Goal: Task Accomplishment & Management: Manage account settings

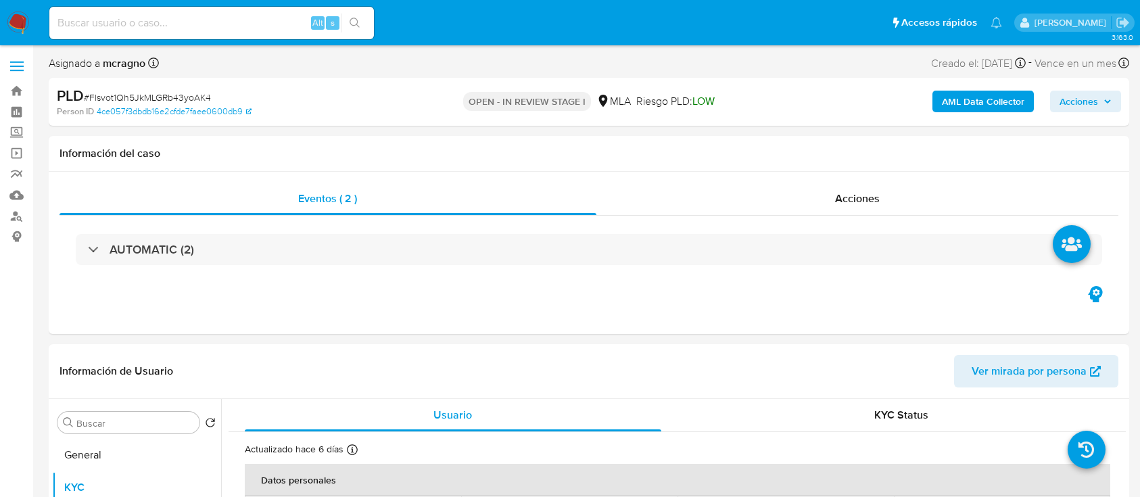
select select "10"
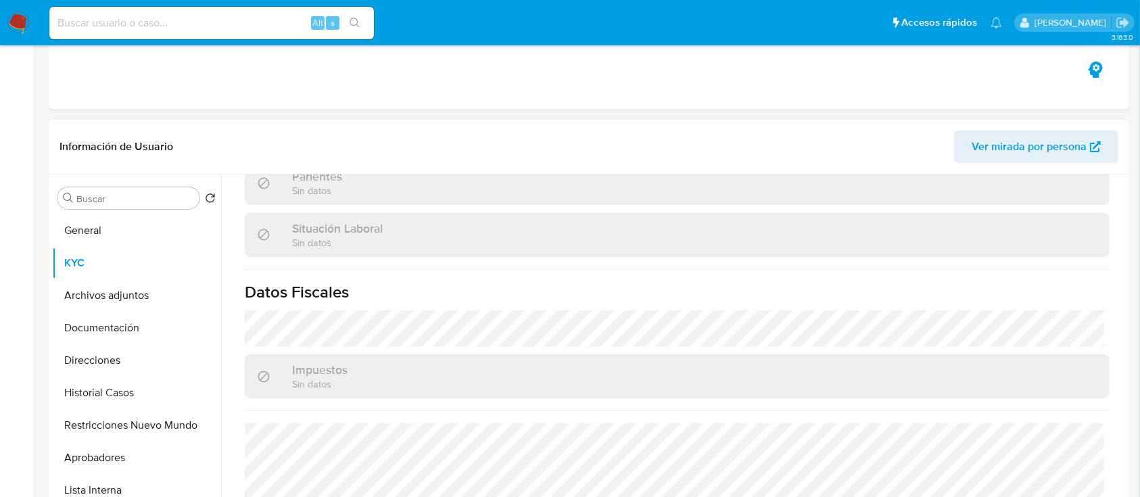
scroll to position [360, 0]
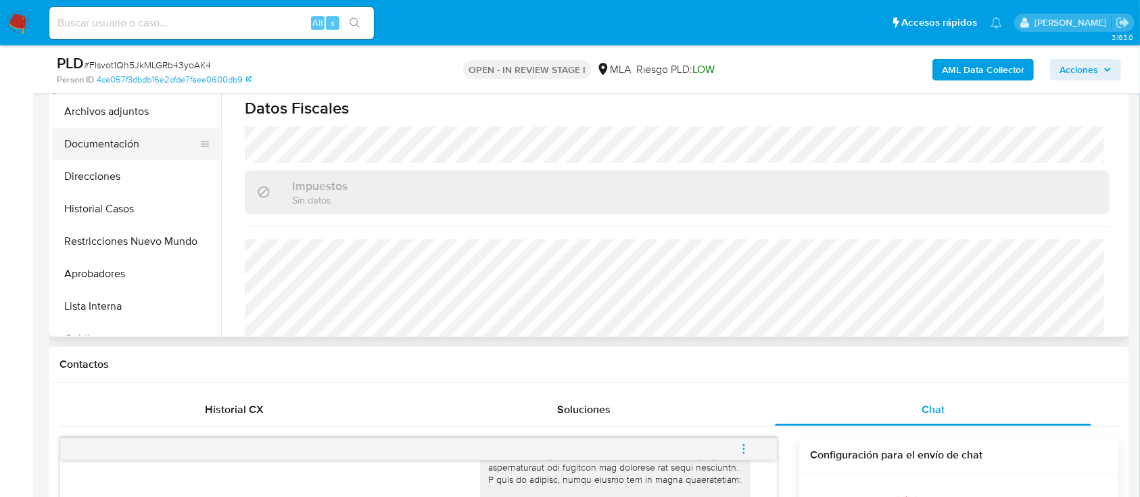
click at [112, 132] on button "Documentación" at bounding box center [131, 144] width 158 height 32
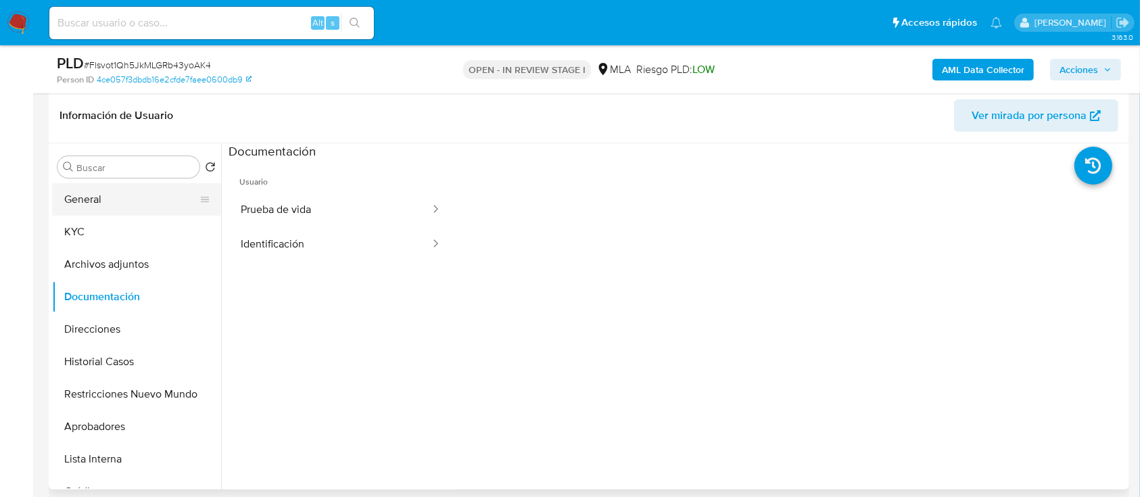
scroll to position [180, 0]
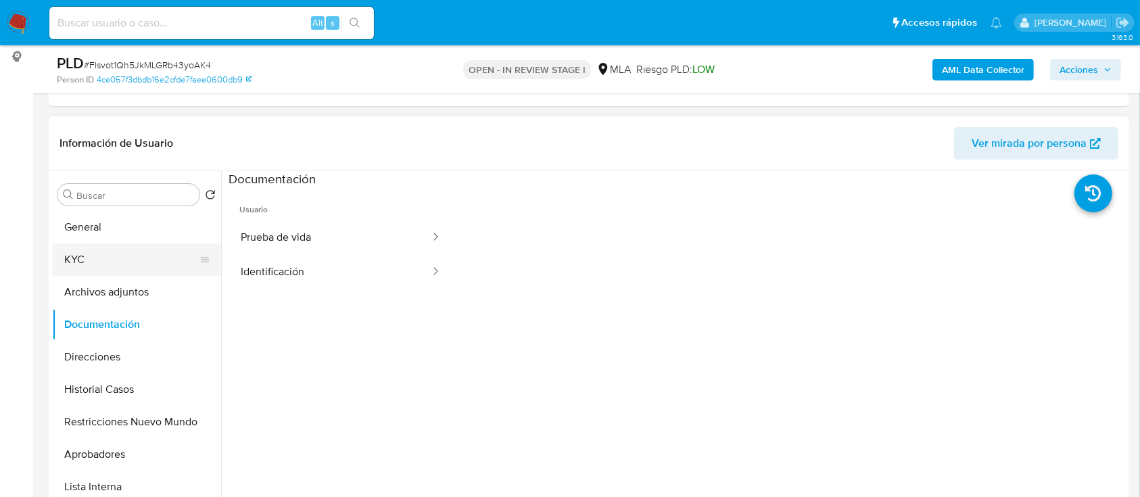
click at [102, 267] on button "KYC" at bounding box center [131, 259] width 158 height 32
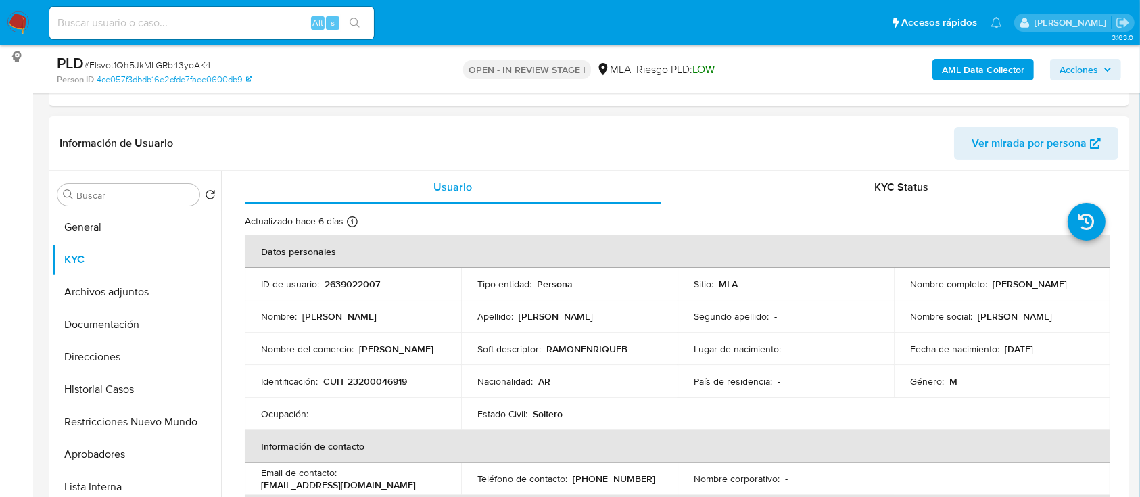
drag, startPoint x: 903, startPoint y: 287, endPoint x: 1010, endPoint y: 286, distance: 106.8
click at [1010, 286] on td "Nombre completo : Ramon Enrique Bianchini" at bounding box center [1001, 284] width 216 height 32
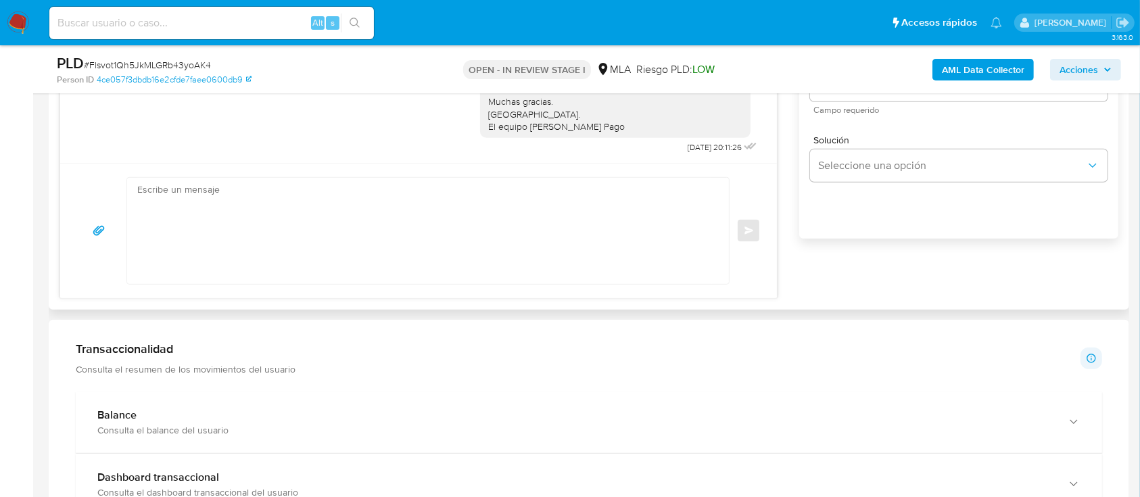
scroll to position [720, 0]
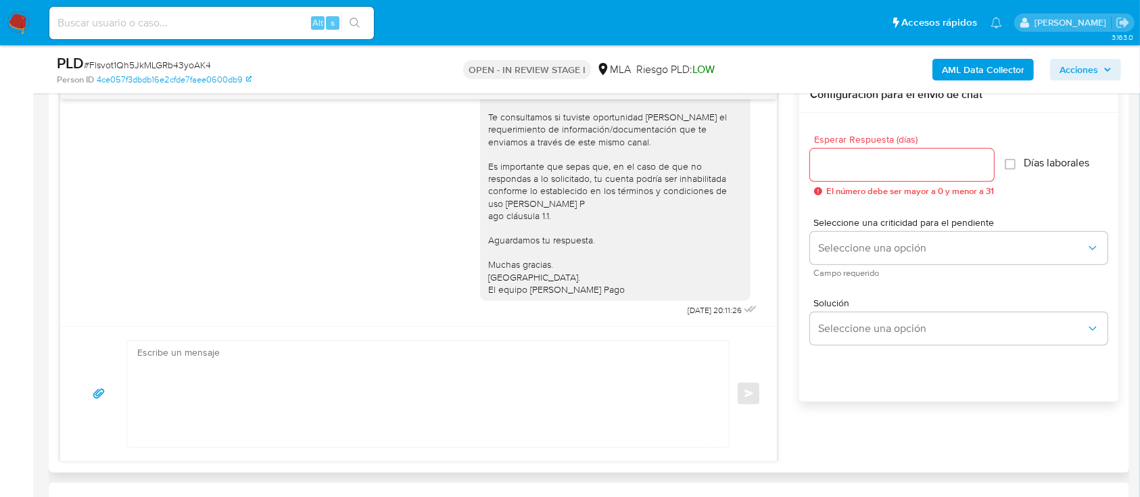
click at [489, 373] on textarea at bounding box center [424, 394] width 574 height 106
paste textarea "Hola XXX, Al analizar tu caso se encontraron algunas inconsistencias, por este …"
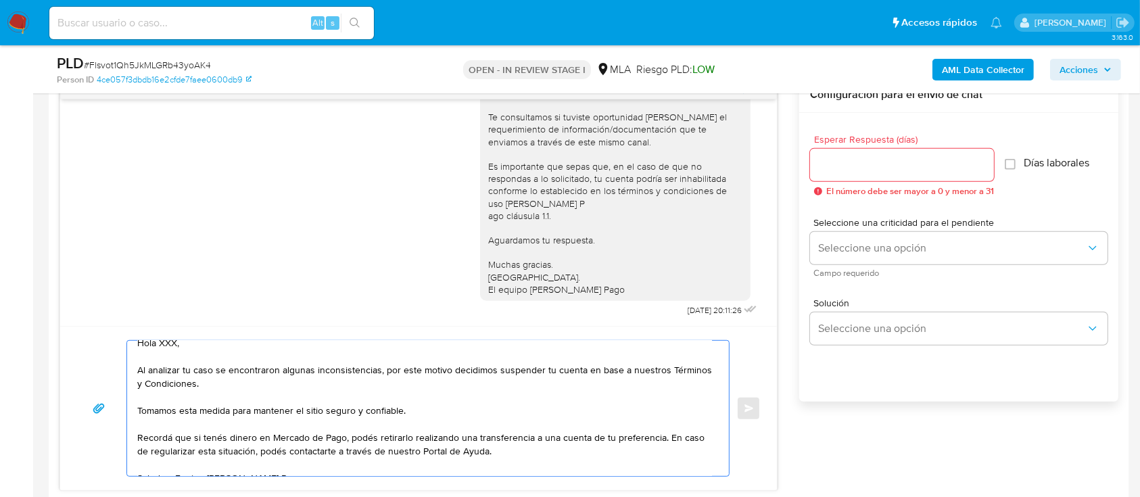
scroll to position [0, 0]
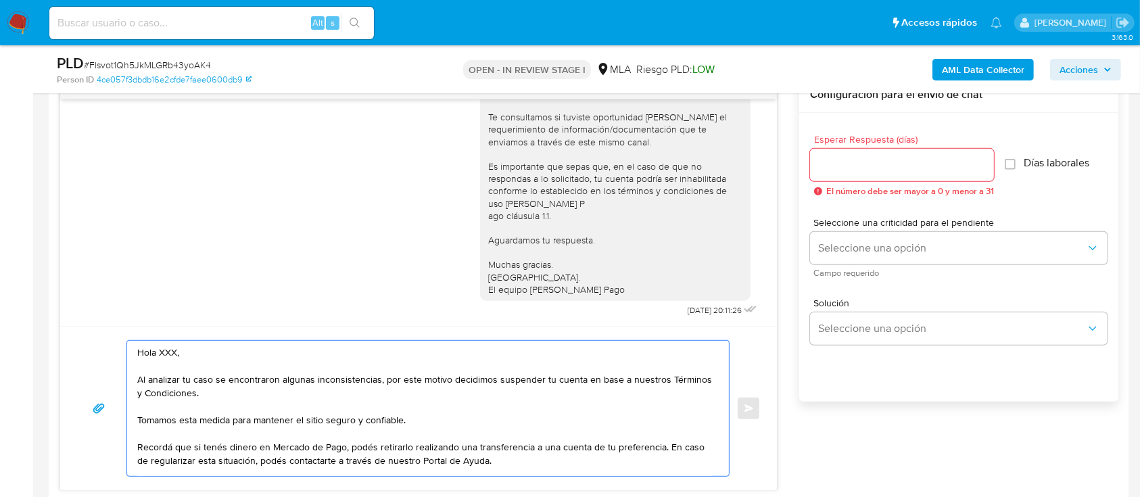
drag, startPoint x: 218, startPoint y: 355, endPoint x: 210, endPoint y: 353, distance: 8.4
click at [210, 353] on textarea "Hola XXX, Al analizar tu caso se encontraron algunas inconsistencias, por este …" at bounding box center [424, 408] width 574 height 135
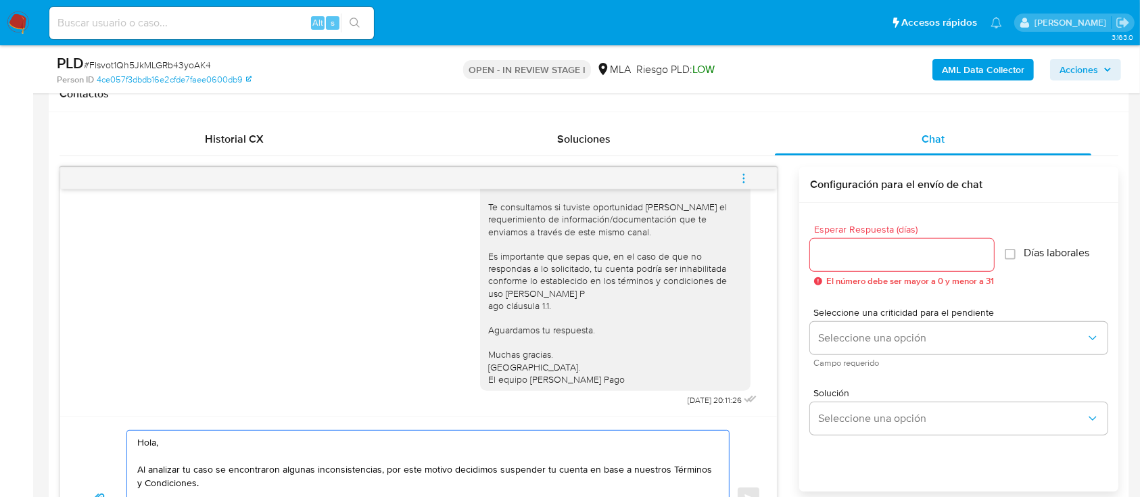
scroll to position [836, 0]
type textarea "Hola, Al analizar tu caso se encontraron algunas inconsistencias, por este moti…"
click at [846, 247] on input "Esperar Respuesta (días)" at bounding box center [902, 255] width 184 height 18
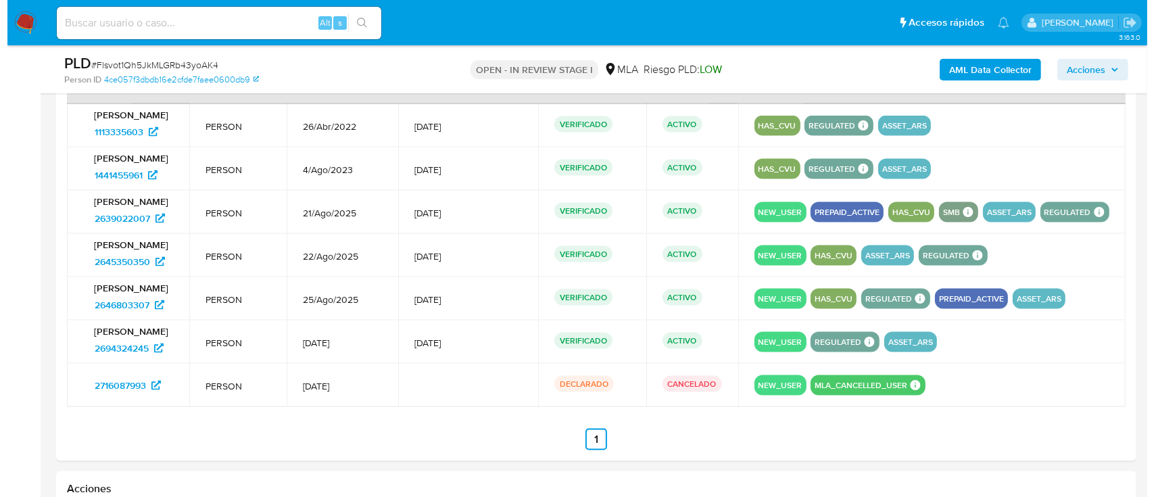
scroll to position [2343, 0]
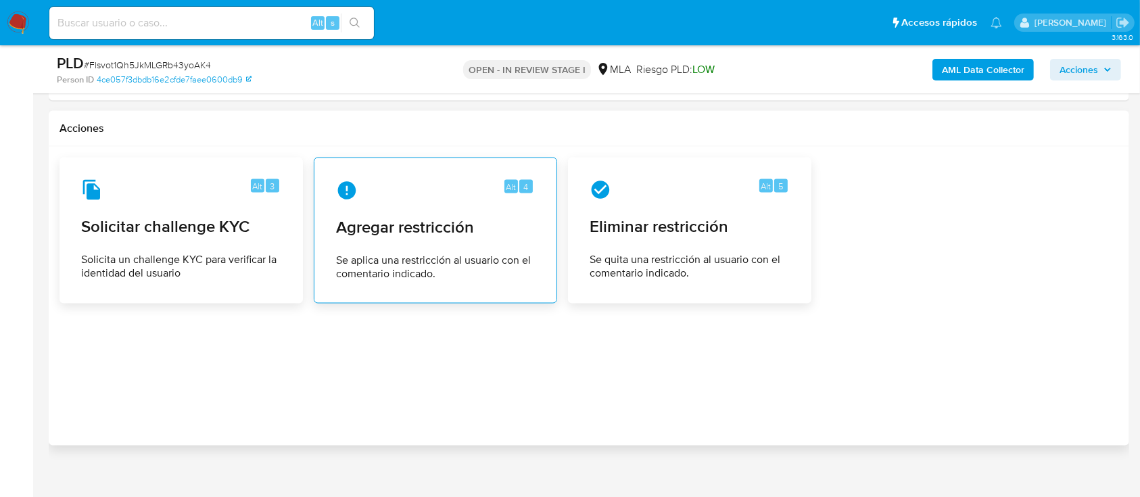
type input "0"
click at [460, 291] on div "Alt 4 Agregar restricción Se aplica una restricción al usuario con el comentari…" at bounding box center [435, 230] width 220 height 123
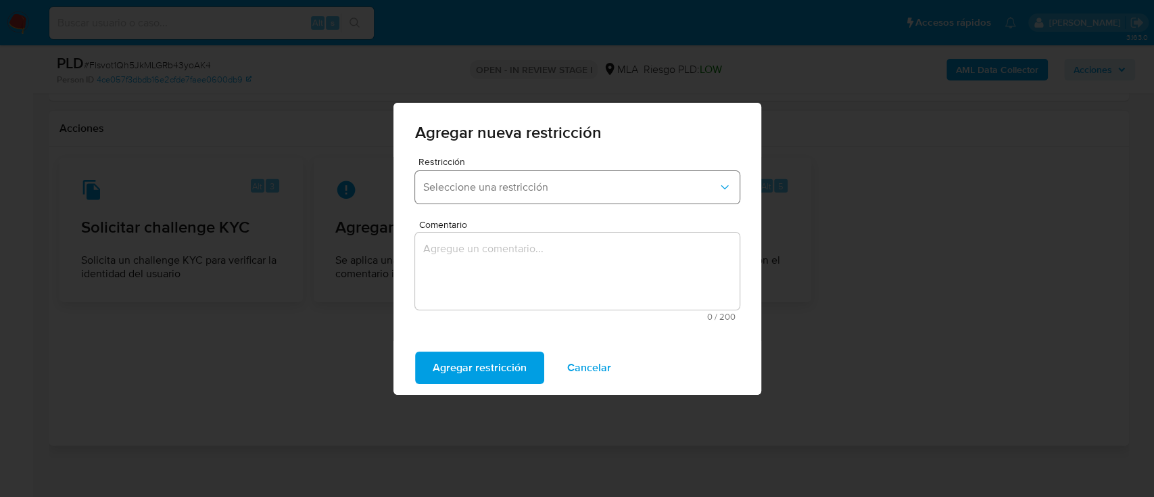
click at [568, 196] on button "Seleccione una restricción" at bounding box center [577, 187] width 324 height 32
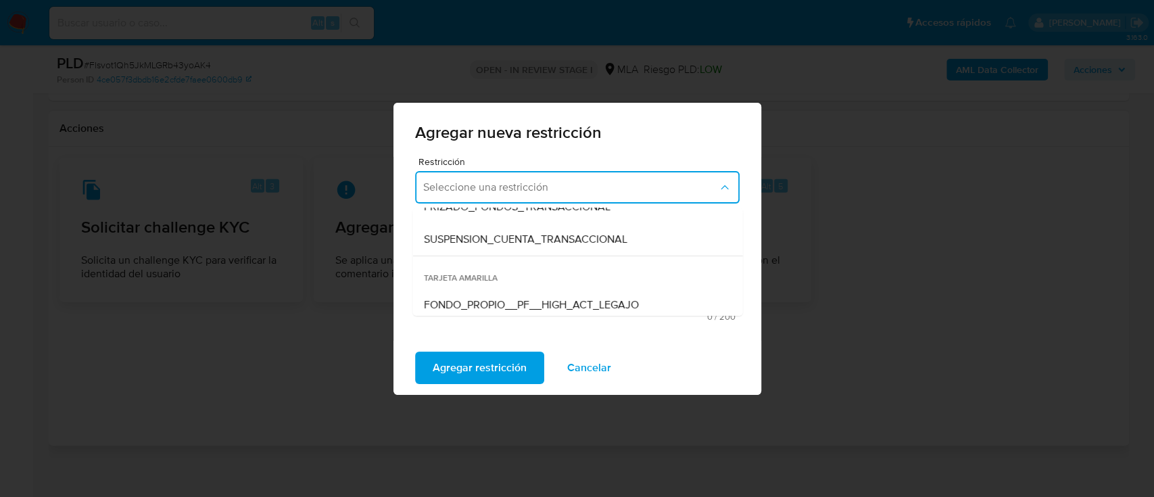
scroll to position [180, 0]
click at [527, 248] on div "SUSPENSION_CUENTA_TRANSACCIONAL" at bounding box center [573, 238] width 300 height 32
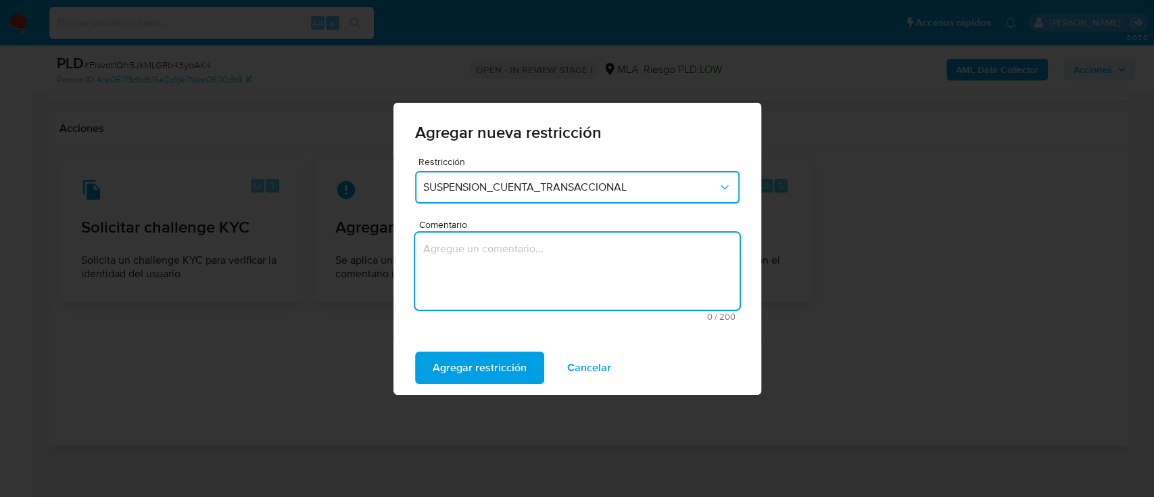
click at [535, 296] on textarea "Comentario" at bounding box center [577, 270] width 324 height 77
type textarea "AML"
click at [460, 362] on span "Agregar restricción" at bounding box center [480, 368] width 94 height 30
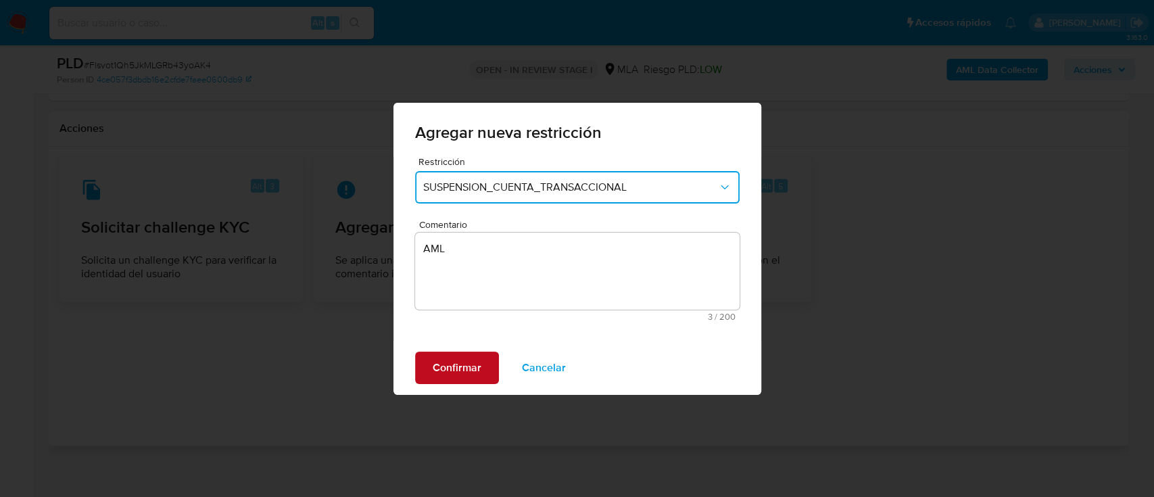
click at [449, 371] on span "Confirmar" at bounding box center [457, 368] width 49 height 30
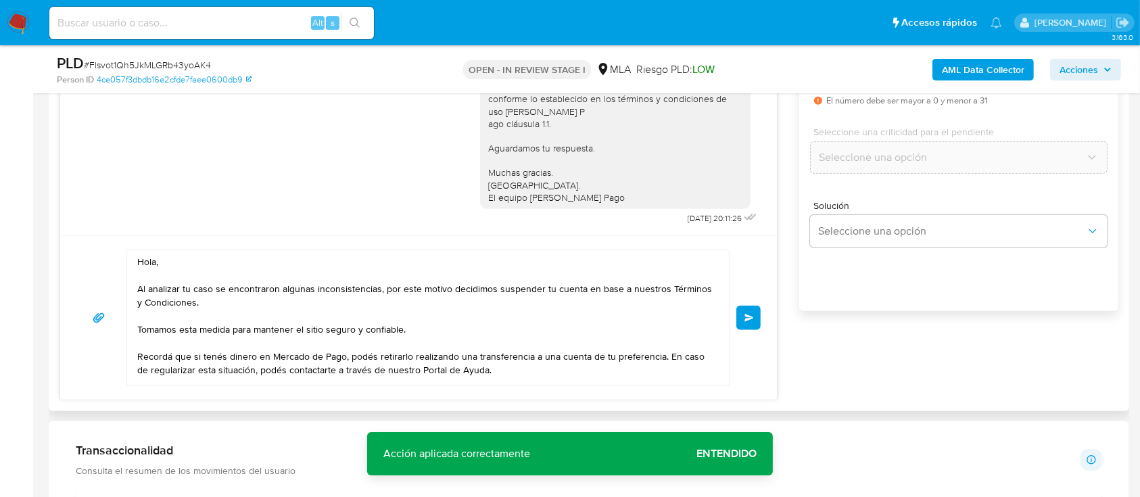
click at [756, 316] on button "Enviar" at bounding box center [748, 317] width 24 height 24
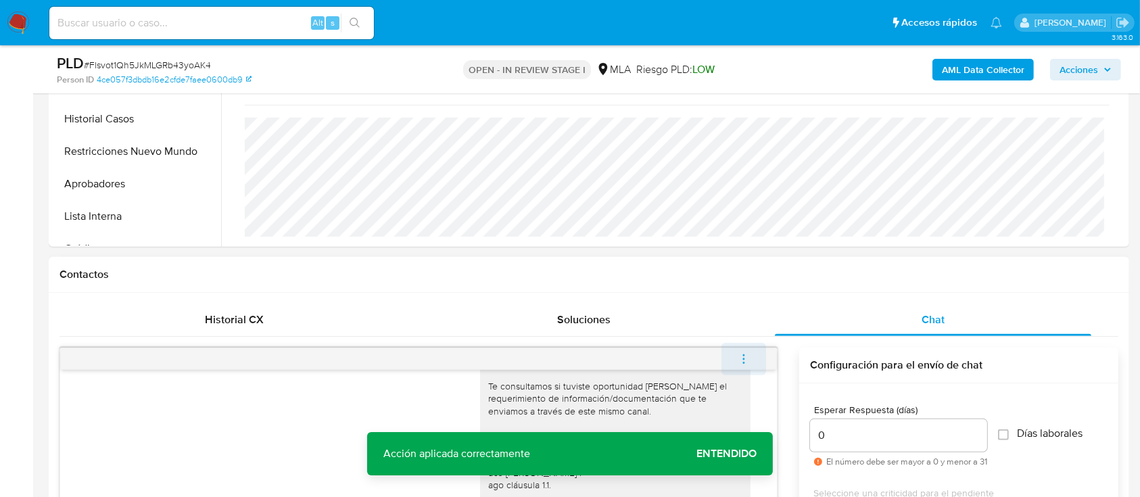
scroll to position [1060, 0]
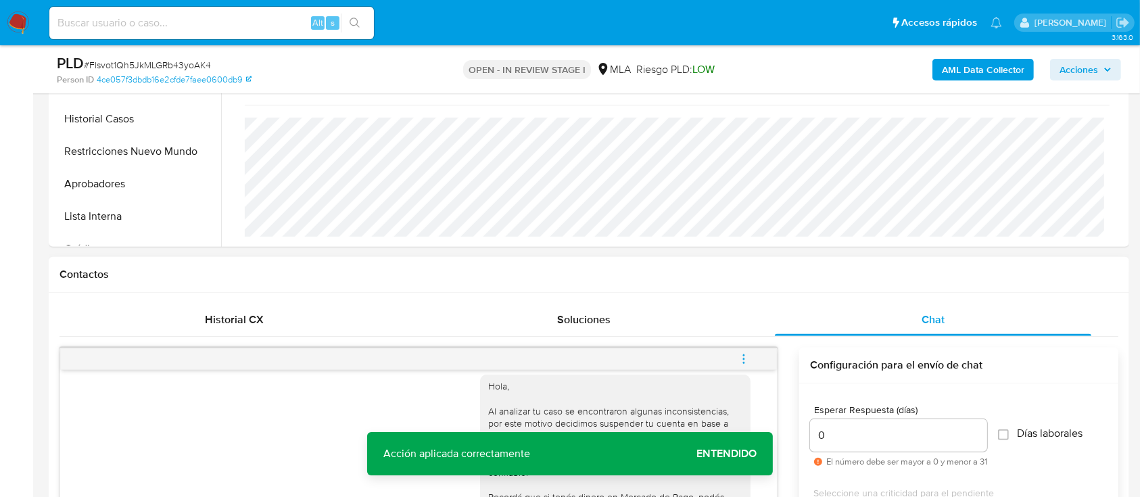
click at [746, 356] on icon "menu-action" at bounding box center [743, 359] width 12 height 12
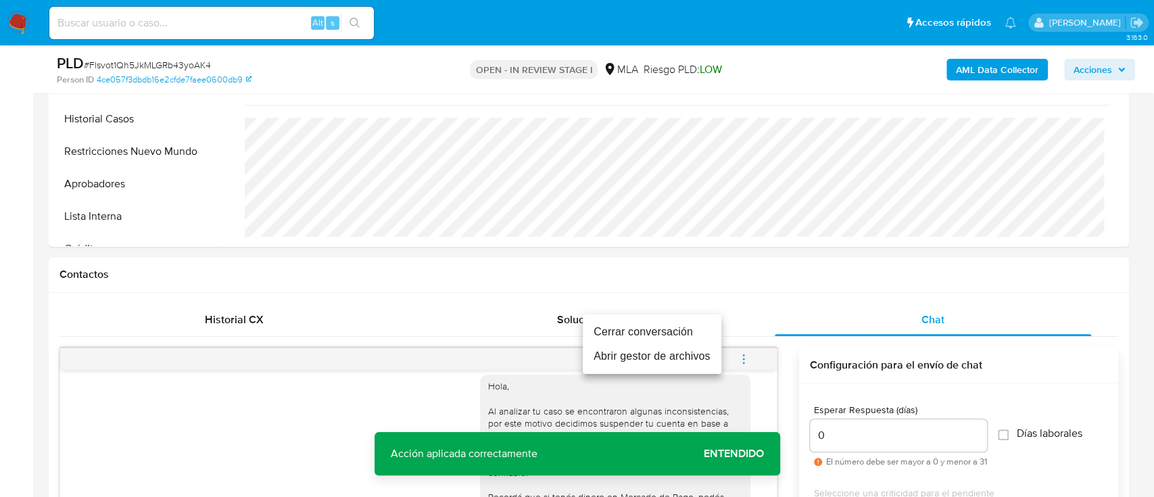
click at [703, 333] on li "Cerrar conversación" at bounding box center [652, 332] width 139 height 24
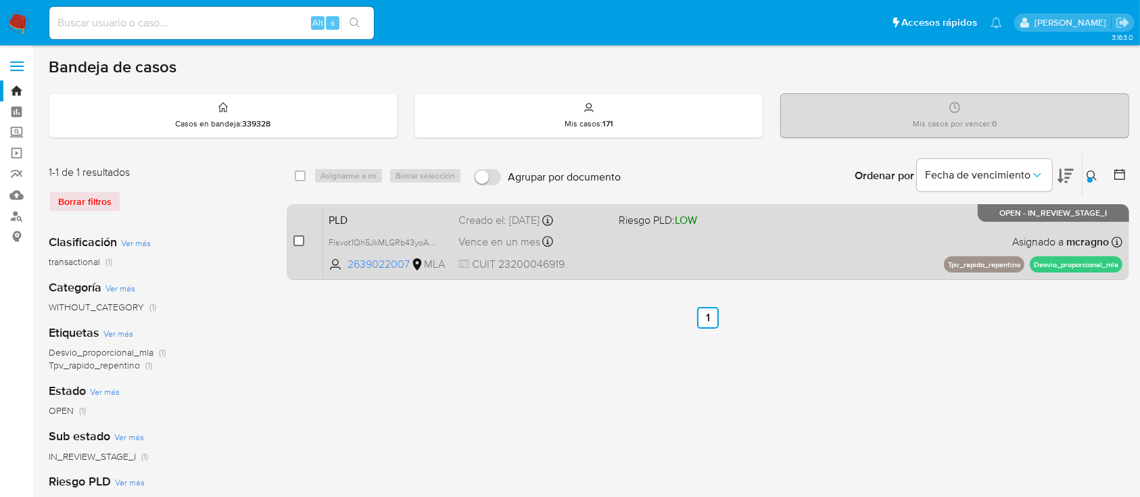
click at [302, 243] on input "checkbox" at bounding box center [298, 240] width 11 height 11
checkbox input "true"
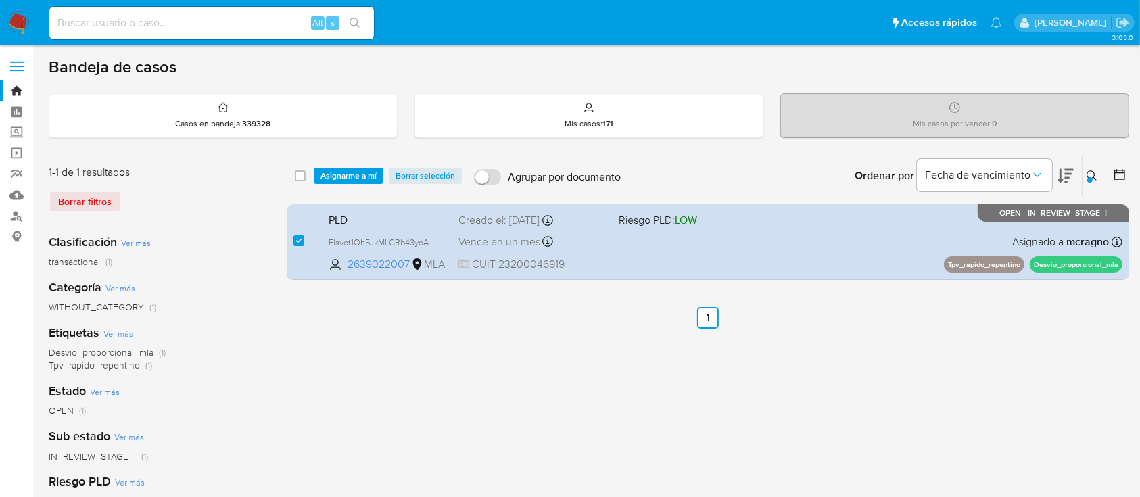
click at [359, 162] on div "select-all-cases-checkbox Asignarme a mí Borrar selección Agrupar por documento…" at bounding box center [708, 176] width 842 height 42
click at [368, 170] on span "Asignarme a mí" at bounding box center [348, 176] width 56 height 14
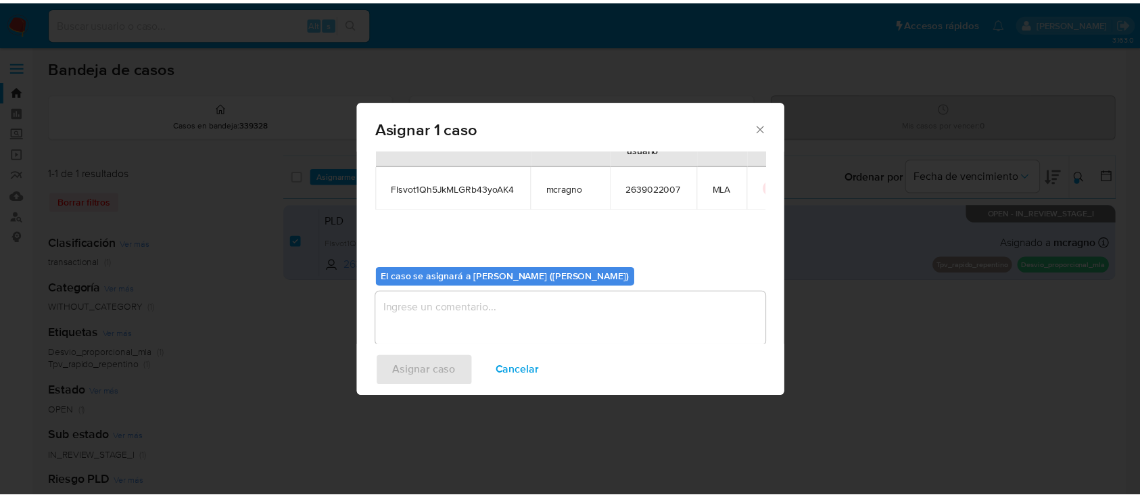
scroll to position [69, 0]
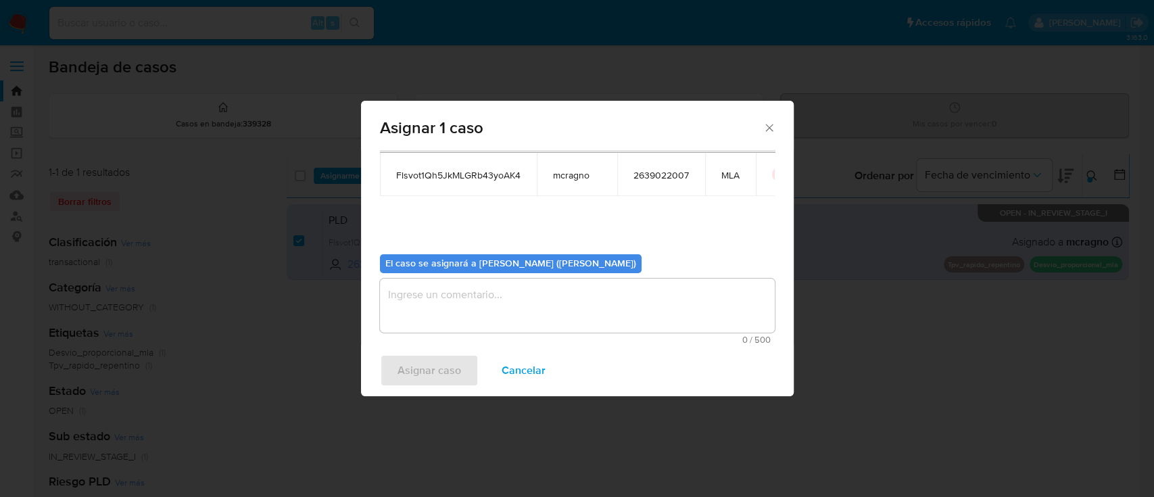
click at [463, 308] on textarea "assign-modal" at bounding box center [577, 305] width 395 height 54
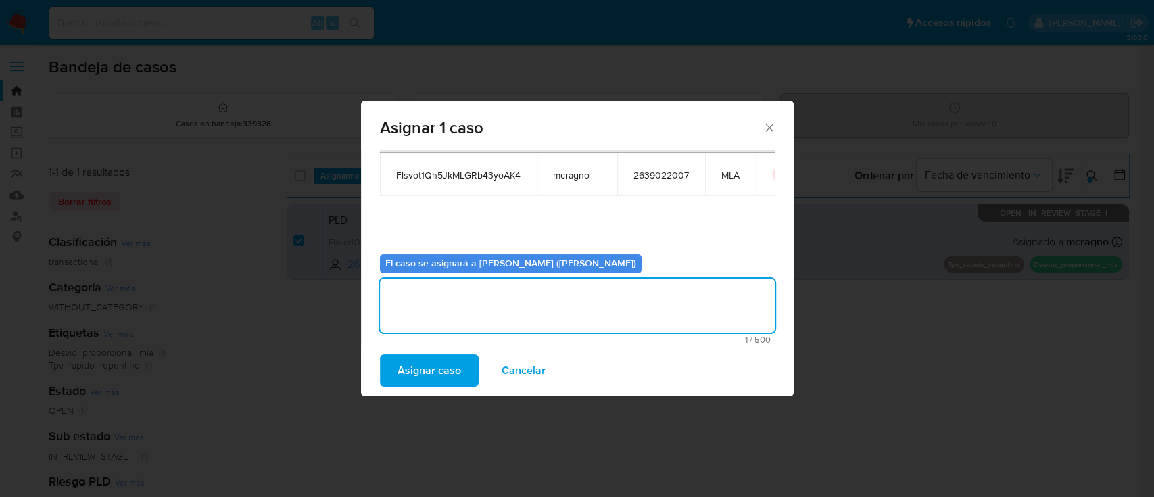
click at [446, 364] on span "Asignar caso" at bounding box center [429, 371] width 64 height 30
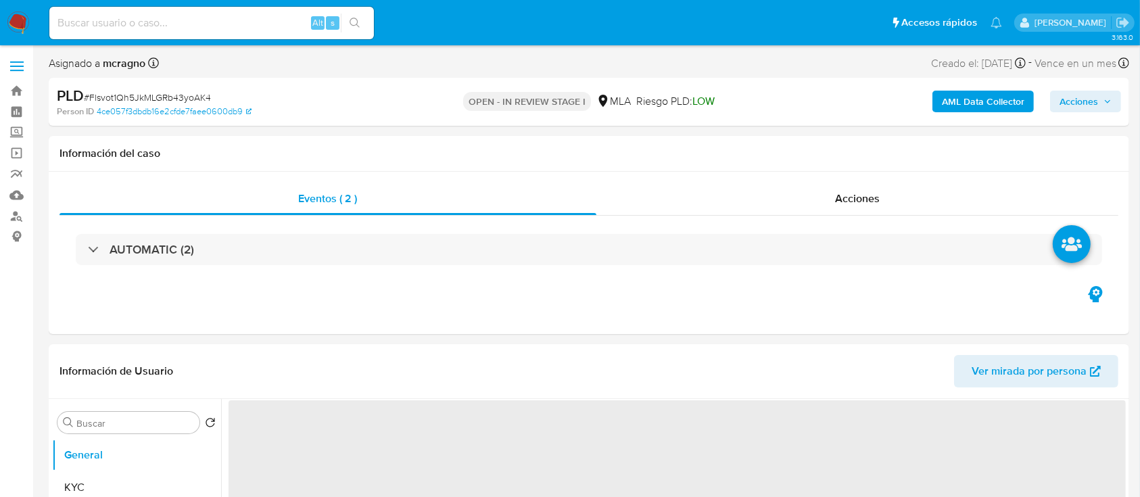
select select "10"
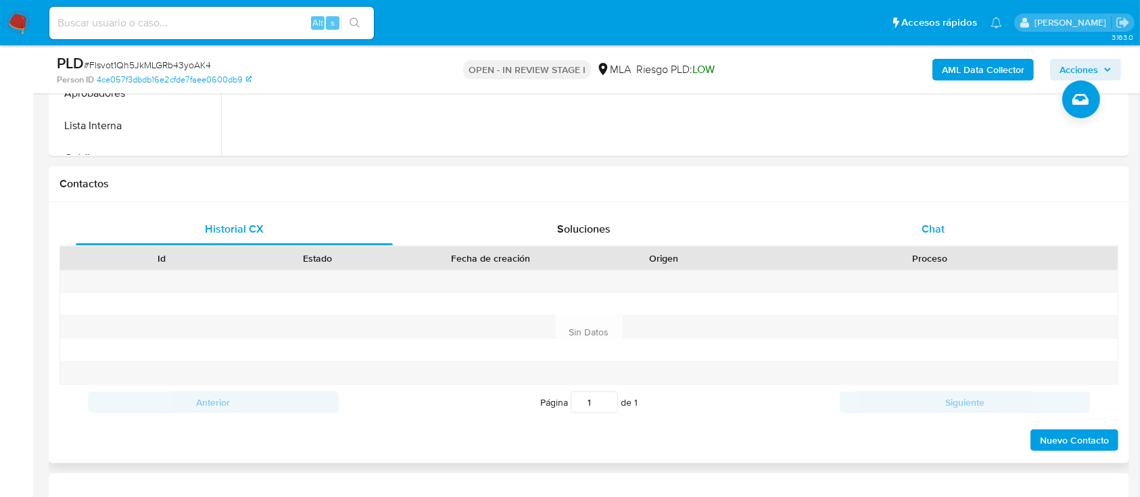
click at [934, 218] on div "Chat" at bounding box center [933, 229] width 317 height 32
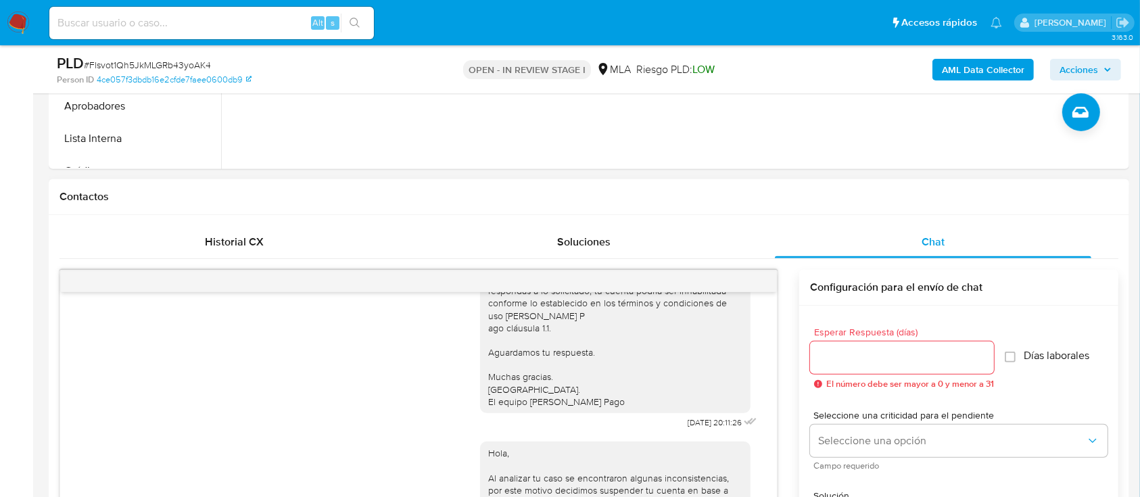
scroll to position [450, 0]
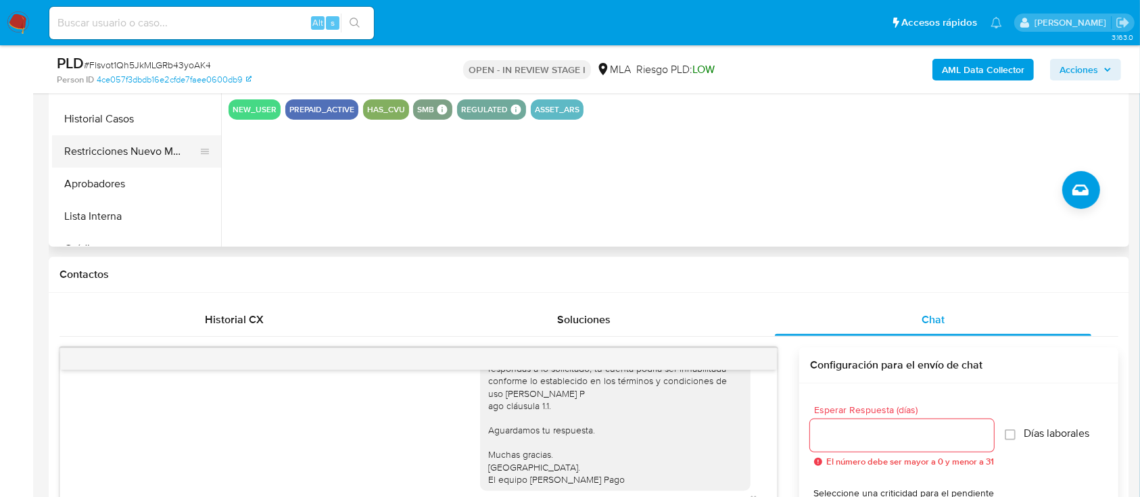
click at [149, 156] on button "Restricciones Nuevo Mundo" at bounding box center [131, 151] width 158 height 32
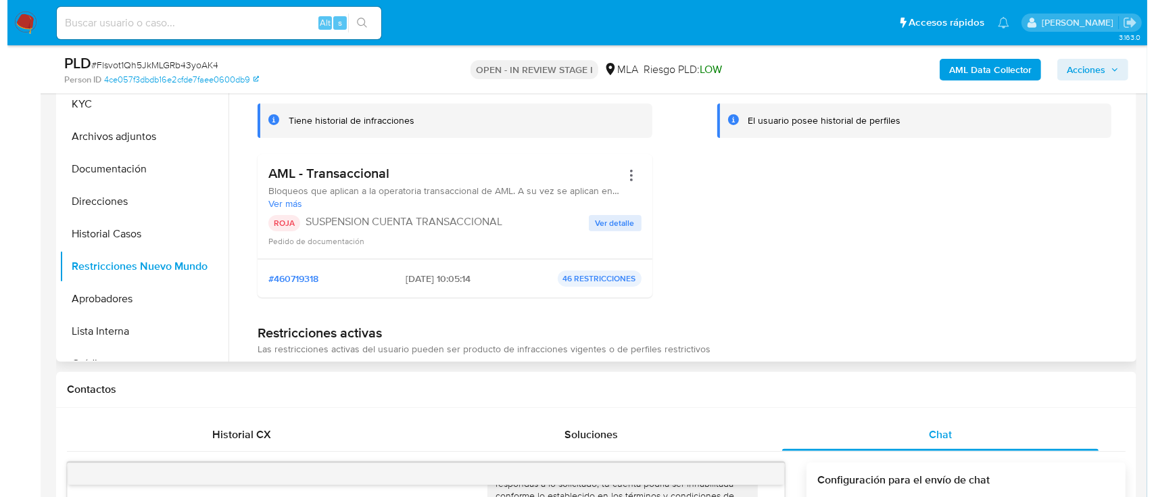
scroll to position [270, 0]
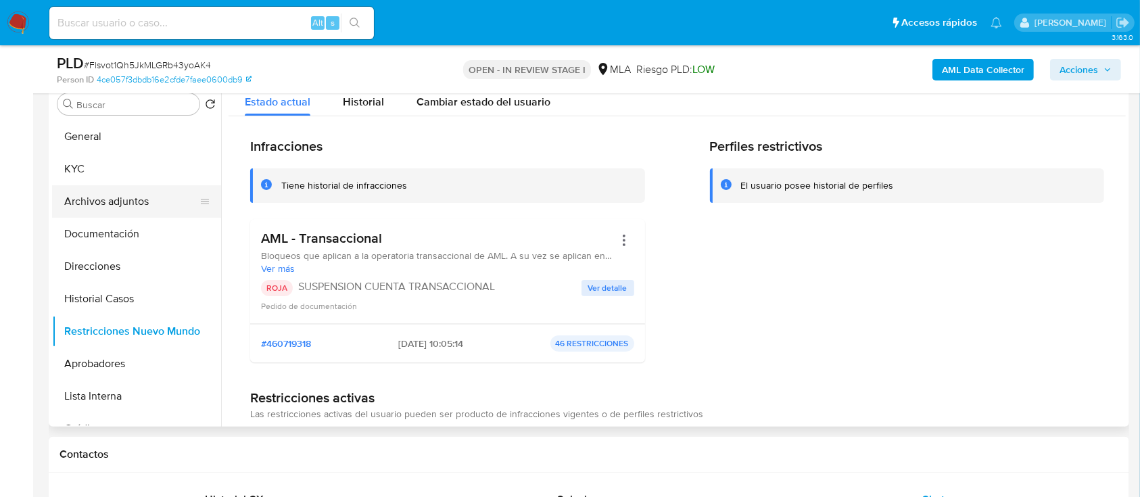
click at [125, 197] on button "Archivos adjuntos" at bounding box center [131, 201] width 158 height 32
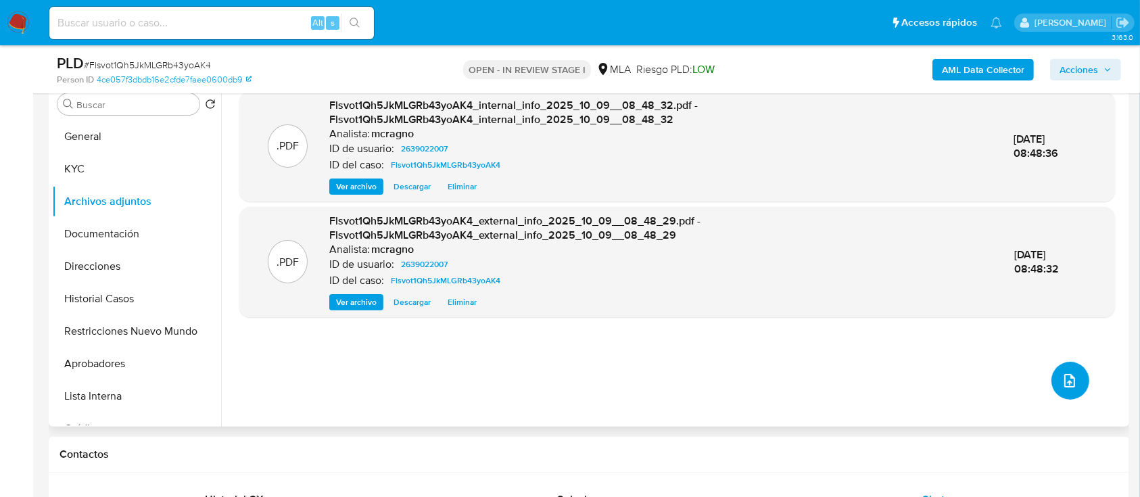
click at [1078, 369] on button "upload-file" at bounding box center [1070, 381] width 38 height 38
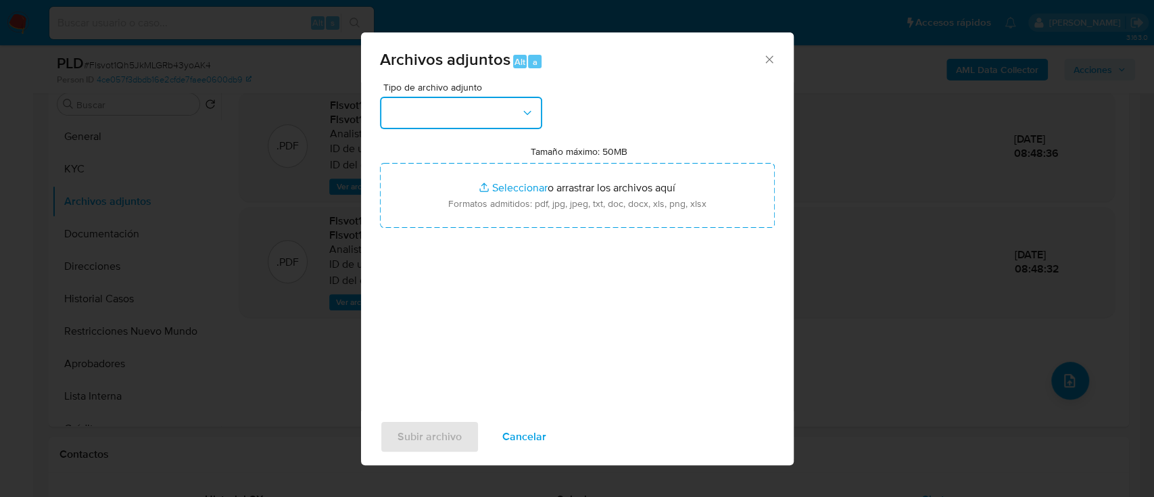
click at [476, 117] on button "button" at bounding box center [461, 113] width 162 height 32
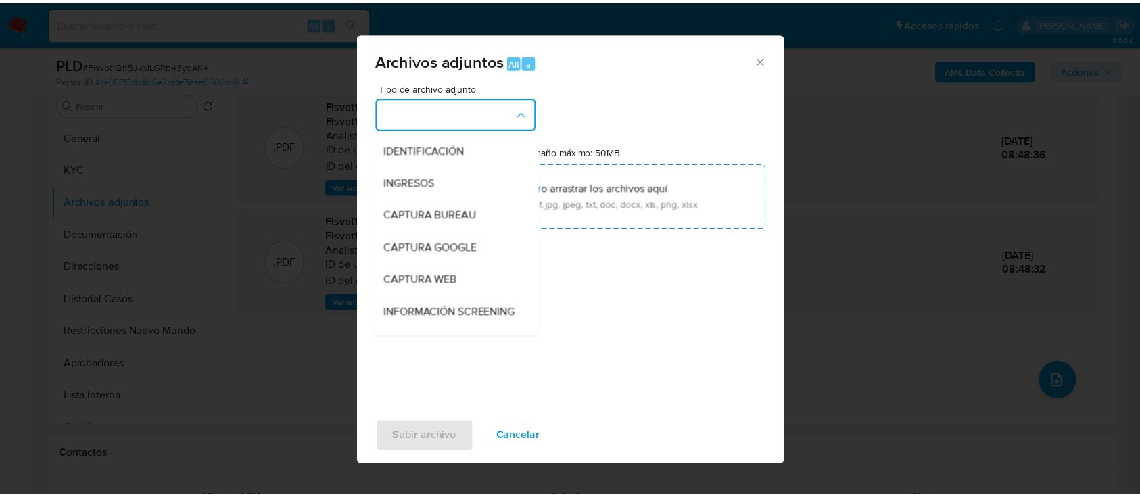
scroll to position [180, 0]
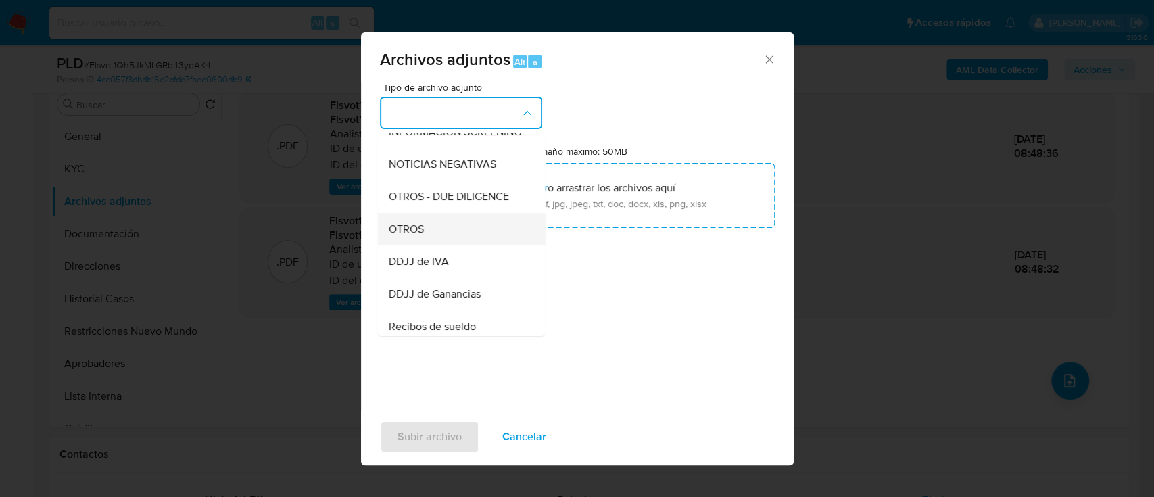
drag, startPoint x: 451, startPoint y: 250, endPoint x: 517, endPoint y: 199, distance: 83.3
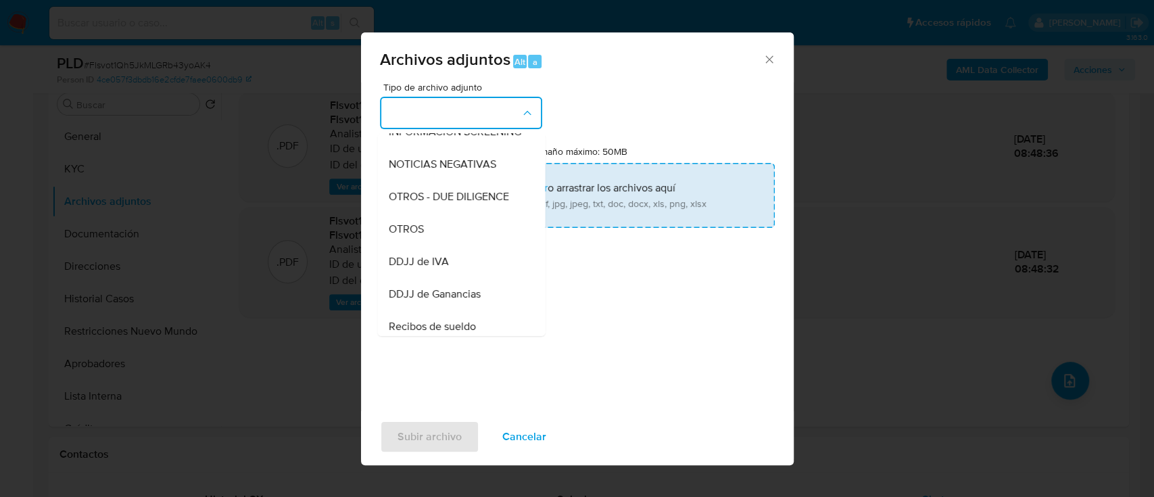
click at [452, 245] on div "OTROS" at bounding box center [457, 229] width 138 height 32
click at [517, 199] on input "Tamaño máximo: 50MB Seleccionar archivos" at bounding box center [577, 195] width 395 height 65
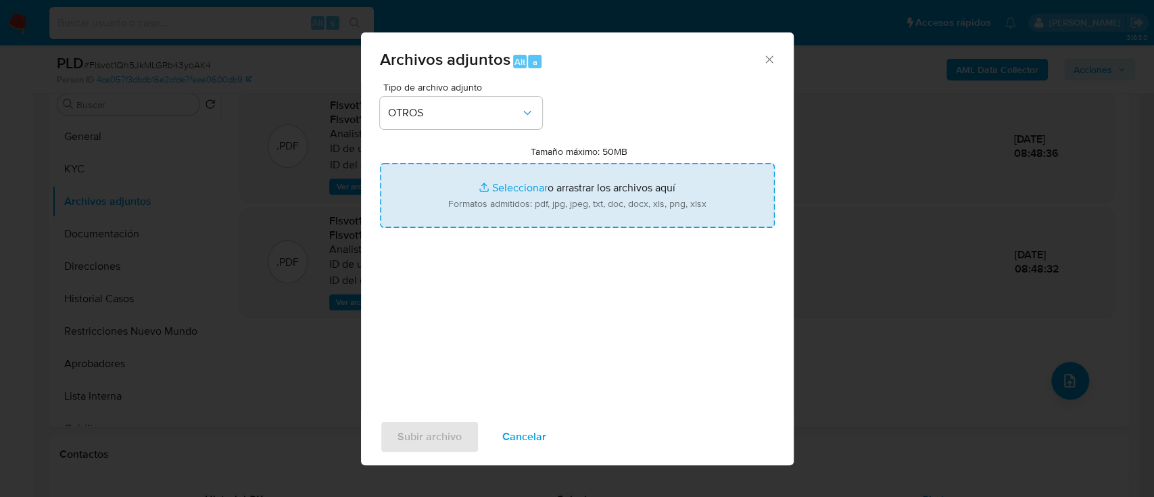
type input "C:\fakepath\2639022007 - Movimientos.xlsx"
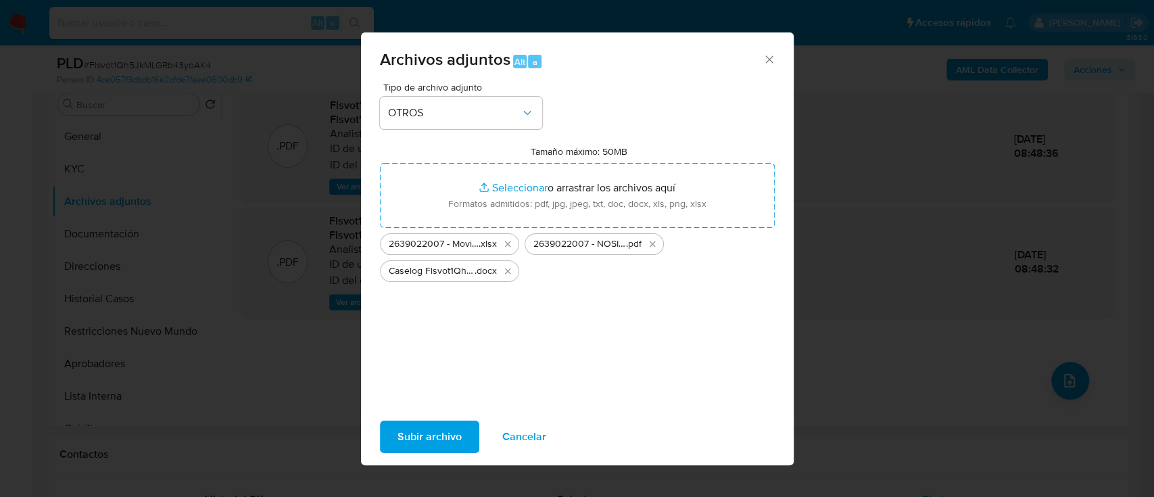
click at [409, 435] on span "Subir archivo" at bounding box center [429, 437] width 64 height 30
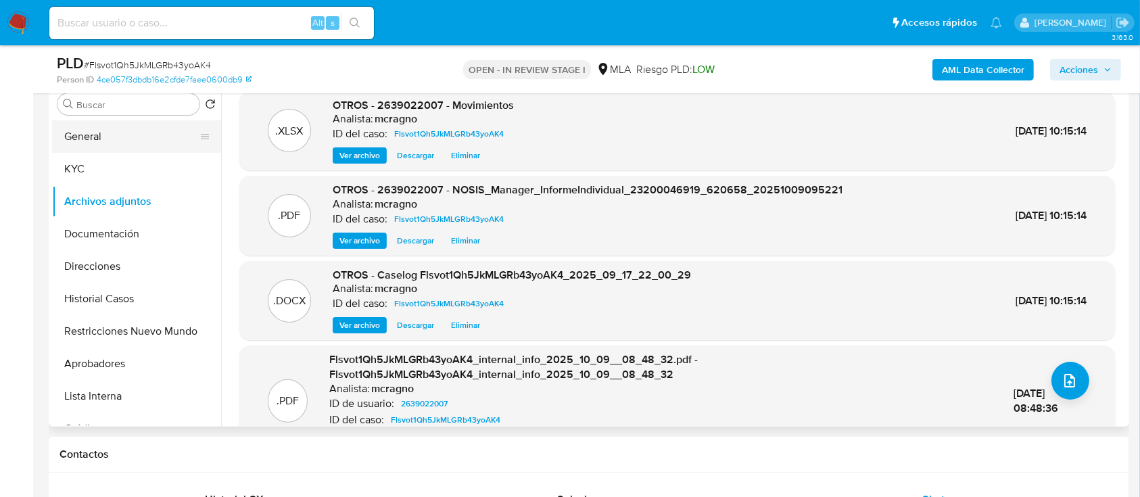
click at [123, 138] on button "General" at bounding box center [131, 136] width 158 height 32
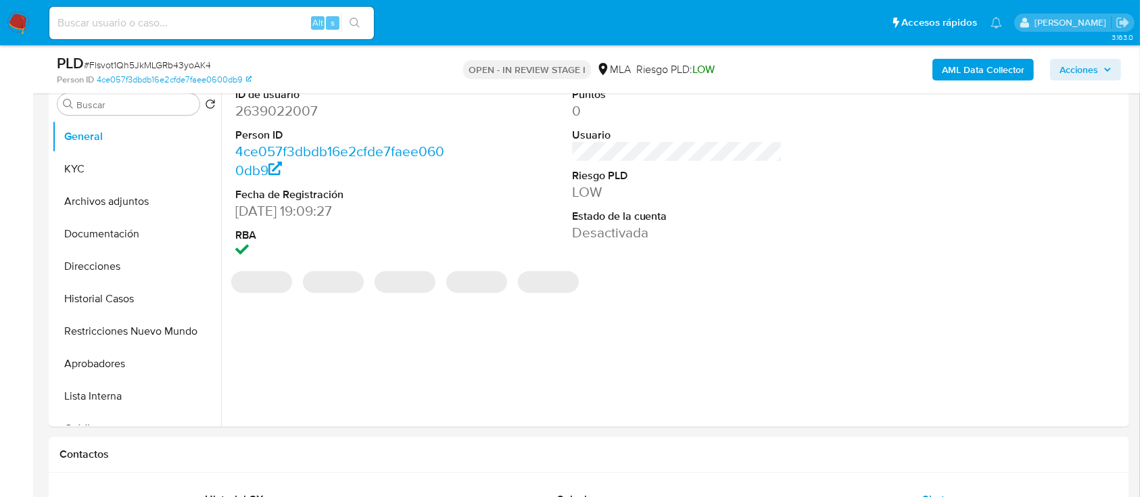
click at [1103, 61] on span "Acciones" at bounding box center [1085, 69] width 52 height 19
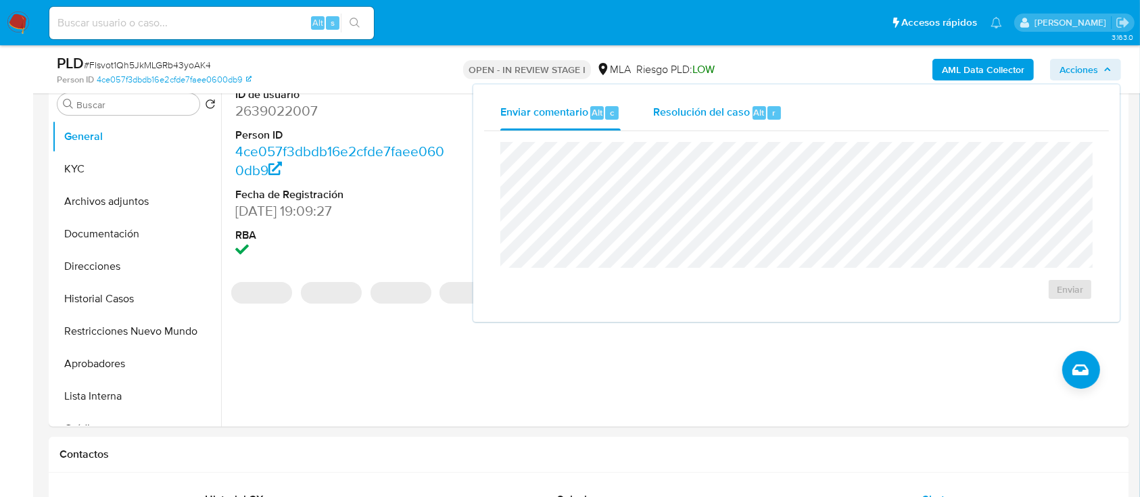
click at [745, 127] on div "Resolución del caso Alt r" at bounding box center [717, 112] width 129 height 35
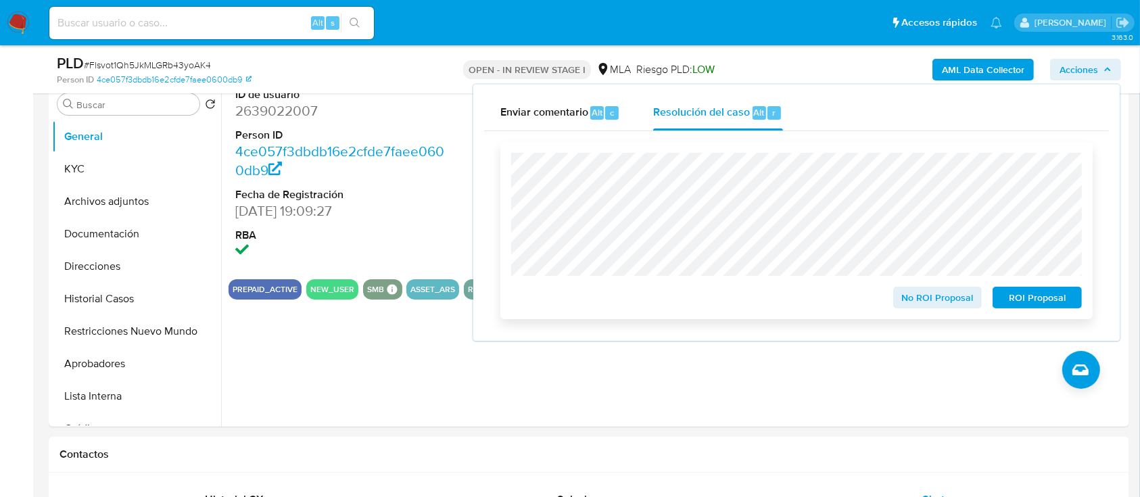
click at [1054, 307] on span "ROI Proposal" at bounding box center [1037, 297] width 70 height 19
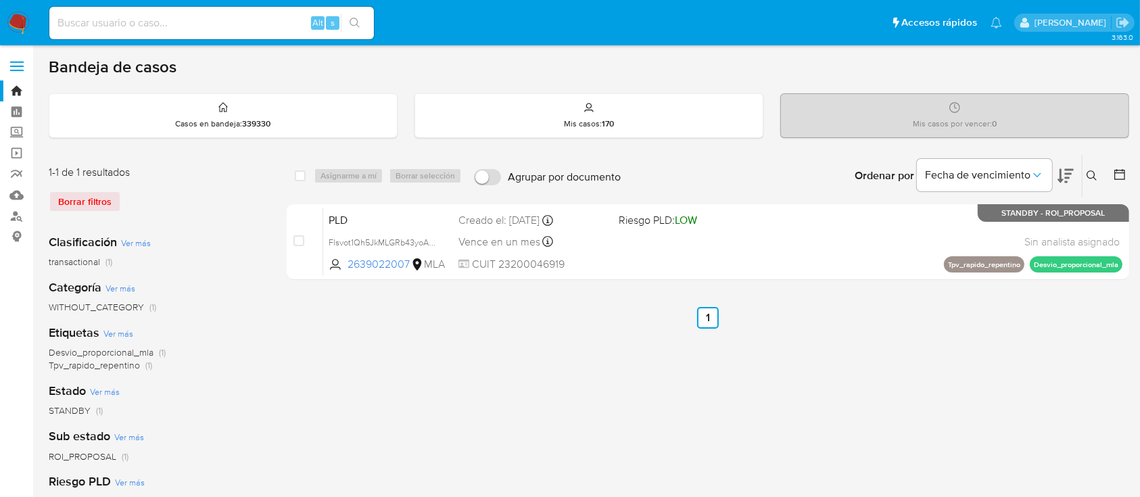
click at [1093, 168] on button at bounding box center [1093, 176] width 22 height 16
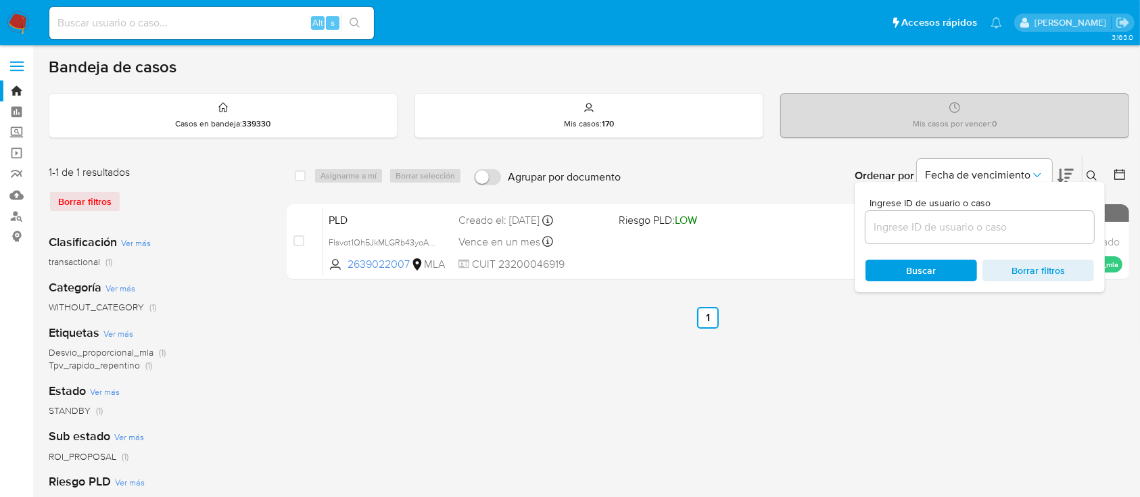
click at [1042, 216] on div at bounding box center [979, 227] width 228 height 32
drag, startPoint x: 1042, startPoint y: 231, endPoint x: 1048, endPoint y: 223, distance: 10.1
click at [1042, 232] on input at bounding box center [979, 227] width 228 height 18
paste input "1861231905"
type input "1861231905"
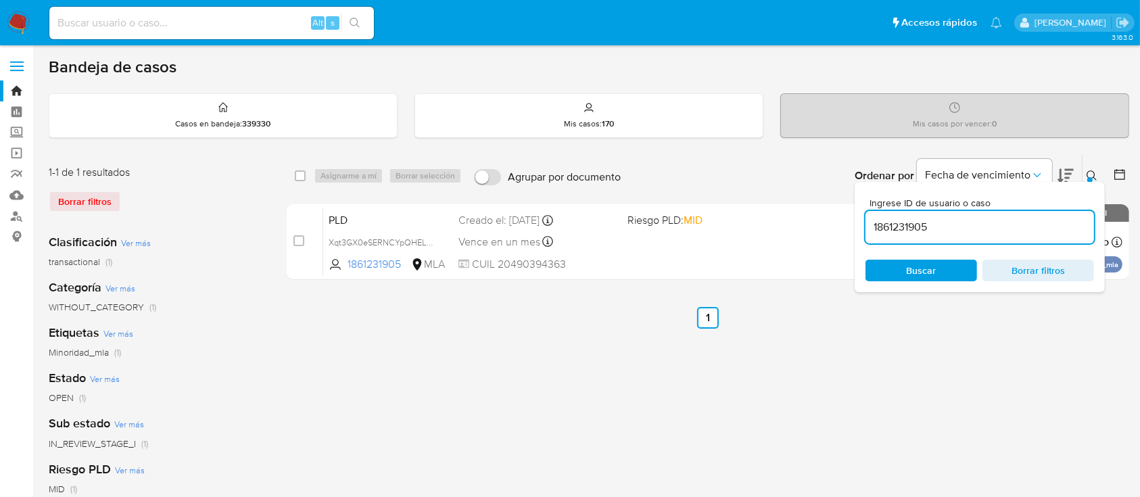
click at [1093, 170] on icon at bounding box center [1091, 175] width 11 height 11
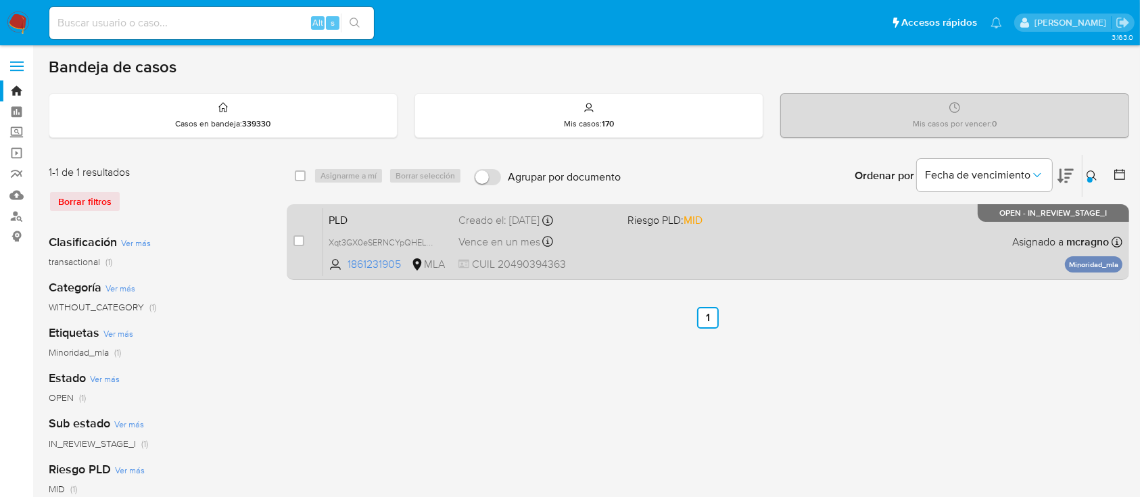
click at [860, 229] on div "PLD Xqt3GX0eSERNCYpQHELagU5O 1861231905 MLA Riesgo PLD: MID Creado el: 12/09/20…" at bounding box center [722, 241] width 799 height 68
click at [919, 254] on div "PLD Xqt3GX0eSERNCYpQHELagU5O 1861231905 MLA Riesgo PLD: MID Creado el: 12/09/20…" at bounding box center [722, 241] width 799 height 68
click at [302, 241] on input "checkbox" at bounding box center [298, 240] width 11 height 11
checkbox input "true"
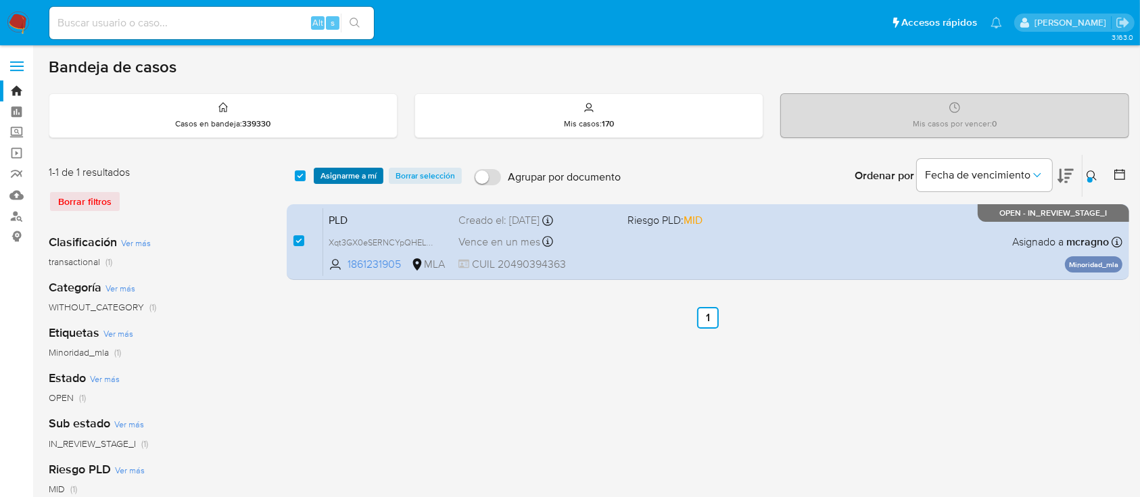
click at [344, 174] on span "Asignarme a mí" at bounding box center [348, 176] width 56 height 14
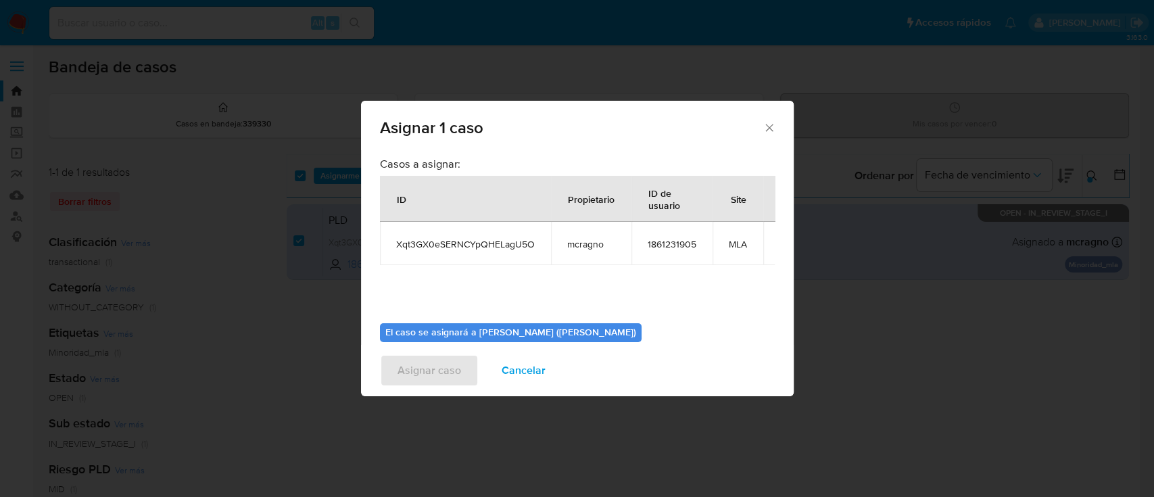
click at [428, 345] on div "Asignar caso Cancelar" at bounding box center [577, 370] width 433 height 51
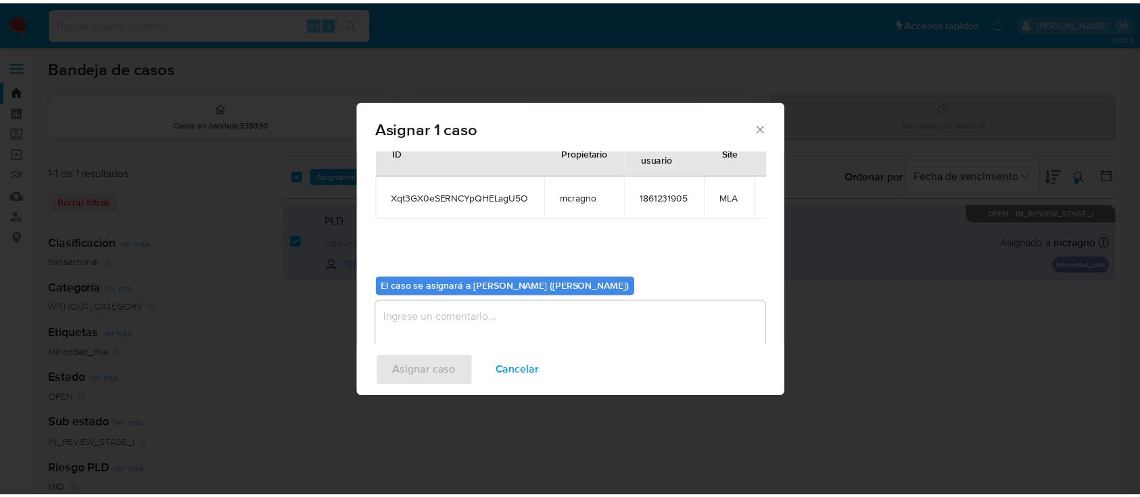
scroll to position [69, 0]
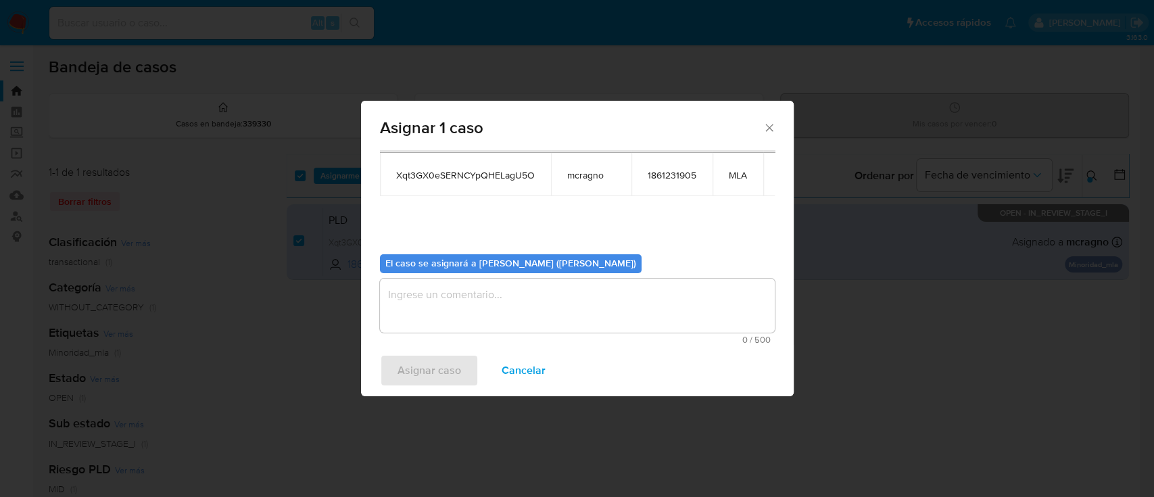
click at [463, 312] on textarea "assign-modal" at bounding box center [577, 305] width 395 height 54
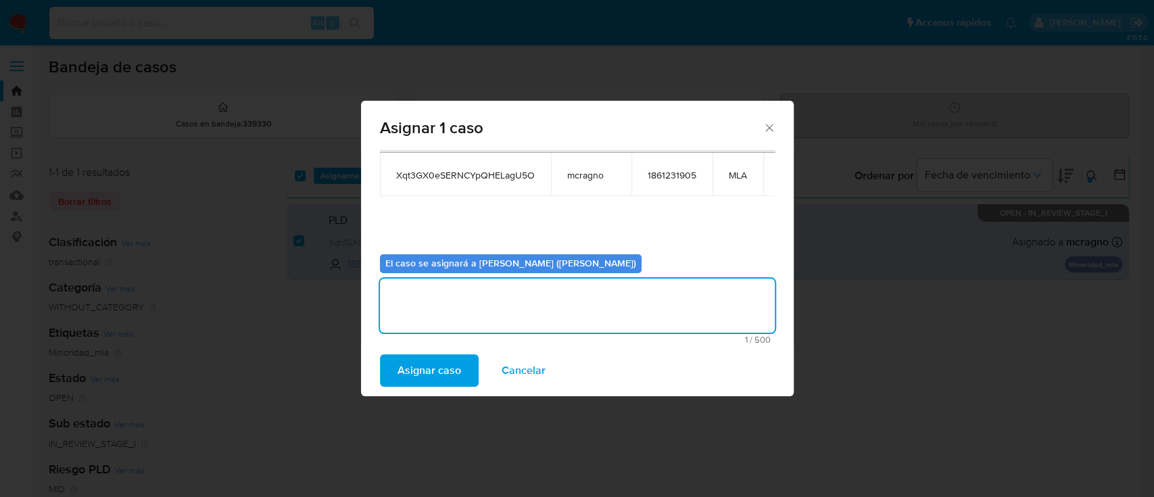
click at [431, 366] on span "Asignar caso" at bounding box center [429, 371] width 64 height 30
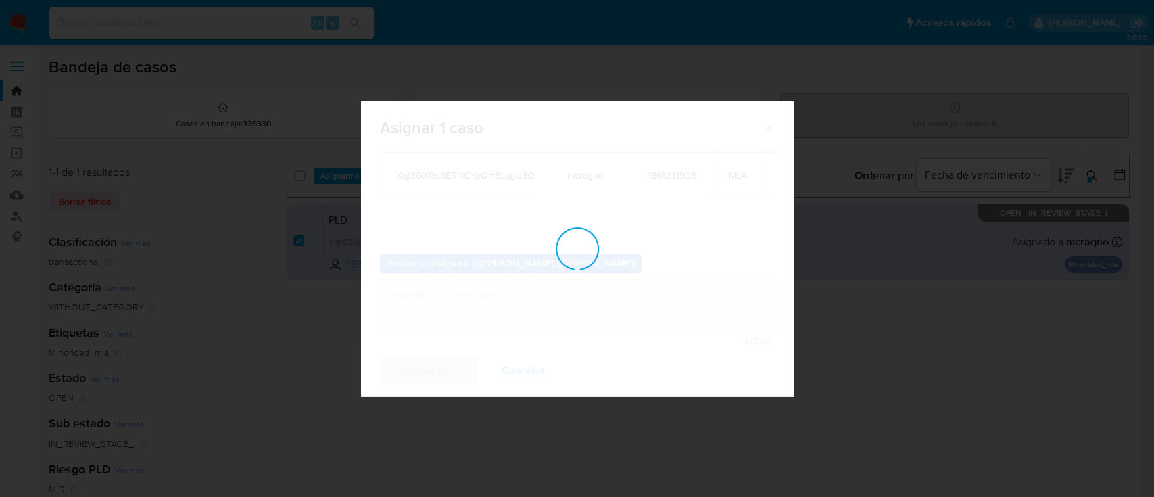
checkbox input "false"
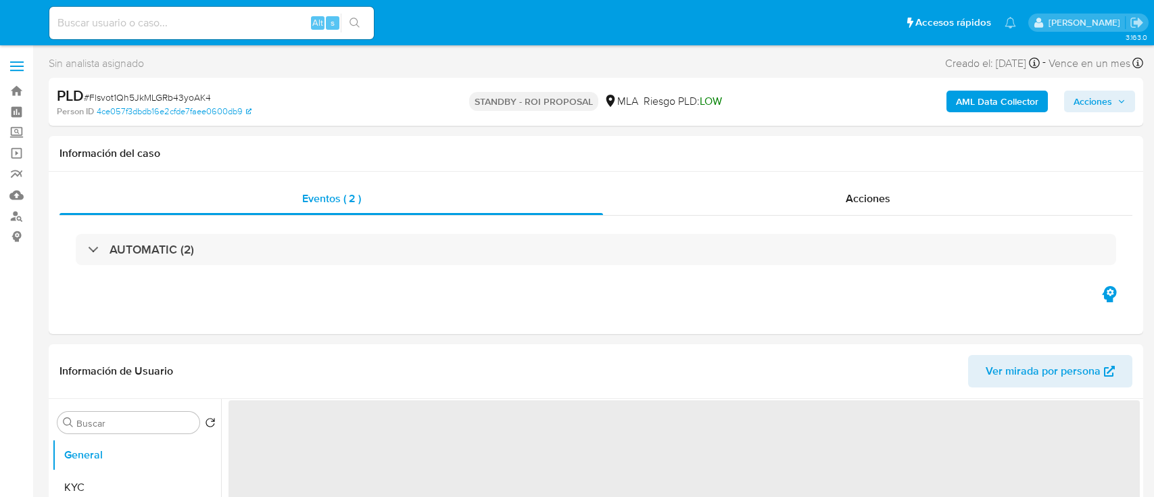
select select "10"
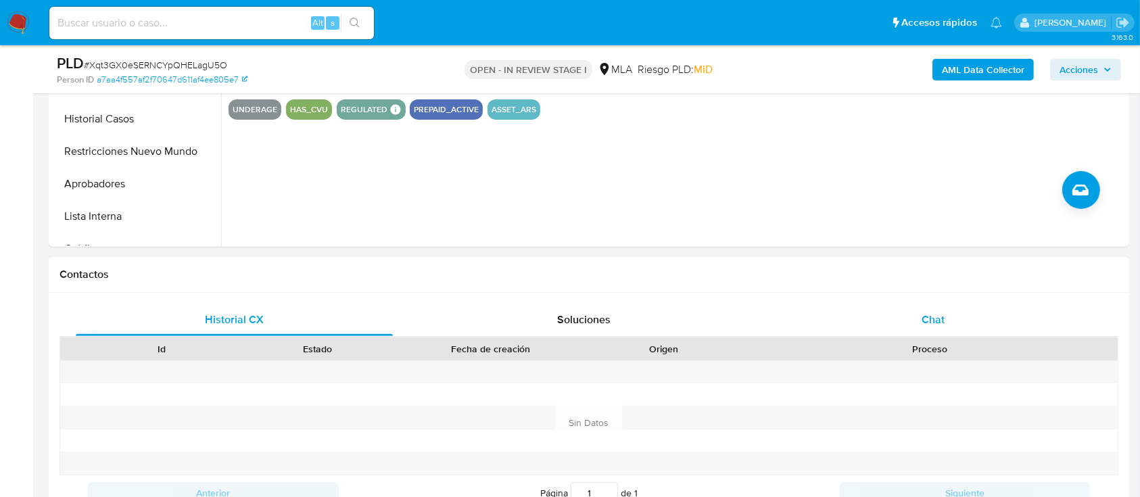
click at [941, 321] on span "Chat" at bounding box center [932, 320] width 23 height 16
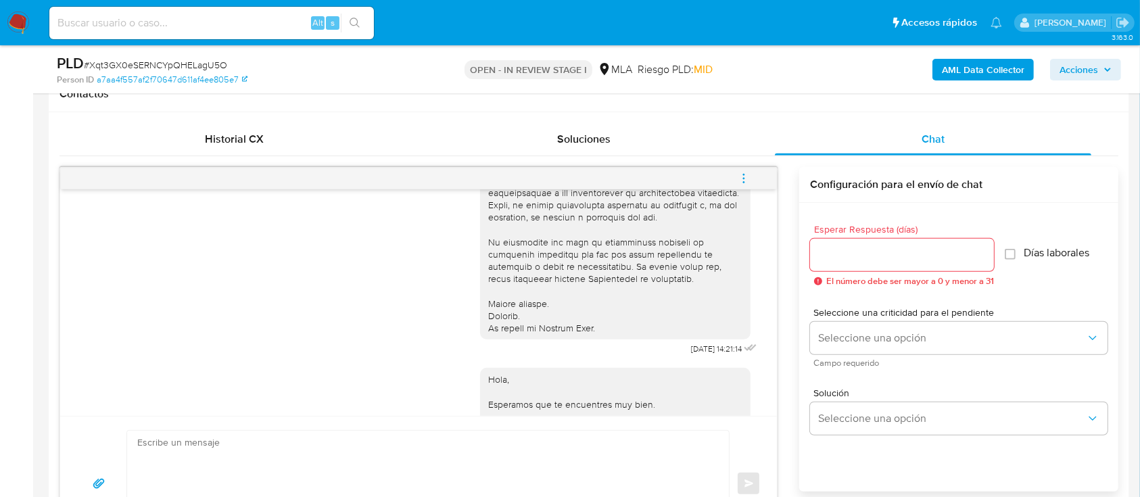
scroll to position [418, 0]
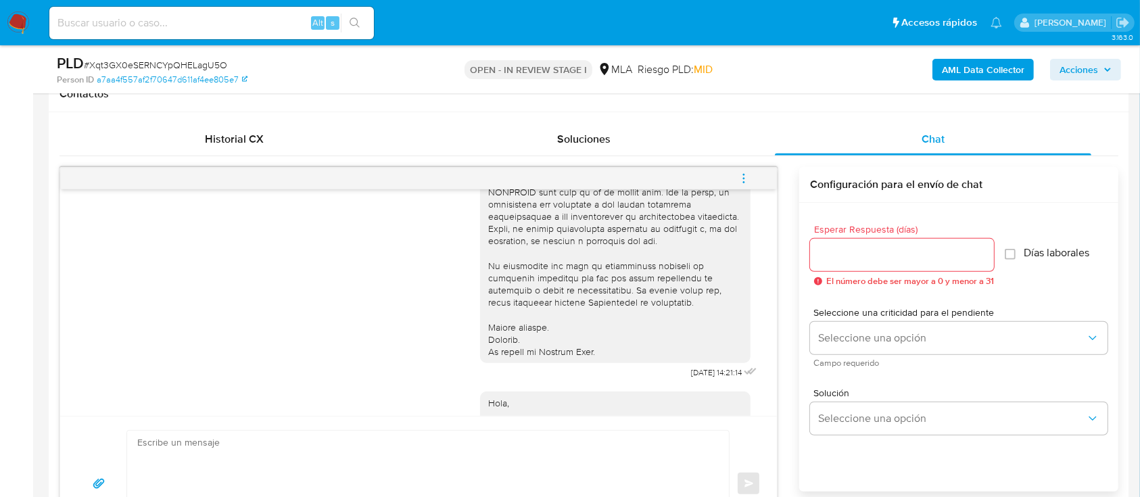
drag, startPoint x: 0, startPoint y: 157, endPoint x: 11, endPoint y: 153, distance: 11.8
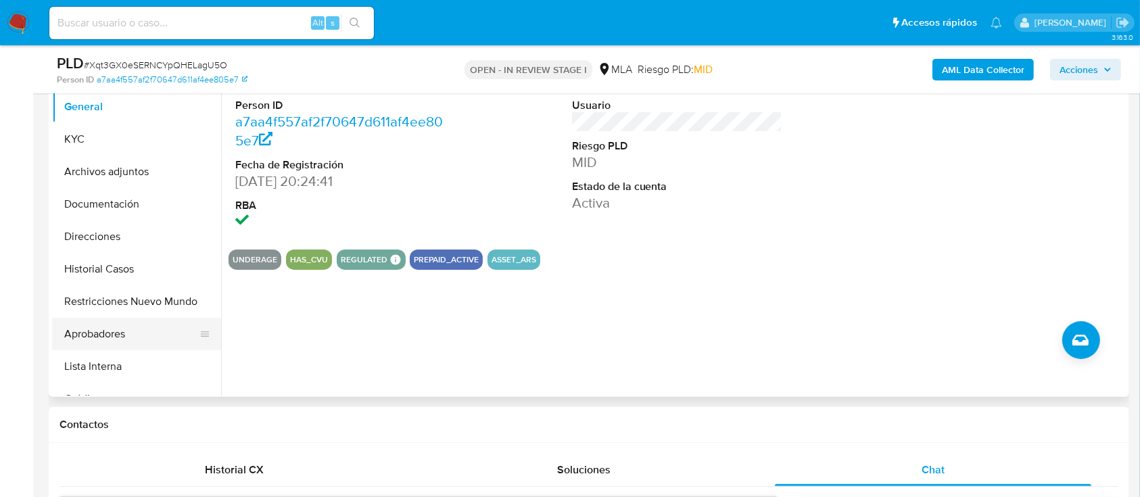
click at [102, 340] on button "Aprobadores" at bounding box center [131, 334] width 158 height 32
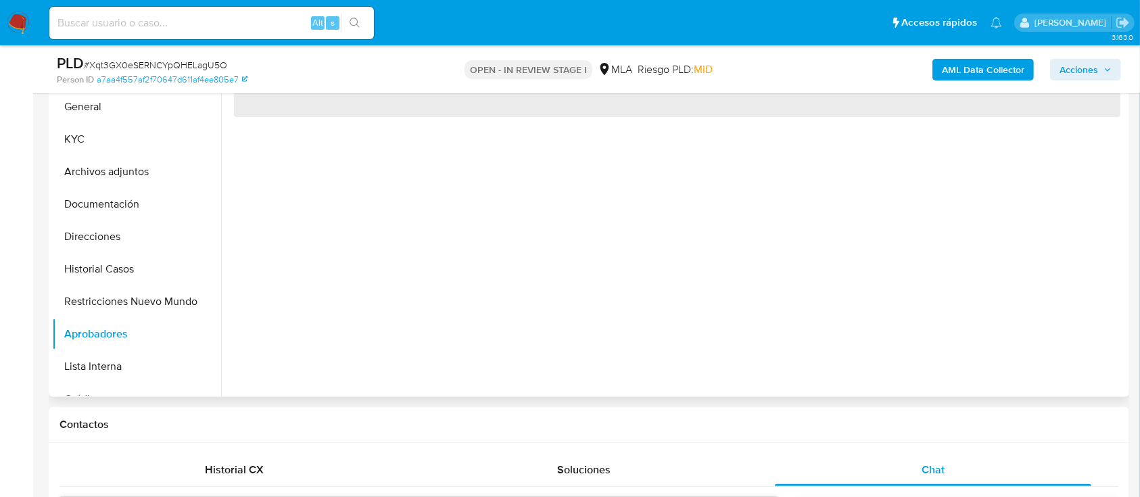
scroll to position [210, 0]
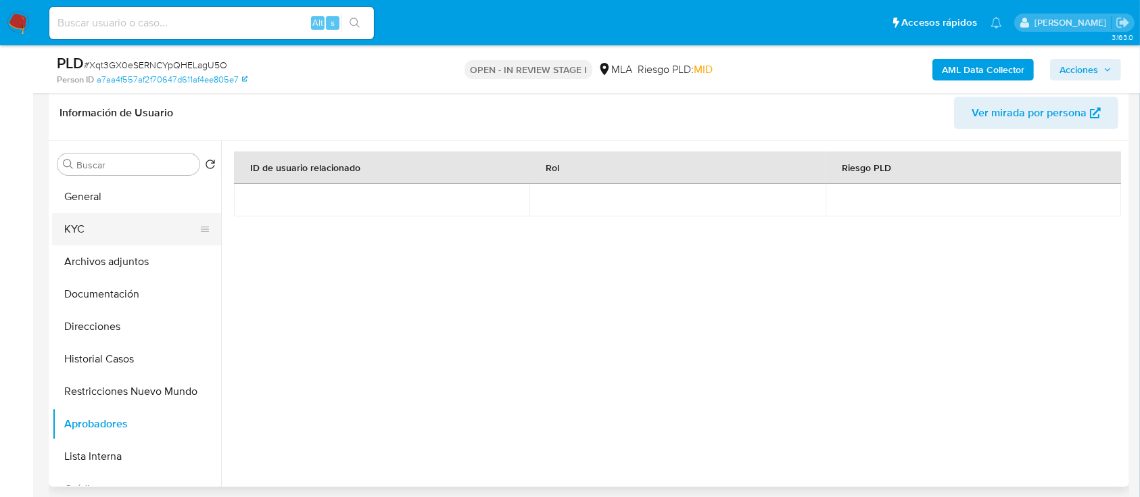
click at [141, 234] on button "KYC" at bounding box center [131, 229] width 158 height 32
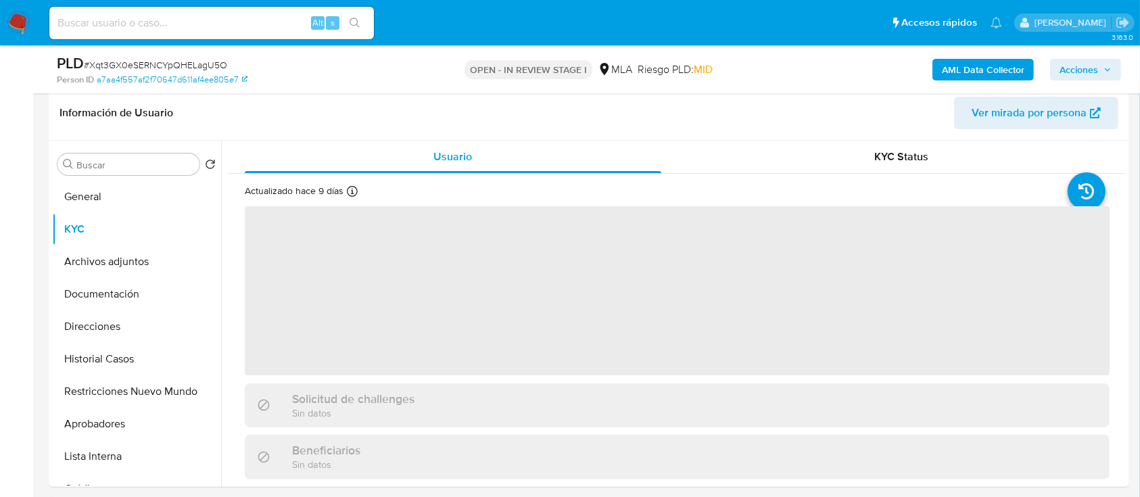
click at [956, 59] on b "AML Data Collector" at bounding box center [982, 70] width 82 height 22
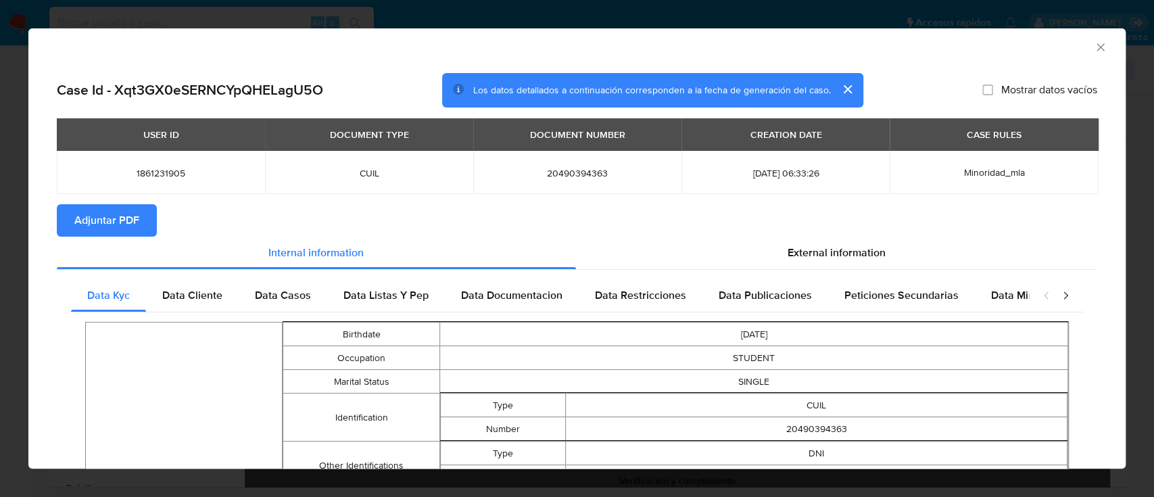
click at [96, 219] on span "Adjuntar PDF" at bounding box center [106, 220] width 65 height 30
click at [1094, 41] on icon "Cerrar ventana" at bounding box center [1101, 48] width 14 height 14
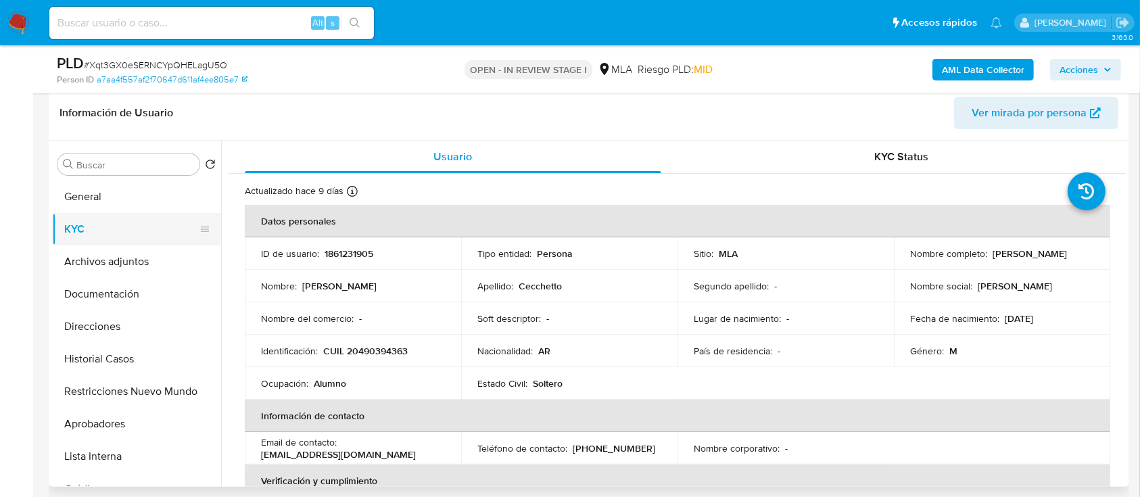
click at [90, 239] on button "KYC" at bounding box center [131, 229] width 158 height 32
drag, startPoint x: 105, startPoint y: 268, endPoint x: 186, endPoint y: 268, distance: 80.4
click at [106, 268] on button "Archivos adjuntos" at bounding box center [131, 261] width 158 height 32
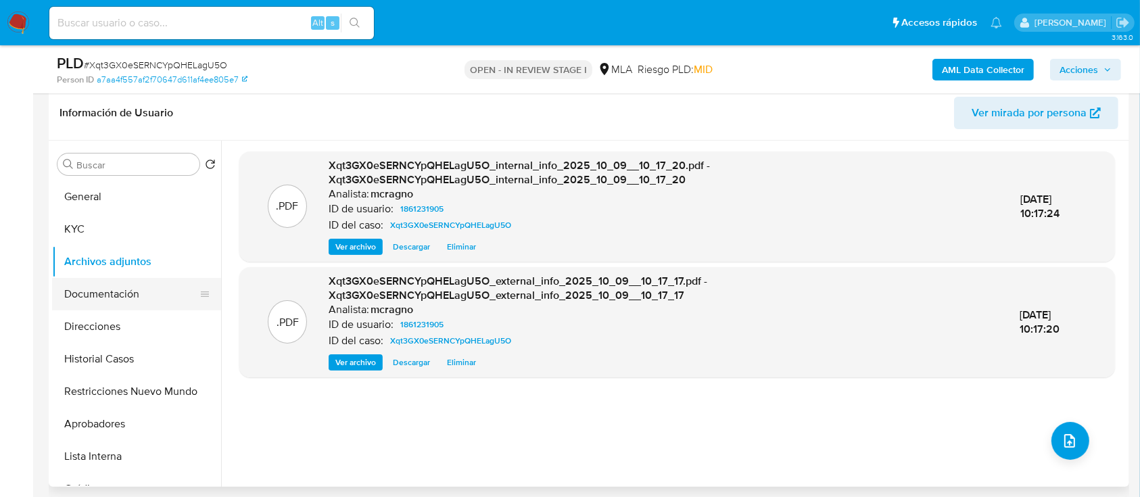
click at [99, 299] on button "Documentación" at bounding box center [131, 294] width 158 height 32
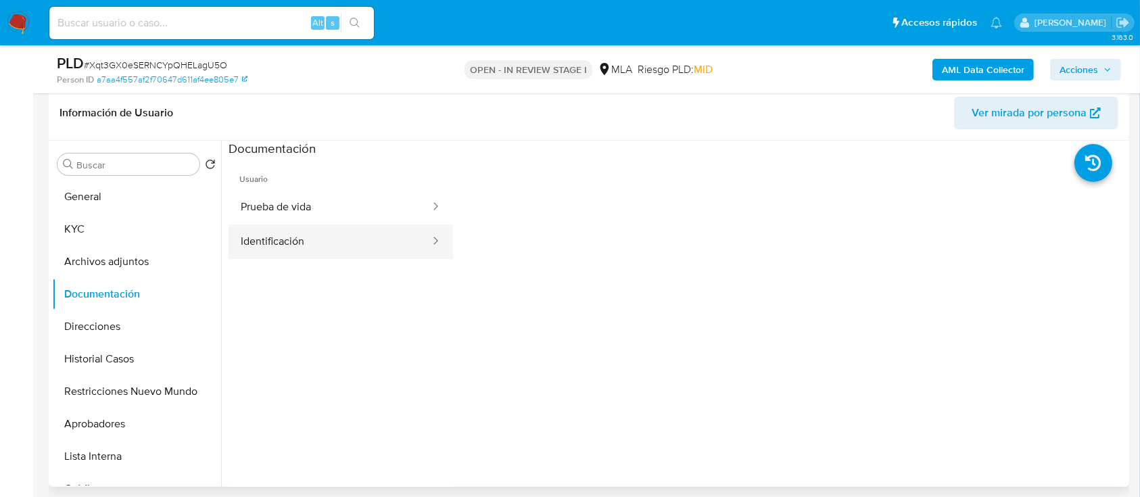
click at [378, 245] on button "Identificación" at bounding box center [329, 241] width 203 height 34
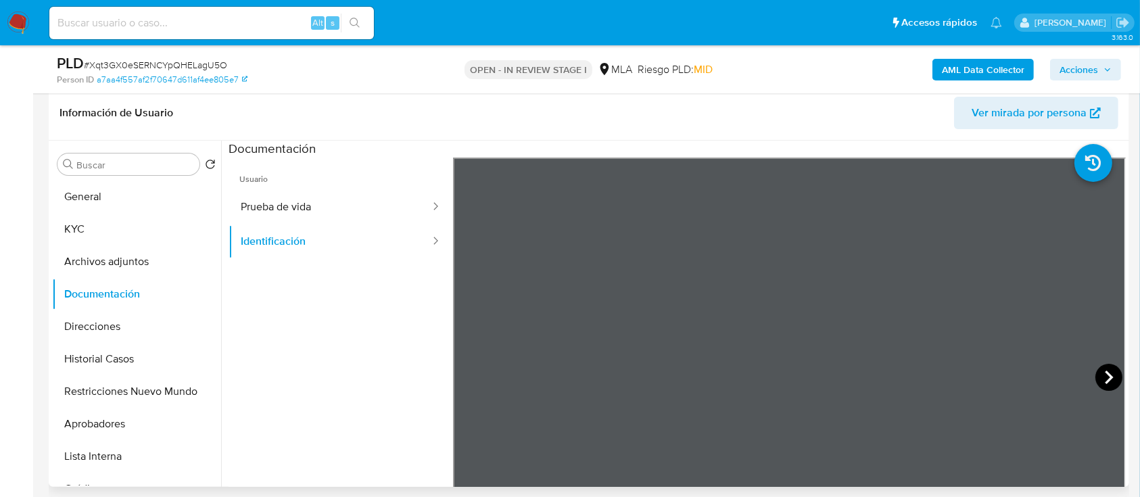
click at [1098, 370] on icon at bounding box center [1108, 377] width 27 height 27
click at [135, 327] on button "Direcciones" at bounding box center [131, 326] width 158 height 32
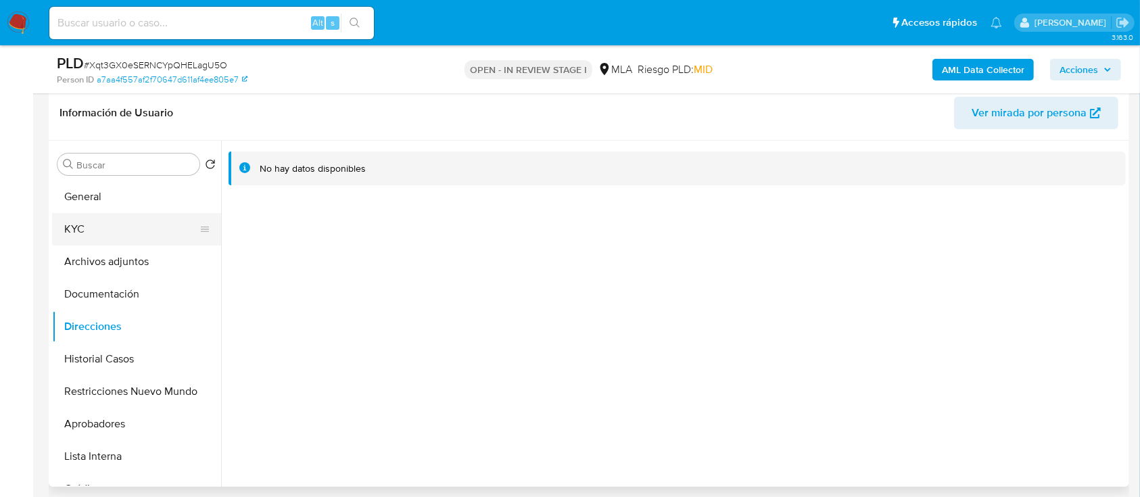
click at [141, 230] on button "KYC" at bounding box center [131, 229] width 158 height 32
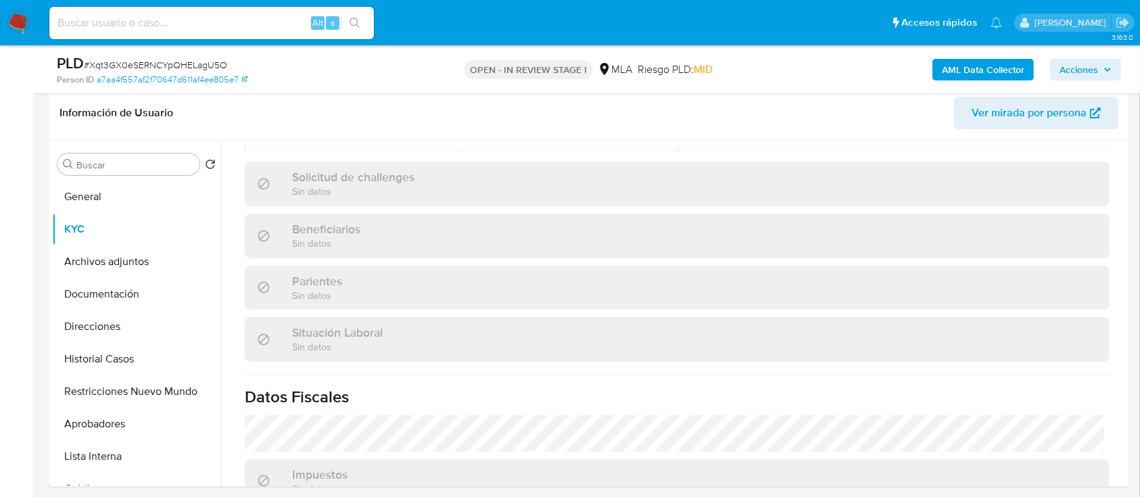
scroll to position [712, 0]
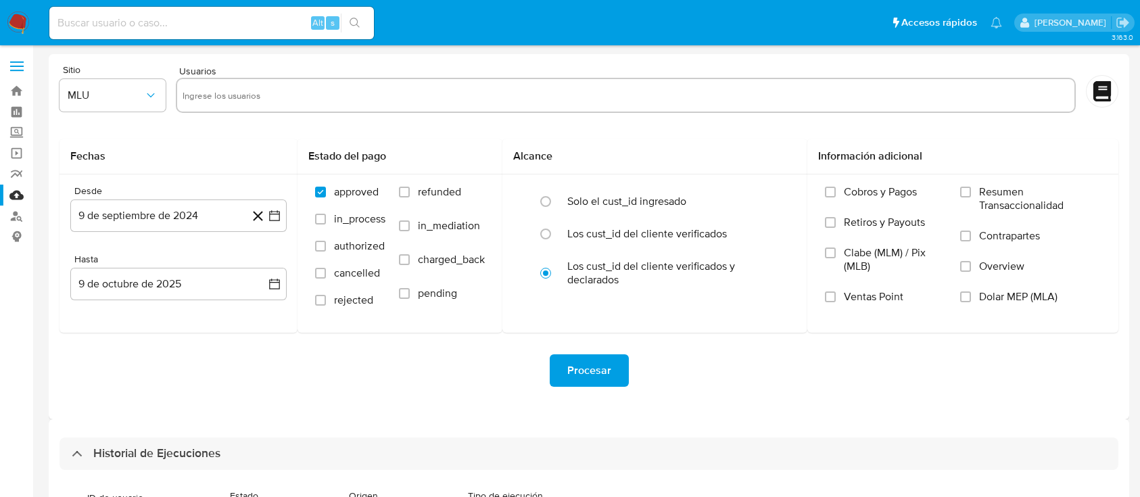
select select "10"
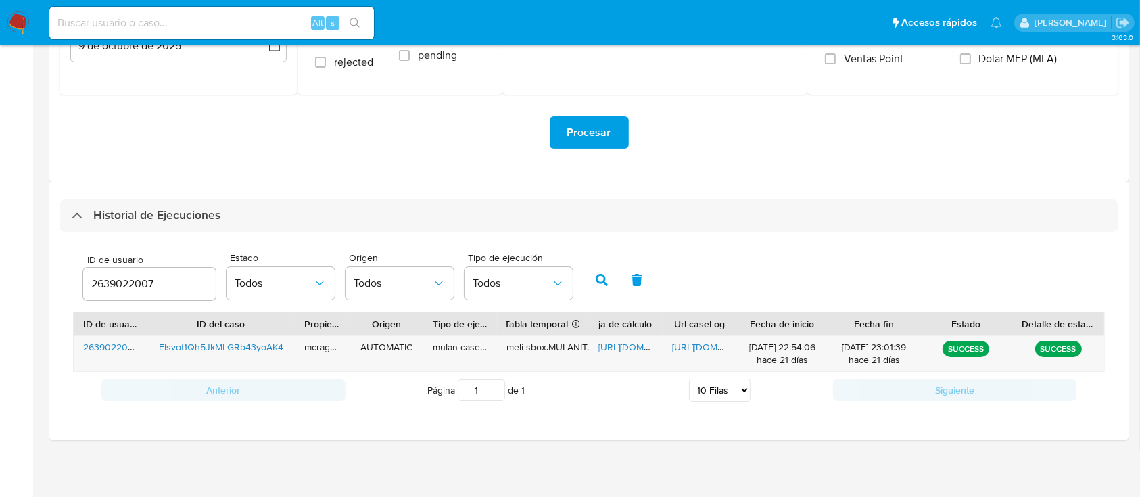
click at [120, 295] on div "2639022007" at bounding box center [149, 284] width 132 height 32
click at [122, 277] on input "2639022007" at bounding box center [149, 284] width 132 height 18
paste input "1861231905"
click at [599, 278] on icon "button" at bounding box center [601, 280] width 12 height 12
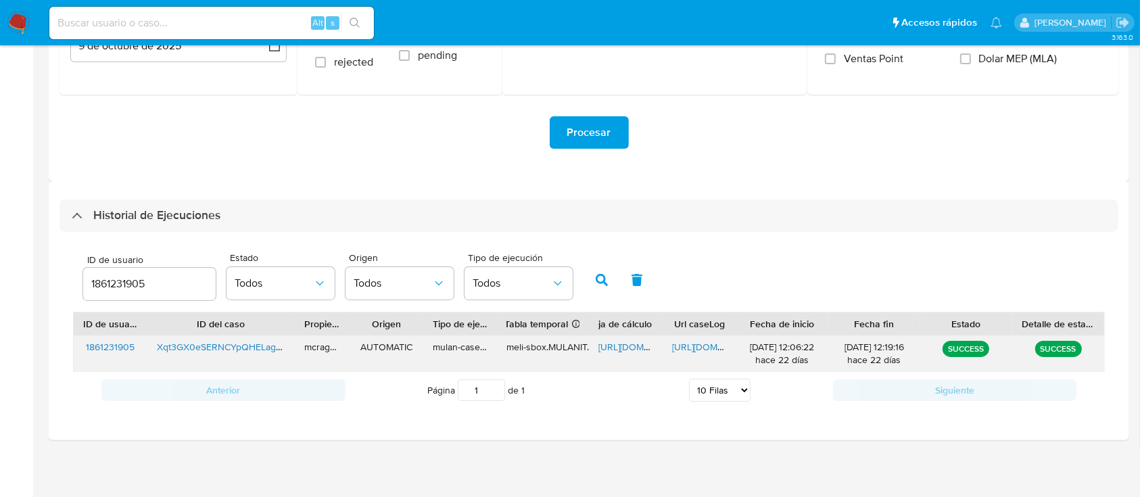
click at [624, 351] on span "[URL][DOMAIN_NAME]" at bounding box center [644, 347] width 93 height 14
click at [682, 347] on span "[URL][DOMAIN_NAME]" at bounding box center [718, 347] width 93 height 14
click at [126, 280] on input "1861231905" at bounding box center [149, 284] width 132 height 18
click at [614, 286] on button "button" at bounding box center [601, 280] width 35 height 32
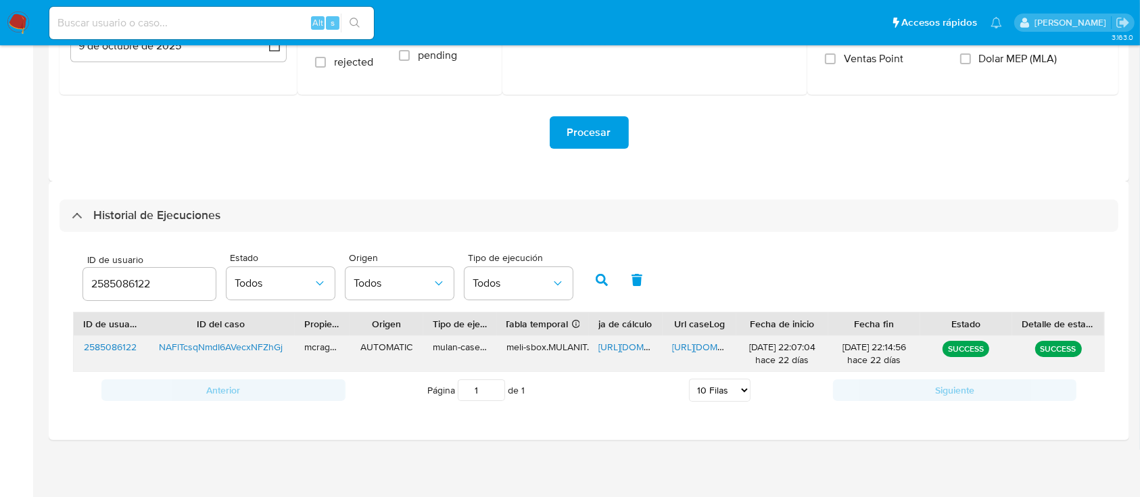
click at [616, 343] on span "[URL][DOMAIN_NAME]" at bounding box center [644, 347] width 93 height 14
click at [692, 345] on span "[URL][DOMAIN_NAME]" at bounding box center [718, 347] width 93 height 14
click at [115, 284] on input "2585086122" at bounding box center [149, 284] width 132 height 18
click at [594, 279] on button "button" at bounding box center [601, 280] width 35 height 32
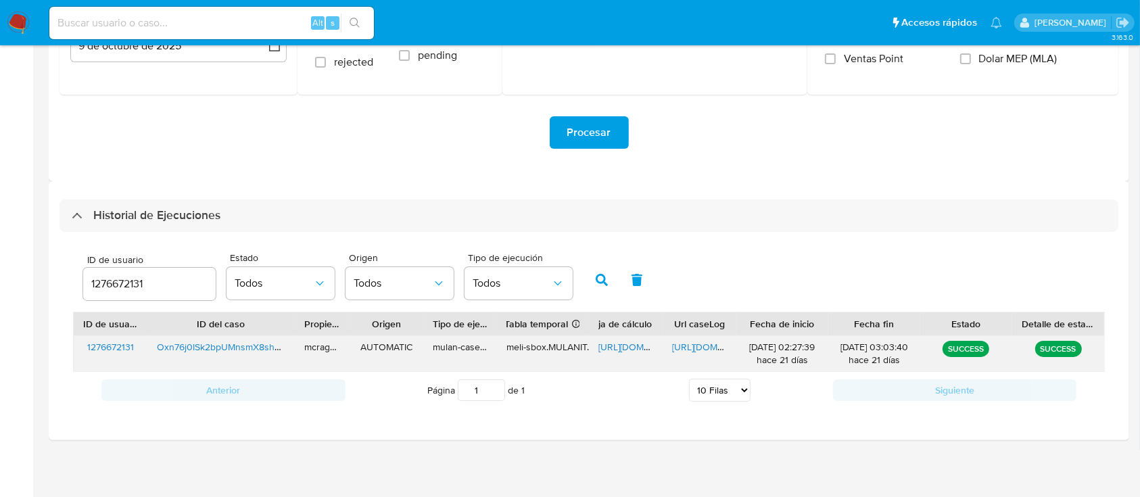
click at [615, 347] on span "https://docs.google.com/spreadsheets/d/1e__lUrqFPGnLPsIsVKQ0-ez3KsMdR90J7ThQdyg…" at bounding box center [644, 347] width 93 height 14
click at [692, 347] on span "https://docs.google.com/document/d/1LHgIyNeaVIMK-4UViRdSY_p0pq3mfXzEnRK3MZ8TGcs…" at bounding box center [718, 347] width 93 height 14
click at [141, 284] on input "1276672131" at bounding box center [149, 284] width 132 height 18
click at [140, 283] on input "1276672131" at bounding box center [149, 284] width 132 height 18
drag, startPoint x: 589, startPoint y: 274, endPoint x: 589, endPoint y: 353, distance: 79.1
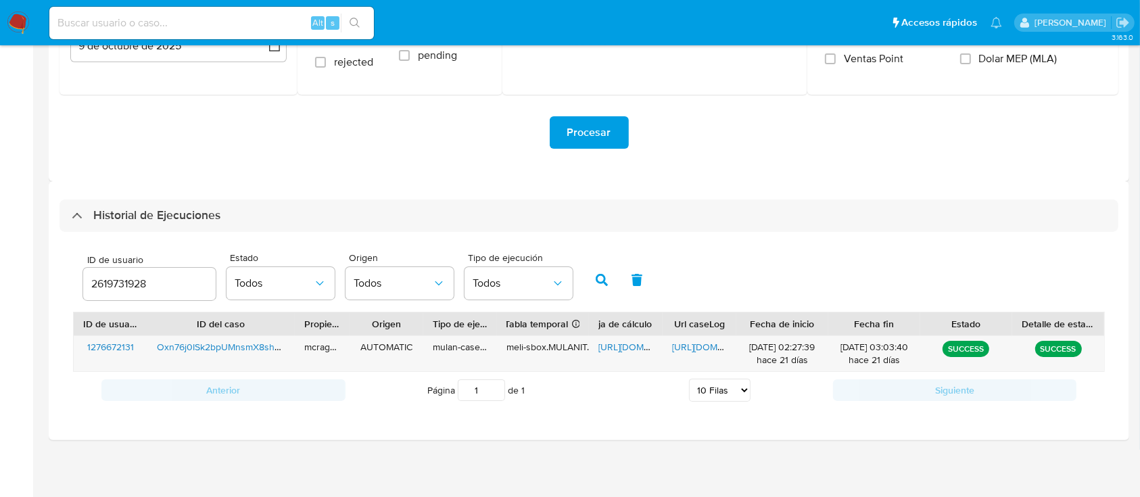
click at [589, 274] on button "button" at bounding box center [601, 280] width 35 height 32
click at [605, 345] on span "https://docs.google.com/spreadsheets/d/1Ju7vT-whLaoG3jRObD3ITIKXmXvlKbJHjs_ZhwG…" at bounding box center [644, 347] width 93 height 14
click at [695, 341] on span "https://docs.google.com/document/d/1QHwcnmo7ho5BYfs2-MstTn51tzLQDq1Q_e03GEV8RmA…" at bounding box center [718, 347] width 93 height 14
click at [119, 280] on input "2619731928" at bounding box center [149, 284] width 132 height 18
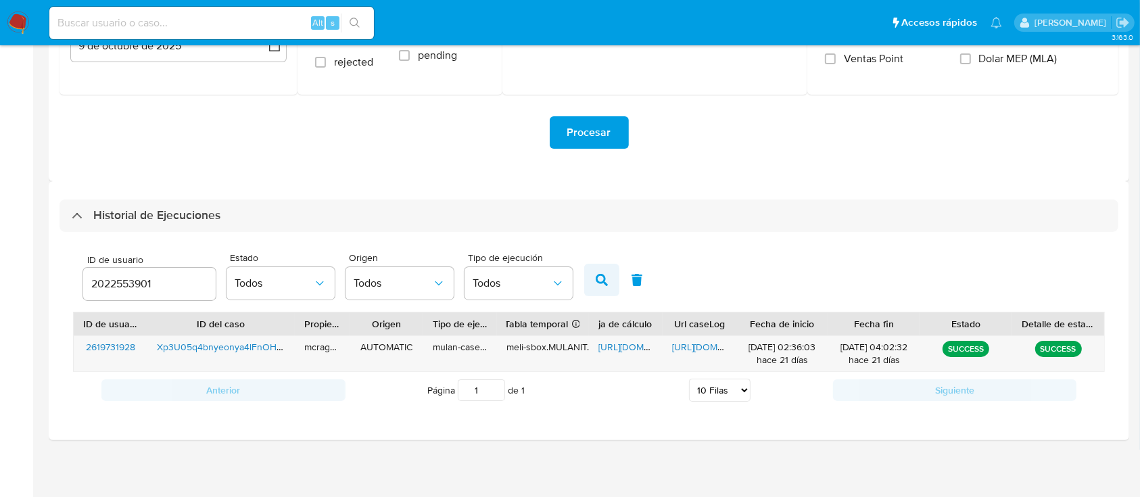
click at [594, 277] on button "button" at bounding box center [601, 280] width 35 height 32
click at [618, 347] on span "https://docs.google.com/spreadsheets/d/11IeWiwh-ea6awPqD4XwDvt05M2paw0Gzbiu4j2z…" at bounding box center [644, 347] width 93 height 14
click at [692, 349] on span "https://docs.google.com/document/d/1zDuww0nzXUUL1WERj0WQc6lqmVu3Z-oI30BemrgxFU0…" at bounding box center [718, 347] width 93 height 14
click at [119, 285] on input "2022553901" at bounding box center [149, 284] width 132 height 18
drag, startPoint x: 119, startPoint y: 285, endPoint x: 418, endPoint y: 294, distance: 299.5
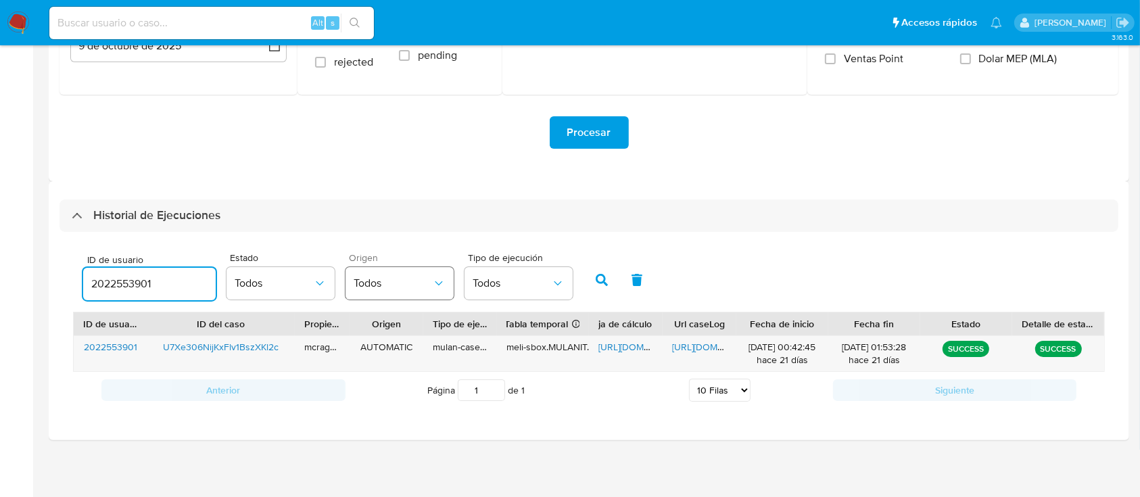
click at [123, 285] on input "2022553901" at bounding box center [149, 284] width 132 height 18
click at [605, 277] on icon "button" at bounding box center [601, 280] width 12 height 12
click at [629, 347] on span "https://docs.google.com/spreadsheets/d/1yxZbQbzwbi_aqWDLAIXaSJUhzzmTMosyJA6zr6-…" at bounding box center [644, 347] width 93 height 14
click at [672, 341] on span "https://docs.google.com/document/d/1VzaSqVdEDcXcrEcmIHxtxs0KEEKjC0zgYj6rdHxZ4ko…" at bounding box center [718, 347] width 93 height 14
click at [108, 270] on div "395314132" at bounding box center [149, 284] width 132 height 32
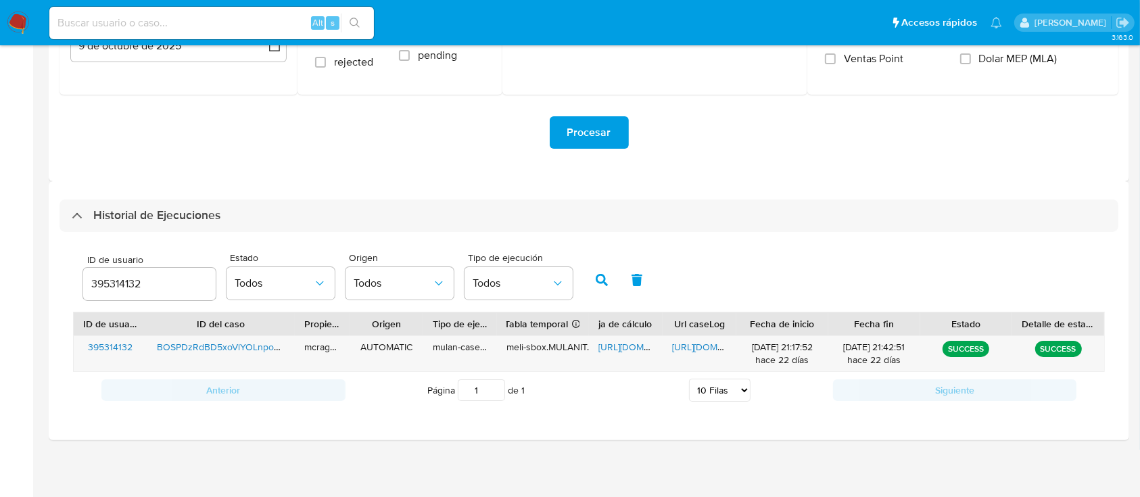
click at [110, 277] on input "395314132" at bounding box center [149, 284] width 132 height 18
paste input "541030383"
click at [612, 286] on button "button" at bounding box center [601, 280] width 35 height 32
click at [627, 346] on span "https://docs.google.com/spreadsheets/d/1QnOeZBetvst1-mFuMiBvRxFxa1JhtaefGhpyrfq…" at bounding box center [644, 347] width 93 height 14
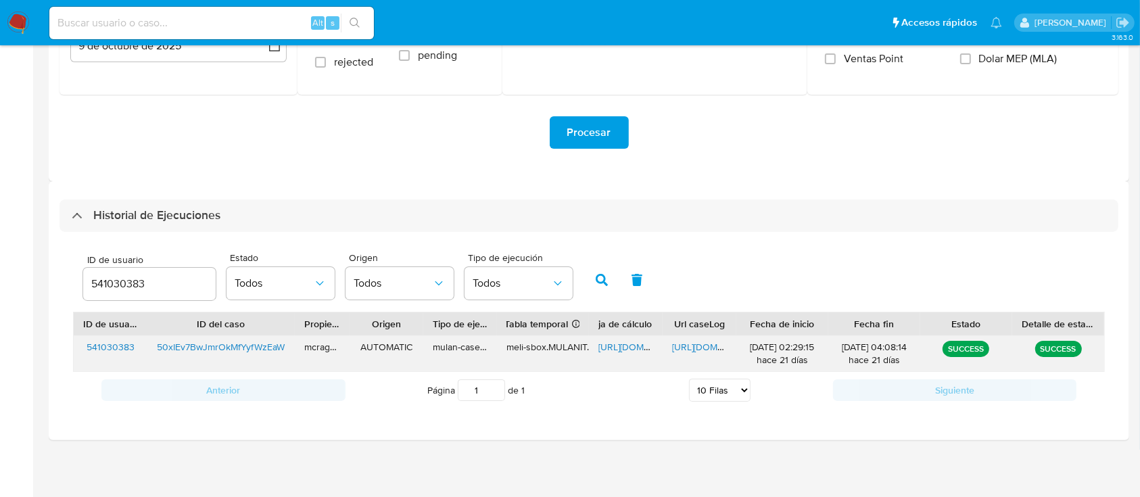
click at [696, 345] on span "https://docs.google.com/document/d/1enOk-AbiqkHTralewyWuF8rUukhiN8HOkSZsCqwskqM…" at bounding box center [718, 347] width 93 height 14
click at [118, 289] on input "541030383" at bounding box center [149, 284] width 132 height 18
drag, startPoint x: 118, startPoint y: 289, endPoint x: 424, endPoint y: 287, distance: 305.5
click at [119, 289] on input "541030383" at bounding box center [149, 284] width 132 height 18
click at [602, 271] on button "button" at bounding box center [601, 280] width 35 height 32
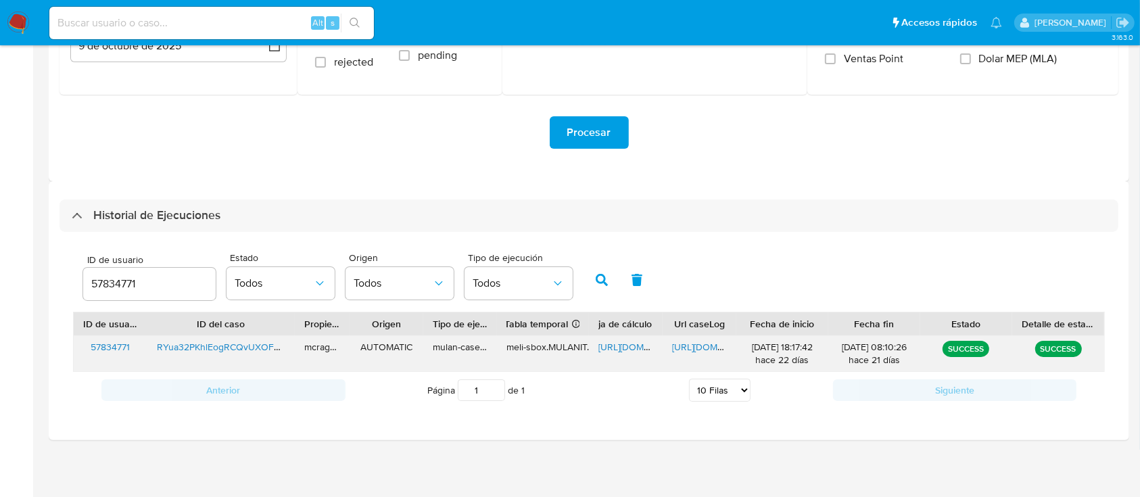
click at [620, 342] on span "https://docs.google.com/spreadsheets/d/1Zkilb7sbegU5d5ISnZWPriJyuizRpsQmPiOZELg…" at bounding box center [644, 347] width 93 height 14
click at [705, 348] on span "https://docs.google.com/document/d/1ABtdw8eqBbB4QMRRn8UASNQD5iq5sn4GwCj5a26MSLY…" at bounding box center [718, 347] width 93 height 14
click at [103, 291] on input "57834771" at bounding box center [149, 284] width 132 height 18
drag, startPoint x: 595, startPoint y: 274, endPoint x: 622, endPoint y: 318, distance: 51.2
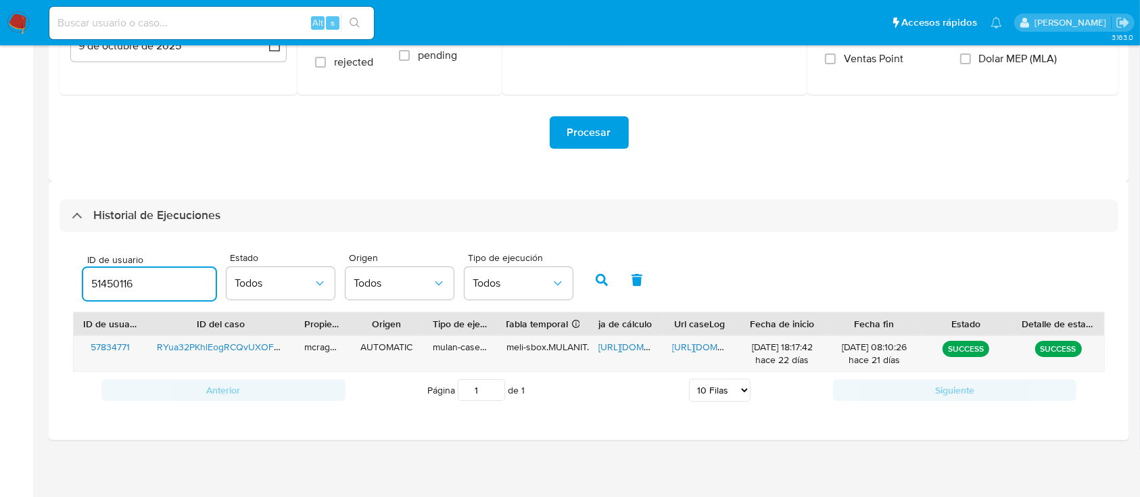
click at [596, 274] on icon "button" at bounding box center [601, 280] width 12 height 12
click at [636, 352] on span "https://docs.google.com/spreadsheets/d/1_AqViWpmHihoUw4fqWLULVwhzM8UCE672irfU59…" at bounding box center [644, 347] width 93 height 14
click at [704, 356] on div "https://docs.google.com/document/d/1KKErWhWHxNIAnZ0lm3Z8SB9OeF4_SLf_9SX1WvF02Nk…" at bounding box center [699, 353] width 74 height 35
click at [698, 340] on span "https://docs.google.com/document/d/1KKErWhWHxNIAnZ0lm3Z8SB9OeF4_SLf_9SX1WvF02Nk…" at bounding box center [718, 347] width 93 height 14
click at [106, 278] on input "51450116" at bounding box center [149, 284] width 132 height 18
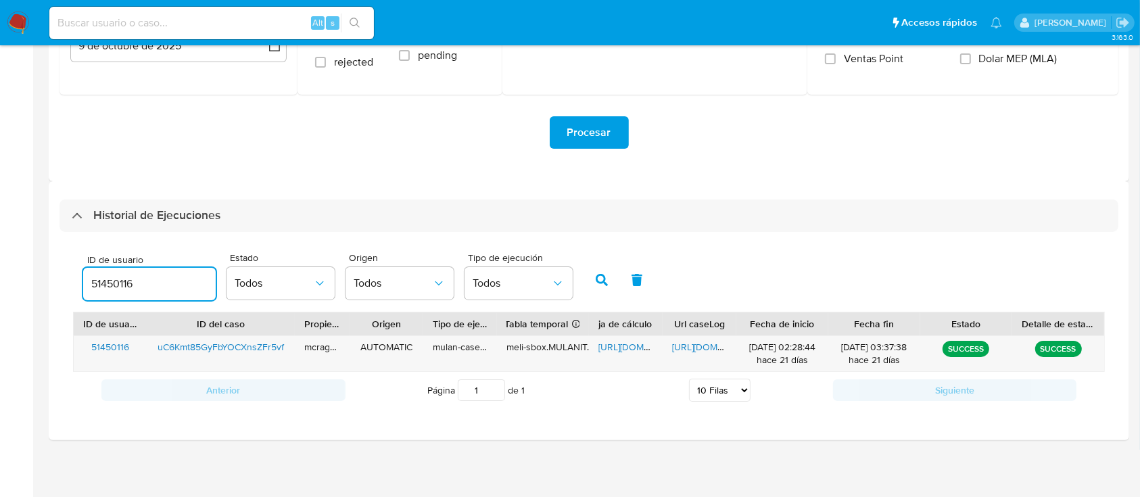
click at [106, 278] on input "51450116" at bounding box center [149, 284] width 132 height 18
type input "181960061"
drag, startPoint x: 600, startPoint y: 271, endPoint x: 616, endPoint y: 333, distance: 64.1
click at [601, 272] on button "button" at bounding box center [601, 280] width 35 height 32
click at [616, 343] on span "https://docs.google.com/spreadsheets/d/16AA1QYebZ3wUC-3mEBAgpG80Txt_MQSI9P26xnj…" at bounding box center [644, 347] width 93 height 14
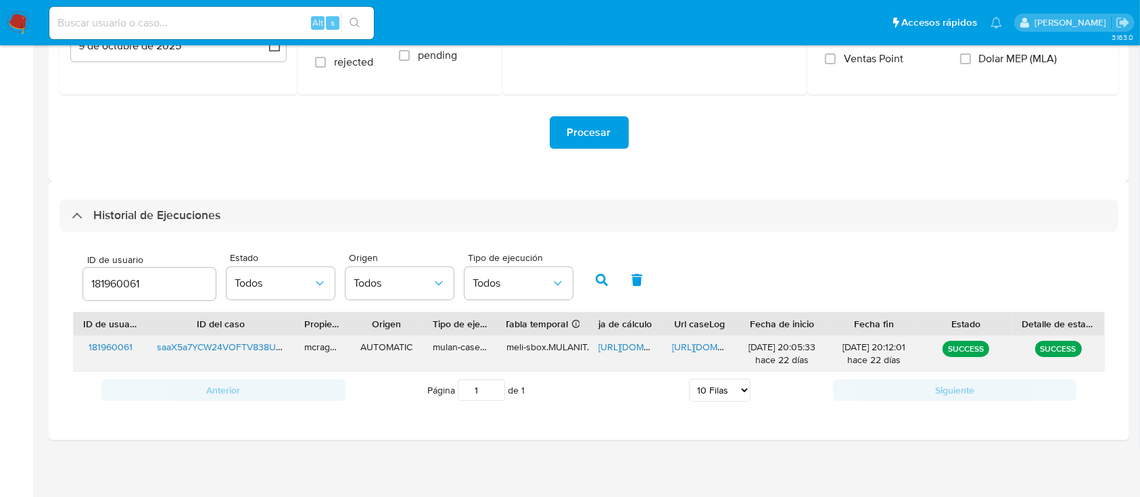
click at [701, 347] on span "https://docs.google.com/document/d/1G6JK0OHy0eRzCuQj3wSHDNOT46gtzih5cZVXghEmAAs…" at bounding box center [718, 347] width 93 height 14
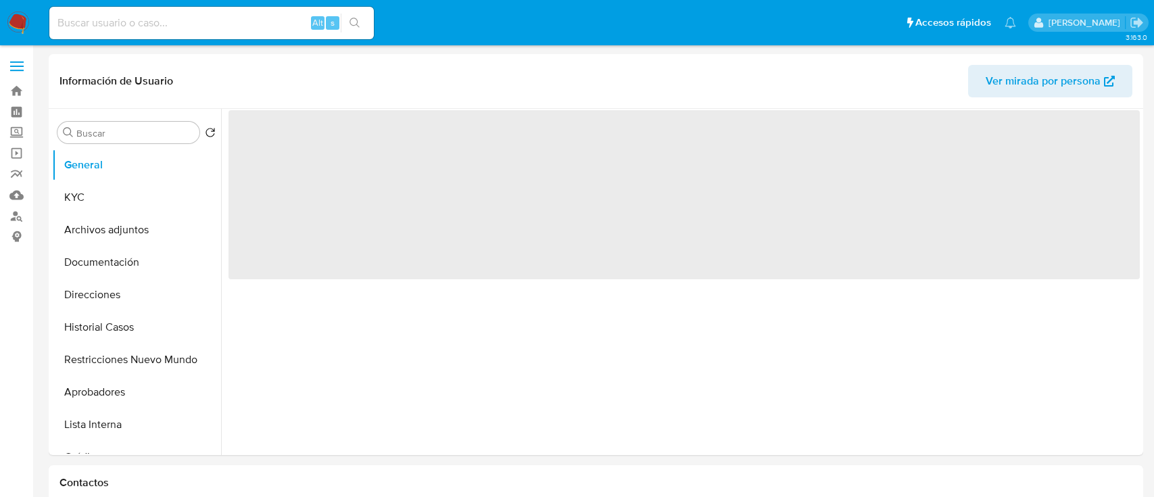
select select "10"
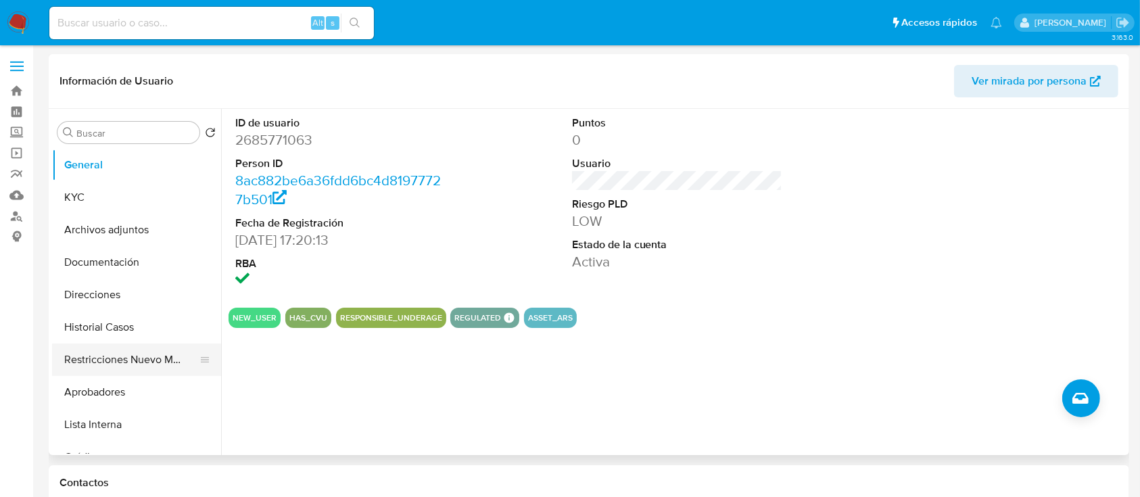
drag, startPoint x: 141, startPoint y: 356, endPoint x: 149, endPoint y: 354, distance: 8.2
click at [141, 356] on button "Restricciones Nuevo Mundo" at bounding box center [131, 359] width 158 height 32
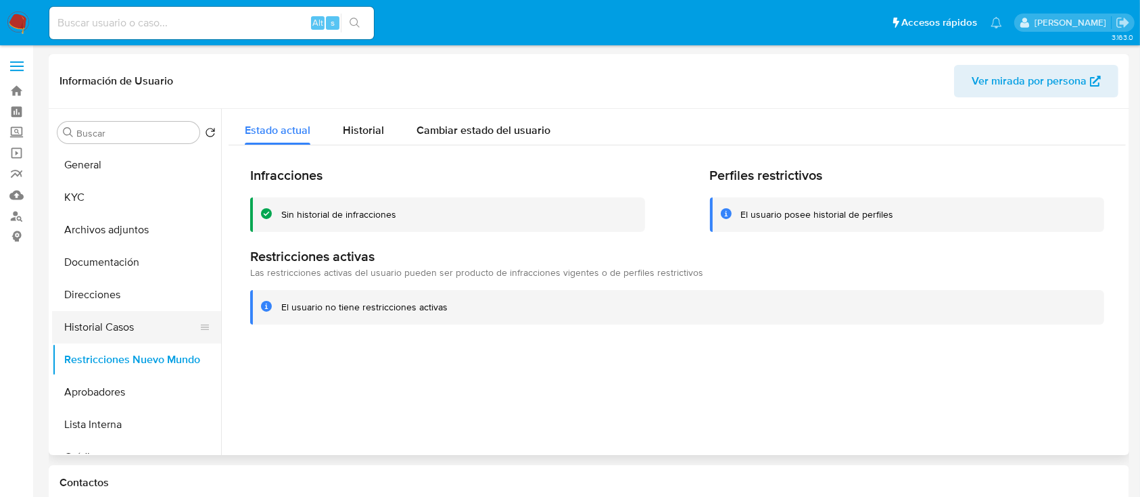
click at [116, 333] on button "Historial Casos" at bounding box center [131, 327] width 158 height 32
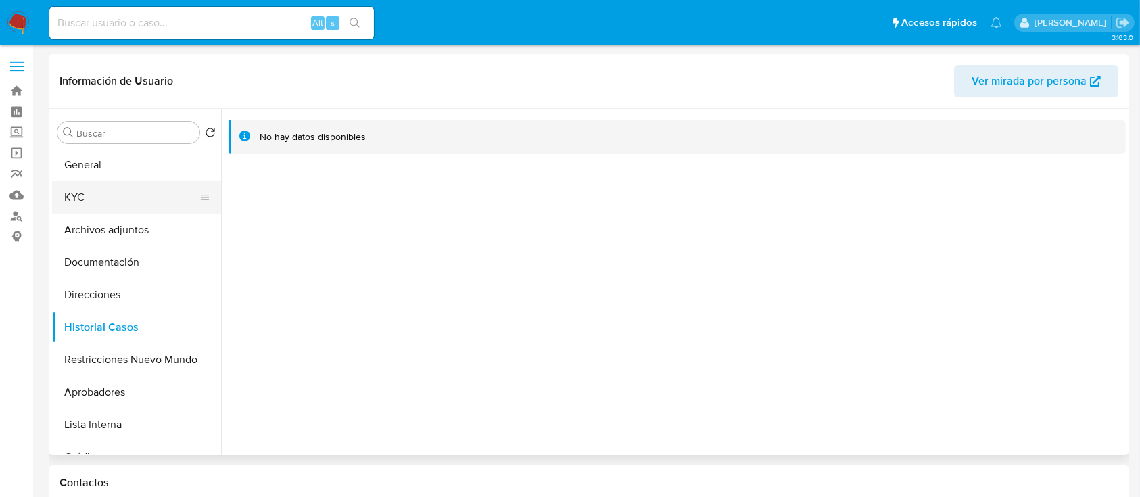
click at [131, 197] on button "KYC" at bounding box center [131, 197] width 158 height 32
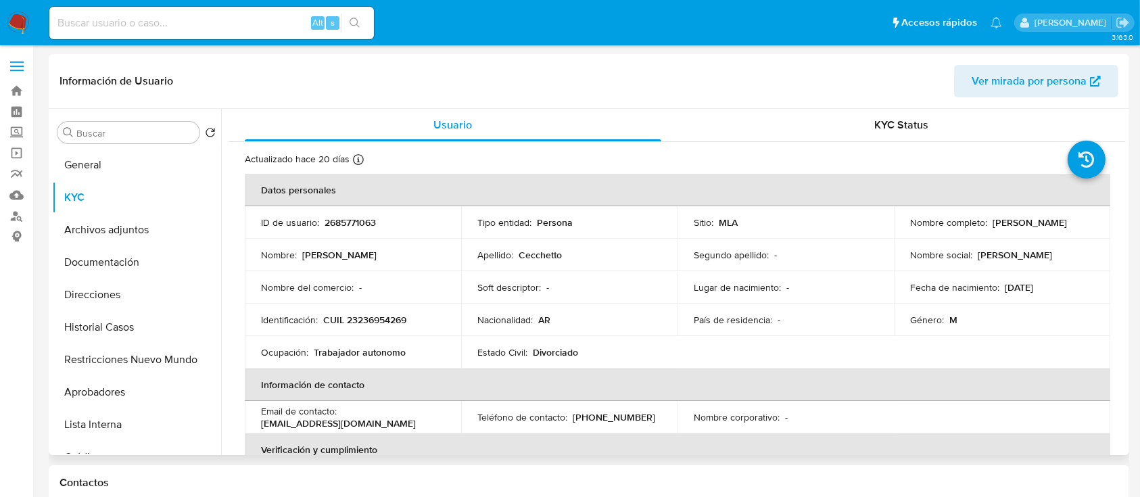
drag, startPoint x: 935, startPoint y: 230, endPoint x: 966, endPoint y: 235, distance: 30.8
click at [1023, 228] on div "Nombre completo : [PERSON_NAME]" at bounding box center [1002, 222] width 184 height 12
click at [992, 228] on p "Pablo Daniel Cecchetto" at bounding box center [1029, 222] width 74 height 12
drag, startPoint x: 903, startPoint y: 226, endPoint x: 1011, endPoint y: 224, distance: 108.2
click at [1011, 224] on td "Nombre completo : Pablo Daniel Cecchetto" at bounding box center [1001, 222] width 216 height 32
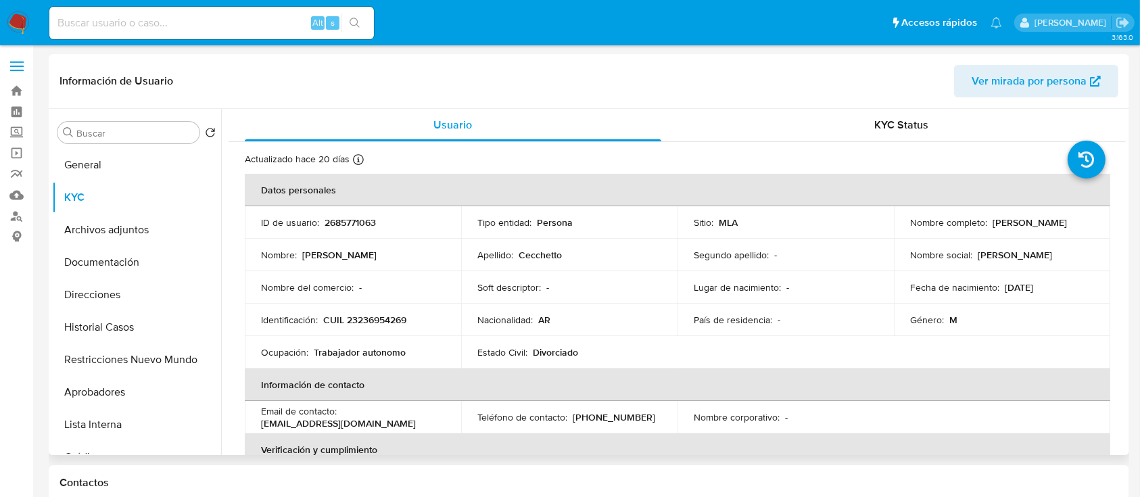
copy p "Pablo Daniel Cecchetto"
drag, startPoint x: 1010, startPoint y: 253, endPoint x: 923, endPoint y: 292, distance: 95.9
click at [1010, 253] on p "Pablo Daniel" at bounding box center [1014, 255] width 74 height 12
drag, startPoint x: 323, startPoint y: 315, endPoint x: 448, endPoint y: 318, distance: 125.1
click at [448, 318] on td "Identificación : CUIL 23236954269" at bounding box center [353, 319] width 216 height 32
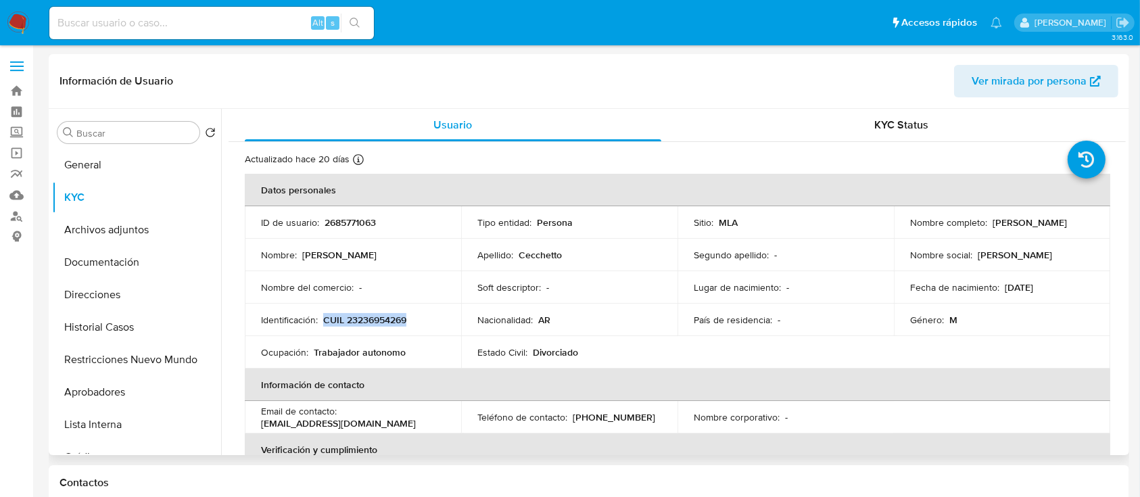
copy p "CUIL 23236954269"
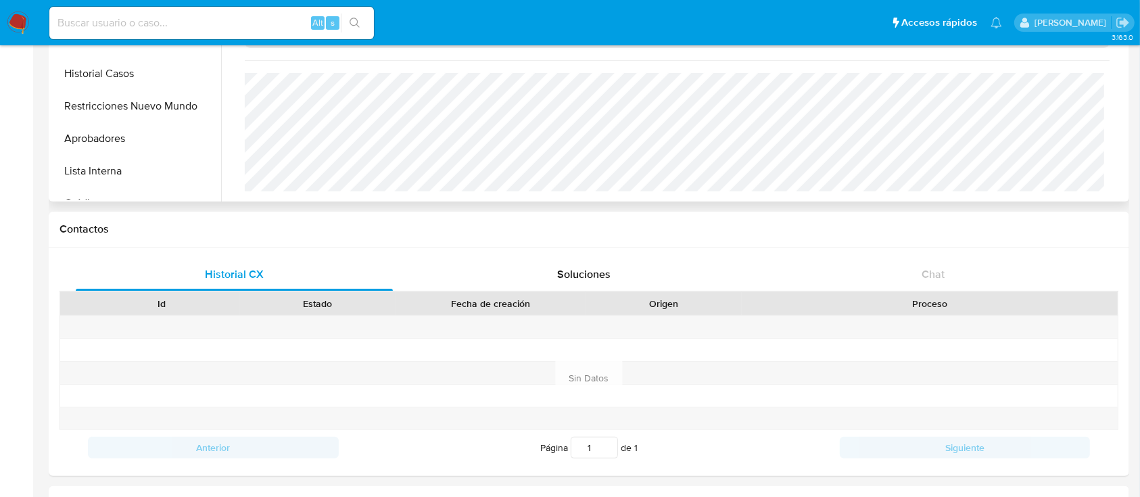
scroll to position [270, 0]
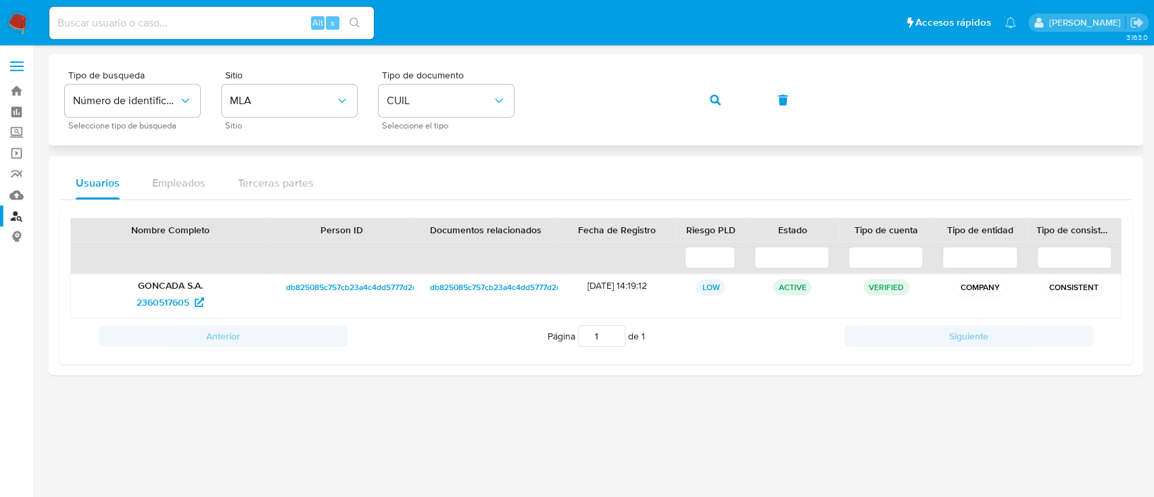
click at [714, 95] on icon "button" at bounding box center [715, 100] width 11 height 11
click at [160, 297] on span "1151697501" at bounding box center [163, 302] width 46 height 22
click at [712, 102] on icon "button" at bounding box center [715, 100] width 11 height 11
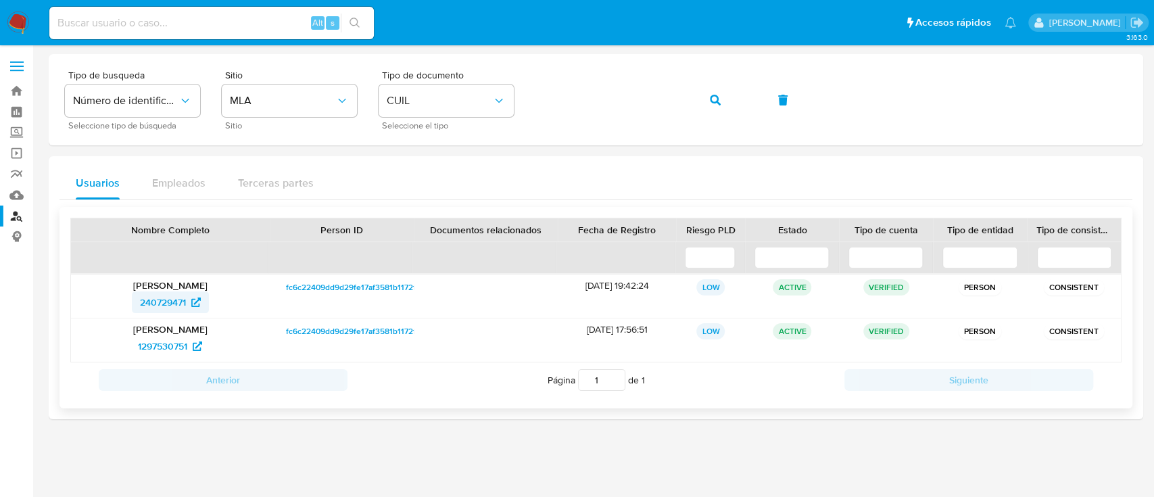
click at [173, 312] on span "240729471" at bounding box center [163, 302] width 46 height 22
click at [722, 100] on button "button" at bounding box center [715, 100] width 46 height 32
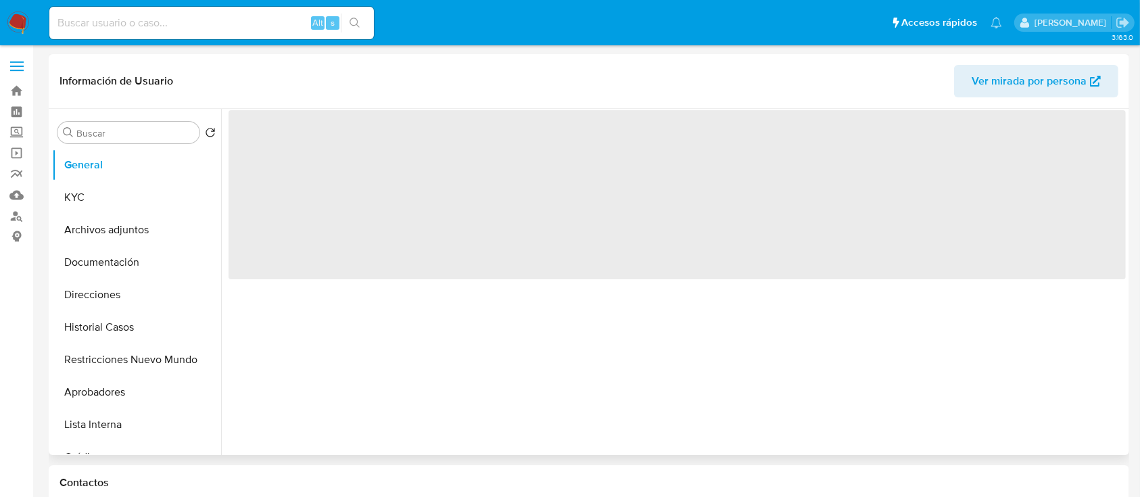
select select "10"
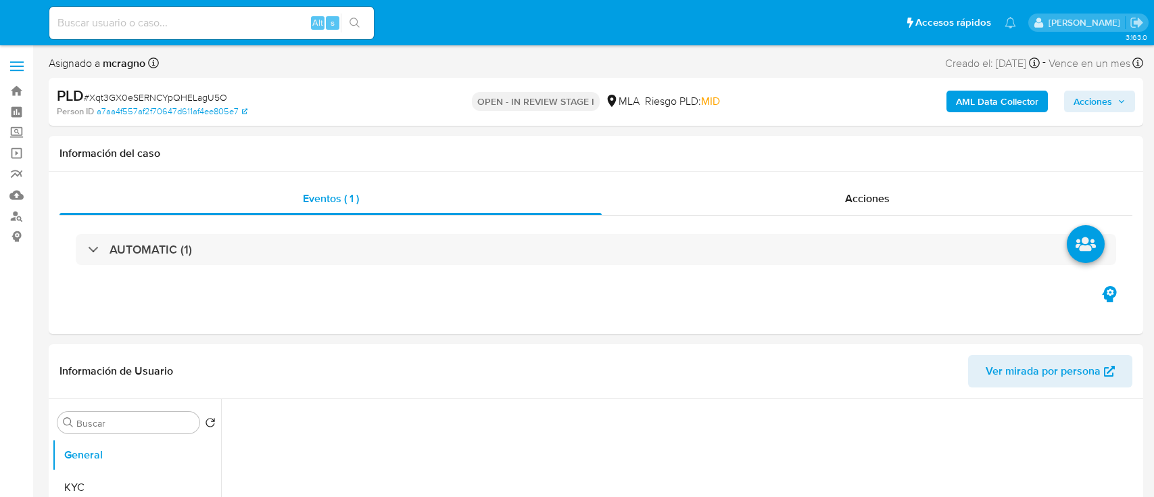
select select "10"
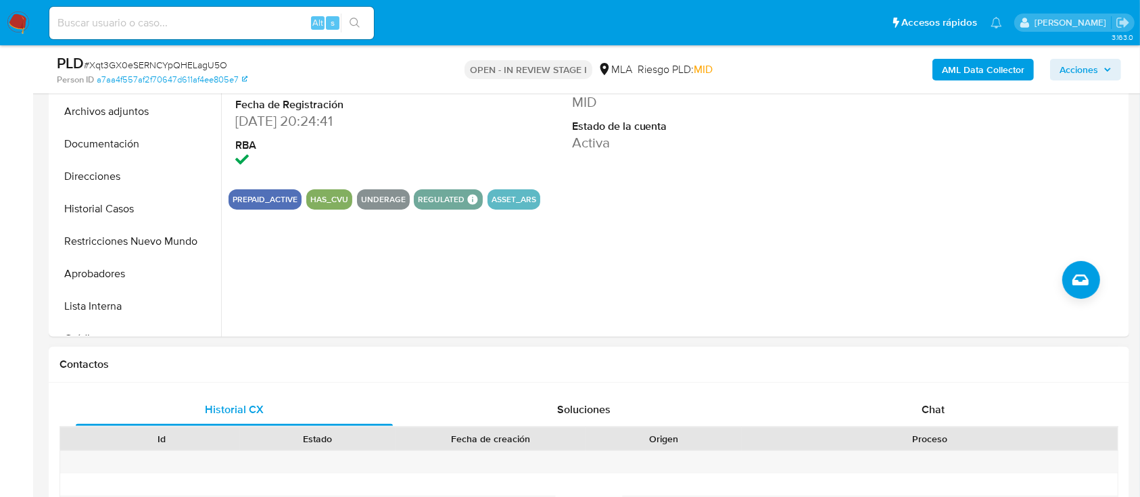
click at [939, 410] on span "Chat" at bounding box center [932, 409] width 23 height 16
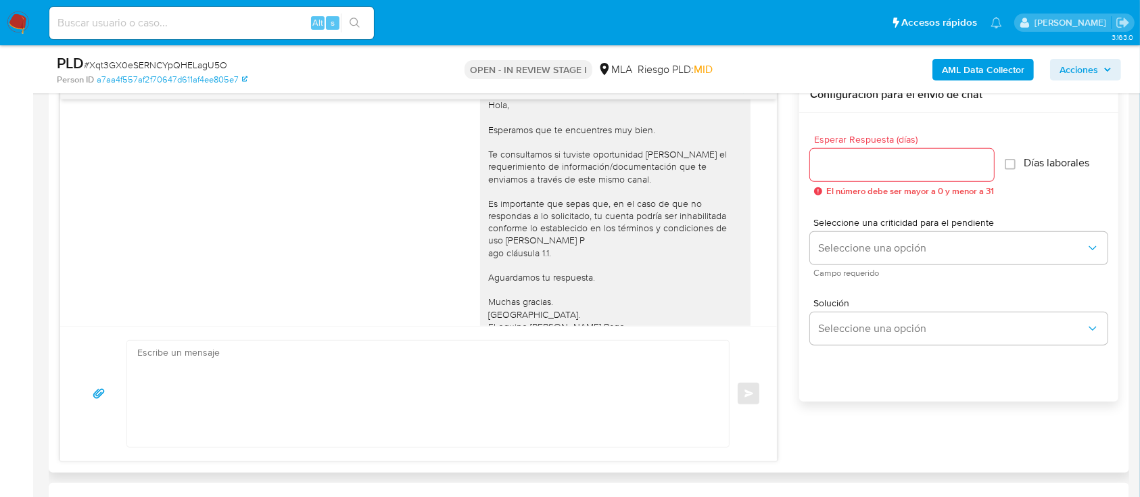
scroll to position [599, 0]
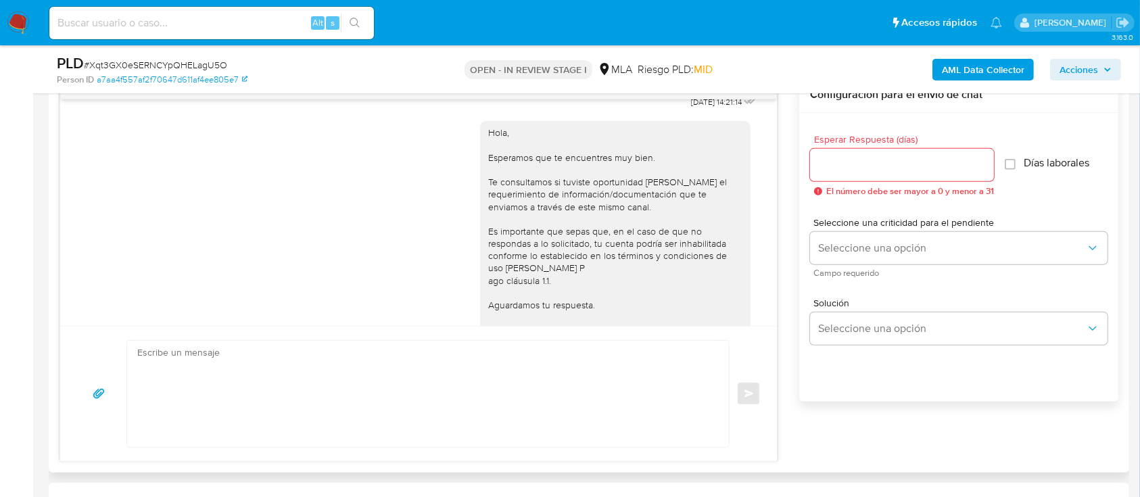
click at [419, 406] on textarea at bounding box center [424, 394] width 574 height 106
paste textarea "Hola XXX, Al analizar tu caso se encontraron algunas inconsistencias, por este …"
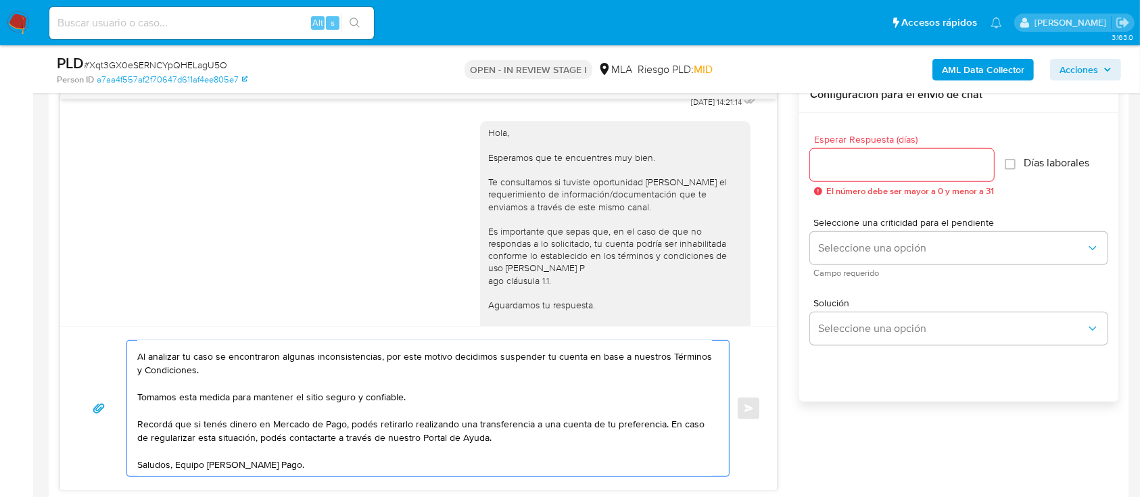
scroll to position [0, 0]
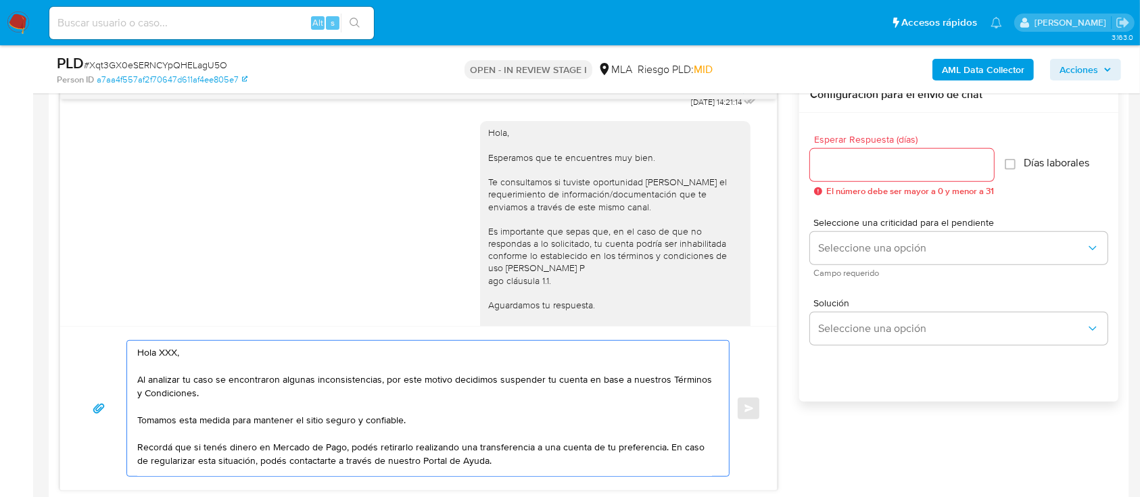
click at [249, 348] on textarea "Hola XXX, Al analizar tu caso se encontraron algunas inconsistencias, por este …" at bounding box center [424, 408] width 574 height 135
type textarea "Hola, Al analizar tu caso se encontraron algunas inconsistencias, por este moti…"
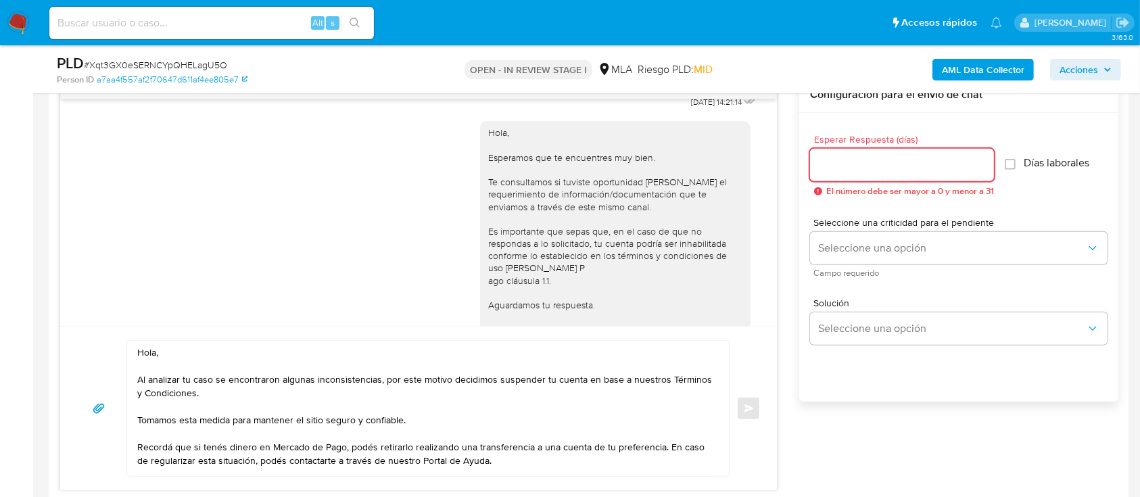
click at [909, 165] on input "Esperar Respuesta (días)" at bounding box center [902, 165] width 184 height 18
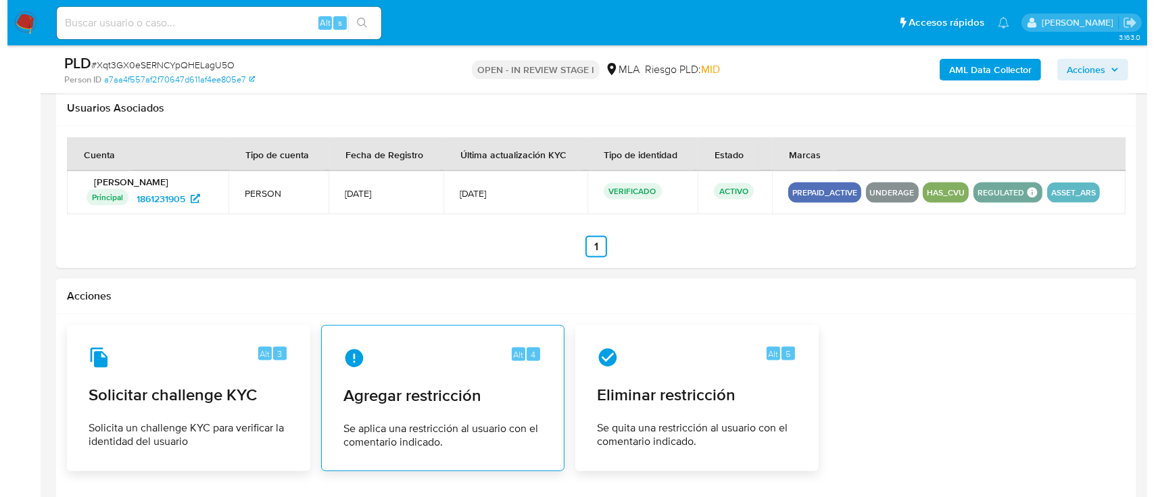
scroll to position [1971, 0]
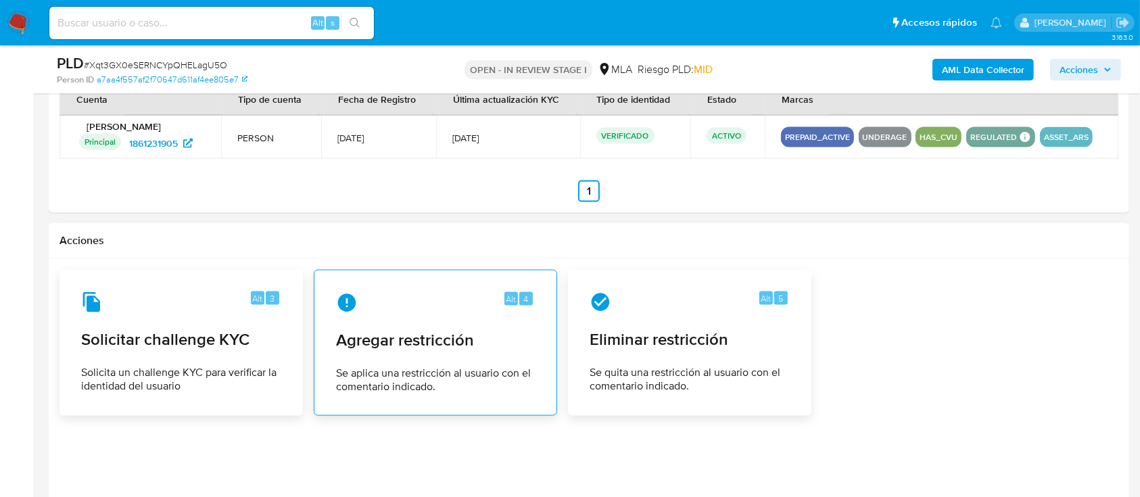
type input "0"
click at [450, 335] on span "Agregar restricción" at bounding box center [435, 340] width 199 height 20
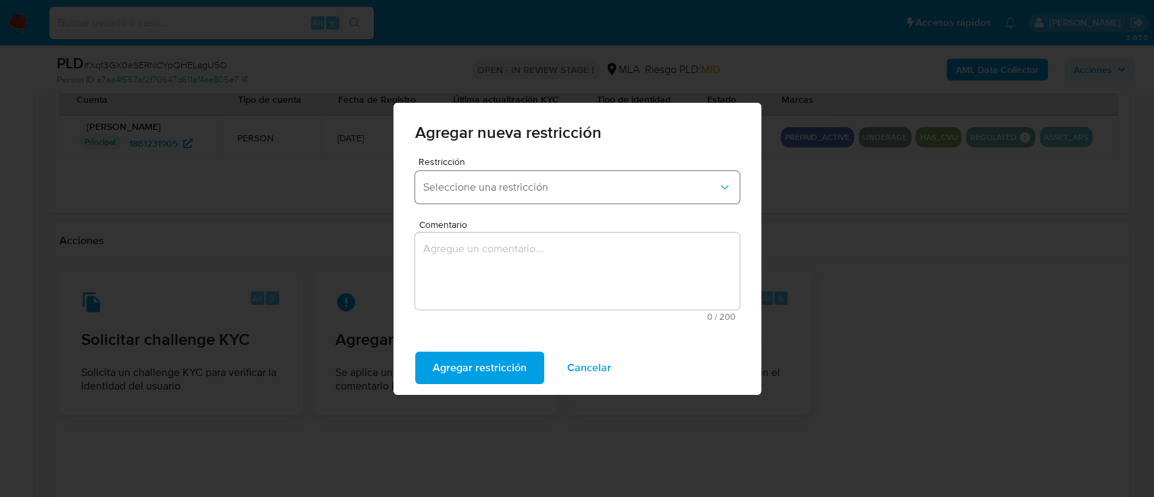
click at [520, 173] on button "Seleccione una restricción" at bounding box center [577, 187] width 324 height 32
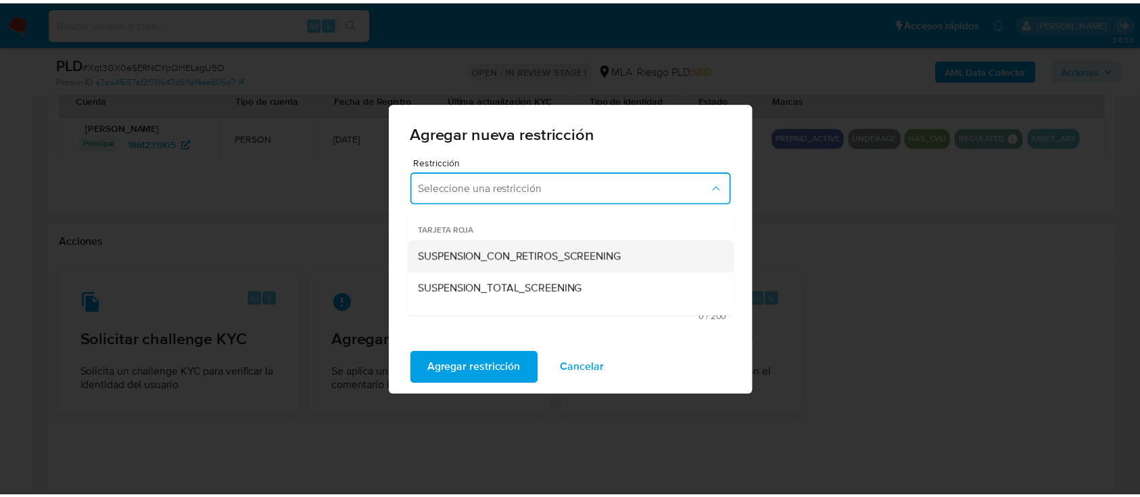
scroll to position [180, 0]
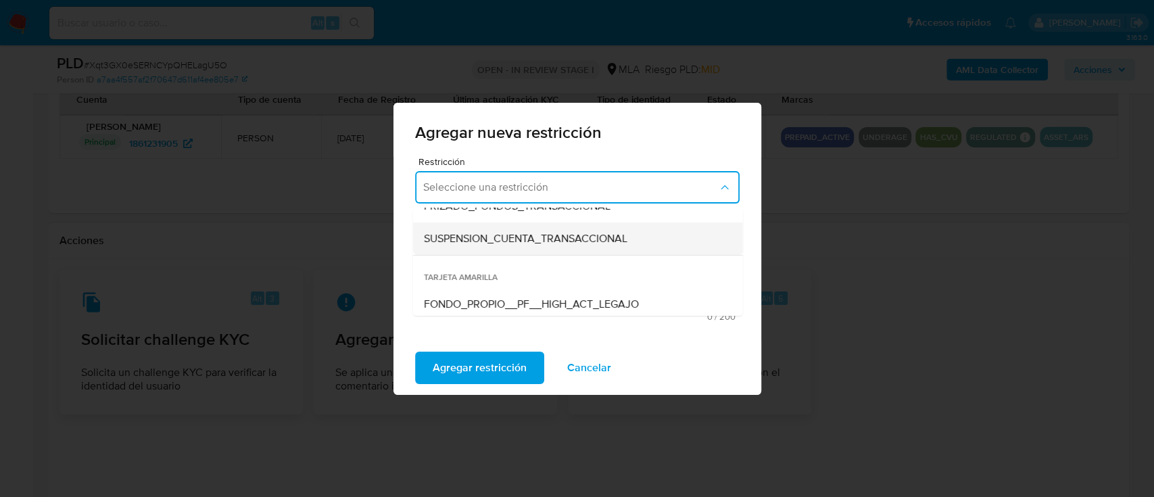
click at [539, 246] on div "SUSPENSION_CUENTA_TRANSACCIONAL" at bounding box center [573, 238] width 300 height 32
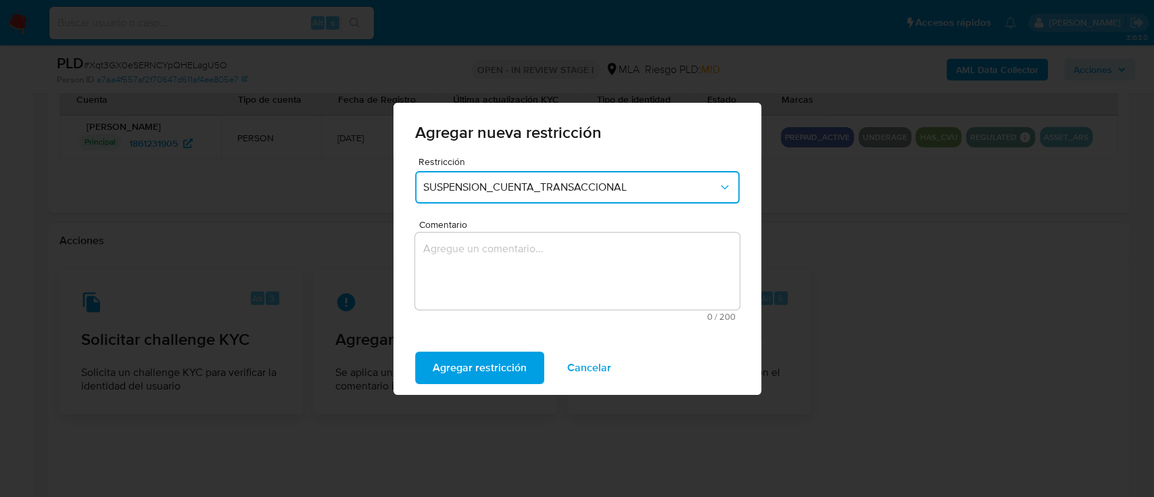
click at [543, 293] on textarea "Comentario" at bounding box center [577, 270] width 324 height 77
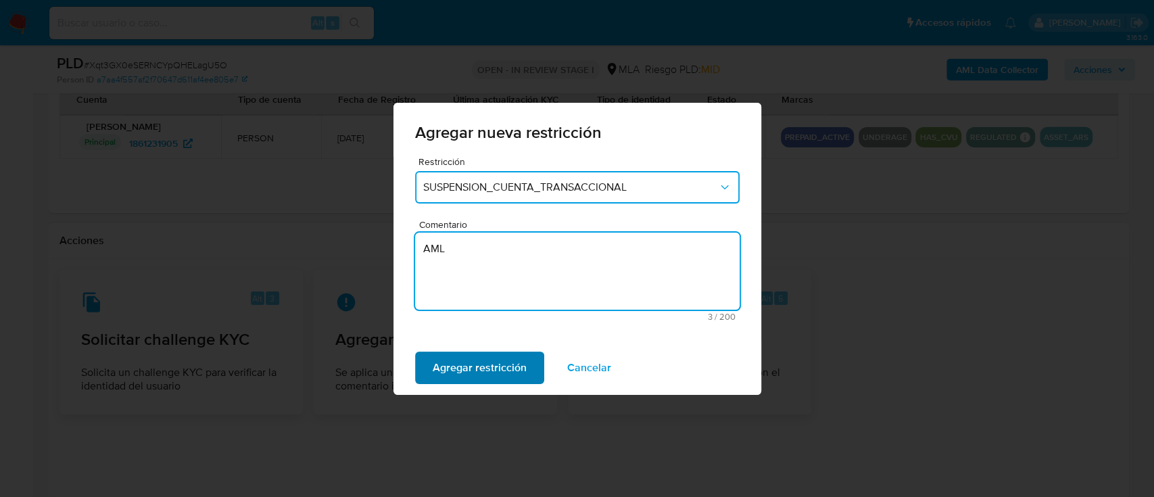
type textarea "AML"
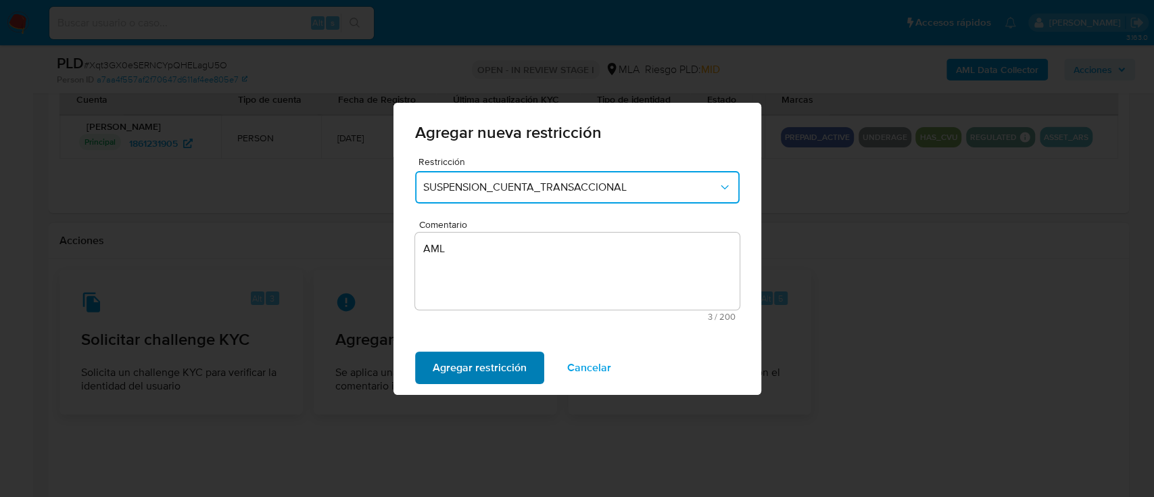
click at [433, 360] on span "Agregar restricción" at bounding box center [480, 368] width 94 height 30
click at [433, 362] on span "Confirmar" at bounding box center [457, 368] width 49 height 30
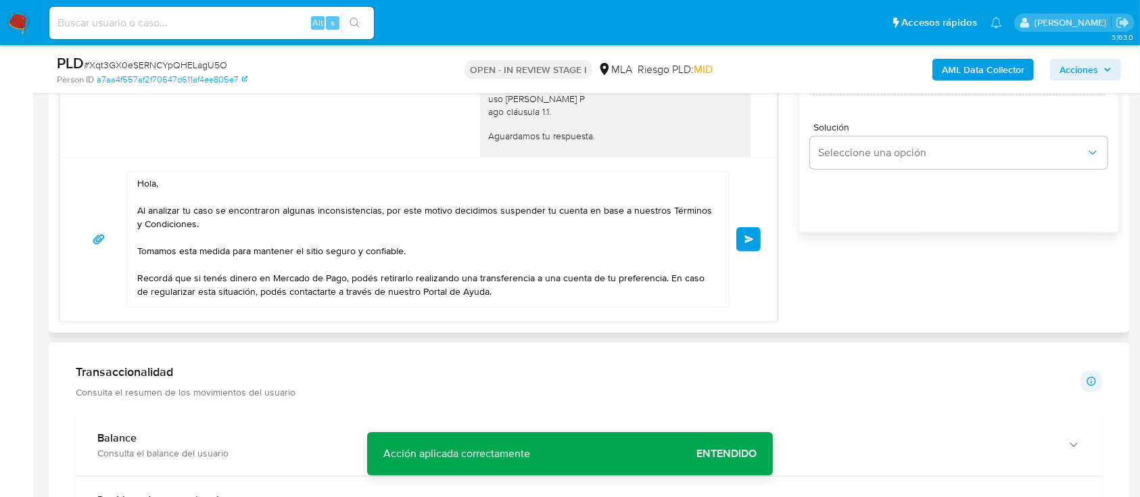
scroll to position [709, 0]
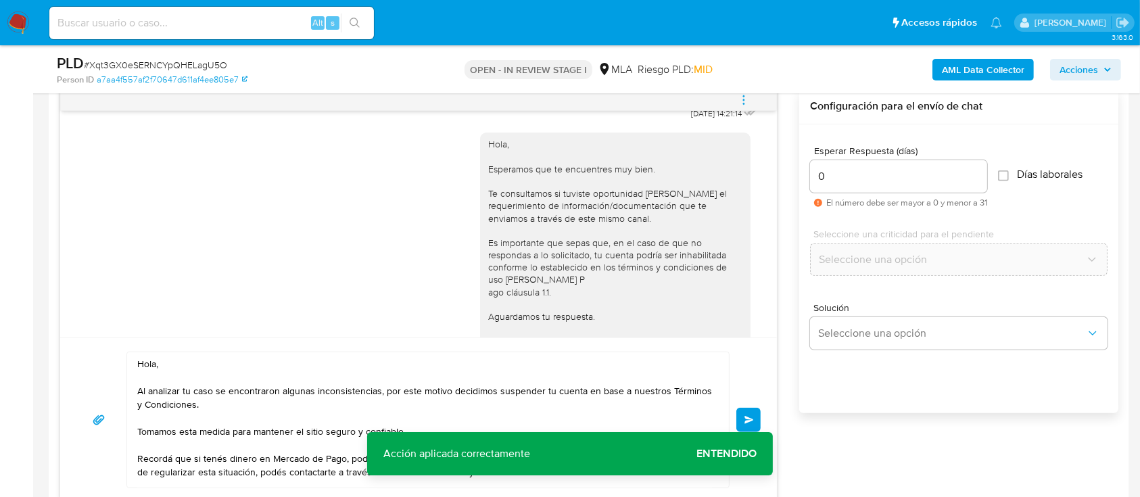
click at [744, 405] on div "Hola, Al analizar tu caso se encontraron algunas inconsistencias, por este moti…" at bounding box center [418, 419] width 684 height 137
click at [745, 411] on button "Enviar" at bounding box center [748, 420] width 24 height 24
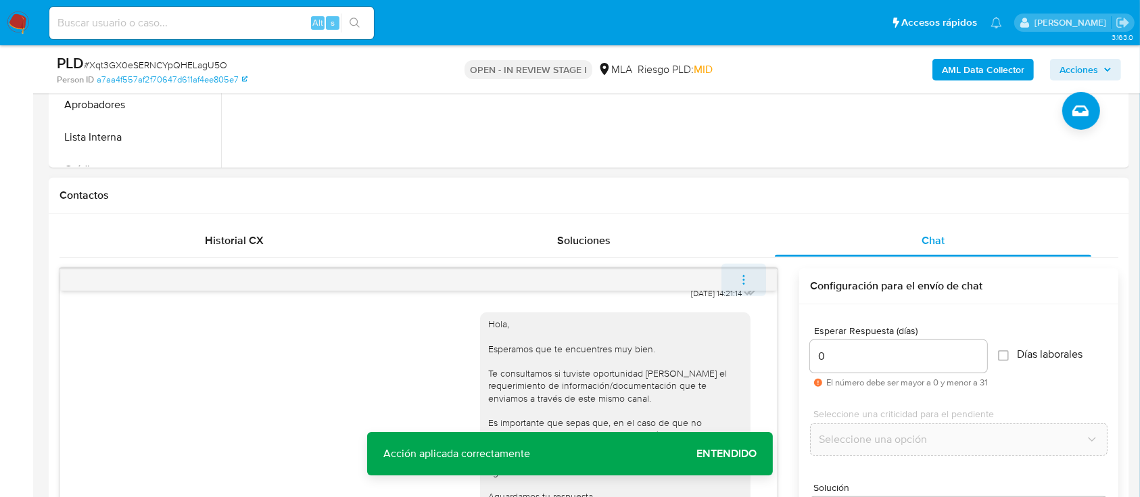
scroll to position [912, 0]
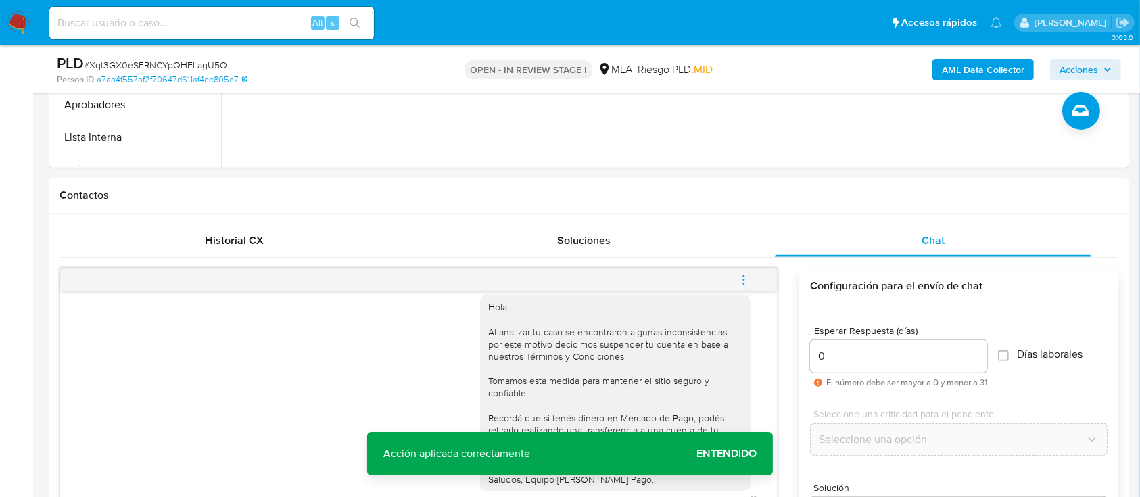
drag, startPoint x: 748, startPoint y: 278, endPoint x: 701, endPoint y: 257, distance: 51.4
click at [743, 276] on icon "menu-action" at bounding box center [743, 280] width 12 height 12
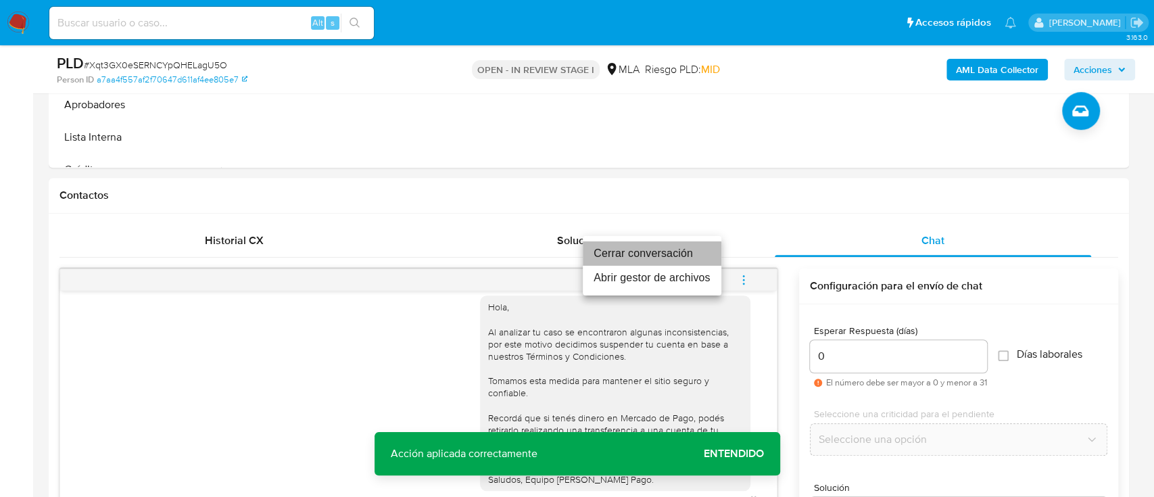
click at [665, 255] on li "Cerrar conversación" at bounding box center [652, 253] width 139 height 24
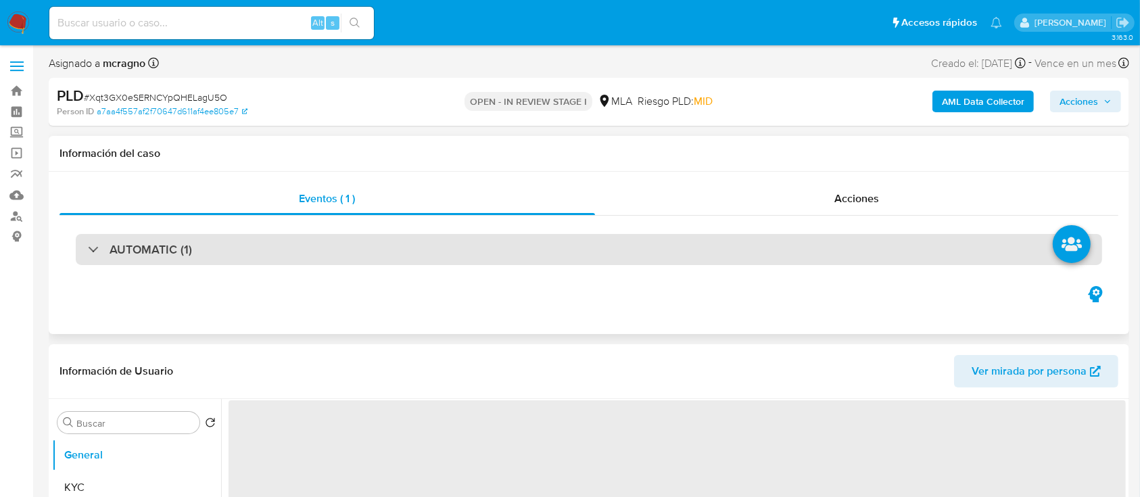
select select "10"
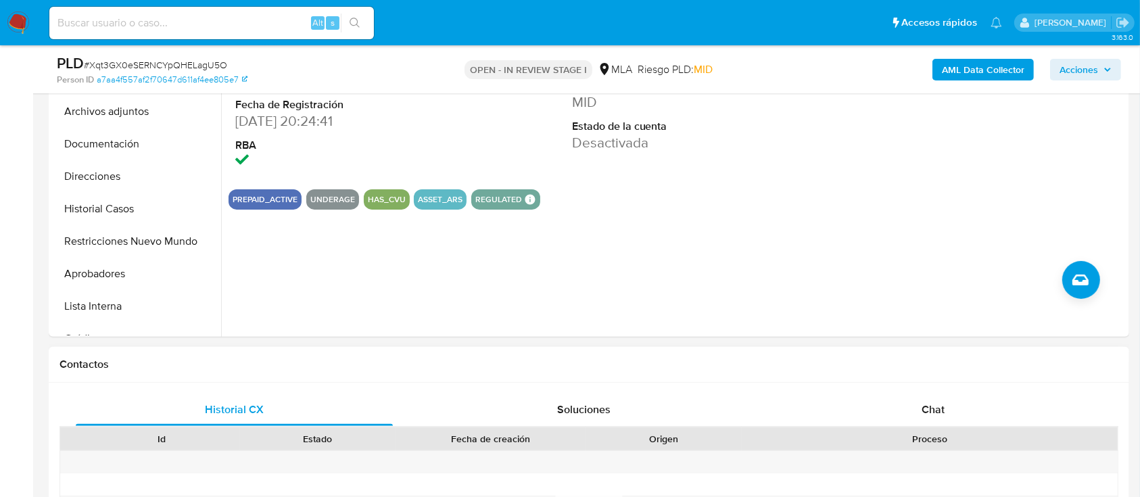
click at [962, 393] on div "Chat" at bounding box center [933, 409] width 317 height 32
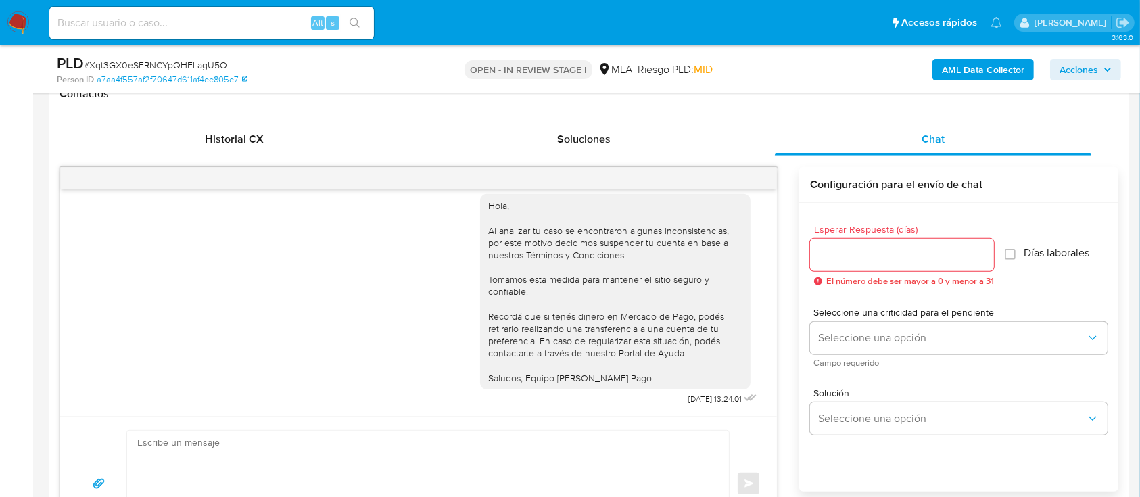
scroll to position [360, 0]
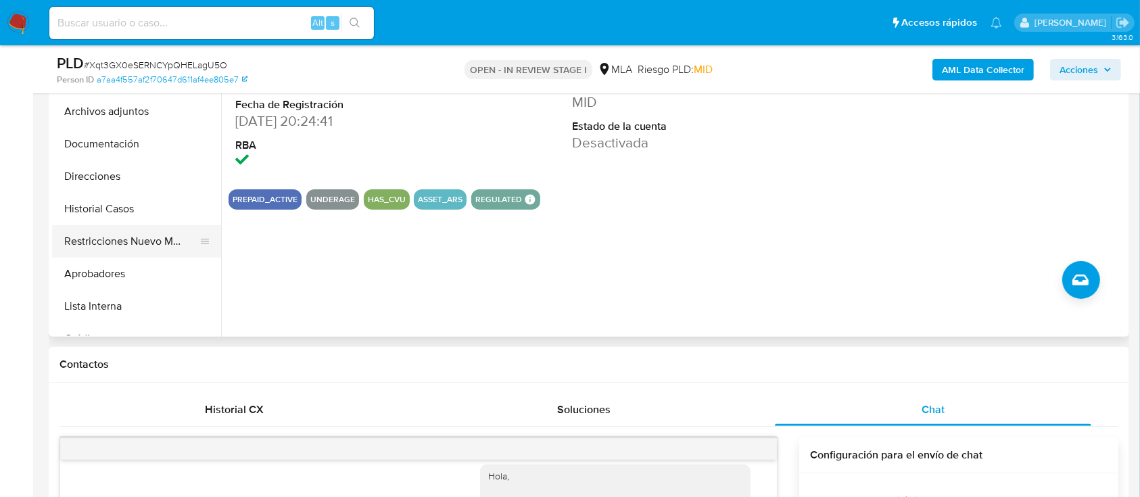
click at [141, 235] on button "Restricciones Nuevo Mundo" at bounding box center [131, 241] width 158 height 32
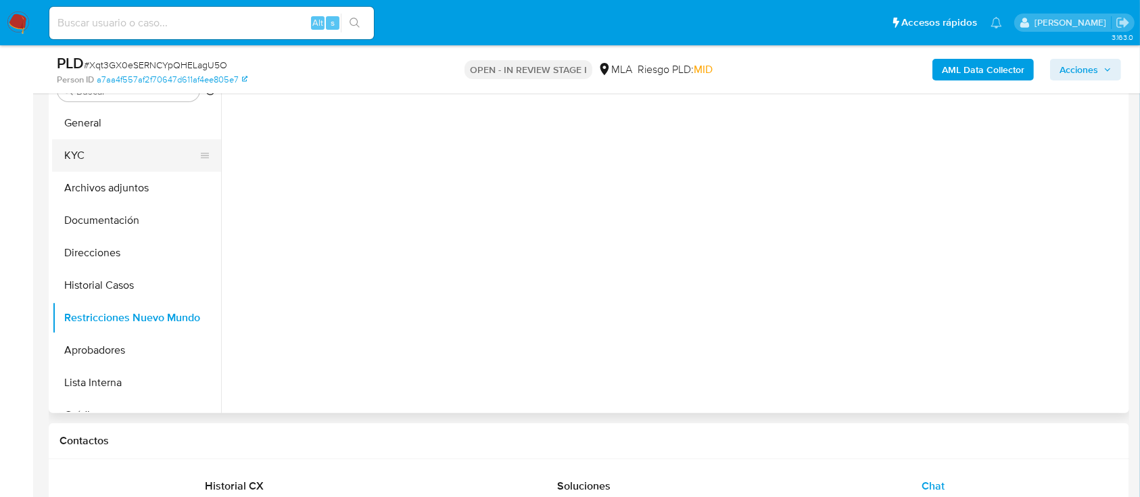
scroll to position [180, 0]
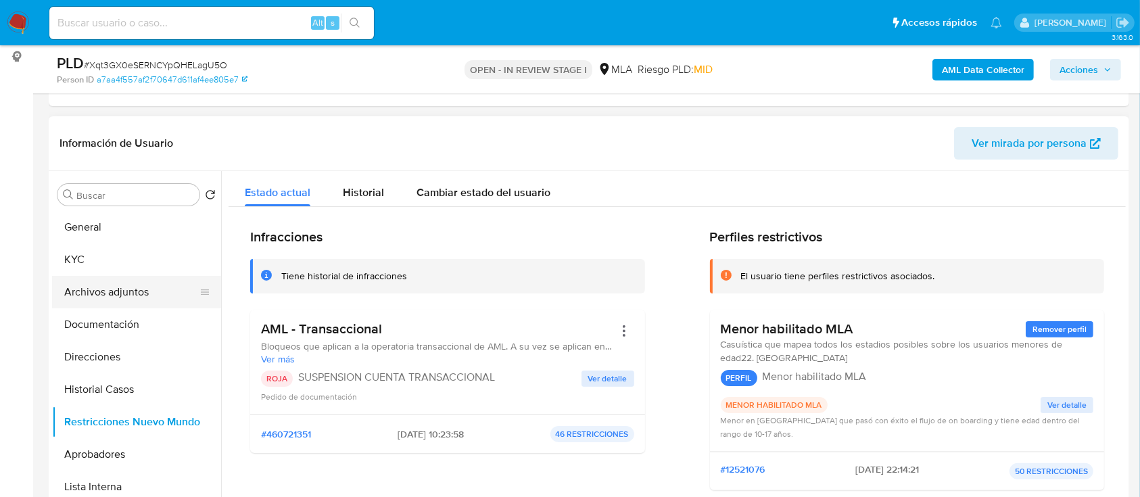
click at [113, 284] on button "Archivos adjuntos" at bounding box center [131, 292] width 158 height 32
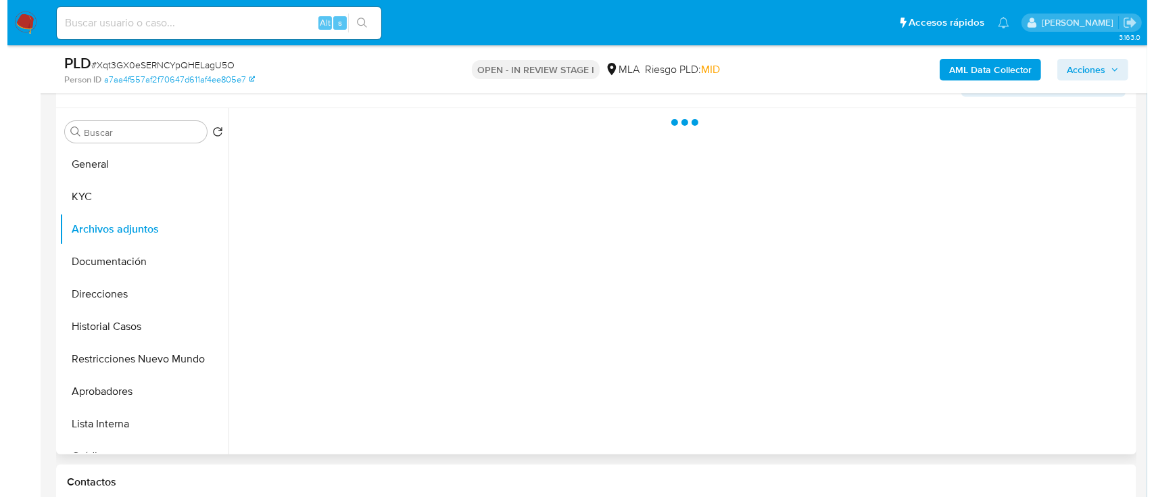
scroll to position [270, 0]
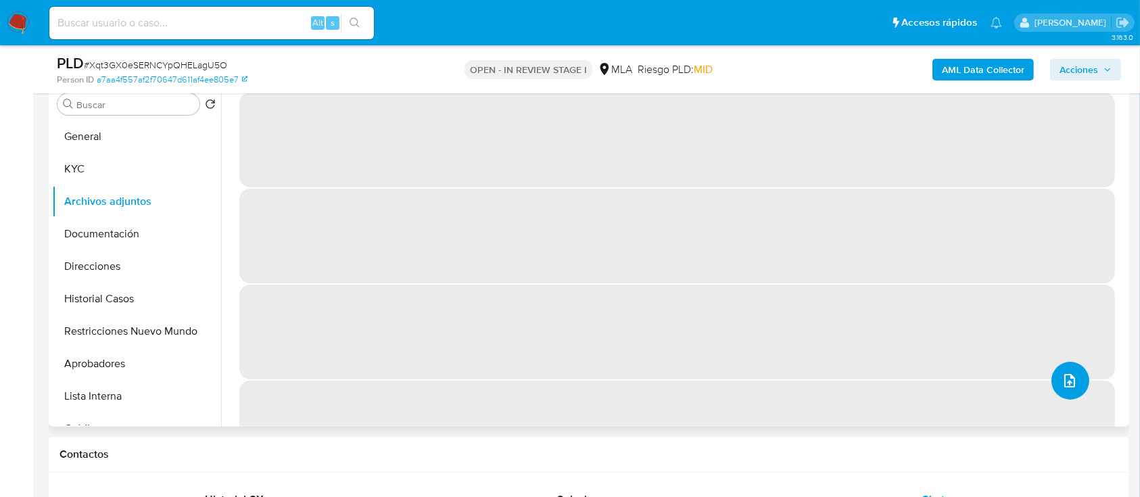
click at [1060, 366] on button "upload-file" at bounding box center [1070, 381] width 38 height 38
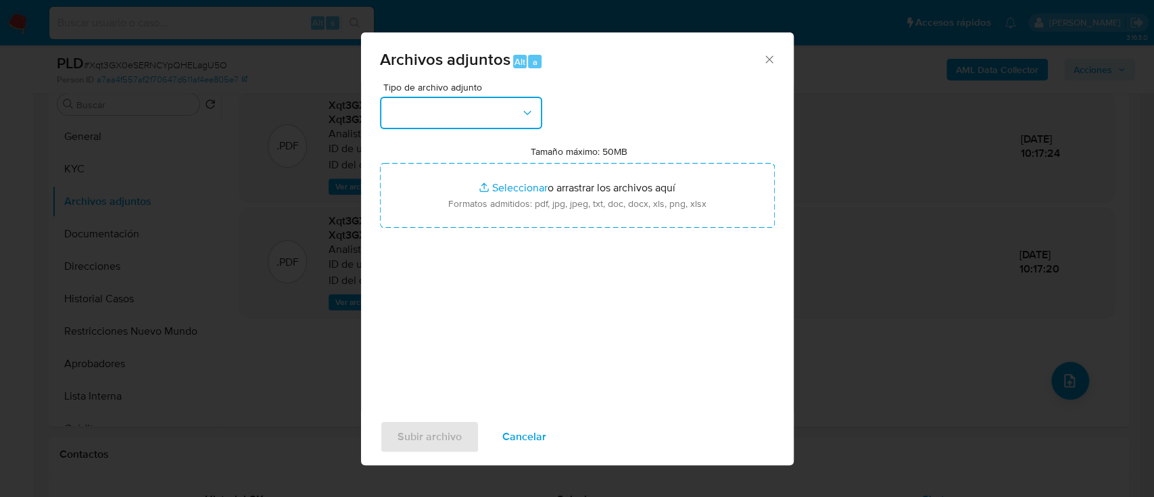
click at [495, 108] on button "button" at bounding box center [461, 113] width 162 height 32
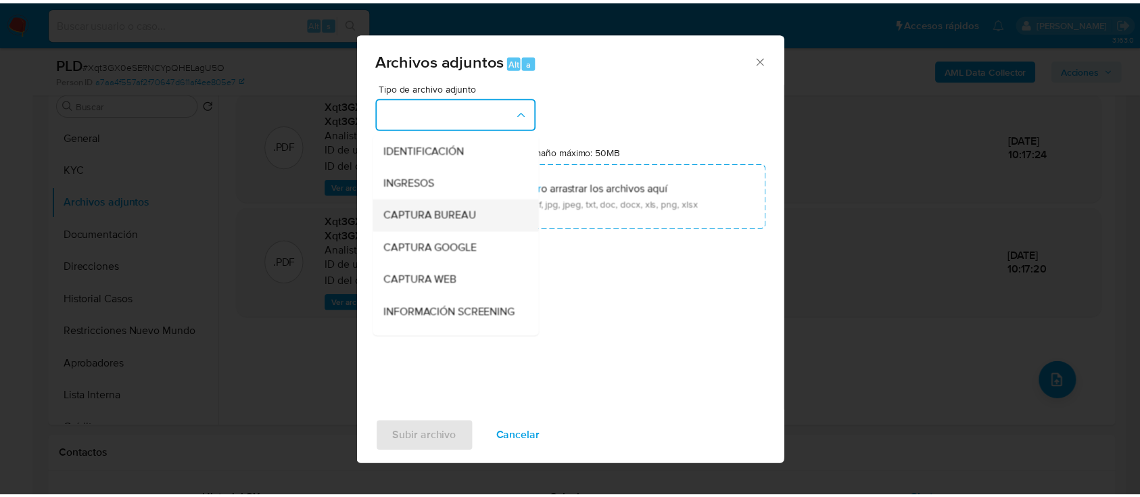
scroll to position [180, 0]
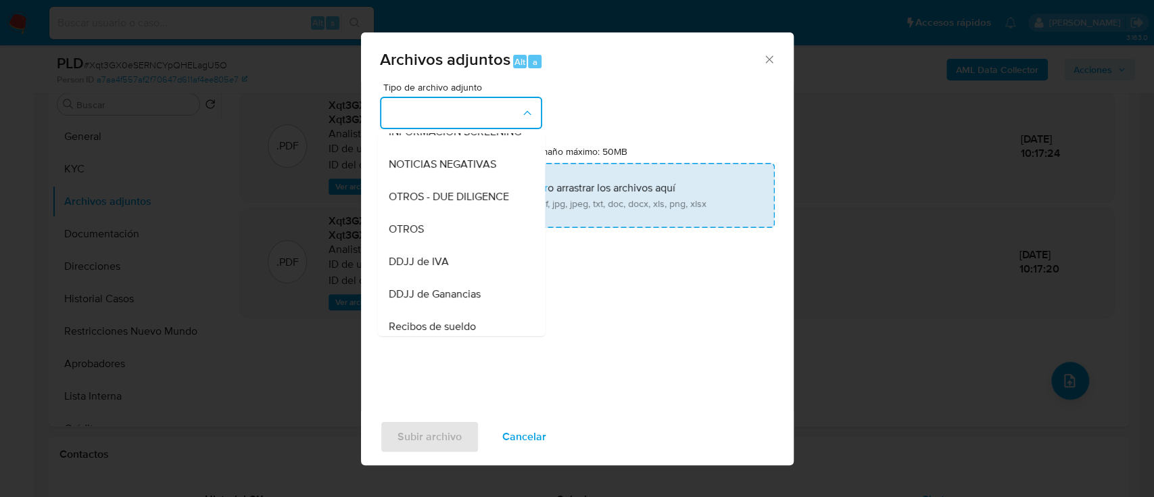
drag, startPoint x: 427, startPoint y: 245, endPoint x: 508, endPoint y: 187, distance: 99.4
click at [429, 244] on div "OTROS" at bounding box center [457, 229] width 138 height 32
click at [509, 187] on input "Tamaño máximo: 50MB Seleccionar archivos" at bounding box center [577, 195] width 395 height 65
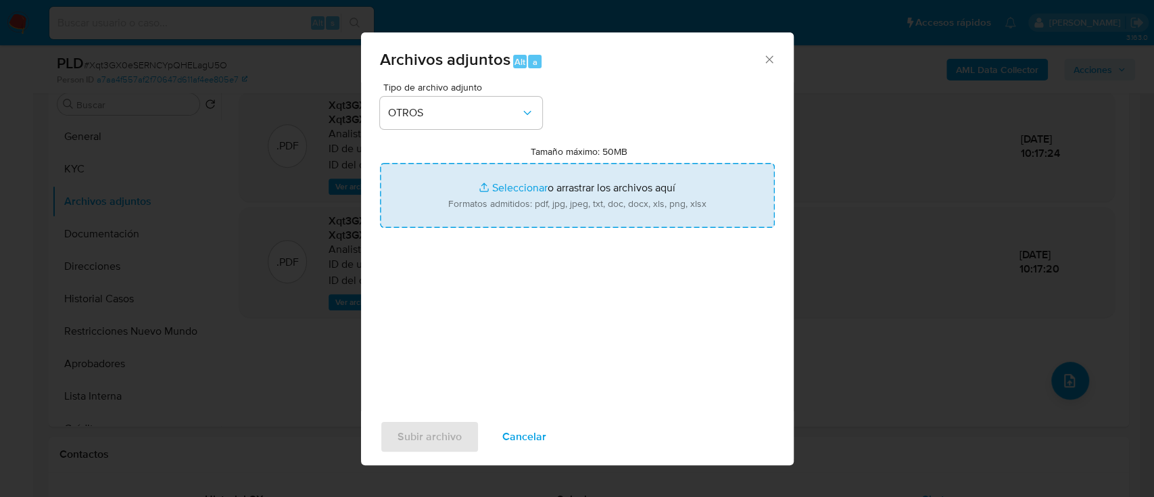
type input "C:\fakepath\1861231905 - Movimientos.xlsx"
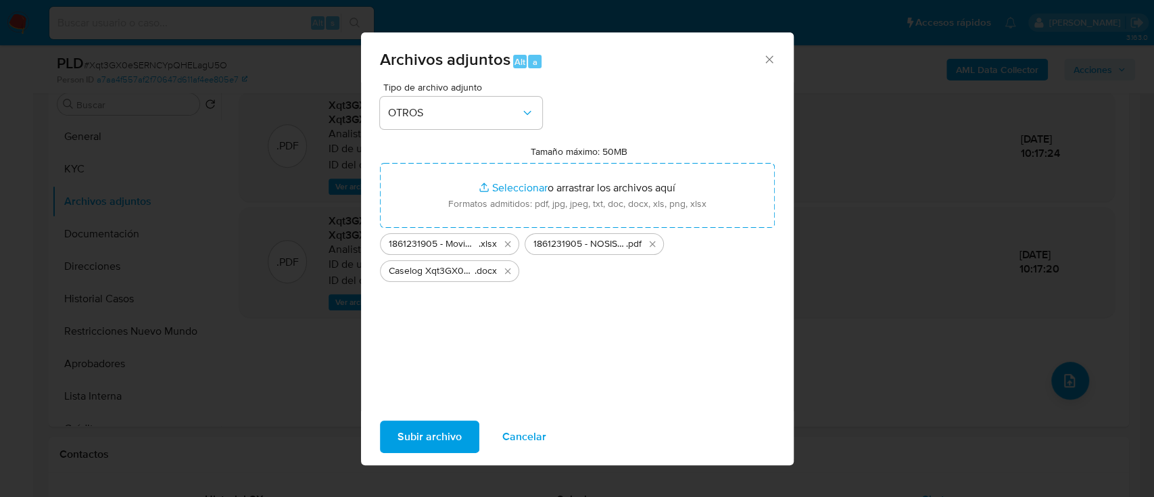
click at [439, 436] on span "Subir archivo" at bounding box center [429, 437] width 64 height 30
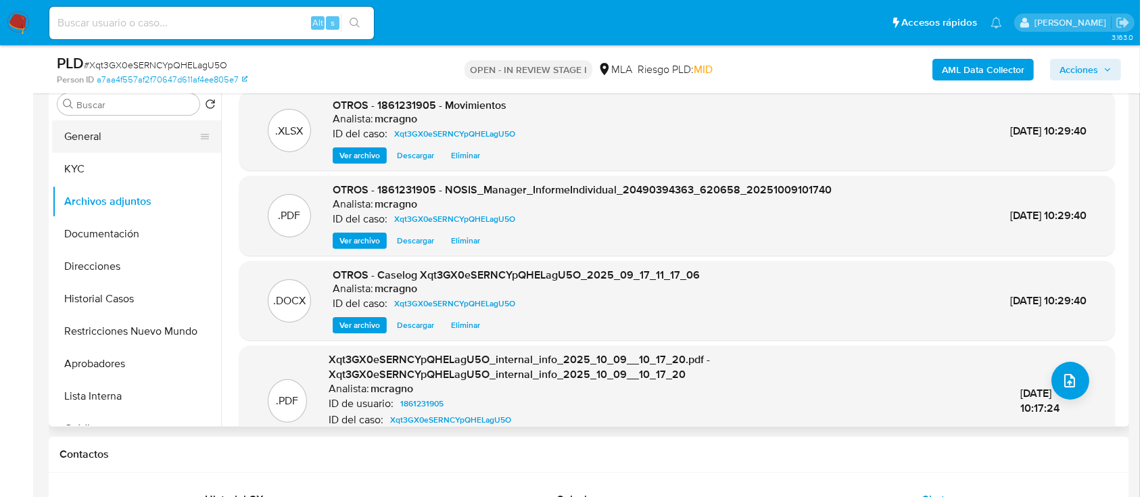
click at [114, 123] on button "General" at bounding box center [131, 136] width 158 height 32
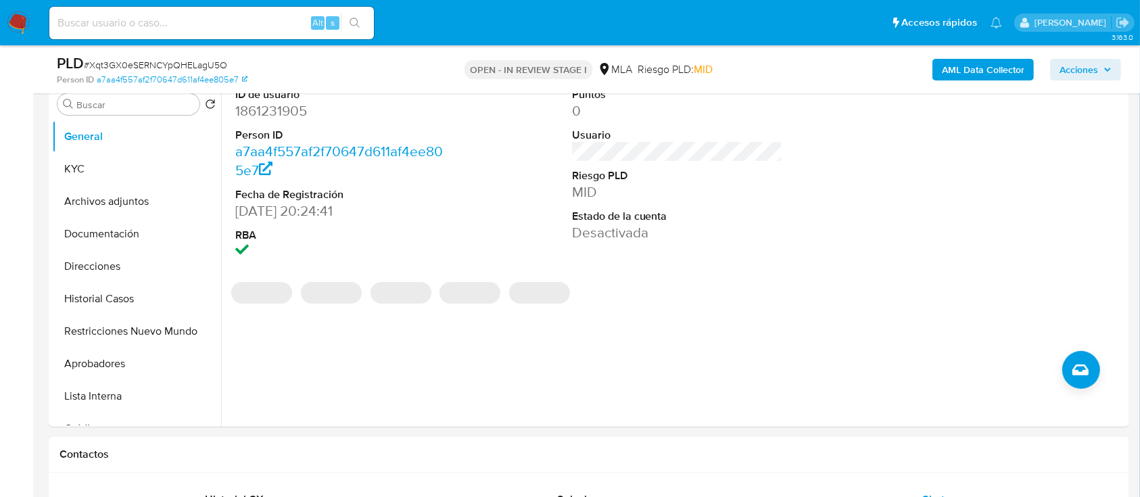
click at [1085, 67] on span "Acciones" at bounding box center [1078, 70] width 39 height 22
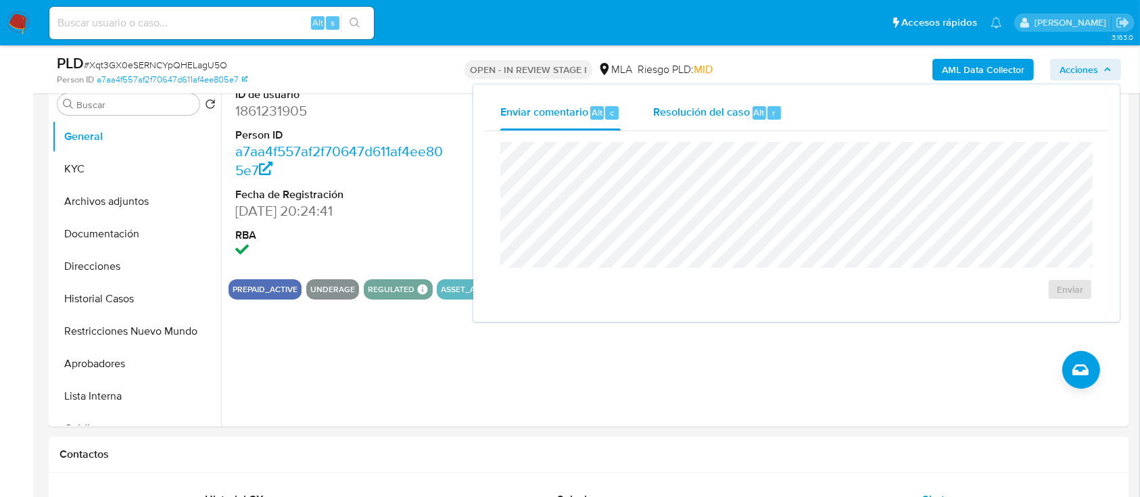
click at [649, 125] on button "Resolución del caso Alt r" at bounding box center [718, 112] width 162 height 35
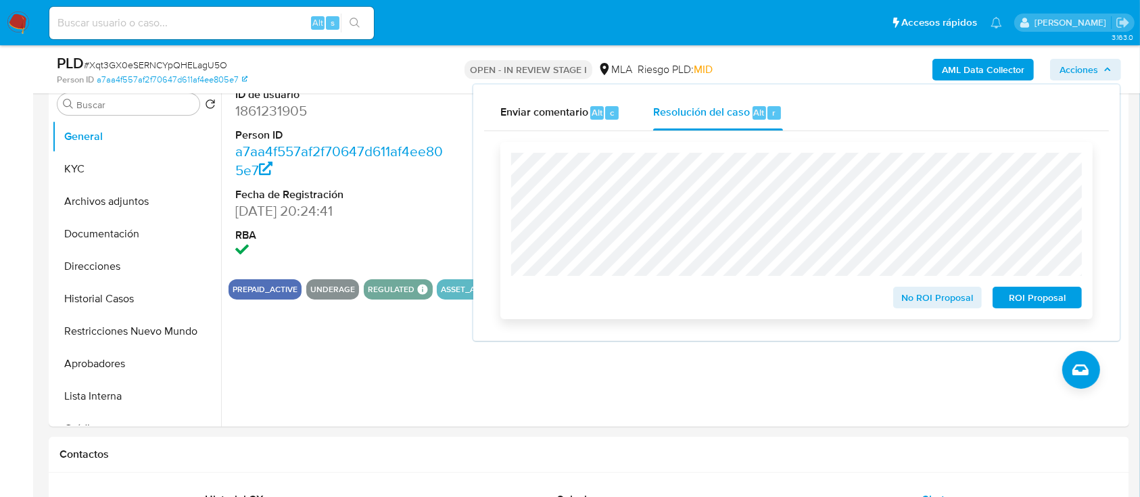
click at [1044, 307] on span "ROI Proposal" at bounding box center [1037, 297] width 70 height 19
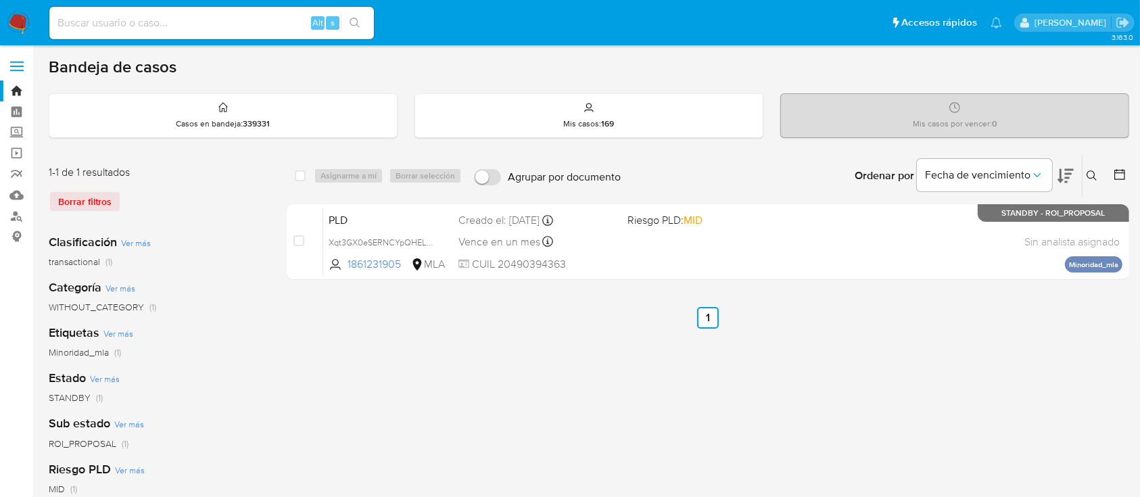
click at [1092, 174] on icon at bounding box center [1091, 175] width 11 height 11
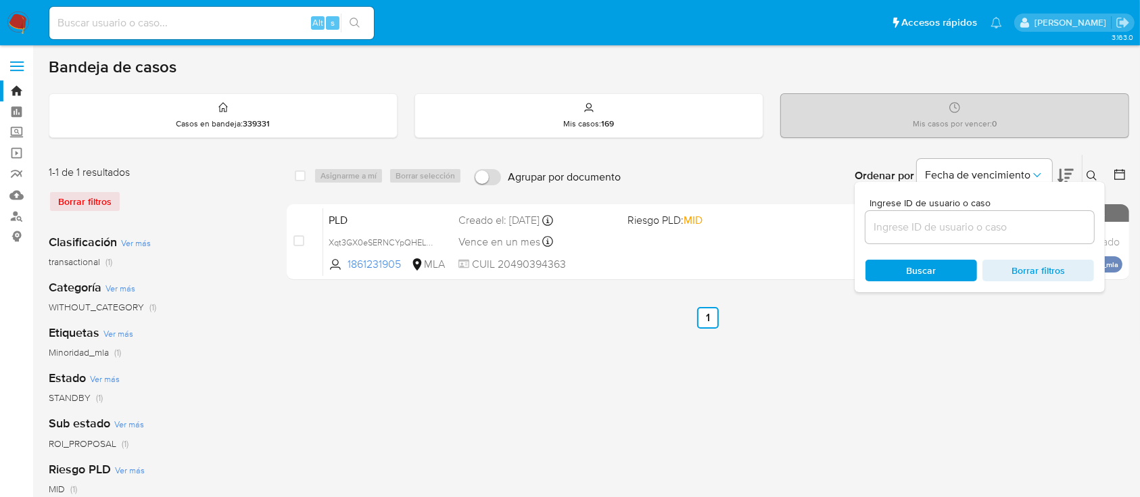
drag, startPoint x: 1031, startPoint y: 215, endPoint x: 1046, endPoint y: 211, distance: 15.4
click at [1031, 215] on div at bounding box center [979, 227] width 228 height 32
drag, startPoint x: 1044, startPoint y: 225, endPoint x: 1057, endPoint y: 197, distance: 30.8
click at [1044, 225] on input at bounding box center [979, 227] width 228 height 18
paste input "2585086122"
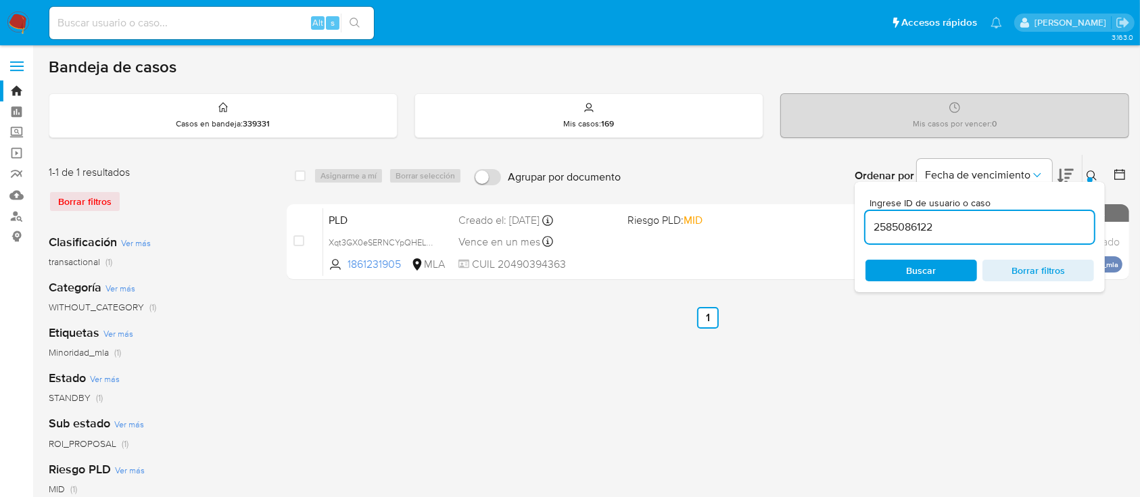
type input "2585086122"
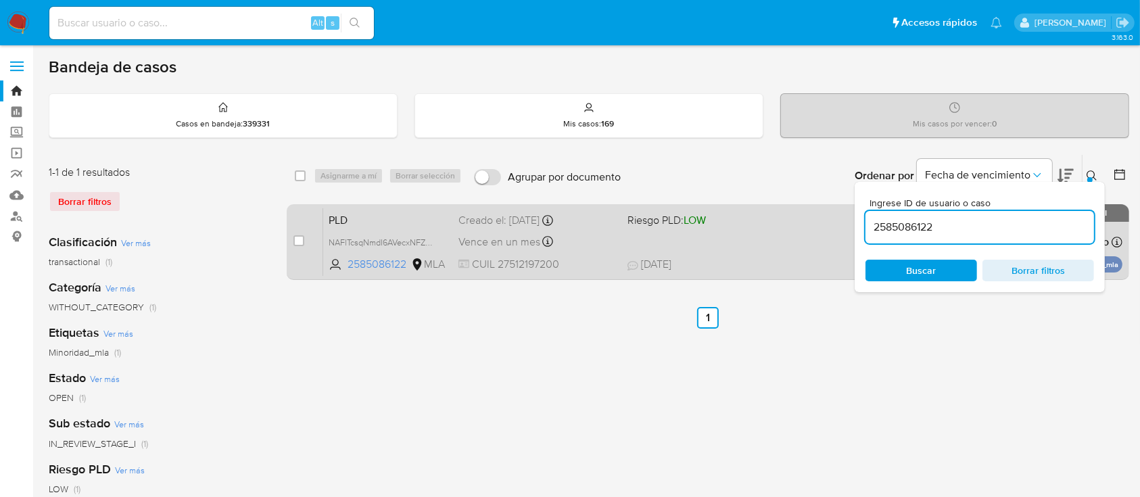
drag, startPoint x: 1094, startPoint y: 172, endPoint x: 881, endPoint y: 230, distance: 220.7
click at [1090, 172] on icon at bounding box center [1091, 175] width 11 height 11
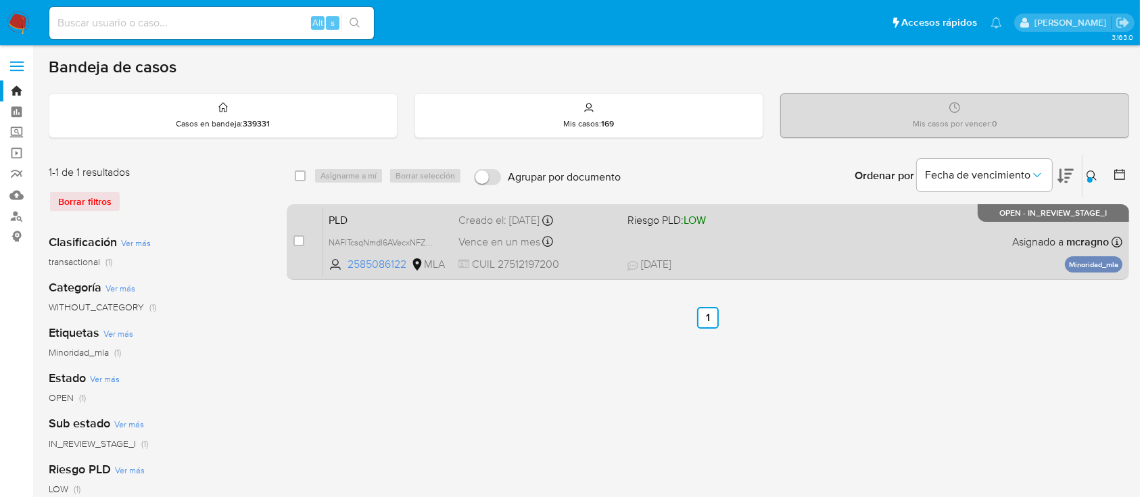
click at [864, 236] on div "PLD NAFlTcsqNmdI6AVecxNFZhGj 2585086122 MLA Riesgo PLD: LOW Creado el: 12/09/20…" at bounding box center [722, 241] width 799 height 68
click at [297, 241] on input "checkbox" at bounding box center [298, 240] width 11 height 11
checkbox input "true"
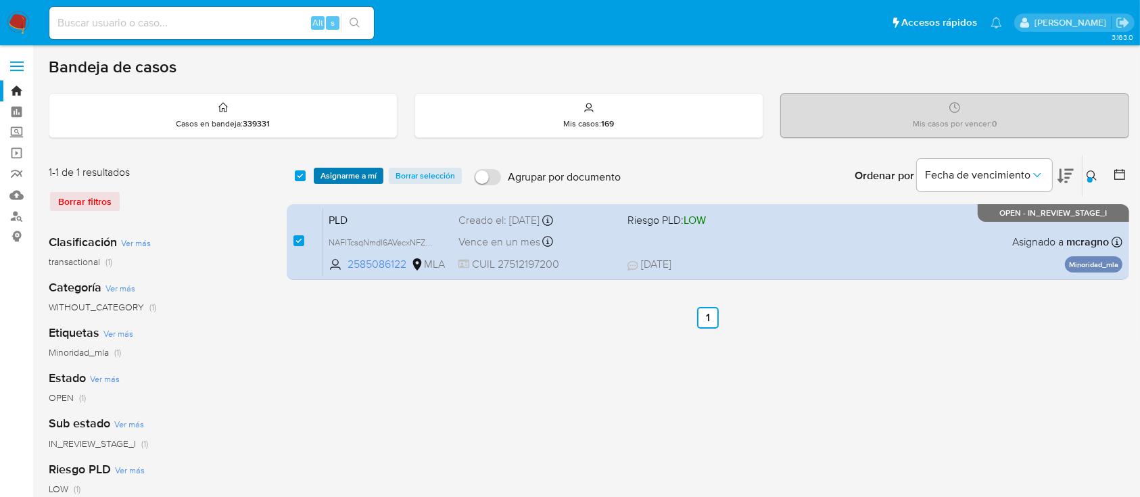
click at [353, 169] on span "Asignarme a mí" at bounding box center [348, 176] width 56 height 14
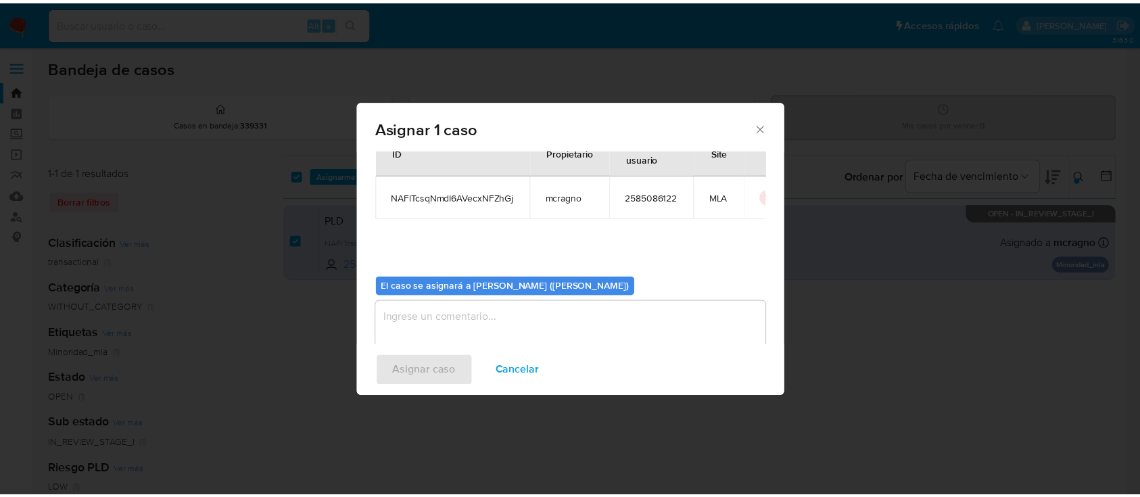
scroll to position [69, 0]
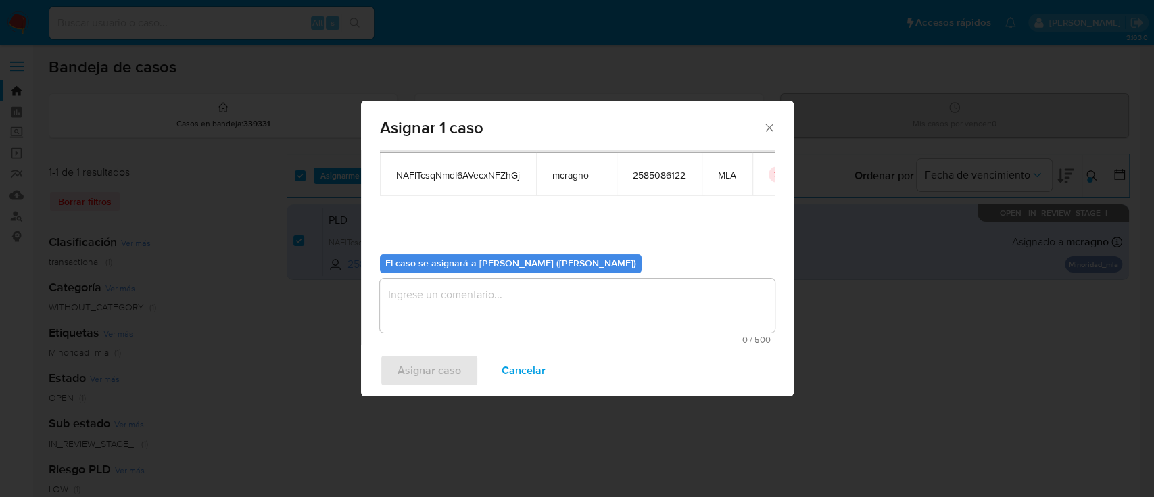
click at [423, 307] on textarea "assign-modal" at bounding box center [577, 305] width 395 height 54
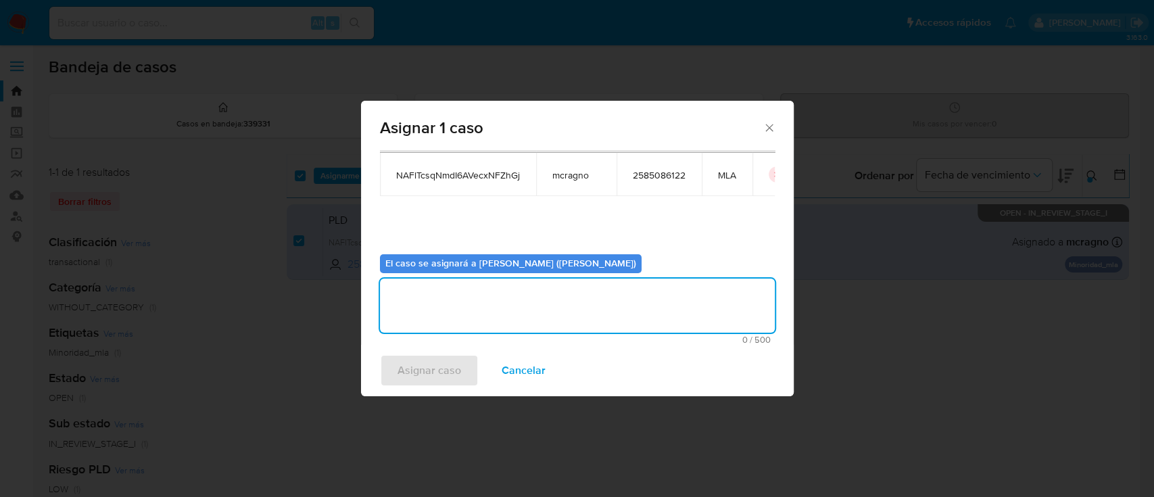
click at [424, 376] on span "Asignar caso" at bounding box center [429, 371] width 64 height 30
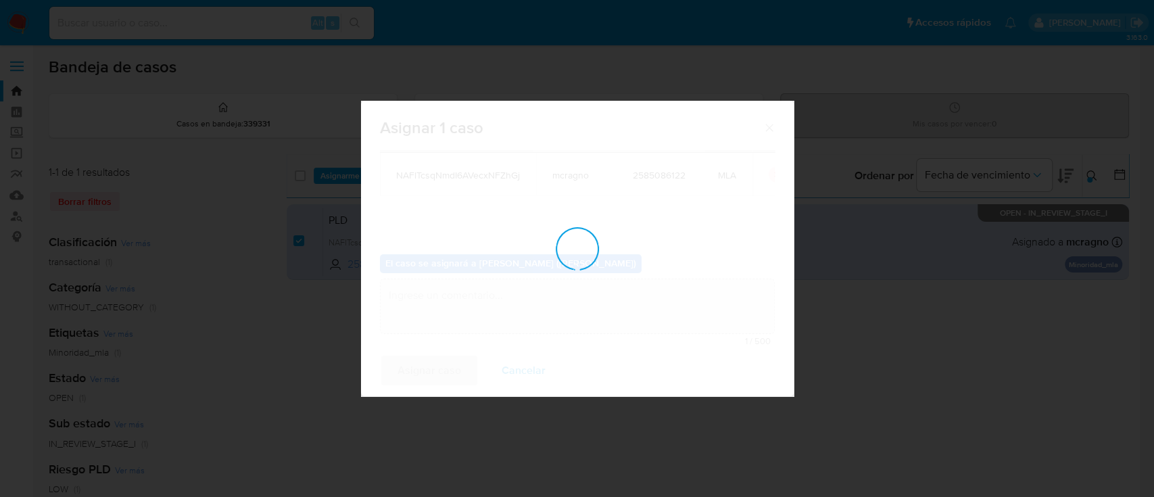
checkbox input "false"
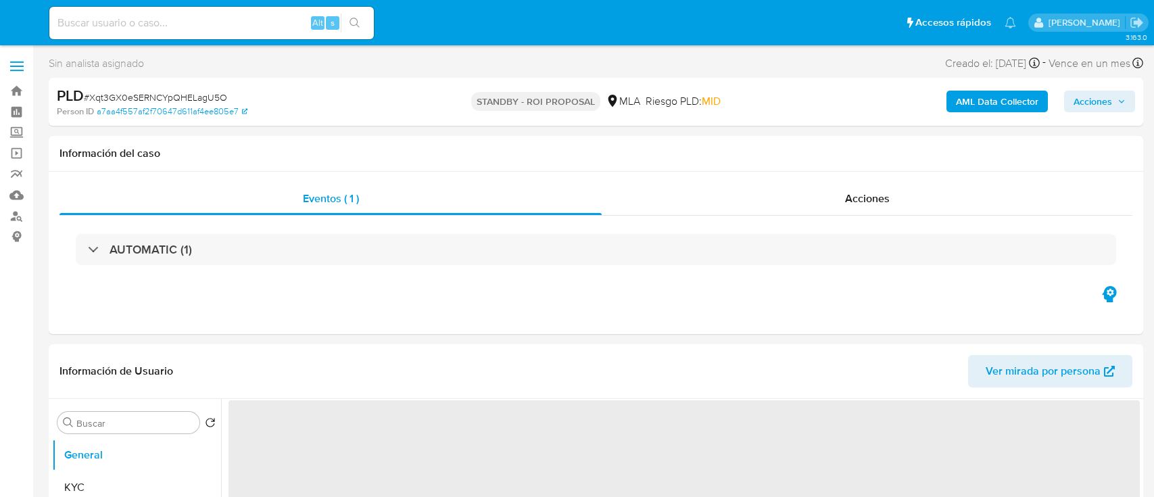
select select "10"
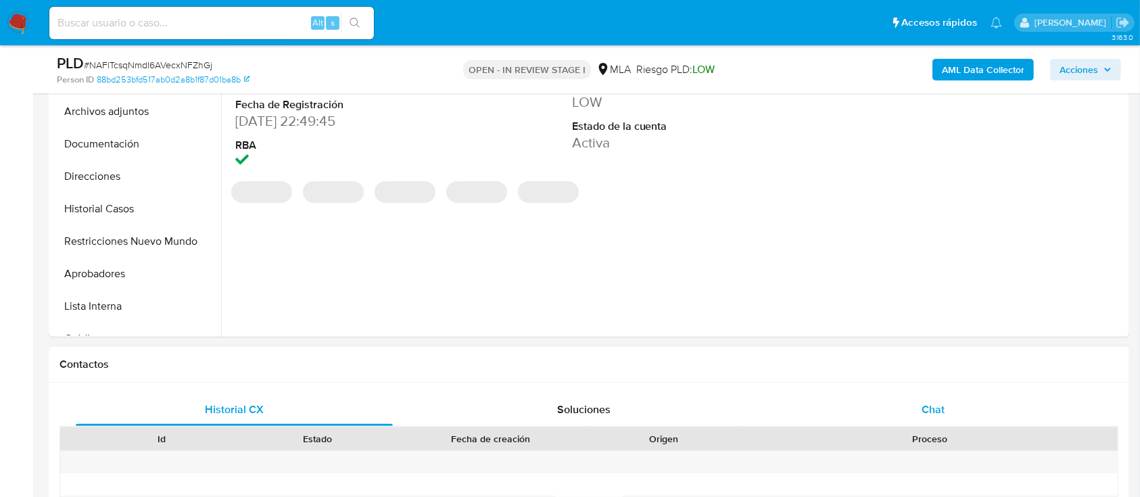
click at [983, 421] on div "Chat" at bounding box center [933, 409] width 317 height 32
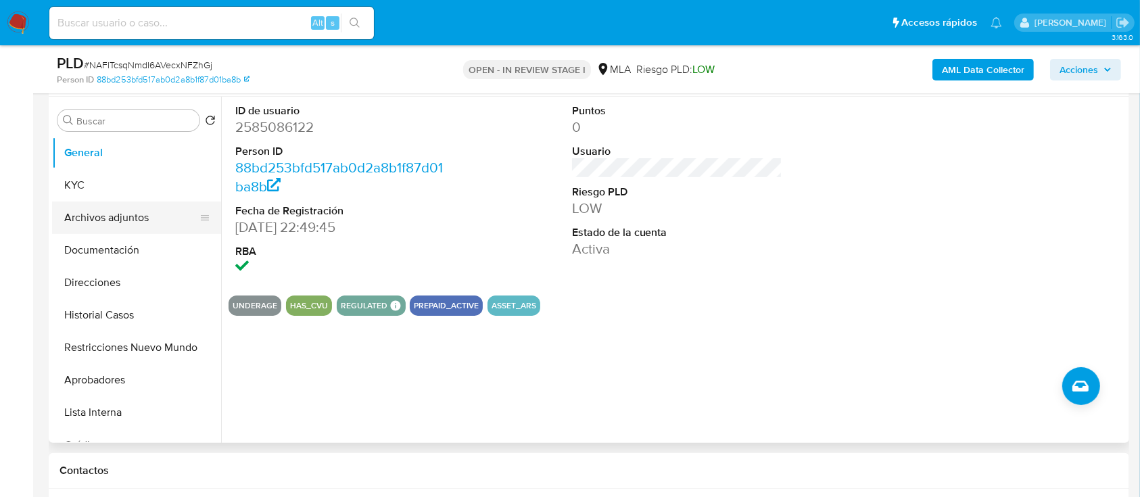
scroll to position [180, 0]
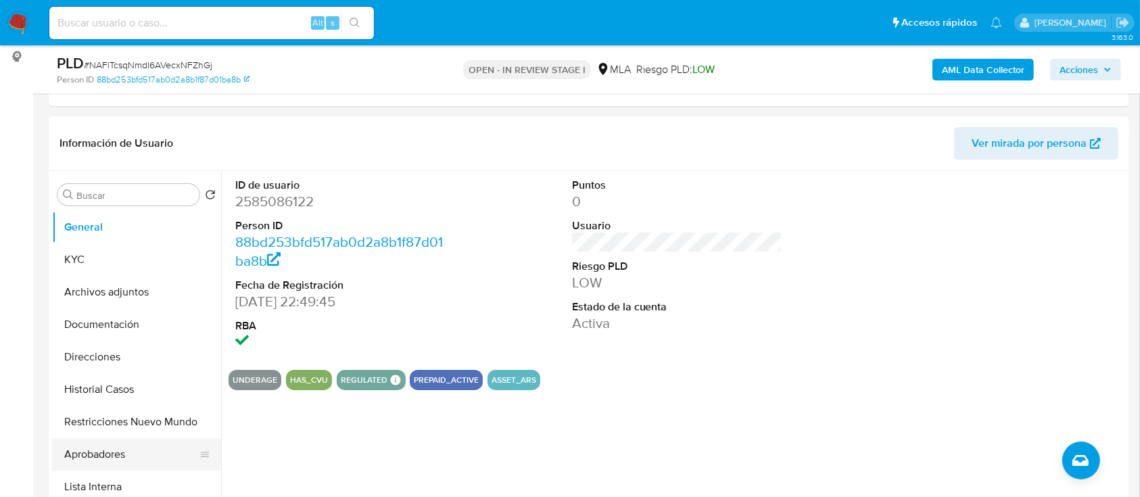
drag, startPoint x: 115, startPoint y: 447, endPoint x: 224, endPoint y: 396, distance: 120.9
click at [116, 447] on button "Aprobadores" at bounding box center [136, 454] width 169 height 32
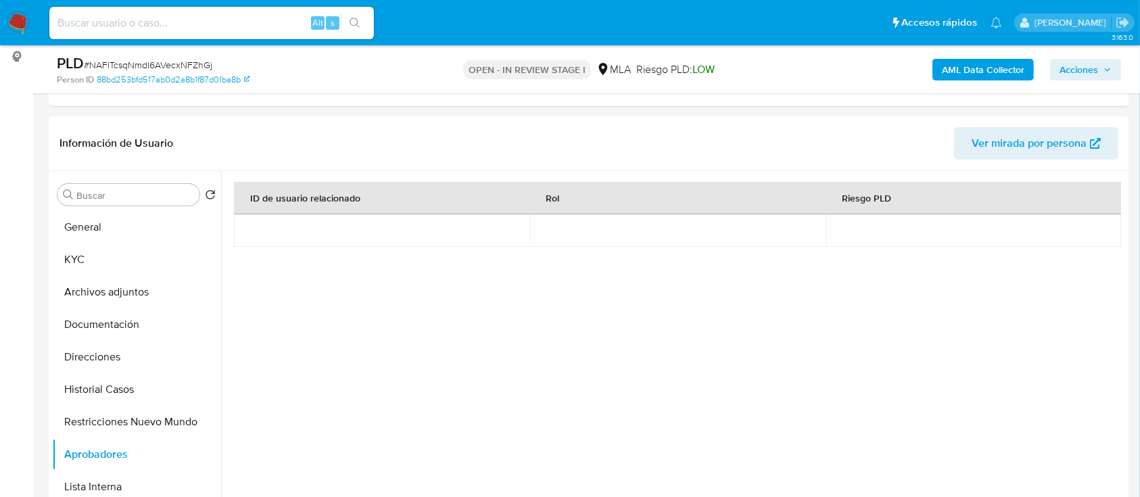
click at [960, 62] on b "AML Data Collector" at bounding box center [982, 70] width 82 height 22
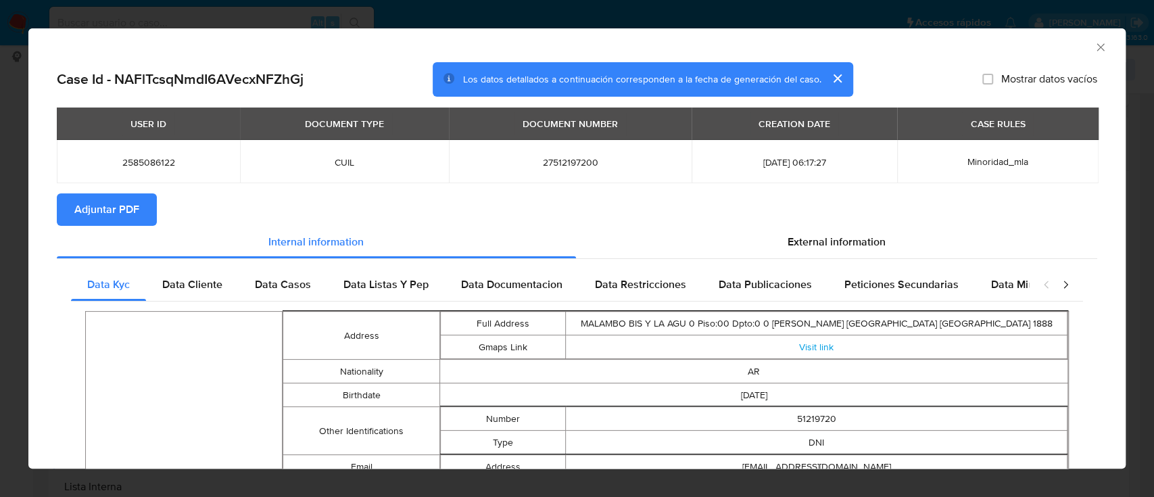
click at [90, 214] on span "Adjuntar PDF" at bounding box center [106, 210] width 65 height 30
click at [1094, 47] on icon "Cerrar ventana" at bounding box center [1101, 48] width 14 height 14
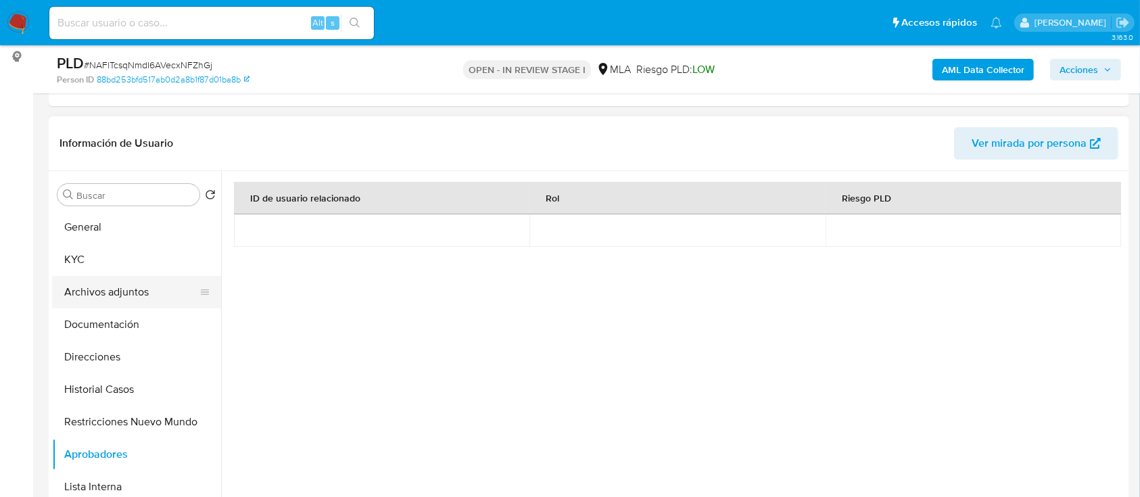
drag, startPoint x: 125, startPoint y: 296, endPoint x: 185, endPoint y: 300, distance: 59.6
click at [126, 296] on button "Archivos adjuntos" at bounding box center [131, 292] width 158 height 32
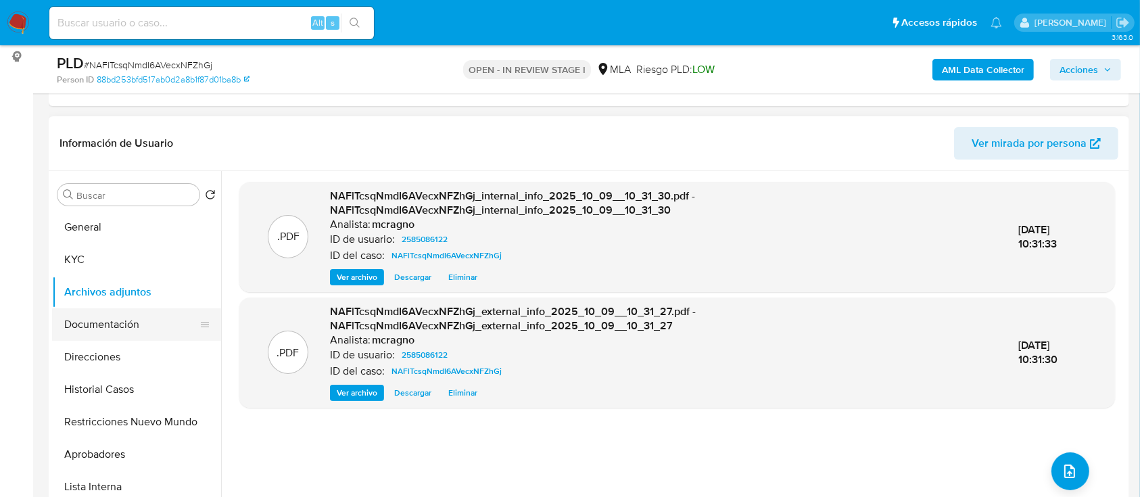
click at [116, 331] on button "Documentación" at bounding box center [131, 324] width 158 height 32
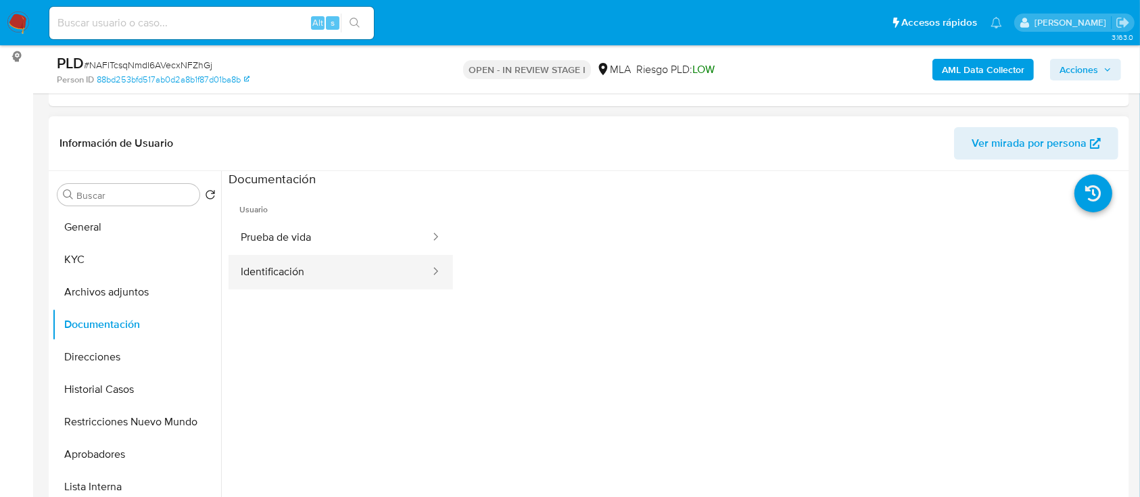
click at [318, 272] on button "Identificación" at bounding box center [329, 272] width 203 height 34
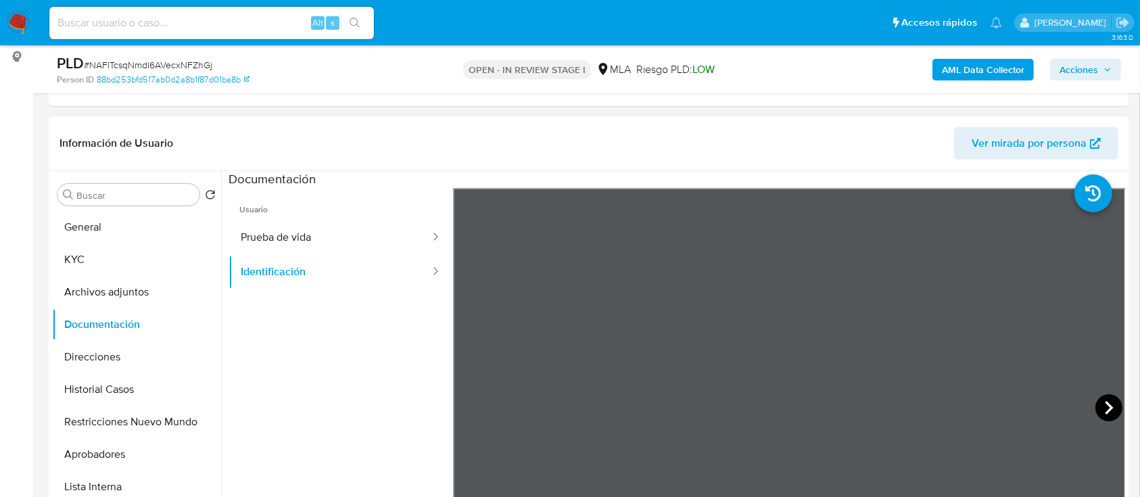
click at [1104, 412] on icon at bounding box center [1108, 408] width 8 height 14
drag, startPoint x: 116, startPoint y: 262, endPoint x: 339, endPoint y: 13, distance: 334.5
click at [116, 262] on button "KYC" at bounding box center [136, 259] width 169 height 32
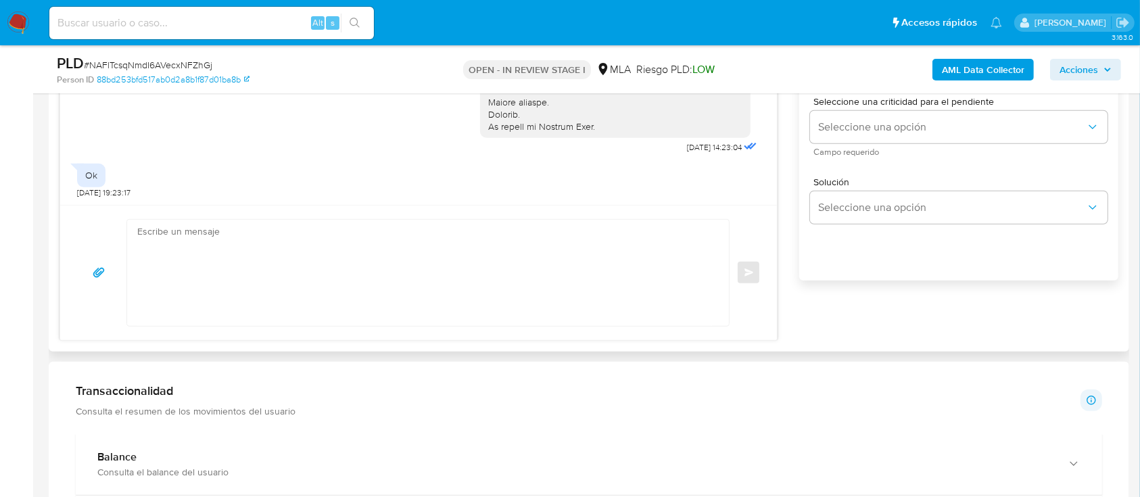
scroll to position [766, 0]
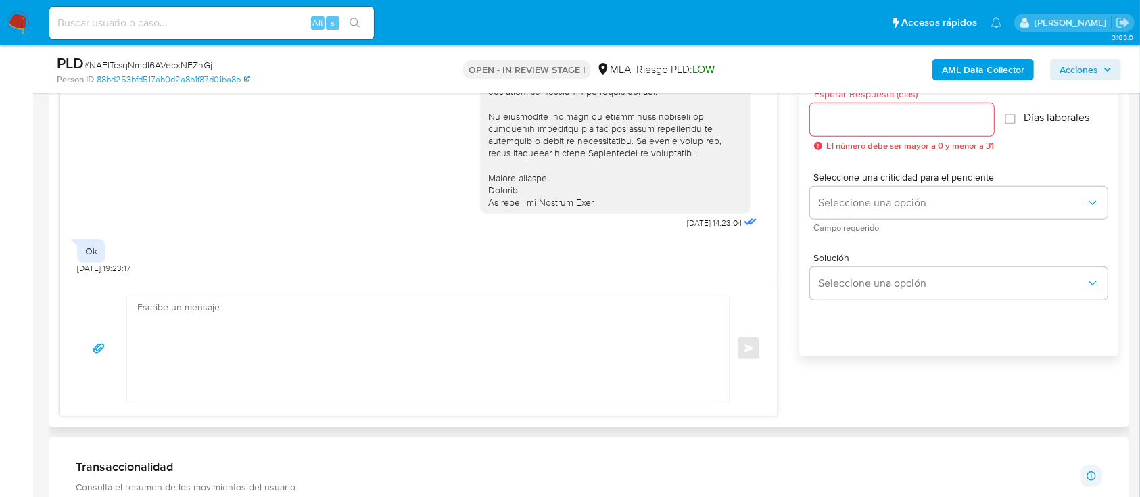
click at [443, 342] on textarea at bounding box center [424, 348] width 574 height 106
paste textarea "Hola XXX, Al analizar tu caso se encontraron algunas inconsistencias, por este …"
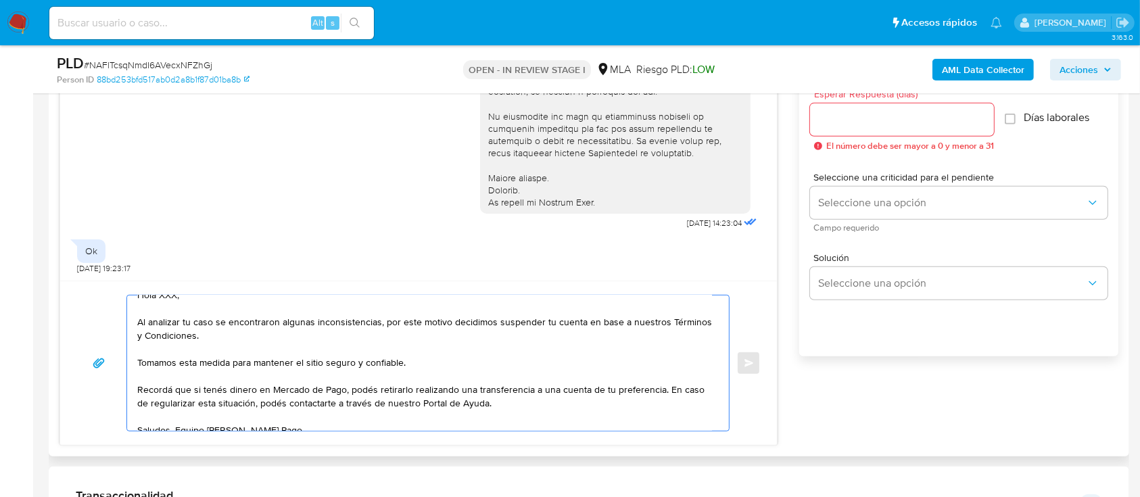
scroll to position [0, 0]
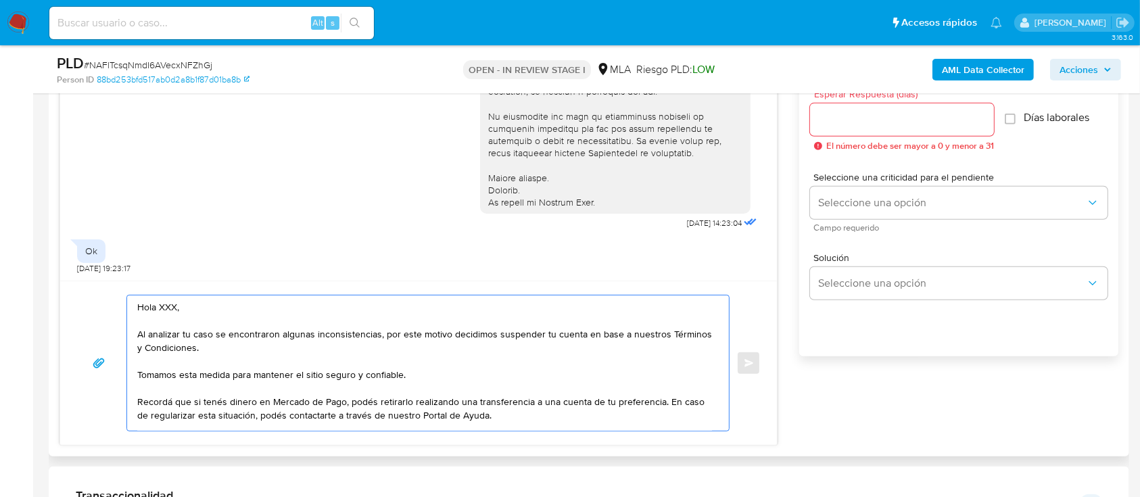
click at [239, 311] on textarea "Hola XXX, Al analizar tu caso se encontraron algunas inconsistencias, por este …" at bounding box center [424, 362] width 574 height 135
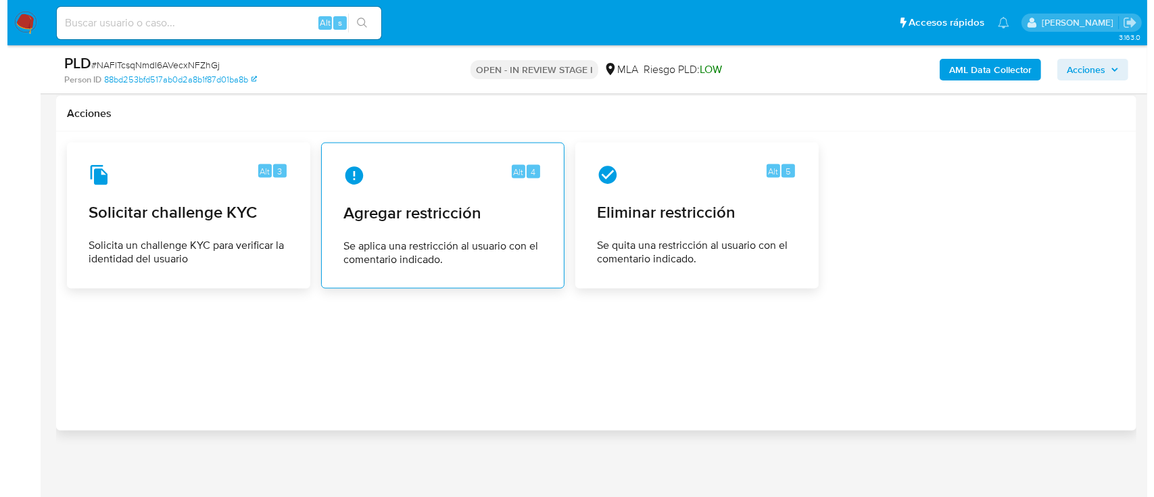
scroll to position [1961, 0]
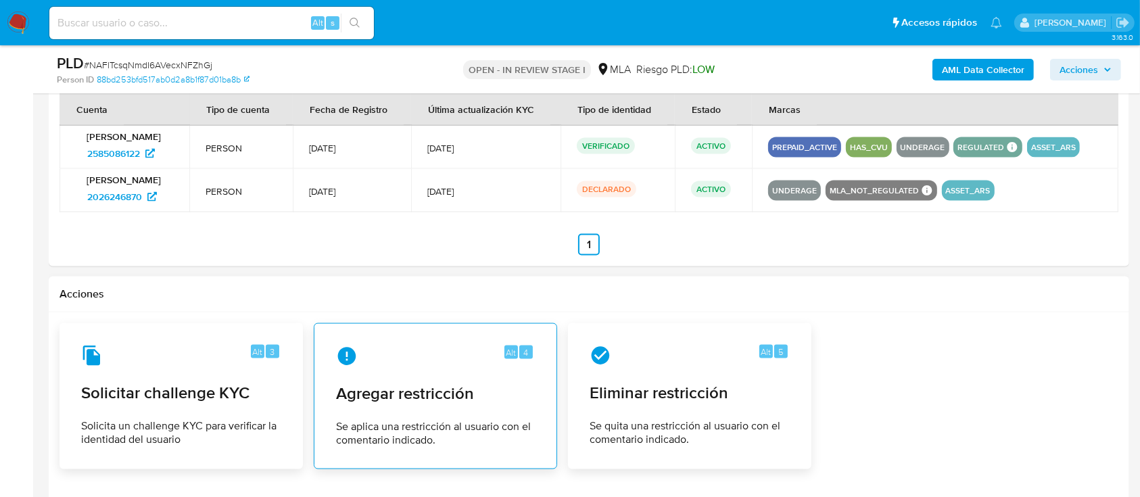
type textarea "Hola, Al analizar tu caso se encontraron algunas inconsistencias, por este moti…"
click at [416, 345] on div "Alt 4" at bounding box center [435, 356] width 199 height 22
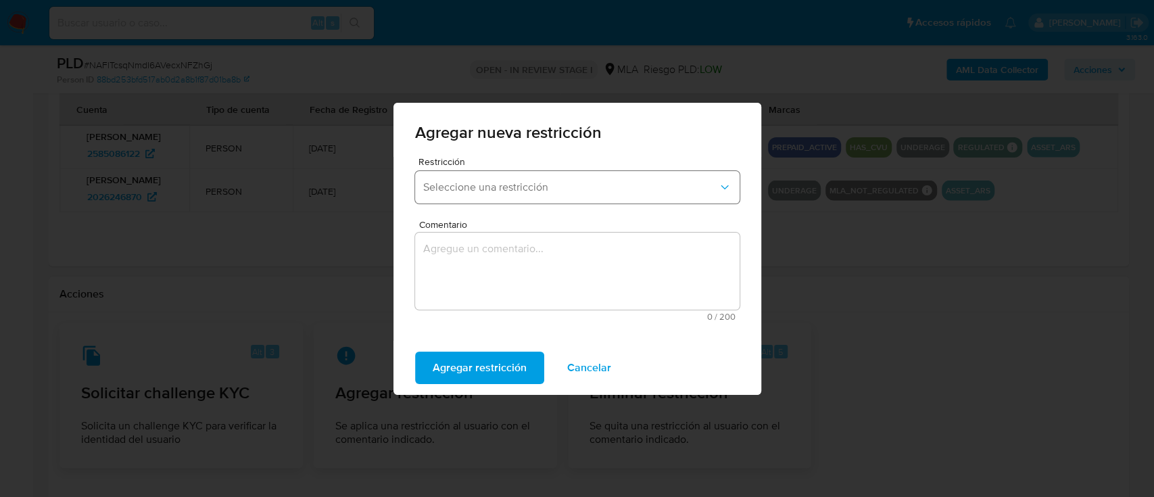
drag, startPoint x: 489, startPoint y: 191, endPoint x: 492, endPoint y: 197, distance: 7.3
click at [489, 191] on span "Seleccione una restricción" at bounding box center [570, 187] width 295 height 14
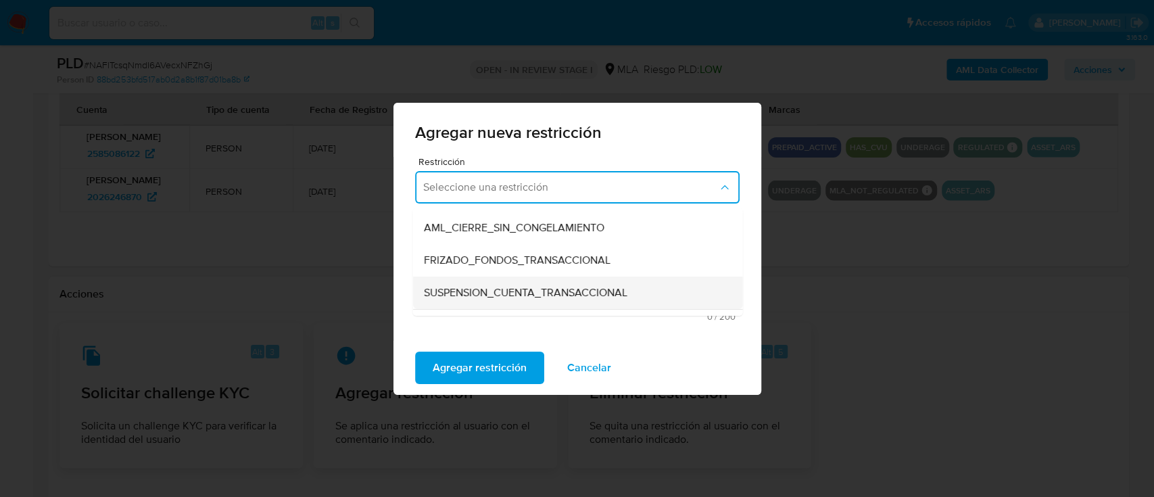
scroll to position [180, 0]
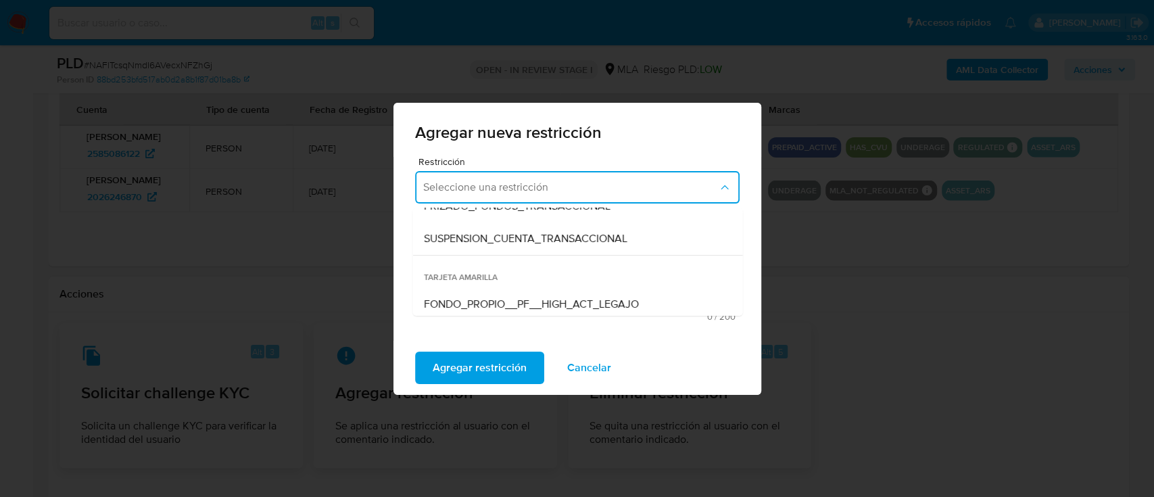
click at [510, 235] on span "SUSPENSION_CUENTA_TRANSACCIONAL" at bounding box center [524, 239] width 203 height 14
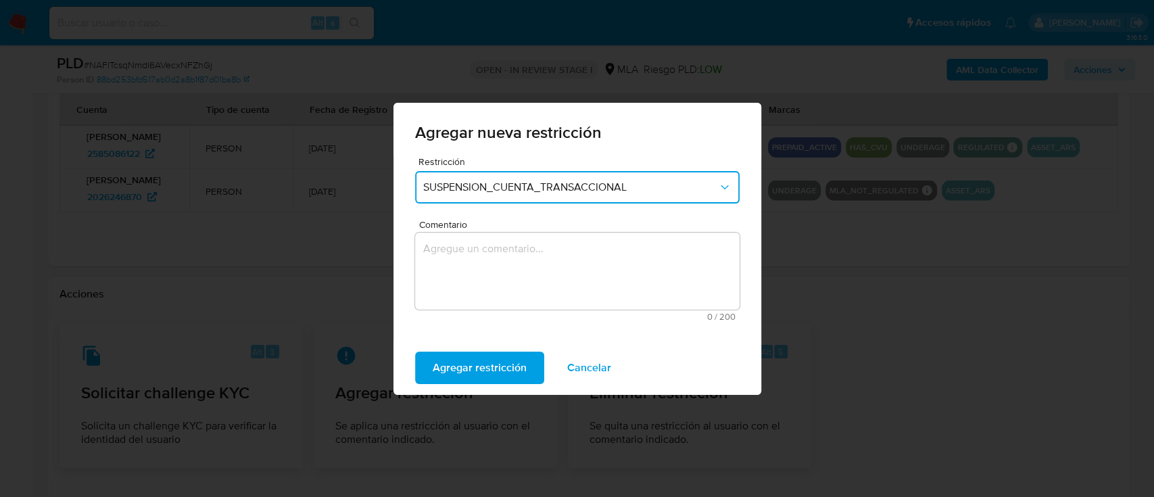
click at [514, 251] on textarea "Comentario" at bounding box center [577, 270] width 324 height 77
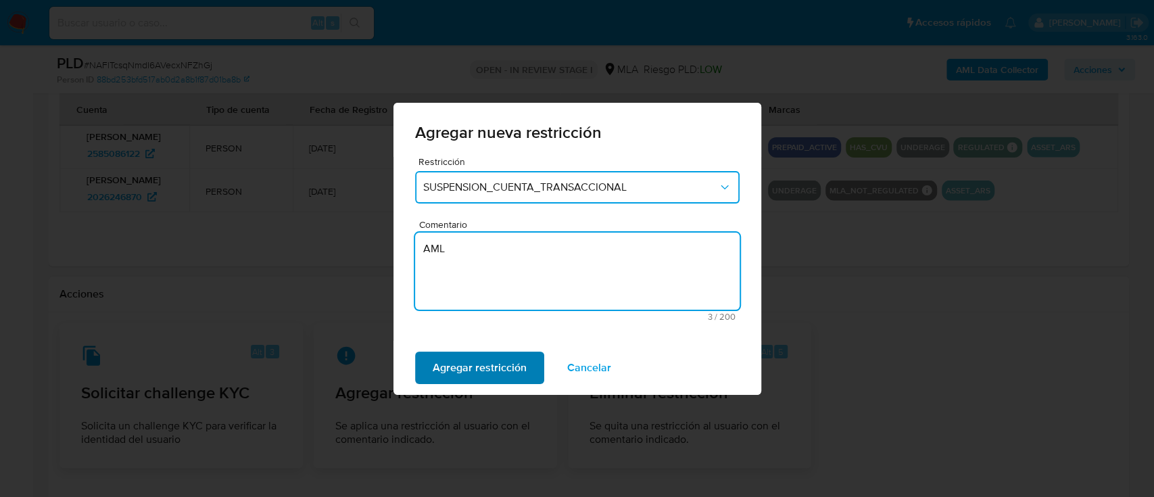
type textarea "AML"
click at [481, 358] on span "Agregar restricción" at bounding box center [480, 368] width 94 height 30
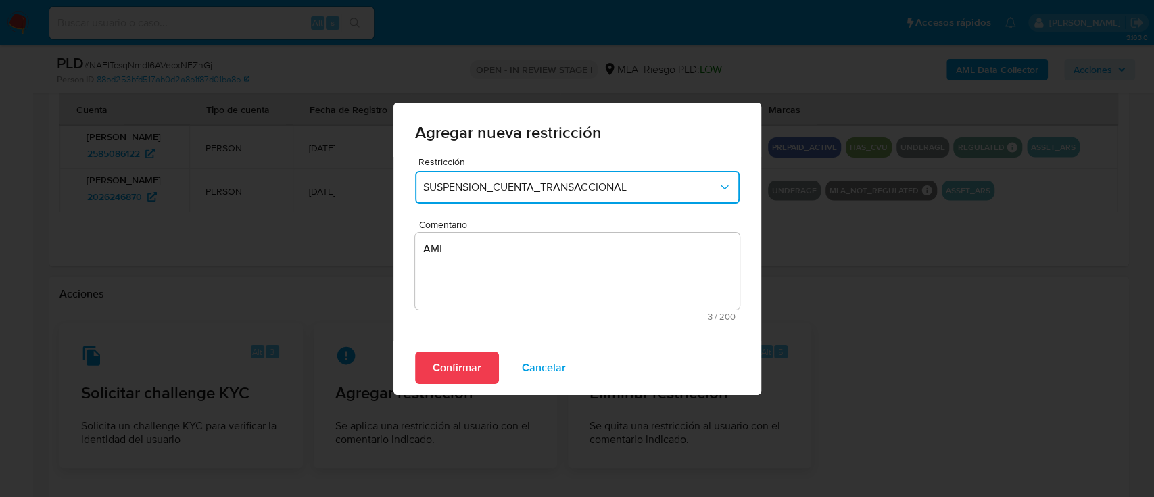
click at [474, 371] on span "Confirmar" at bounding box center [457, 368] width 49 height 30
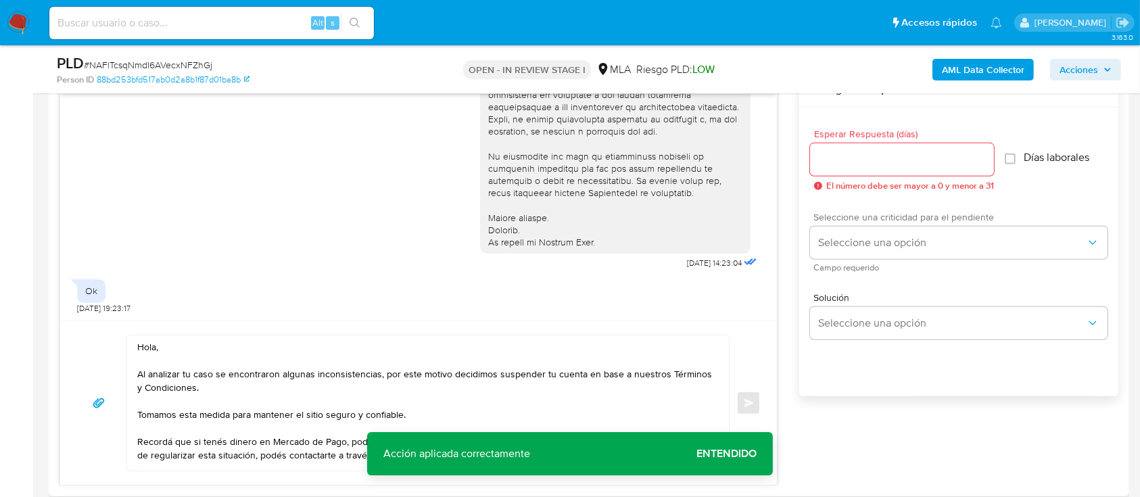
scroll to position [609, 0]
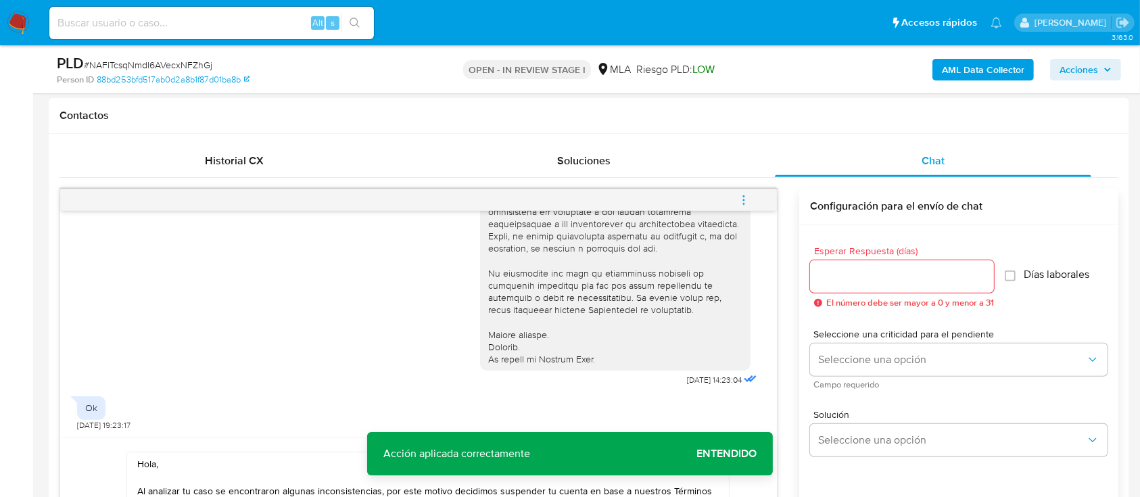
click at [846, 288] on div at bounding box center [902, 276] width 184 height 32
click at [854, 273] on input "Esperar Respuesta (días)" at bounding box center [902, 277] width 184 height 18
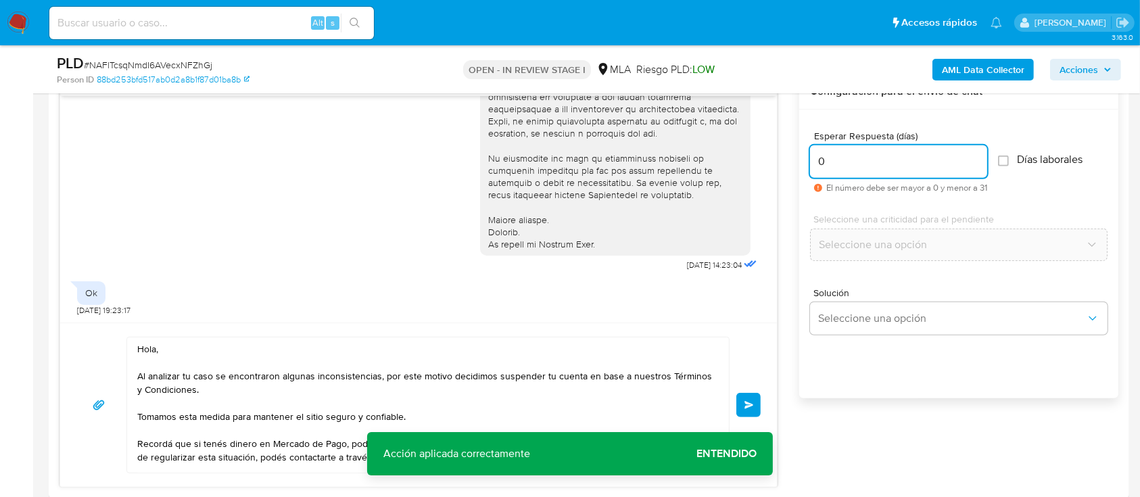
scroll to position [789, 0]
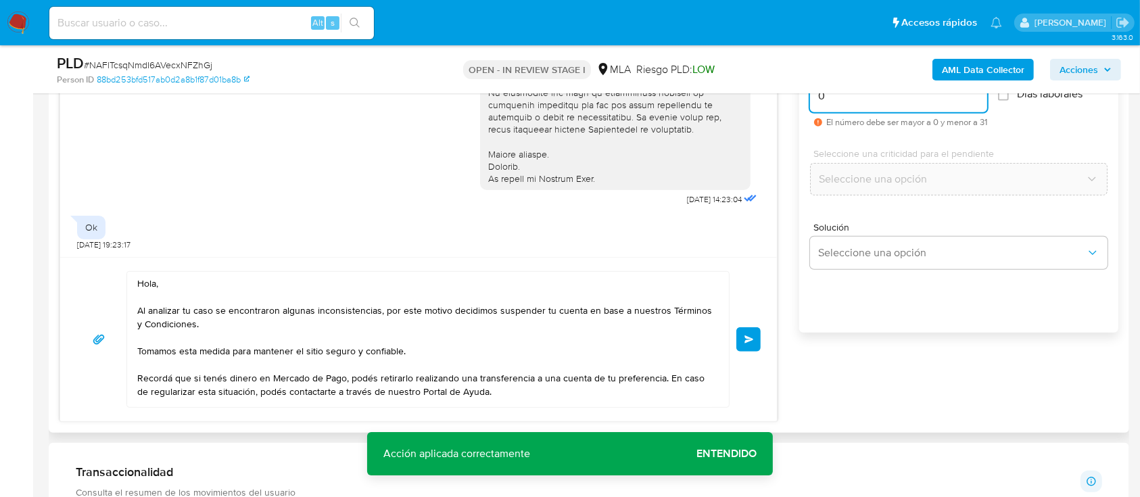
type input "0"
click at [746, 322] on div "Hola, Al analizar tu caso se encontraron algunas inconsistencias, por este moti…" at bounding box center [418, 339] width 684 height 137
click at [752, 330] on button "Enviar" at bounding box center [748, 339] width 24 height 24
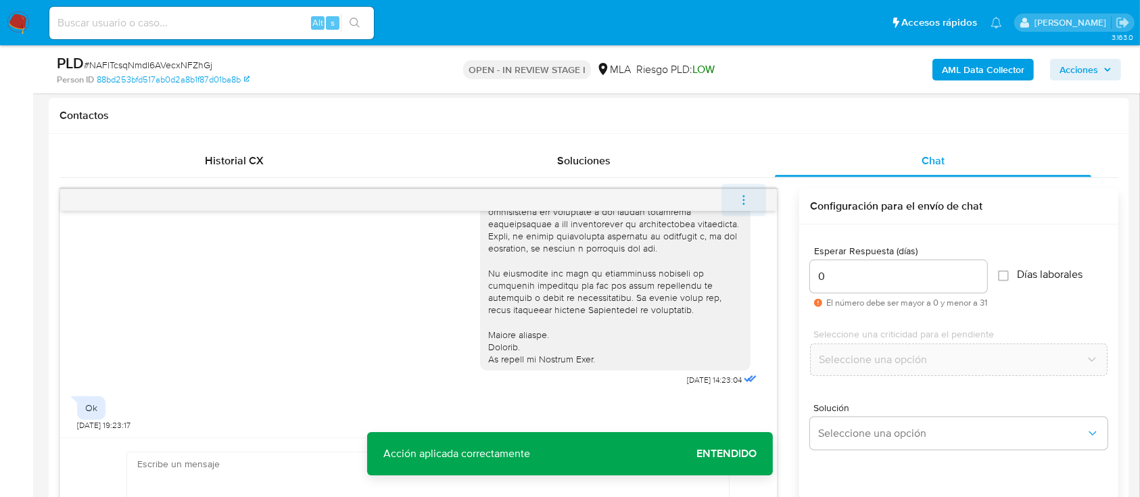
scroll to position [668, 0]
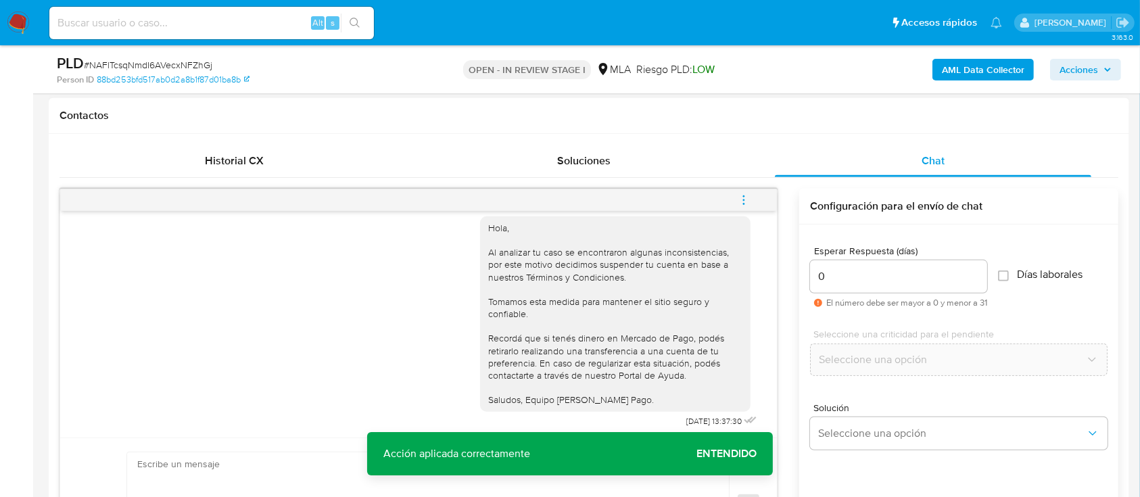
click at [750, 195] on icon "menu-action" at bounding box center [743, 200] width 12 height 12
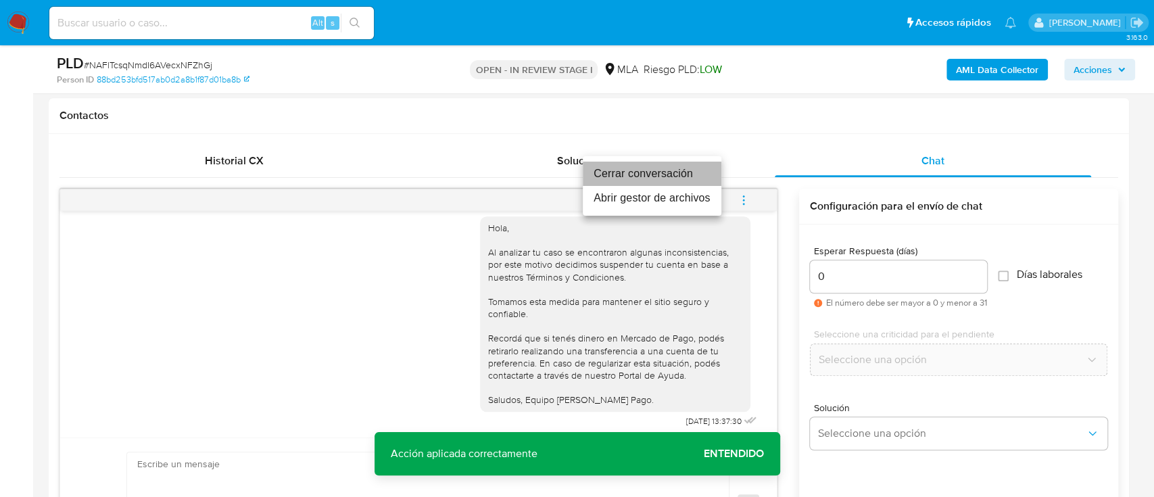
click at [637, 167] on li "Cerrar conversación" at bounding box center [652, 174] width 139 height 24
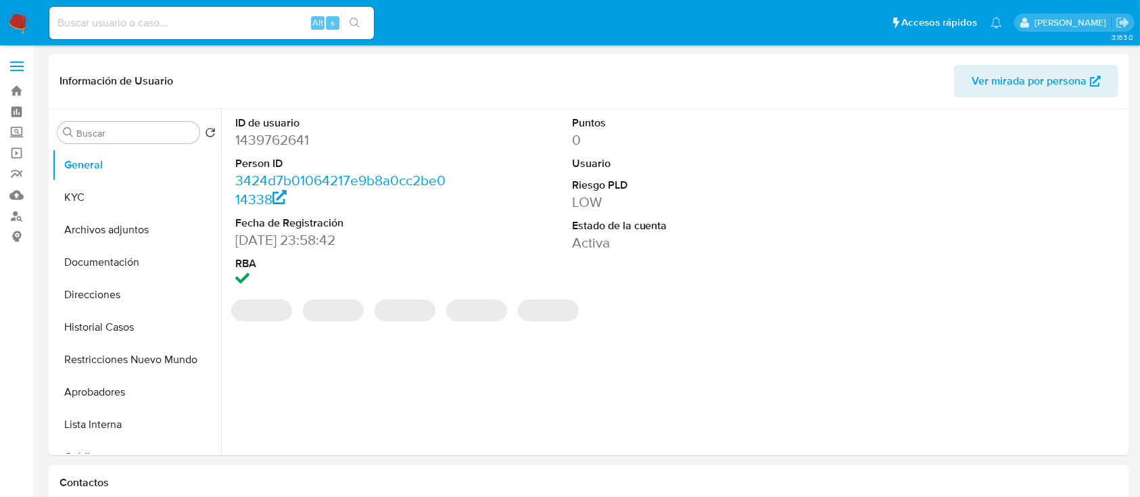
select select "10"
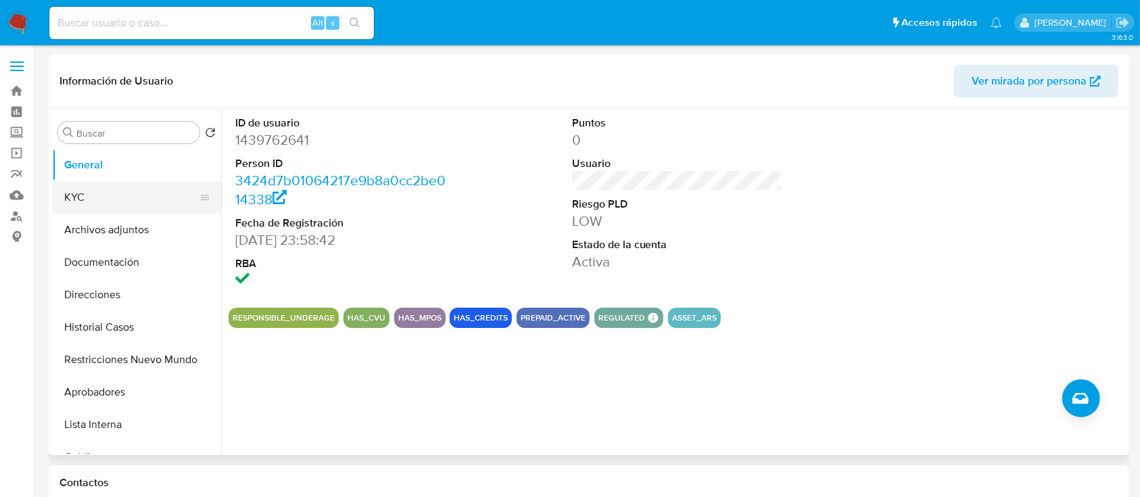
drag, startPoint x: 88, startPoint y: 192, endPoint x: 97, endPoint y: 197, distance: 10.0
click at [97, 197] on button "KYC" at bounding box center [131, 197] width 158 height 32
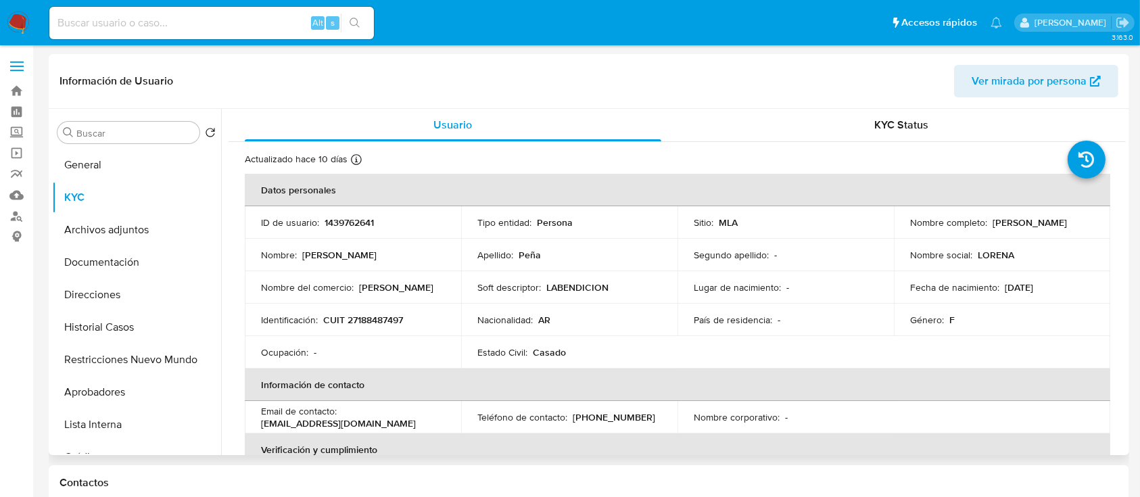
drag, startPoint x: 1059, startPoint y: 218, endPoint x: 1082, endPoint y: 222, distance: 23.2
click at [1082, 222] on div "Nombre completo : [PERSON_NAME]" at bounding box center [1002, 222] width 184 height 12
click at [993, 228] on p "[PERSON_NAME]" at bounding box center [1029, 222] width 74 height 12
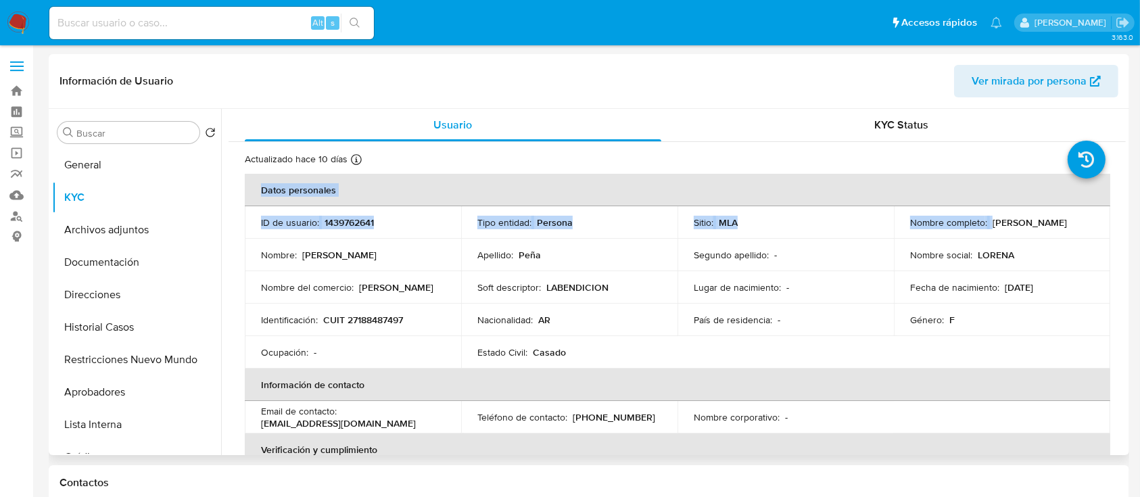
drag, startPoint x: 1019, startPoint y: 222, endPoint x: 1102, endPoint y: 221, distance: 83.1
copy table "Datos personales ID de usuario : 1439762641 Tipo entidad : Persona Sitio : MLA …"
drag, startPoint x: 898, startPoint y: 297, endPoint x: 967, endPoint y: 268, distance: 75.4
click at [898, 297] on td "Fecha de nacimiento : [DEMOGRAPHIC_DATA]" at bounding box center [1001, 287] width 216 height 32
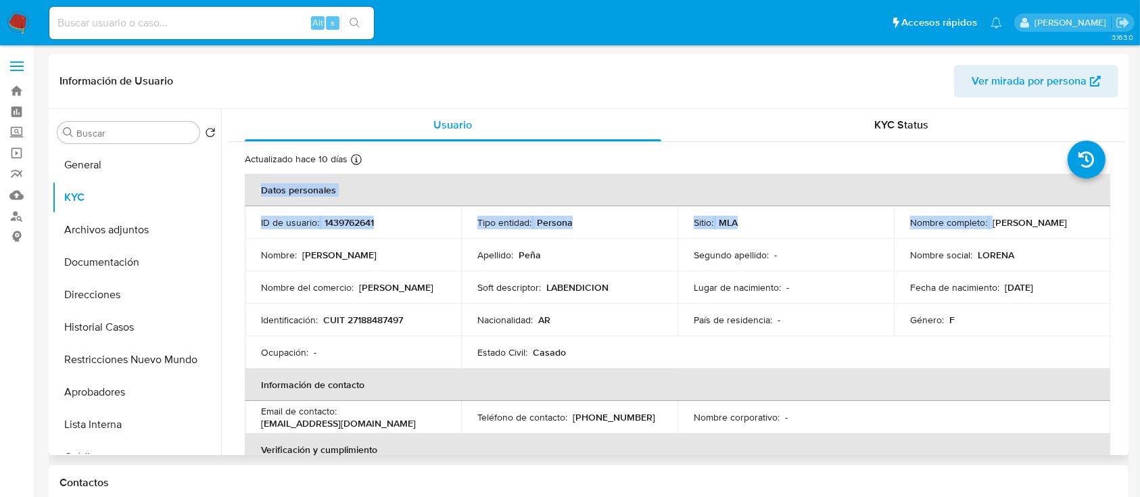
click at [995, 224] on p "[PERSON_NAME]" at bounding box center [1029, 222] width 74 height 12
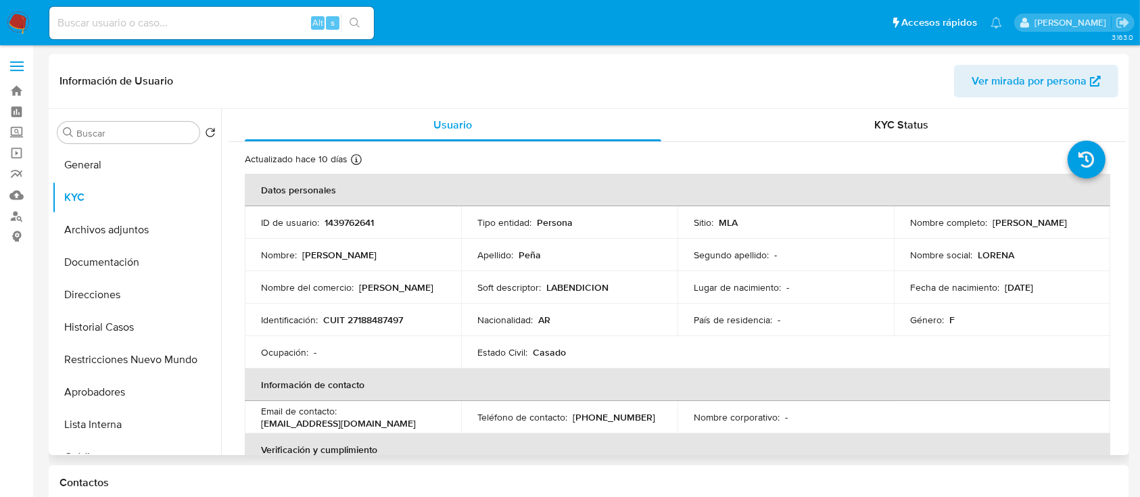
drag, startPoint x: 989, startPoint y: 223, endPoint x: 1083, endPoint y: 222, distance: 93.3
click at [1083, 222] on div "Nombre completo : [PERSON_NAME]" at bounding box center [1002, 222] width 184 height 12
click at [1065, 306] on td "Género : F" at bounding box center [1001, 319] width 216 height 32
drag, startPoint x: 324, startPoint y: 316, endPoint x: 433, endPoint y: 320, distance: 108.9
click at [433, 320] on div "Identificación : CUIT 27188487497" at bounding box center [353, 320] width 184 height 12
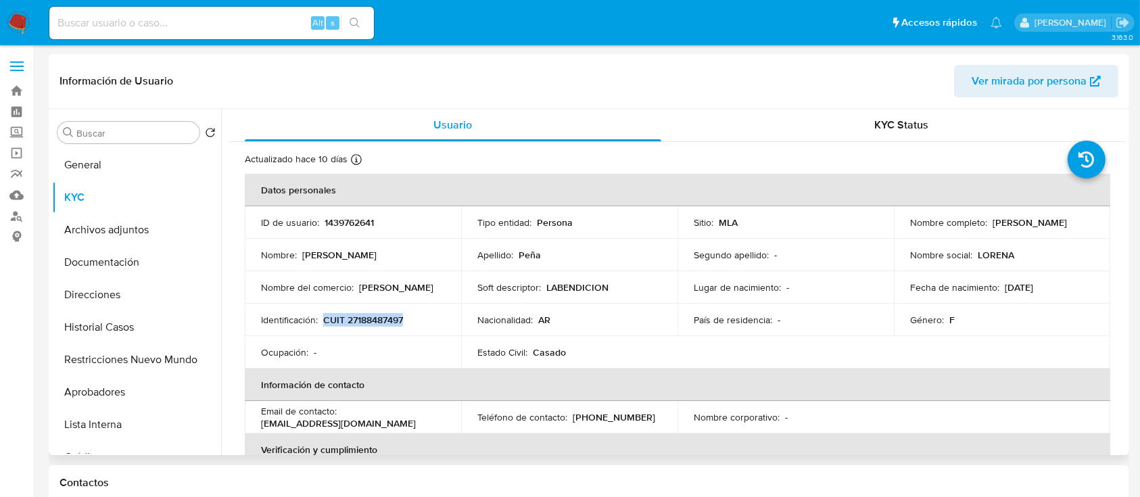
copy p "CUIT 27188487497"
click at [1069, 326] on td "Género : F" at bounding box center [1001, 319] width 216 height 32
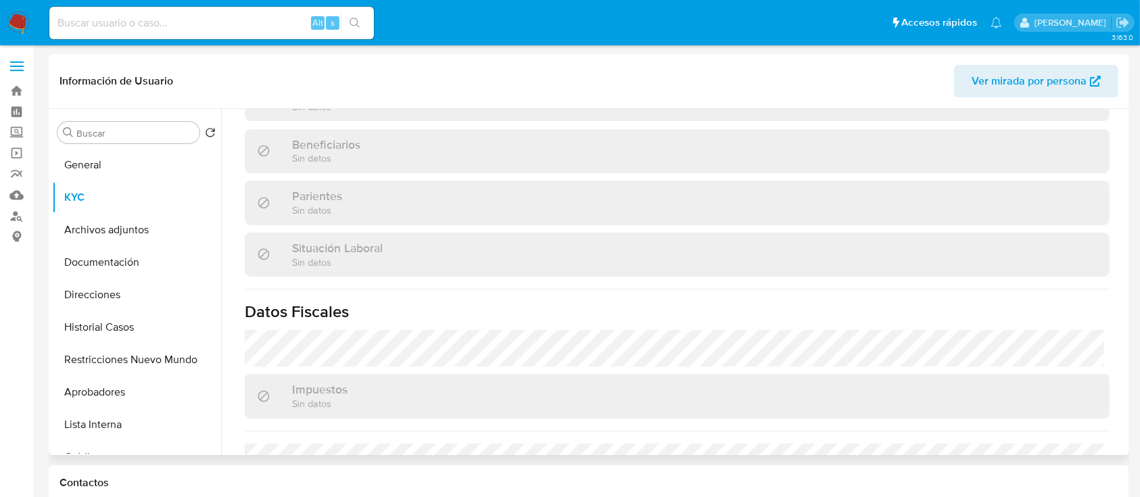
scroll to position [712, 0]
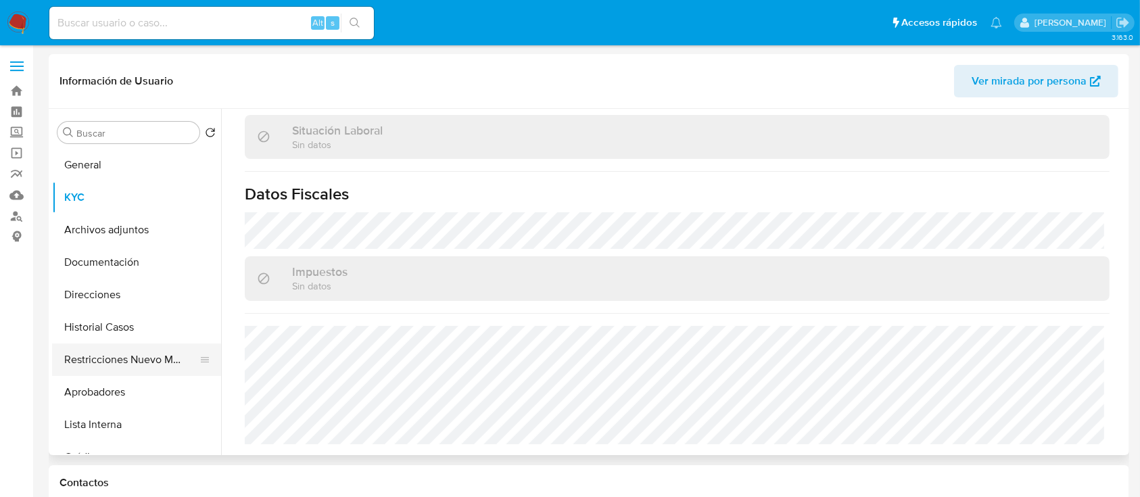
click at [119, 343] on button "Restricciones Nuevo Mundo" at bounding box center [131, 359] width 158 height 32
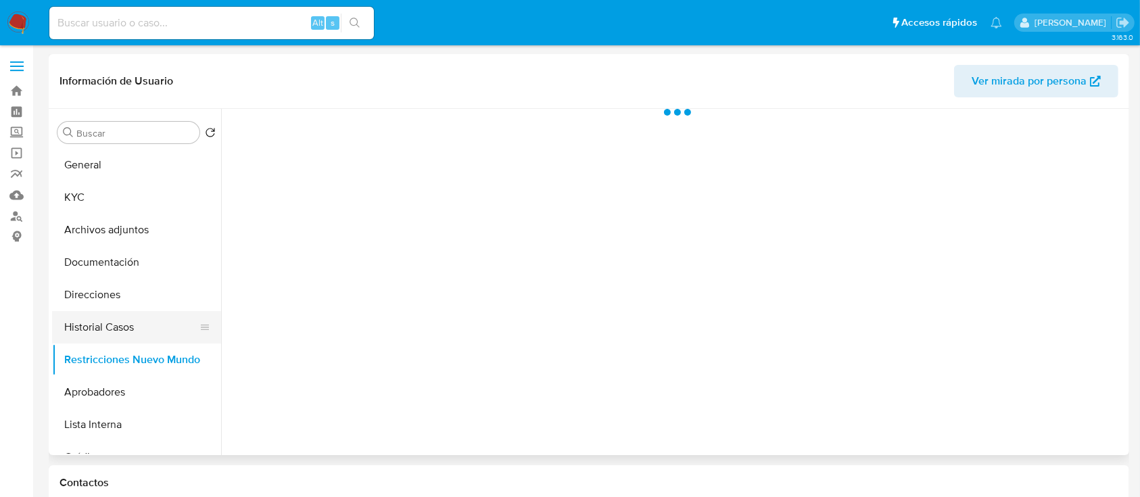
click at [132, 323] on button "Historial Casos" at bounding box center [131, 327] width 158 height 32
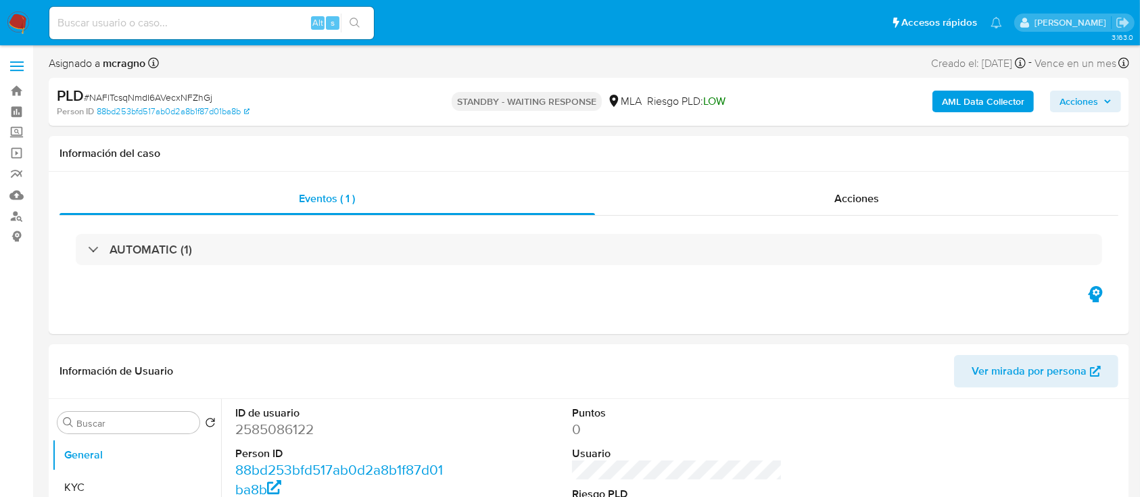
select select "10"
click at [471, 382] on header "Información de Usuario Ver mirada por persona" at bounding box center [588, 371] width 1058 height 32
drag, startPoint x: 410, startPoint y: 346, endPoint x: 422, endPoint y: 346, distance: 11.5
click at [412, 346] on div "Información de Usuario Ver mirada por persona" at bounding box center [589, 371] width 1080 height 55
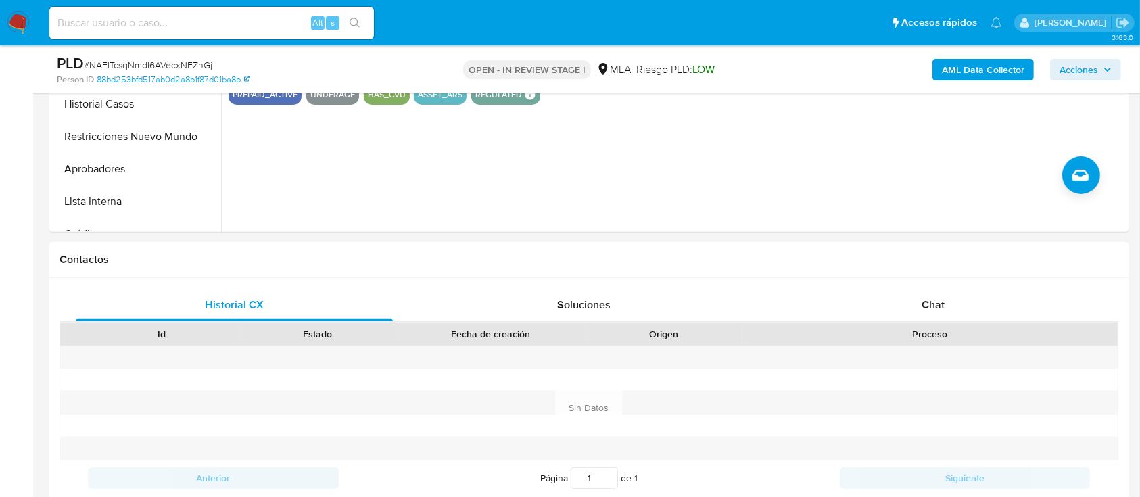
scroll to position [541, 0]
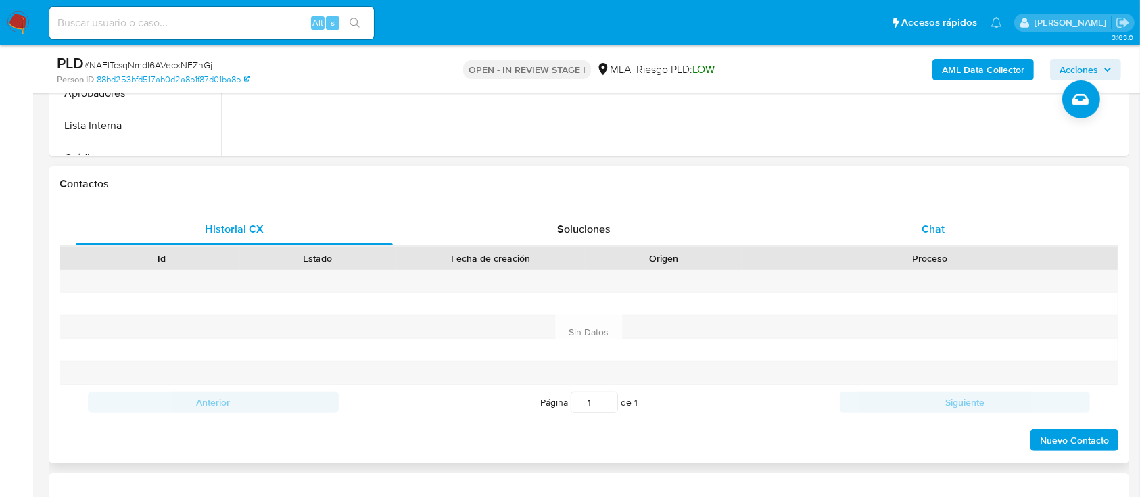
drag, startPoint x: 966, startPoint y: 222, endPoint x: 962, endPoint y: 241, distance: 18.7
click at [966, 222] on div "Chat" at bounding box center [933, 229] width 317 height 32
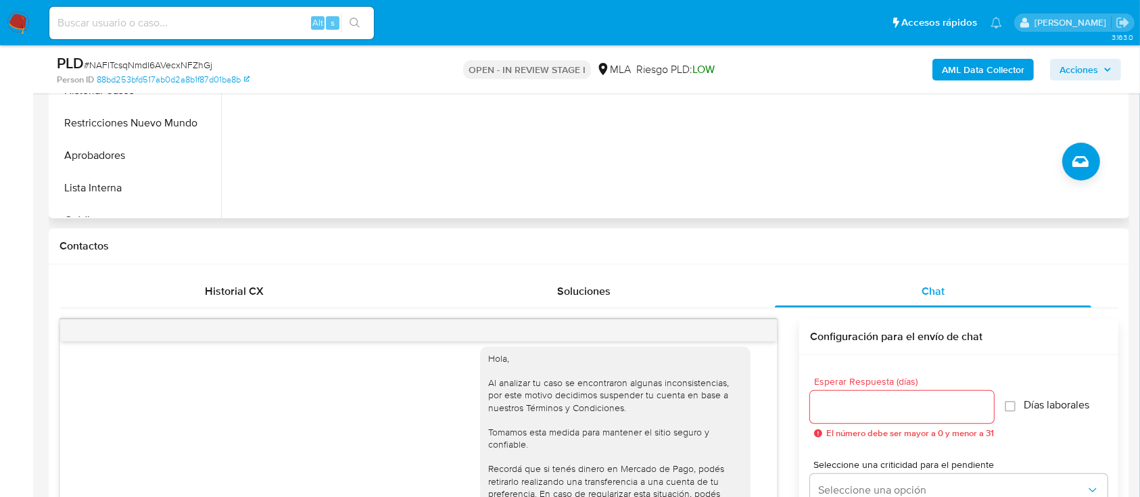
scroll to position [450, 0]
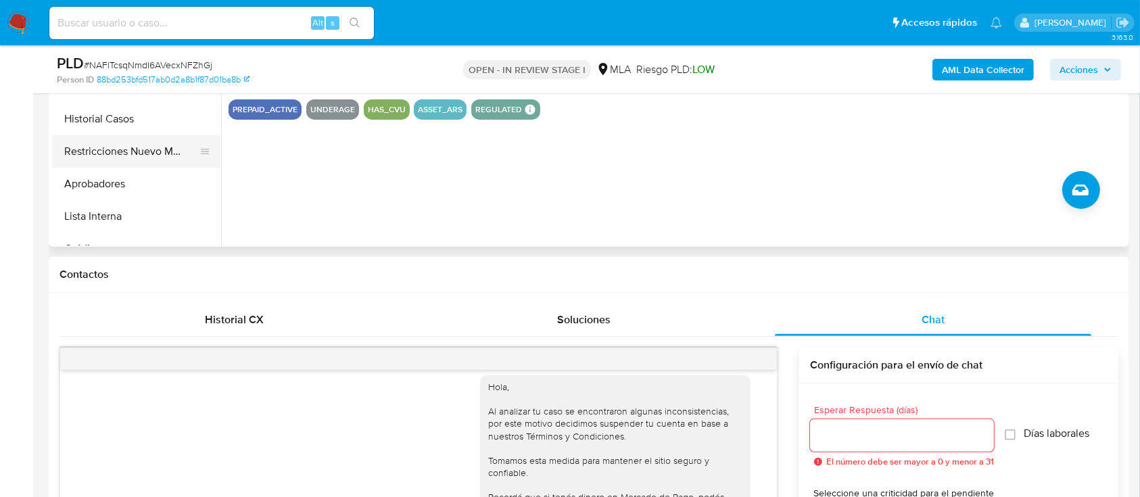
click at [141, 150] on button "Restricciones Nuevo Mundo" at bounding box center [131, 151] width 158 height 32
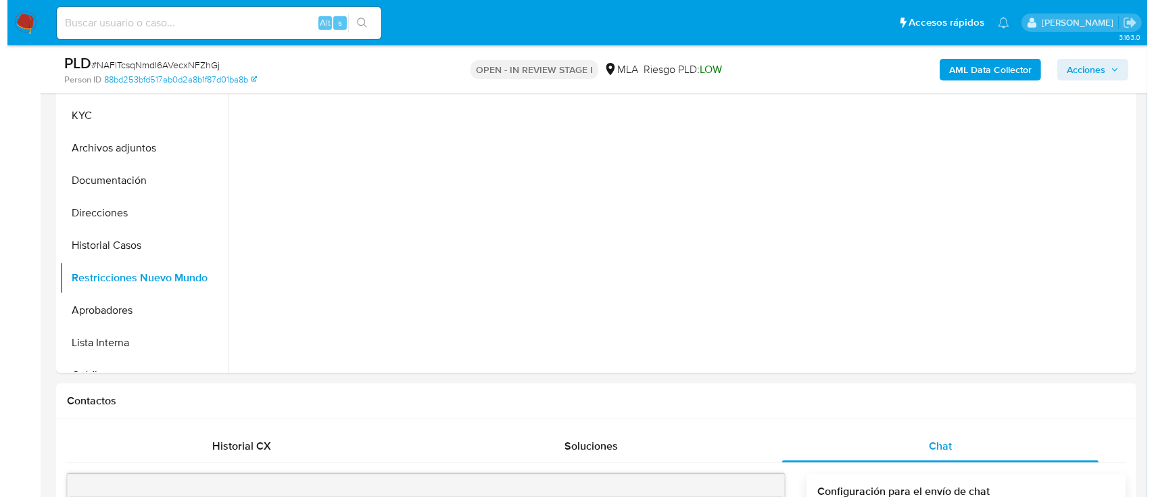
scroll to position [280, 0]
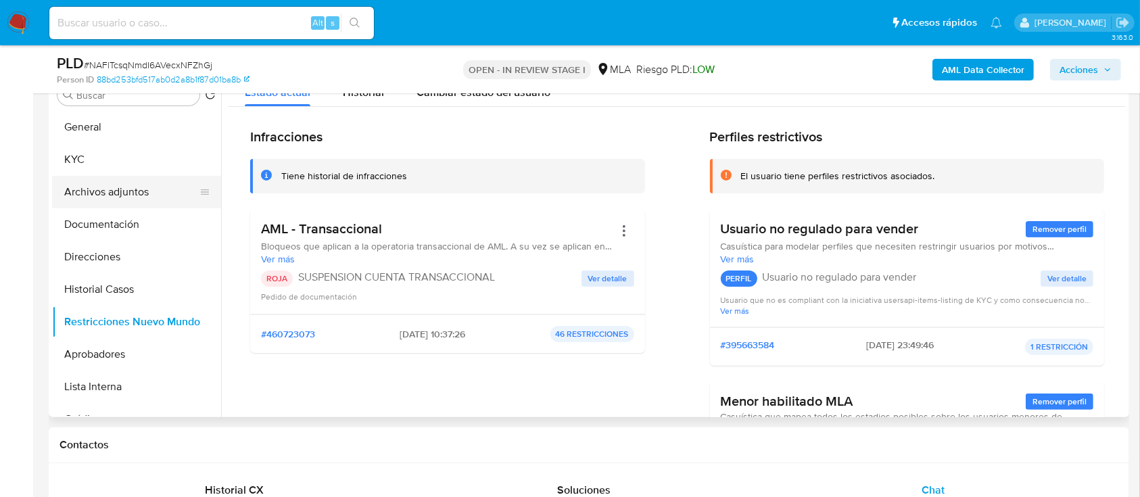
click at [104, 190] on button "Archivos adjuntos" at bounding box center [131, 192] width 158 height 32
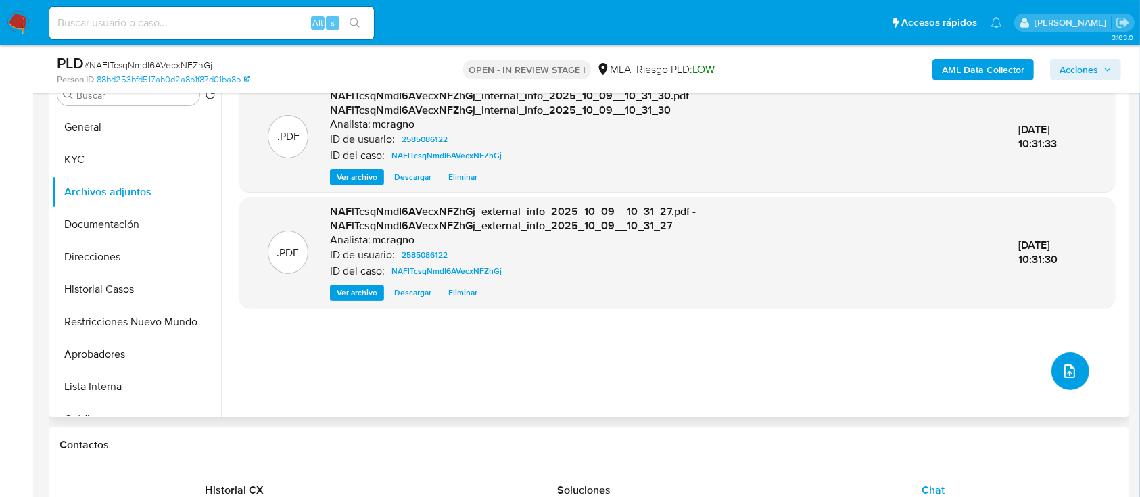
click at [1061, 370] on icon "upload-file" at bounding box center [1069, 371] width 16 height 16
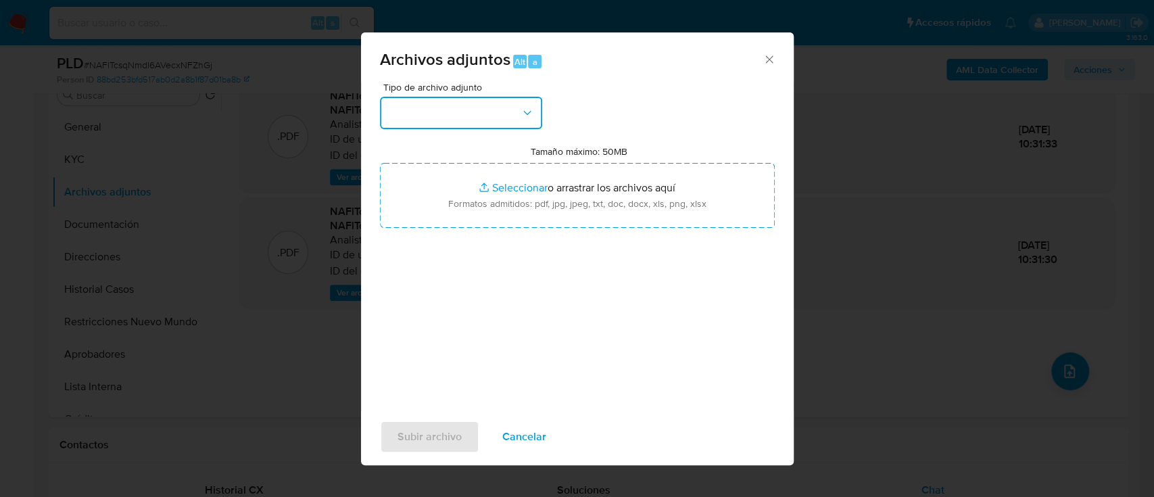
click at [505, 127] on button "button" at bounding box center [461, 113] width 162 height 32
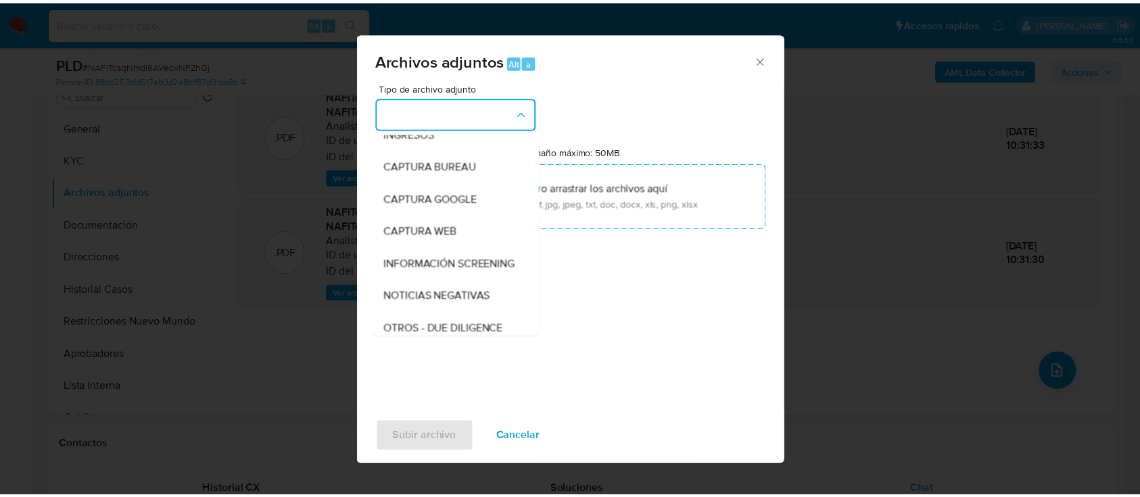
scroll to position [180, 0]
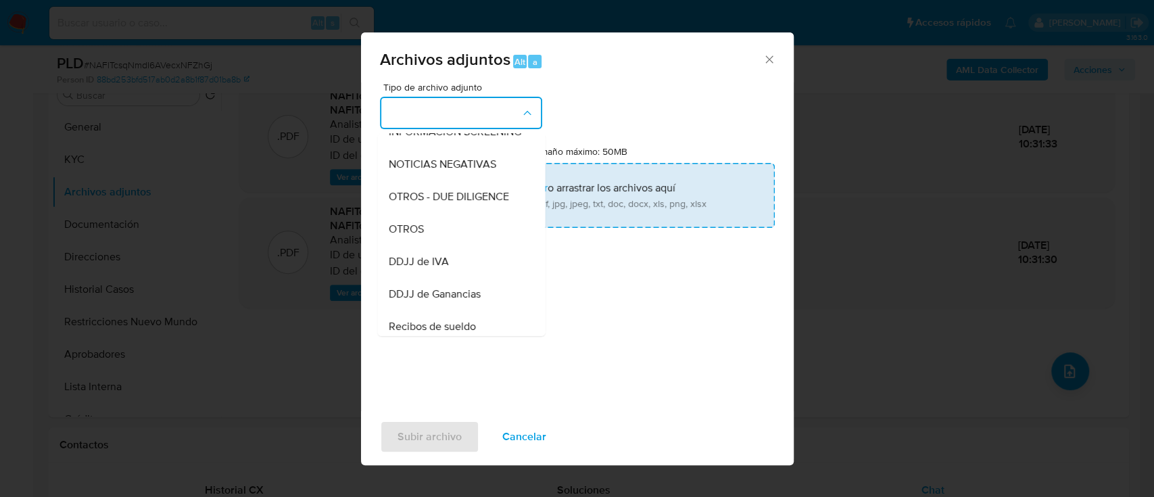
drag, startPoint x: 424, startPoint y: 245, endPoint x: 515, endPoint y: 189, distance: 106.5
click at [426, 244] on div "OTROS" at bounding box center [457, 229] width 138 height 32
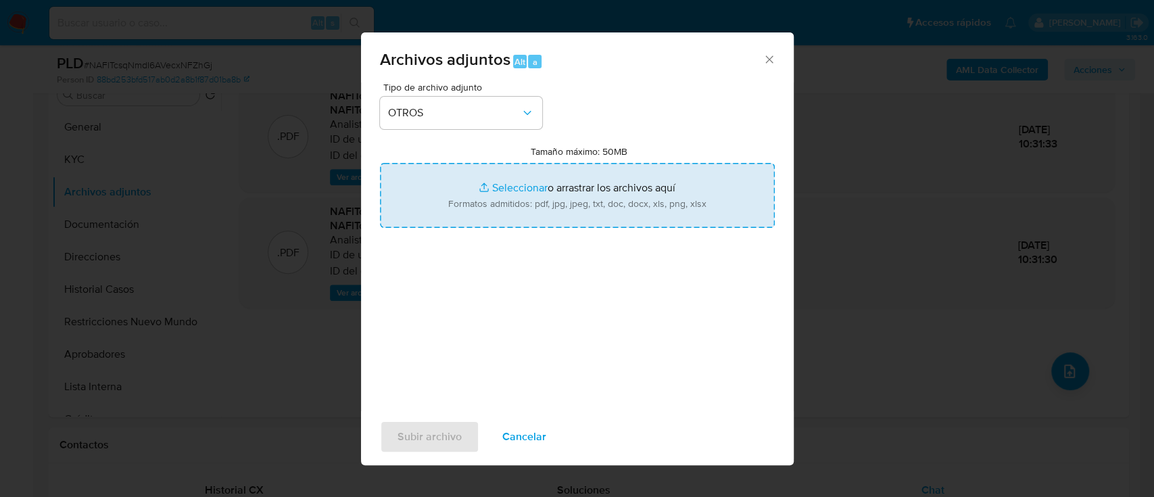
click at [518, 189] on input "Tamaño máximo: 50MB Seleccionar archivos" at bounding box center [577, 195] width 395 height 65
type input "C:\fakepath\2585086122 - Movimientos.xlsx"
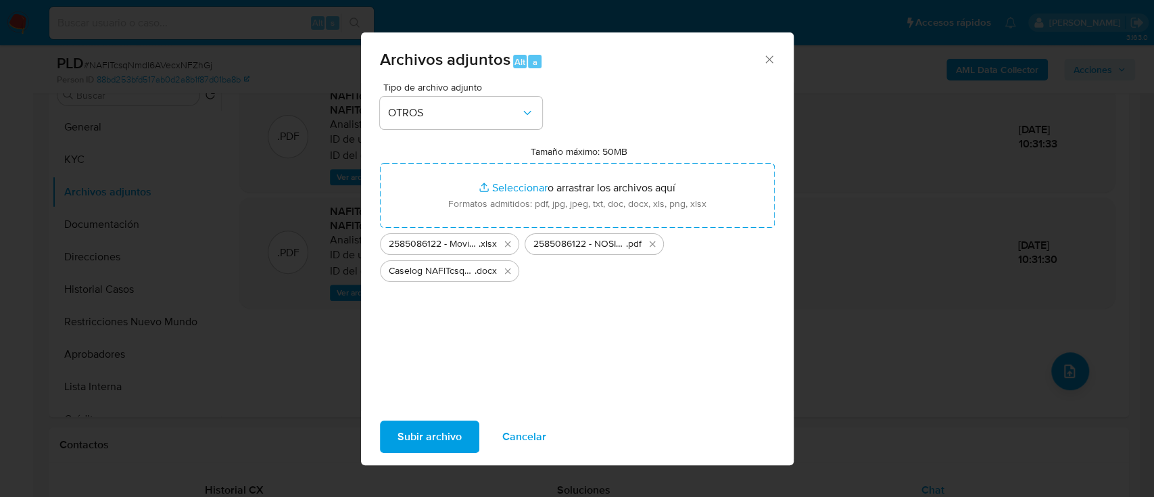
click at [434, 437] on span "Subir archivo" at bounding box center [429, 437] width 64 height 30
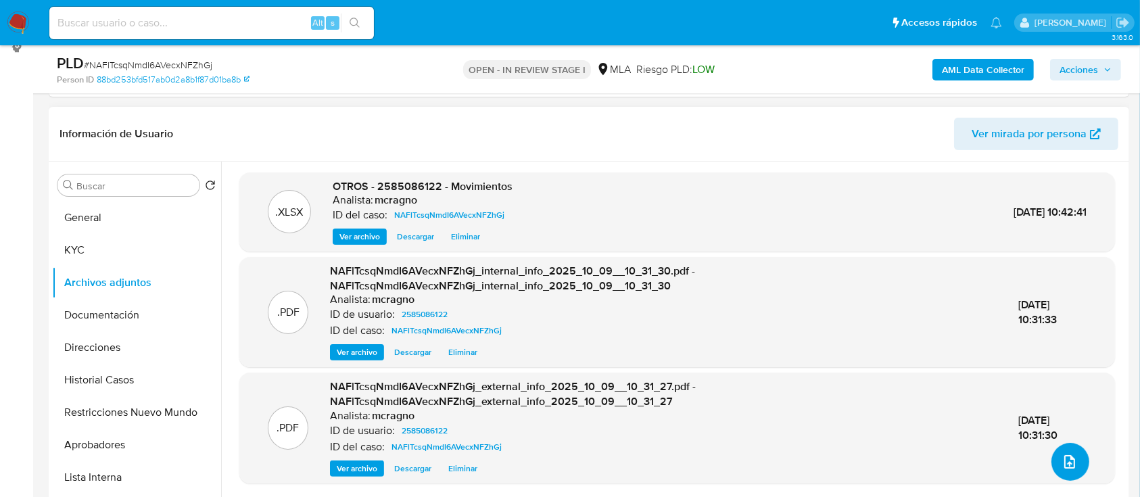
scroll to position [9, 0]
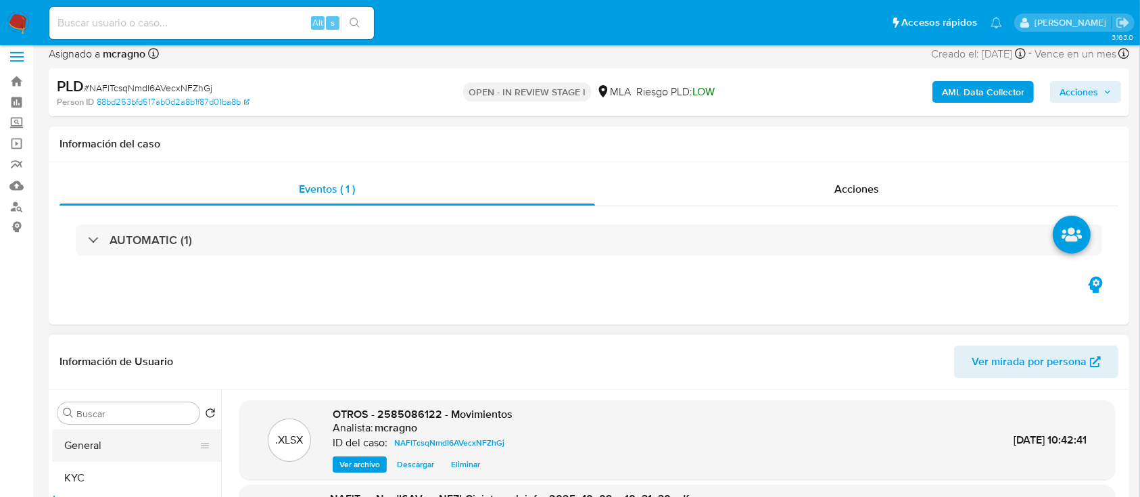
click at [100, 430] on button "General" at bounding box center [131, 445] width 158 height 32
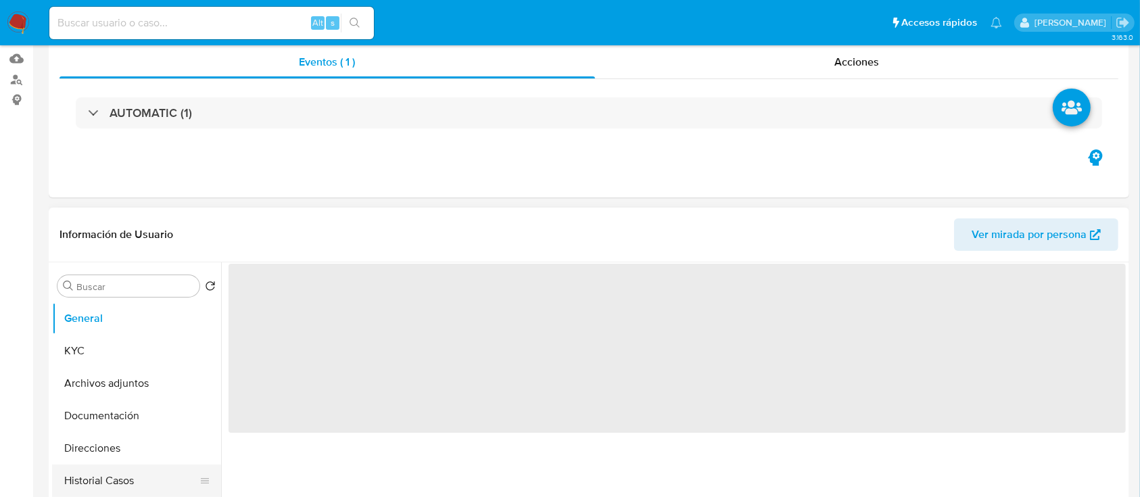
scroll to position [189, 0]
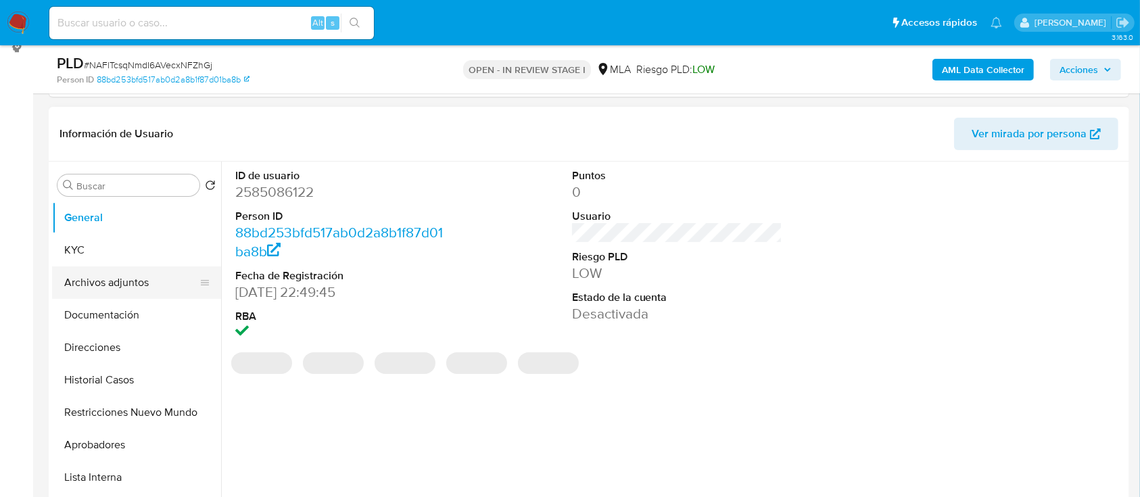
click at [137, 284] on button "Archivos adjuntos" at bounding box center [131, 282] width 158 height 32
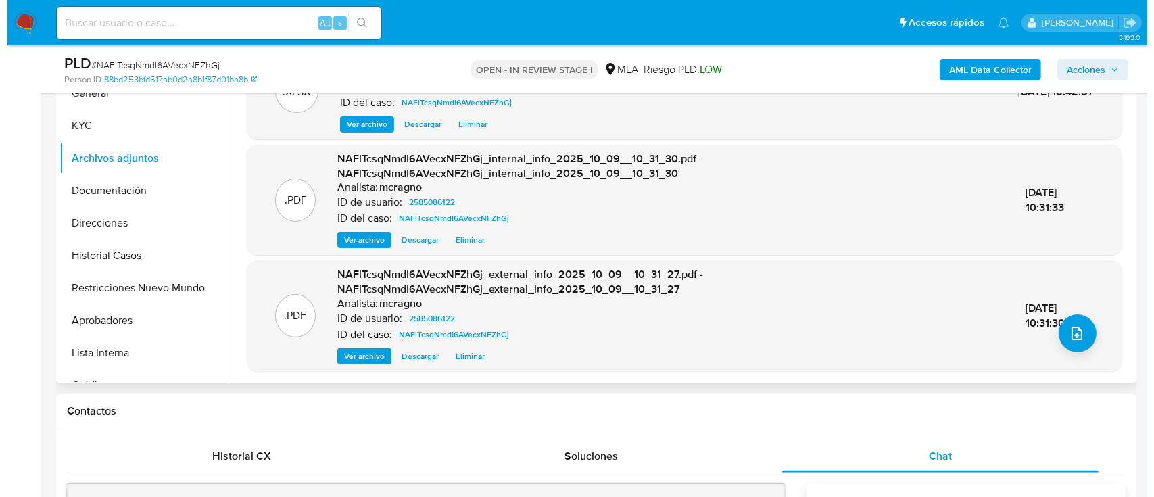
scroll to position [460, 0]
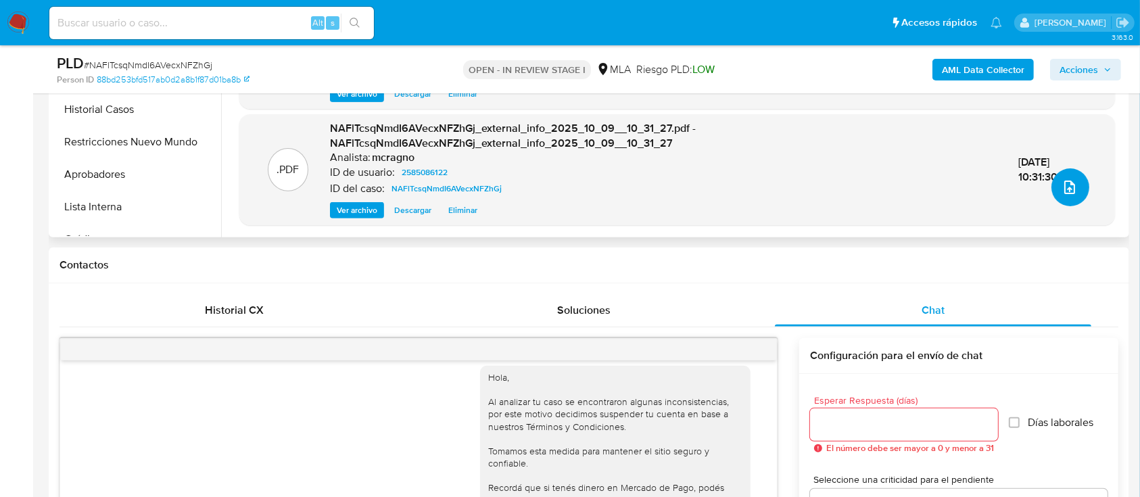
click at [1065, 184] on icon "upload-file" at bounding box center [1069, 187] width 16 height 16
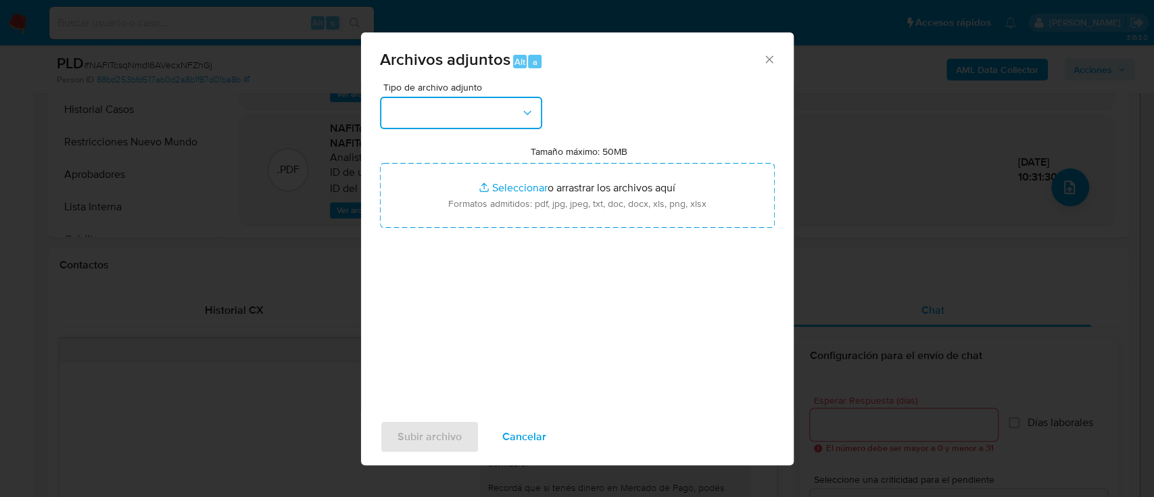
click at [484, 103] on button "button" at bounding box center [461, 113] width 162 height 32
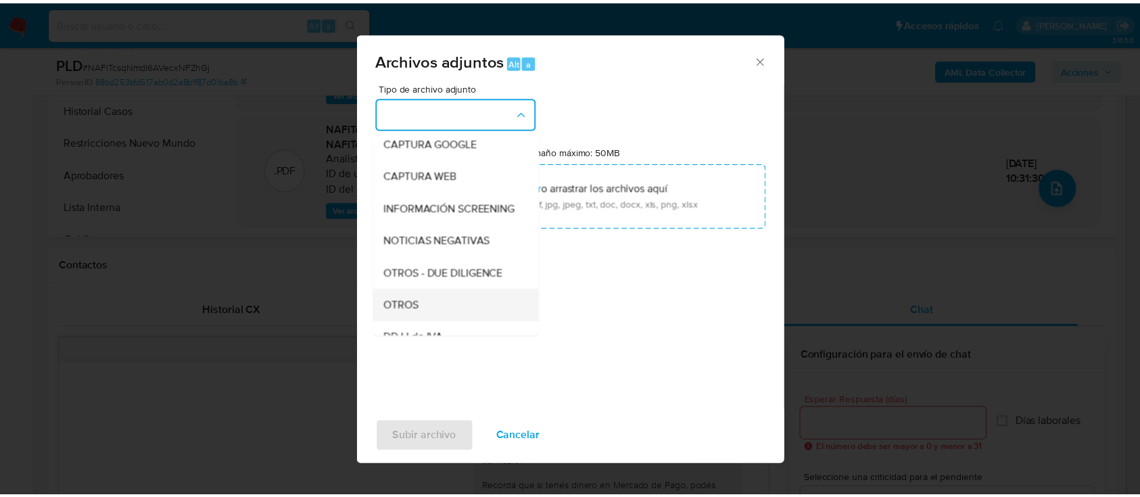
scroll to position [180, 0]
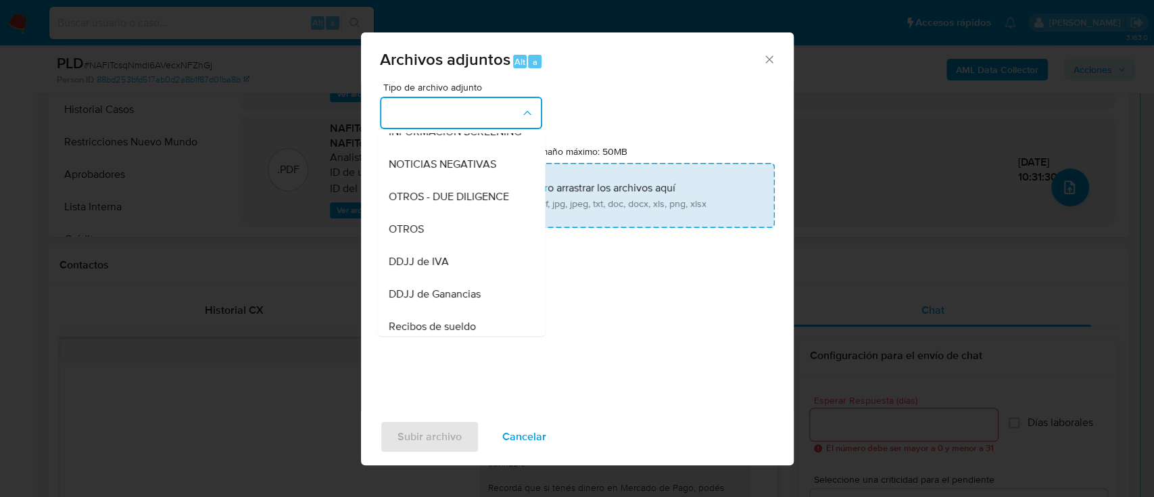
click at [429, 240] on div "OTROS" at bounding box center [457, 229] width 138 height 32
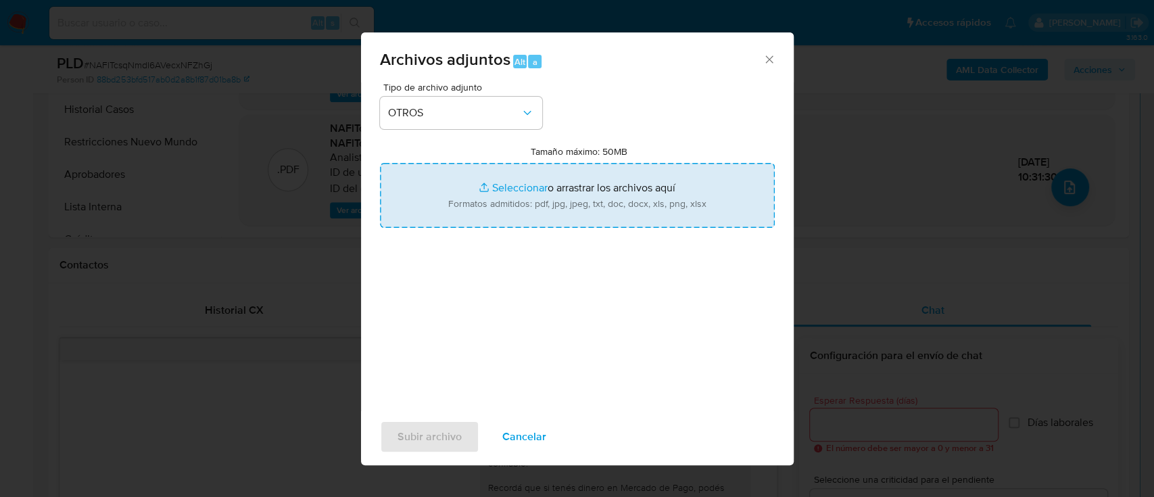
click at [506, 196] on input "Tamaño máximo: 50MB Seleccionar archivos" at bounding box center [577, 195] width 395 height 65
type input "C:\fakepath\2585086122 - NOSIS_Manager_InformeIndividual_27512197200_620658_202…"
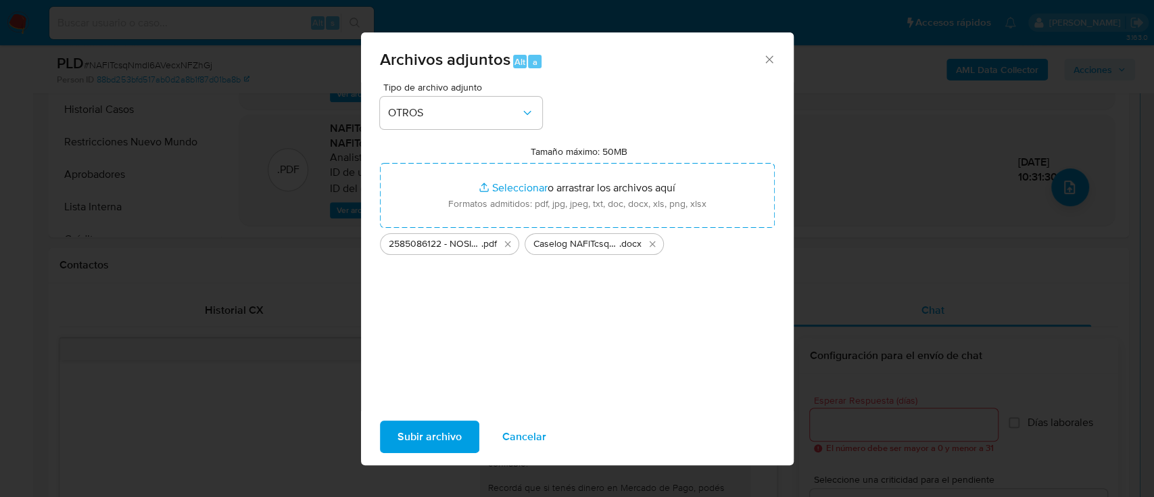
click at [443, 431] on span "Subir archivo" at bounding box center [429, 437] width 64 height 30
click at [774, 56] on icon "Cerrar" at bounding box center [769, 60] width 14 height 14
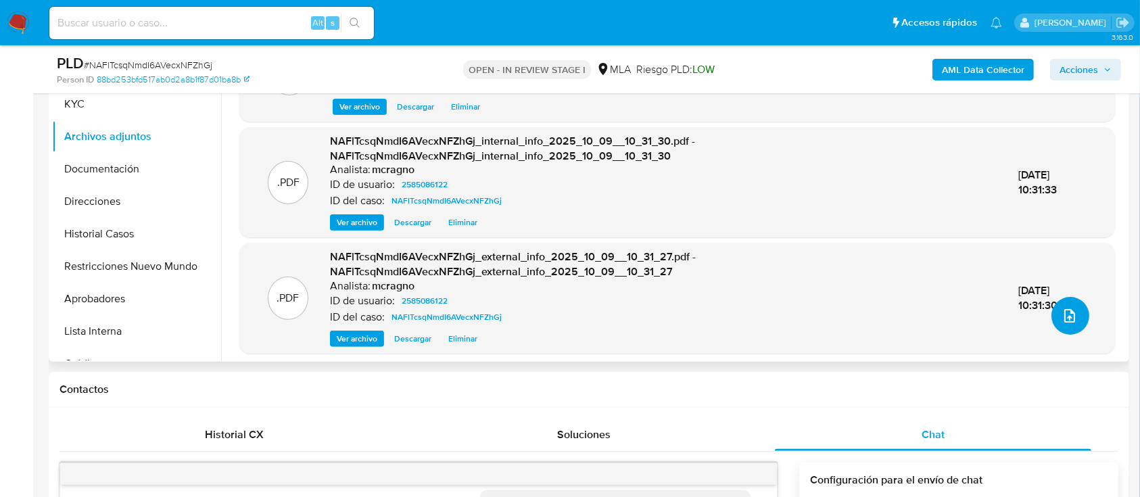
scroll to position [189, 0]
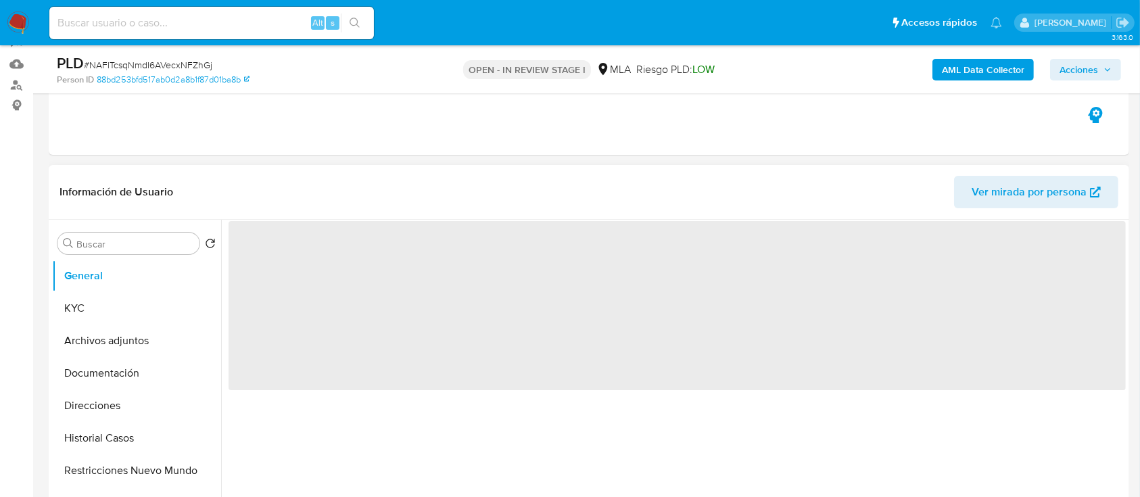
scroll to position [180, 0]
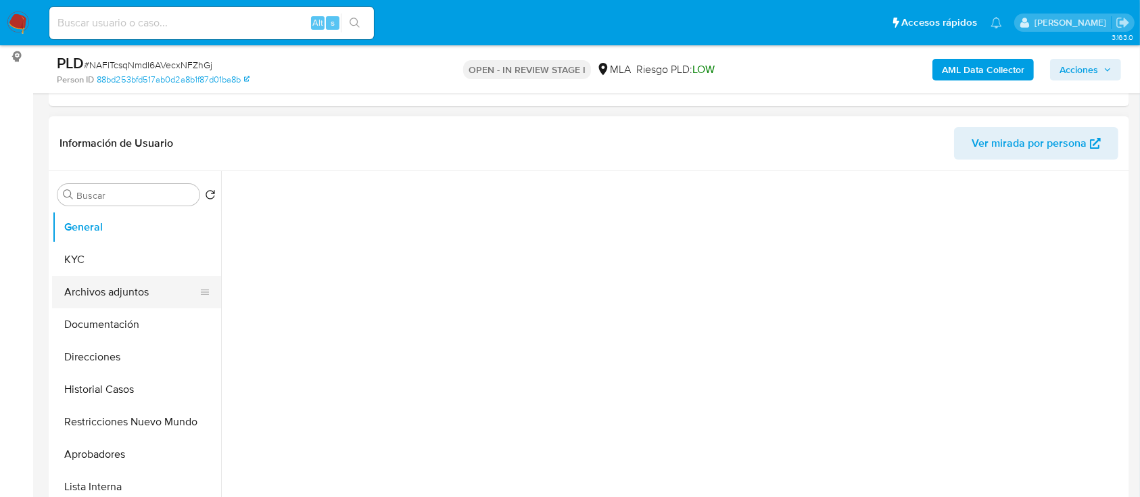
select select "10"
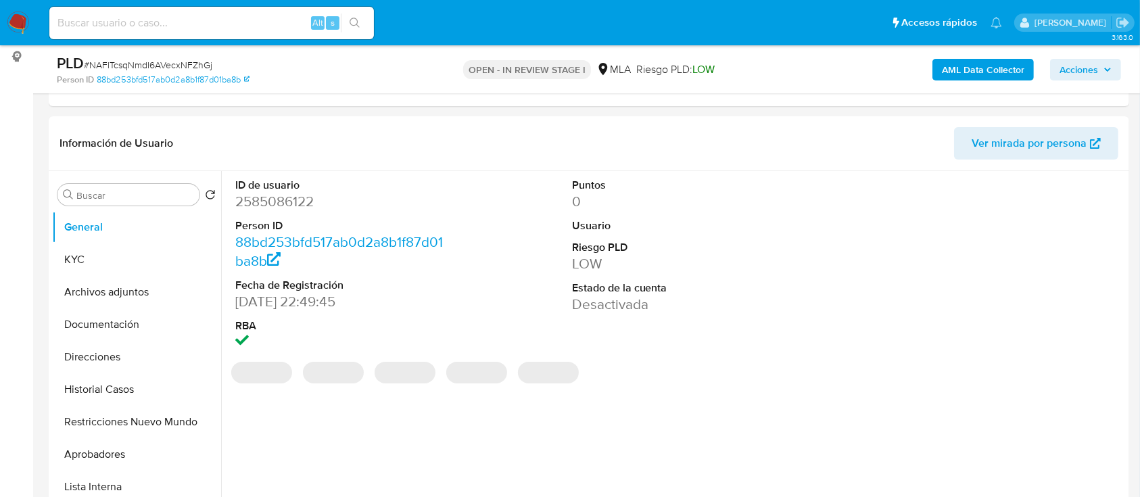
drag, startPoint x: 109, startPoint y: 285, endPoint x: 606, endPoint y: 337, distance: 499.6
click at [109, 285] on button "Archivos adjuntos" at bounding box center [136, 292] width 169 height 32
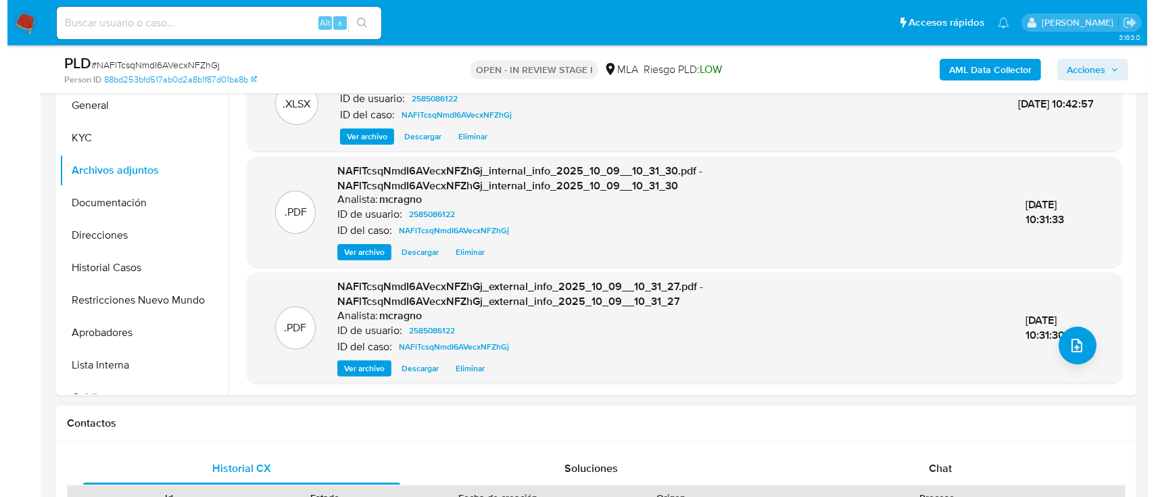
scroll to position [360, 0]
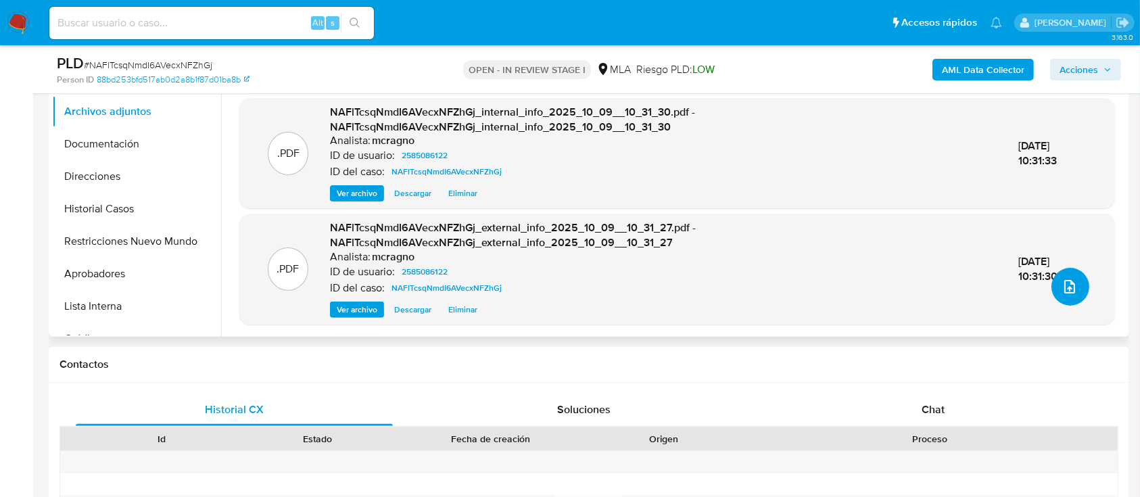
click at [1062, 289] on icon "upload-file" at bounding box center [1069, 286] width 16 height 16
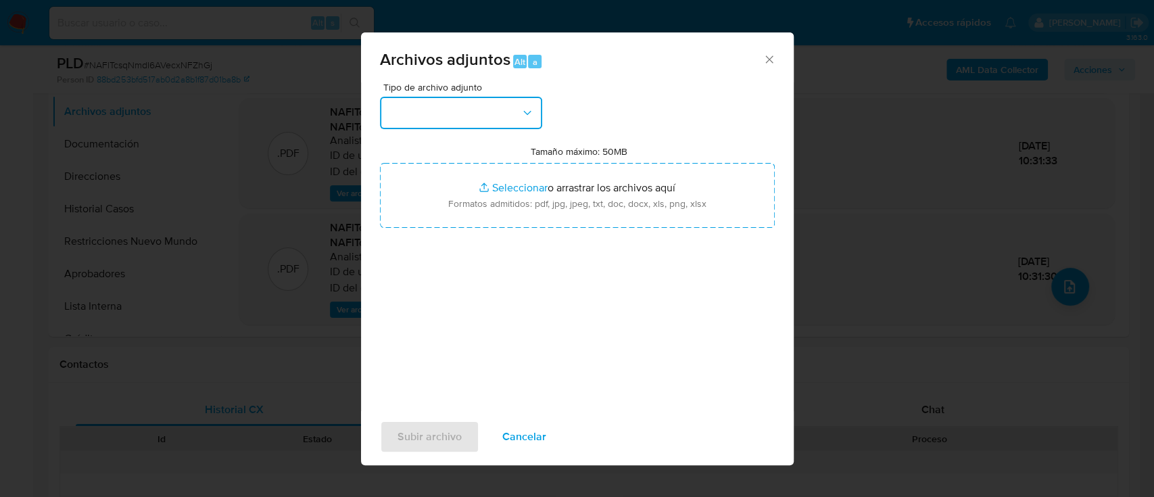
click at [487, 120] on button "button" at bounding box center [461, 113] width 162 height 32
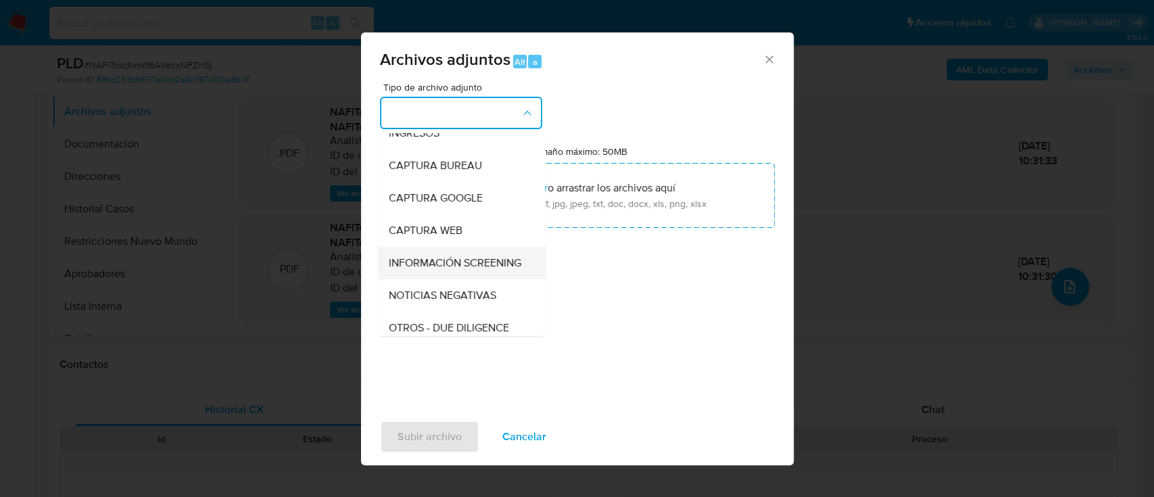
scroll to position [90, 0]
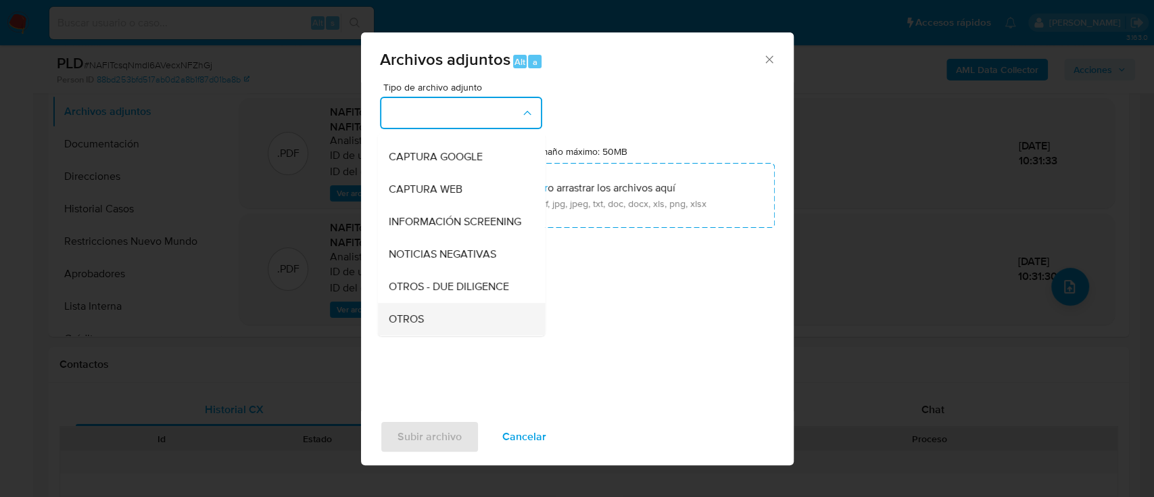
click at [443, 335] on div "OTROS" at bounding box center [457, 319] width 138 height 32
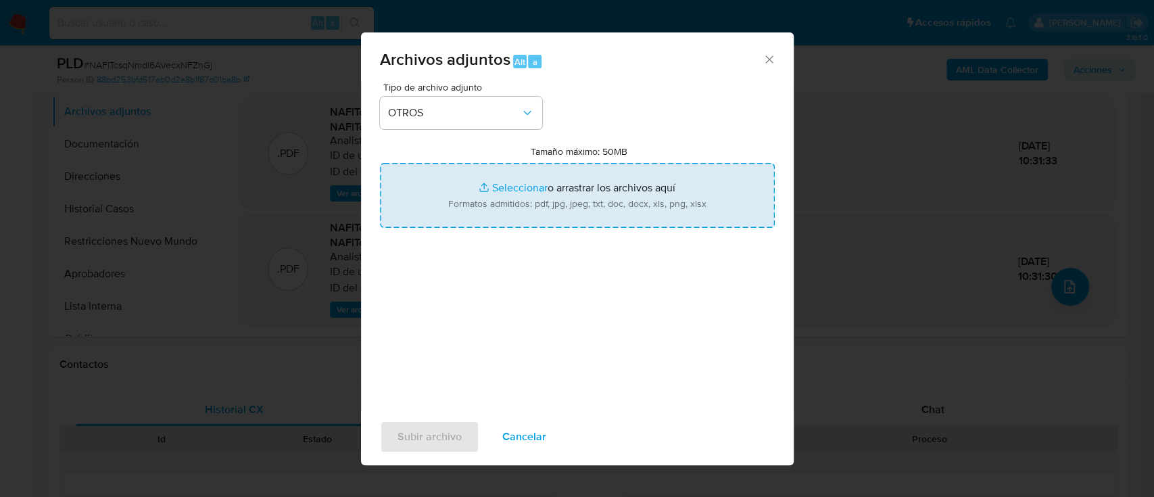
click at [529, 209] on input "Tamaño máximo: 50MB Seleccionar archivos" at bounding box center [577, 195] width 395 height 65
type input "C:\fakepath\Caselog NAFlTcsqNmdI6AVecxNFZhGj_2025_09_17_21_13_57.docx"
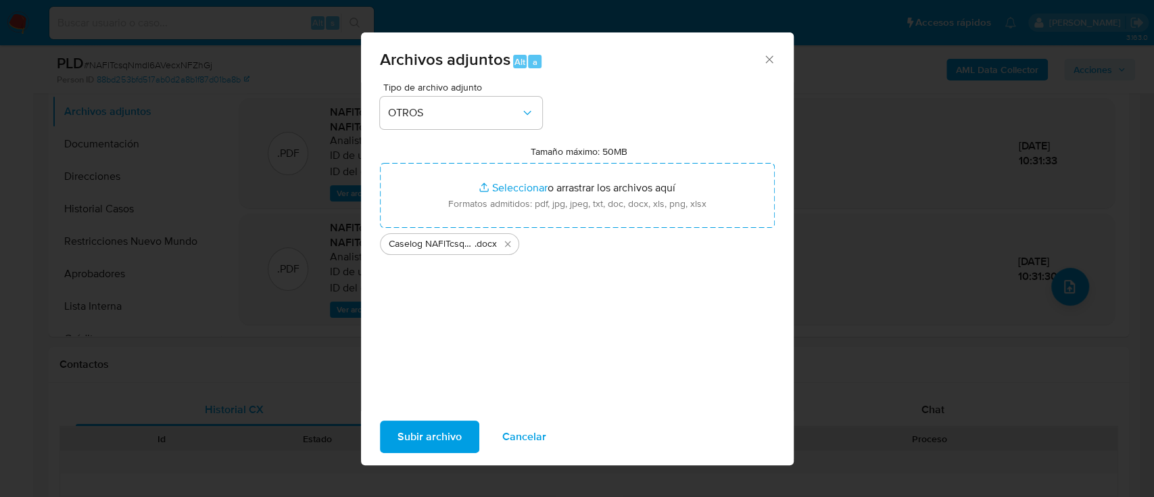
click at [460, 433] on button "Subir archivo" at bounding box center [429, 436] width 99 height 32
click at [770, 51] on div "Archivos adjuntos Alt a" at bounding box center [577, 57] width 433 height 51
click at [771, 57] on icon "Cerrar" at bounding box center [768, 58] width 7 height 7
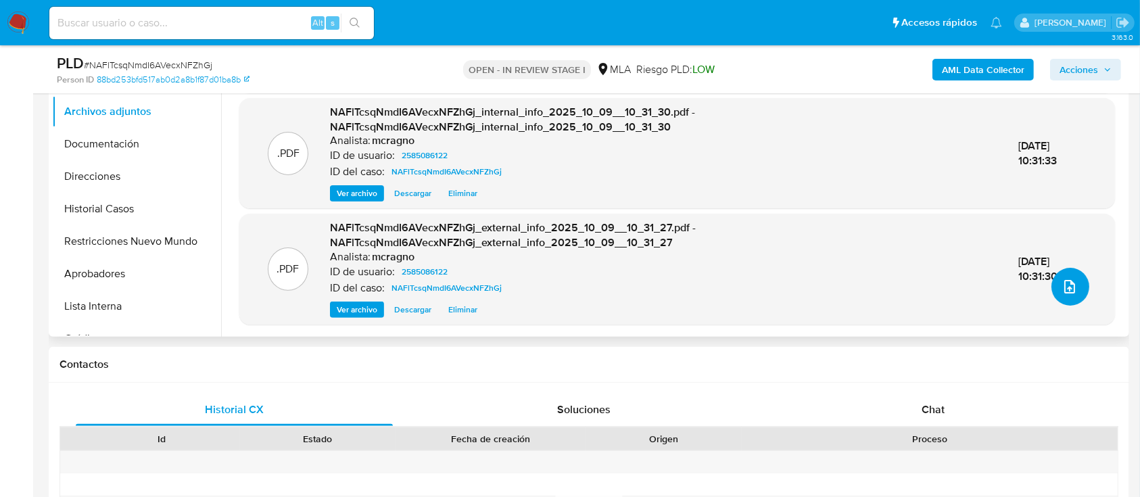
click at [1061, 283] on icon "upload-file" at bounding box center [1069, 286] width 16 height 16
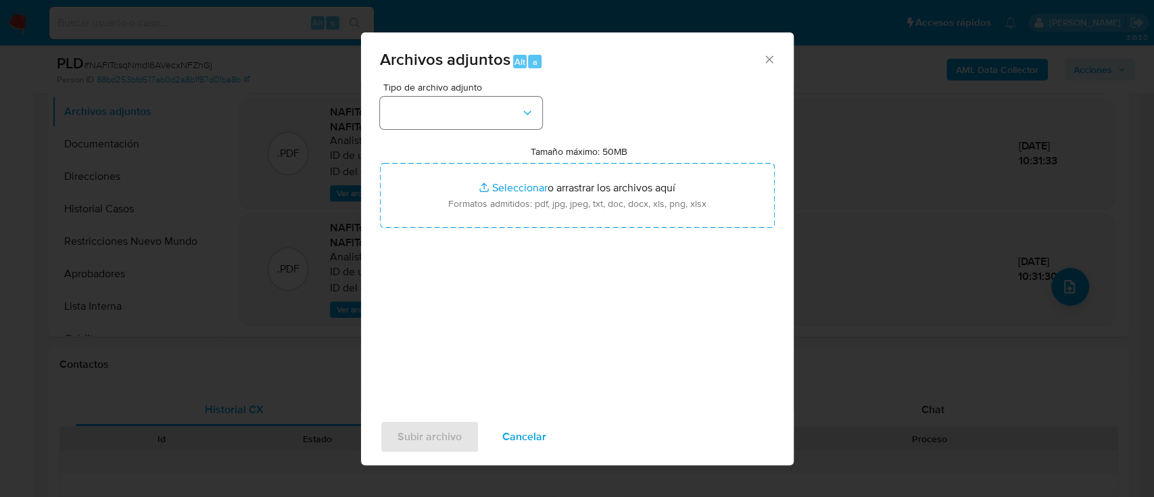
click at [494, 128] on div "Tipo de archivo adjunto Tamaño máximo: 50MB Seleccionar archivos Seleccionar o …" at bounding box center [577, 241] width 395 height 319
click at [496, 121] on button "button" at bounding box center [461, 113] width 162 height 32
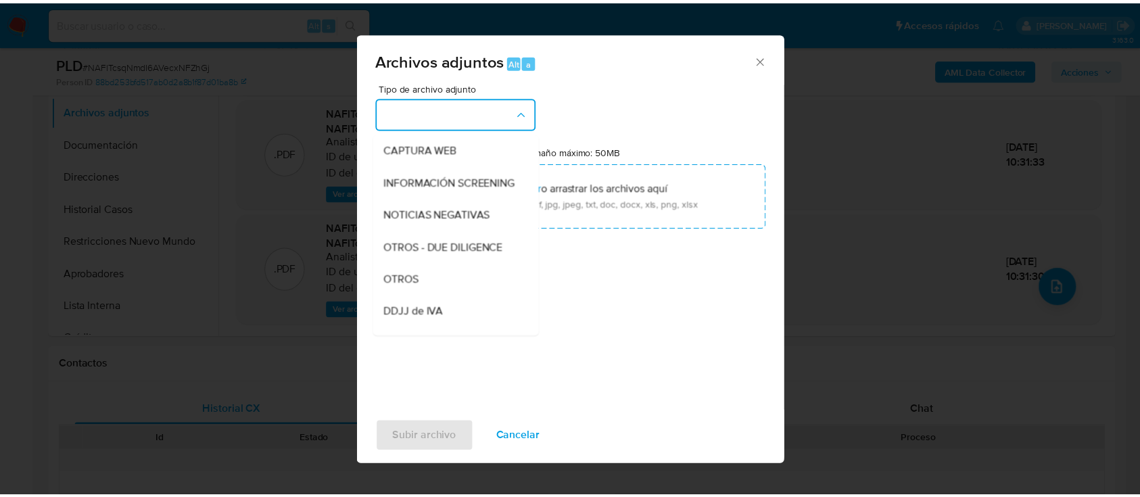
scroll to position [270, 0]
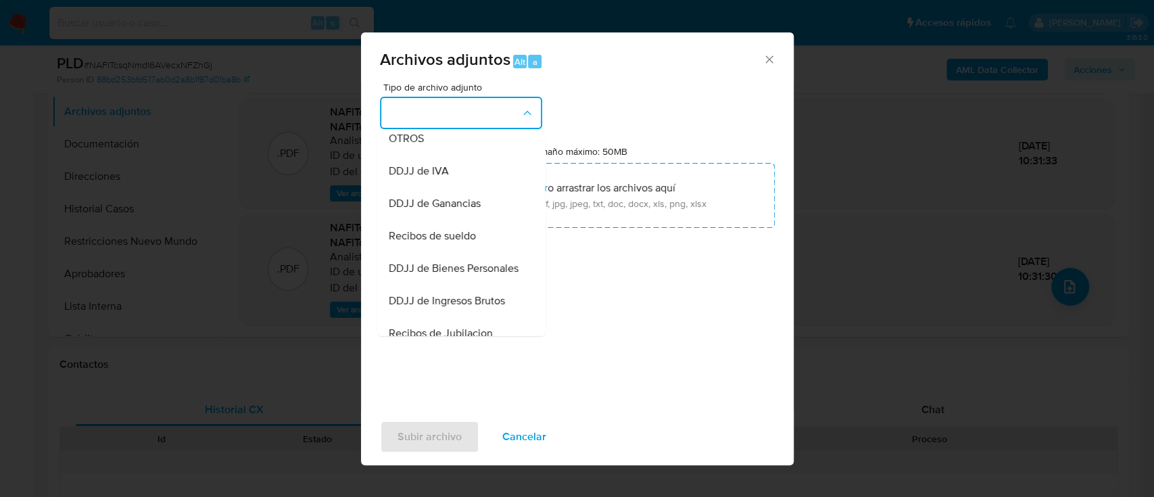
click at [459, 155] on div "OTROS" at bounding box center [457, 138] width 138 height 32
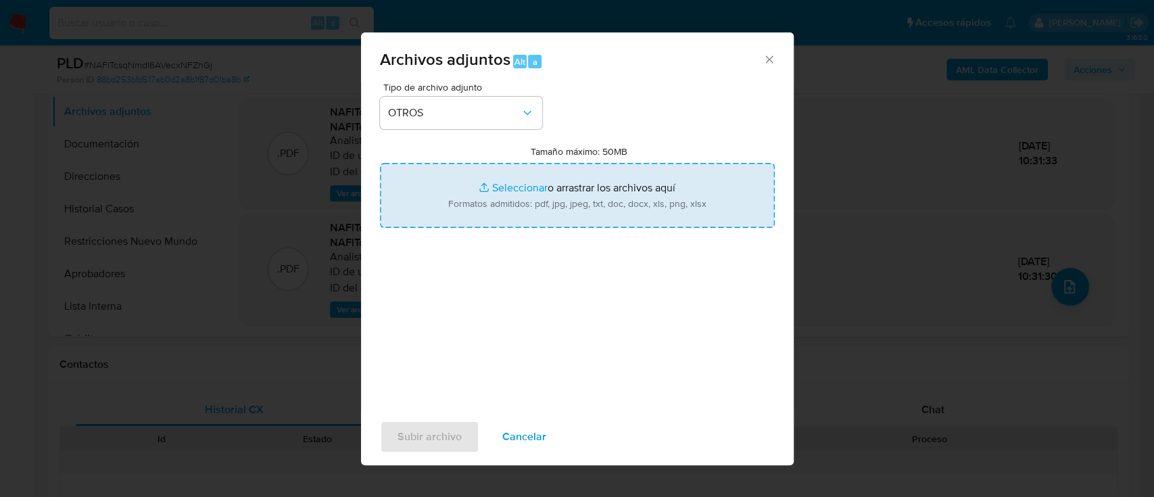
click at [490, 206] on input "Tamaño máximo: 50MB Seleccionar archivos" at bounding box center [577, 195] width 395 height 65
type input "C:\fakepath\Caselog NAFlTcsqNmdI6AVecxNFZhGj.docx"
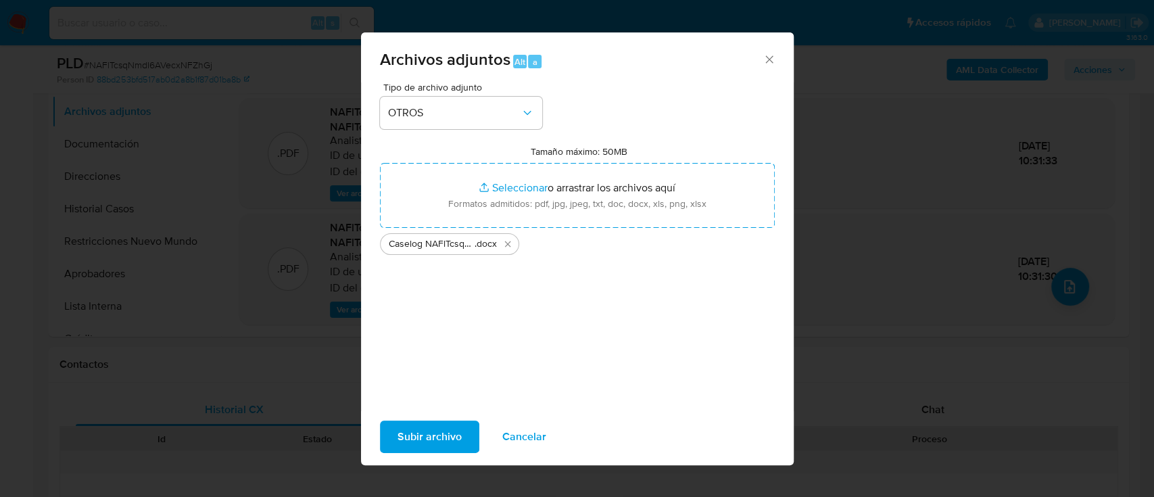
click at [462, 443] on button "Subir archivo" at bounding box center [429, 436] width 99 height 32
click at [770, 64] on icon "Cerrar" at bounding box center [769, 60] width 14 height 14
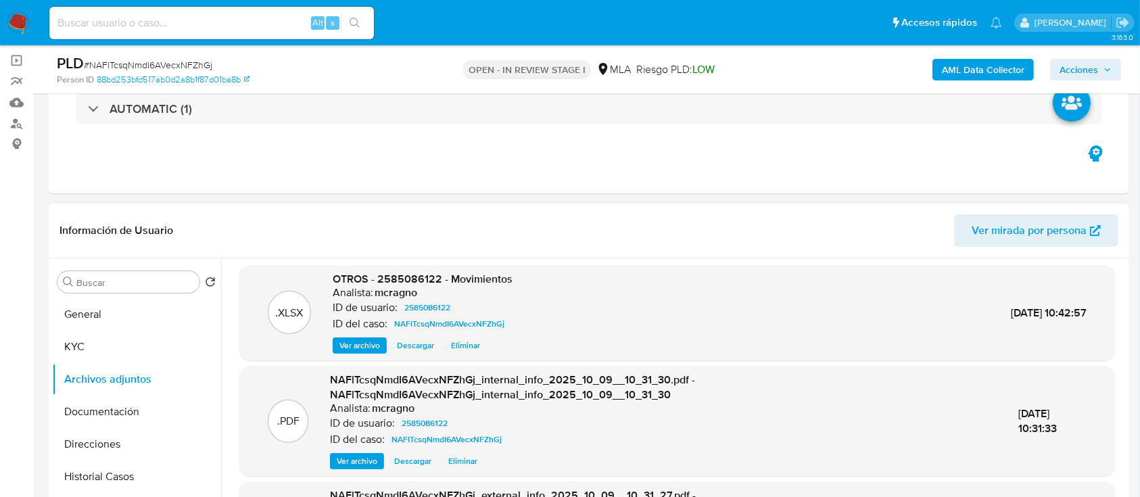
scroll to position [90, 0]
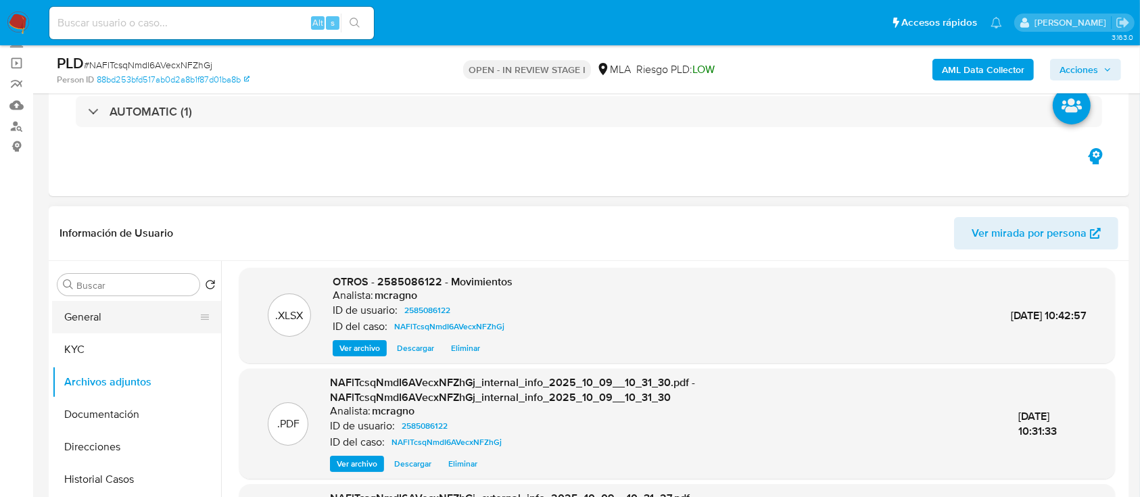
click at [95, 320] on button "General" at bounding box center [131, 317] width 158 height 32
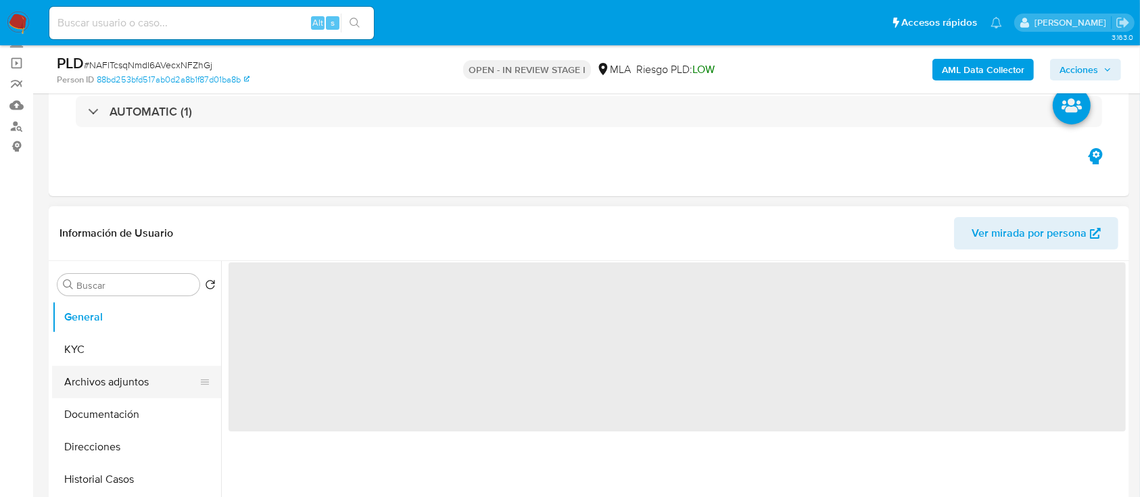
scroll to position [0, 0]
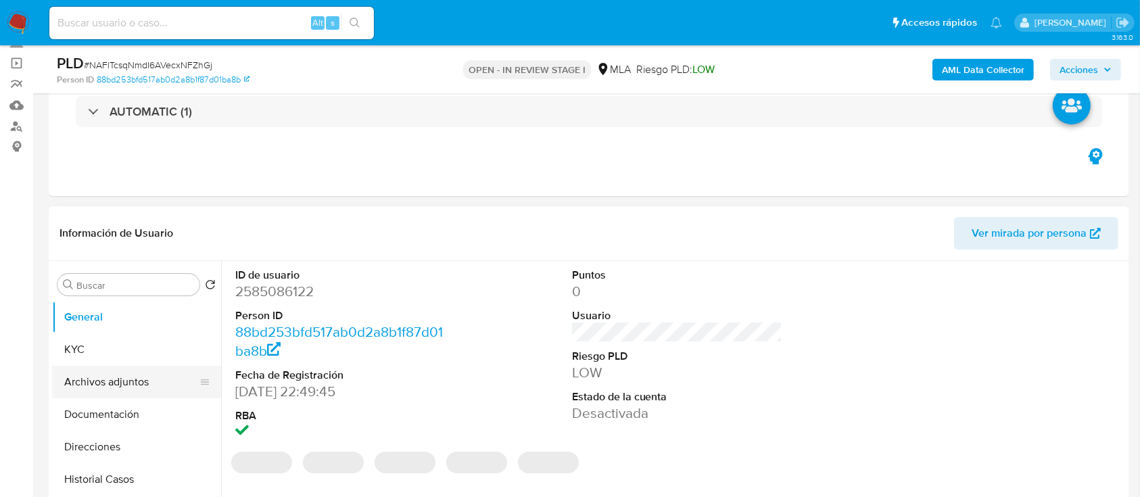
click at [97, 387] on button "Archivos adjuntos" at bounding box center [131, 382] width 158 height 32
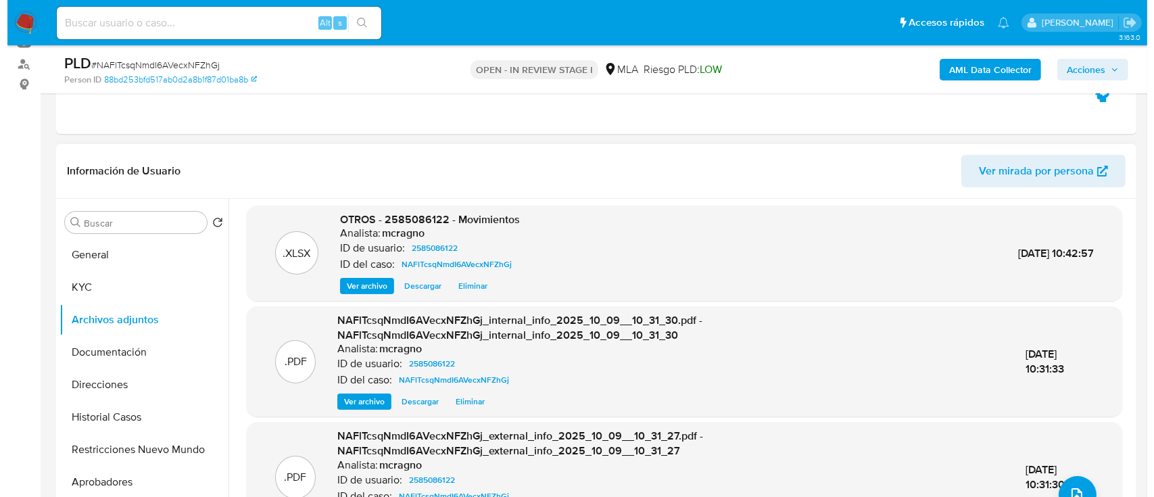
scroll to position [180, 0]
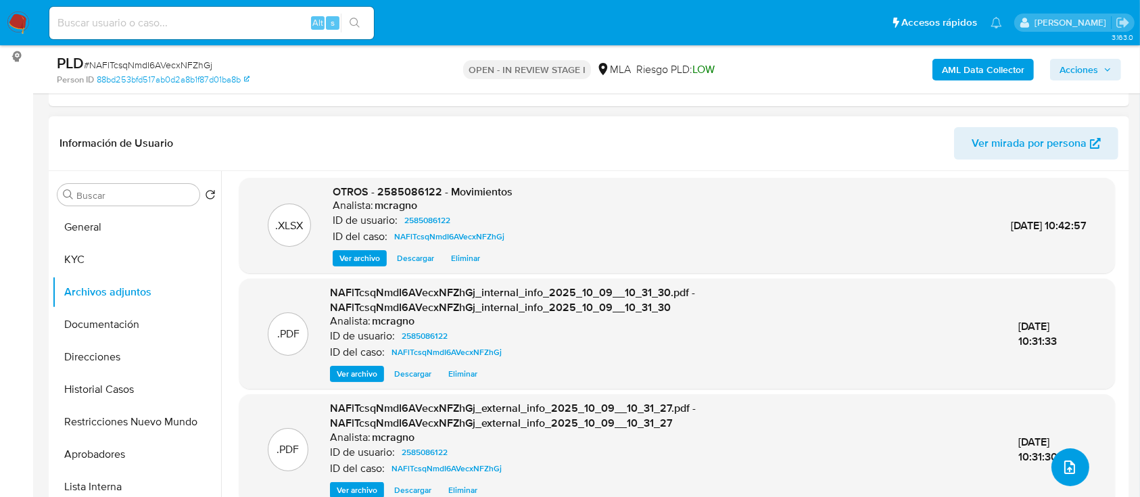
click at [1051, 468] on button "upload-file" at bounding box center [1070, 467] width 38 height 38
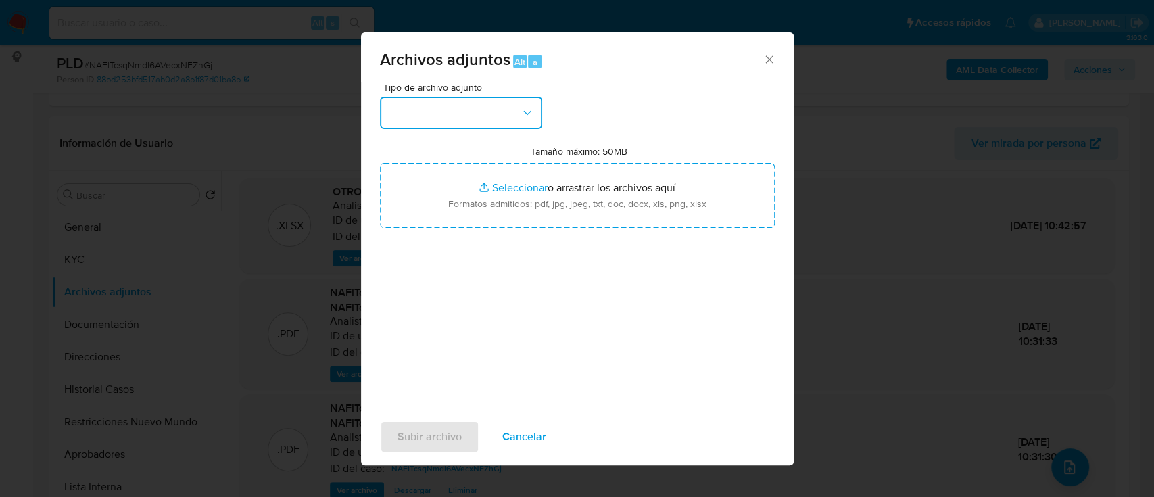
drag, startPoint x: 466, startPoint y: 111, endPoint x: 466, endPoint y: 118, distance: 7.5
click at [466, 111] on button "button" at bounding box center [461, 113] width 162 height 32
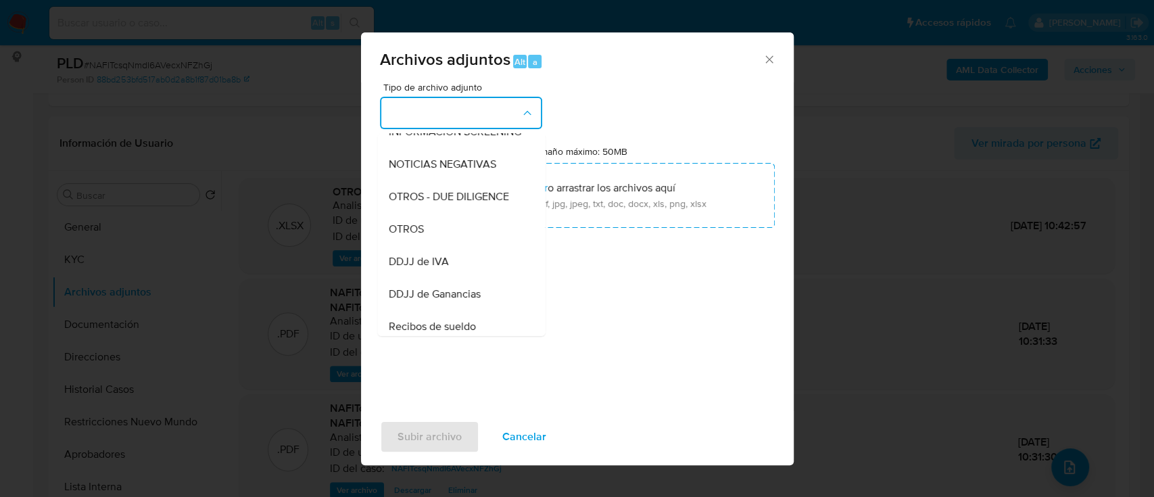
click at [436, 245] on div "OTROS" at bounding box center [457, 229] width 138 height 32
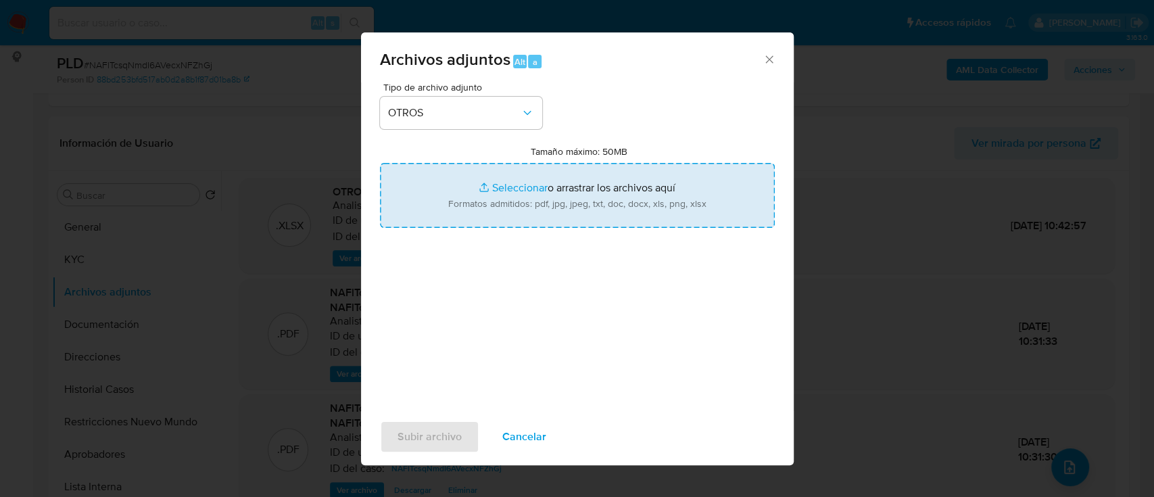
click at [543, 188] on input "Tamaño máximo: 50MB Seleccionar archivos" at bounding box center [577, 195] width 395 height 65
type input "C:\fakepath\Caselog NAFlTcsqNmdI6AVecxNFZhGj.docx"
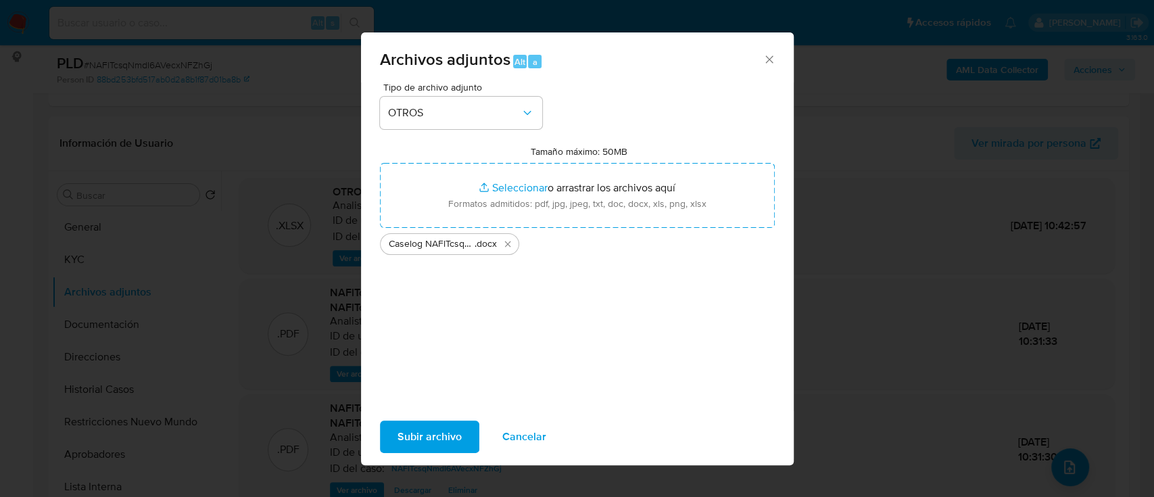
click at [439, 437] on span "Subir archivo" at bounding box center [429, 437] width 64 height 30
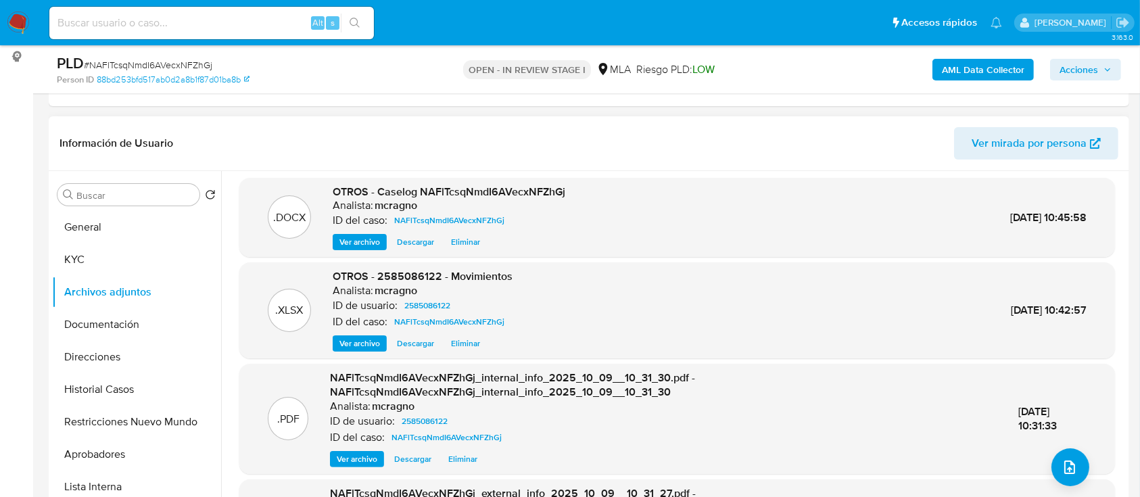
drag, startPoint x: 139, startPoint y: 220, endPoint x: 828, endPoint y: 120, distance: 695.9
click at [139, 220] on button "General" at bounding box center [136, 227] width 169 height 32
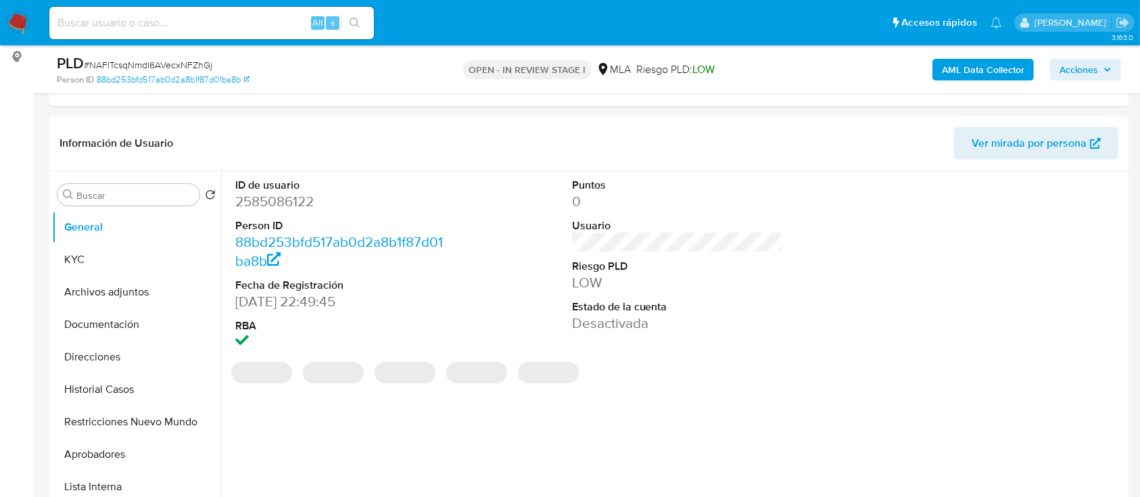
click at [1092, 71] on span "Acciones" at bounding box center [1078, 70] width 39 height 22
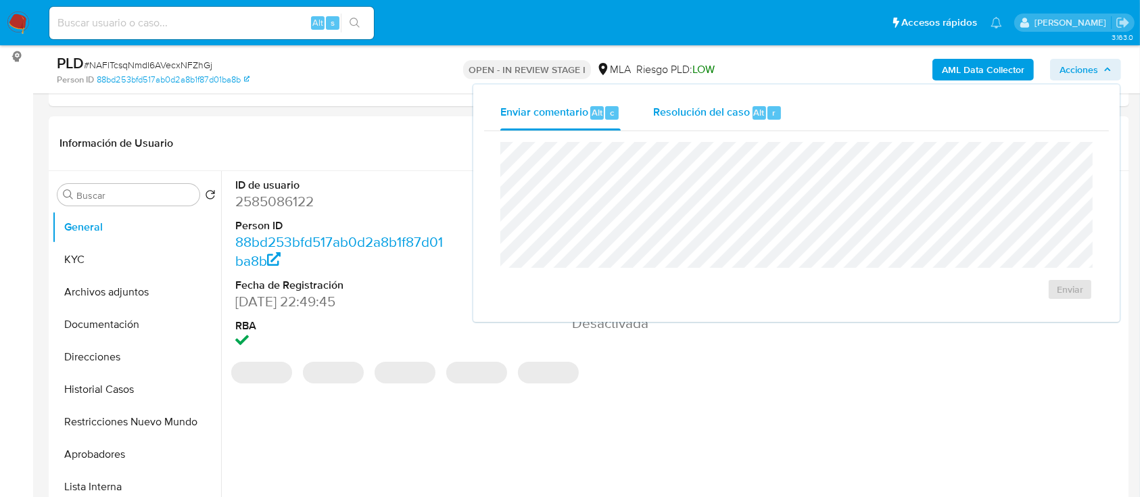
click at [754, 109] on span "Alt" at bounding box center [759, 112] width 11 height 13
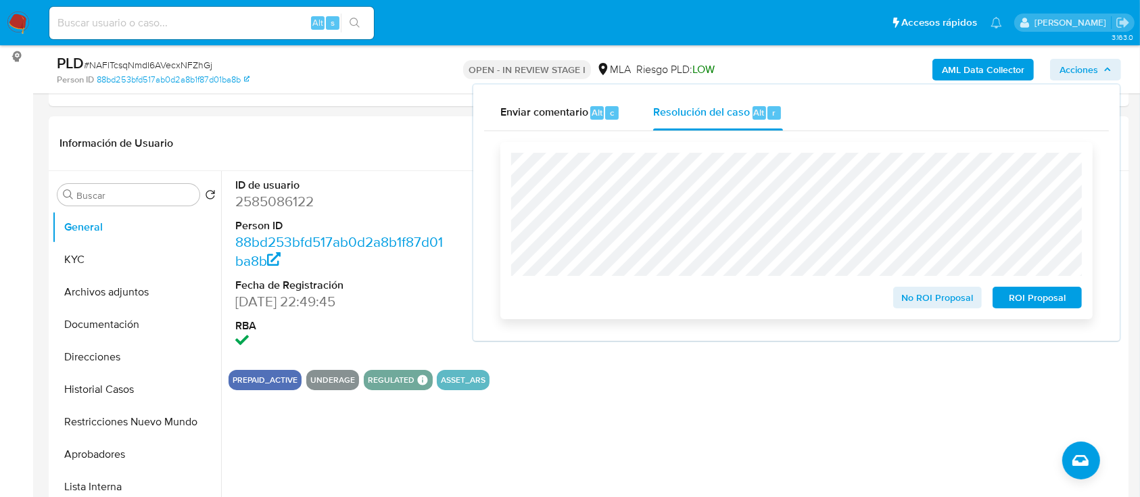
click at [1027, 293] on span "ROI Proposal" at bounding box center [1037, 297] width 70 height 19
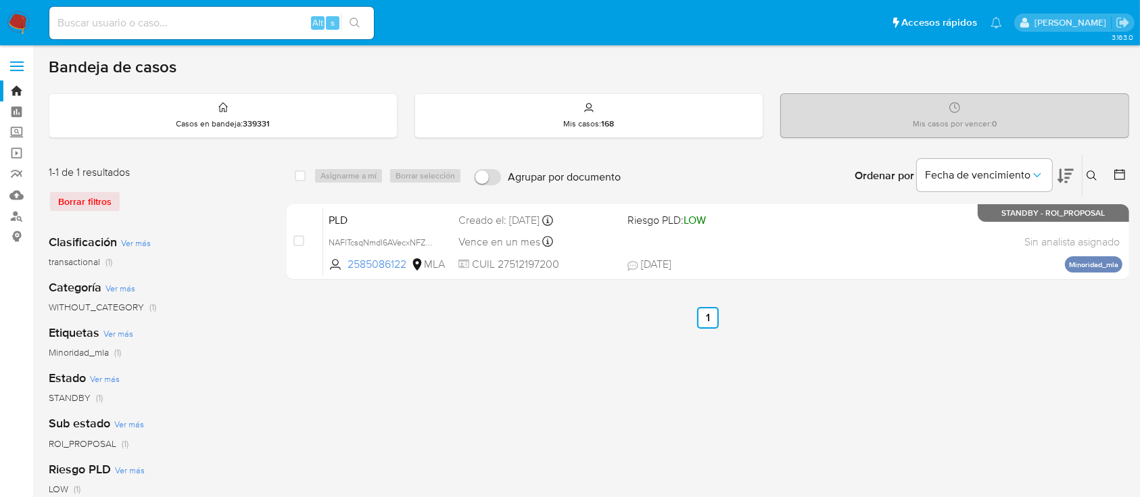
click at [1092, 170] on icon at bounding box center [1091, 175] width 10 height 10
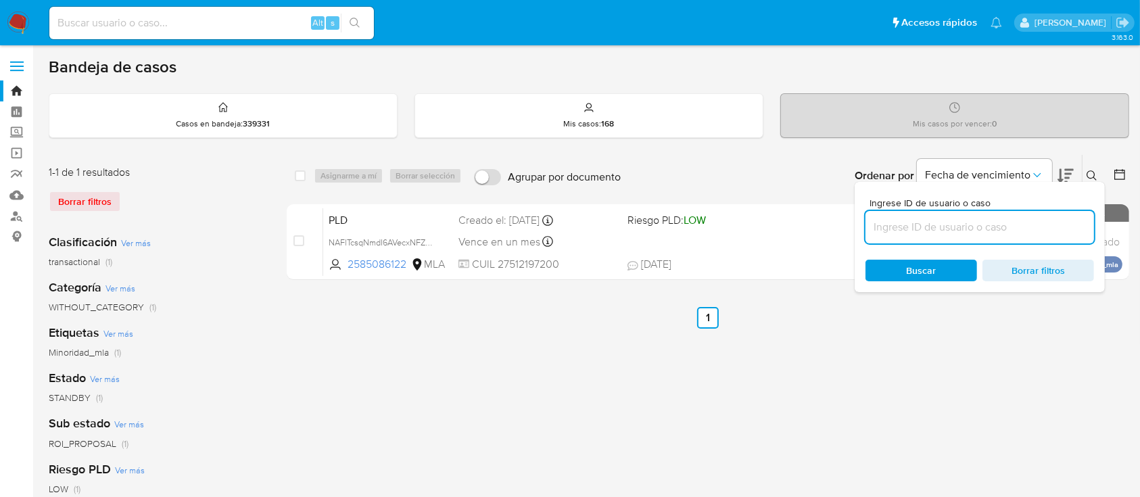
click at [1006, 232] on input at bounding box center [979, 227] width 228 height 18
click at [1090, 170] on icon at bounding box center [1091, 175] width 11 height 11
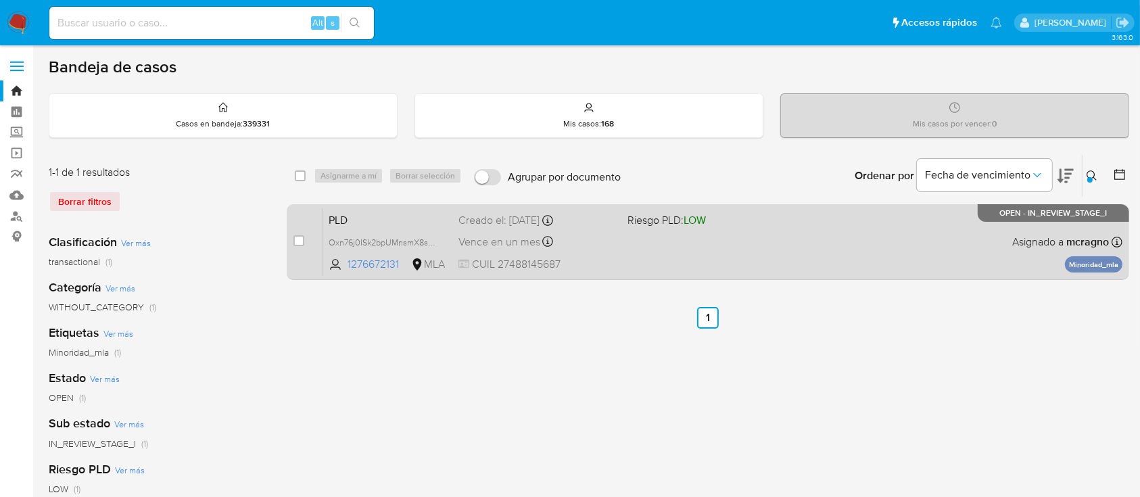
click at [837, 251] on div "PLD Oxn76j0ISk2bpUMnsmX8shGF 1276672131 MLA Riesgo PLD: LOW Creado el: [DATE] C…" at bounding box center [722, 241] width 799 height 68
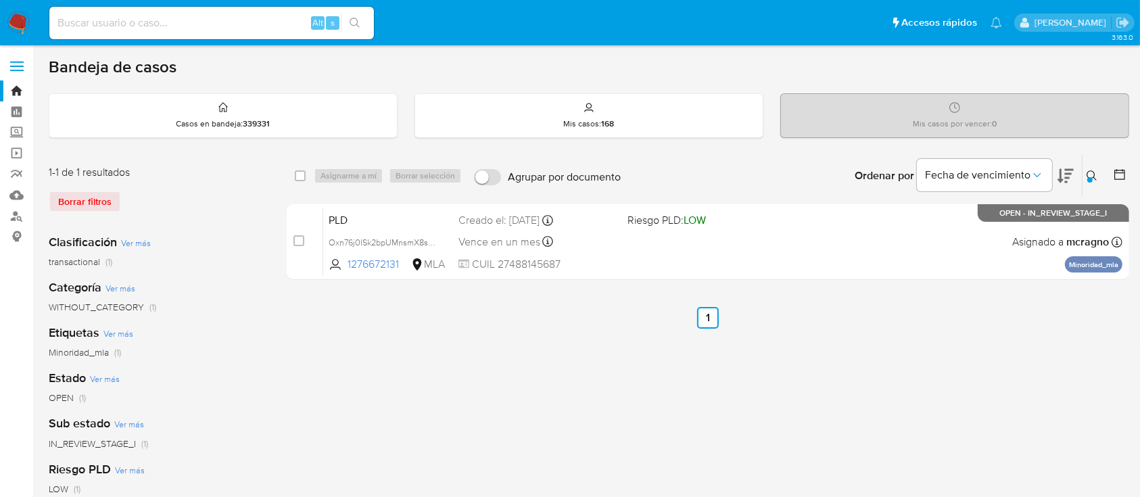
drag, startPoint x: 1090, startPoint y: 172, endPoint x: 1011, endPoint y: 232, distance: 99.4
click at [1092, 172] on icon at bounding box center [1091, 175] width 11 height 11
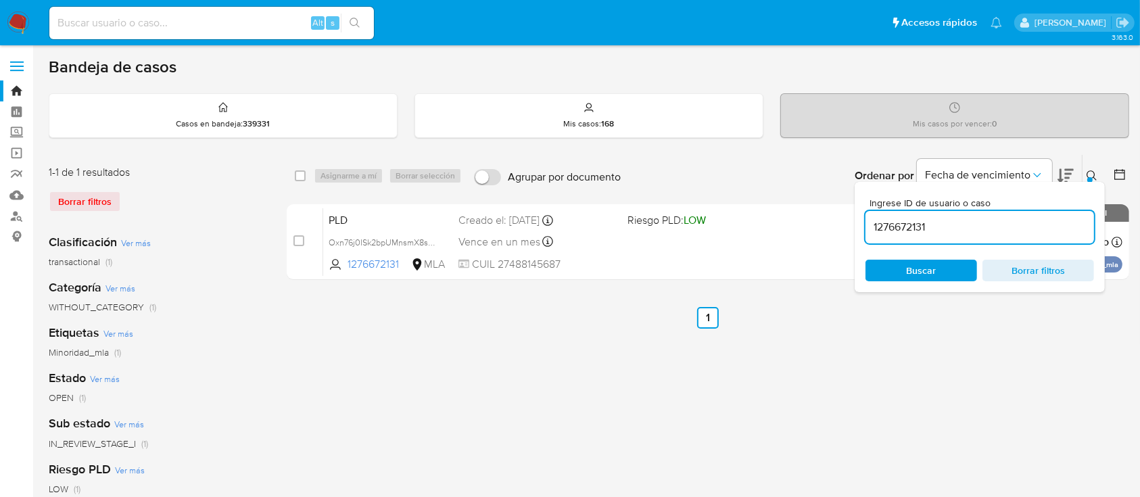
click at [1011, 232] on input "1276672131" at bounding box center [979, 227] width 228 height 18
type input "2619731928"
click at [1096, 171] on icon at bounding box center [1091, 175] width 11 height 11
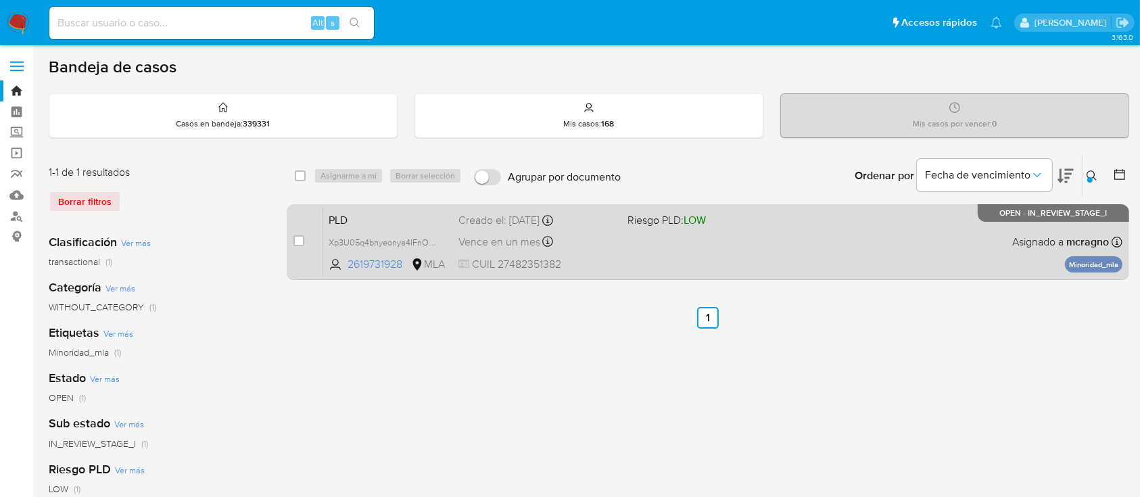
click at [819, 246] on div "PLD Xp3U05q4bnyeonya4lFnOHL0 2619731928 MLA Riesgo PLD: LOW Creado el: [DATE] C…" at bounding box center [722, 241] width 799 height 68
click at [297, 239] on input "checkbox" at bounding box center [298, 240] width 11 height 11
checkbox input "true"
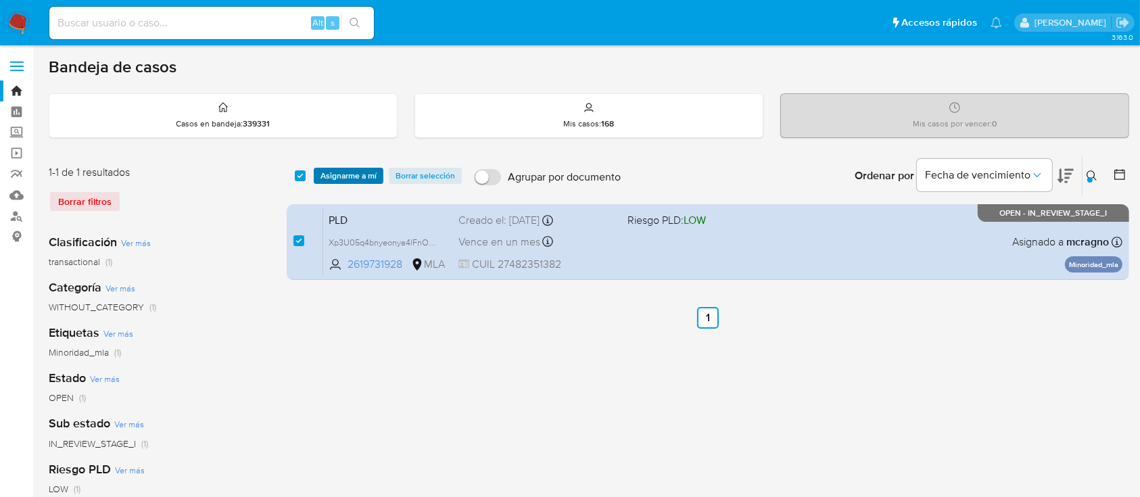
drag, startPoint x: 335, startPoint y: 173, endPoint x: 339, endPoint y: 179, distance: 7.0
click at [335, 174] on span "Asignarme a mí" at bounding box center [348, 176] width 56 height 14
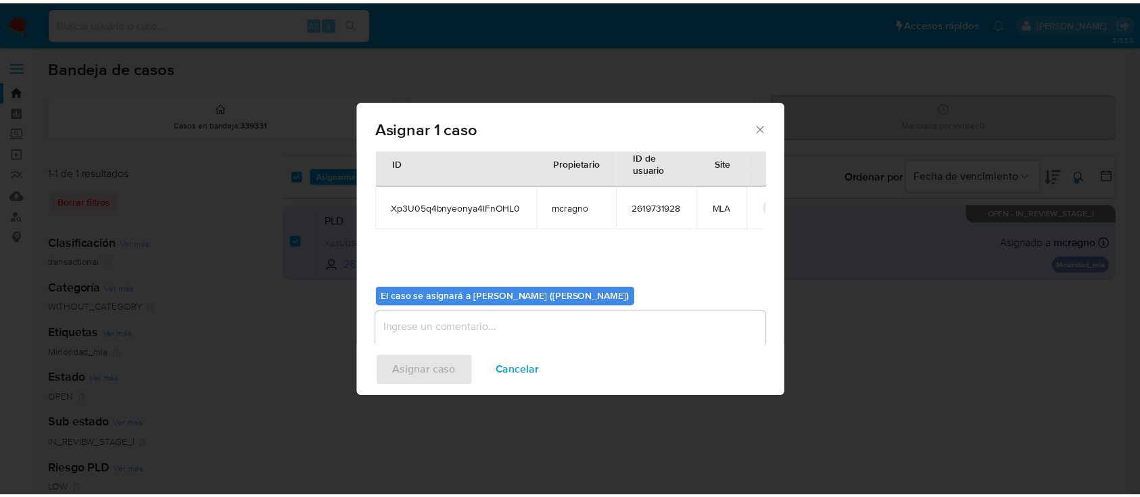
scroll to position [69, 0]
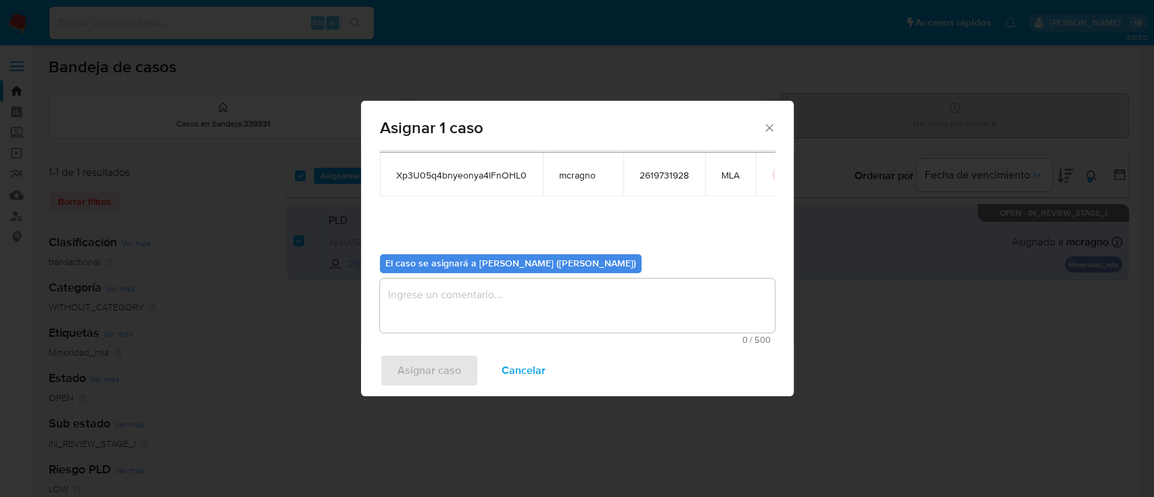
click at [500, 289] on textarea "assign-modal" at bounding box center [577, 305] width 395 height 54
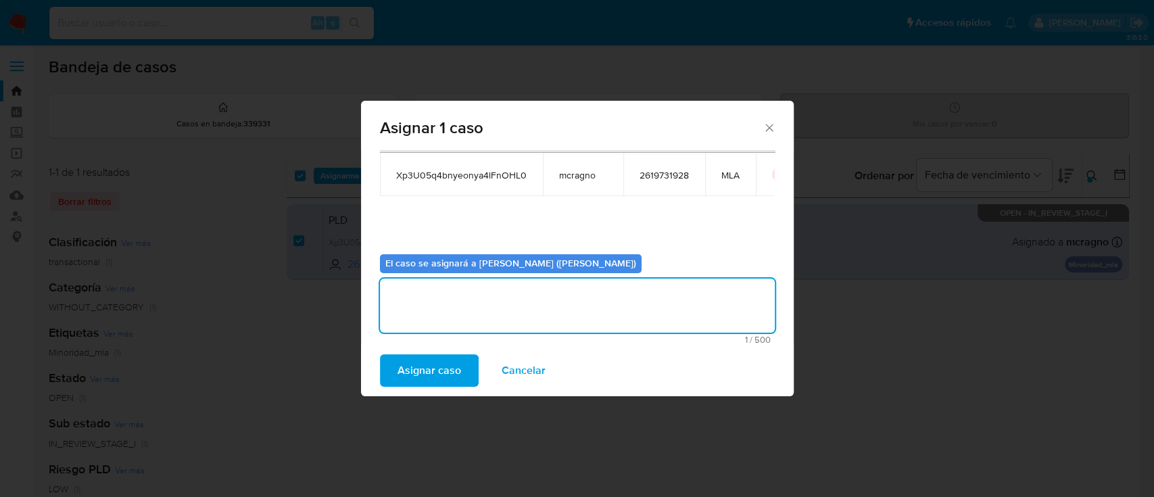
click at [435, 368] on span "Asignar caso" at bounding box center [429, 371] width 64 height 30
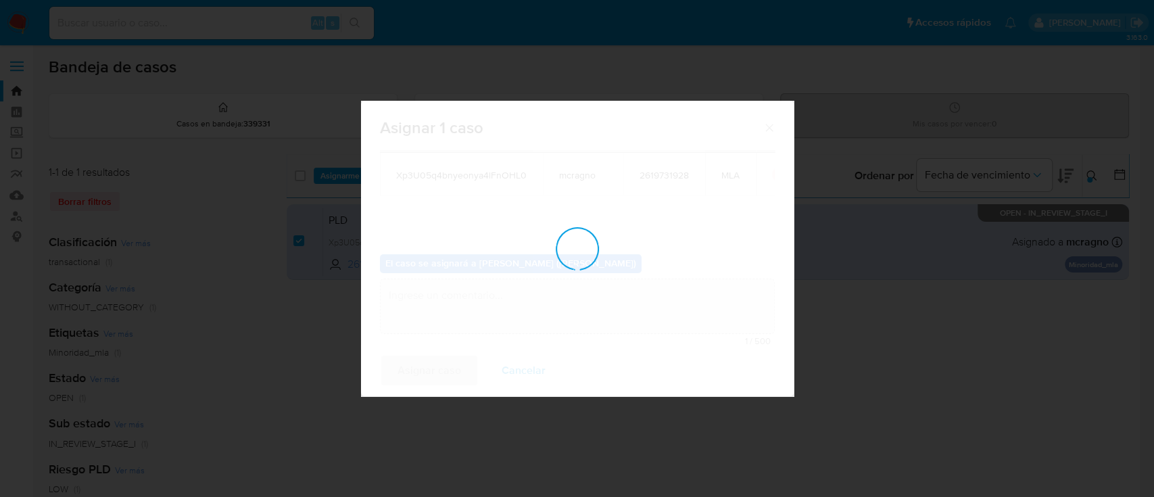
checkbox input "false"
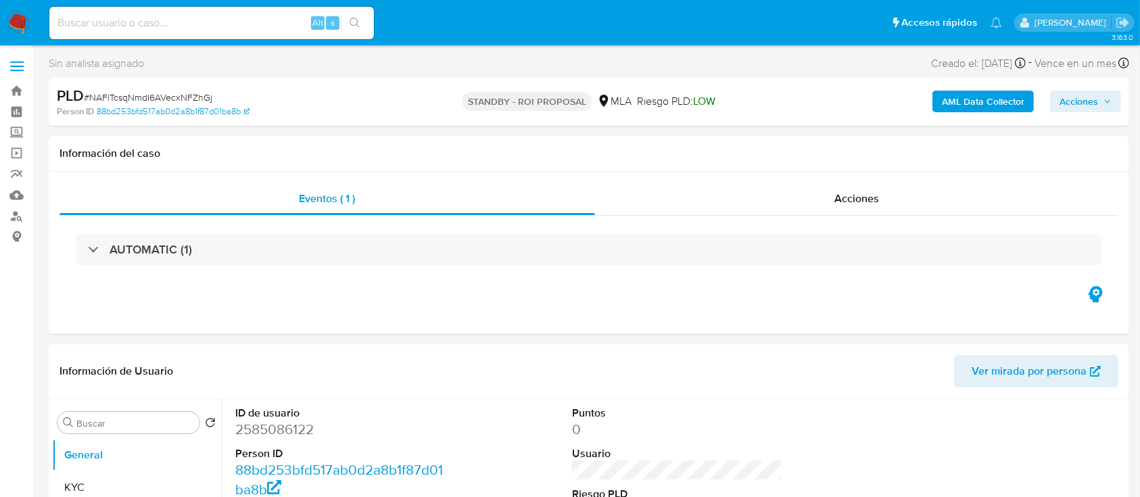
select select "10"
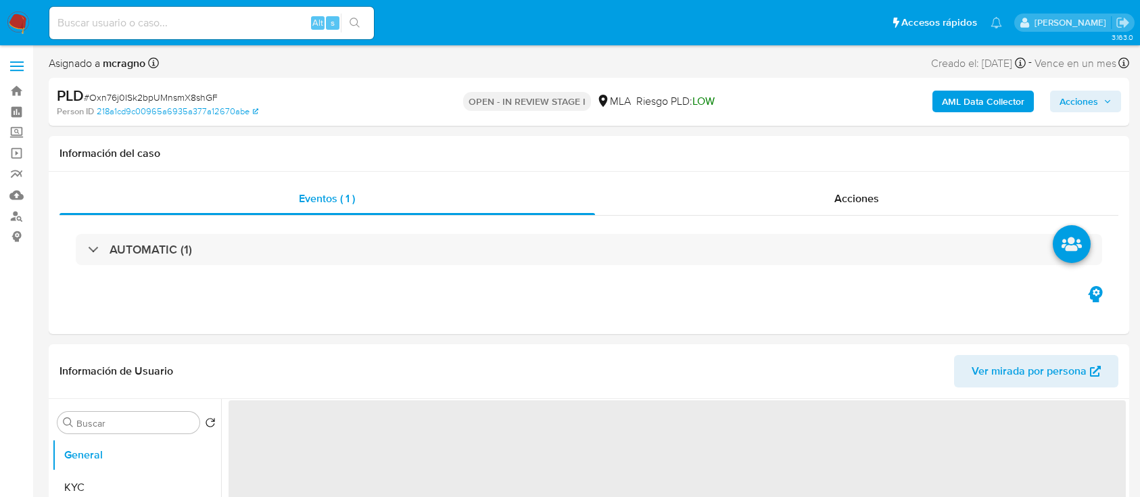
select select "10"
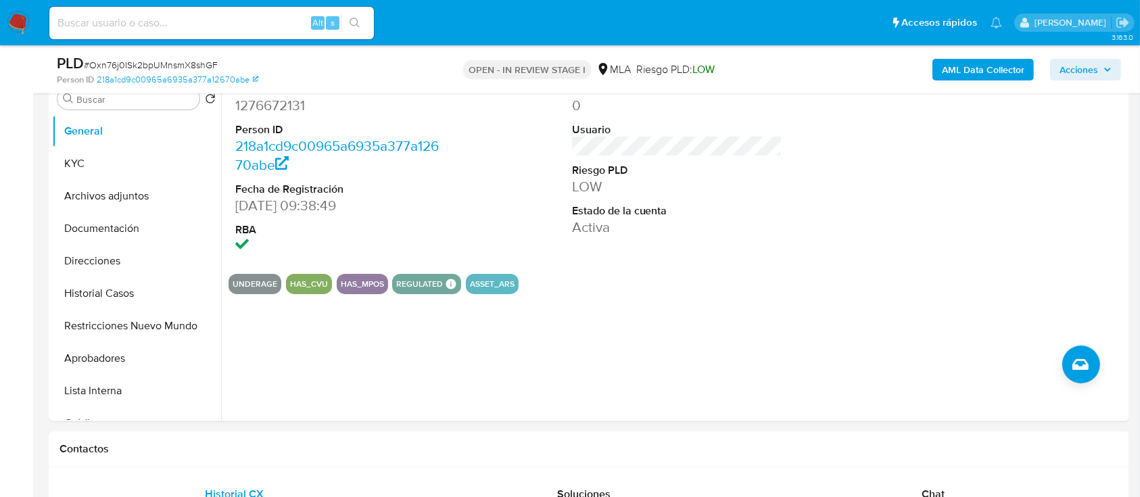
scroll to position [360, 0]
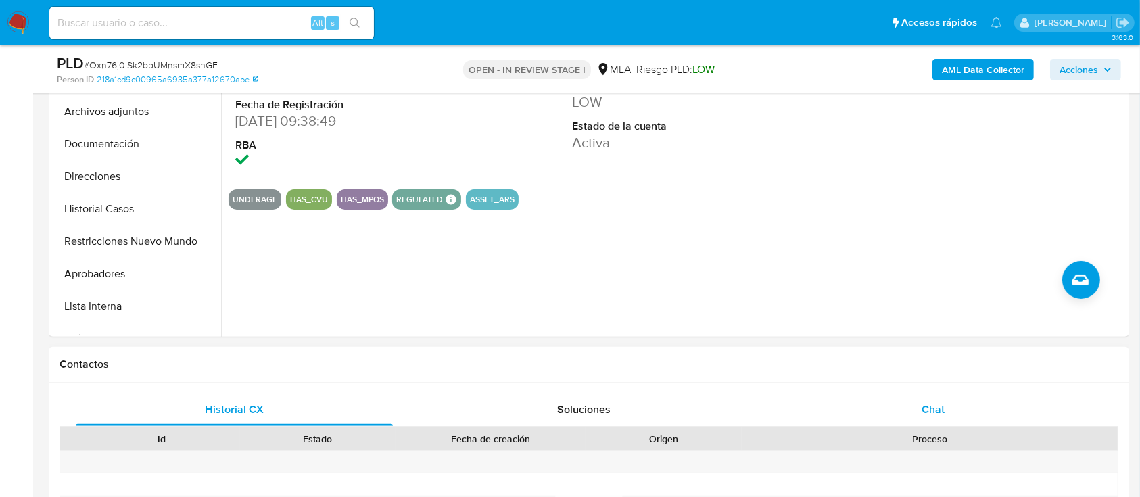
click at [941, 411] on span "Chat" at bounding box center [932, 409] width 23 height 16
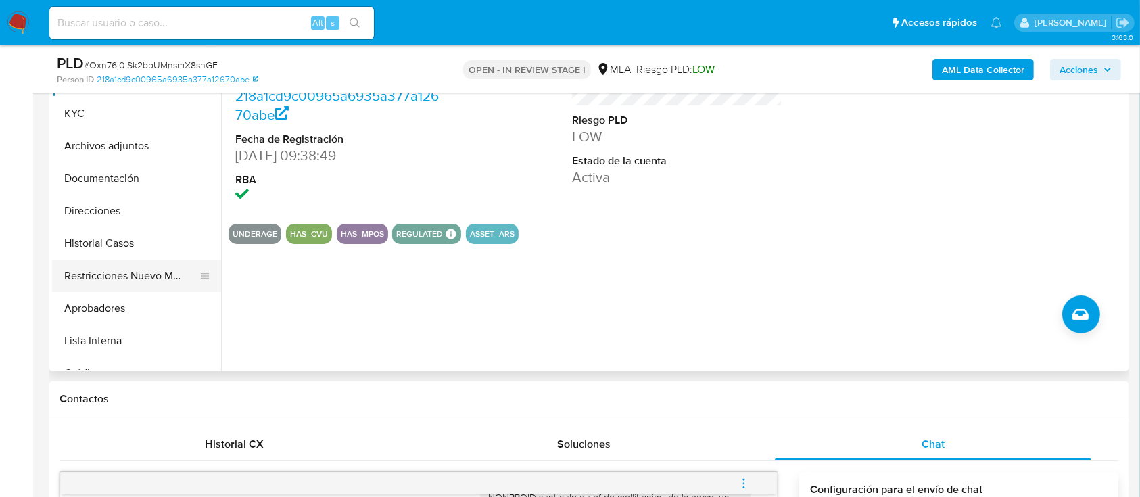
scroll to position [270, 0]
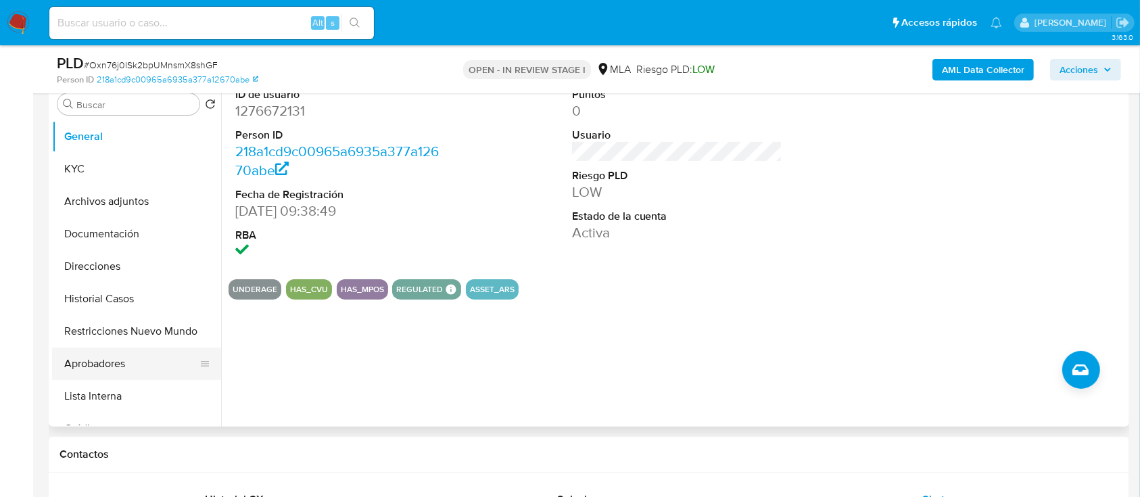
drag, startPoint x: 112, startPoint y: 364, endPoint x: 129, endPoint y: 351, distance: 21.8
click at [112, 364] on button "Aprobadores" at bounding box center [131, 363] width 158 height 32
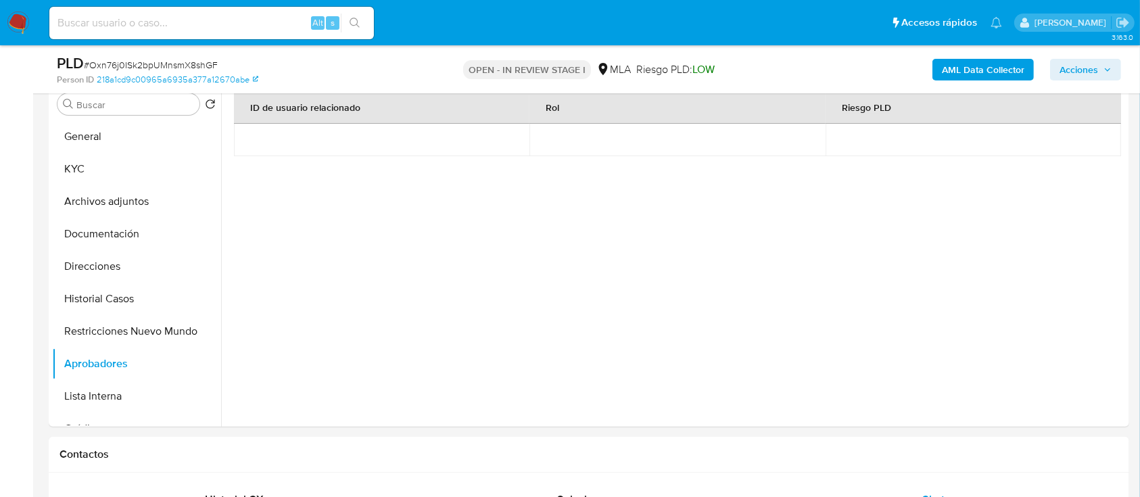
drag, startPoint x: 124, startPoint y: 333, endPoint x: 178, endPoint y: 2, distance: 335.7
click at [124, 331] on button "Restricciones Nuevo Mundo" at bounding box center [136, 331] width 169 height 32
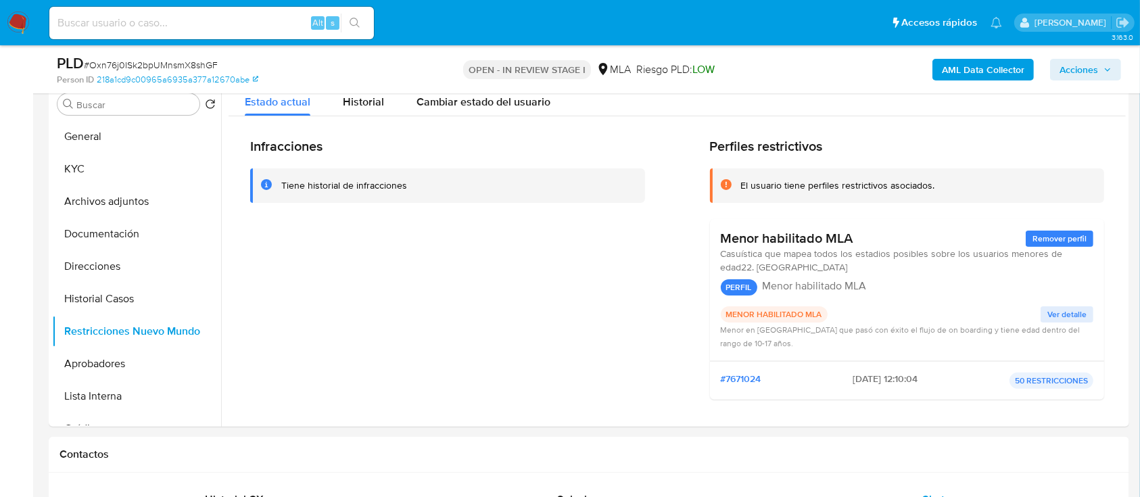
click at [956, 64] on b "AML Data Collector" at bounding box center [982, 70] width 82 height 22
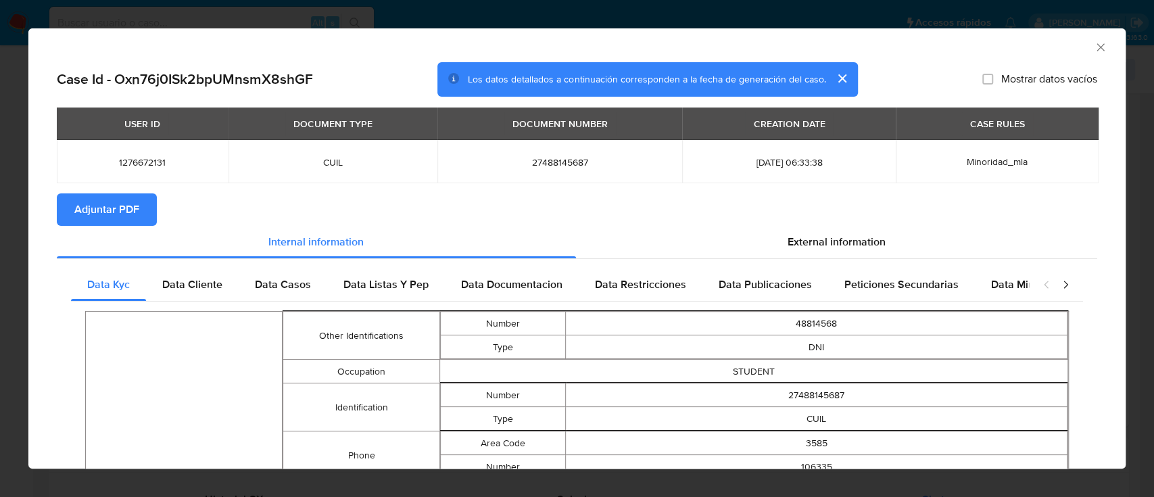
click at [204, 178] on td "1276672131" at bounding box center [143, 161] width 172 height 43
click at [125, 217] on span "Adjuntar PDF" at bounding box center [106, 210] width 65 height 30
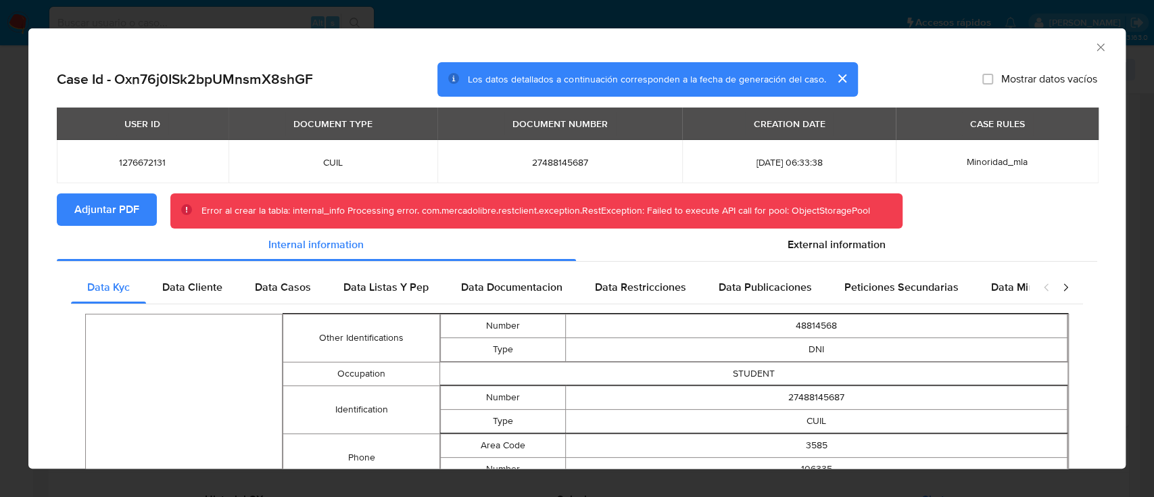
click at [1094, 46] on icon "Cerrar ventana" at bounding box center [1101, 48] width 14 height 14
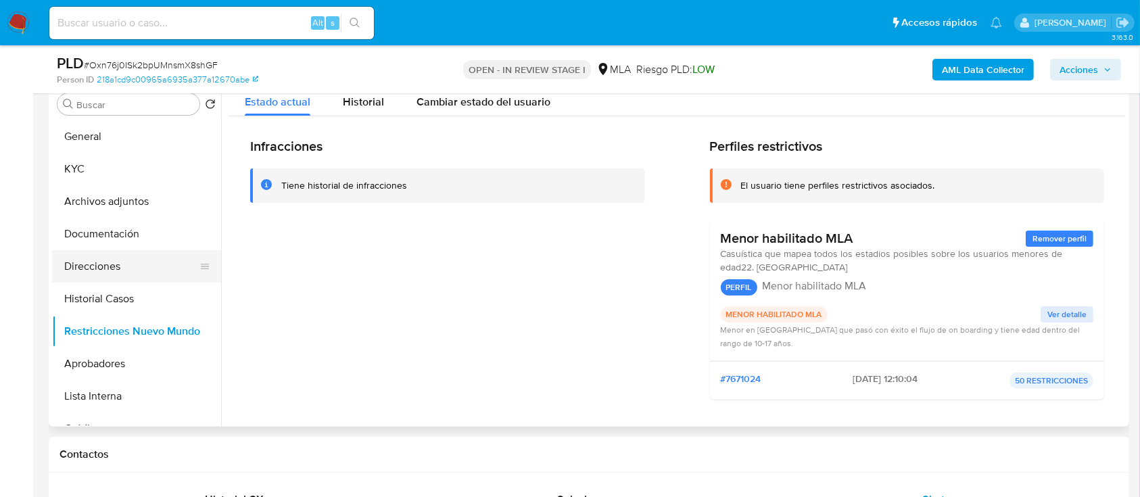
drag, startPoint x: 103, startPoint y: 266, endPoint x: 165, endPoint y: 250, distance: 64.3
click at [103, 266] on button "Direcciones" at bounding box center [131, 266] width 158 height 32
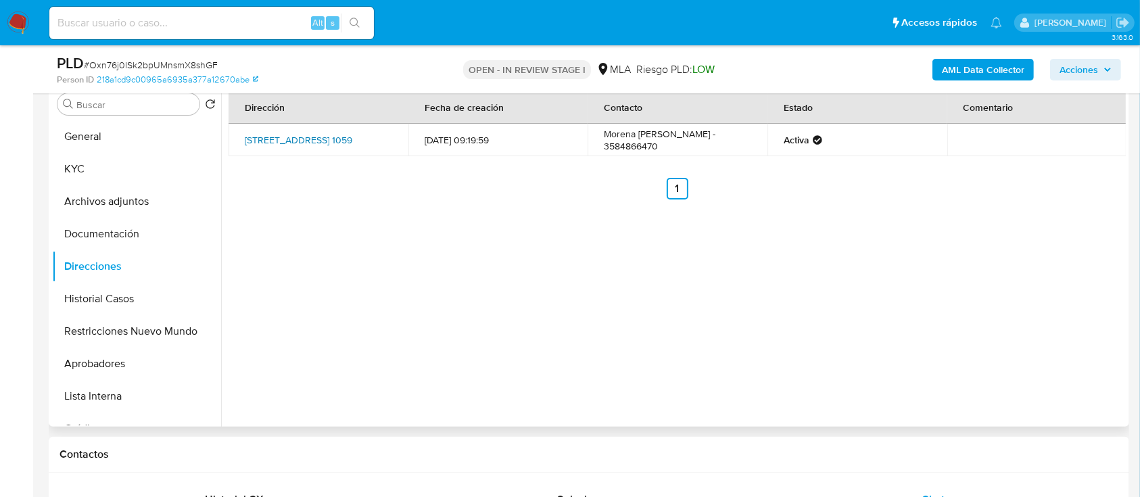
click at [328, 143] on link "Avenida Buenos Aires 1059, Santa Catalina, Córdoba, 5825, Argentina 1059" at bounding box center [298, 140] width 107 height 14
click at [126, 173] on button "KYC" at bounding box center [131, 169] width 158 height 32
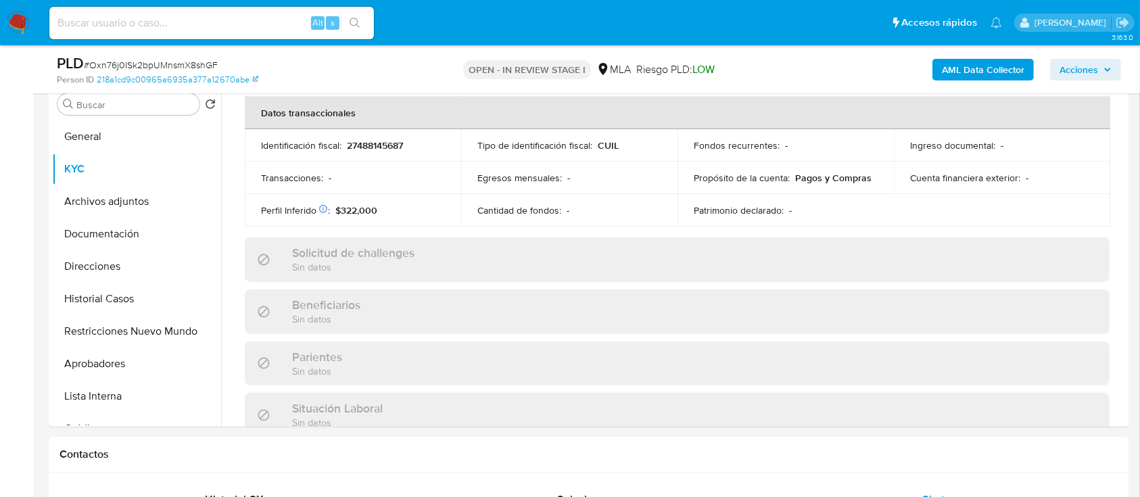
scroll to position [712, 0]
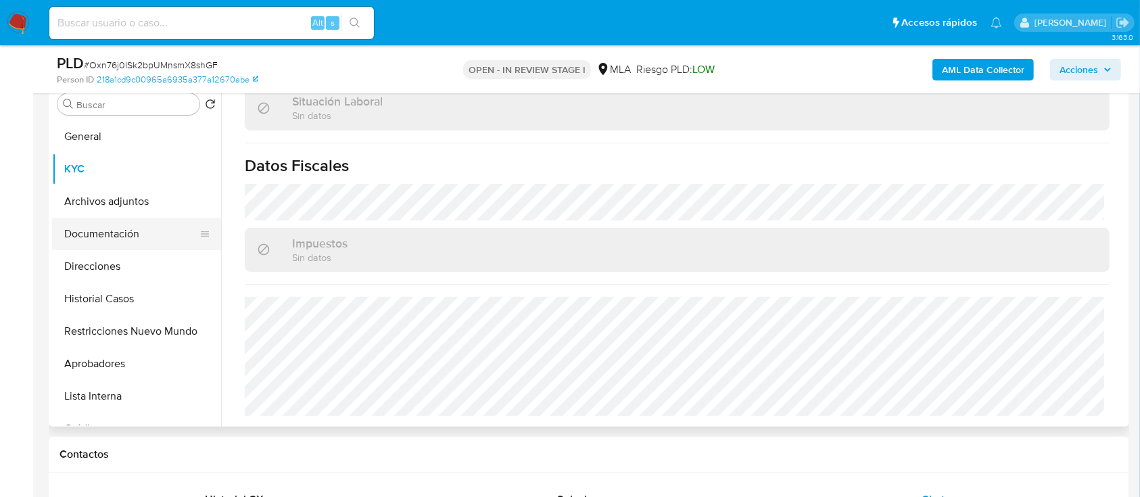
click at [166, 235] on button "Documentación" at bounding box center [131, 234] width 158 height 32
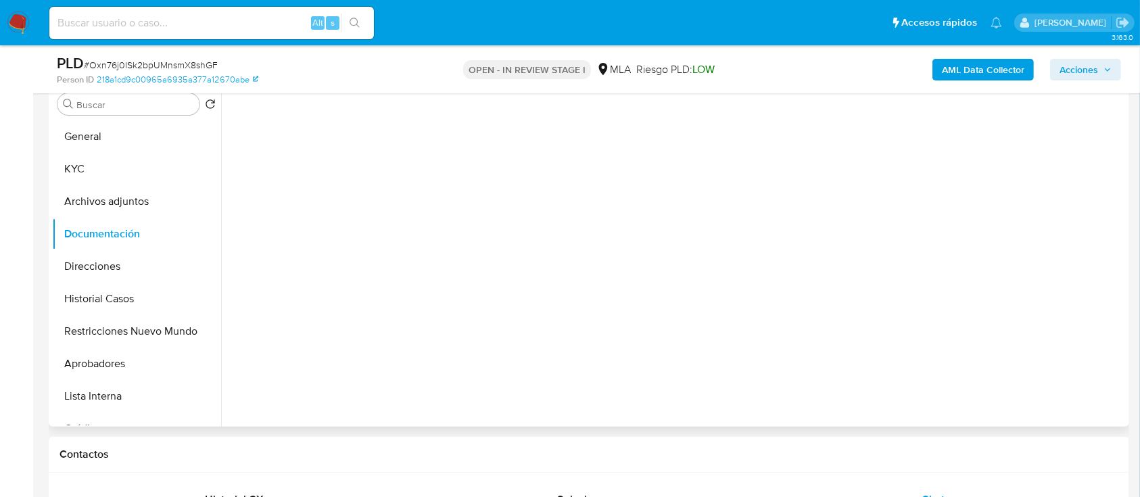
scroll to position [0, 0]
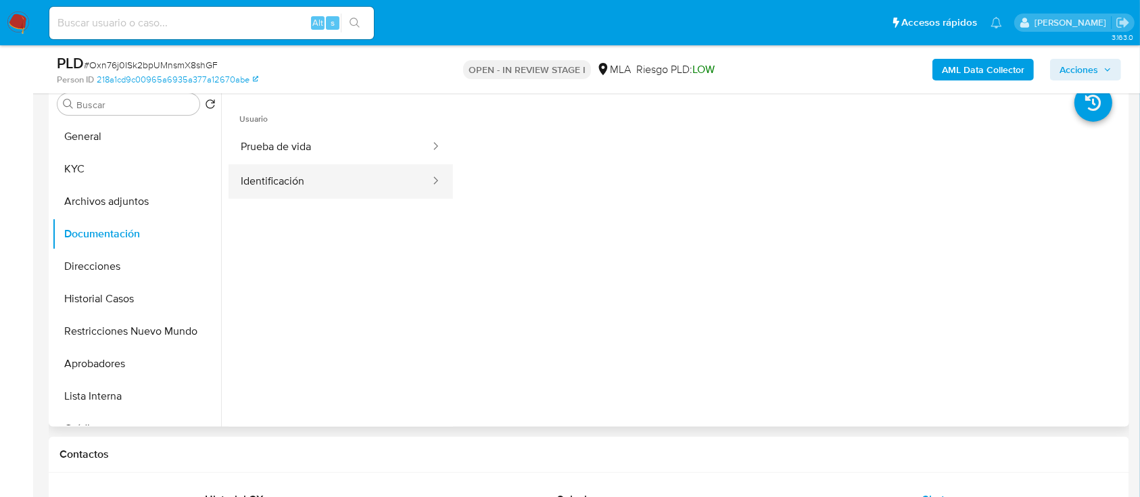
click at [325, 176] on button "Identificación" at bounding box center [329, 181] width 203 height 34
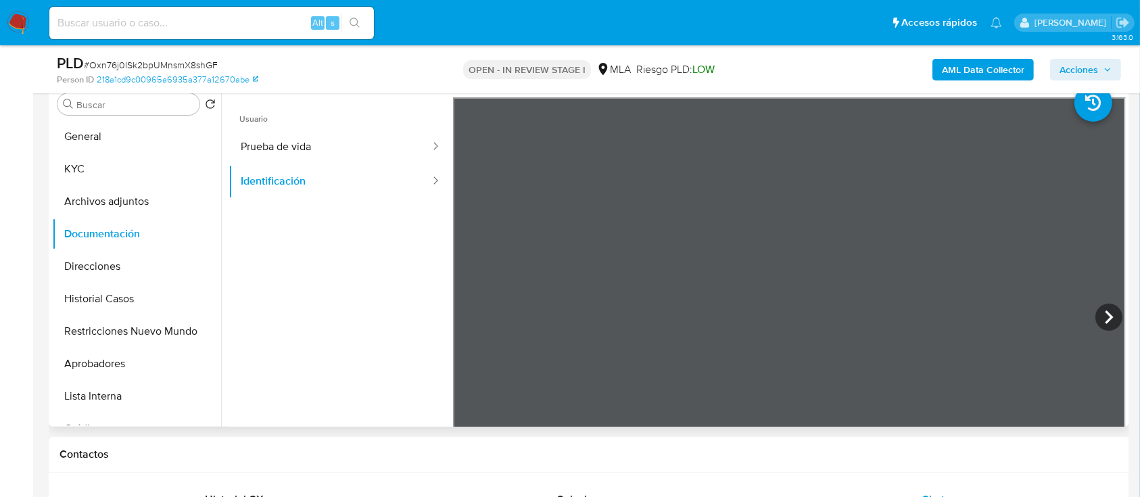
scroll to position [388, 0]
click at [1095, 314] on icon at bounding box center [1108, 316] width 27 height 27
click at [137, 164] on button "KYC" at bounding box center [131, 169] width 158 height 32
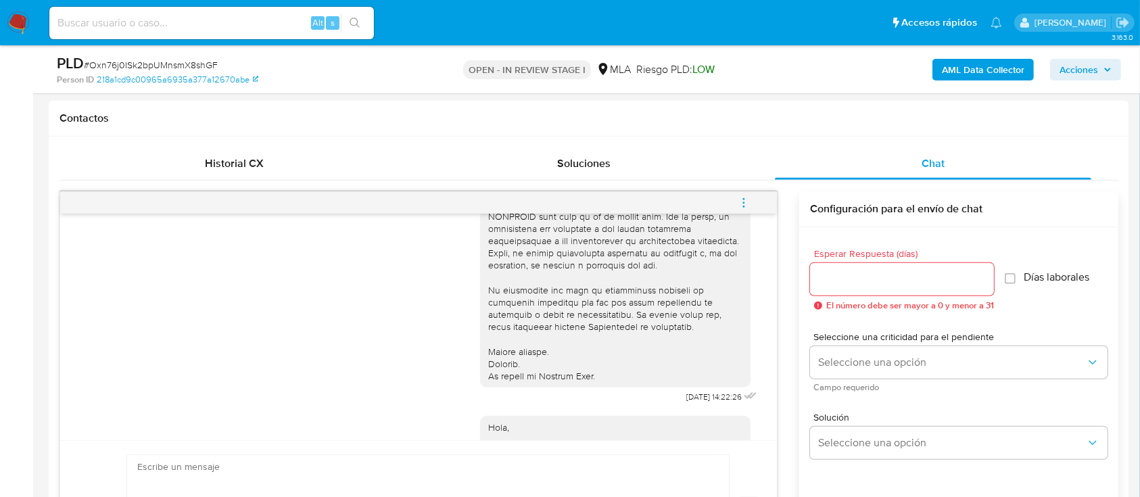
scroll to position [720, 0]
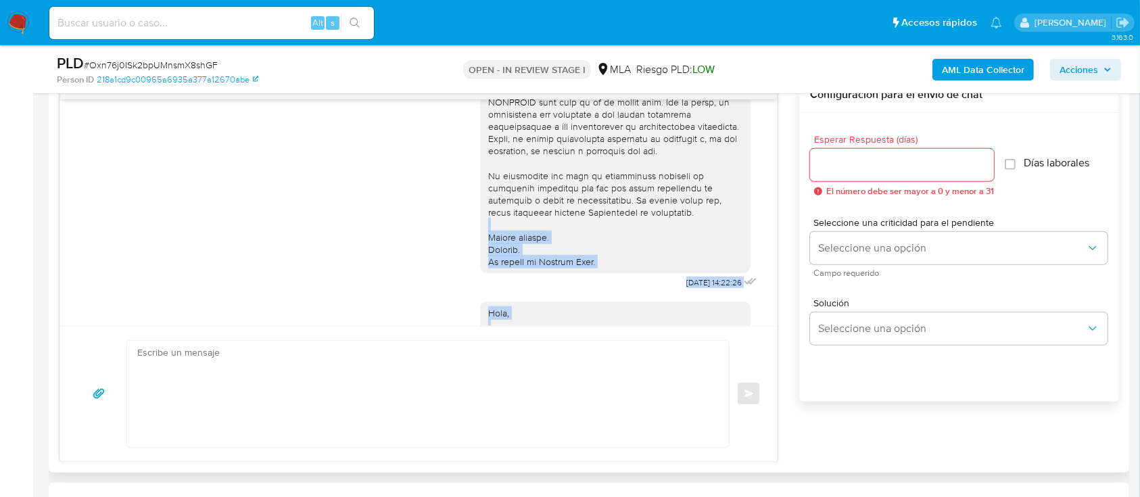
click at [779, 326] on div "17/09/2025 14:22:26 Hola, Esperamos que te encuentres muy bien. Te consultamos …" at bounding box center [588, 269] width 1058 height 385
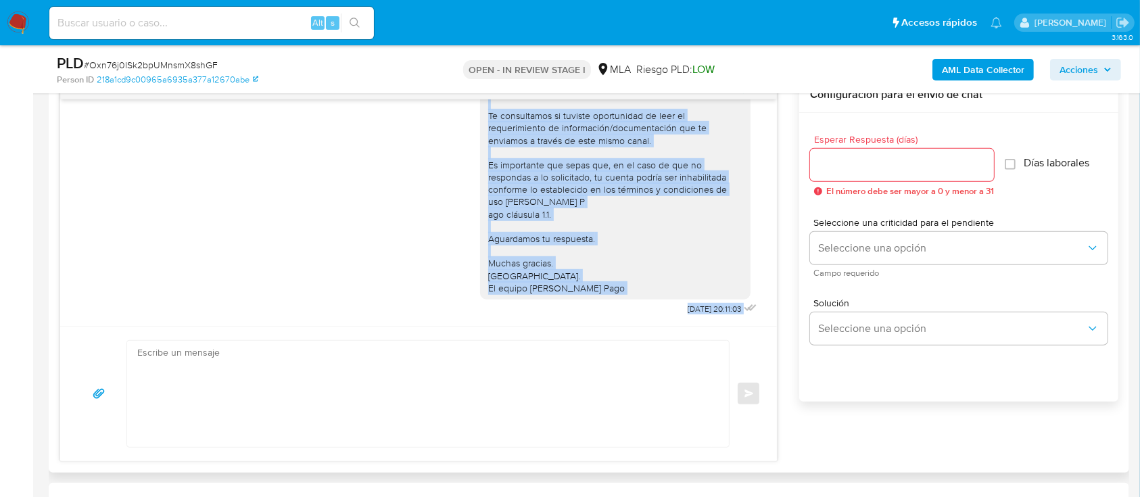
click at [610, 467] on div "Historial CX Soluciones Chat Id Estado Fecha de creación Origen Proceso Anterio…" at bounding box center [589, 247] width 1080 height 450
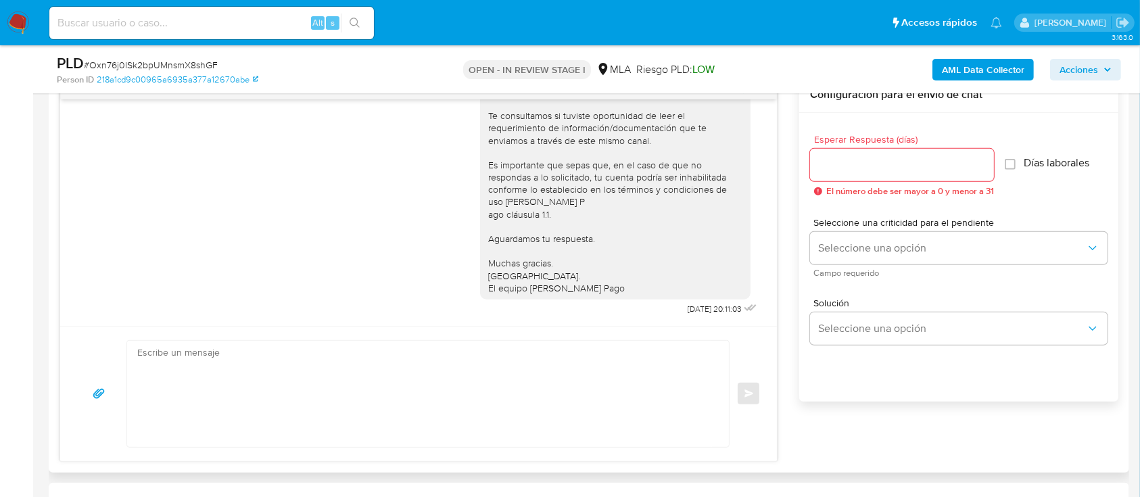
click at [611, 462] on div "Historial CX Soluciones Chat Id Estado Fecha de creación Origen Proceso Anterio…" at bounding box center [589, 247] width 1080 height 450
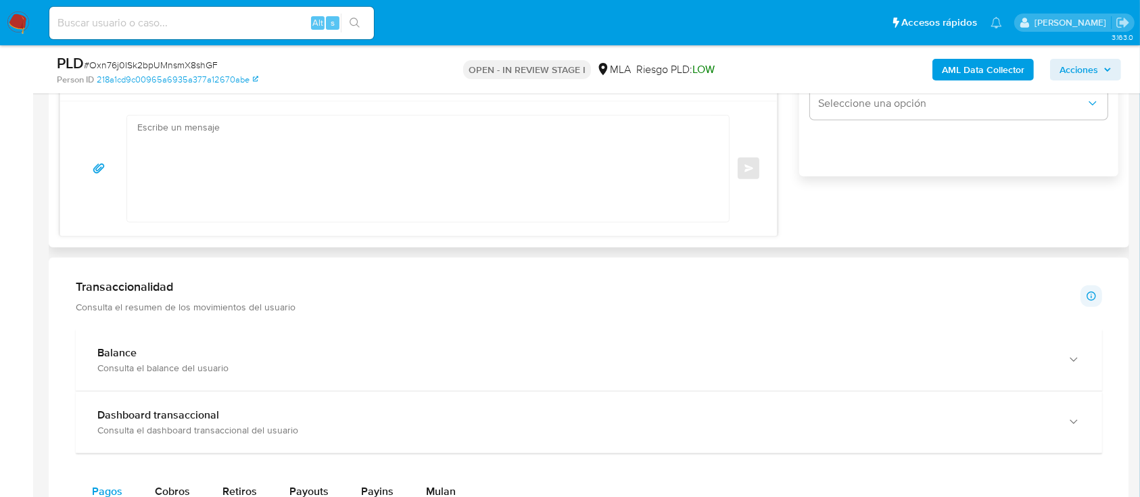
scroll to position [811, 0]
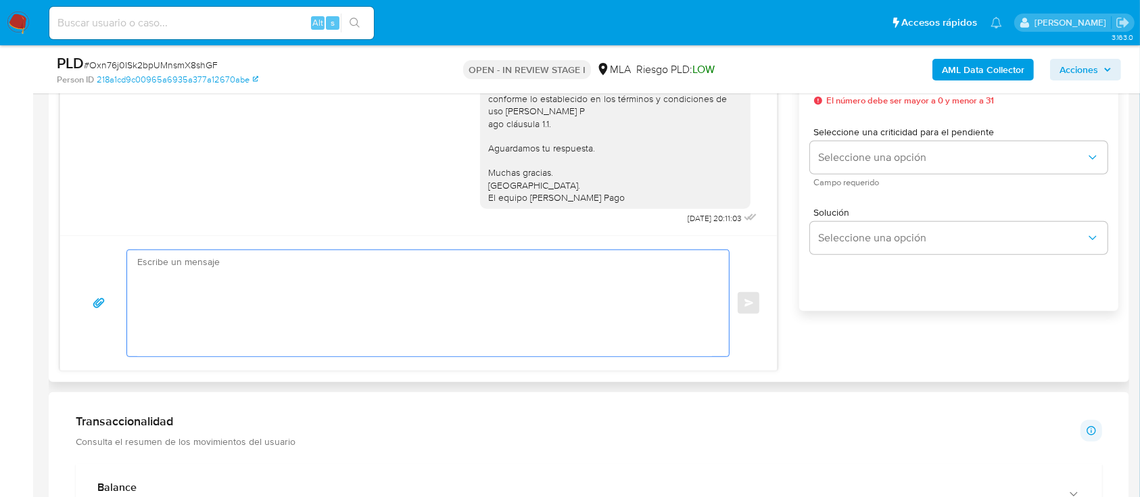
click at [513, 316] on textarea at bounding box center [424, 303] width 574 height 106
paste textarea "Hola Morena Soledad Sazia, En función de las operaciones registradas tanto en t…"
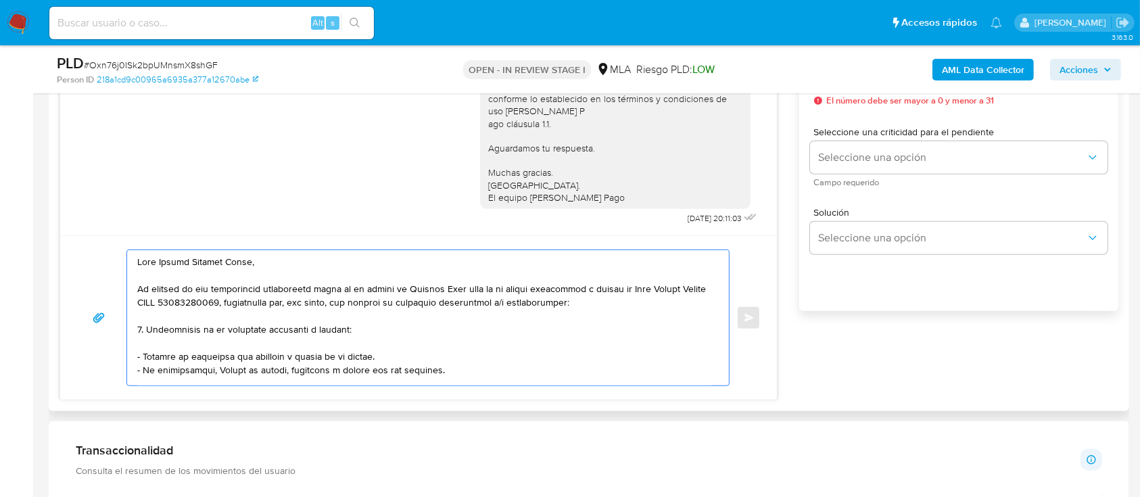
scroll to position [541, 0]
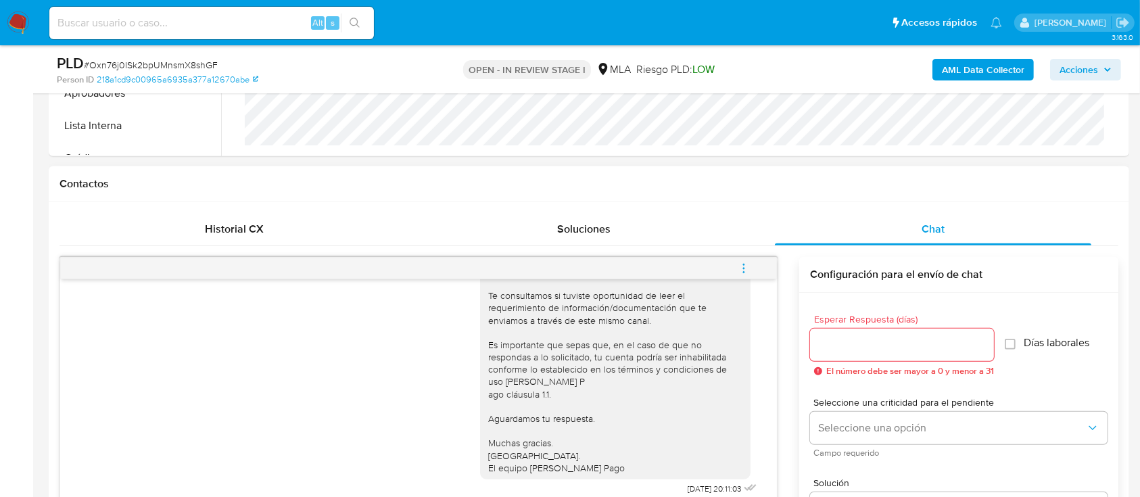
type textarea "Hola Morena Soledad Sazia, En función de las operaciones registradas tanto en t…"
click at [888, 331] on div at bounding box center [902, 344] width 184 height 32
click at [881, 339] on input "Esperar Respuesta (días)" at bounding box center [902, 345] width 184 height 18
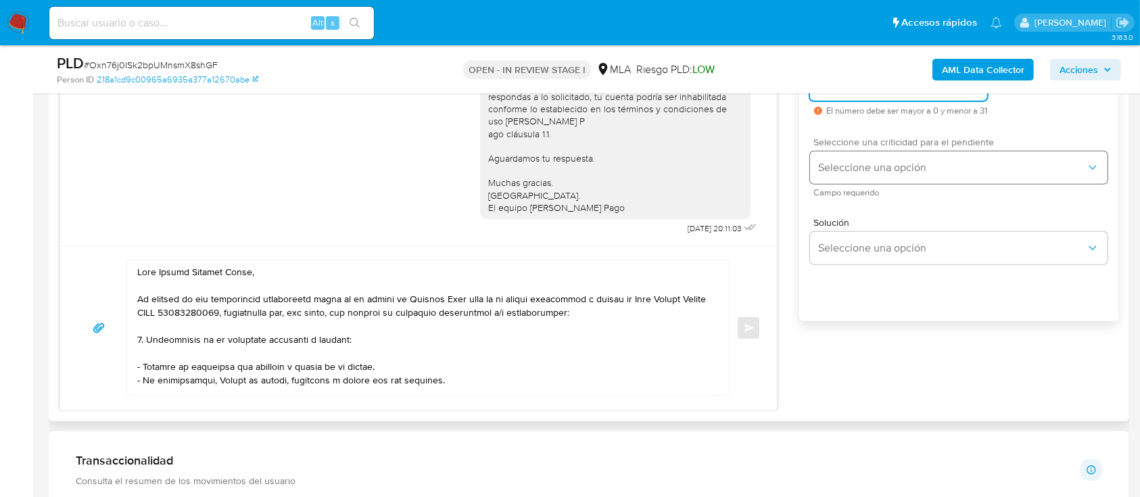
scroll to position [720, 0]
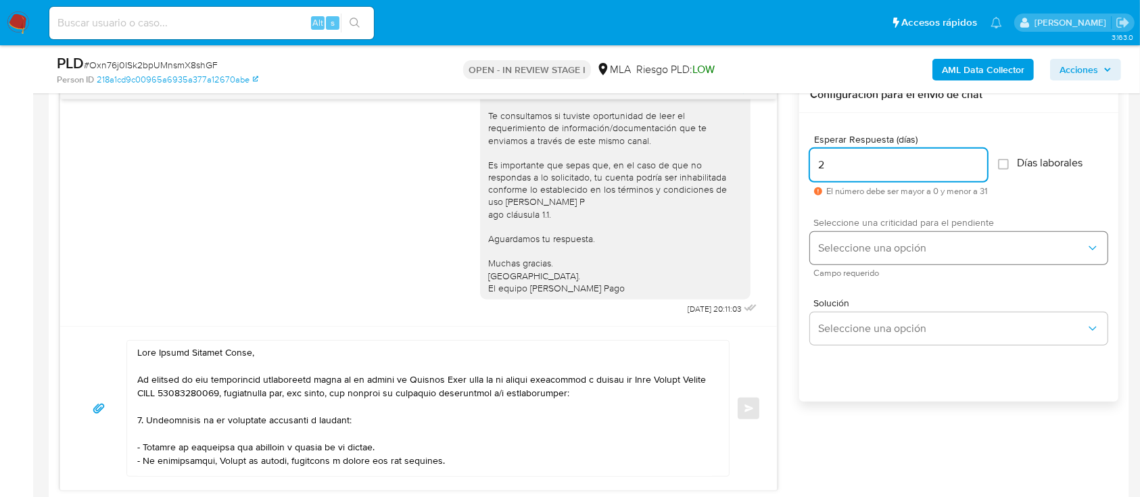
type input "2"
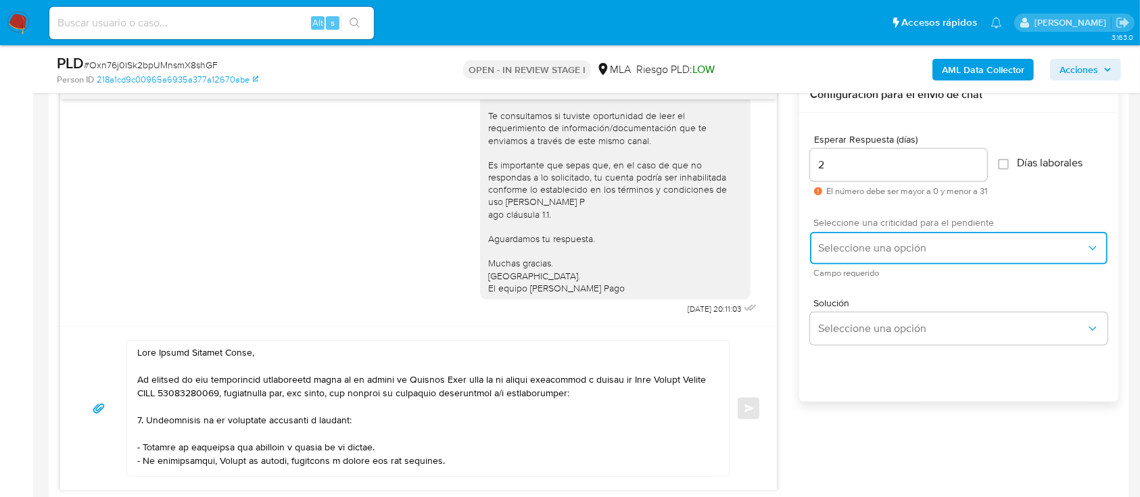
drag, startPoint x: 866, startPoint y: 246, endPoint x: 864, endPoint y: 258, distance: 11.7
click at [866, 248] on span "Seleccione una opción" at bounding box center [952, 248] width 268 height 14
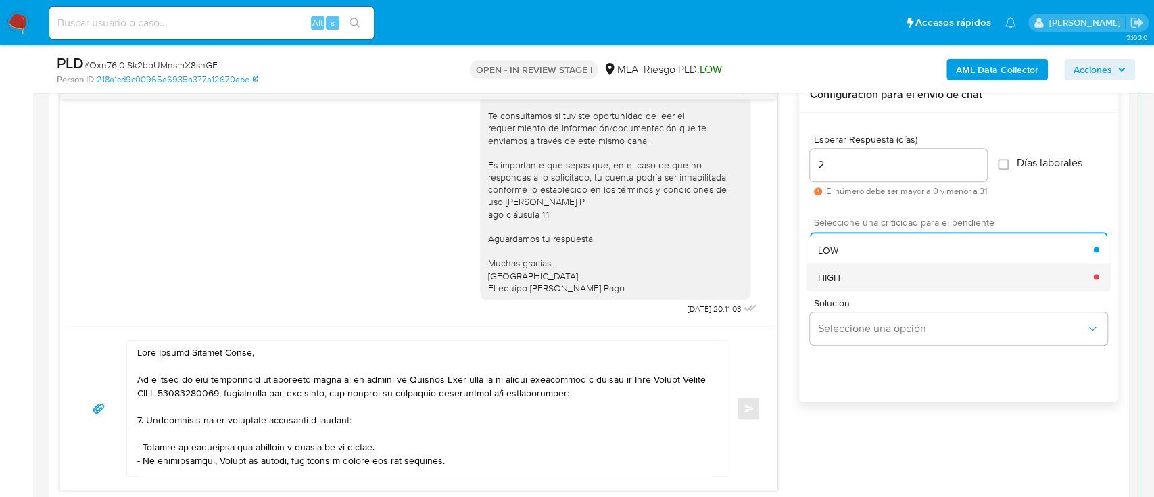
click at [845, 280] on div "HIGH" at bounding box center [956, 276] width 276 height 27
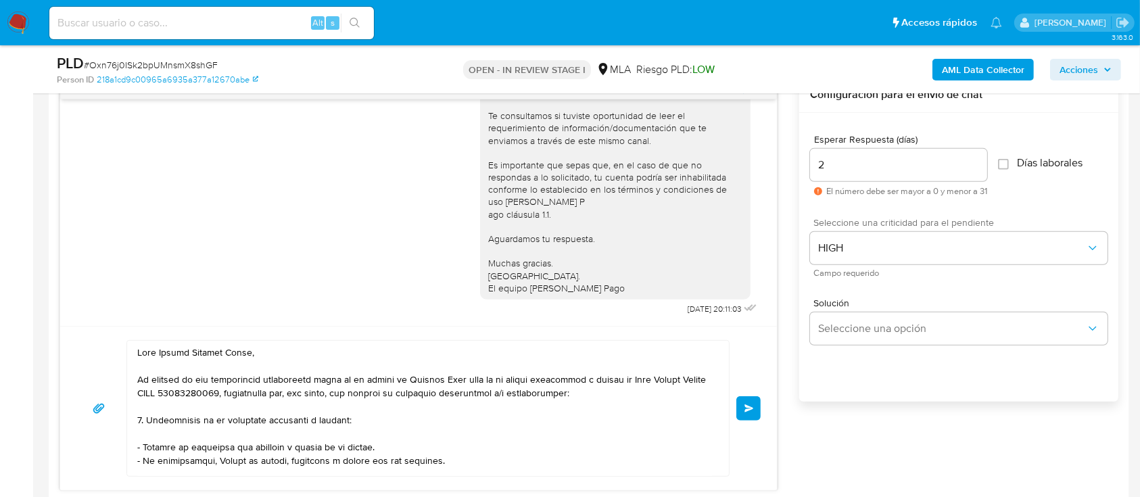
click at [754, 402] on button "Enviar" at bounding box center [748, 408] width 24 height 24
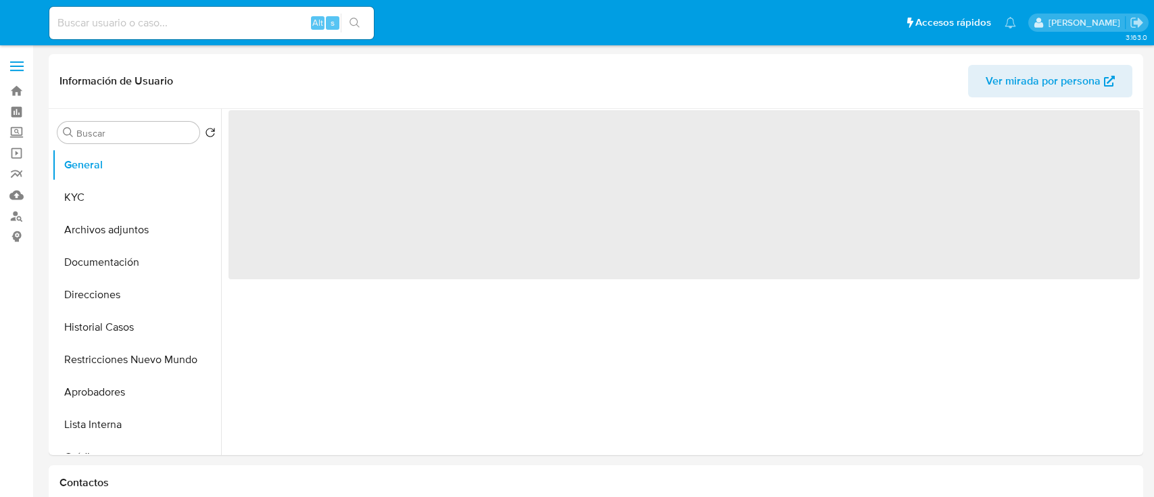
select select "10"
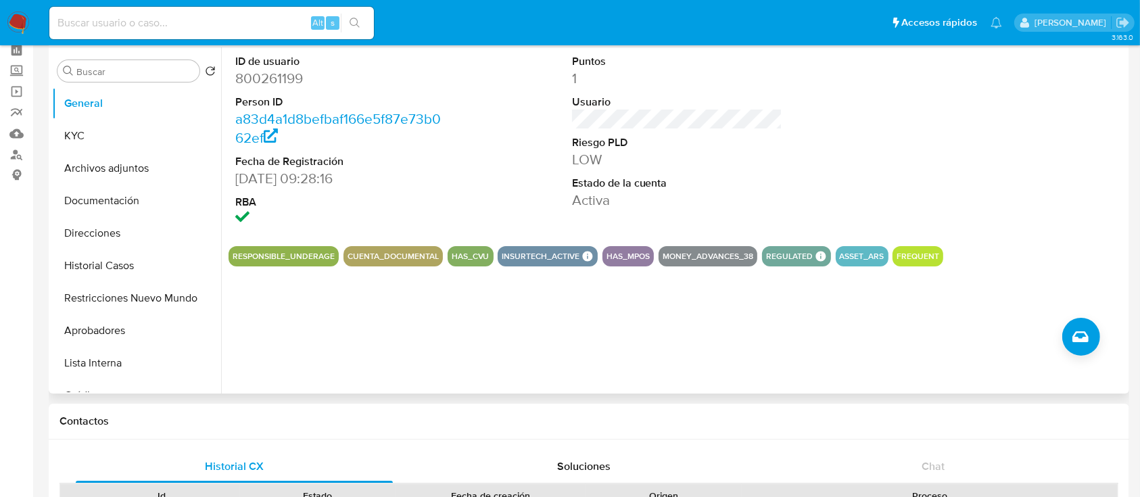
scroll to position [90, 0]
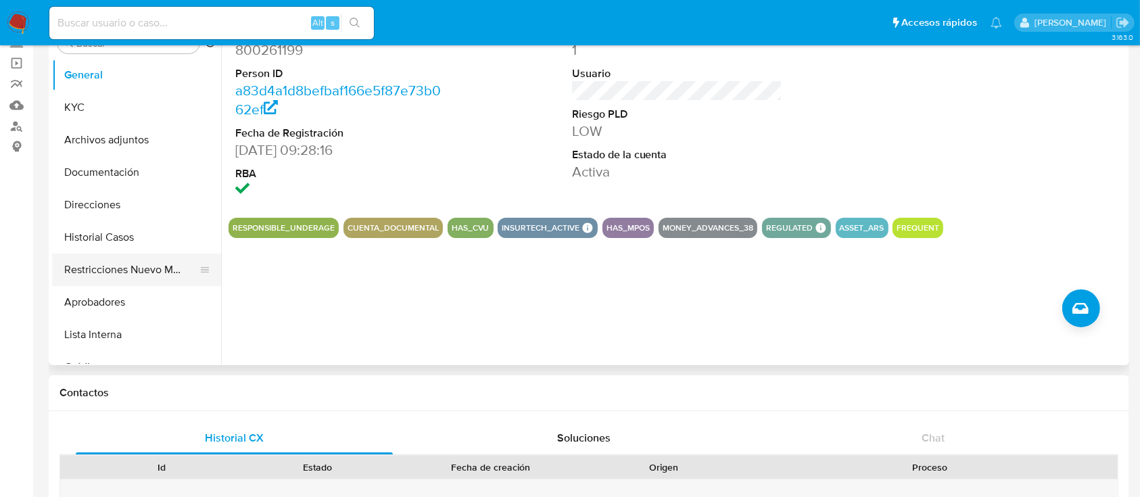
drag, startPoint x: 137, startPoint y: 235, endPoint x: 138, endPoint y: 272, distance: 37.2
click at [137, 235] on button "Historial Casos" at bounding box center [136, 237] width 169 height 32
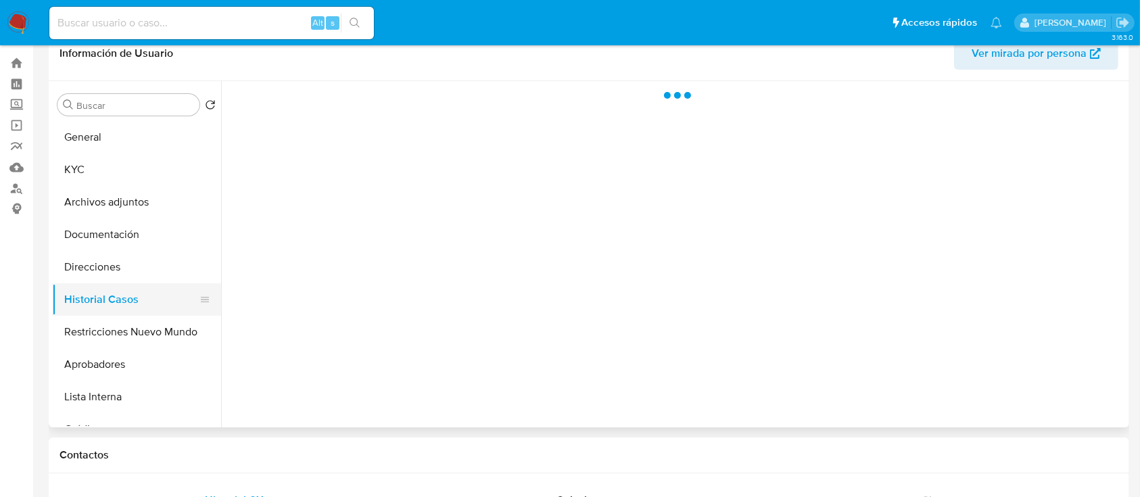
scroll to position [0, 0]
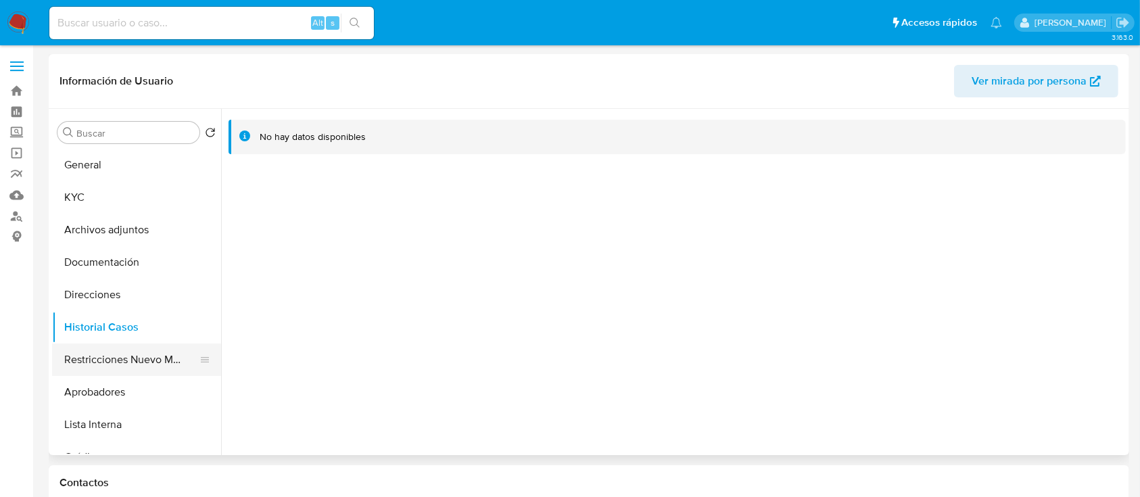
click at [116, 358] on button "Restricciones Nuevo Mundo" at bounding box center [131, 359] width 158 height 32
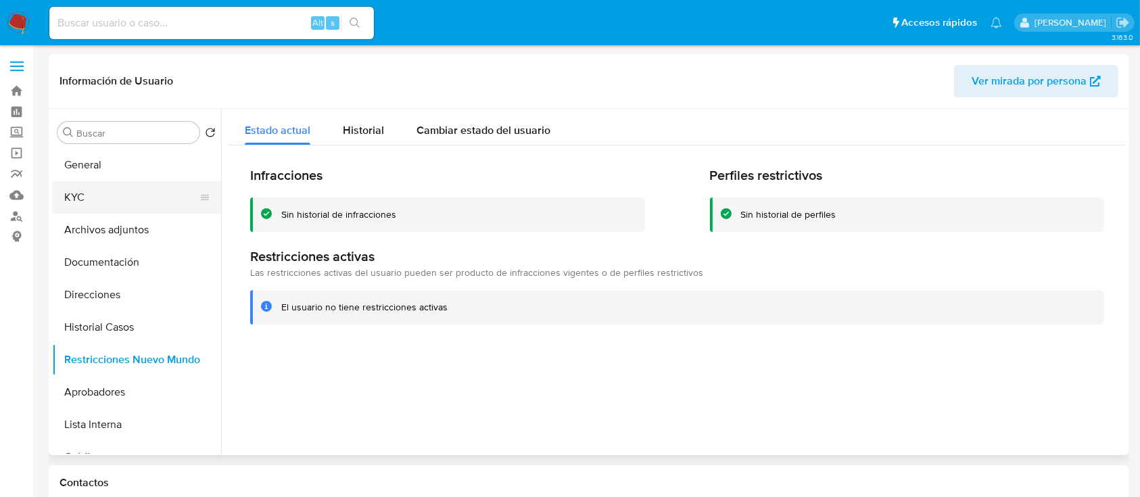
click at [128, 192] on button "KYC" at bounding box center [131, 197] width 158 height 32
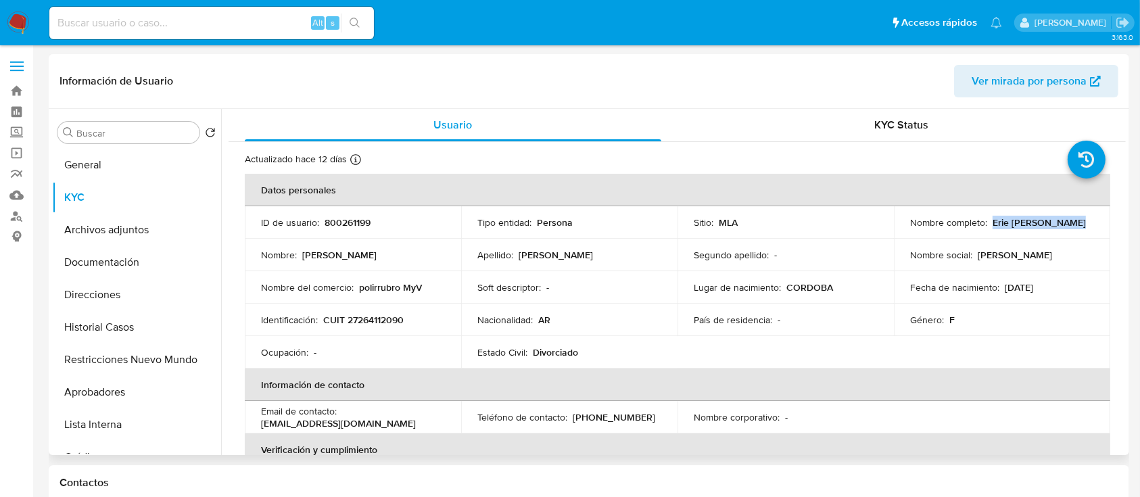
drag, startPoint x: 989, startPoint y: 219, endPoint x: 1087, endPoint y: 230, distance: 98.6
click at [1087, 230] on td "Nombre completo : Erie [PERSON_NAME]" at bounding box center [1001, 222] width 216 height 32
click at [1079, 334] on td "Género : F" at bounding box center [1001, 319] width 216 height 32
drag, startPoint x: 326, startPoint y: 318, endPoint x: 368, endPoint y: 316, distance: 42.0
click at [412, 320] on div "Identificación : CUIT 27264112090" at bounding box center [353, 320] width 184 height 12
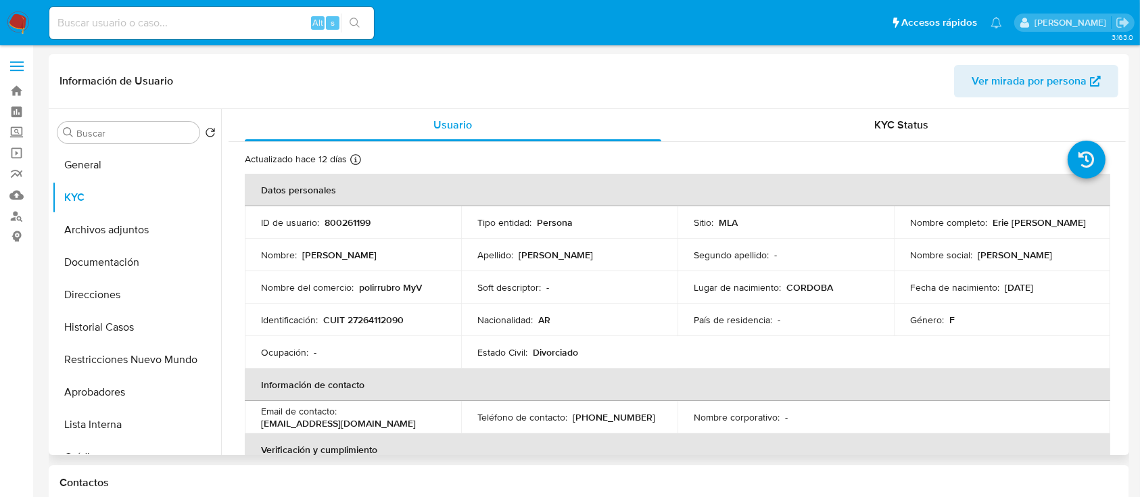
drag, startPoint x: 334, startPoint y: 311, endPoint x: 318, endPoint y: 315, distance: 16.1
click at [333, 311] on td "Identificación : CUIT 27264112090" at bounding box center [353, 319] width 216 height 32
drag, startPoint x: 324, startPoint y: 319, endPoint x: 413, endPoint y: 318, distance: 89.2
click at [413, 318] on div "Identificación : CUIT 27264112090" at bounding box center [353, 320] width 184 height 12
copy p "CUIT 27264112090"
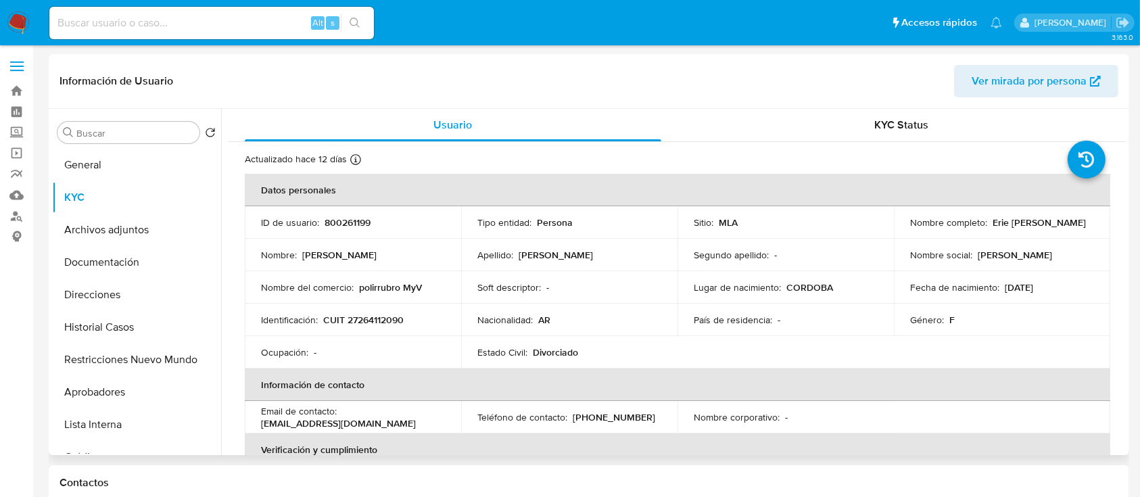
click at [1044, 358] on table "Datos personales ID de usuario : 800261199 Tipo entidad : Persona Sitio : MLA N…" at bounding box center [677, 417] width 865 height 487
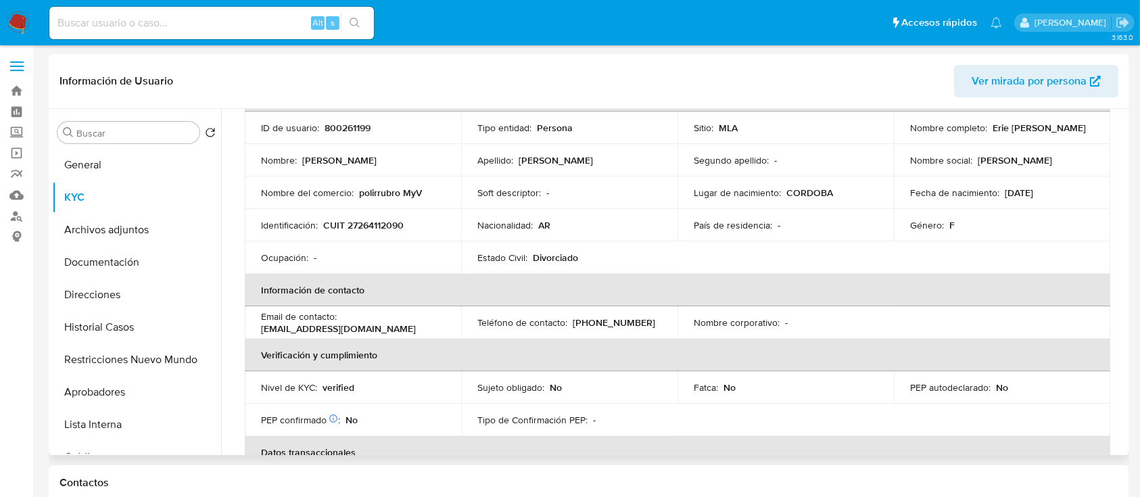
scroll to position [16, 0]
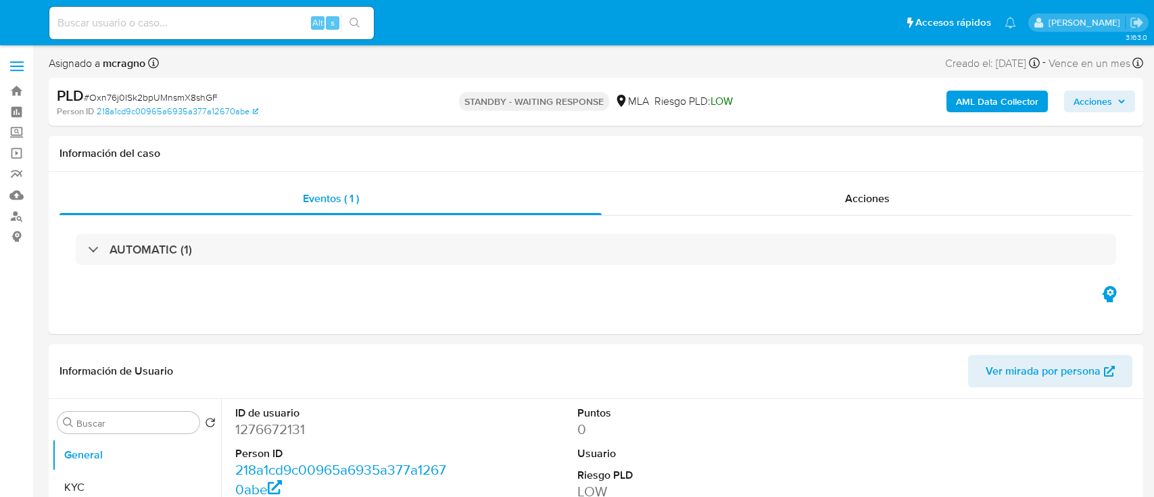
select select "10"
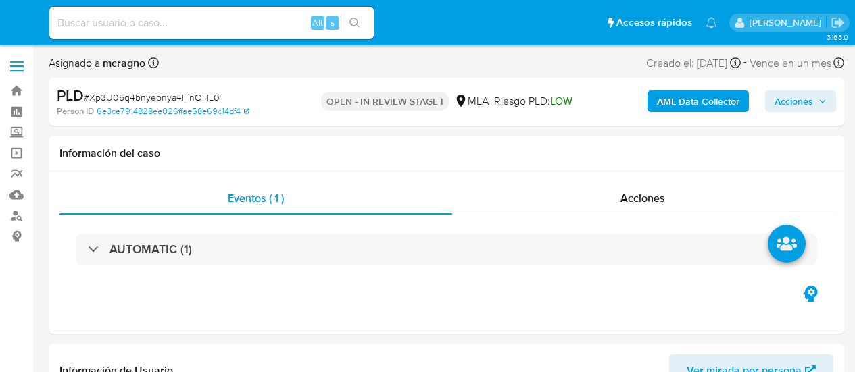
select select "10"
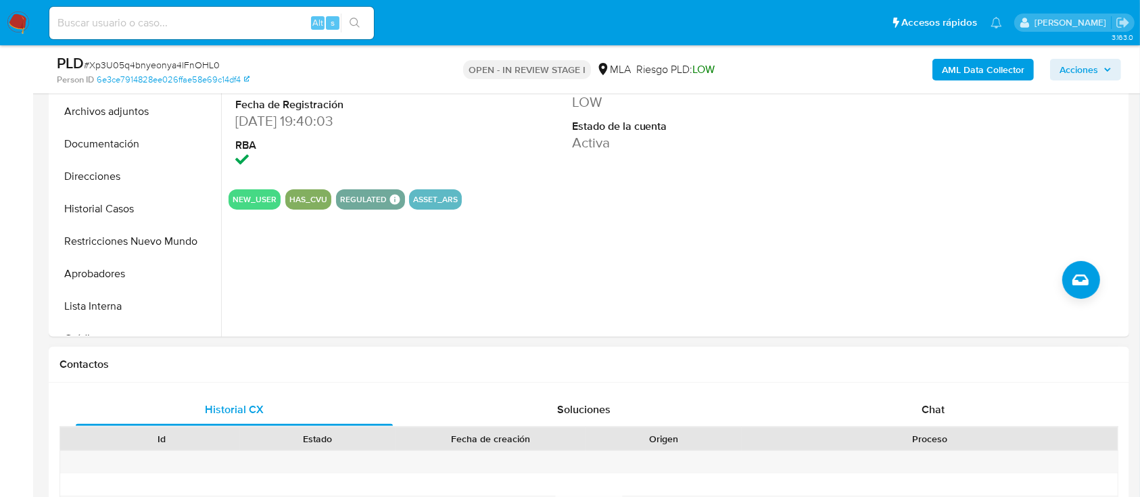
drag, startPoint x: 924, startPoint y: 419, endPoint x: 909, endPoint y: 374, distance: 47.0
click at [854, 372] on div "Chat" at bounding box center [933, 409] width 317 height 32
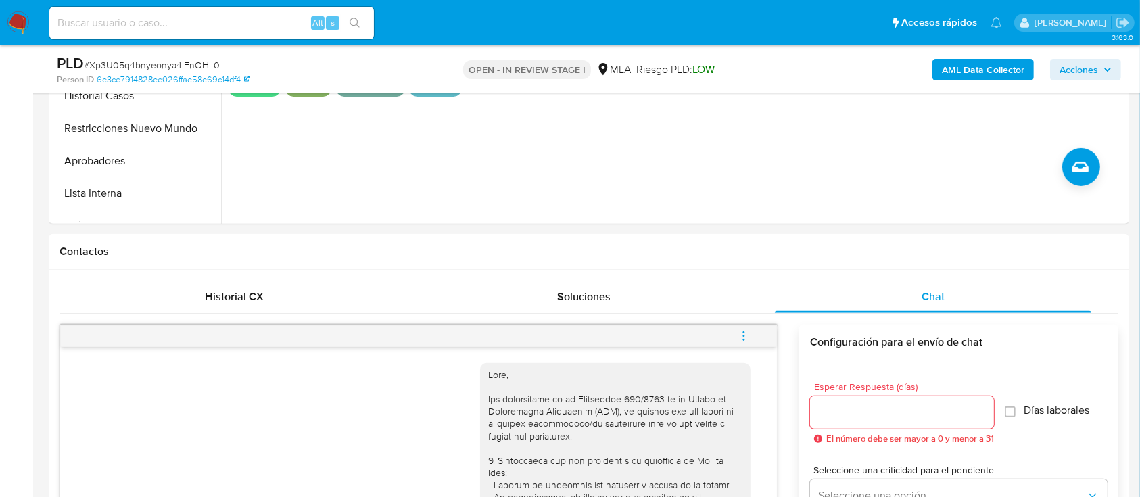
scroll to position [360, 0]
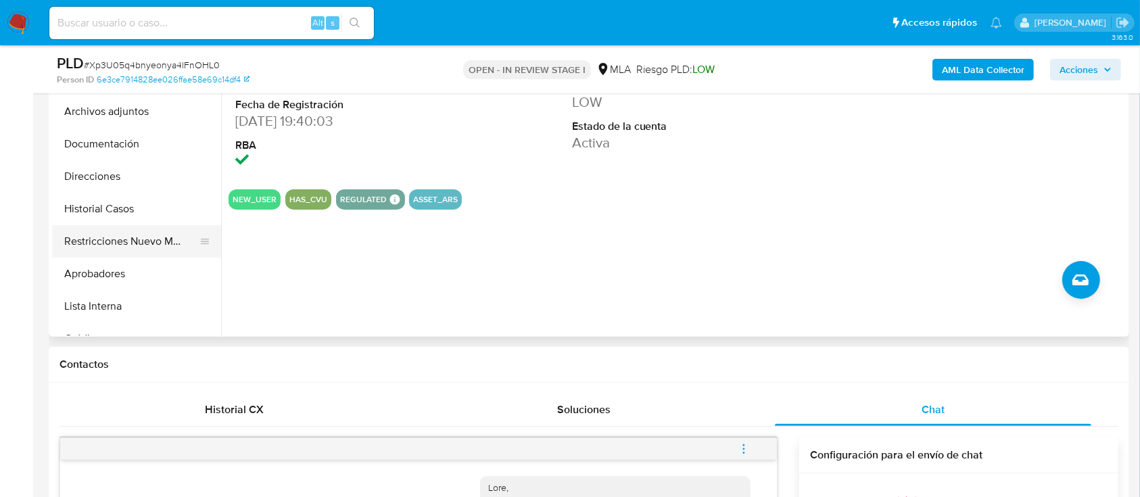
click at [147, 237] on button "Restricciones Nuevo Mundo" at bounding box center [131, 241] width 158 height 32
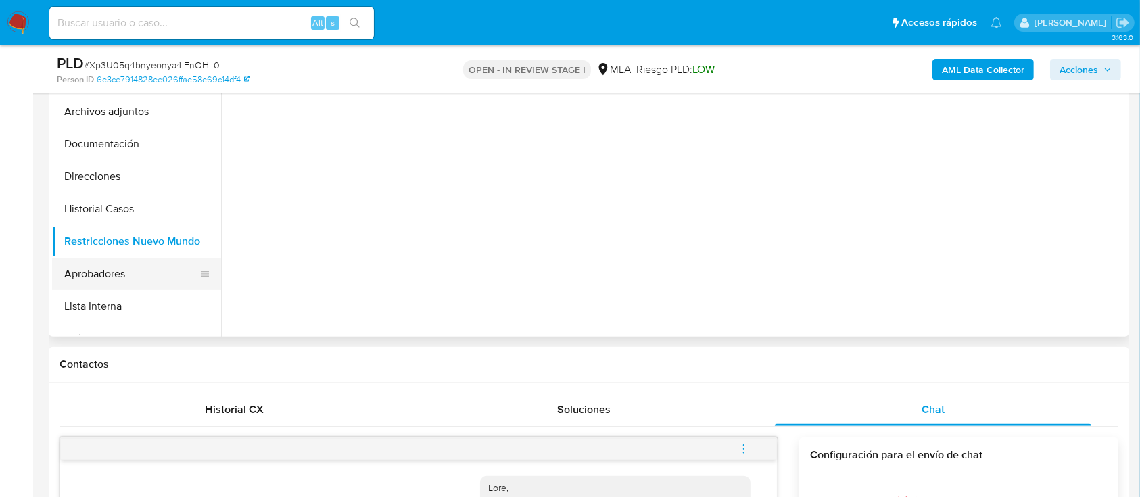
click at [132, 268] on button "Aprobadores" at bounding box center [131, 274] width 158 height 32
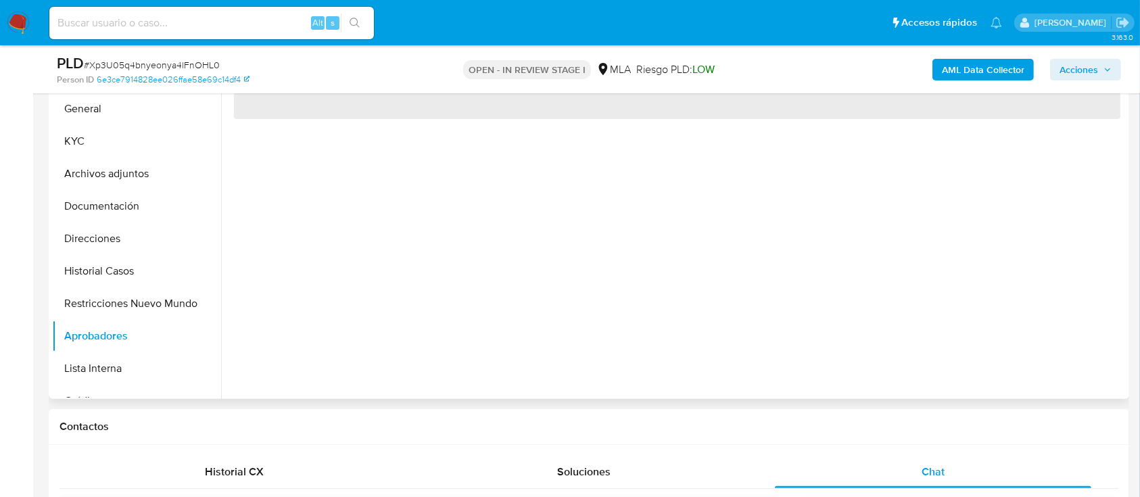
scroll to position [270, 0]
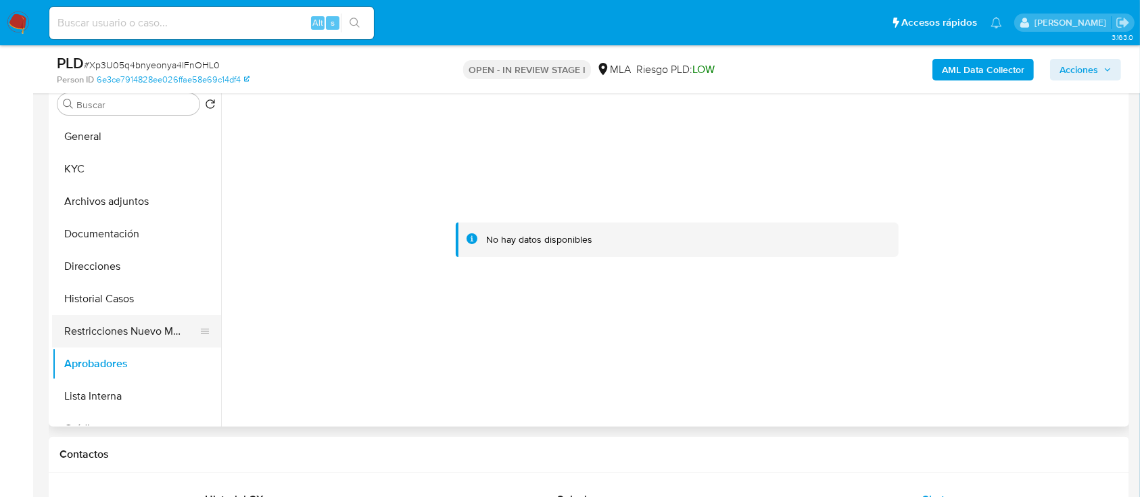
drag, startPoint x: 108, startPoint y: 316, endPoint x: 108, endPoint y: 324, distance: 8.1
click at [108, 316] on button "Restricciones Nuevo Mundo" at bounding box center [131, 331] width 158 height 32
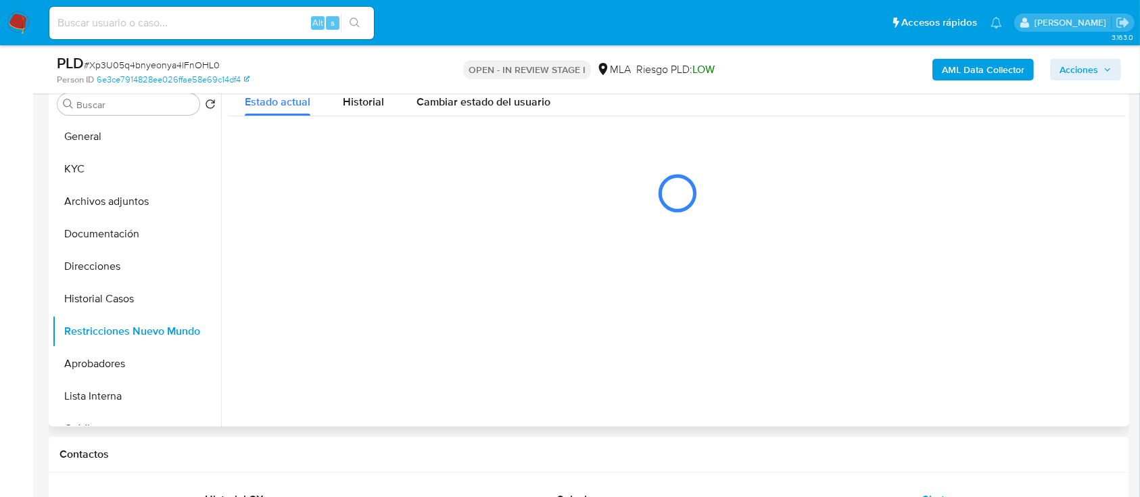
click at [111, 358] on button "Aprobadores" at bounding box center [136, 363] width 169 height 32
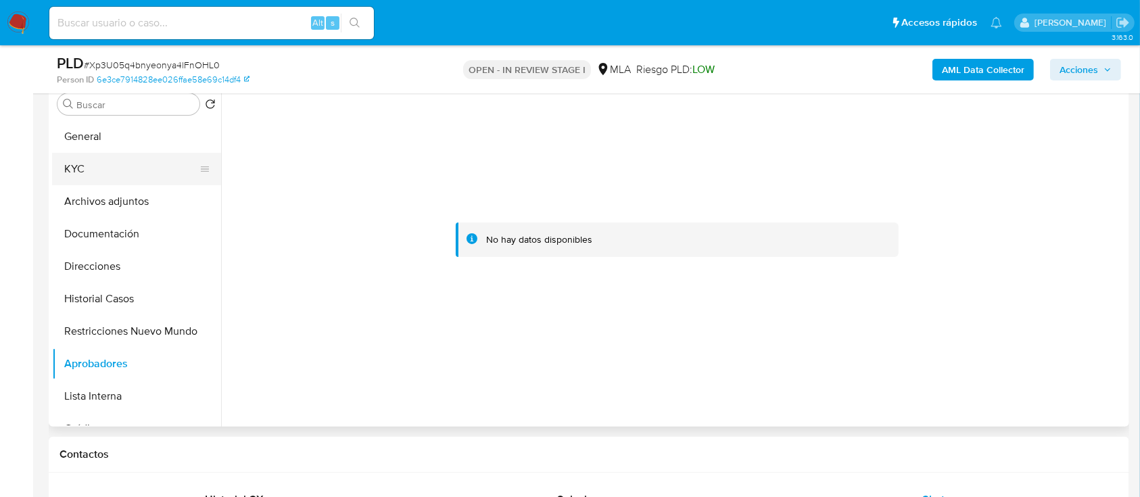
drag, startPoint x: 125, startPoint y: 172, endPoint x: 147, endPoint y: 183, distance: 24.2
click at [125, 172] on button "KYC" at bounding box center [131, 169] width 158 height 32
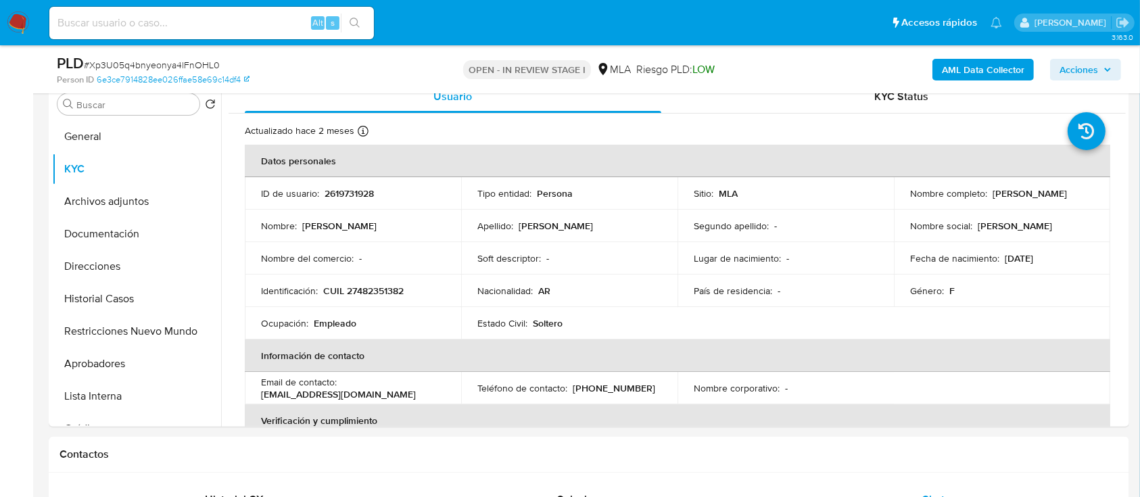
click at [854, 66] on b "AML Data Collector" at bounding box center [982, 70] width 82 height 22
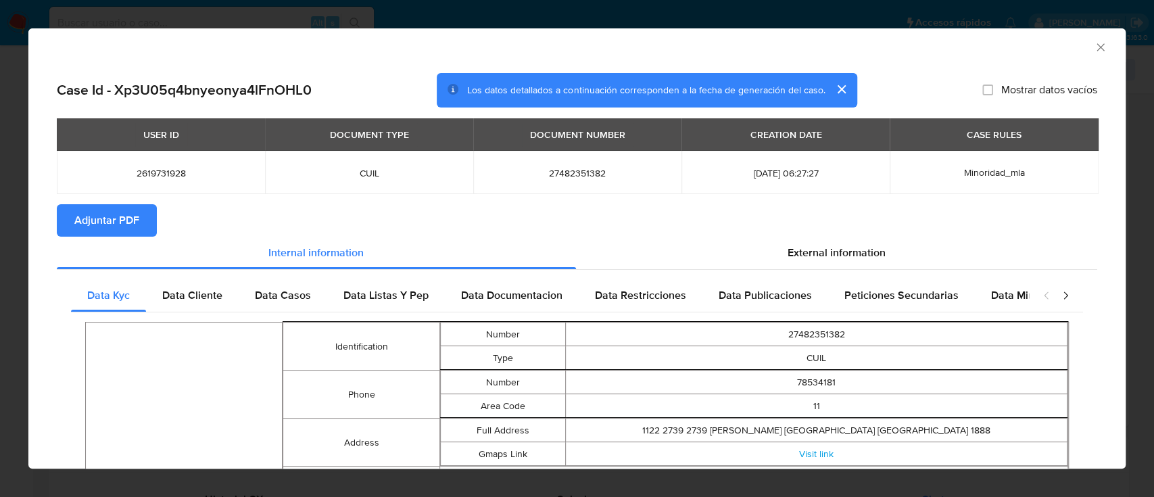
click at [136, 214] on span "Adjuntar PDF" at bounding box center [106, 220] width 65 height 30
click at [854, 46] on icon "Cerrar ventana" at bounding box center [1099, 46] width 7 height 7
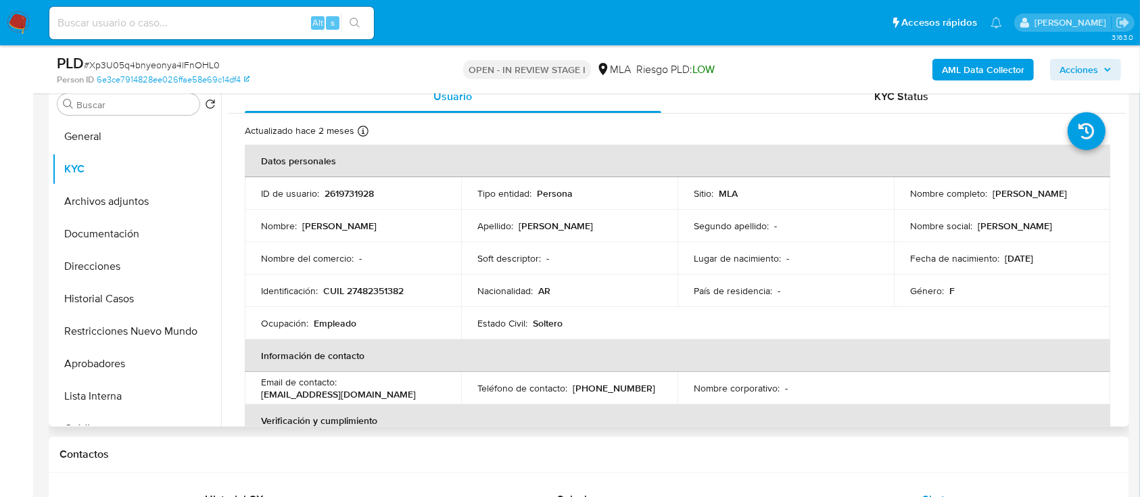
drag, startPoint x: 143, startPoint y: 197, endPoint x: 657, endPoint y: 274, distance: 519.3
click at [145, 197] on button "Archivos adjuntos" at bounding box center [136, 201] width 169 height 32
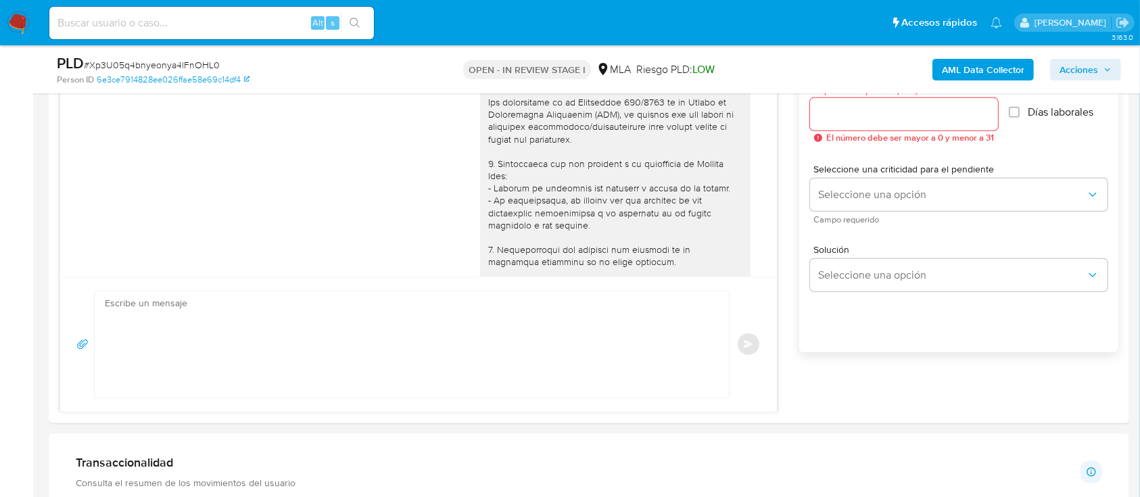
scroll to position [991, 0]
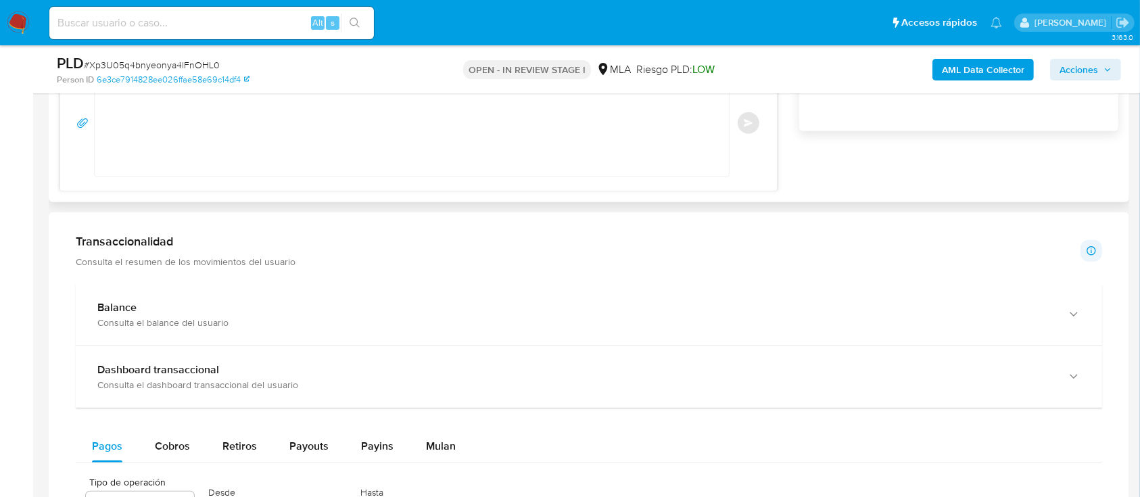
click at [448, 118] on textarea at bounding box center [408, 123] width 607 height 106
paste textarea "Hola XXX, Al analizar tu caso se encontraron algunas inconsistencias, por este …"
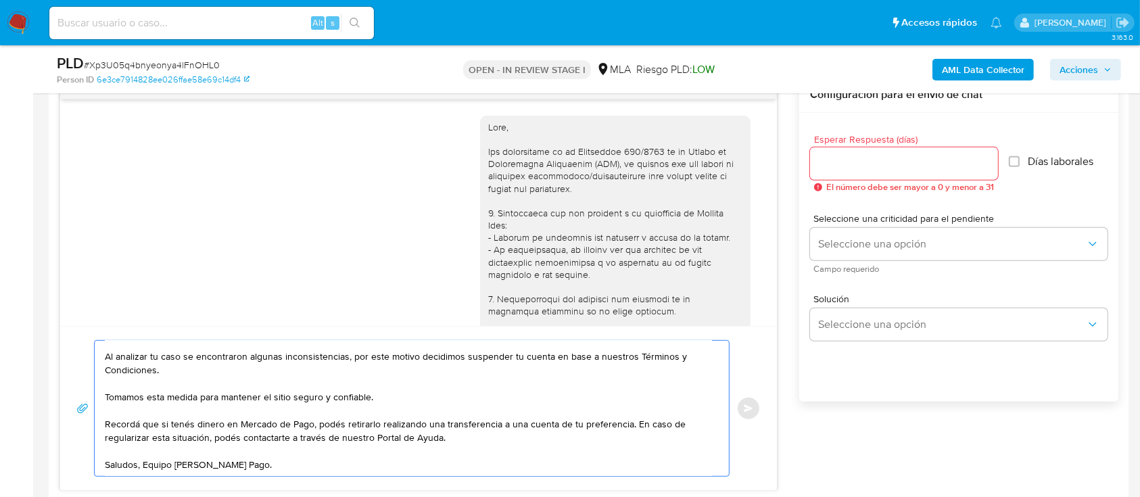
scroll to position [0, 0]
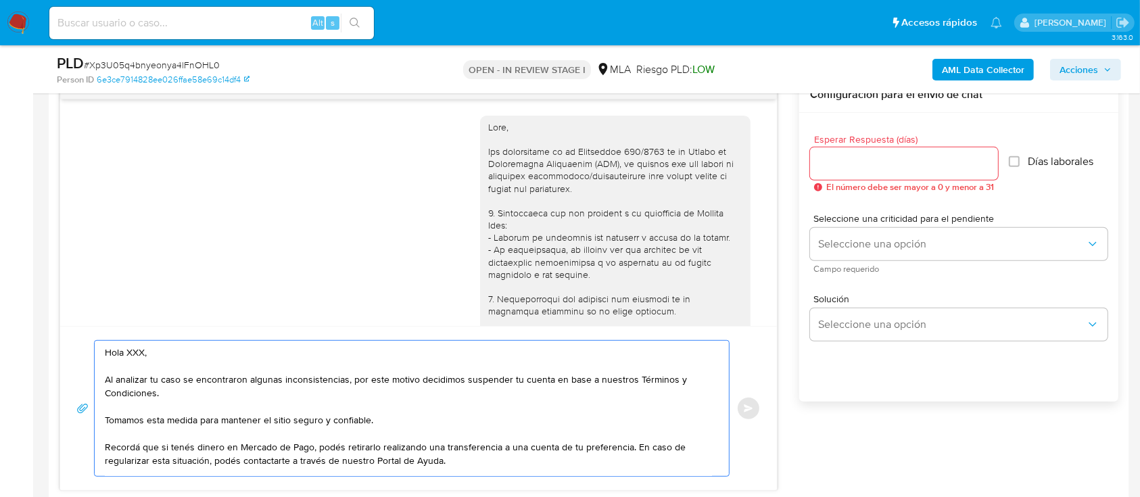
click at [226, 356] on textarea "Hola XXX, Al analizar tu caso se encontraron algunas inconsistencias, por este …" at bounding box center [408, 408] width 607 height 135
type textarea "Hola, Al analizar tu caso se encontraron algunas inconsistencias, por este moti…"
drag, startPoint x: 887, startPoint y: 149, endPoint x: 889, endPoint y: 161, distance: 12.2
click at [854, 149] on div at bounding box center [904, 163] width 188 height 32
click at [854, 161] on input "Esperar Respuesta (días)" at bounding box center [904, 164] width 188 height 18
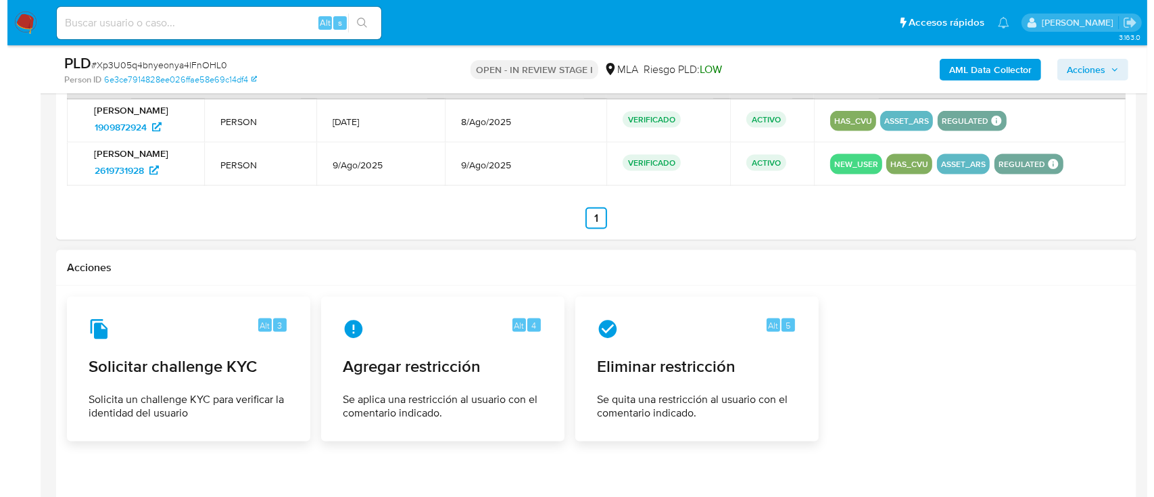
scroll to position [2083, 0]
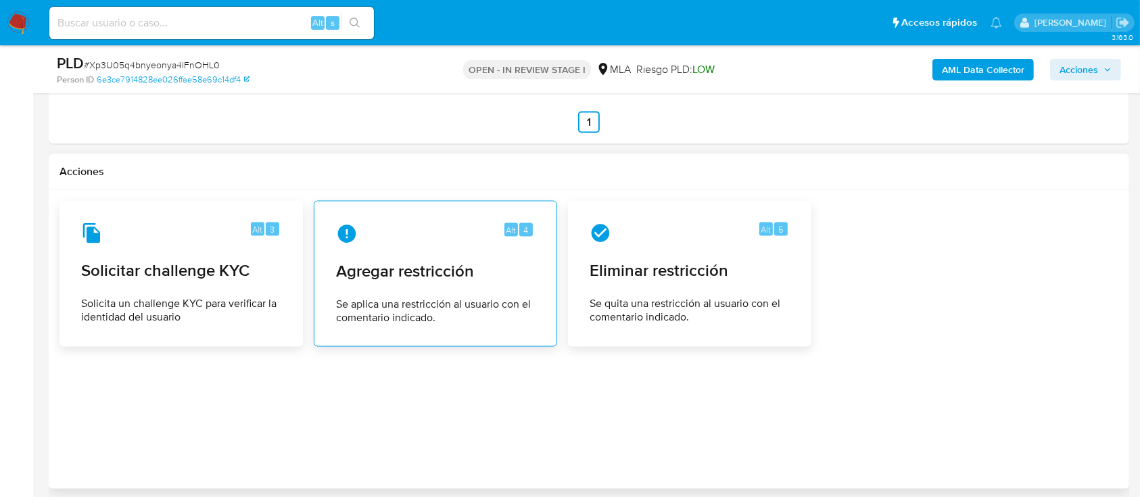
type input "0"
click at [418, 286] on div "Alt 4 Agregar restricción Se aplica una restricción al usuario con el comentari…" at bounding box center [435, 273] width 220 height 123
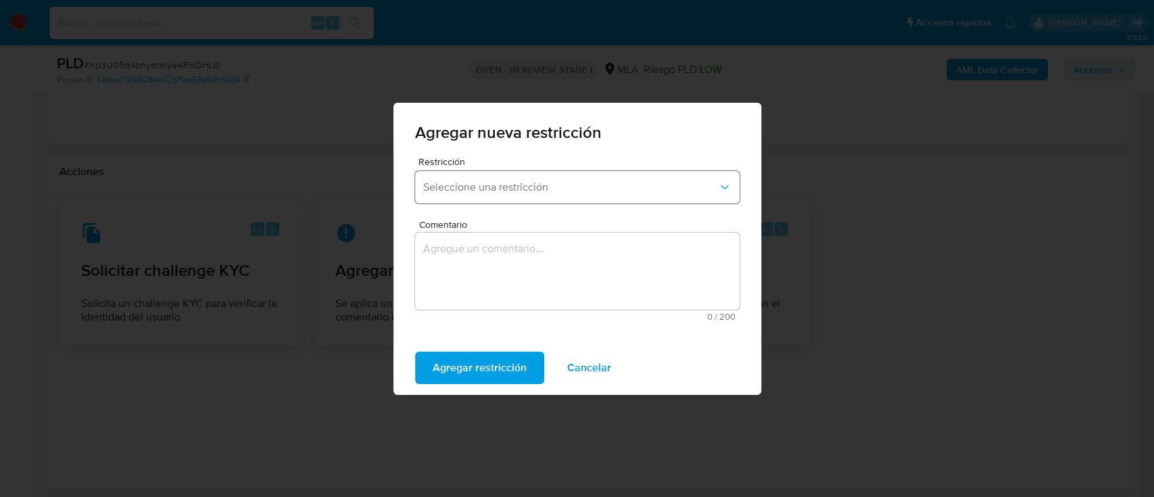
click at [584, 185] on span "Seleccione una restricción" at bounding box center [570, 187] width 295 height 14
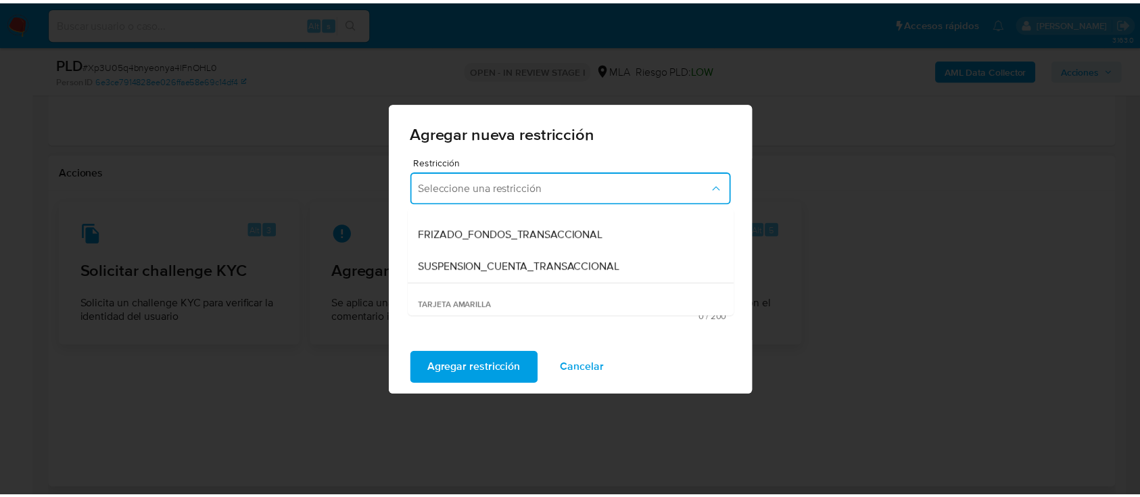
scroll to position [180, 0]
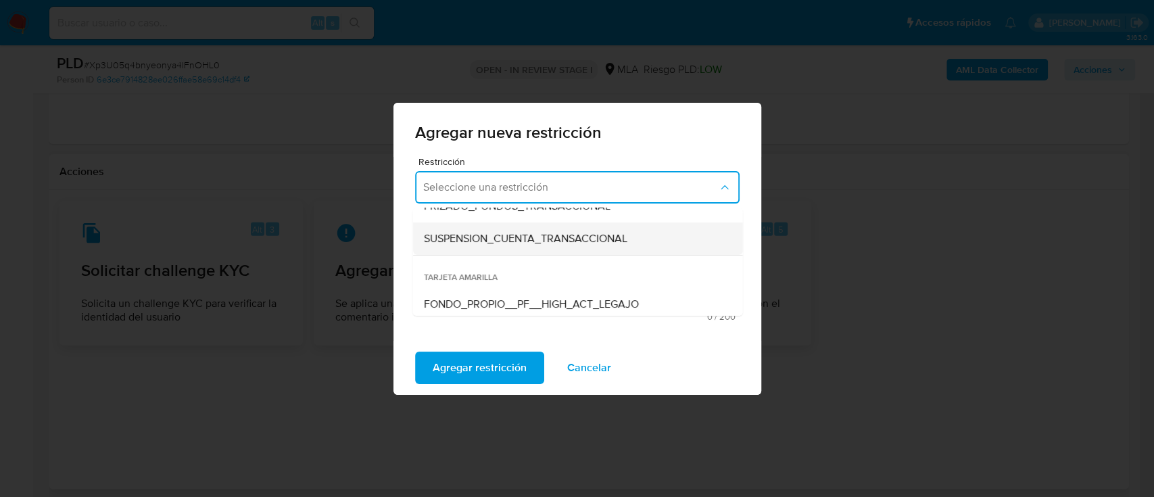
click at [547, 248] on div "SUSPENSION_CUENTA_TRANSACCIONAL" at bounding box center [573, 238] width 300 height 32
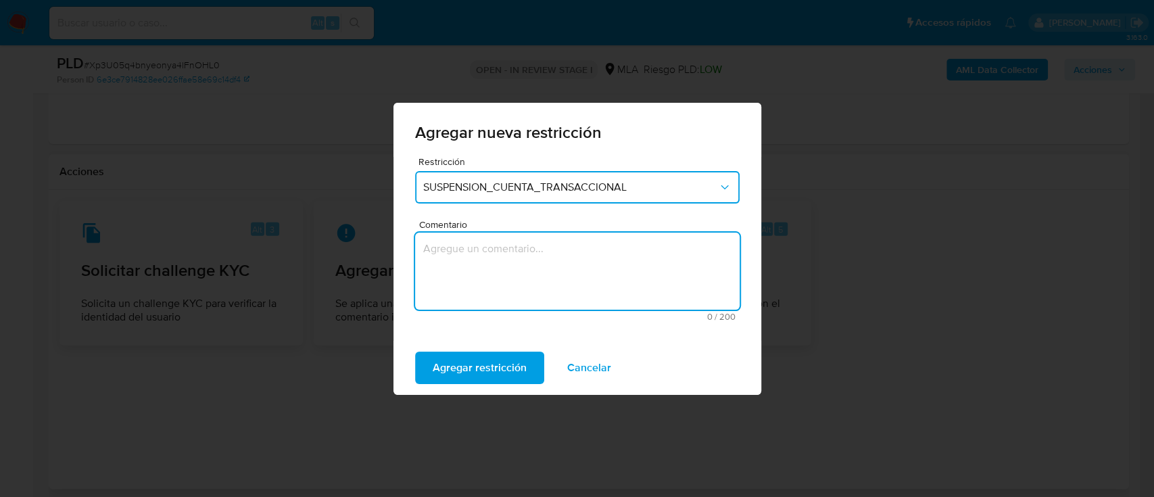
click at [551, 270] on textarea "Comentario" at bounding box center [577, 270] width 324 height 77
type textarea "AML"
drag, startPoint x: 455, startPoint y: 366, endPoint x: 504, endPoint y: 366, distance: 48.7
click at [456, 366] on span "Agregar restricción" at bounding box center [480, 368] width 94 height 30
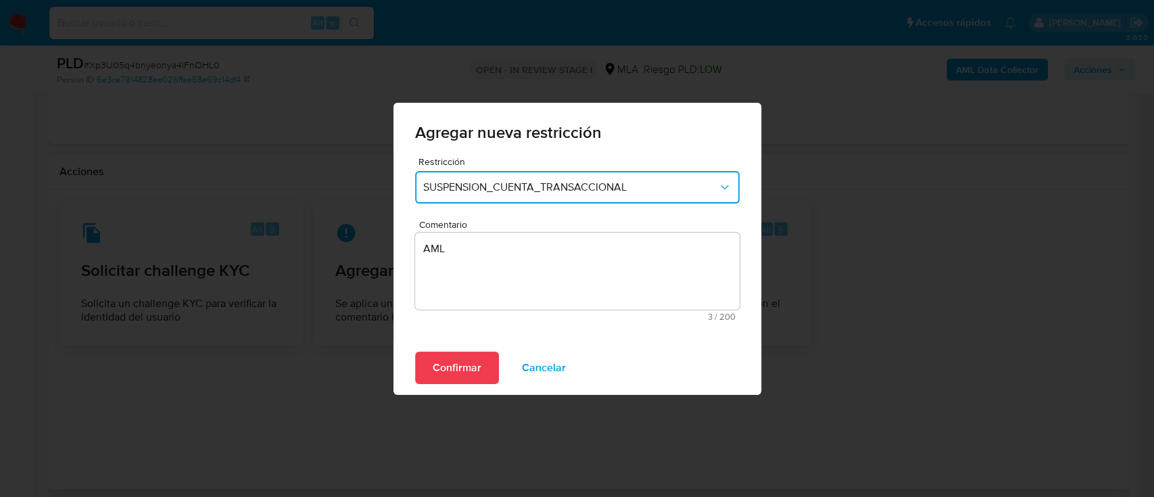
click at [458, 364] on span "Confirmar" at bounding box center [457, 368] width 49 height 30
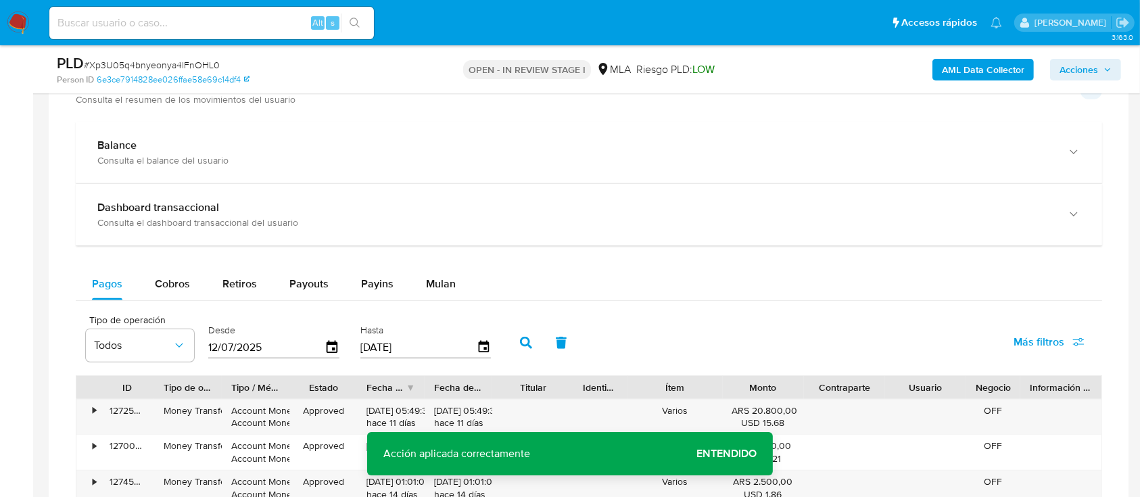
scroll to position [822, 0]
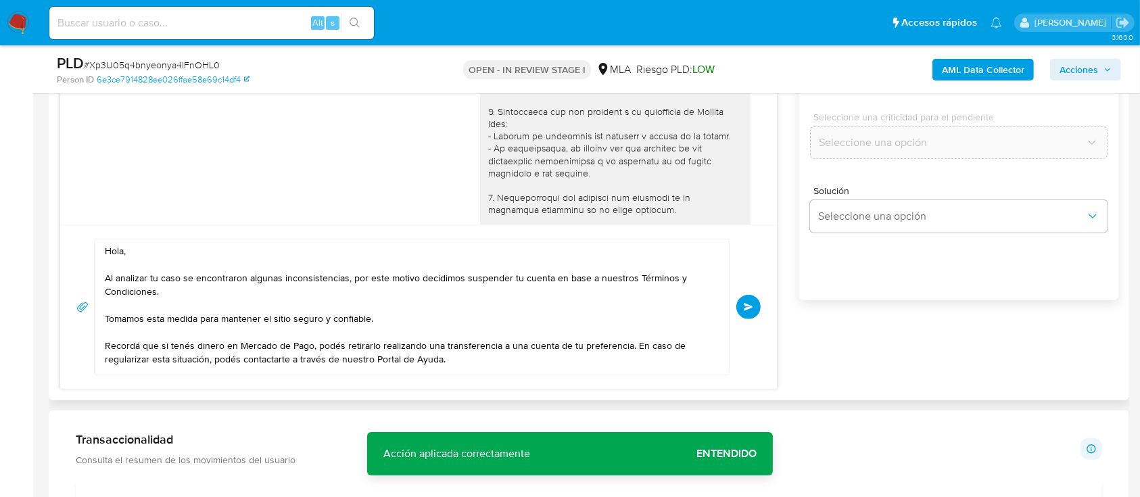
drag, startPoint x: 750, startPoint y: 320, endPoint x: 771, endPoint y: 312, distance: 22.5
click at [750, 320] on div "Hola, Al analizar tu caso se encontraron algunas inconsistencias, por este moti…" at bounding box center [418, 307] width 684 height 137
click at [757, 303] on button "Enviar" at bounding box center [748, 307] width 24 height 24
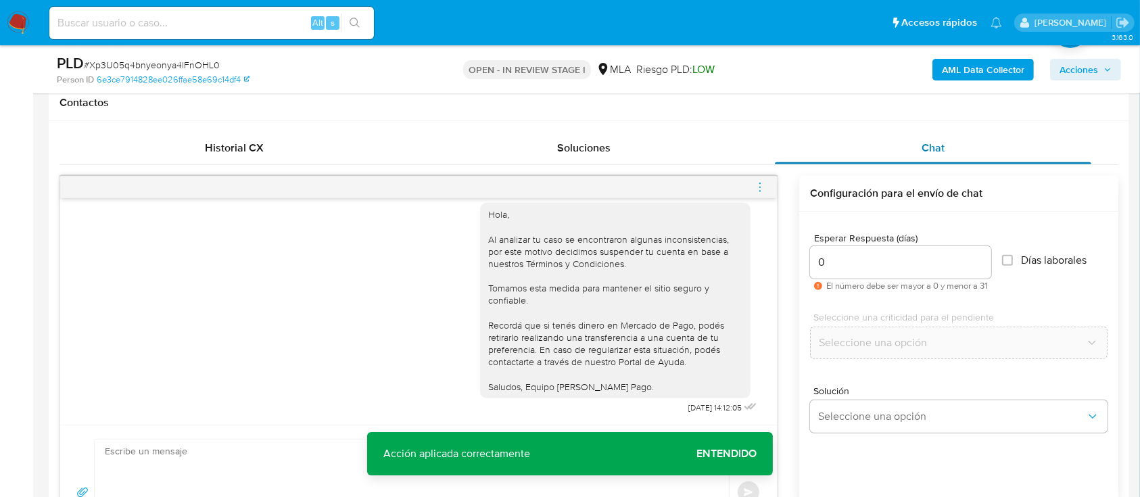
scroll to position [602, 0]
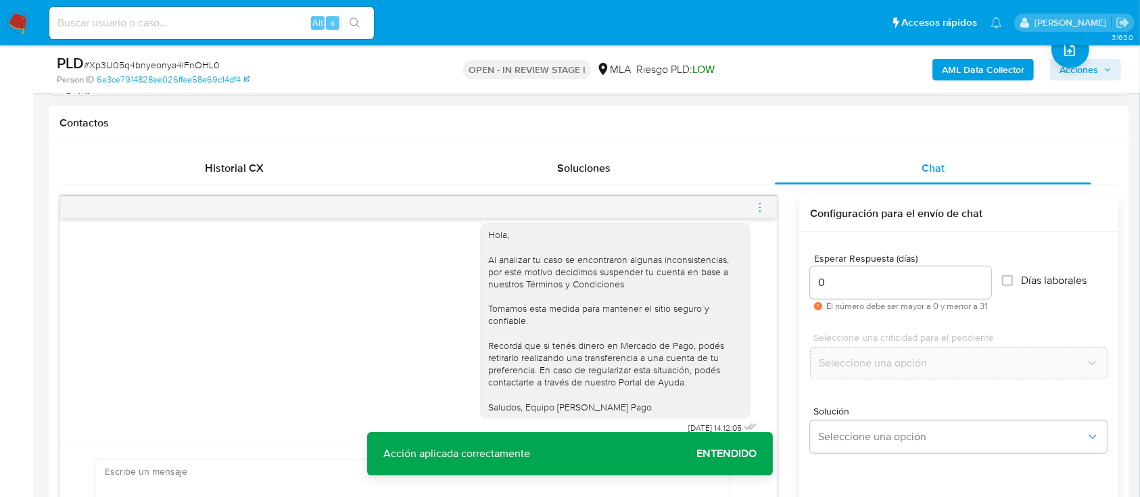
click at [757, 205] on icon "menu-action" at bounding box center [760, 207] width 12 height 12
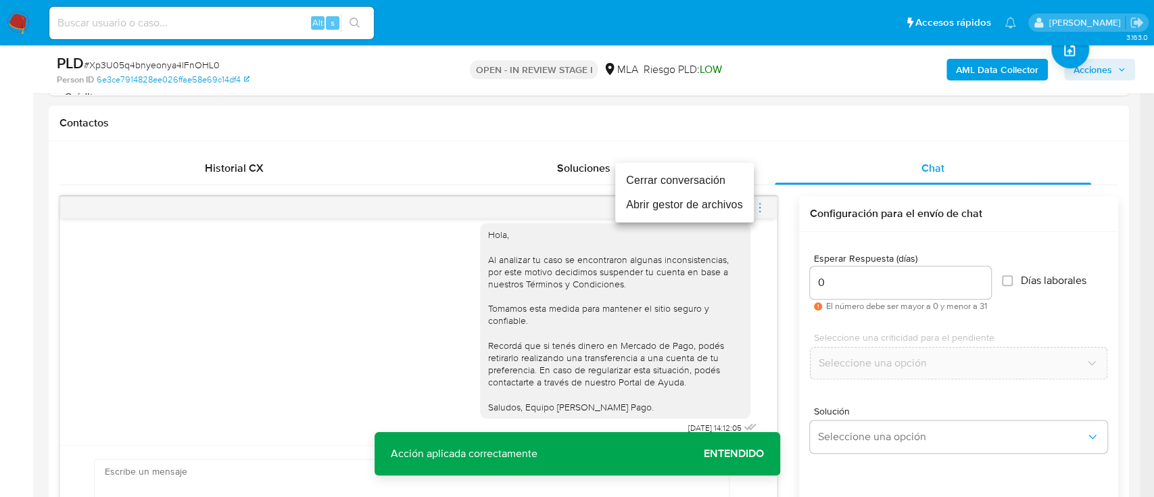
click at [691, 180] on li "Cerrar conversación" at bounding box center [684, 180] width 139 height 24
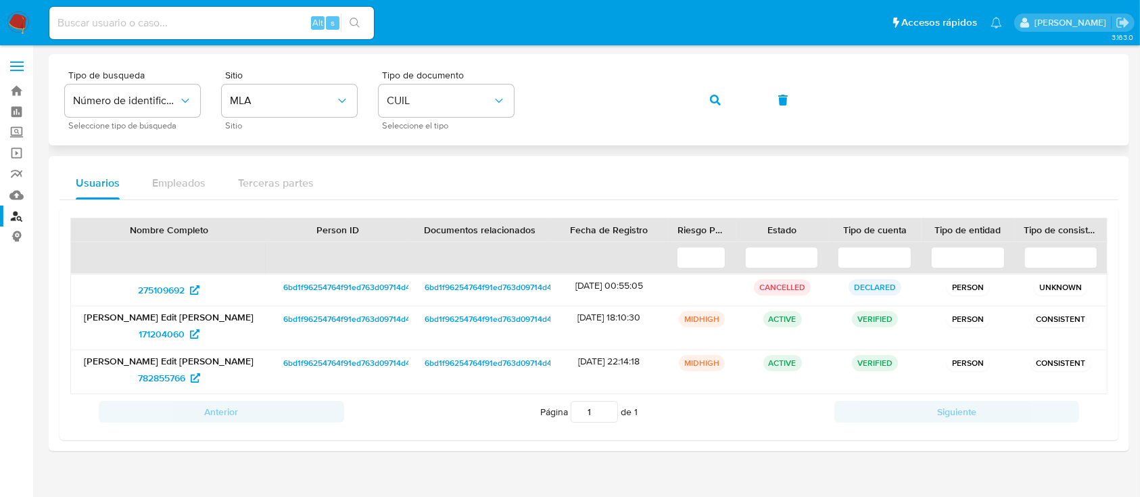
click at [750, 100] on div "Tipo de busqueda Número de identificación Seleccione tipo de búsqueda Sitio MLA…" at bounding box center [589, 99] width 1048 height 59
click at [695, 98] on button "button" at bounding box center [715, 100] width 46 height 32
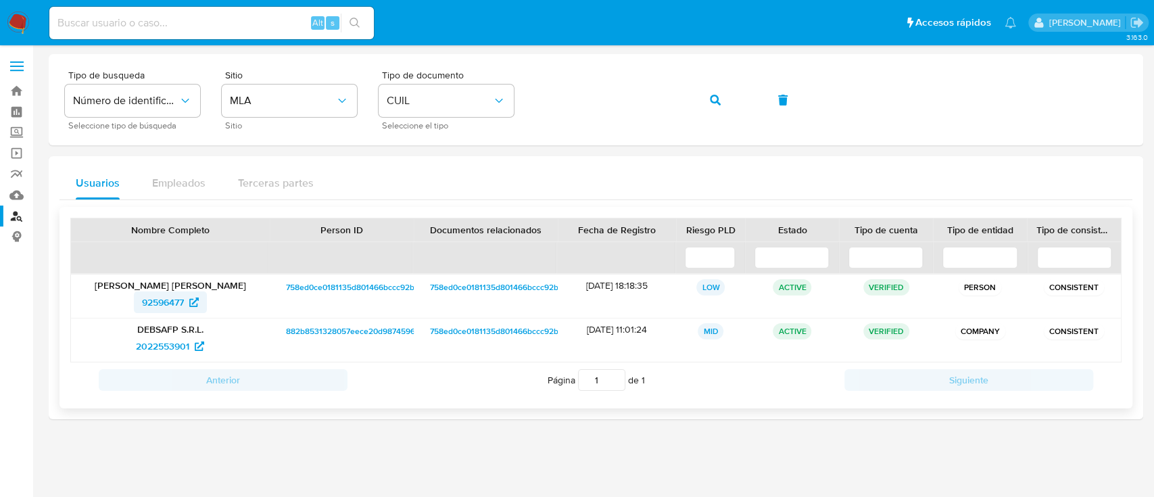
click at [162, 309] on span "92596477" at bounding box center [163, 302] width 42 height 22
click at [707, 97] on button "button" at bounding box center [715, 100] width 46 height 32
click at [690, 100] on div "Tipo de busqueda Número de identificación Seleccione tipo de búsqueda Sitio MLA…" at bounding box center [596, 99] width 1062 height 59
click at [707, 95] on button "button" at bounding box center [715, 100] width 46 height 32
click at [176, 298] on span "2383938515" at bounding box center [163, 302] width 52 height 22
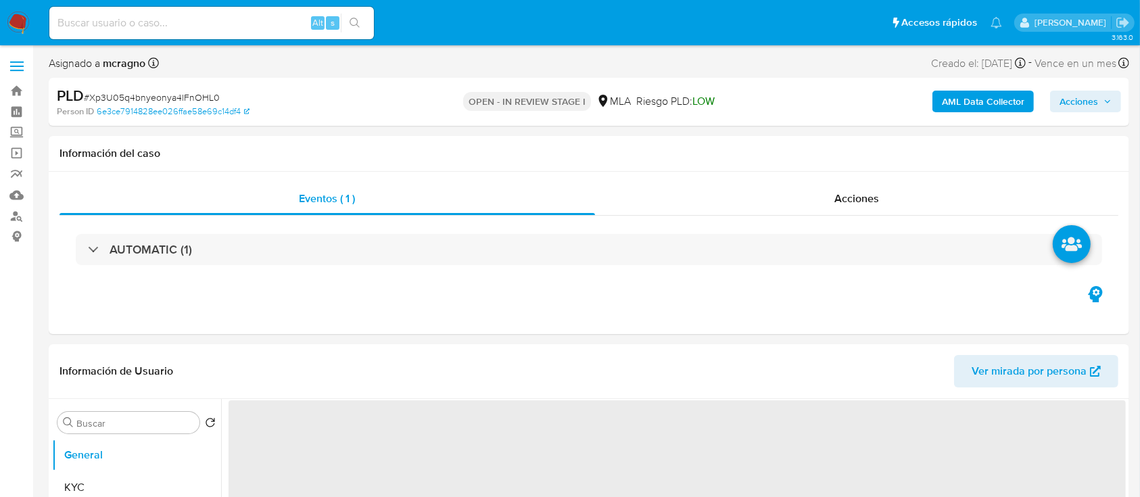
select select "10"
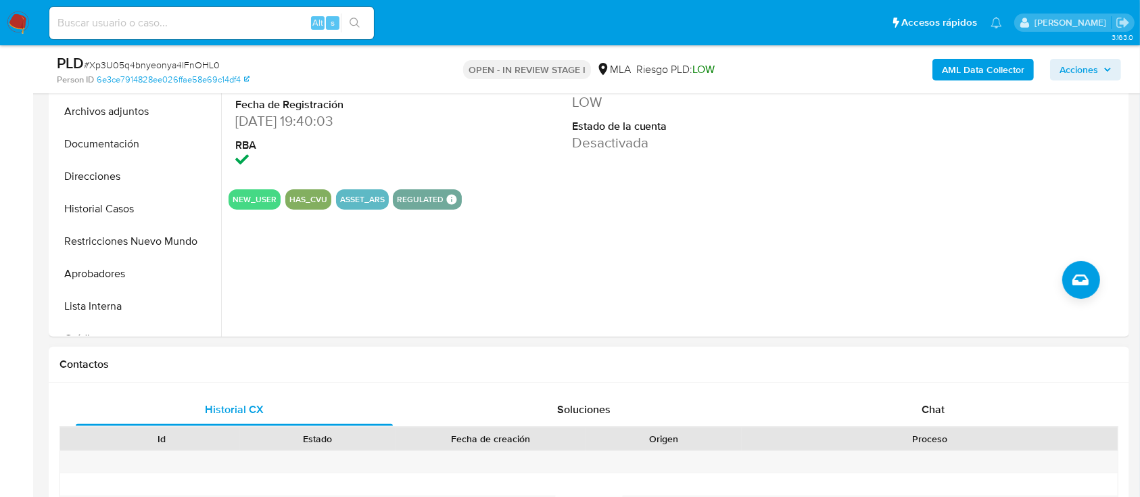
drag, startPoint x: 936, startPoint y: 412, endPoint x: 900, endPoint y: 360, distance: 63.2
click at [937, 410] on span "Chat" at bounding box center [932, 409] width 23 height 16
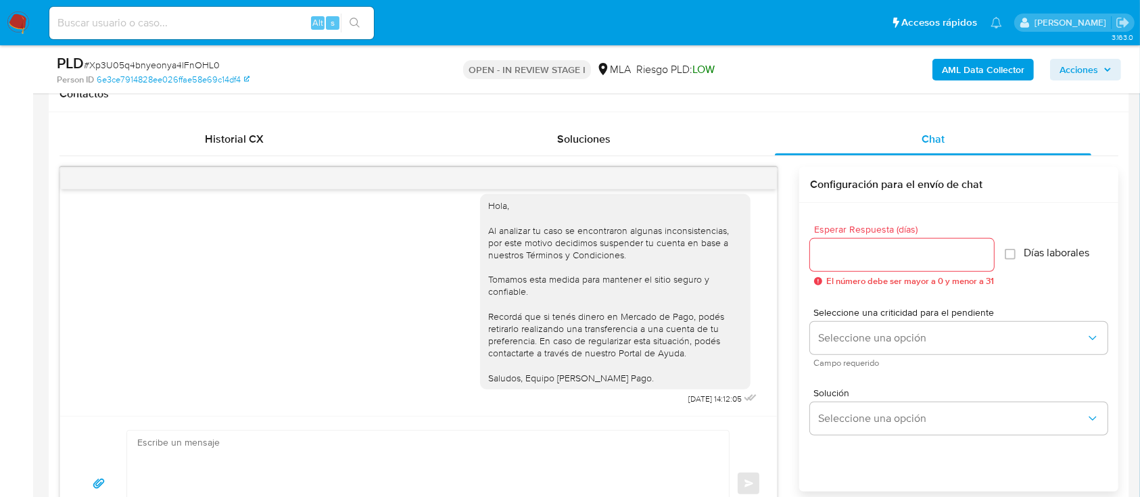
scroll to position [440, 0]
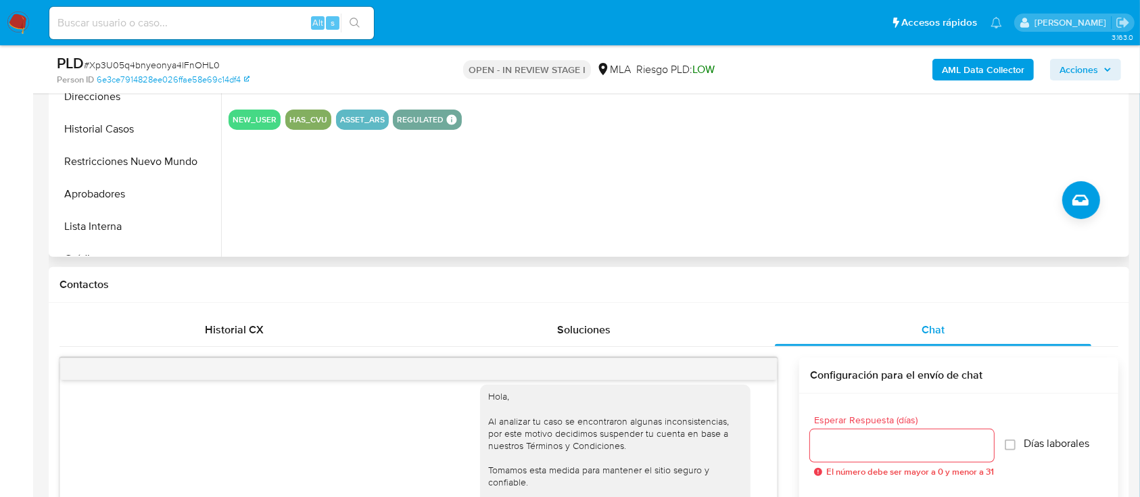
click at [101, 160] on button "Restricciones Nuevo Mundo" at bounding box center [136, 161] width 169 height 32
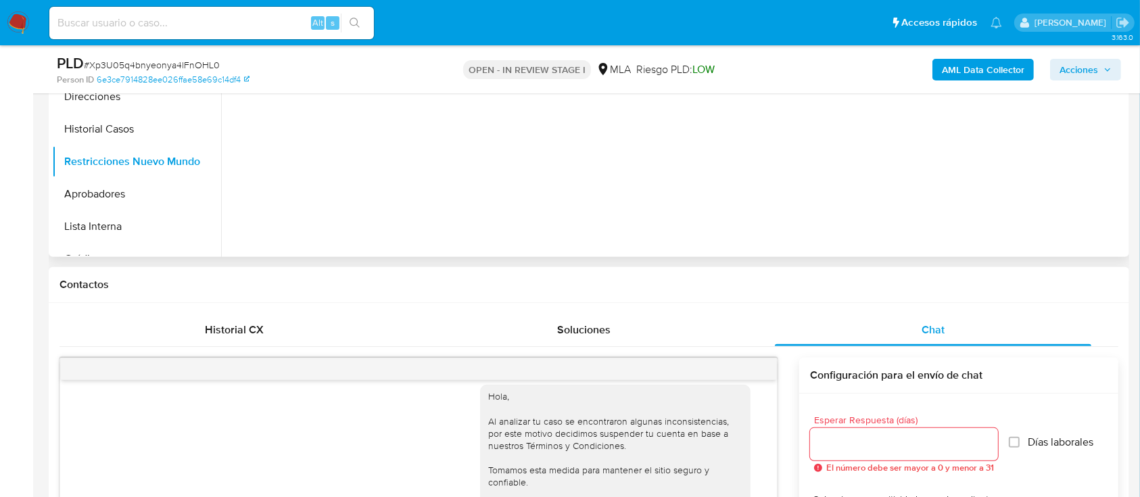
scroll to position [350, 0]
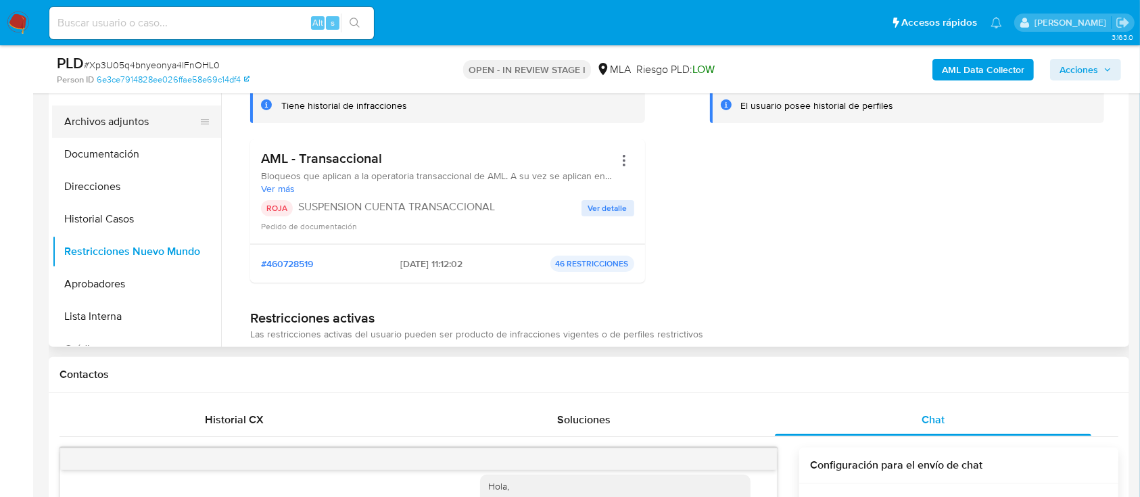
click at [134, 127] on button "Archivos adjuntos" at bounding box center [131, 121] width 158 height 32
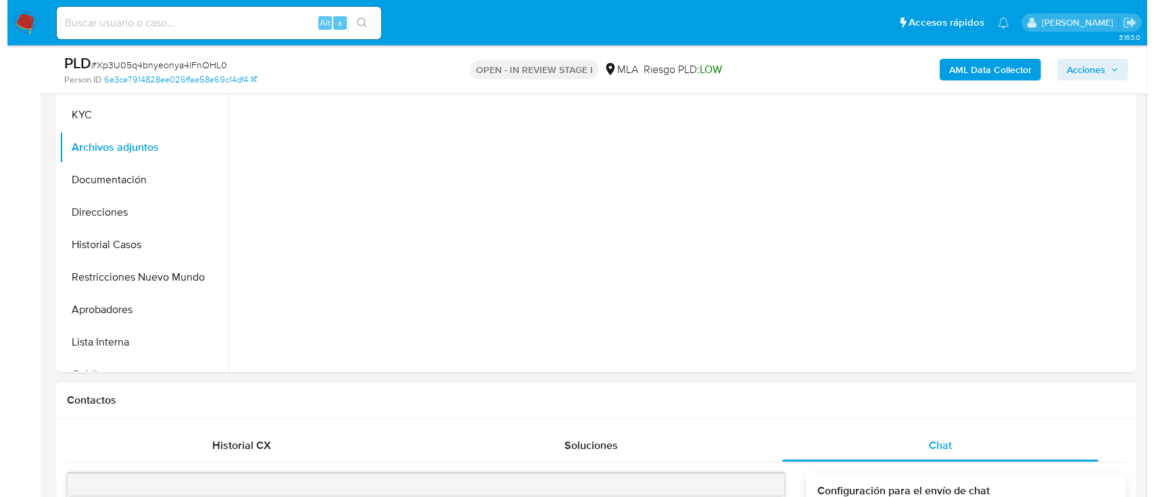
scroll to position [183, 0]
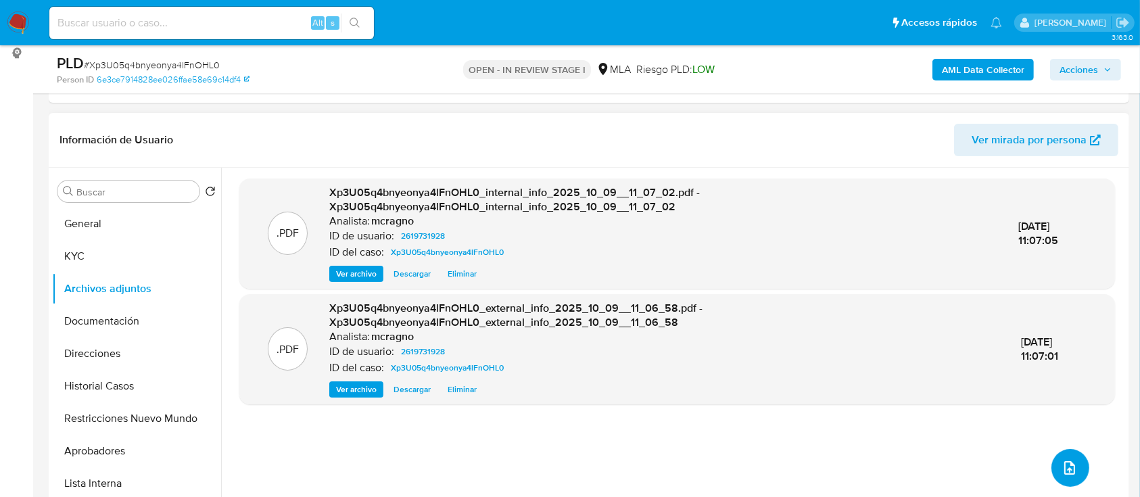
click at [1062, 468] on icon "upload-file" at bounding box center [1069, 468] width 16 height 16
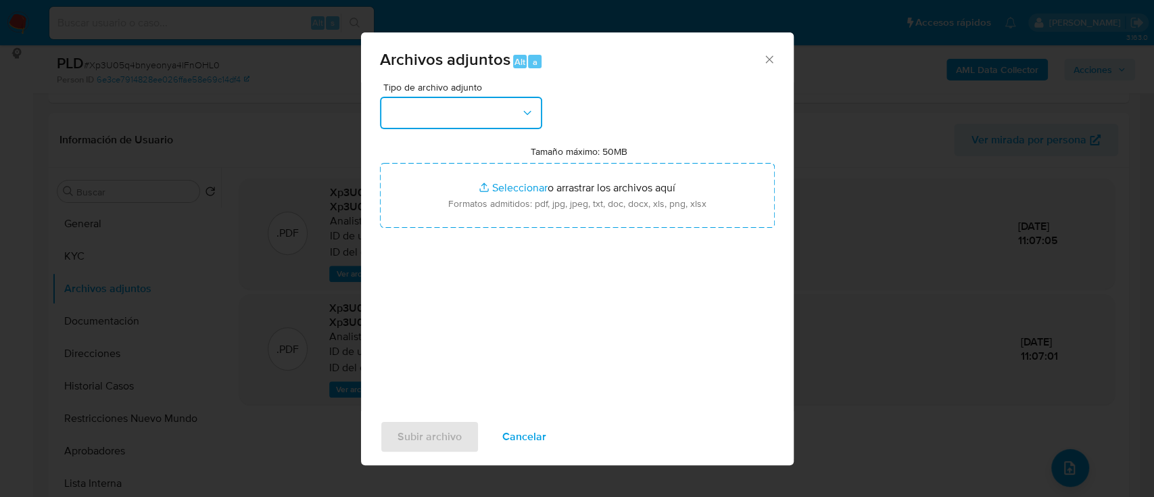
click at [487, 108] on button "button" at bounding box center [461, 113] width 162 height 32
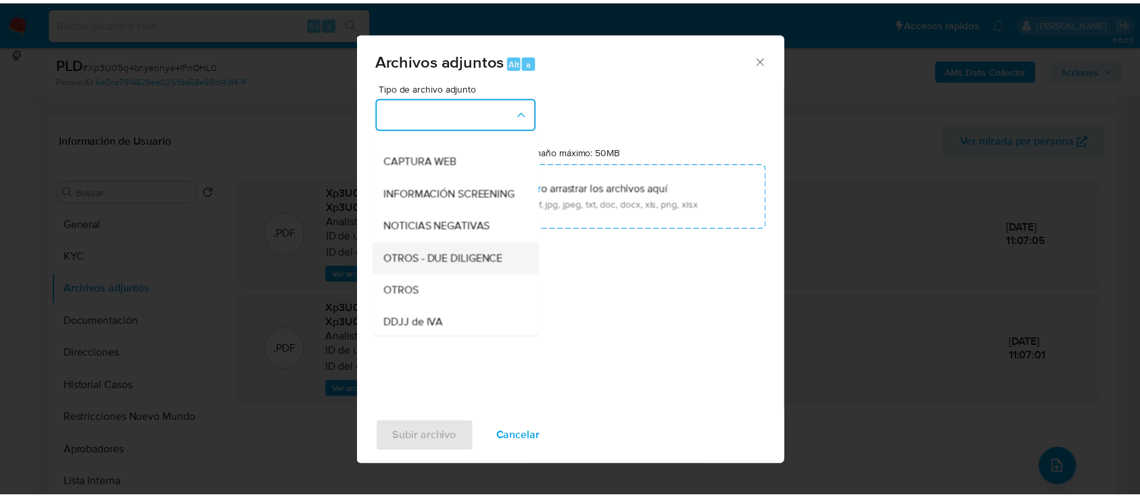
scroll to position [122, 0]
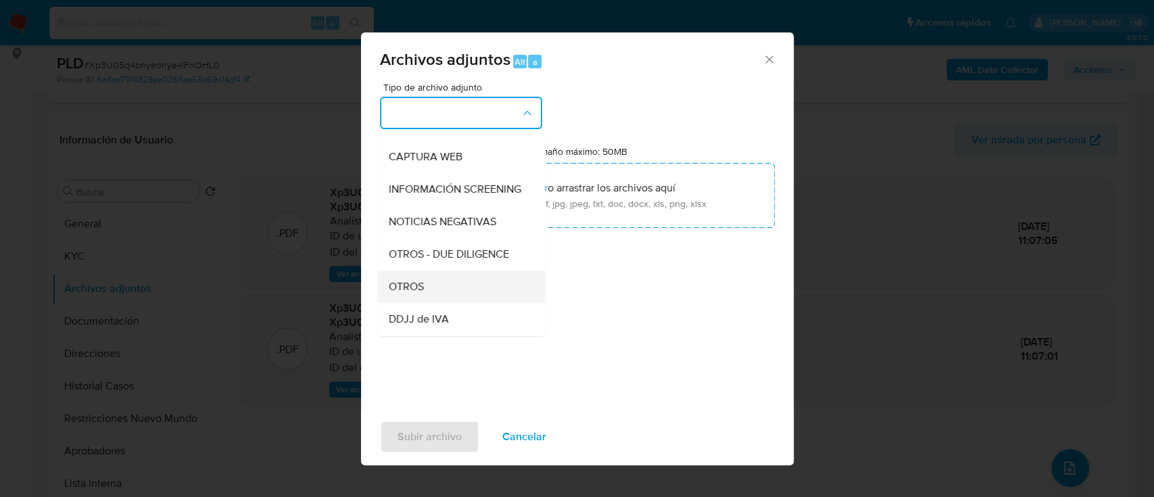
click at [432, 292] on div "OTROS" at bounding box center [457, 286] width 138 height 32
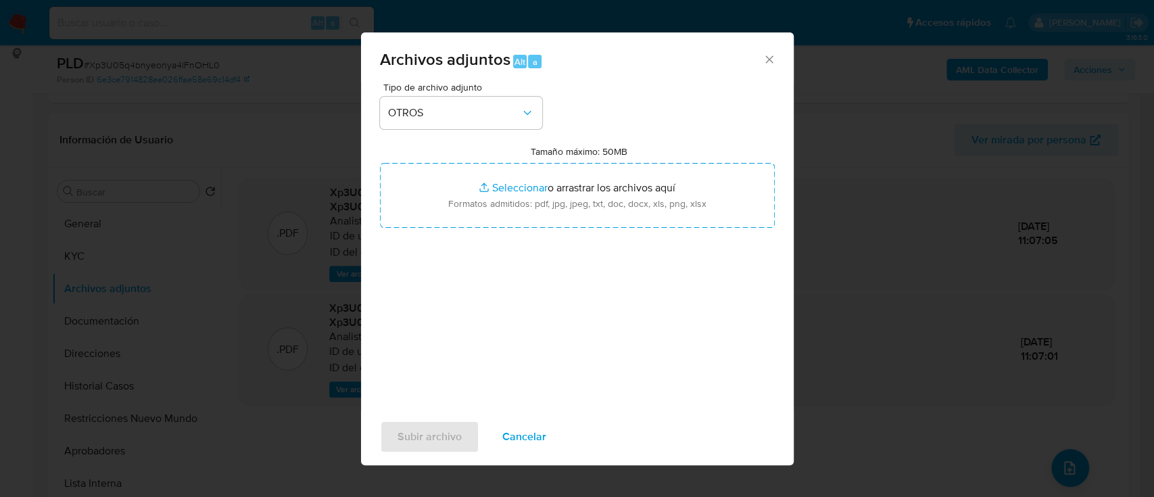
click at [512, 232] on div "Tipo de archivo adjunto OTROS Tamaño máximo: 50MB Seleccionar archivos Seleccio…" at bounding box center [577, 241] width 395 height 319
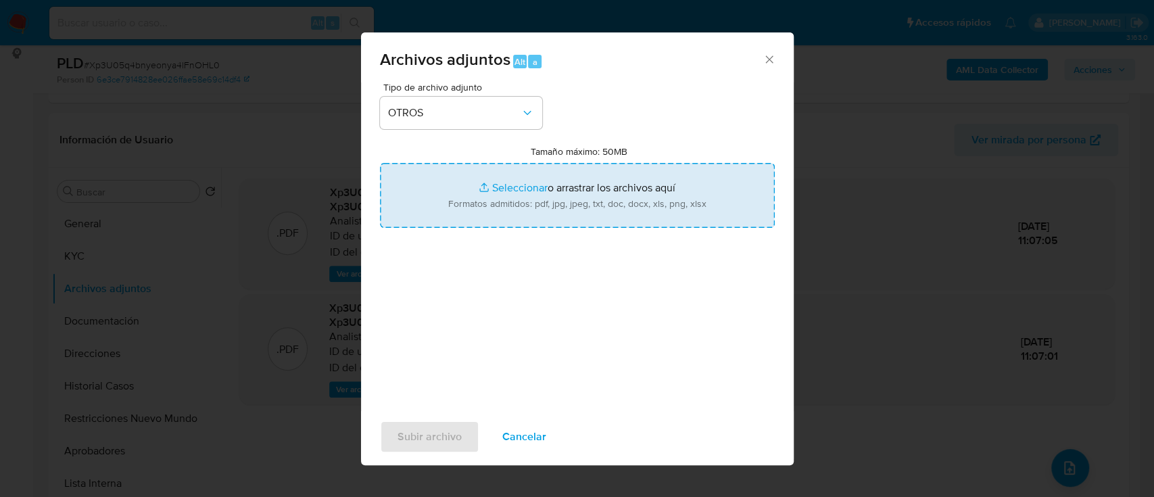
click at [469, 191] on input "Tamaño máximo: 50MB Seleccionar archivos" at bounding box center [577, 195] width 395 height 65
type input "C:\fakepath\2619731928 - Movimientos.xlsx"
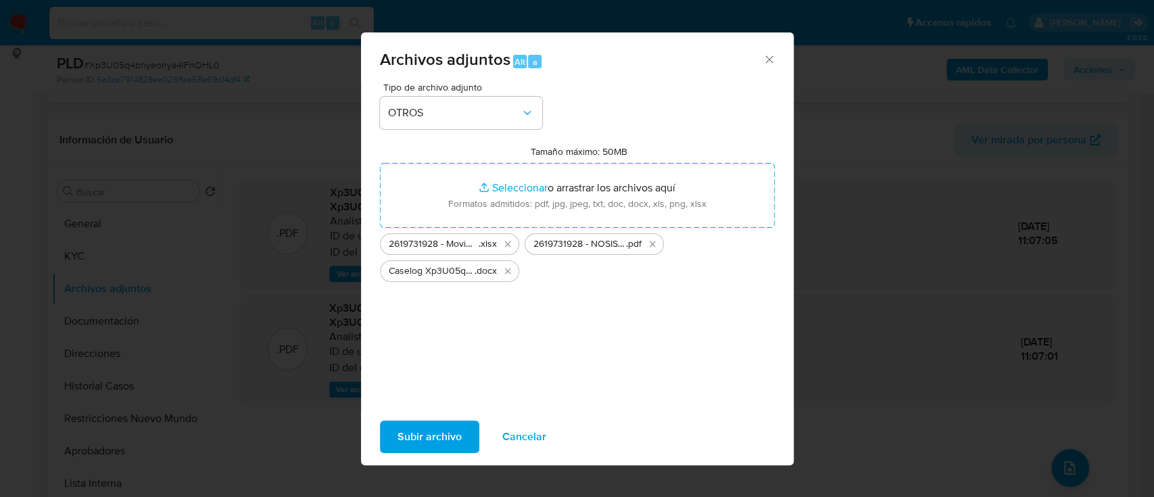
drag, startPoint x: 622, startPoint y: 81, endPoint x: 620, endPoint y: 107, distance: 25.8
click at [622, 81] on div "Archivos adjuntos Alt a" at bounding box center [577, 57] width 433 height 51
click at [439, 435] on span "Subir archivo" at bounding box center [429, 437] width 64 height 30
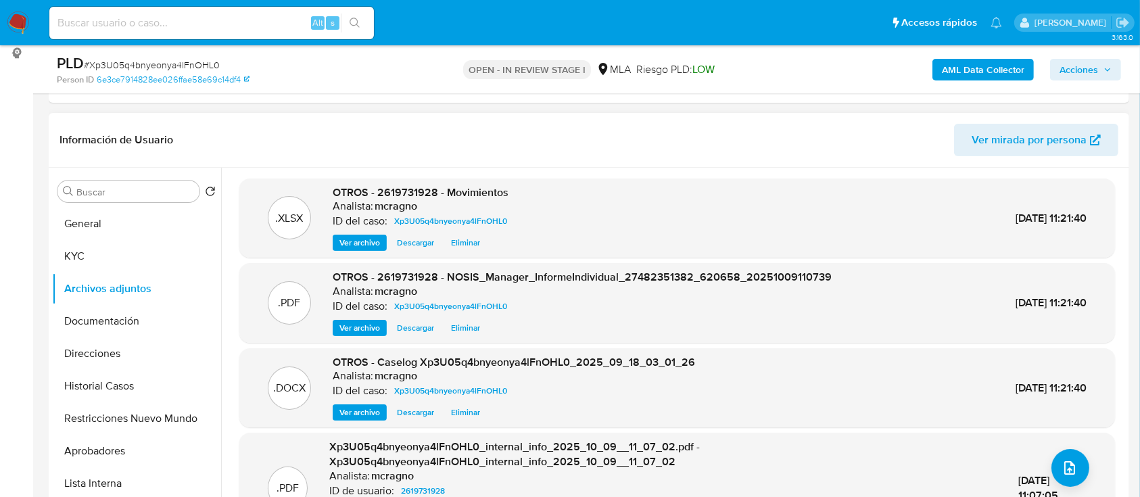
drag, startPoint x: 113, startPoint y: 211, endPoint x: 781, endPoint y: 157, distance: 669.9
click at [114, 212] on button "General" at bounding box center [136, 223] width 169 height 32
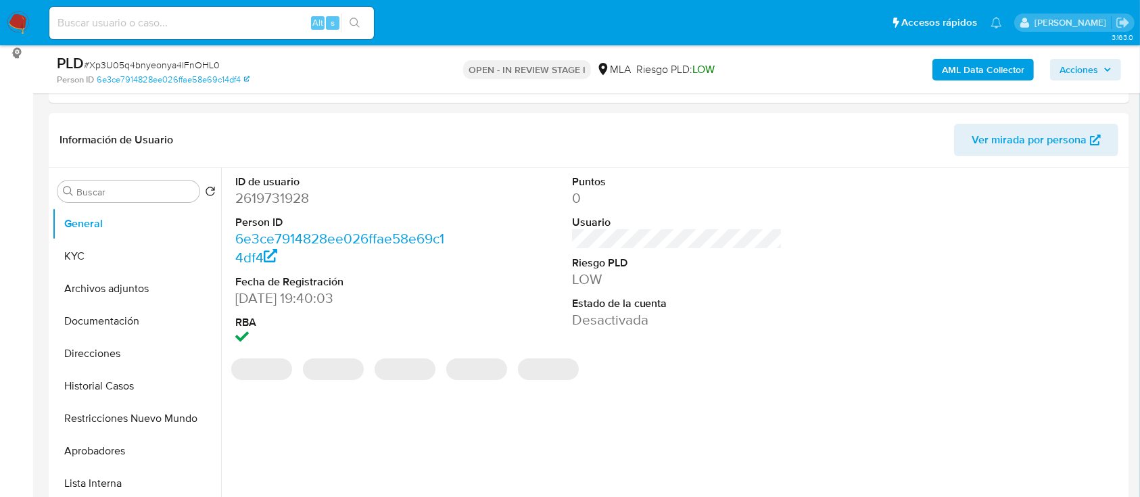
click at [1069, 68] on span "Acciones" at bounding box center [1078, 70] width 39 height 22
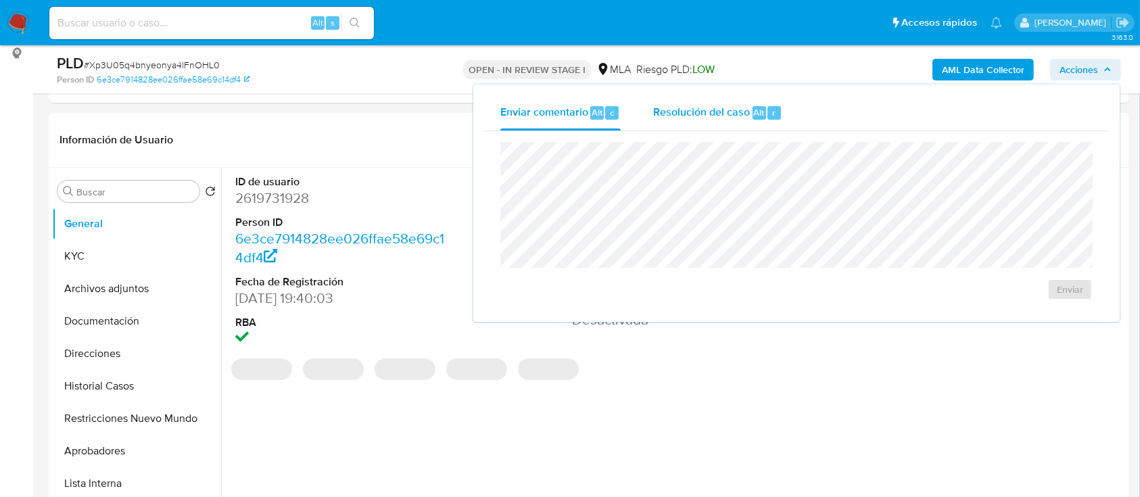
drag, startPoint x: 727, startPoint y: 108, endPoint x: 732, endPoint y: 132, distance: 24.3
click at [727, 109] on span "Resolución del caso" at bounding box center [701, 112] width 97 height 16
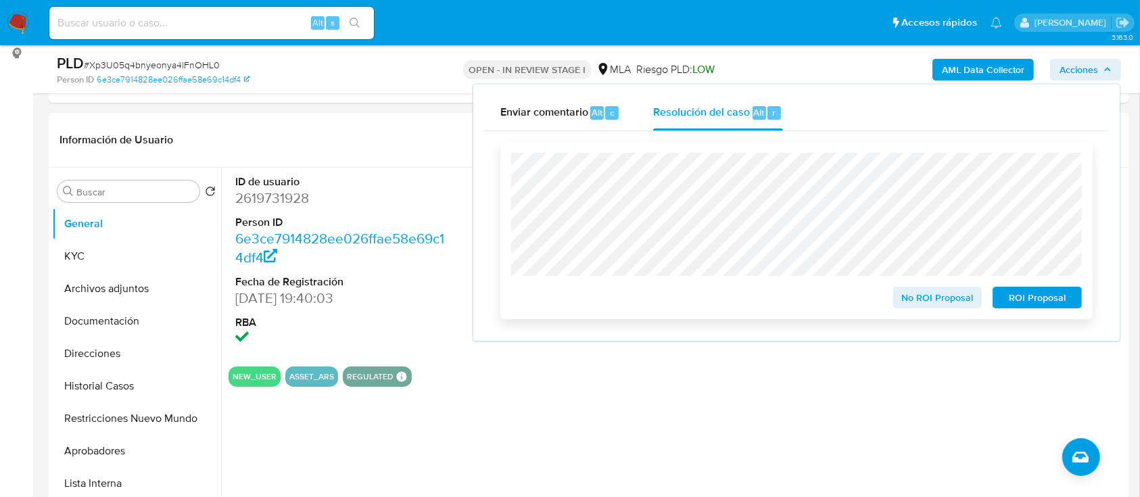
click at [1037, 300] on span "ROI Proposal" at bounding box center [1037, 297] width 70 height 19
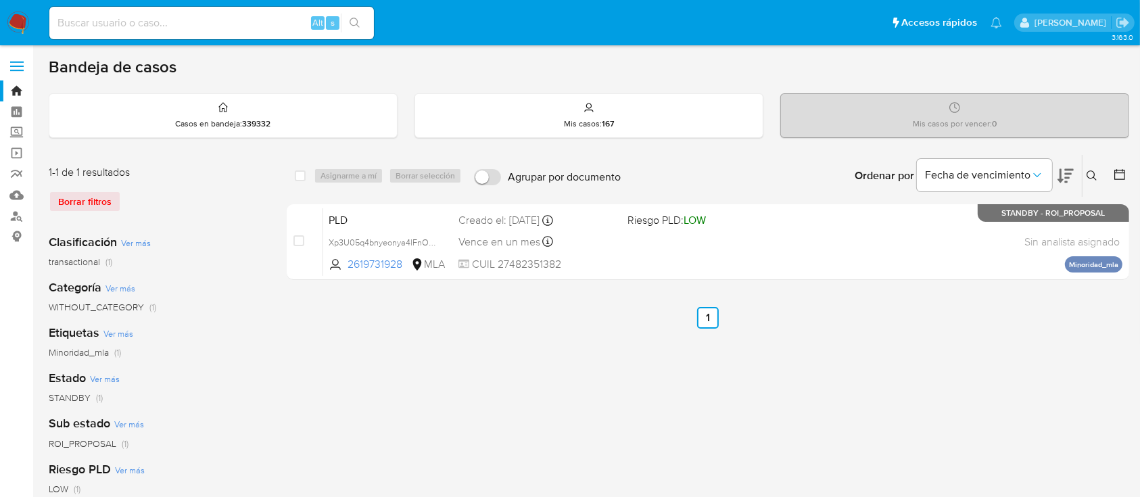
click at [1085, 185] on div "Ingrese ID de usuario o caso Buscar Borrar filtros" at bounding box center [1092, 176] width 23 height 42
click at [1089, 172] on icon at bounding box center [1091, 175] width 11 height 11
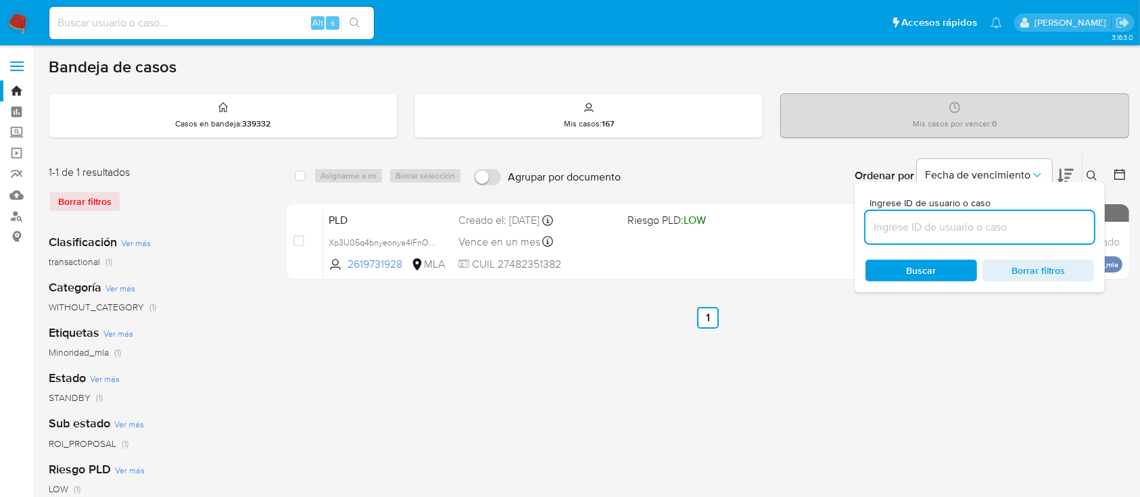
click at [990, 220] on input at bounding box center [979, 227] width 228 height 18
click at [1088, 174] on icon at bounding box center [1091, 175] width 11 height 11
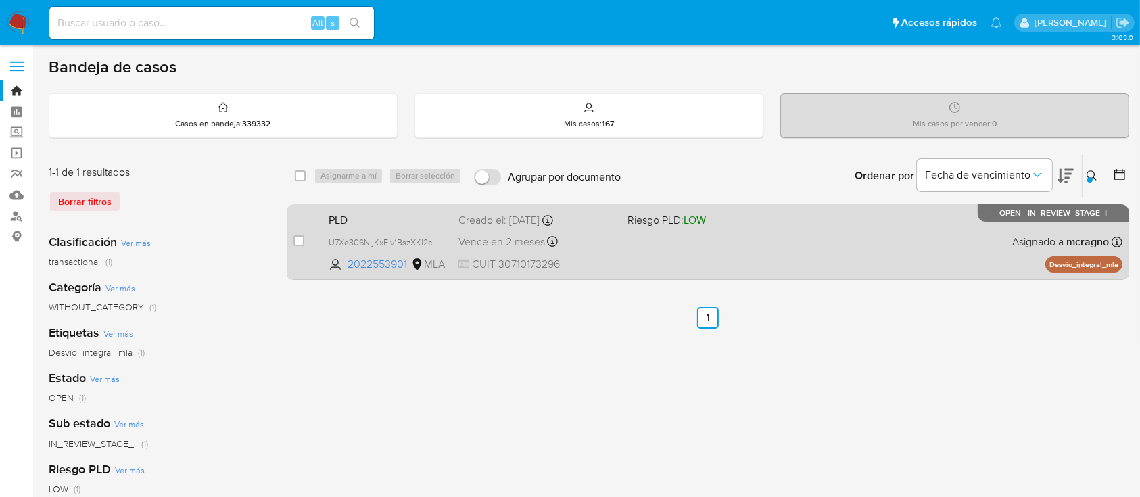
click at [874, 234] on div "PLD U7Xe306NijKxFlv1BszXKl2c 2022553901 MLA Riesgo PLD: LOW Creado el: [DATE] C…" at bounding box center [722, 241] width 799 height 68
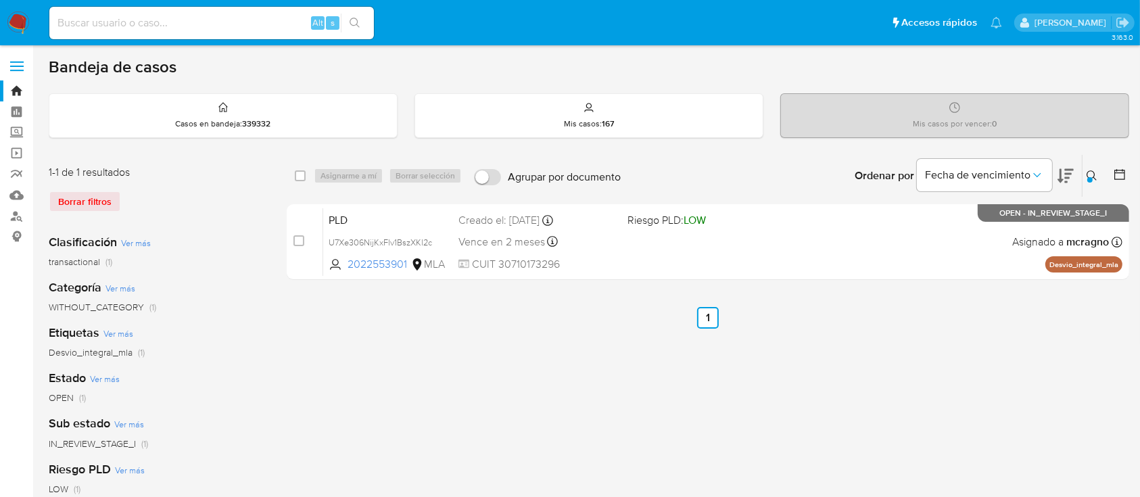
click at [1089, 173] on icon at bounding box center [1091, 175] width 11 height 11
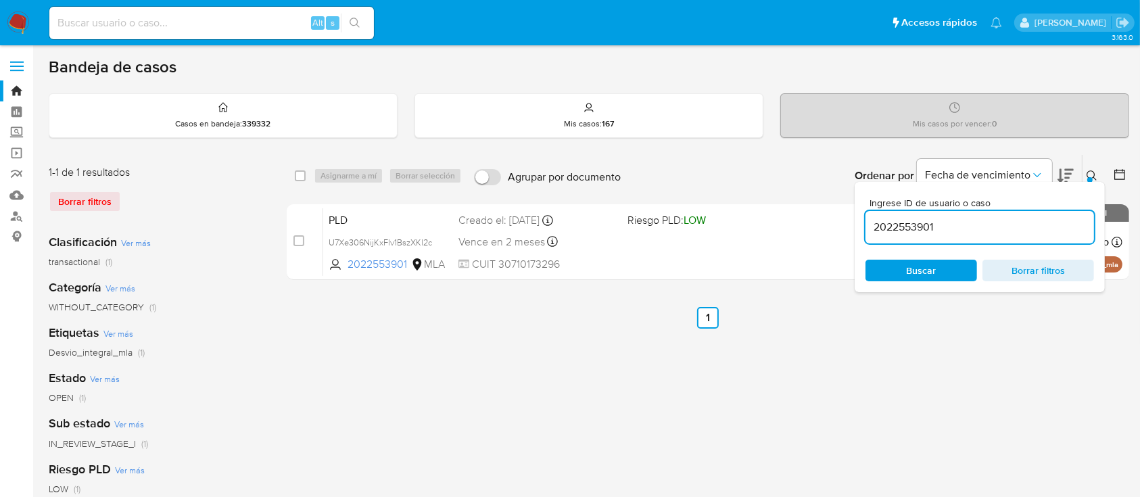
click at [1060, 220] on input "2022553901" at bounding box center [979, 227] width 228 height 18
type input "395314132"
click at [1089, 177] on div at bounding box center [1089, 179] width 5 height 5
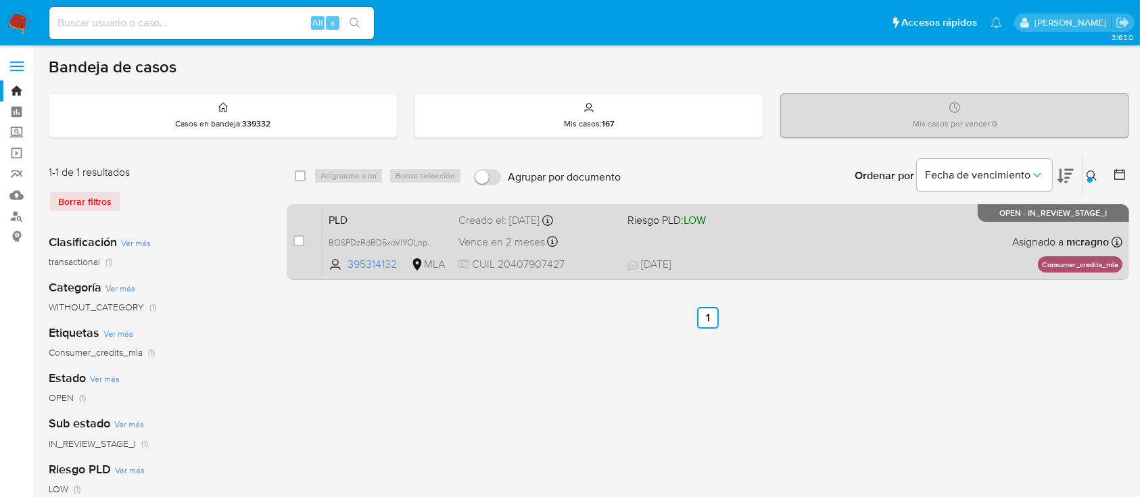
click at [828, 239] on div "PLD BOSPDzRdBD5xoVlYOLnpoGri 395314132 MLA Riesgo PLD: LOW Creado el: 12/09/202…" at bounding box center [722, 241] width 799 height 68
click at [297, 243] on input "checkbox" at bounding box center [298, 240] width 11 height 11
checkbox input "true"
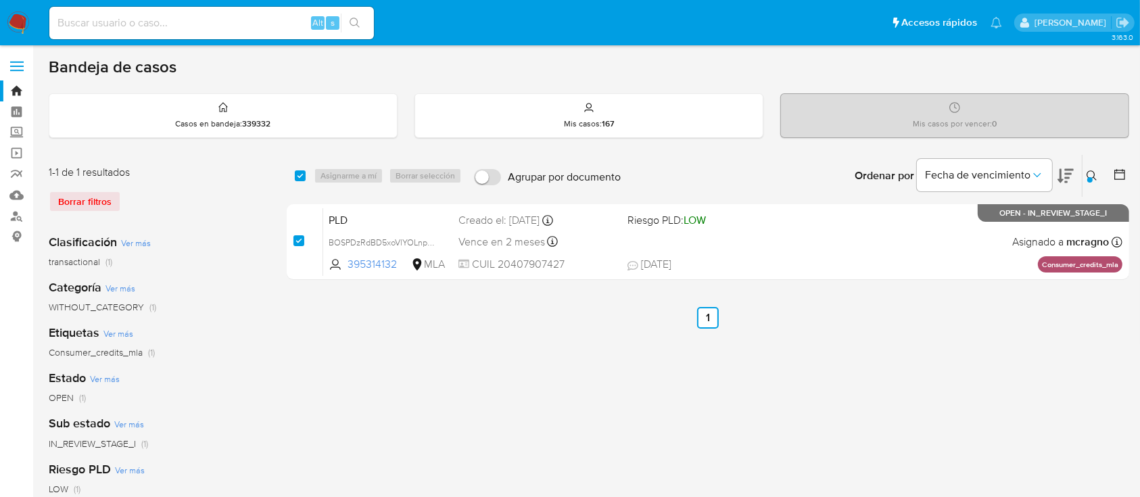
checkbox input "true"
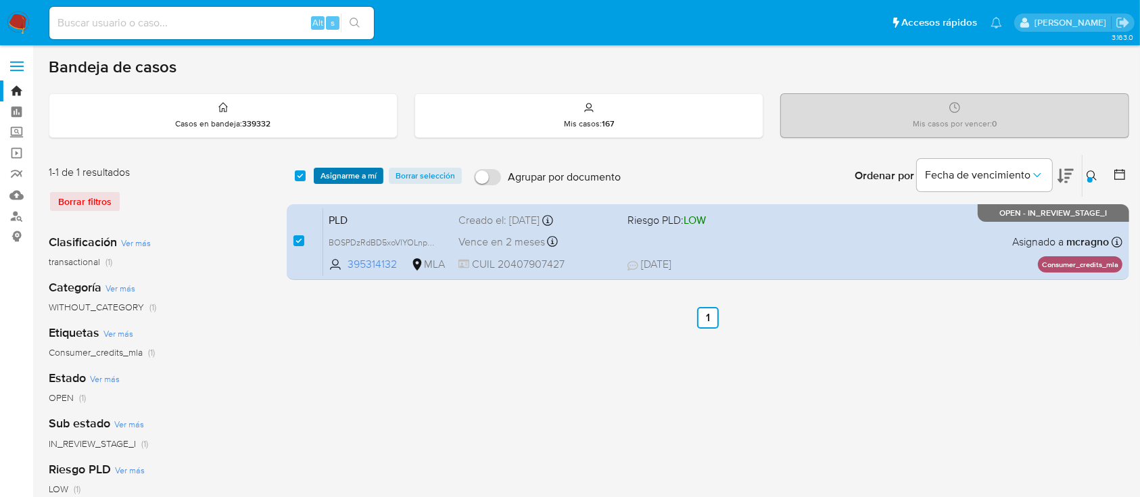
click at [334, 172] on span "Asignarme a mí" at bounding box center [348, 176] width 56 height 14
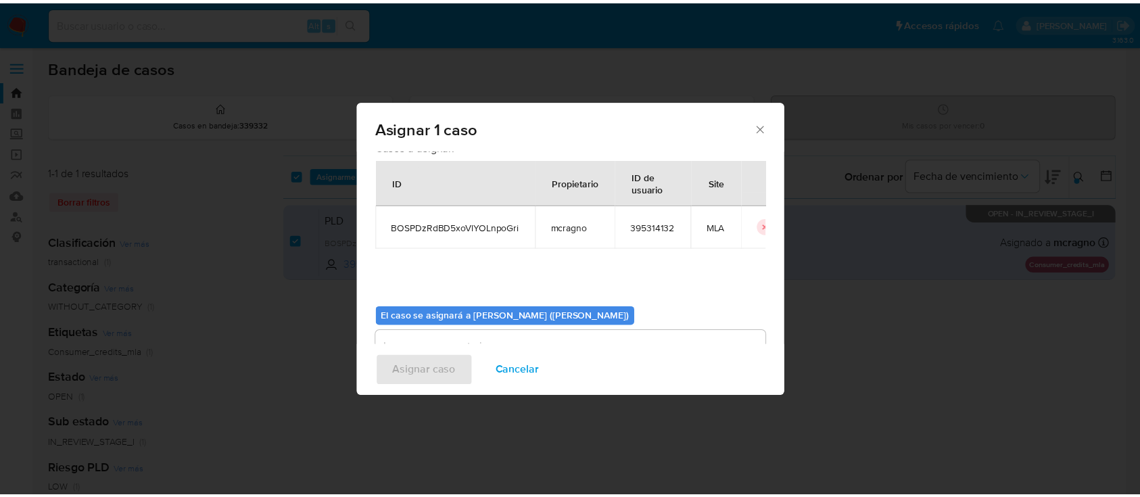
scroll to position [69, 0]
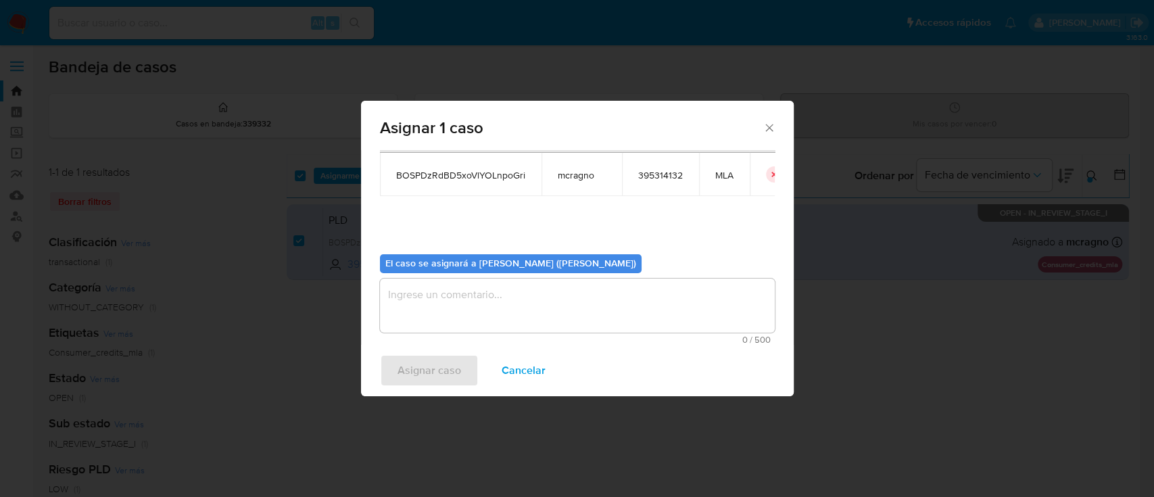
click at [400, 297] on textarea "assign-modal" at bounding box center [577, 305] width 395 height 54
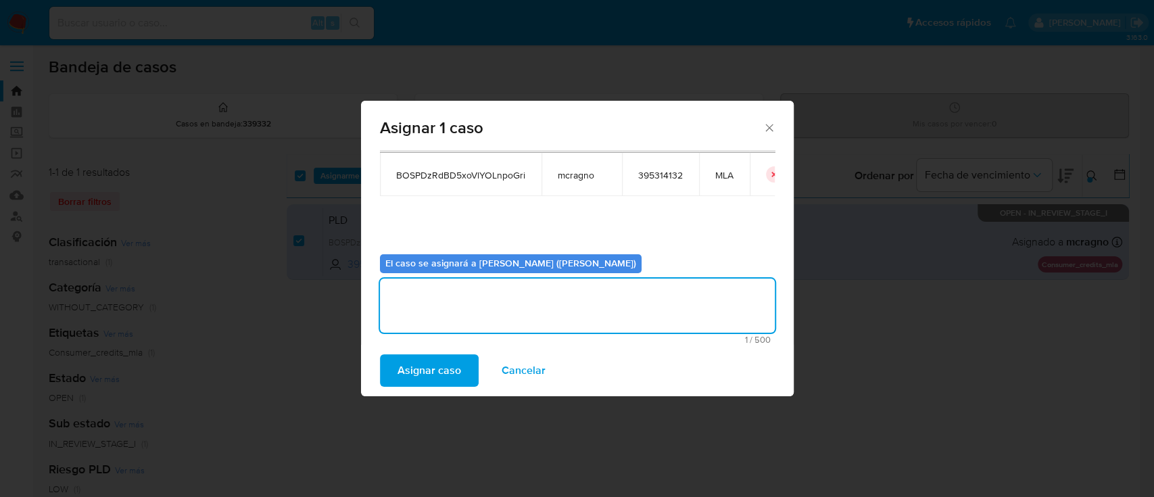
click at [428, 367] on span "Asignar caso" at bounding box center [429, 371] width 64 height 30
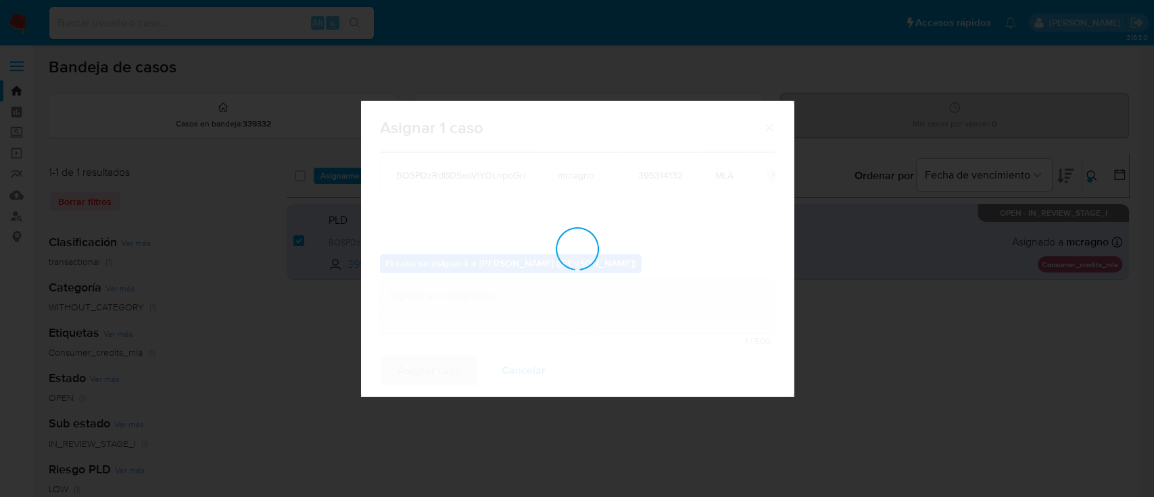
checkbox input "false"
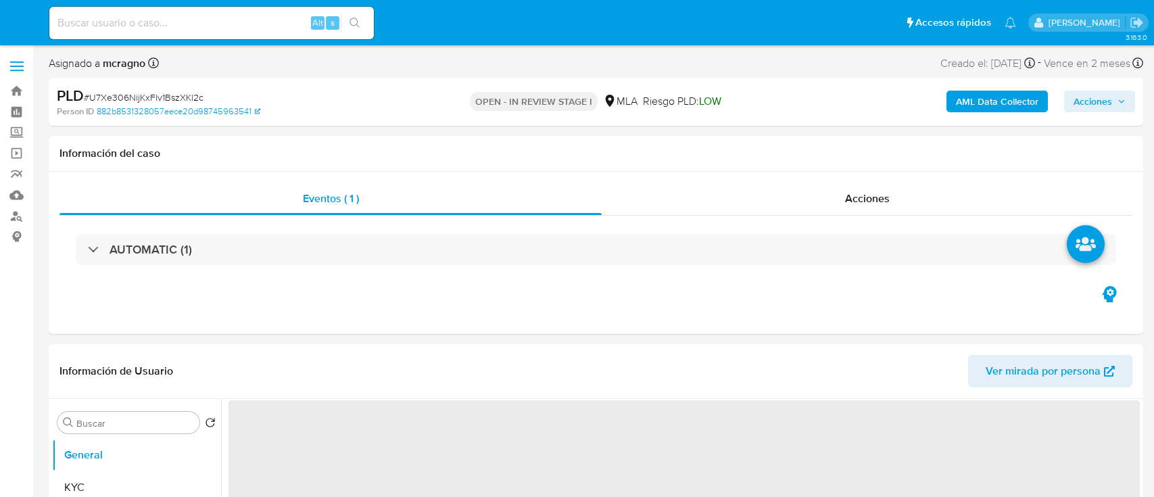
select select "10"
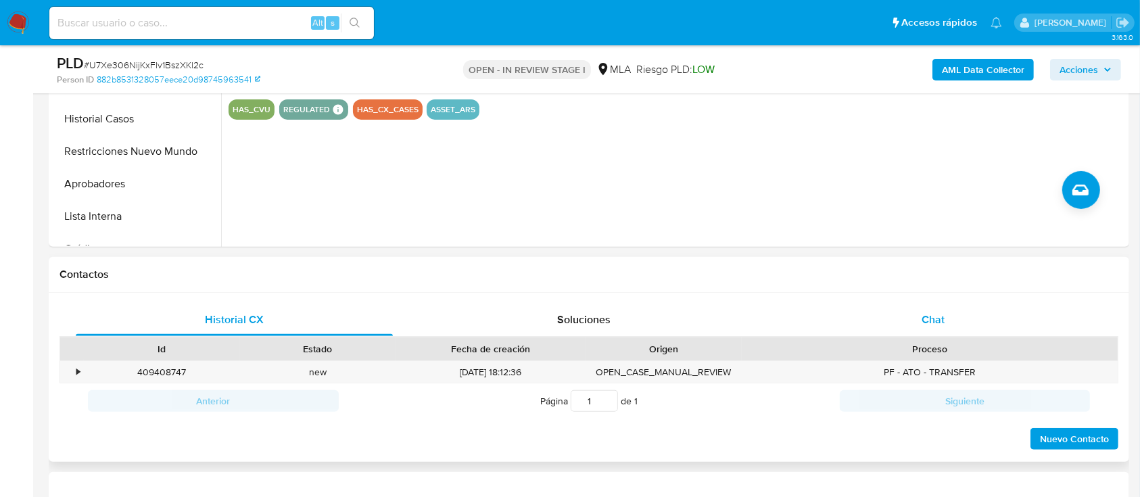
drag, startPoint x: 971, startPoint y: 317, endPoint x: 958, endPoint y: 324, distance: 14.8
click at [972, 316] on div "Chat" at bounding box center [933, 319] width 317 height 32
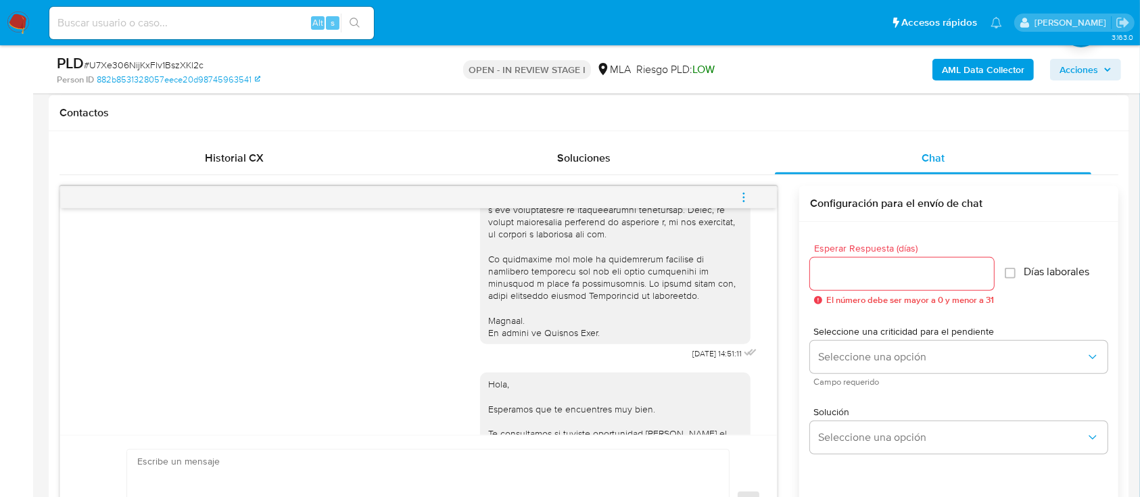
scroll to position [286, 0]
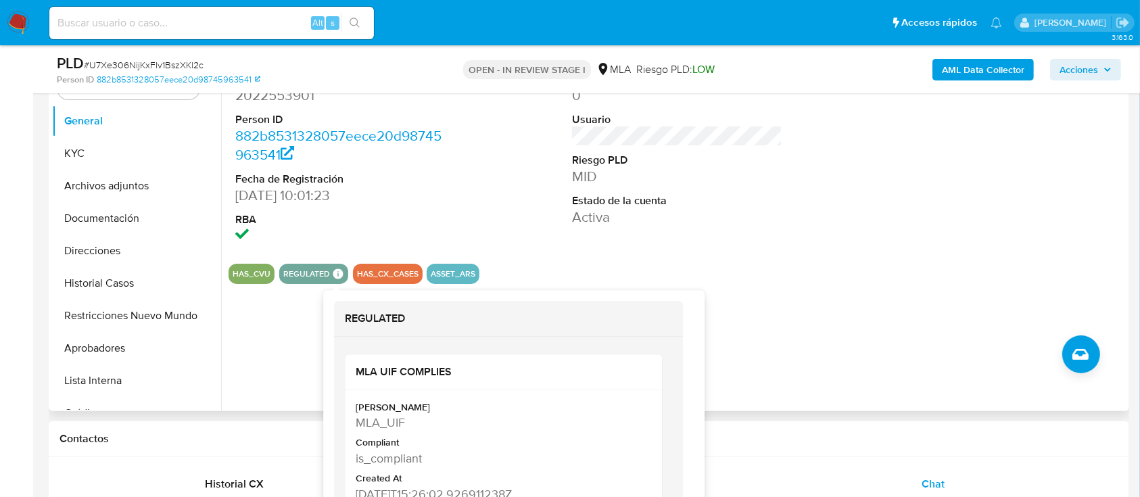
click at [332, 273] on icon at bounding box center [338, 274] width 12 height 12
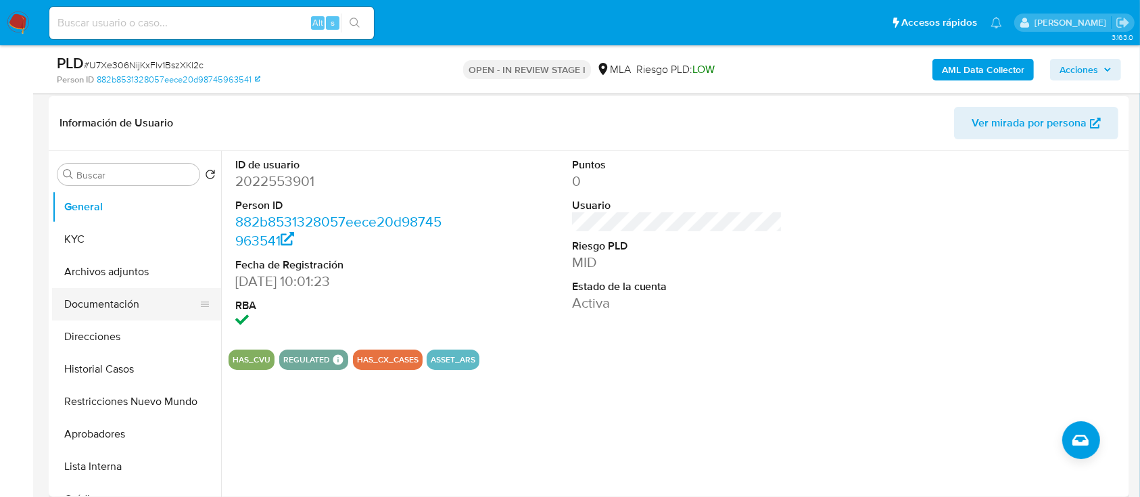
scroll to position [195, 0]
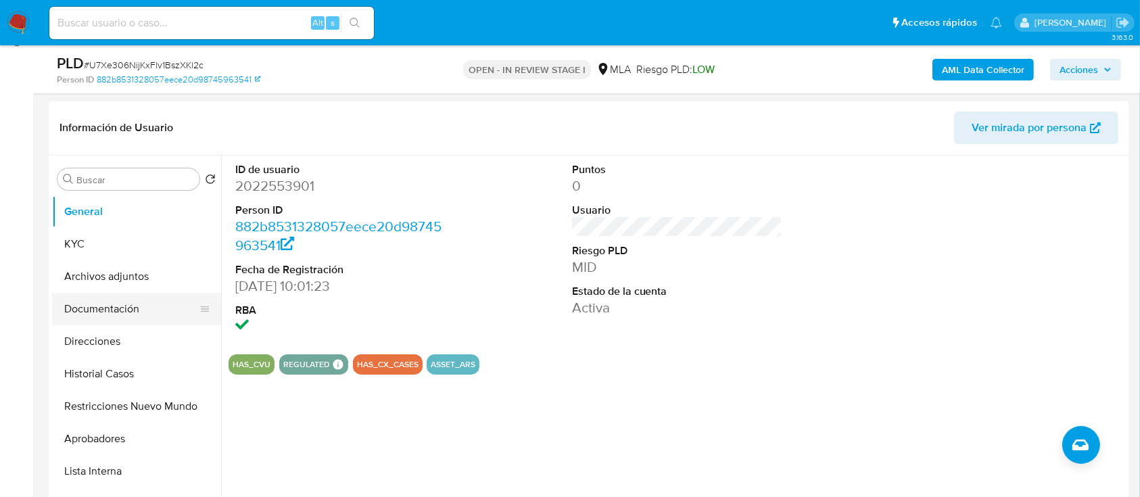
click at [120, 307] on button "Documentación" at bounding box center [131, 309] width 158 height 32
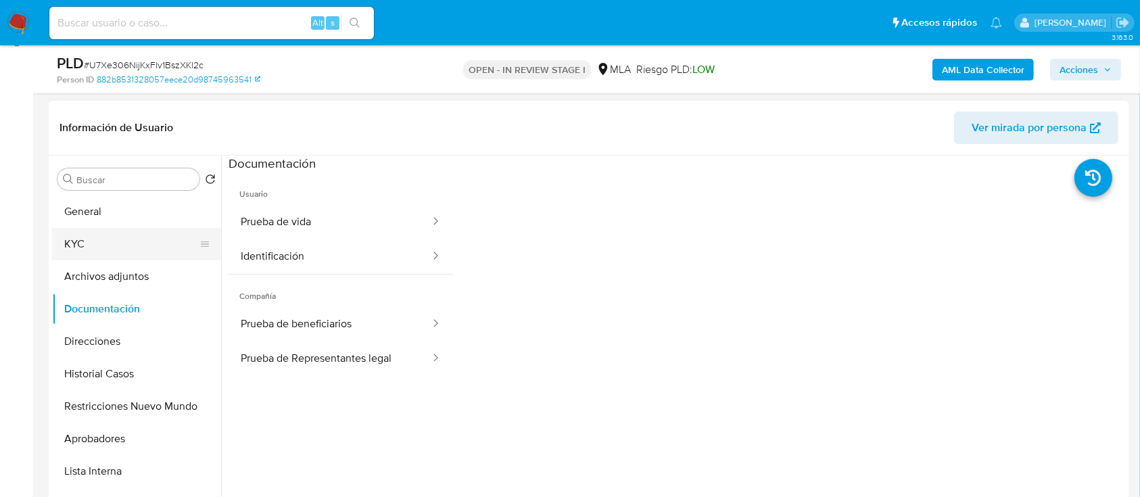
click at [104, 246] on button "KYC" at bounding box center [131, 244] width 158 height 32
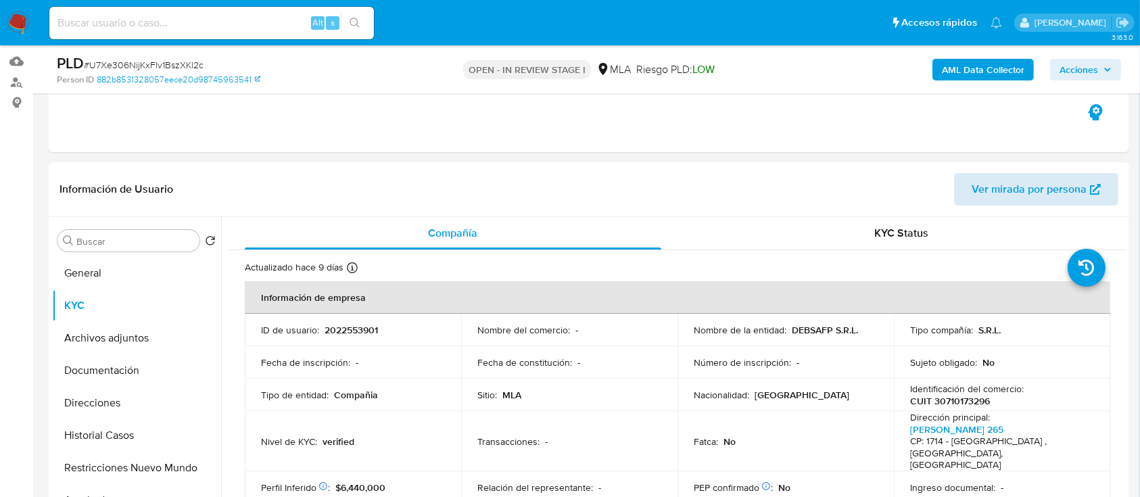
scroll to position [105, 0]
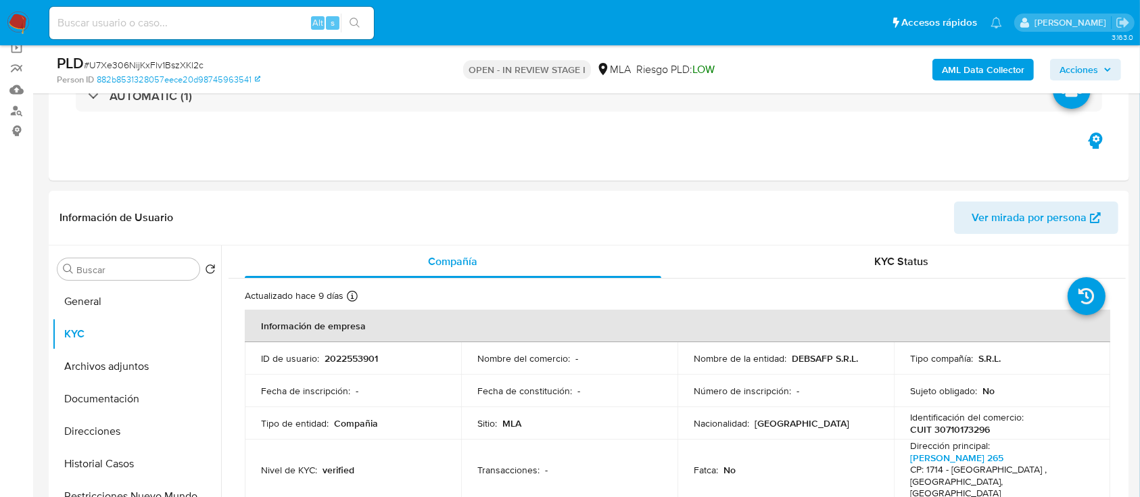
click at [965, 70] on b "AML Data Collector" at bounding box center [982, 70] width 82 height 22
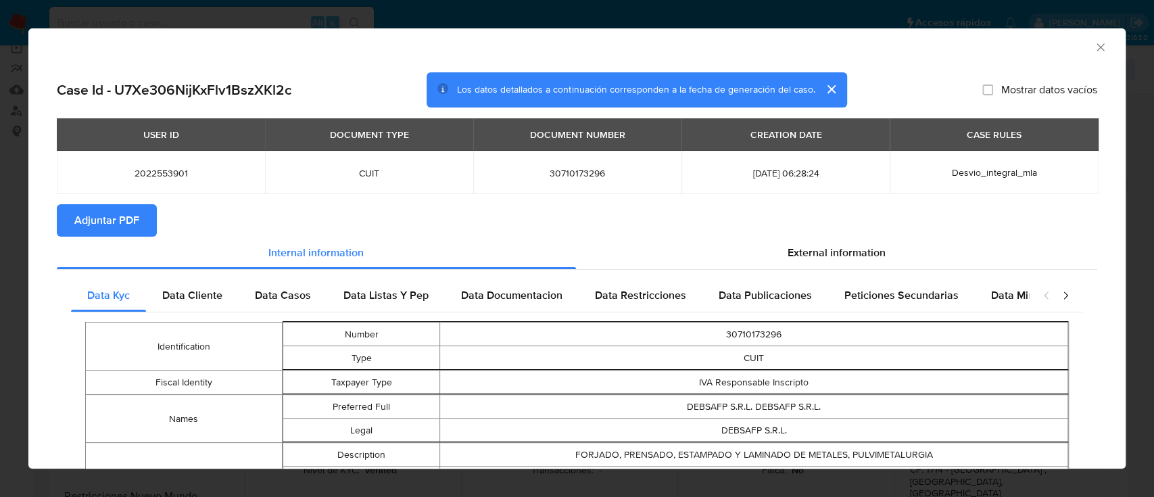
click at [105, 214] on span "Adjuntar PDF" at bounding box center [106, 220] width 65 height 30
drag, startPoint x: 1087, startPoint y: 43, endPoint x: 1065, endPoint y: 63, distance: 29.2
click at [1094, 45] on icon "Cerrar ventana" at bounding box center [1101, 48] width 14 height 14
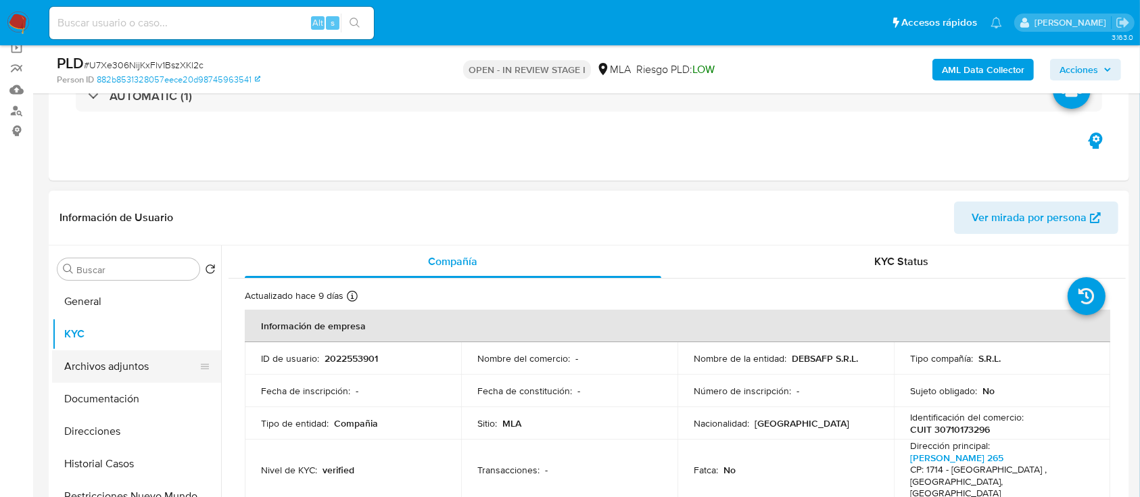
drag, startPoint x: 134, startPoint y: 367, endPoint x: 557, endPoint y: 341, distance: 423.9
click at [137, 367] on button "Archivos adjuntos" at bounding box center [136, 366] width 169 height 32
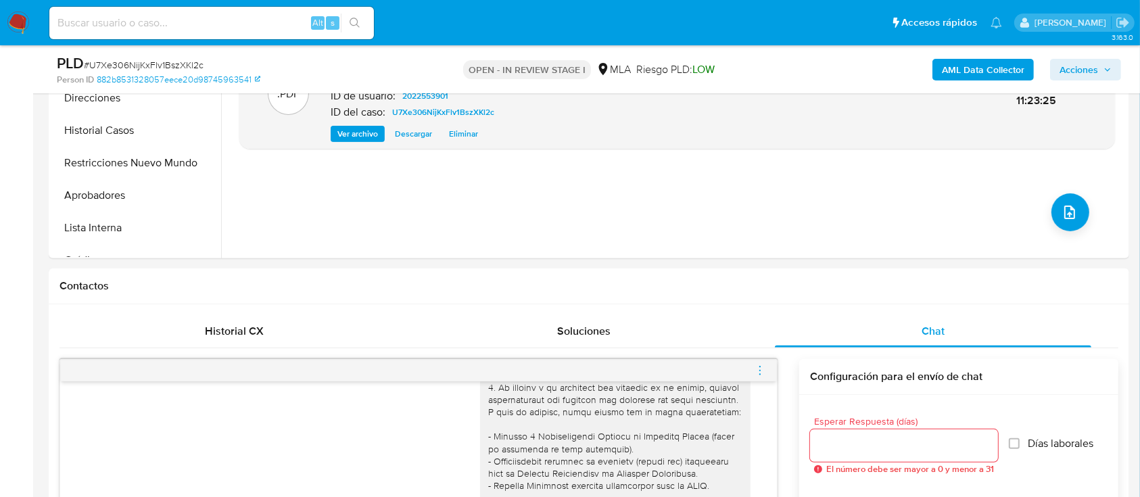
scroll to position [376, 0]
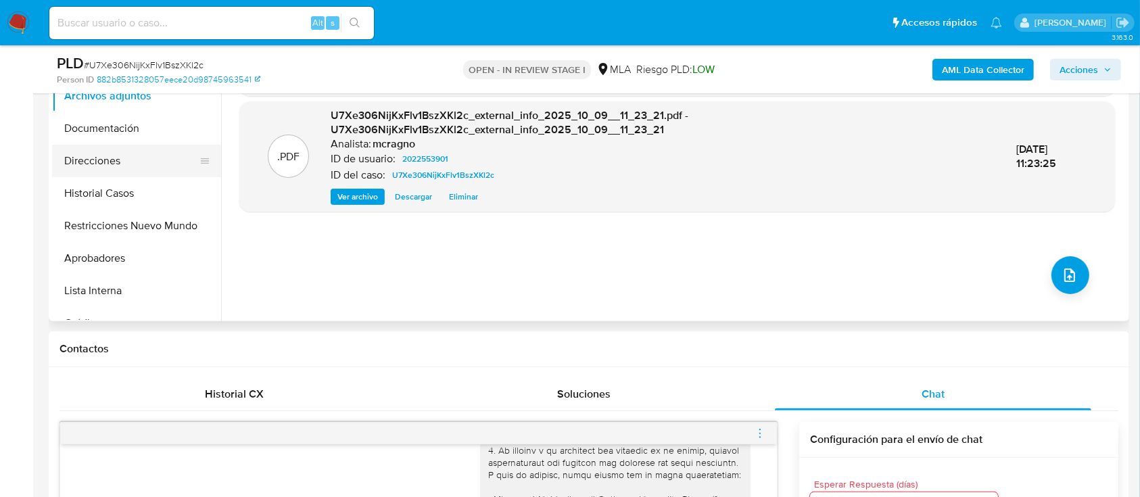
click at [132, 170] on button "Direcciones" at bounding box center [131, 161] width 158 height 32
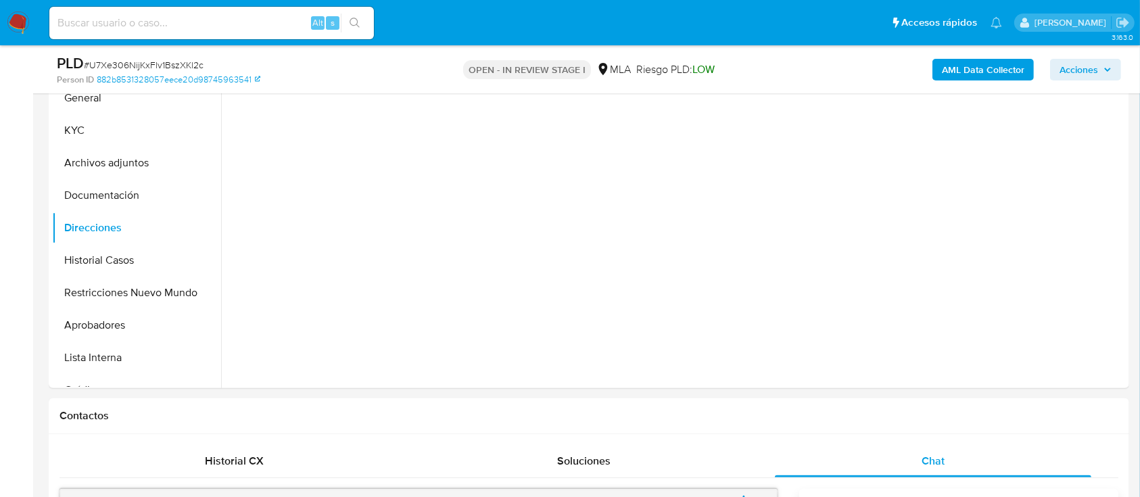
scroll to position [286, 0]
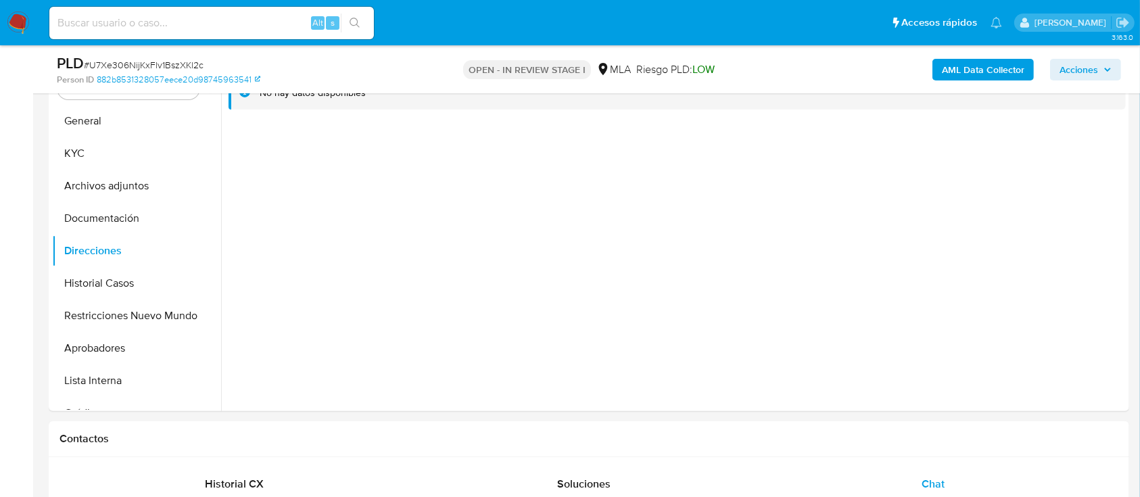
click at [67, 145] on button "KYC" at bounding box center [131, 153] width 158 height 32
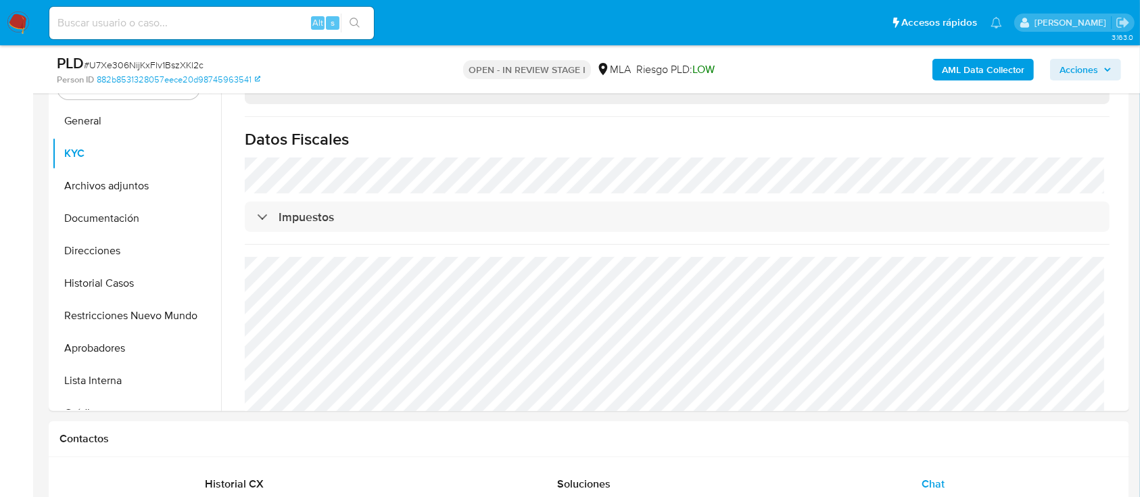
scroll to position [126, 0]
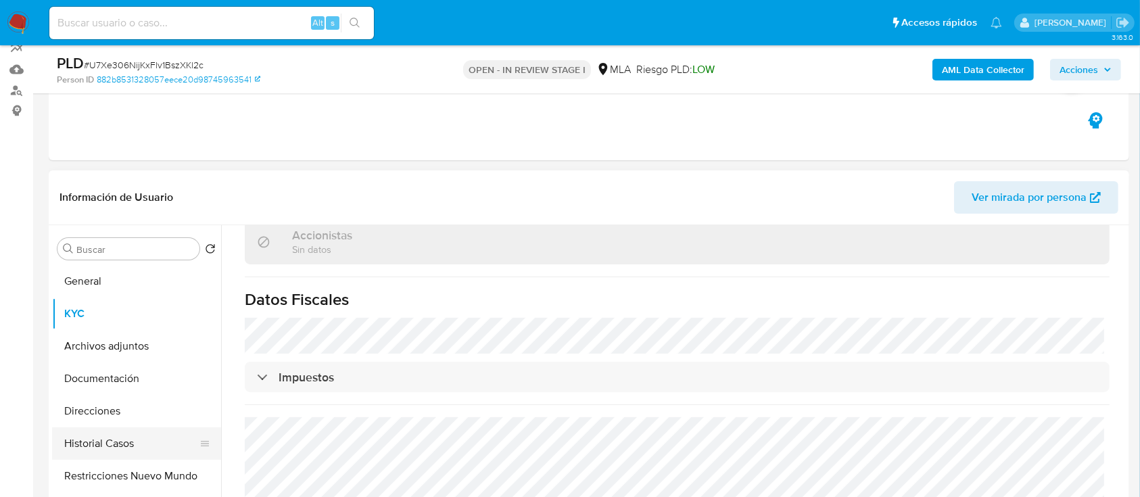
click at [109, 453] on button "Historial Casos" at bounding box center [131, 443] width 158 height 32
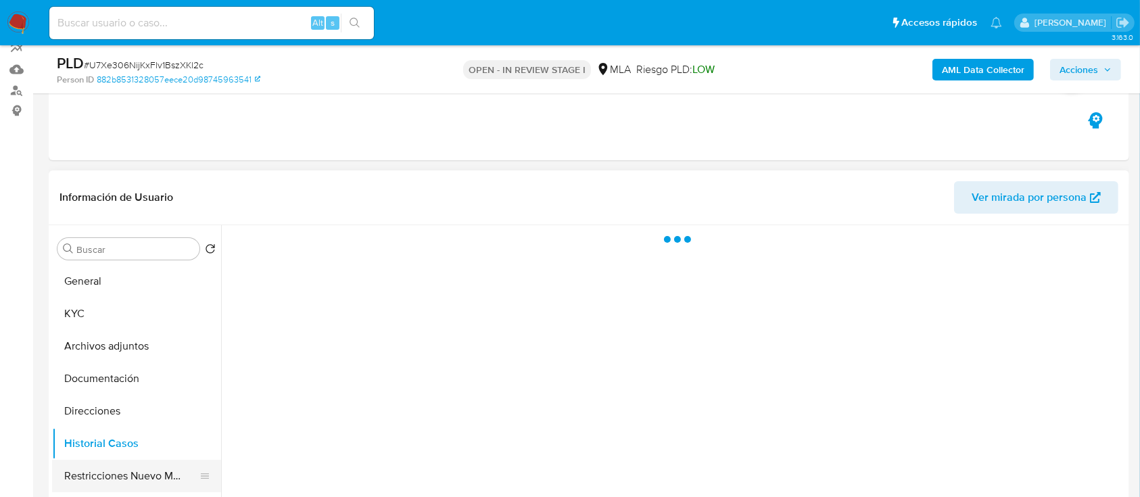
scroll to position [0, 0]
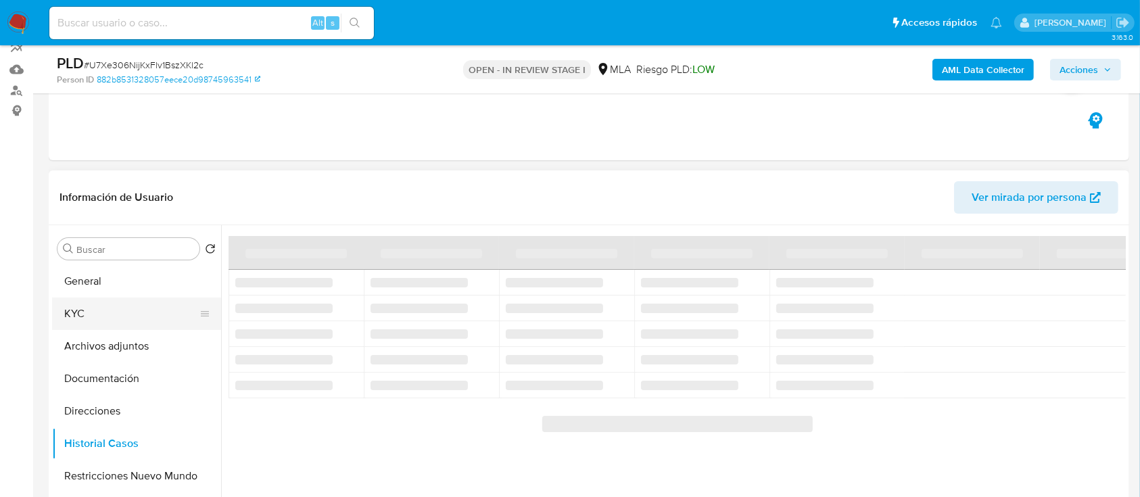
click at [123, 308] on button "KYC" at bounding box center [131, 313] width 158 height 32
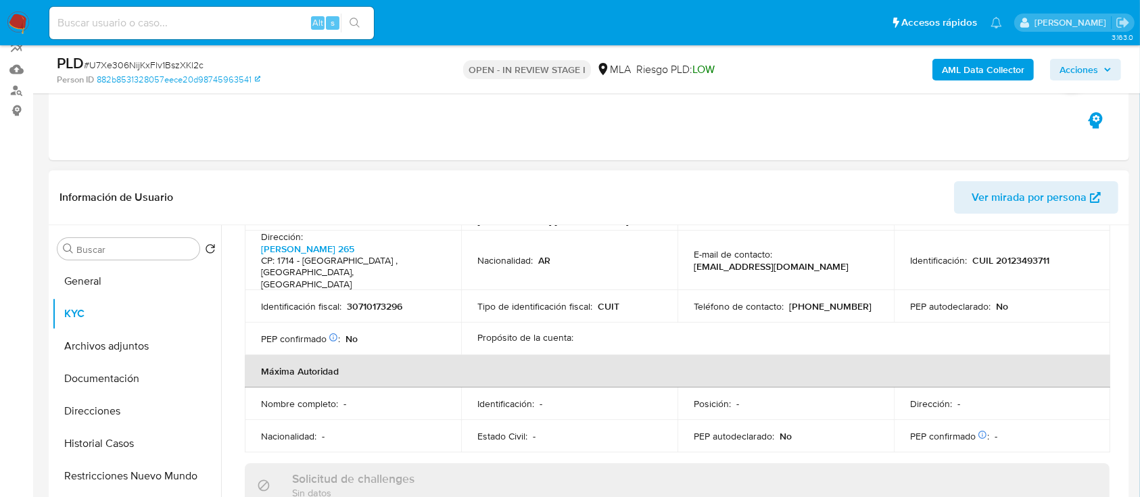
scroll to position [424, 0]
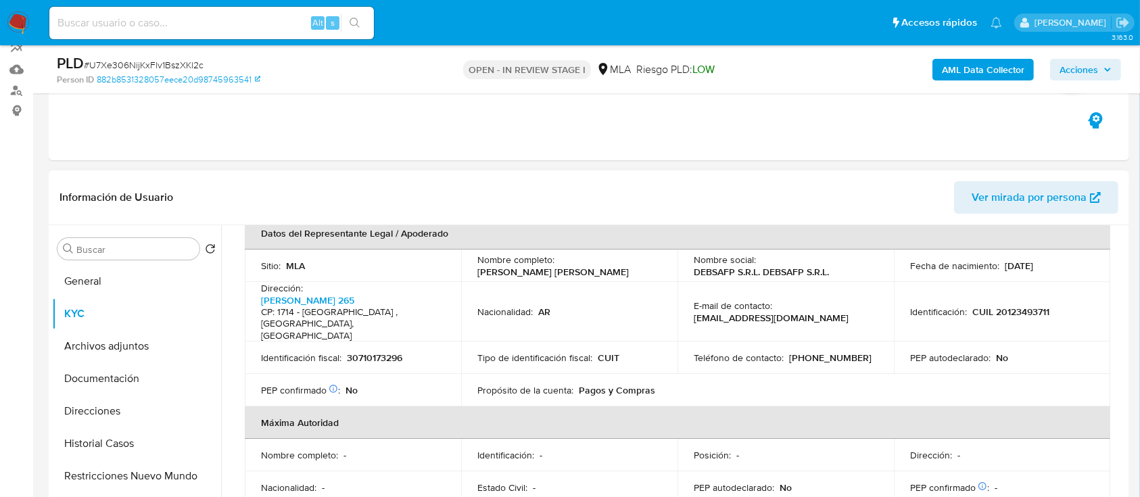
click at [1005, 305] on p "CUIL 20123493711" at bounding box center [1010, 311] width 77 height 12
copy p "20123493711"
click at [143, 382] on button "Documentación" at bounding box center [131, 378] width 158 height 32
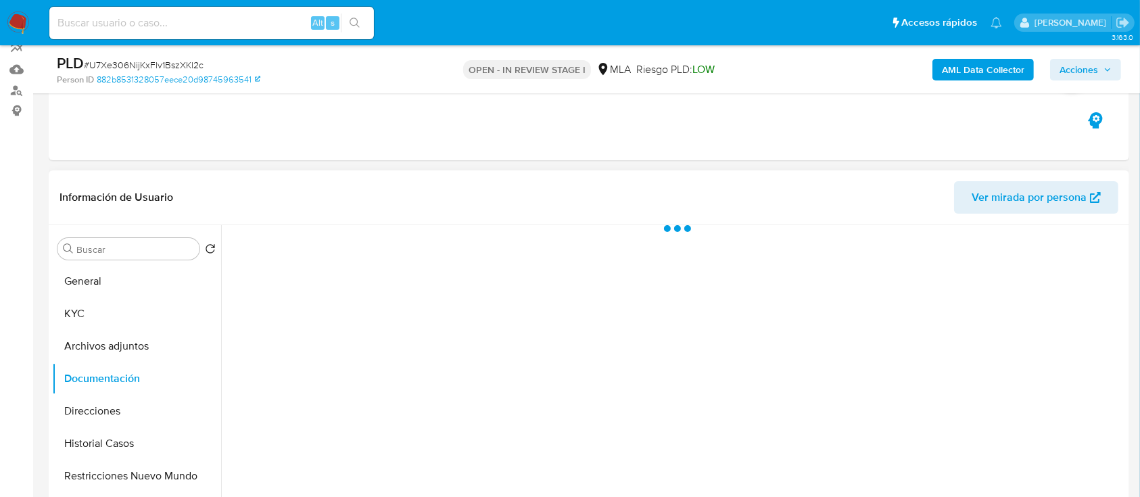
scroll to position [0, 0]
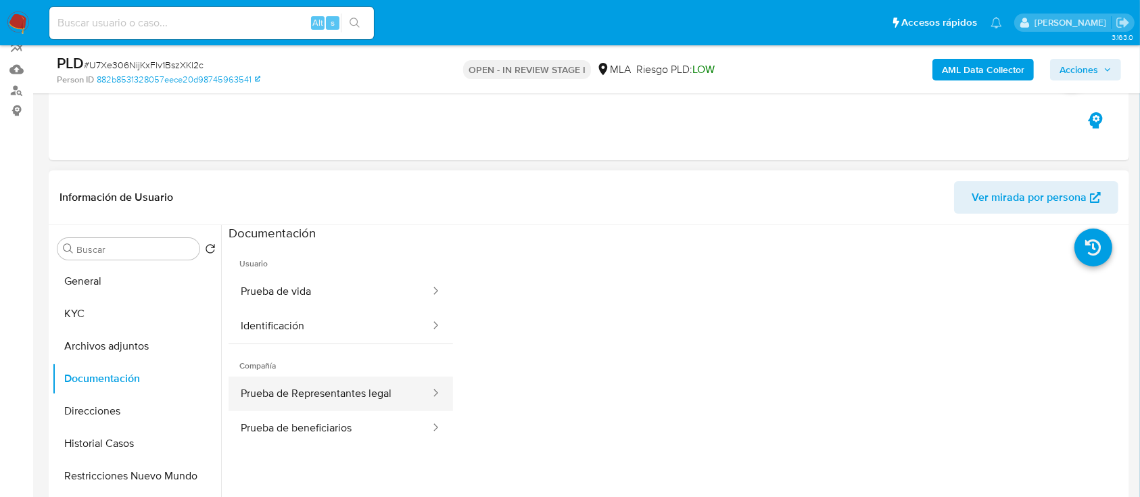
click at [420, 386] on div at bounding box center [431, 394] width 22 height 16
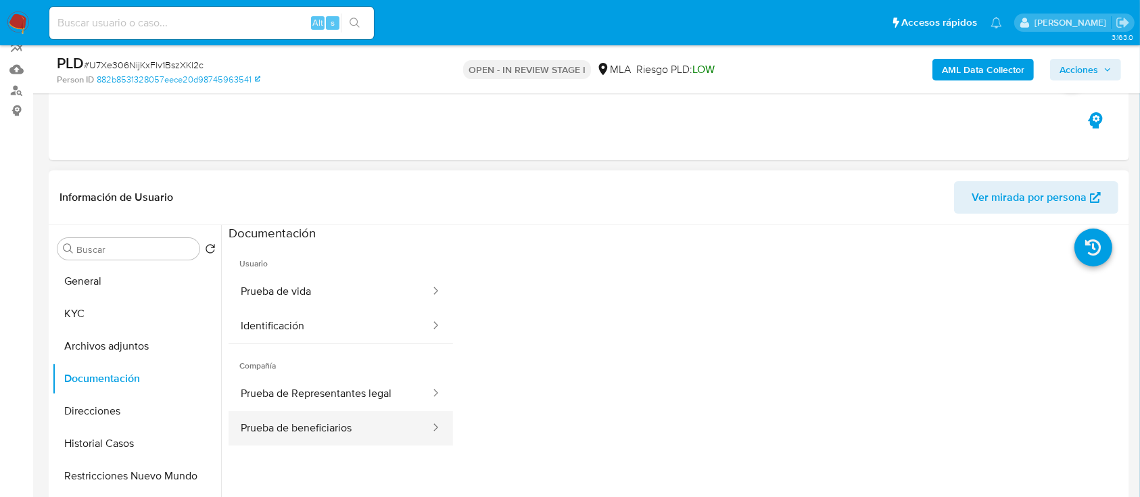
click at [360, 424] on button "Prueba de beneficiarios" at bounding box center [329, 428] width 203 height 34
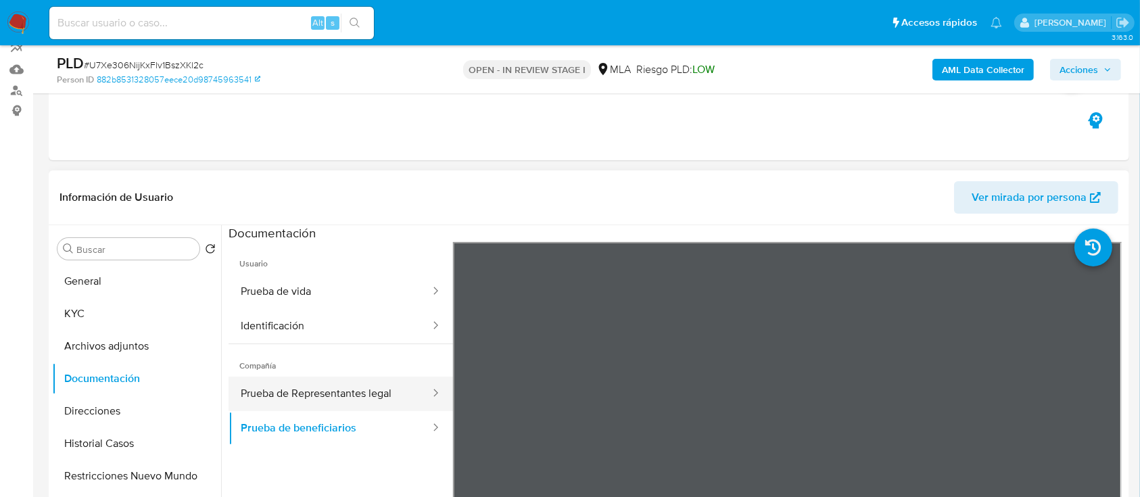
click at [306, 383] on button "Prueba de Representantes legal" at bounding box center [329, 393] width 203 height 34
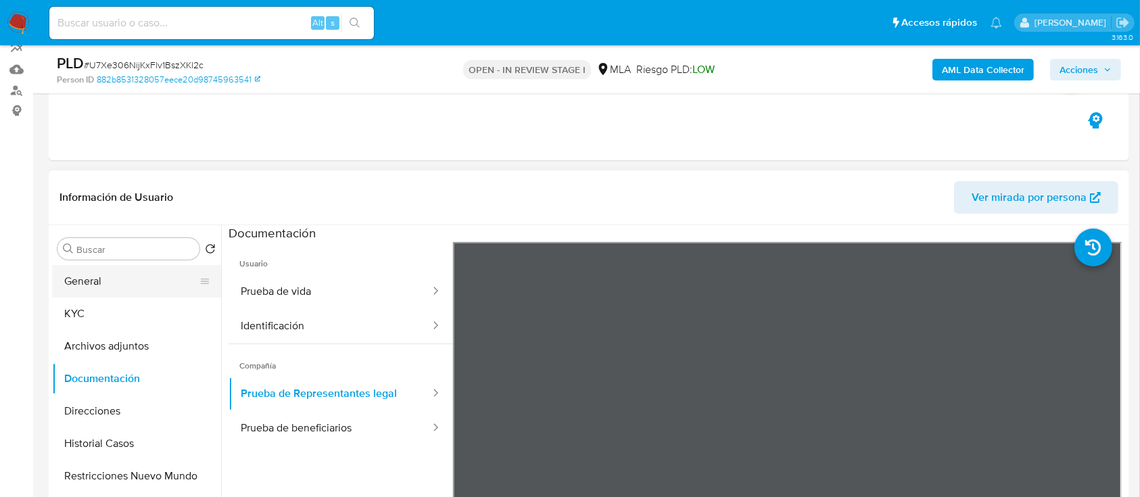
drag, startPoint x: 102, startPoint y: 322, endPoint x: 105, endPoint y: 283, distance: 39.3
click at [102, 322] on button "KYC" at bounding box center [136, 313] width 169 height 32
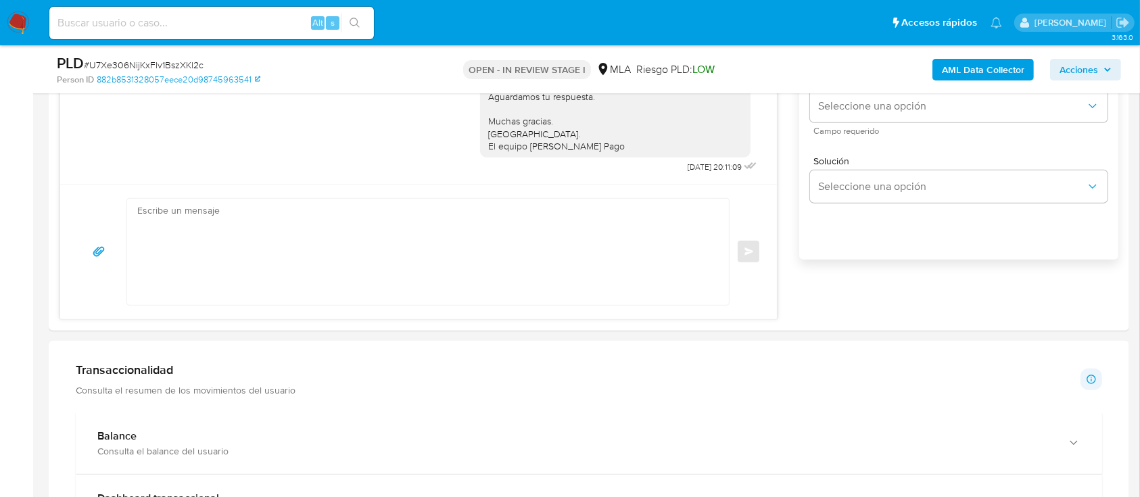
scroll to position [893, 0]
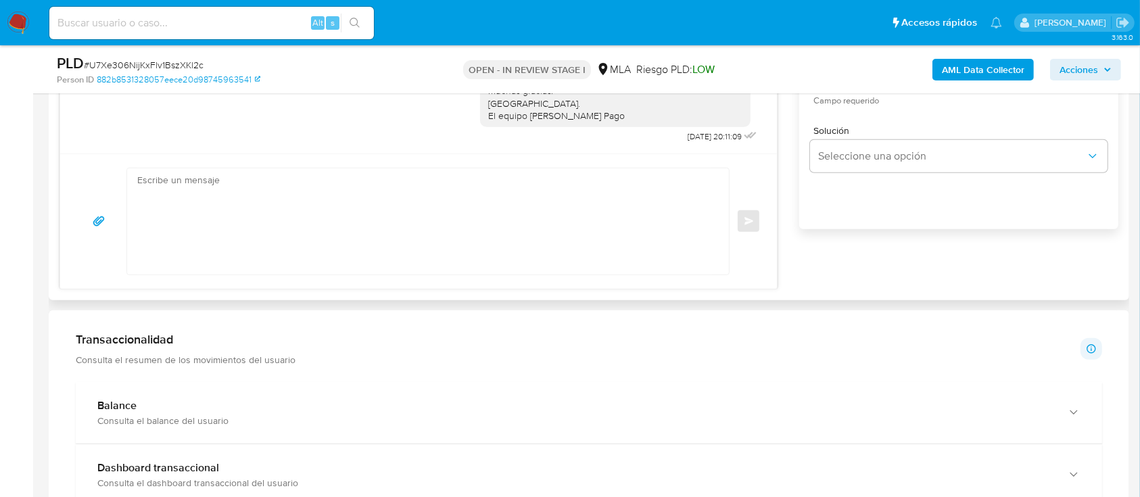
click at [321, 161] on div "Enviar" at bounding box center [418, 220] width 716 height 135
drag, startPoint x: 361, startPoint y: 204, endPoint x: 443, endPoint y: 208, distance: 81.9
click at [362, 204] on textarea at bounding box center [424, 221] width 574 height 106
paste textarea "Hola DEBSAFP S.R.L, En función de las operaciones registradas en la cuenta de l…"
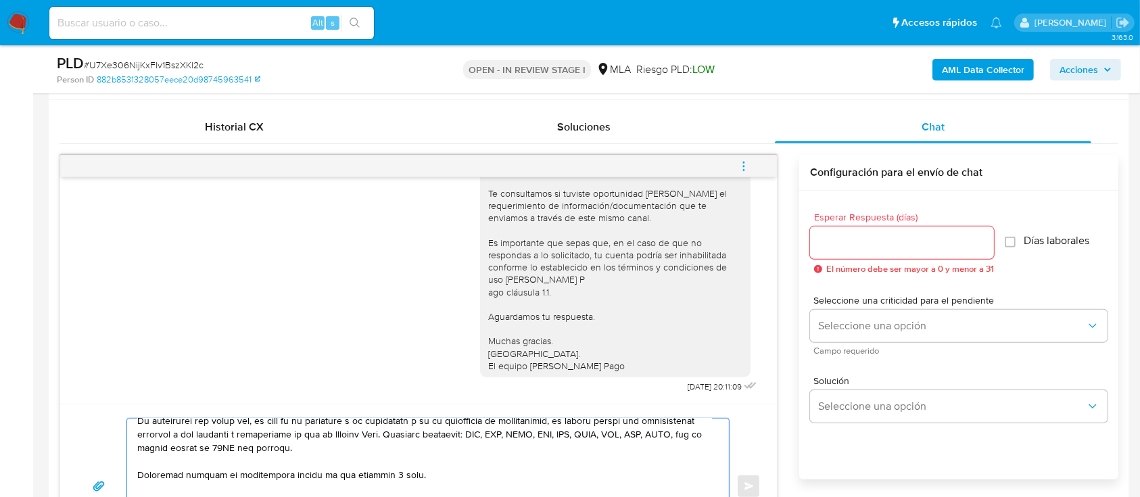
scroll to position [646, 0]
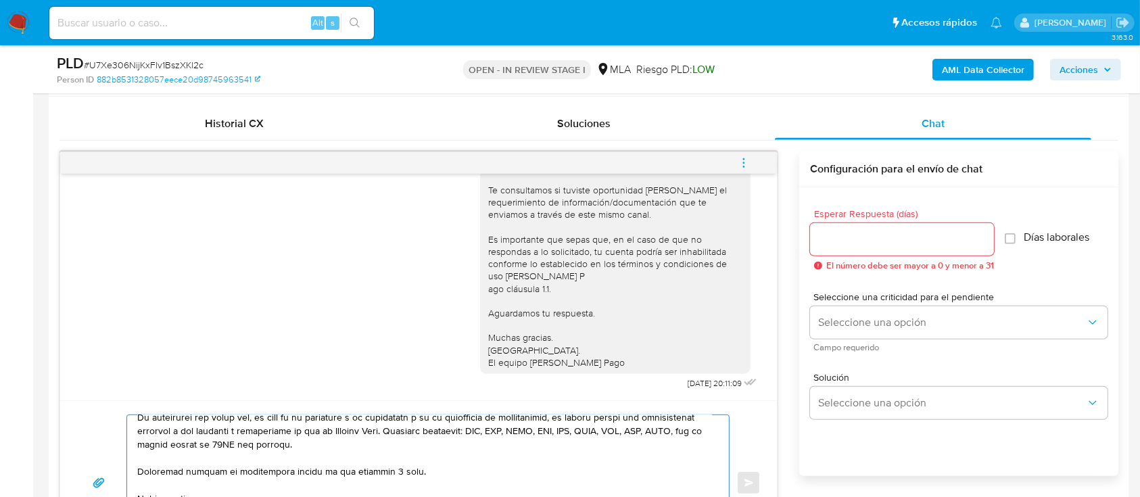
type textarea "Hola DEBSAFP S.R.L, En función de las operaciones registradas en la cuenta de l…"
click at [858, 232] on input "Esperar Respuesta (días)" at bounding box center [902, 239] width 184 height 18
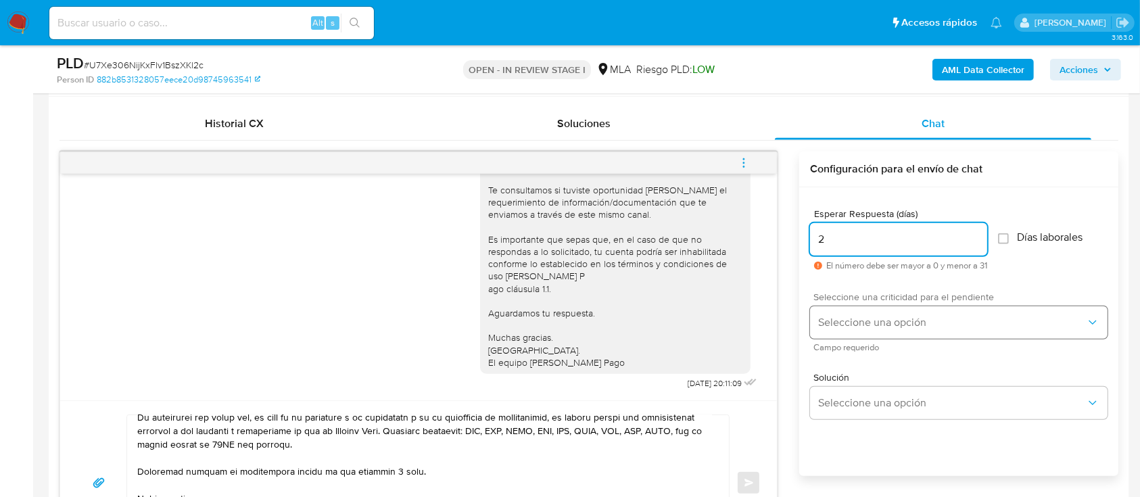
type input "2"
drag, startPoint x: 871, startPoint y: 308, endPoint x: 873, endPoint y: 317, distance: 9.7
click at [872, 308] on button "Seleccione una opción" at bounding box center [958, 322] width 297 height 32
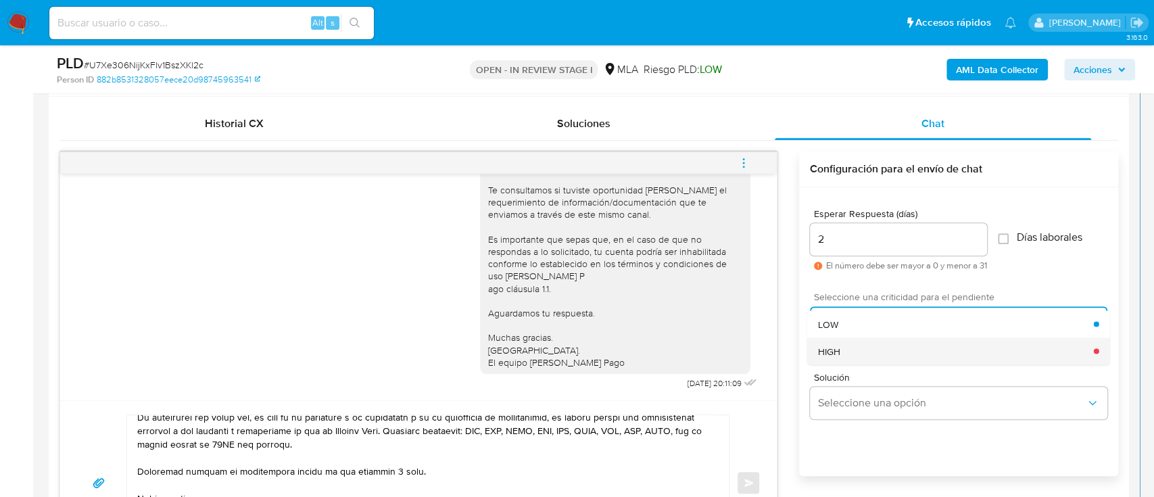
click at [866, 349] on div "HIGH" at bounding box center [956, 350] width 276 height 27
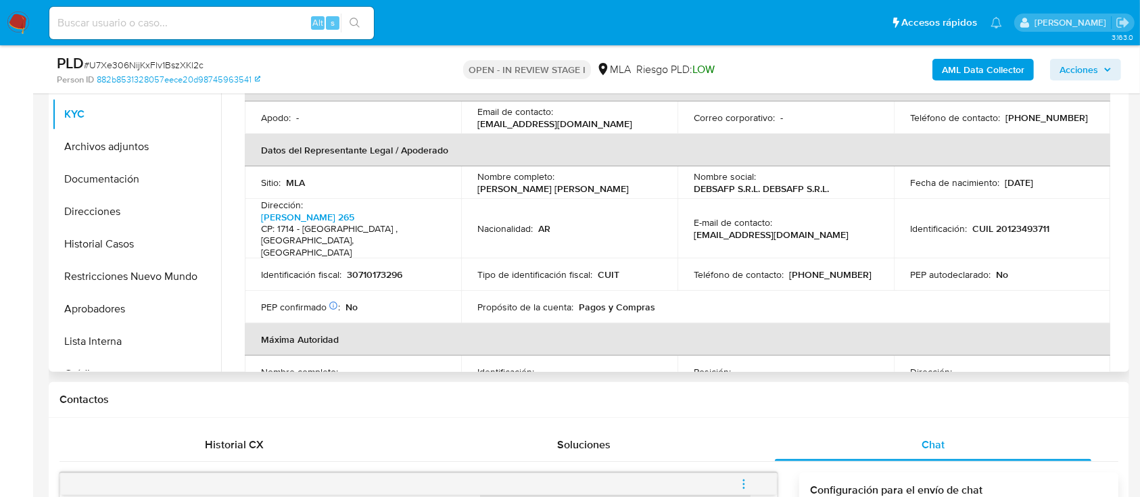
scroll to position [244, 0]
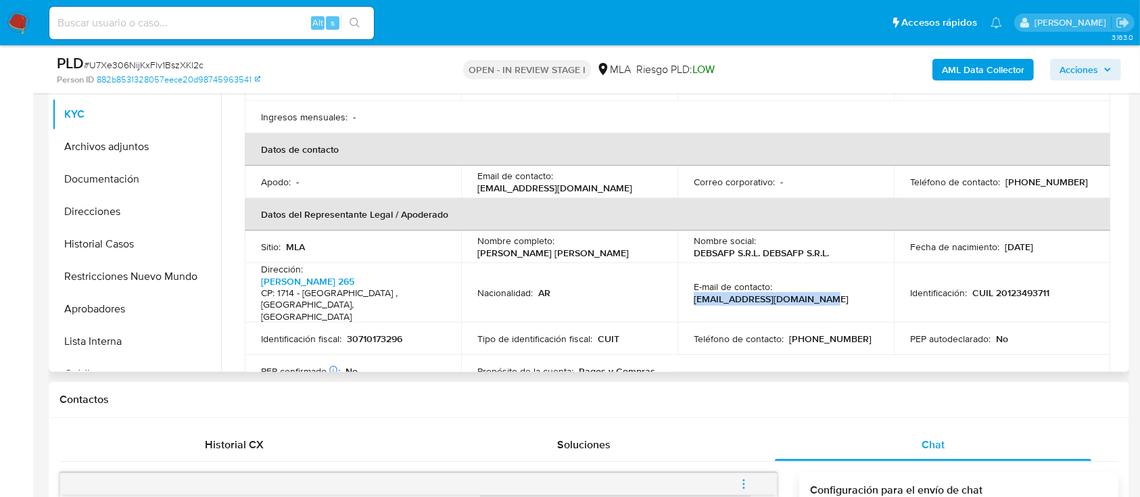
drag, startPoint x: 691, startPoint y: 280, endPoint x: 859, endPoint y: 264, distance: 169.1
click at [874, 280] on td "E-mail de contacto : madelorenzi@debsafp.com.ar" at bounding box center [785, 293] width 216 height 60
copy p "madelorenzi@debsafp.com.ar"
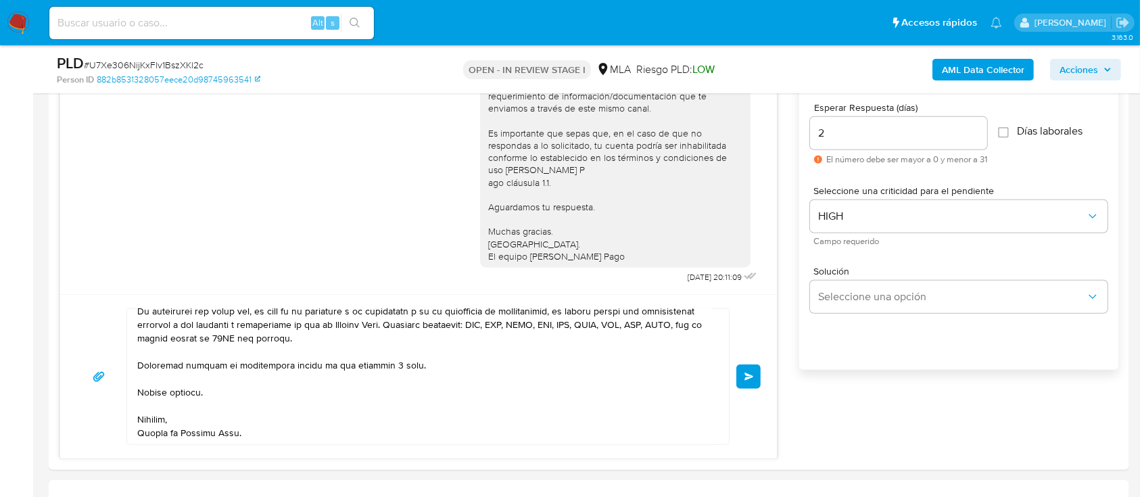
scroll to position [881, 0]
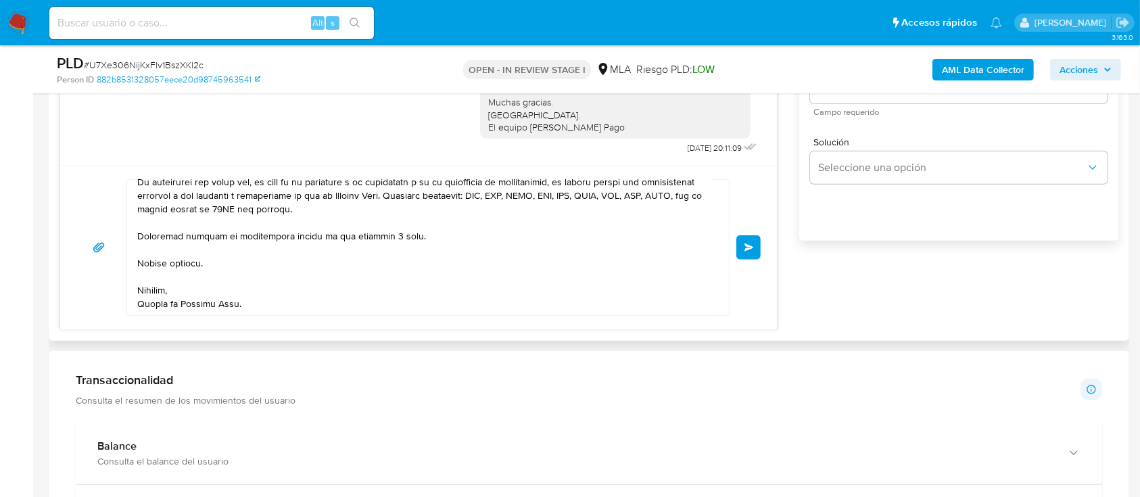
click at [756, 243] on button "Enviar" at bounding box center [748, 247] width 24 height 24
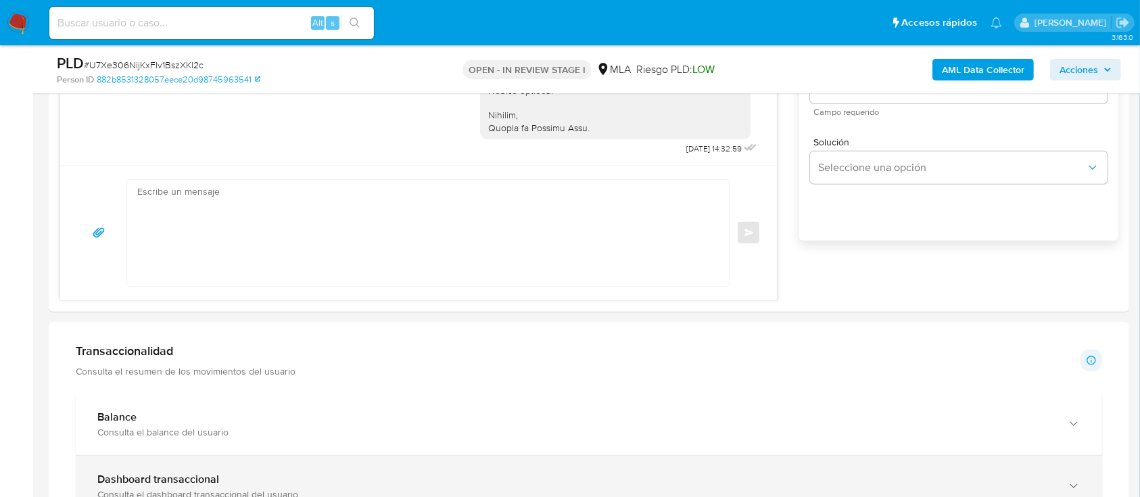
scroll to position [0, 0]
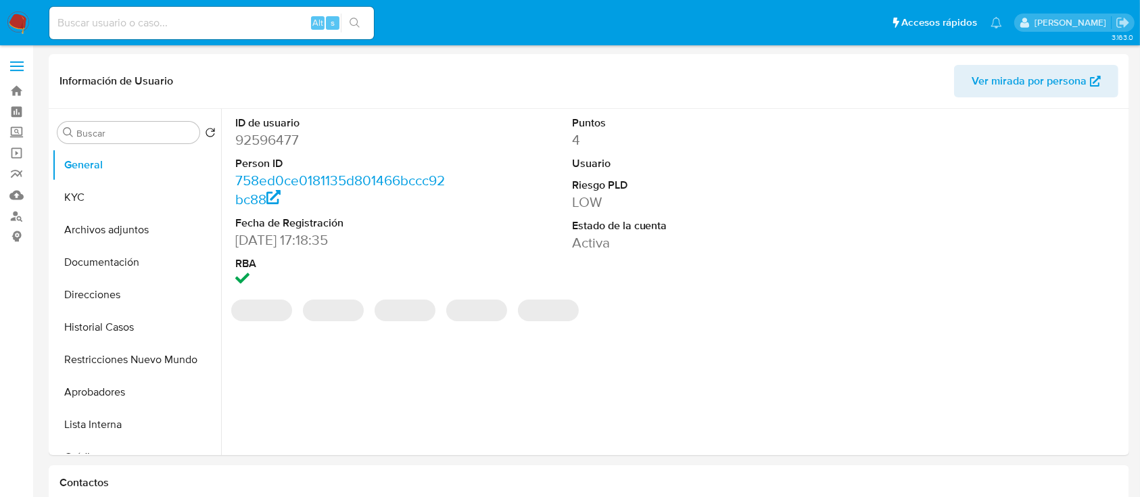
select select "10"
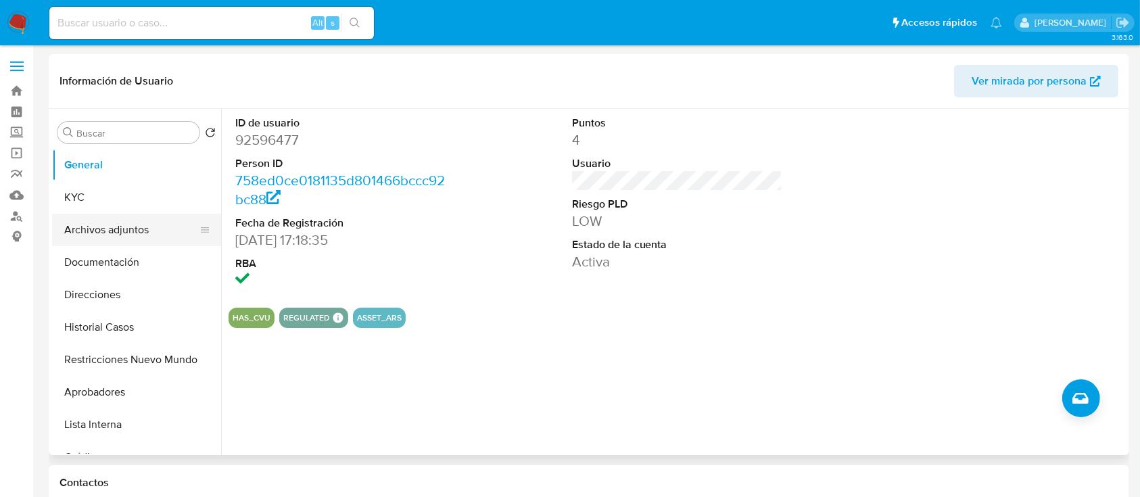
drag, startPoint x: 130, startPoint y: 313, endPoint x: 181, endPoint y: 214, distance: 111.8
click at [130, 313] on button "Historial Casos" at bounding box center [136, 327] width 169 height 32
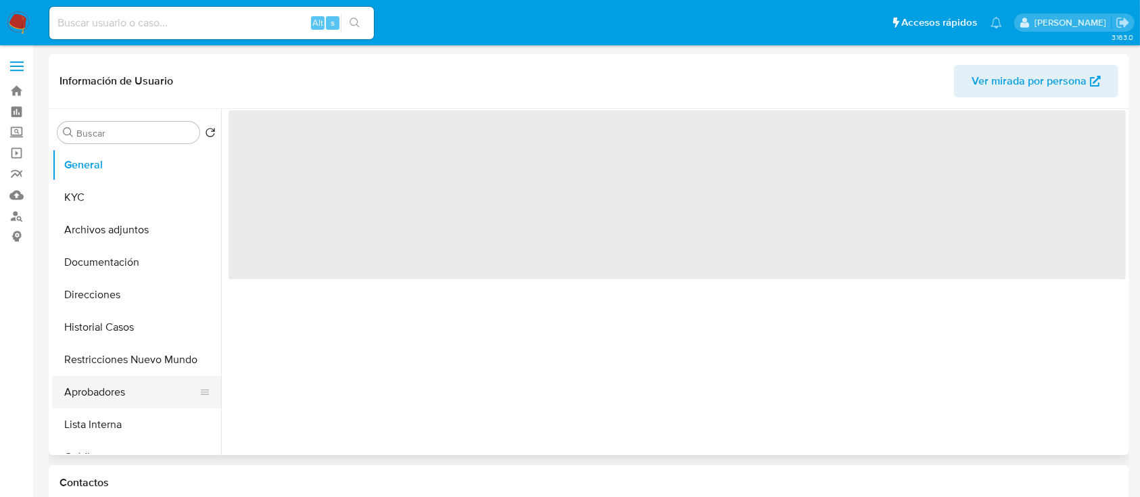
select select "10"
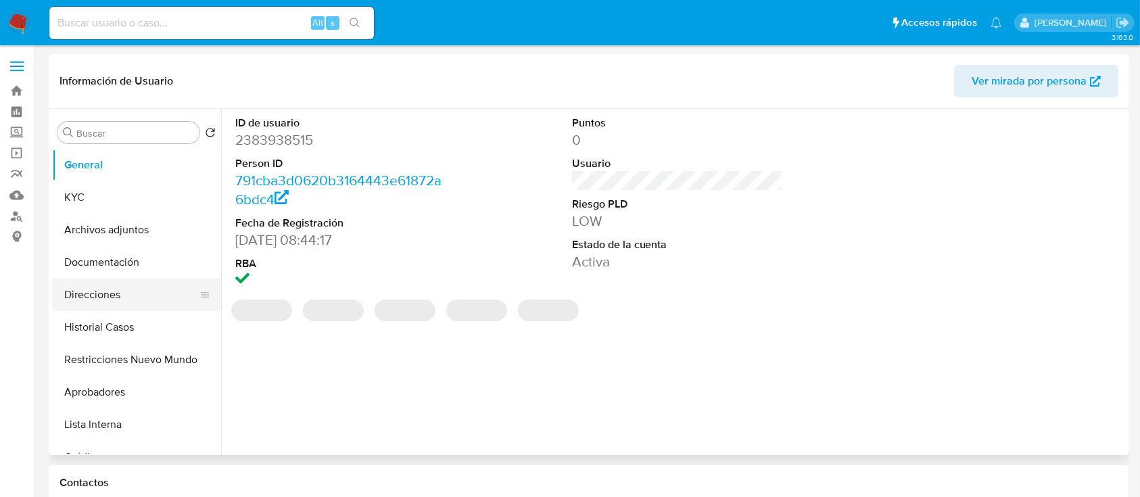
click at [152, 289] on button "Direcciones" at bounding box center [131, 294] width 158 height 32
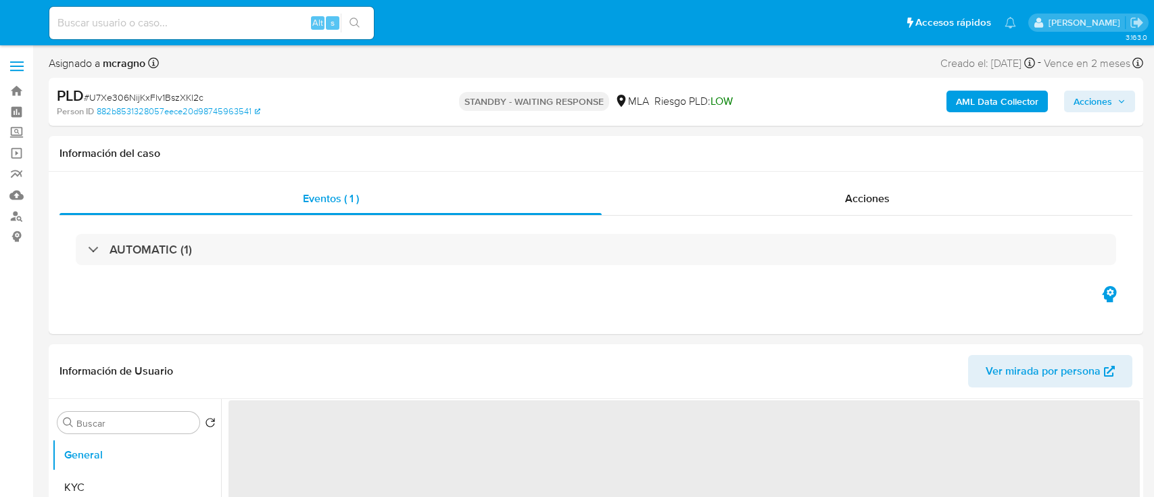
select select "10"
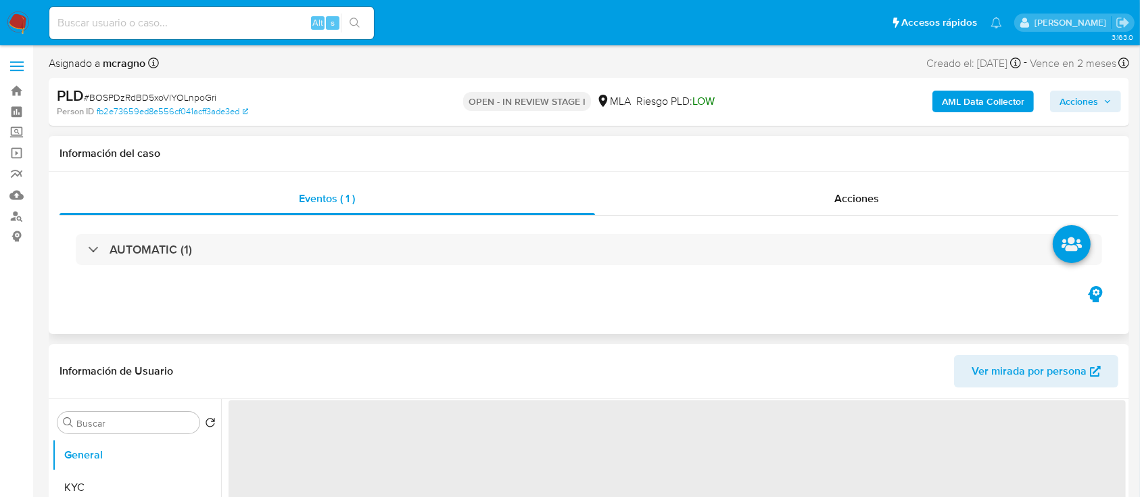
select select "10"
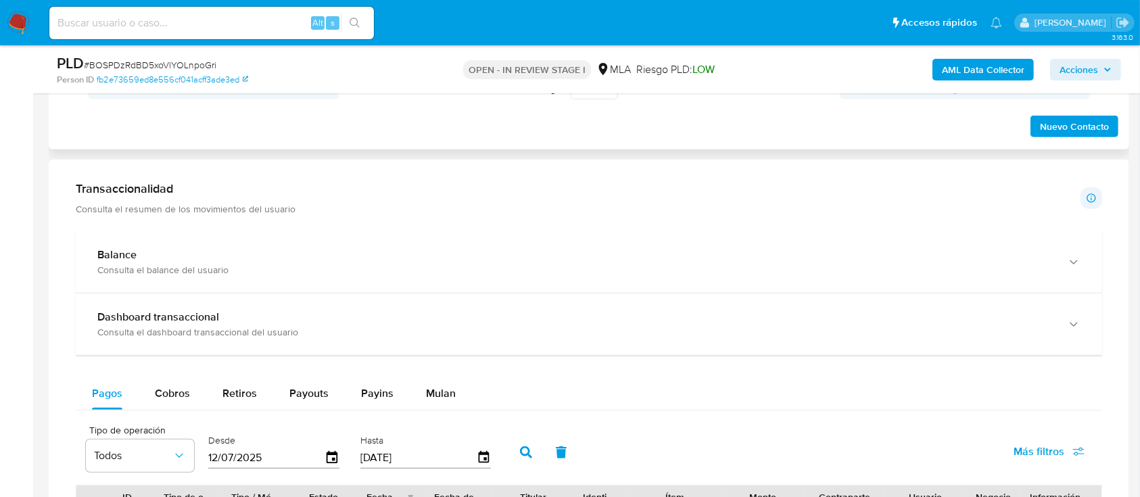
scroll to position [631, 0]
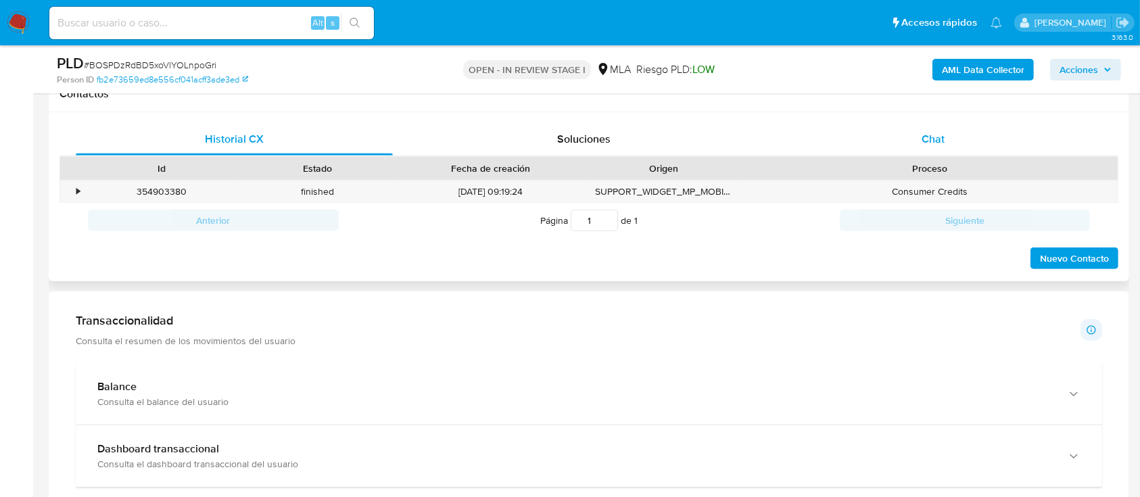
click at [864, 154] on div "Chat" at bounding box center [933, 139] width 317 height 32
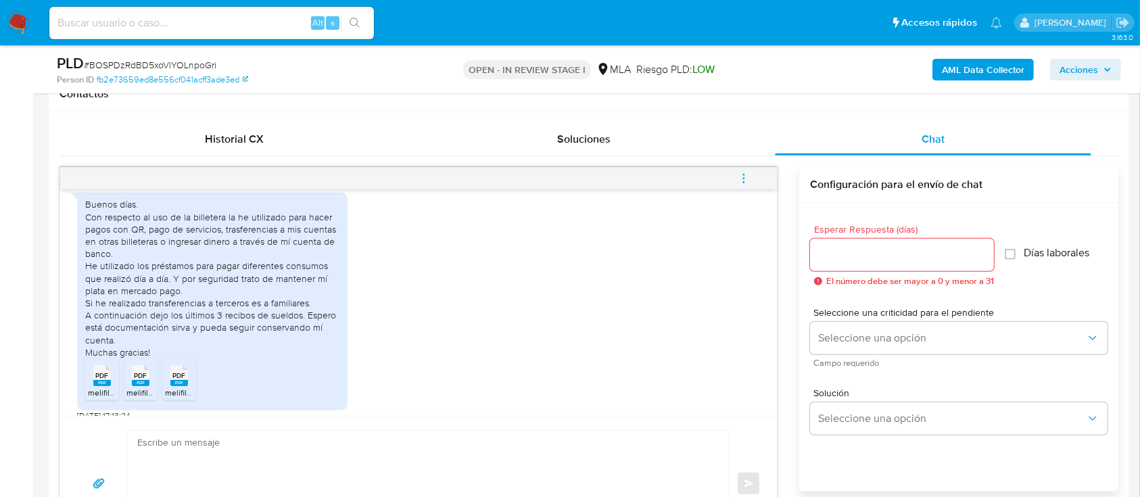
scroll to position [839, 0]
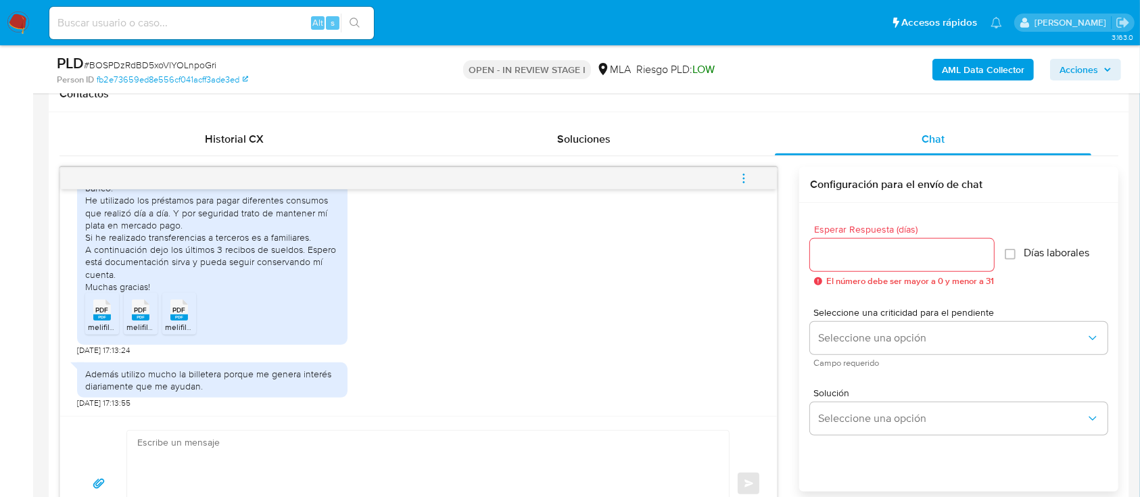
drag, startPoint x: 114, startPoint y: 306, endPoint x: 135, endPoint y: 308, distance: 21.7
click at [114, 306] on div "PDF PDF" at bounding box center [102, 308] width 28 height 26
click at [137, 308] on span "PDF" at bounding box center [140, 309] width 13 height 9
click at [185, 310] on icon at bounding box center [179, 309] width 18 height 21
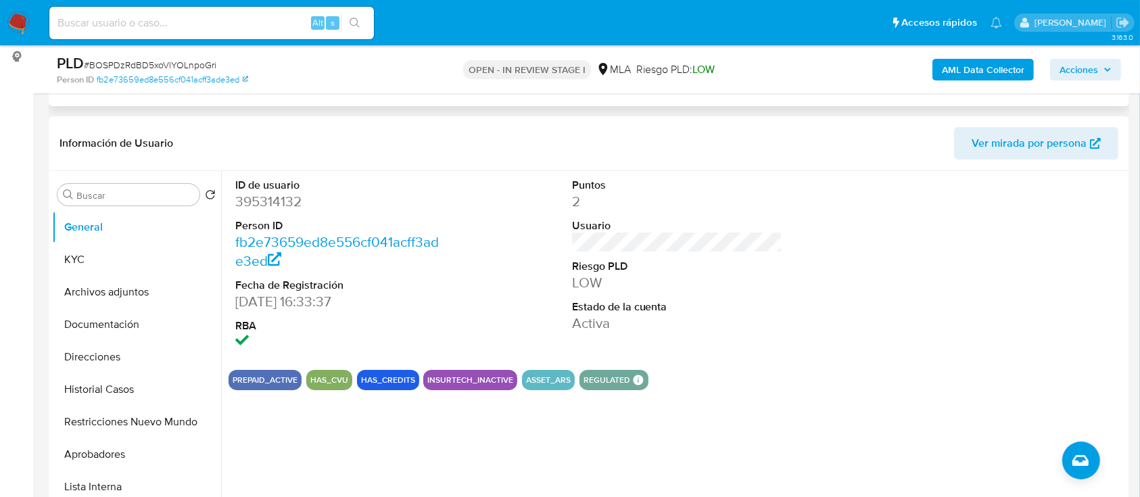
scroll to position [0, 0]
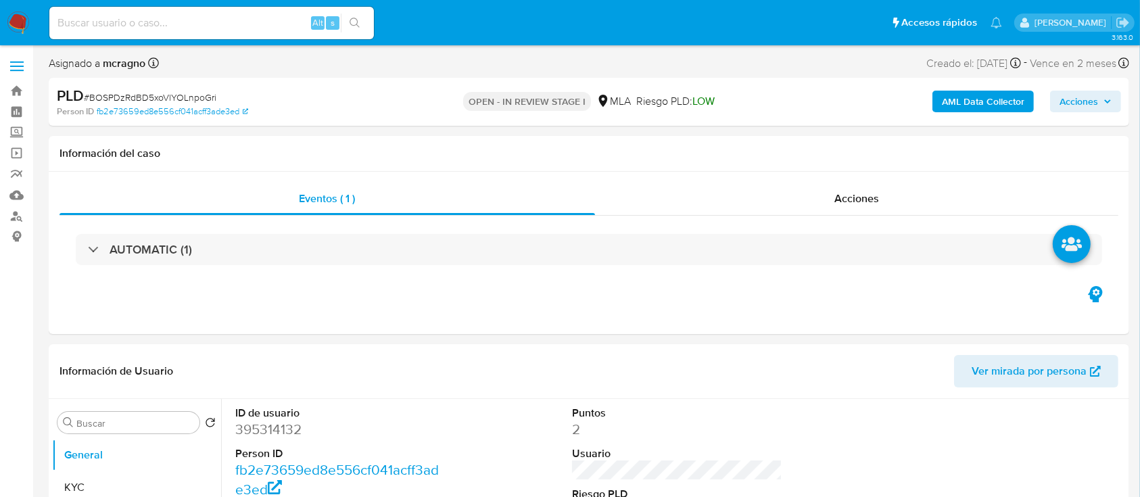
click at [864, 97] on b "AML Data Collector" at bounding box center [982, 102] width 82 height 22
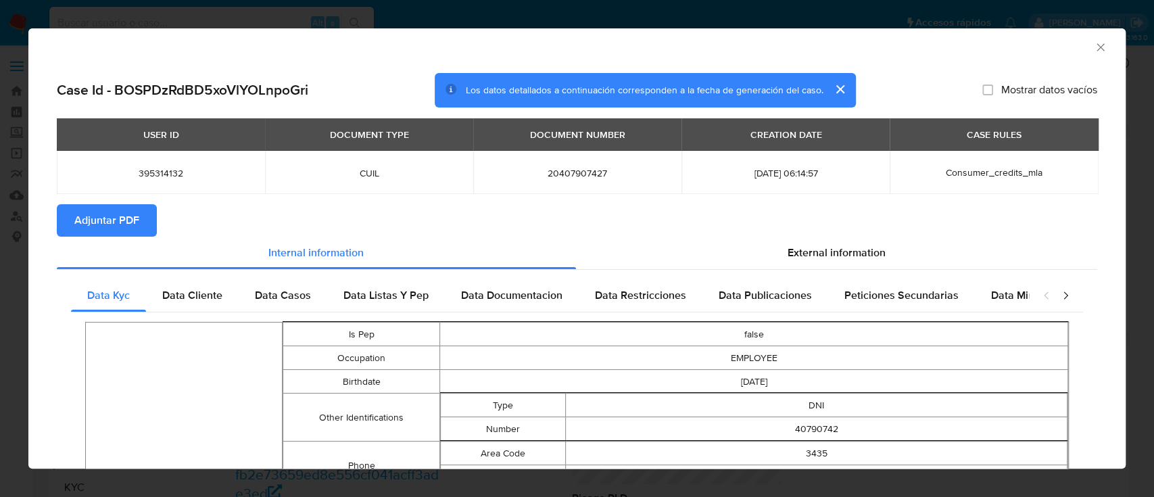
drag, startPoint x: 116, startPoint y: 224, endPoint x: 139, endPoint y: 191, distance: 40.3
click at [118, 224] on span "Adjuntar PDF" at bounding box center [106, 220] width 65 height 30
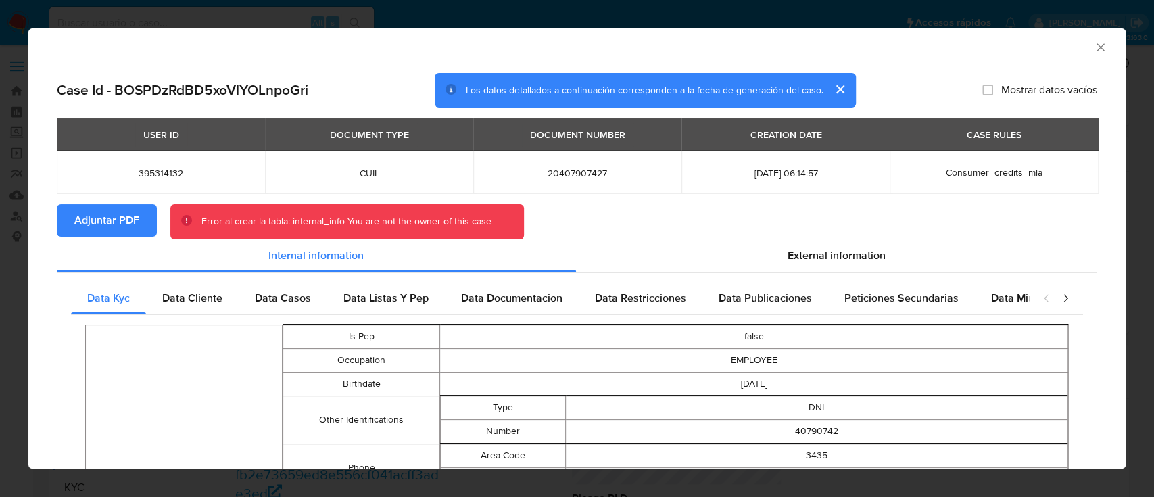
click at [864, 46] on icon "Cerrar ventana" at bounding box center [1101, 48] width 14 height 14
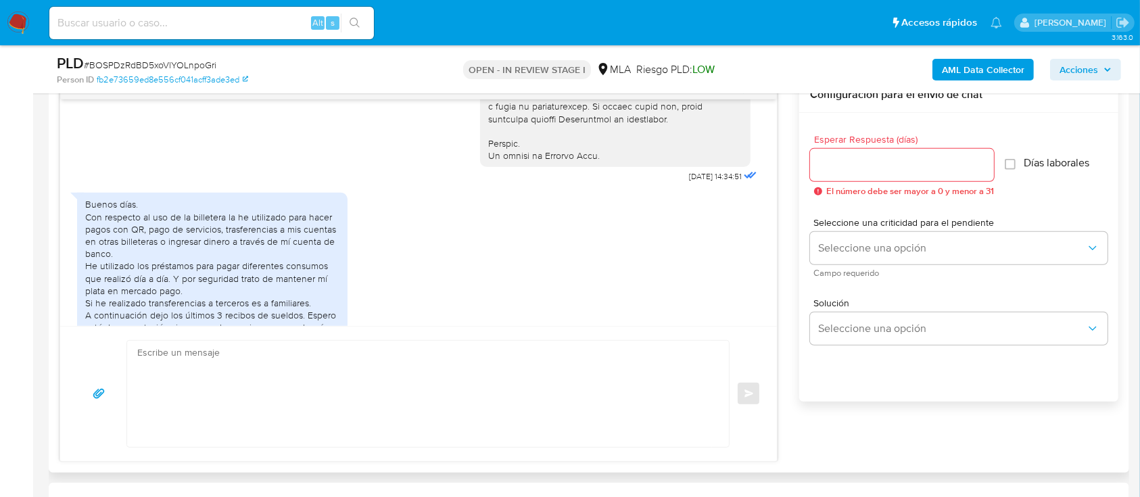
scroll to position [750, 0]
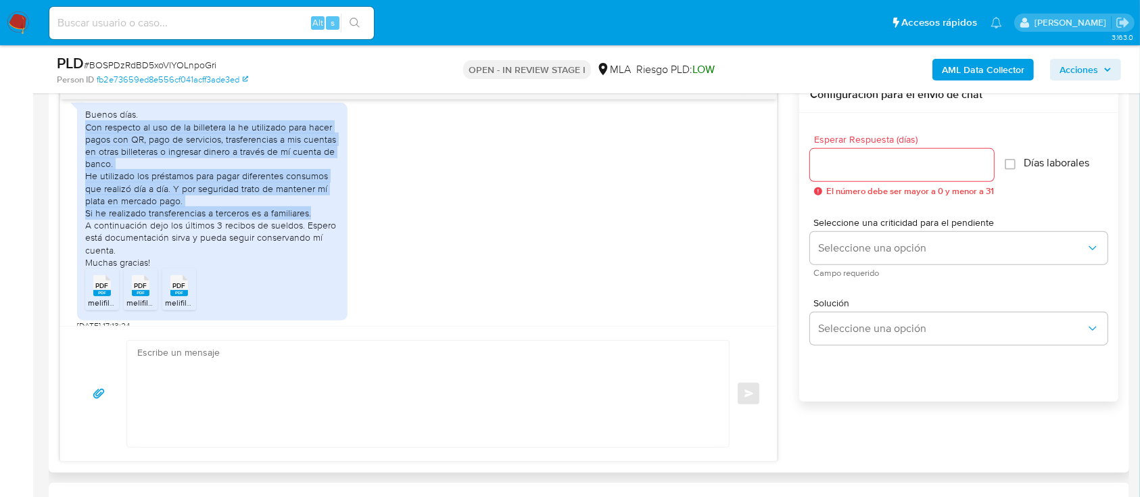
drag, startPoint x: 106, startPoint y: 155, endPoint x: 339, endPoint y: 239, distance: 246.9
click at [339, 239] on div "Buenos días. Con respecto al uso de la billetera la he utilizado para hacer pag…" at bounding box center [212, 211] width 270 height 217
copy div "Con respecto al uso de la billetera la he utilizado para hacer pagos con QR, pa…"
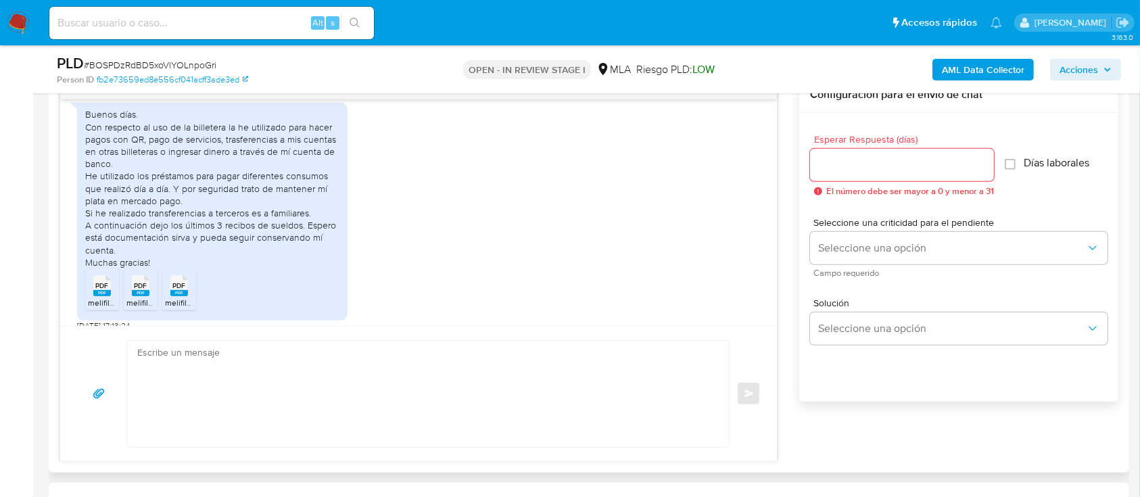
click at [400, 372] on textarea at bounding box center [424, 394] width 574 height 106
paste textarea "Hola, ¡Muchas gracias por tu respuesta! Confirmamos la recepción de la document…"
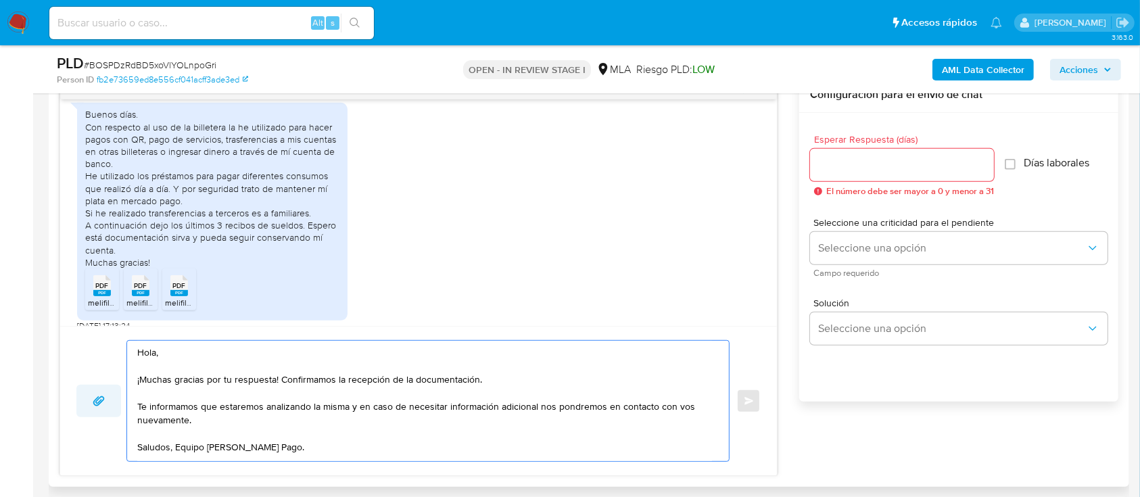
drag, startPoint x: 370, startPoint y: 425, endPoint x: 114, endPoint y: 404, distance: 257.0
click at [114, 372] on div "Hola, ¡Muchas gracias por tu respuesta! Confirmamos la recepción de la document…" at bounding box center [418, 401] width 684 height 122
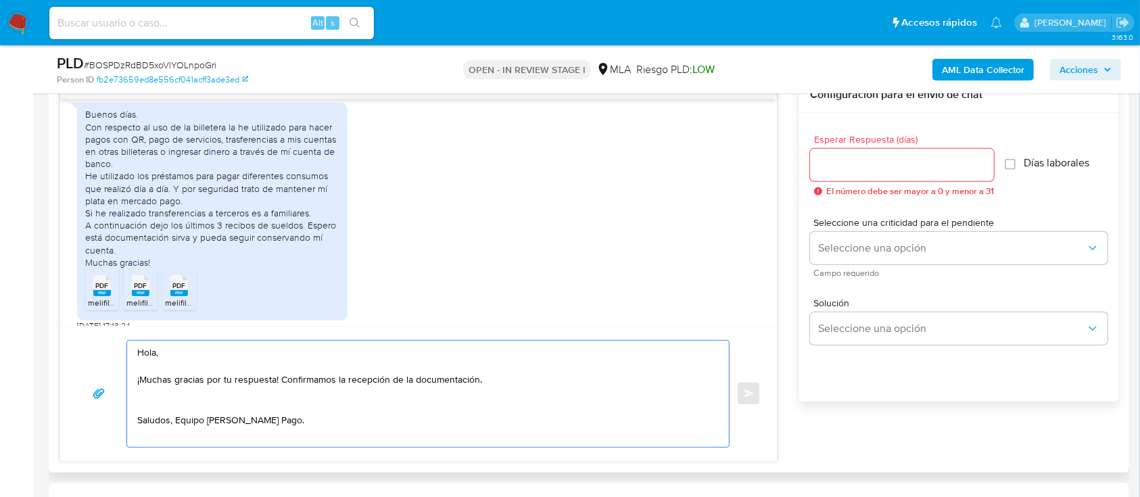
type textarea "Hola, ¡Muchas gracias por tu respuesta! Confirmamos la recepción de la document…"
click at [864, 158] on input "Esperar Respuesta (días)" at bounding box center [902, 165] width 184 height 18
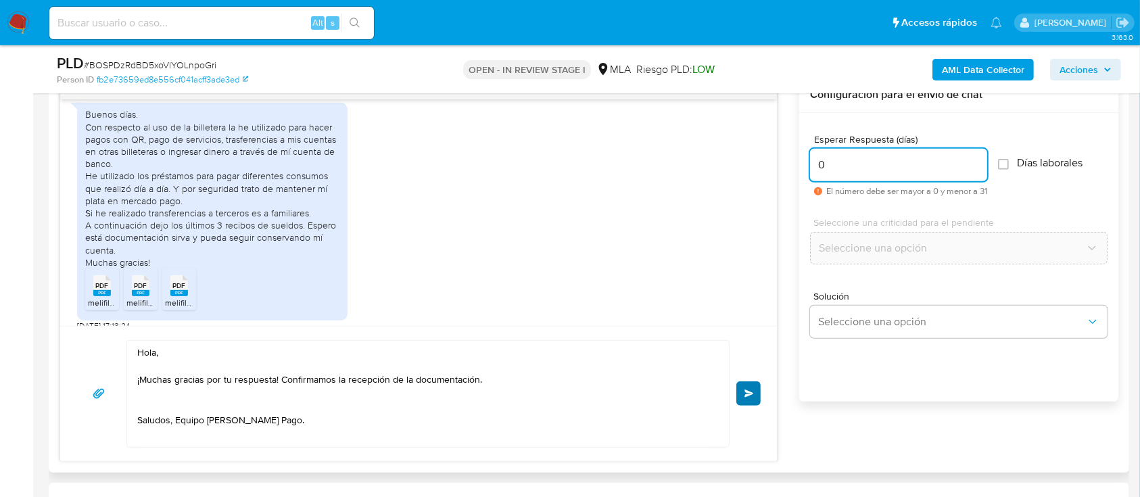
type input "0"
drag, startPoint x: 752, startPoint y: 391, endPoint x: 819, endPoint y: 312, distance: 104.5
click at [752, 372] on span "Enviar" at bounding box center [748, 393] width 9 height 8
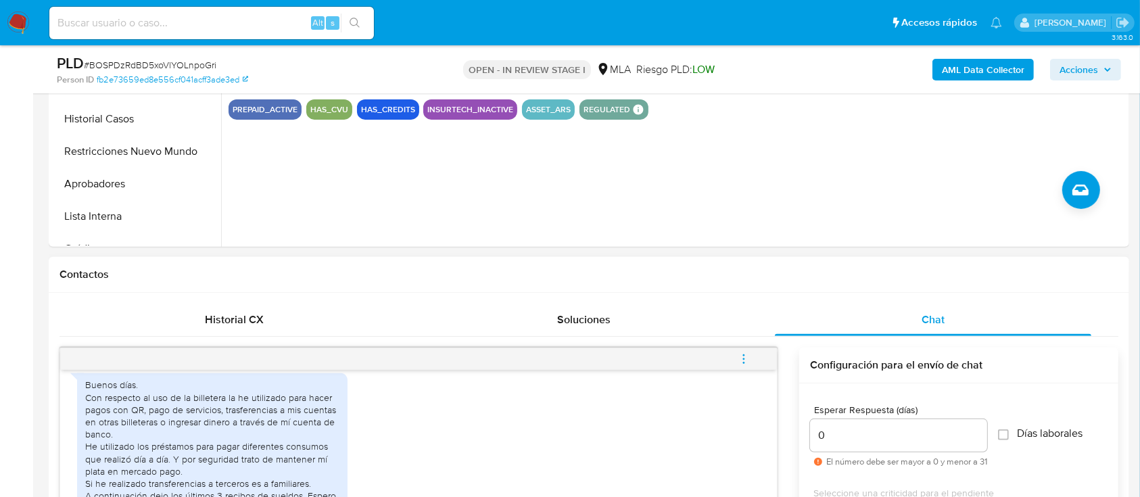
scroll to position [964, 0]
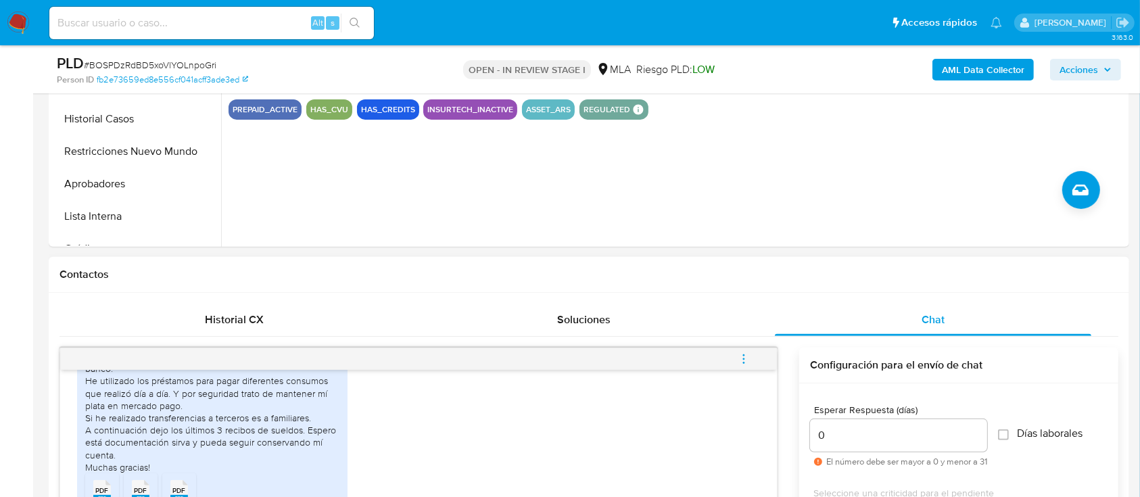
click at [744, 358] on icon "menu-action" at bounding box center [743, 358] width 1 height 1
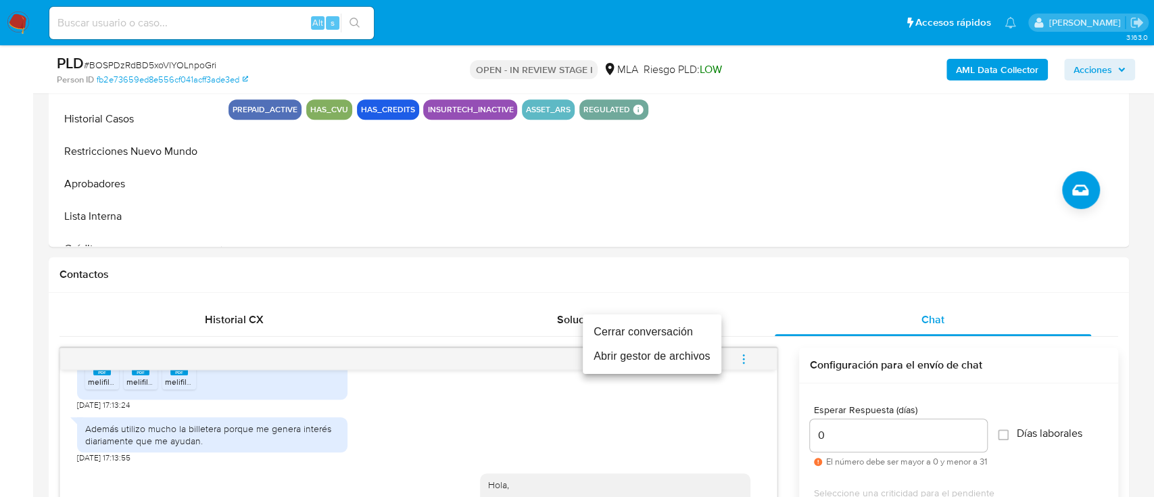
click at [625, 322] on li "Cerrar conversación" at bounding box center [652, 332] width 139 height 24
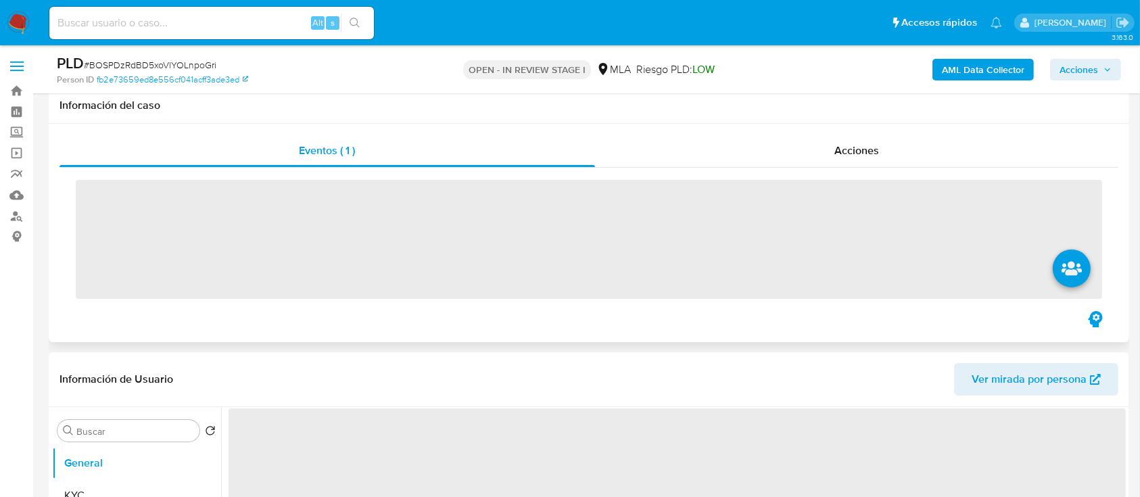
scroll to position [450, 0]
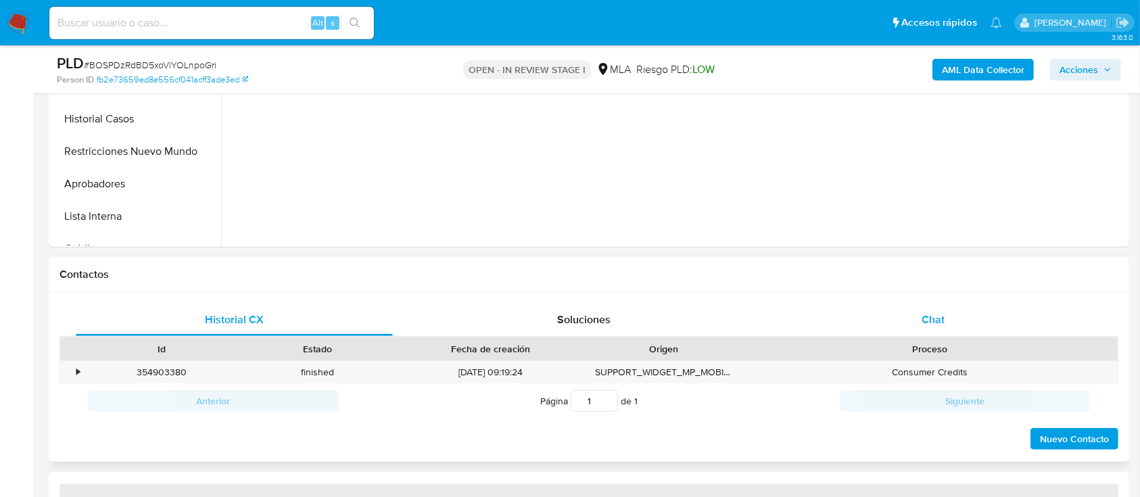
click at [956, 309] on div "Chat" at bounding box center [933, 319] width 317 height 32
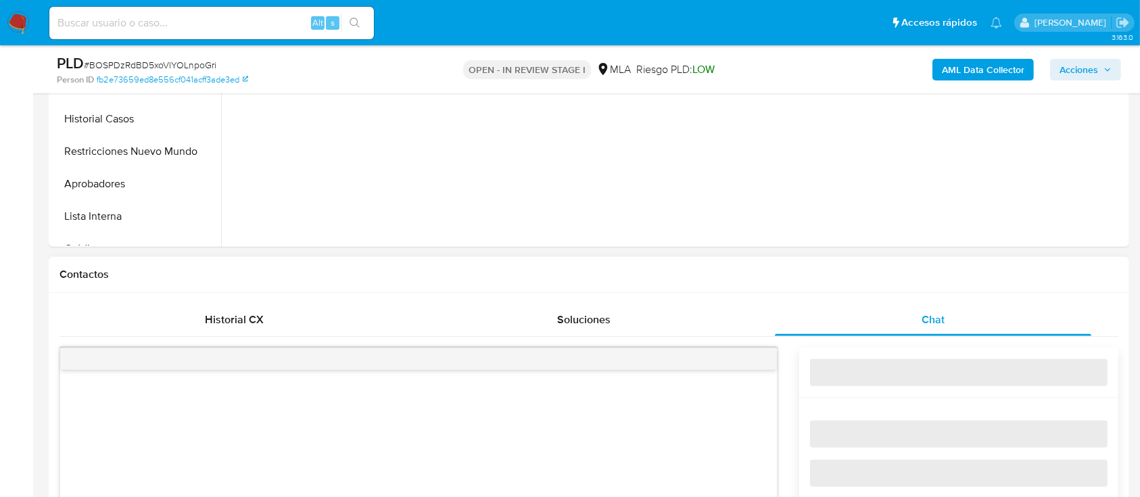
select select "10"
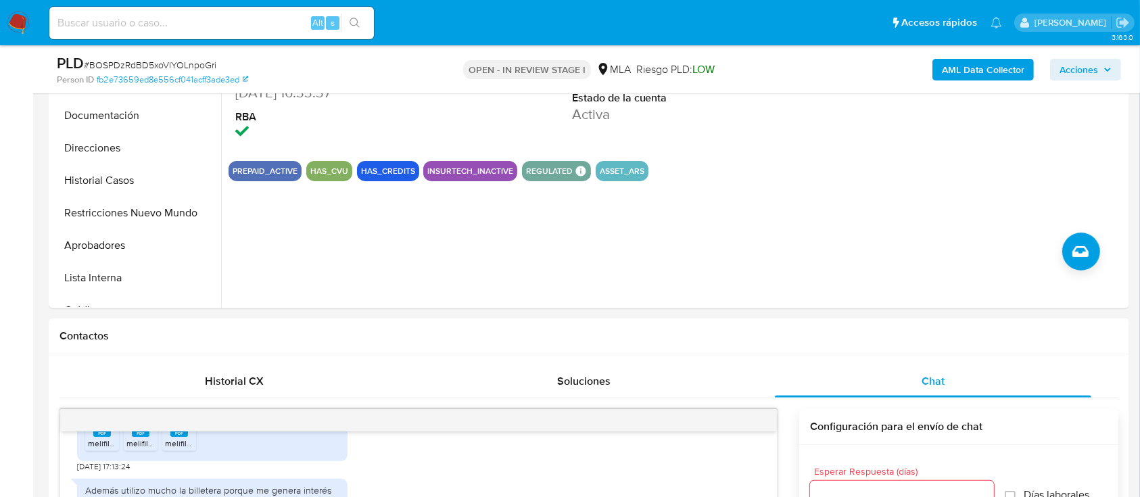
scroll to position [351, 0]
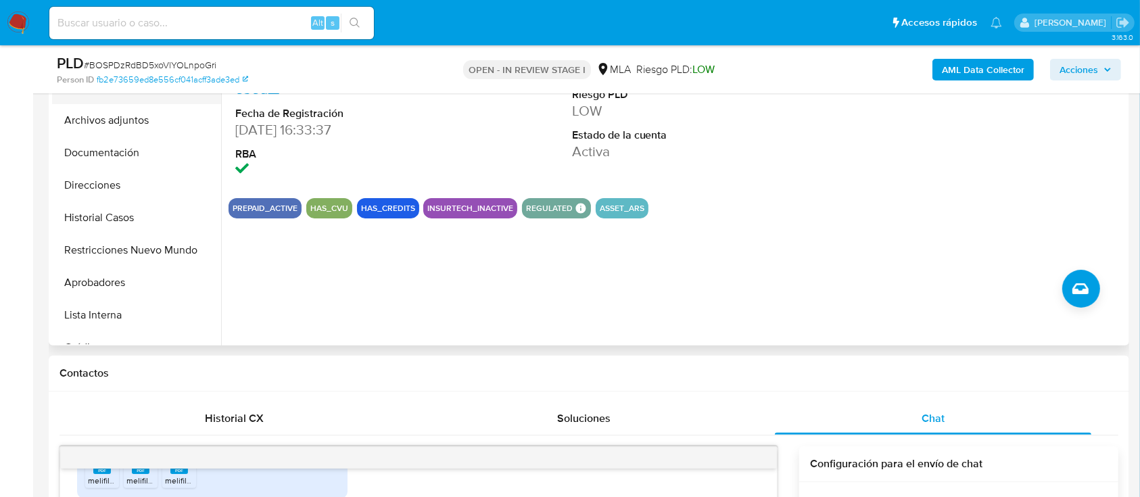
click at [70, 103] on button "KYC" at bounding box center [131, 88] width 158 height 32
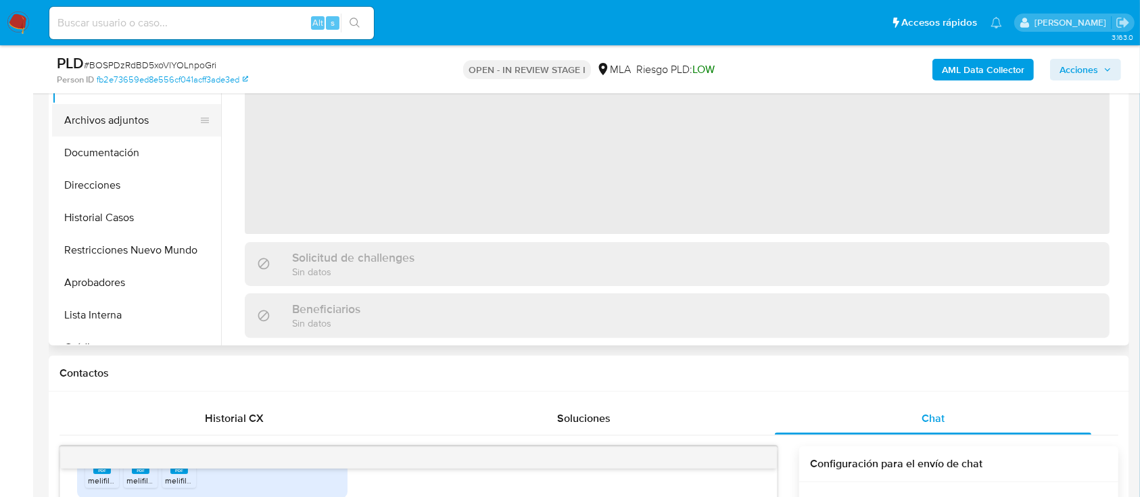
click at [75, 117] on button "Archivos adjuntos" at bounding box center [131, 120] width 158 height 32
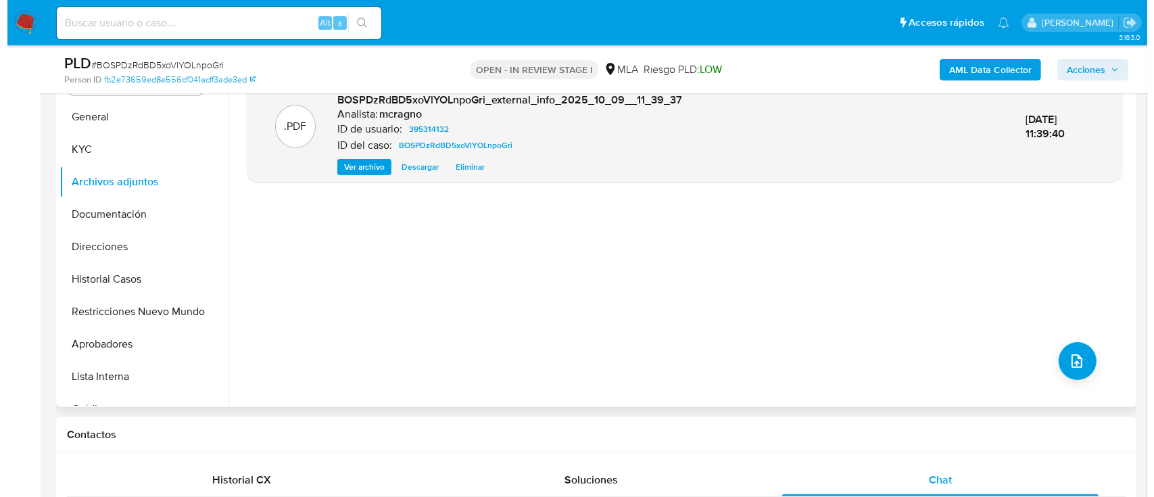
scroll to position [293, 0]
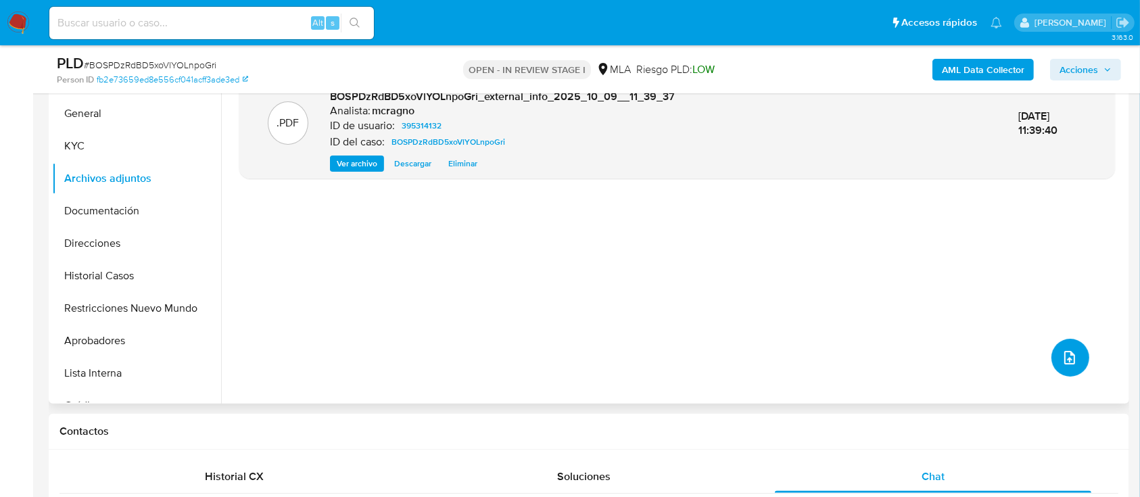
click at [1063, 343] on button "upload-file" at bounding box center [1070, 358] width 38 height 38
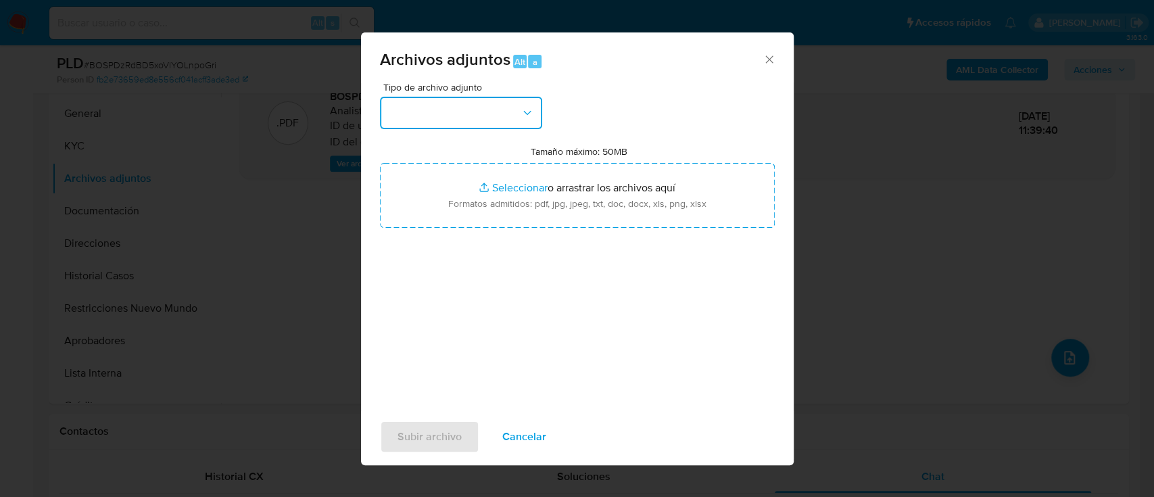
drag, startPoint x: 470, startPoint y: 112, endPoint x: 476, endPoint y: 130, distance: 19.0
click at [471, 112] on button "button" at bounding box center [461, 113] width 162 height 32
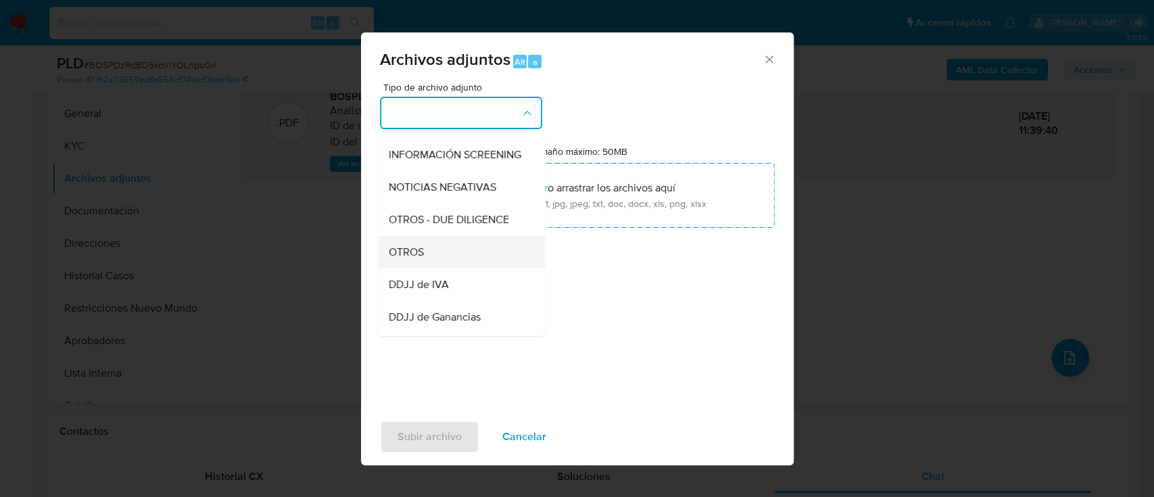
scroll to position [180, 0]
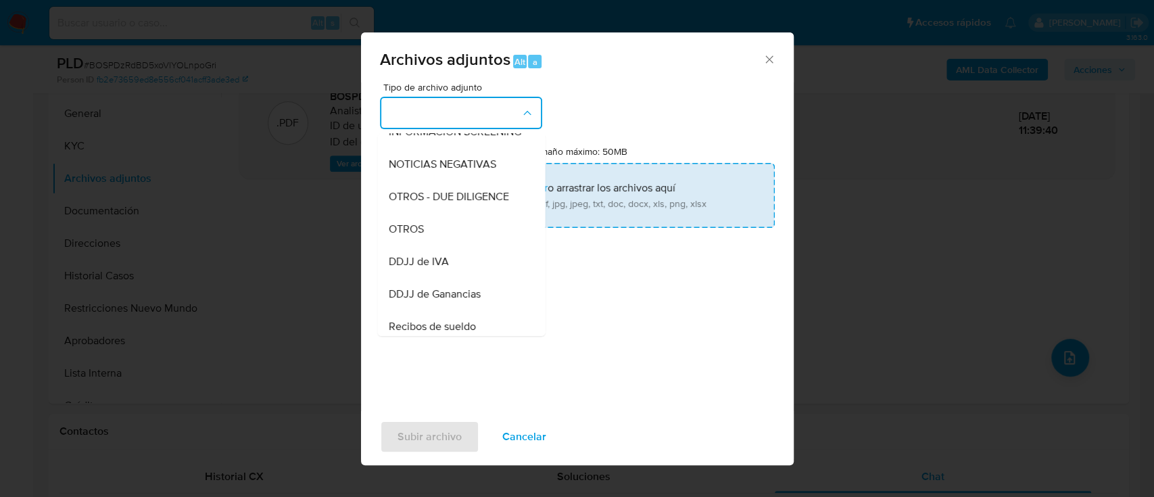
drag, startPoint x: 440, startPoint y: 249, endPoint x: 517, endPoint y: 202, distance: 90.1
click at [441, 245] on div "OTROS" at bounding box center [457, 229] width 138 height 32
click at [518, 202] on input "Tamaño máximo: 50MB Seleccionar archivos" at bounding box center [577, 195] width 395 height 65
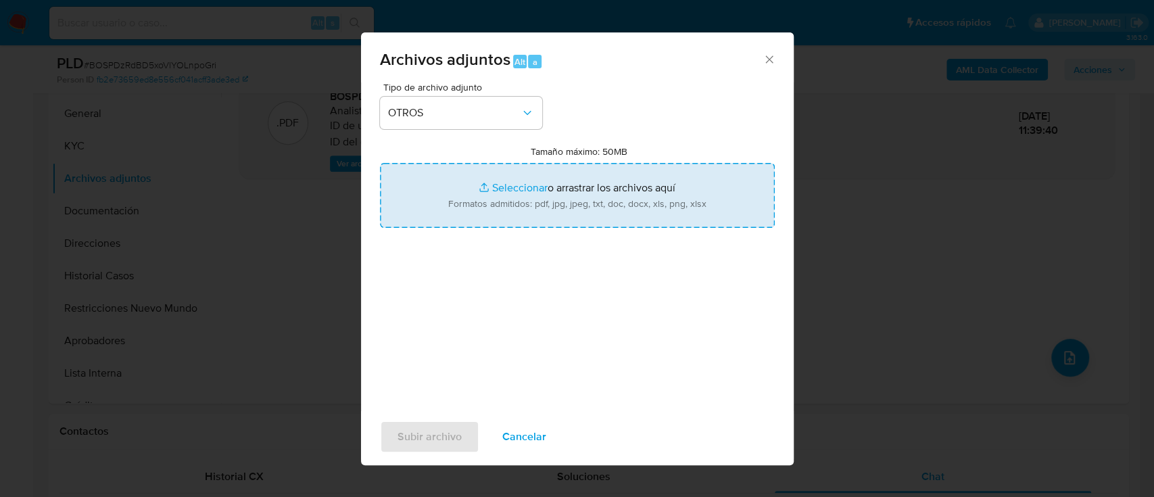
type input "C:\fakepath\395314132 - Movimientos.xlsx"
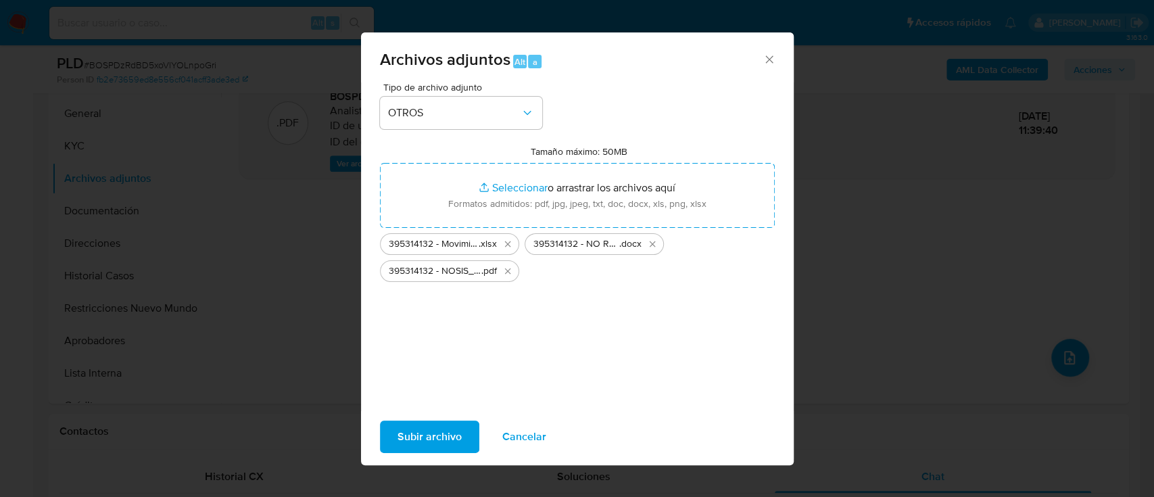
drag, startPoint x: 405, startPoint y: 437, endPoint x: 216, endPoint y: 41, distance: 439.3
click at [405, 430] on span "Subir archivo" at bounding box center [429, 437] width 64 height 30
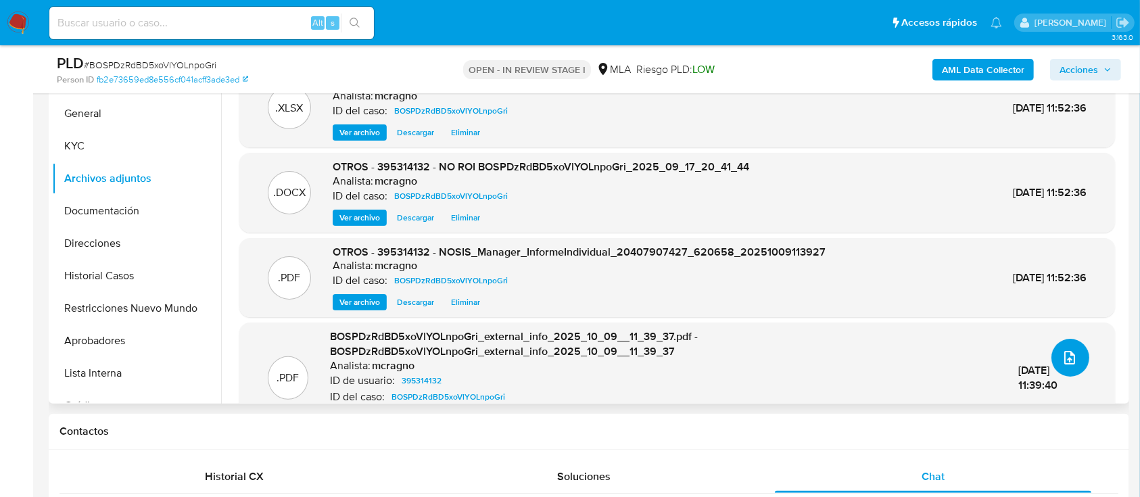
click at [1061, 352] on icon "upload-file" at bounding box center [1069, 357] width 16 height 16
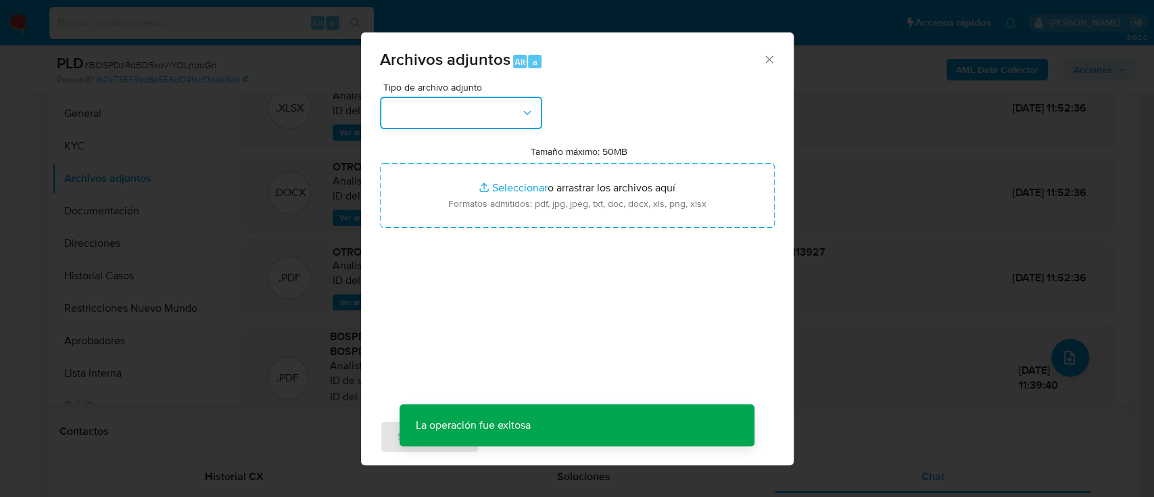
click at [443, 121] on button "button" at bounding box center [461, 113] width 162 height 32
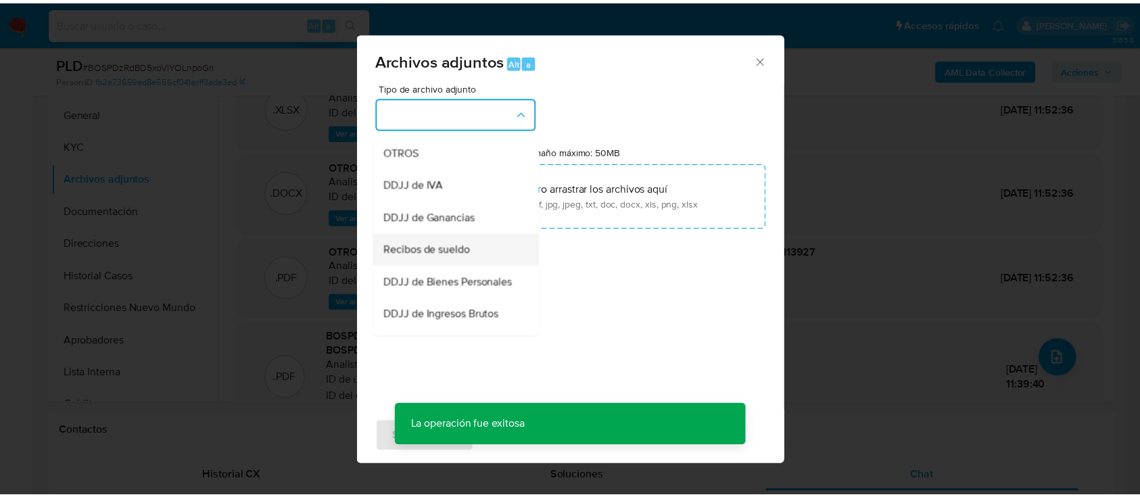
scroll to position [270, 0]
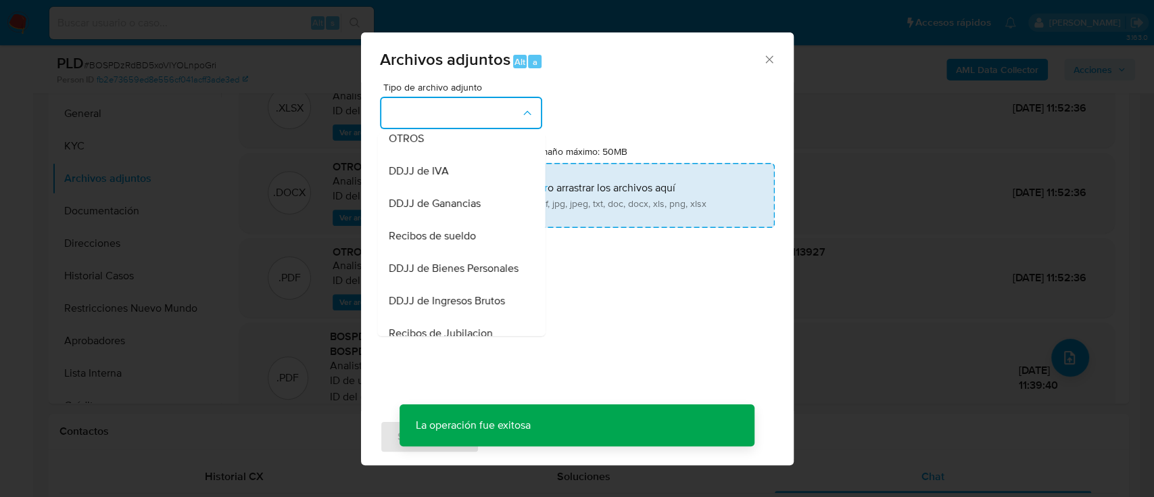
drag, startPoint x: 466, startPoint y: 243, endPoint x: 486, endPoint y: 218, distance: 32.2
click at [466, 241] on span "Recibos de sueldo" at bounding box center [431, 236] width 87 height 14
click at [486, 218] on input "Tamaño máximo: 50MB Seleccionar archivos" at bounding box center [577, 195] width 395 height 65
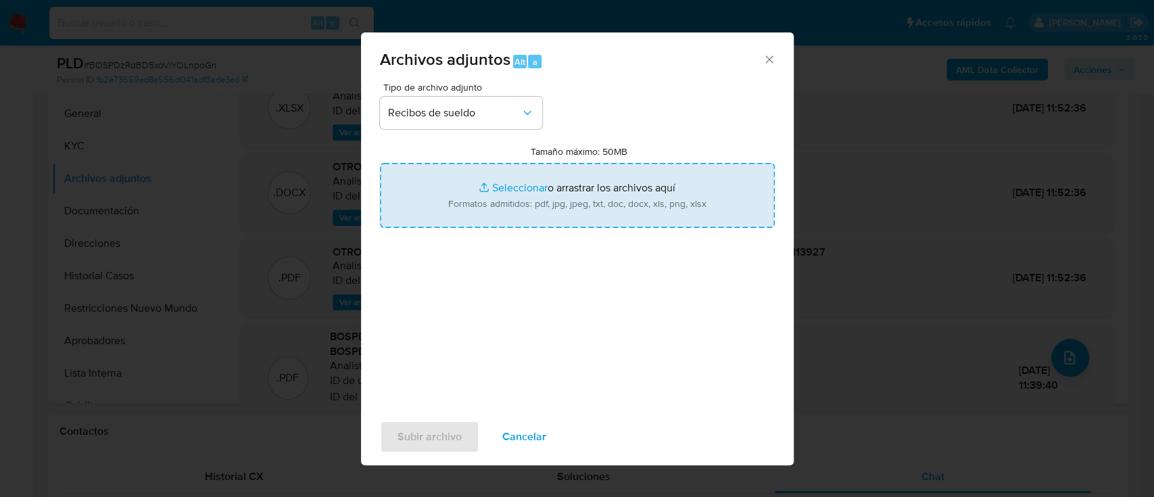
type input "C:\fakepath\395314132 - Recibos de sueldo jun-ago25.pdf"
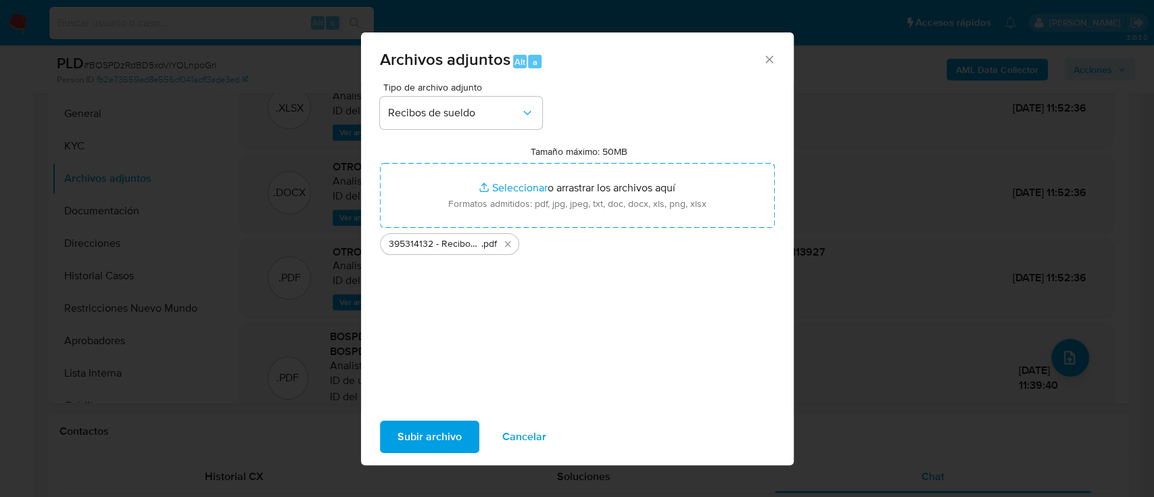
click at [386, 441] on button "Subir archivo" at bounding box center [429, 436] width 99 height 32
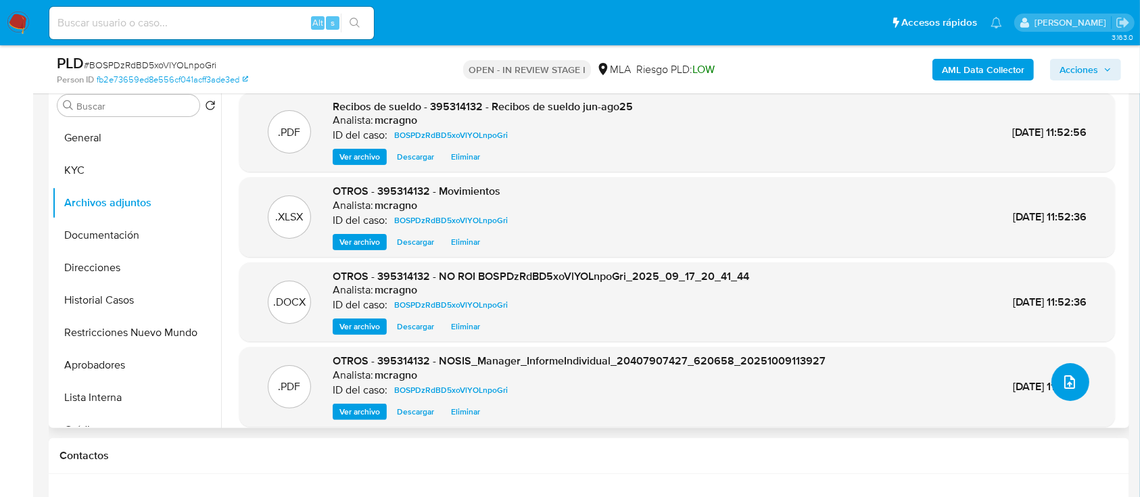
scroll to position [203, 0]
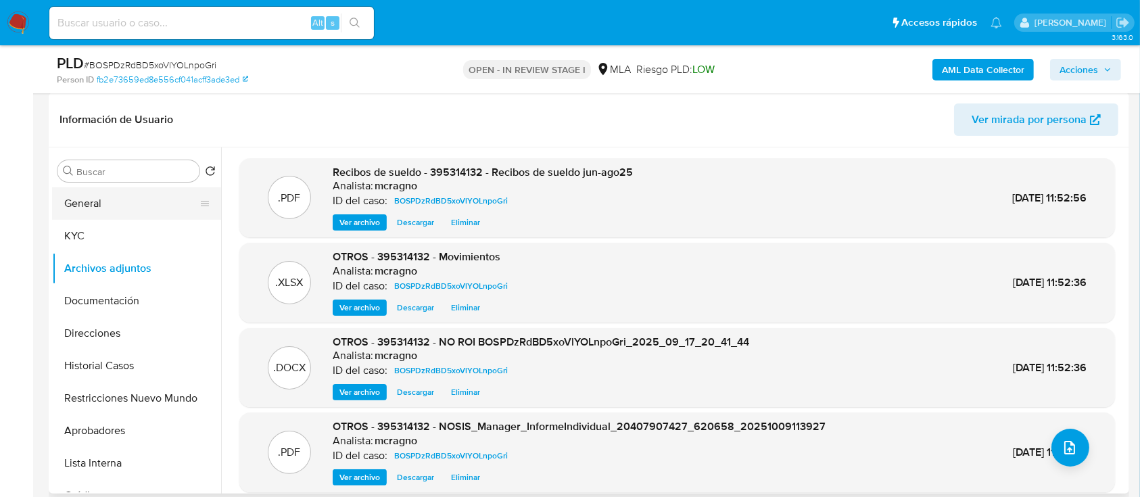
click at [68, 204] on button "General" at bounding box center [131, 203] width 158 height 32
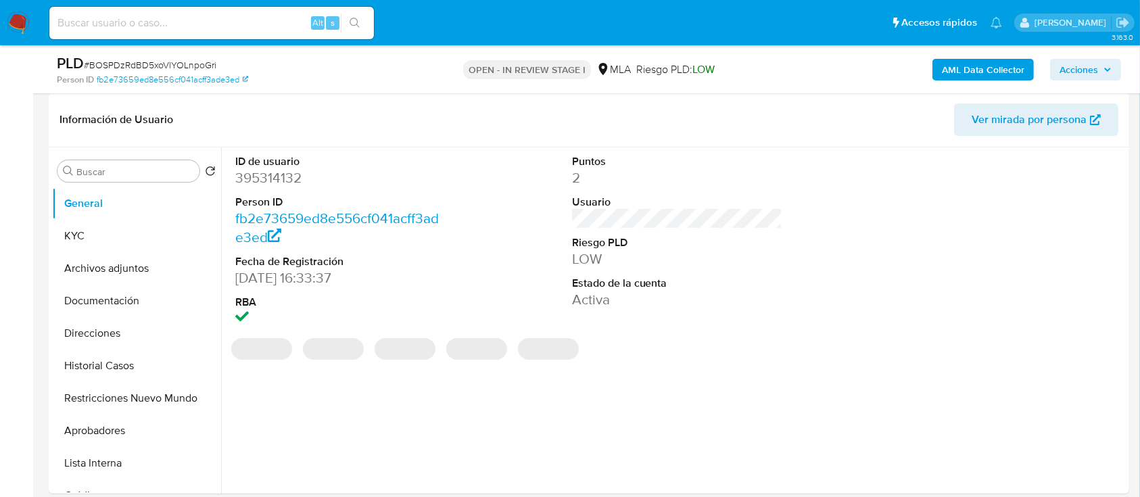
click at [1094, 61] on span "Acciones" at bounding box center [1078, 70] width 39 height 22
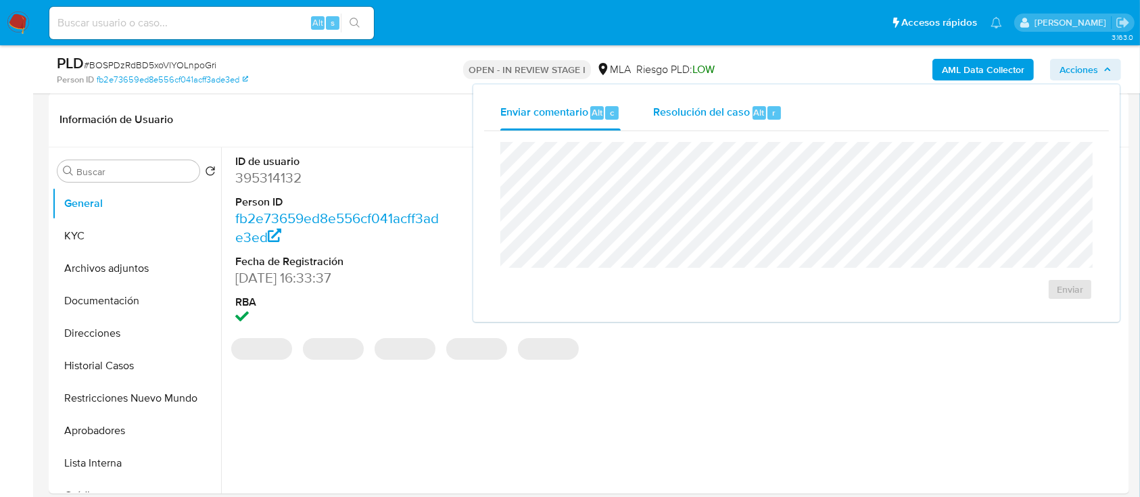
click at [708, 127] on div "Resolución del caso Alt r" at bounding box center [717, 112] width 129 height 35
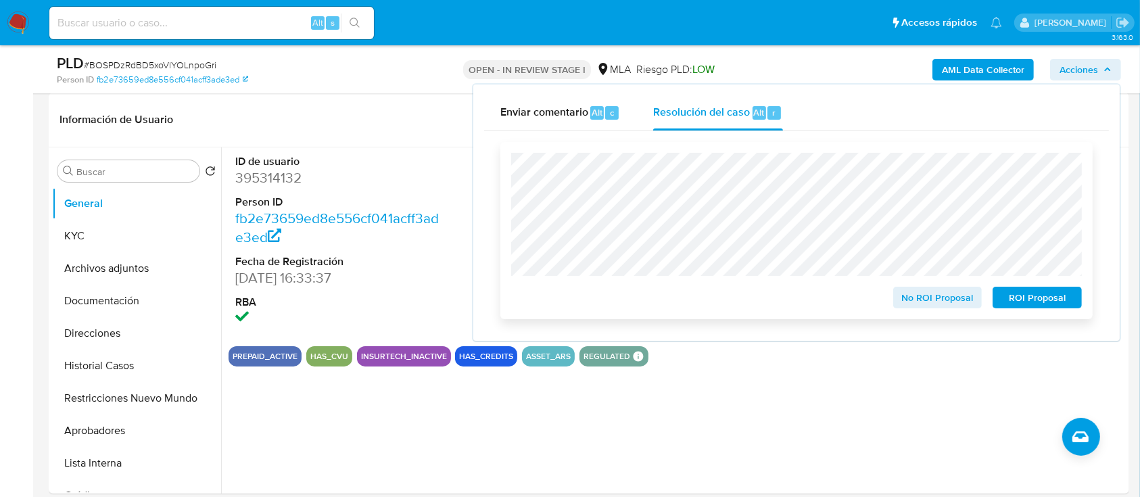
click at [946, 305] on span "No ROI Proposal" at bounding box center [937, 297] width 70 height 19
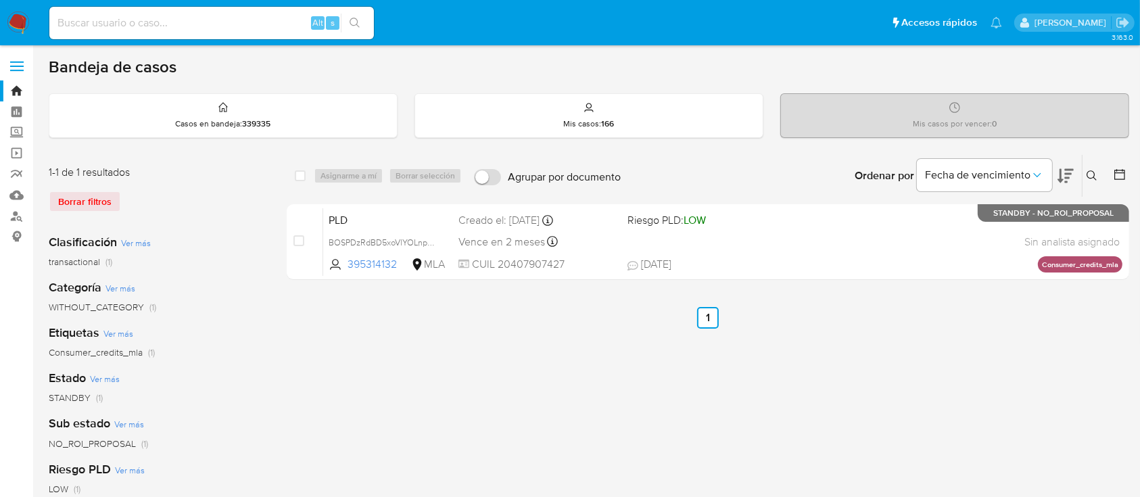
click at [1087, 170] on button at bounding box center [1093, 176] width 22 height 16
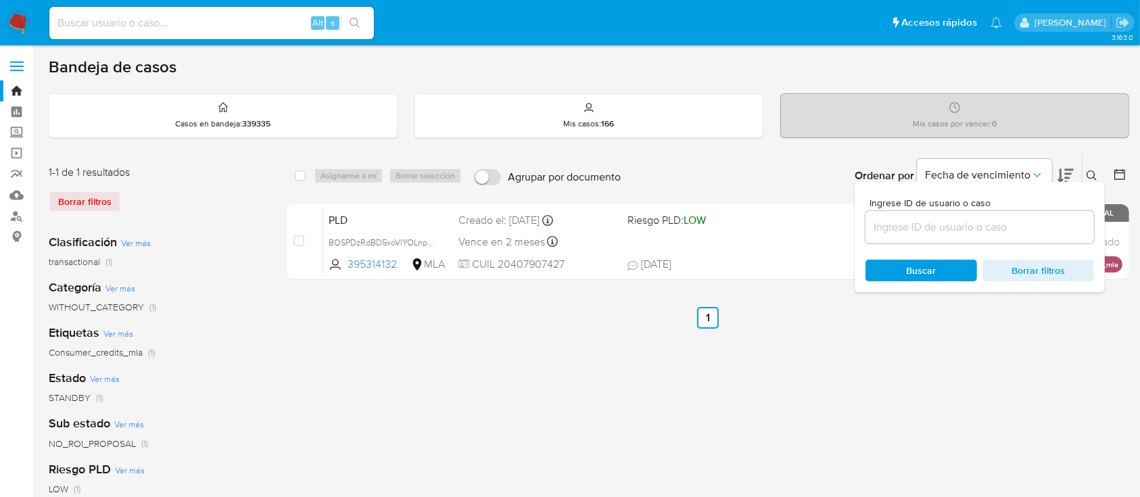
click at [1019, 224] on input at bounding box center [979, 227] width 228 height 18
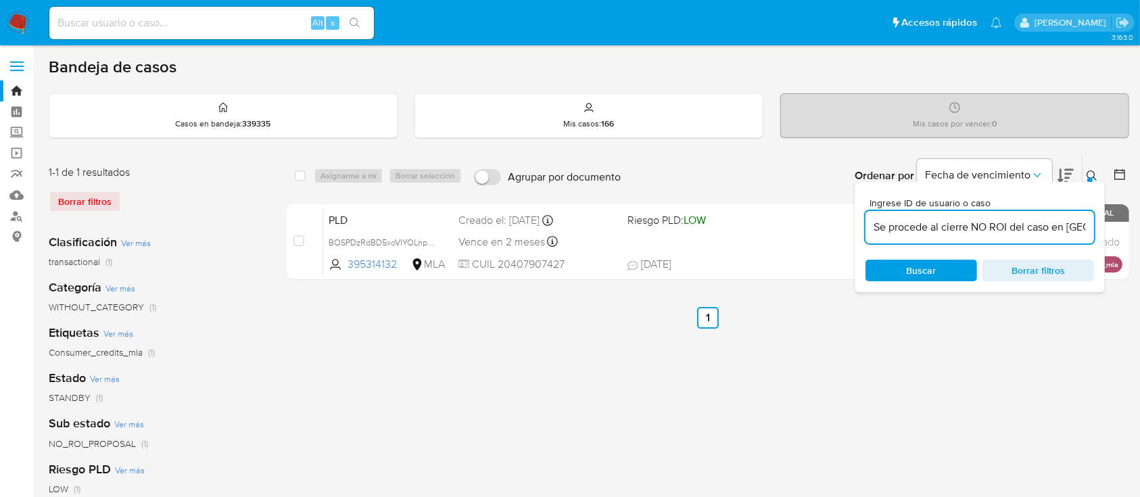
scroll to position [0, 65]
type input "Se procede al cierre NO ROI del caso en CaseLog adjunto."
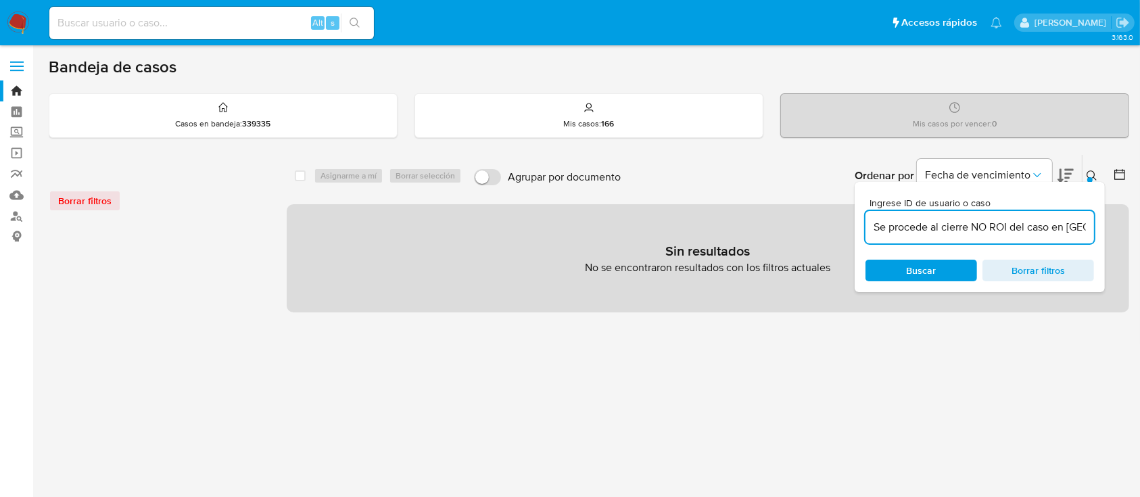
click at [1004, 228] on input "Se procede al cierre NO ROI del caso en CaseLog adjunto." at bounding box center [979, 227] width 228 height 18
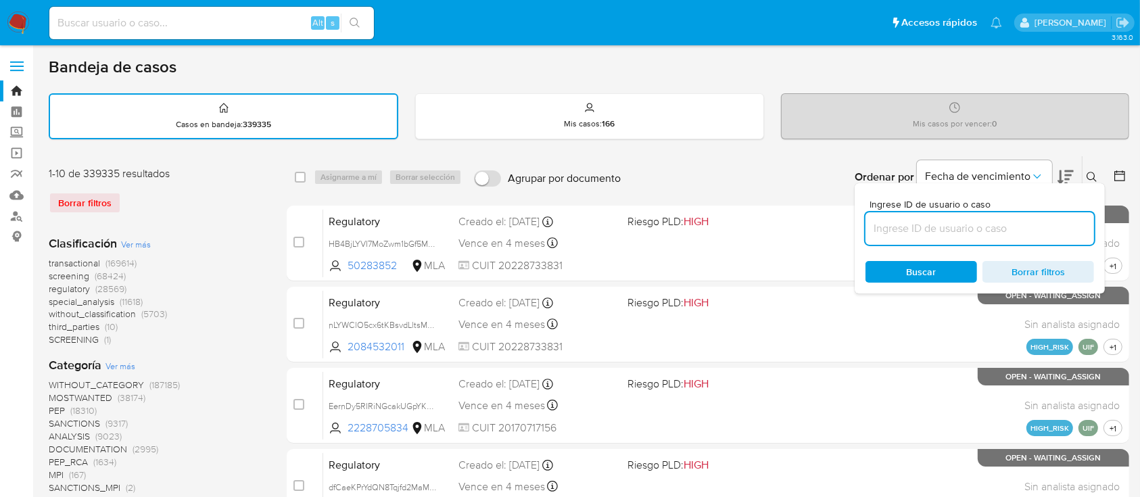
click at [1091, 174] on icon at bounding box center [1091, 177] width 11 height 11
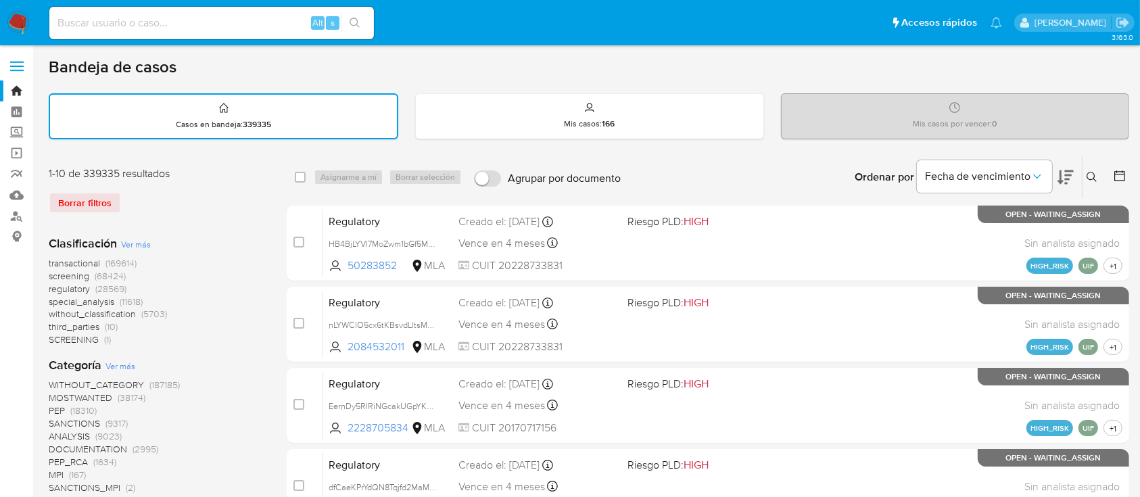
click at [1088, 172] on icon at bounding box center [1091, 177] width 11 height 11
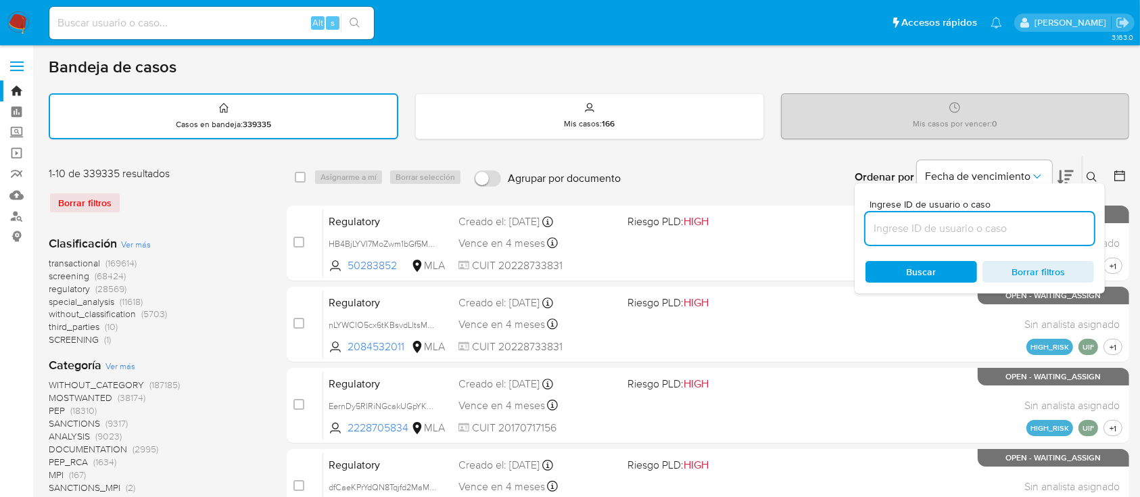
drag, startPoint x: 1019, startPoint y: 216, endPoint x: 1019, endPoint y: 226, distance: 9.5
click at [1019, 223] on div at bounding box center [979, 228] width 228 height 32
click at [1019, 226] on input at bounding box center [979, 229] width 228 height 18
paste input "541030383"
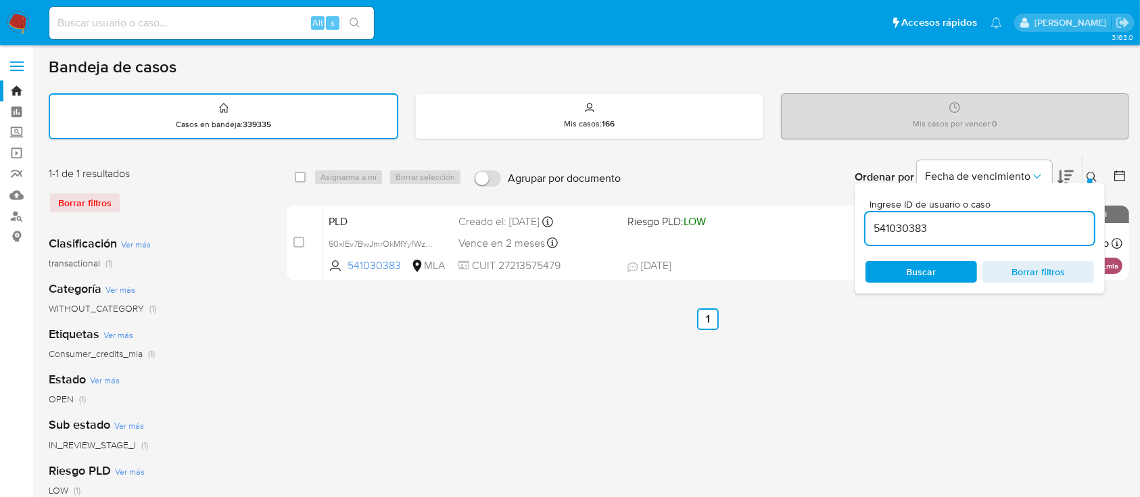
click at [1094, 172] on icon at bounding box center [1091, 177] width 11 height 11
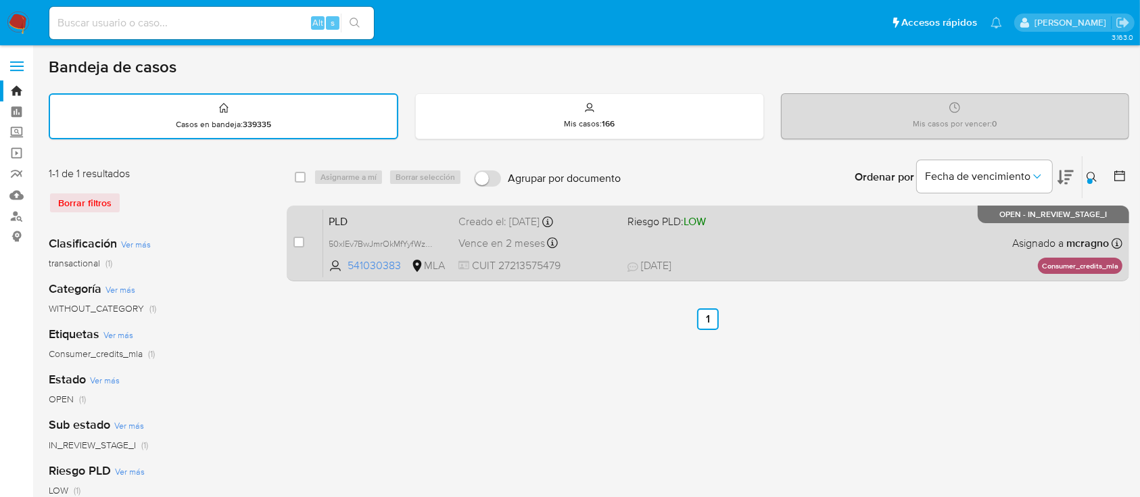
click at [793, 235] on div "PLD 50xIEv7BwJmrOkMfYyfWzEaW 541030383 MLA Riesgo PLD: LOW Creado el: 12/09/202…" at bounding box center [722, 243] width 799 height 68
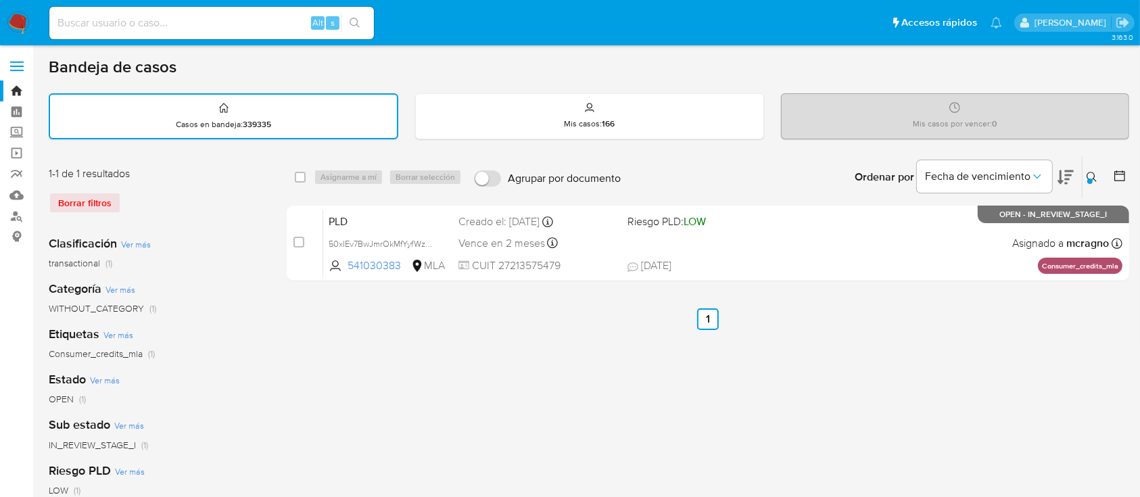
click at [1096, 174] on icon at bounding box center [1091, 177] width 11 height 11
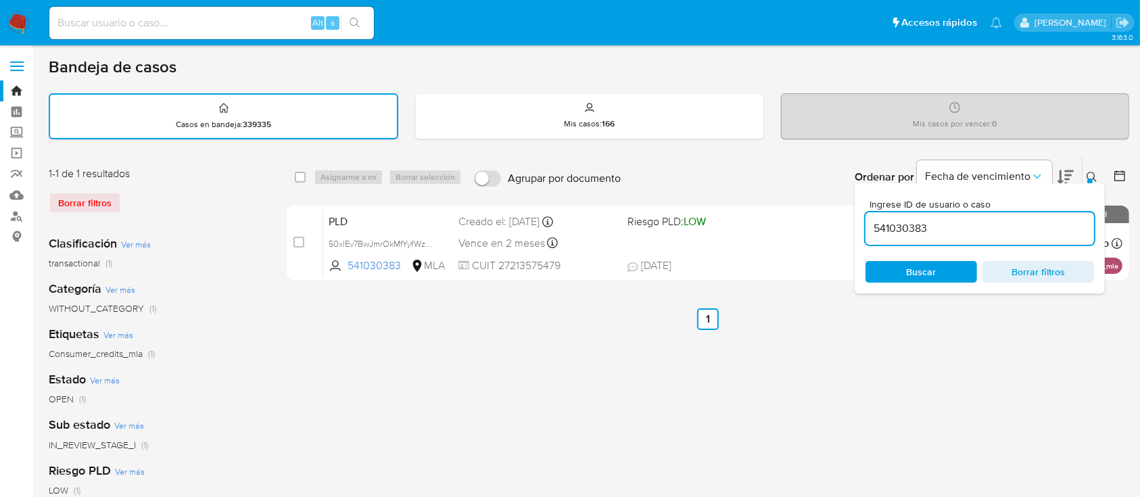
click at [1008, 232] on input "541030383" at bounding box center [979, 229] width 228 height 18
type input "57834771"
click at [1089, 172] on icon at bounding box center [1091, 177] width 10 height 10
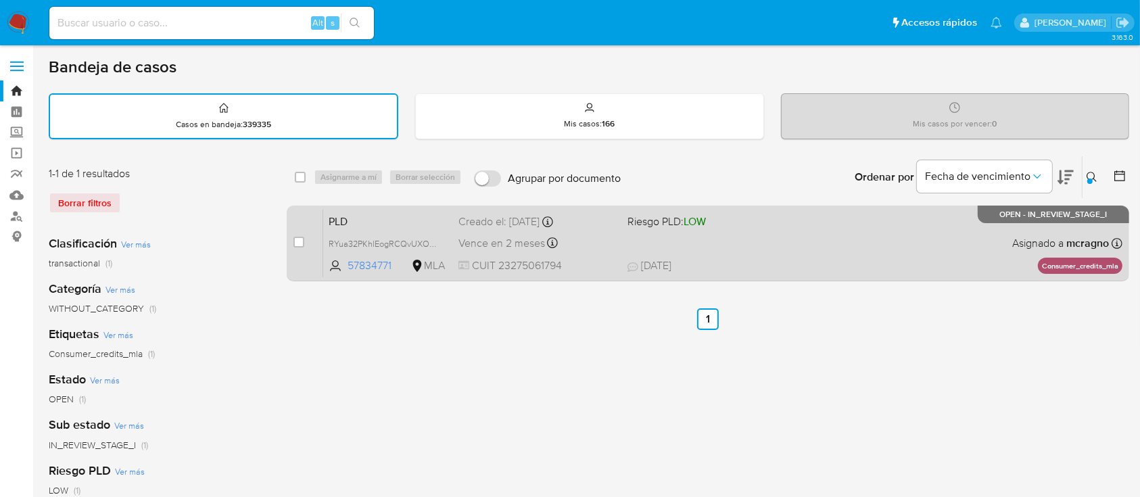
click at [863, 260] on span "17/09/2025 17/09/2025 11:57" at bounding box center [790, 265] width 326 height 15
click at [300, 242] on input "checkbox" at bounding box center [298, 242] width 11 height 11
checkbox input "true"
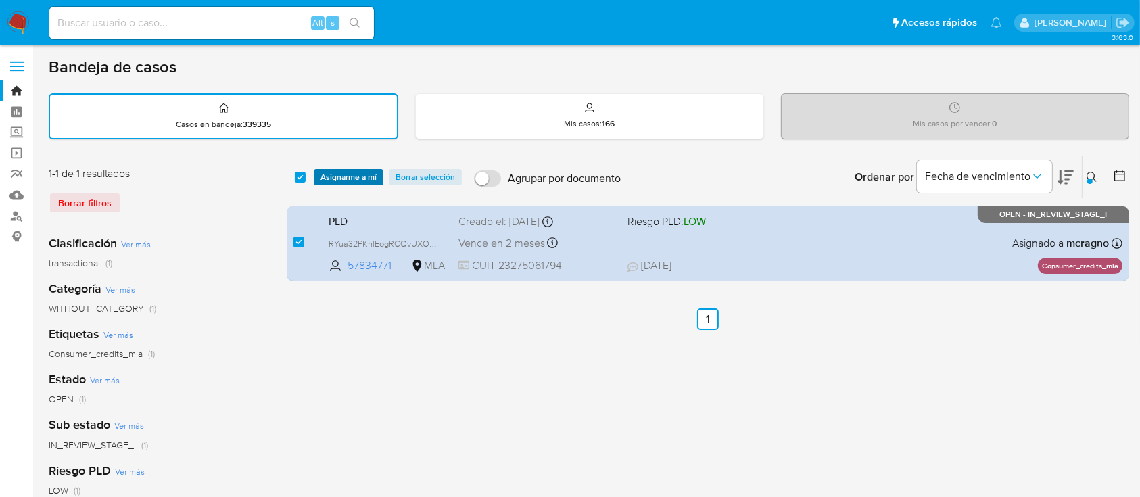
click at [351, 170] on span "Asignarme a mí" at bounding box center [348, 177] width 56 height 14
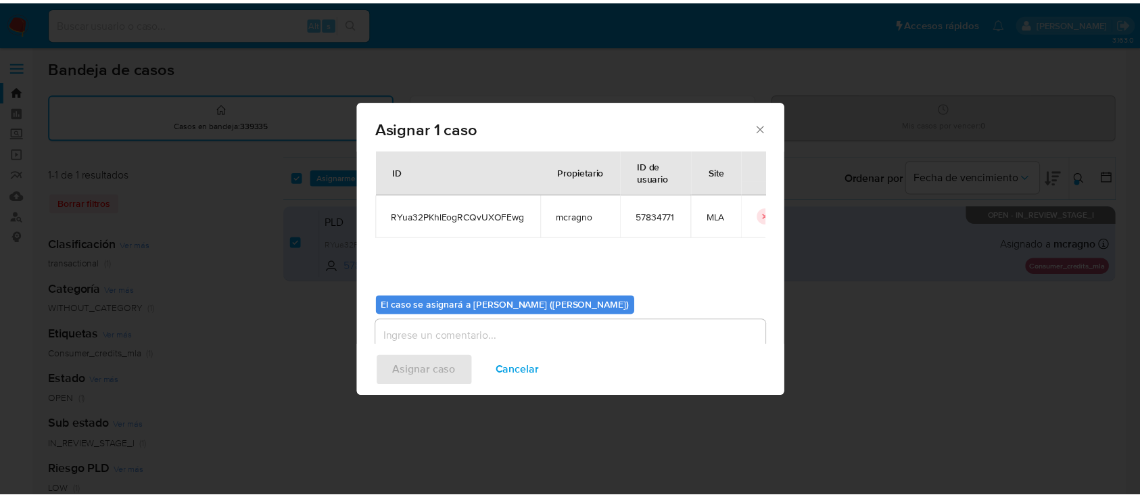
scroll to position [69, 0]
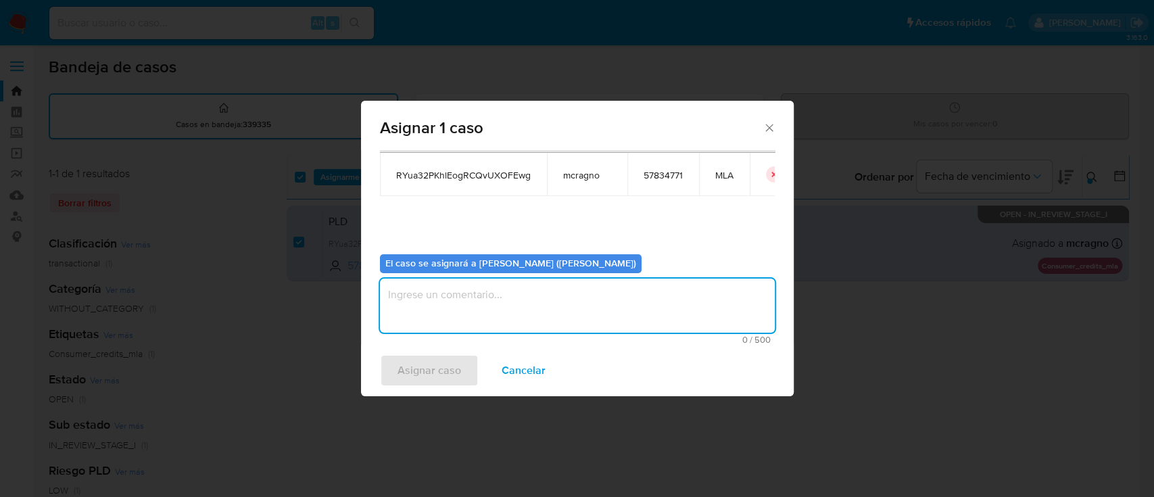
click at [481, 305] on textarea "assign-modal" at bounding box center [577, 305] width 395 height 54
click at [437, 367] on span "Asignar caso" at bounding box center [429, 371] width 64 height 30
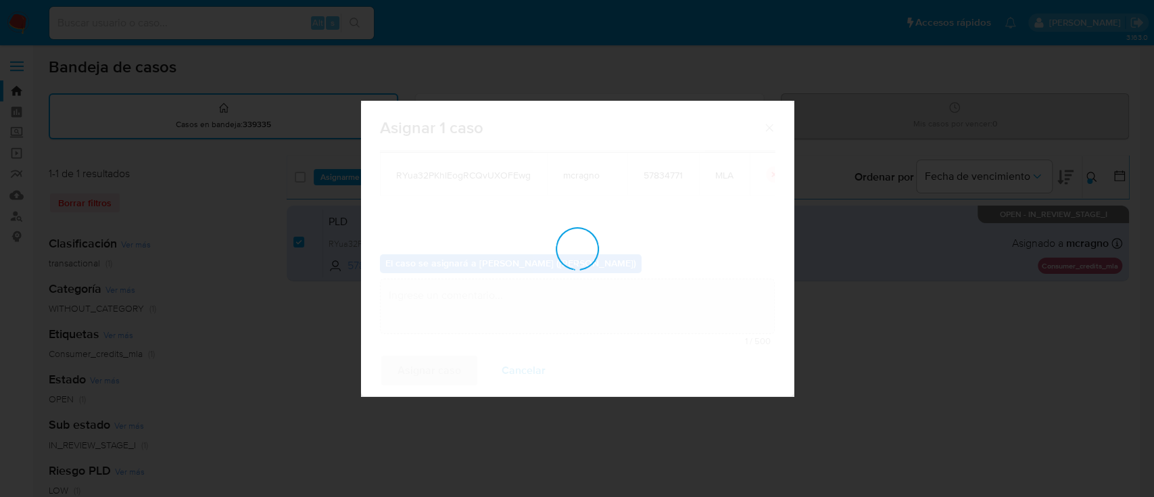
checkbox input "false"
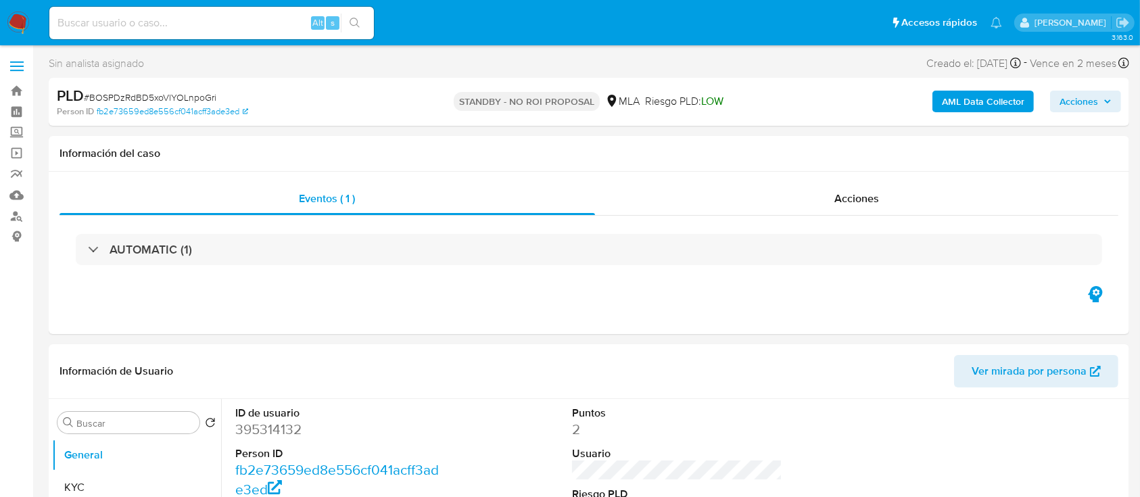
select select "10"
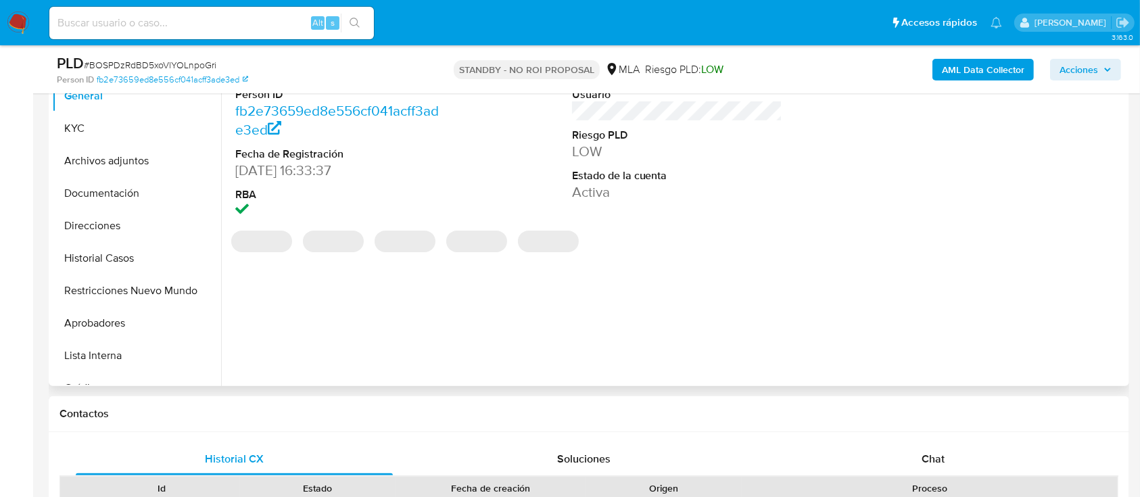
scroll to position [360, 0]
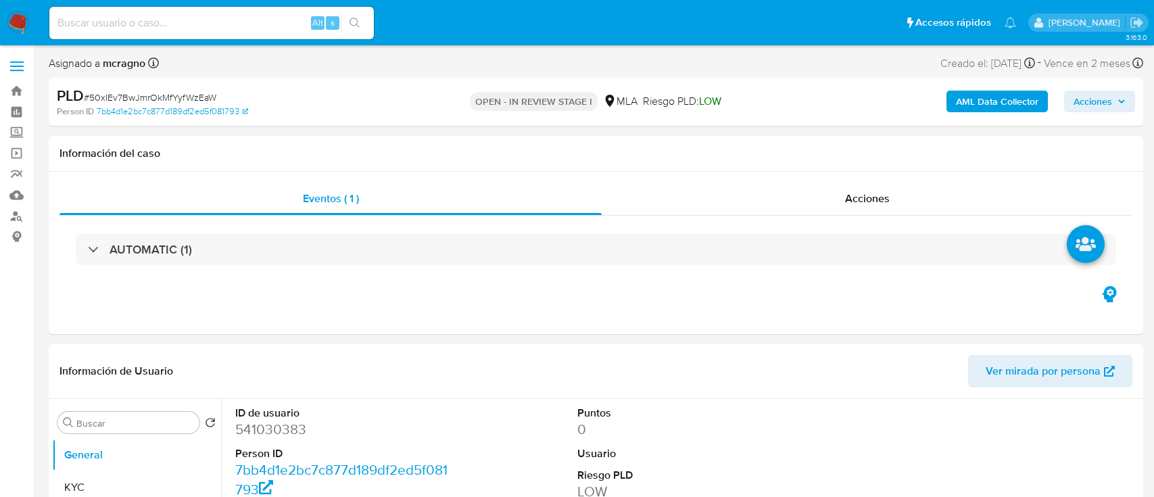
select select "10"
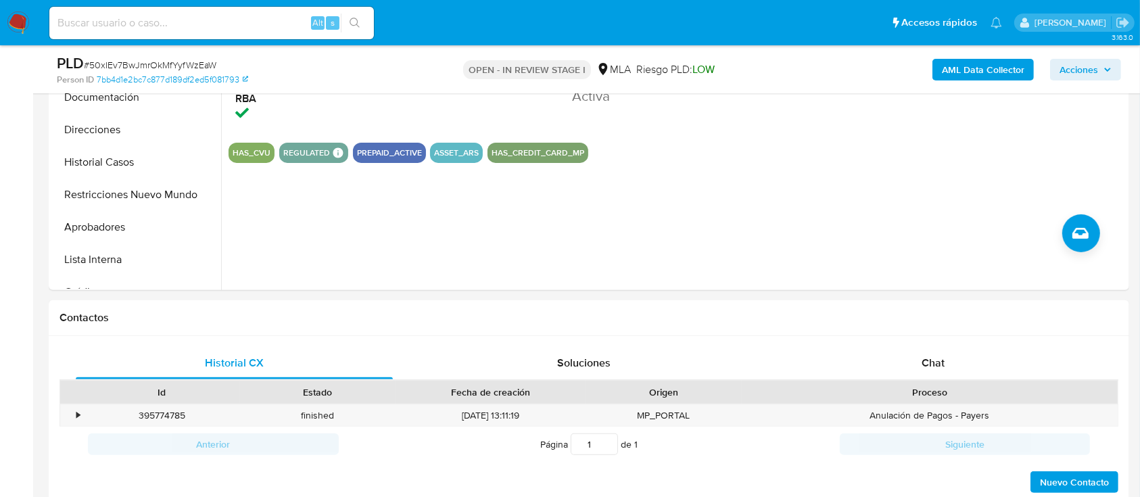
scroll to position [541, 0]
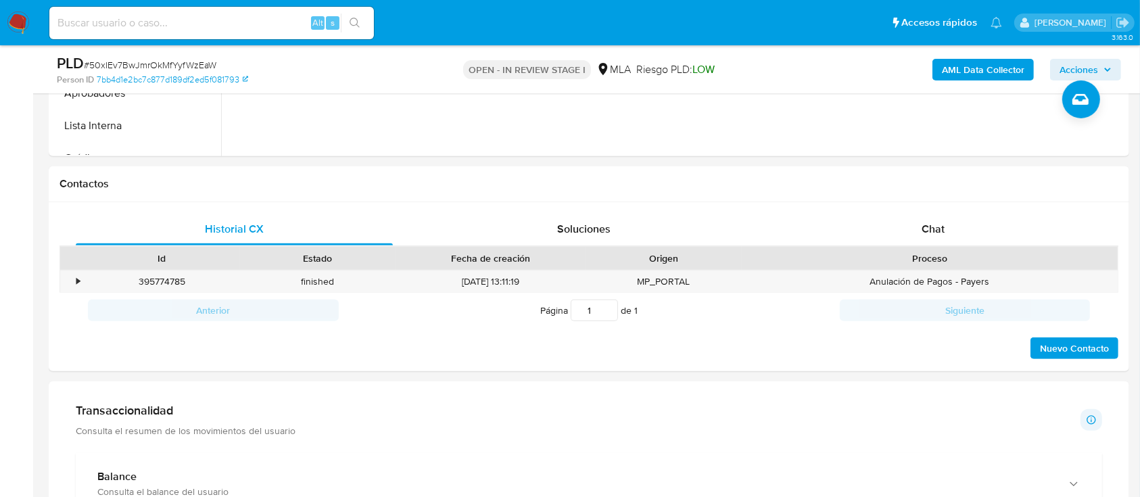
drag, startPoint x: 895, startPoint y: 230, endPoint x: 662, endPoint y: 2, distance: 326.0
click at [896, 230] on div "Chat" at bounding box center [933, 229] width 317 height 32
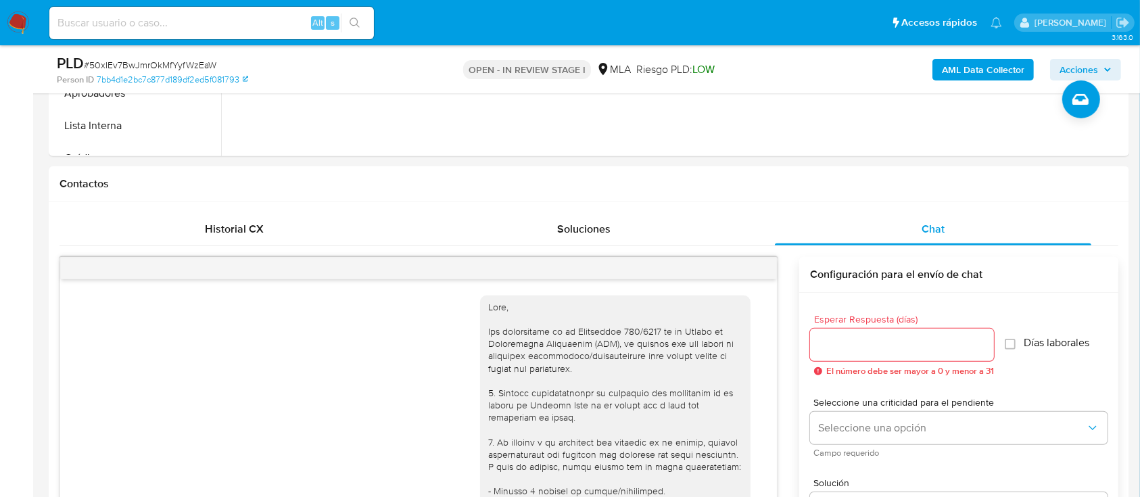
scroll to position [616, 0]
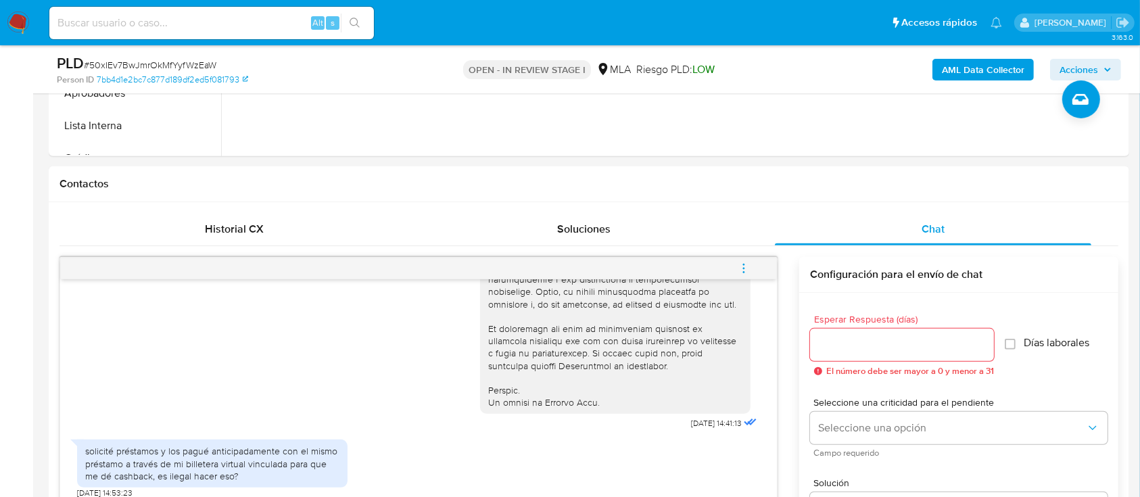
click at [974, 62] on b "AML Data Collector" at bounding box center [982, 70] width 82 height 22
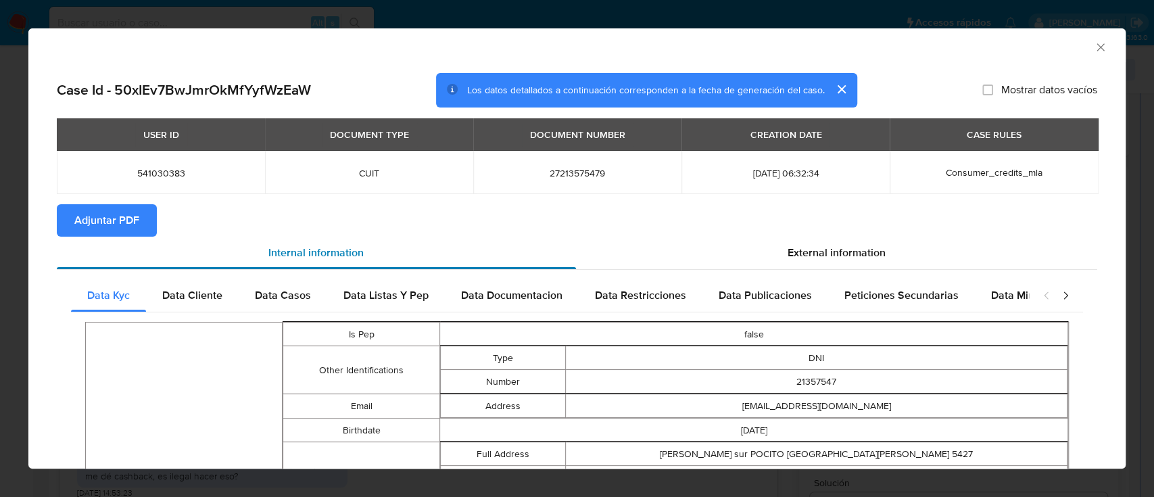
drag, startPoint x: 112, startPoint y: 206, endPoint x: 527, endPoint y: 260, distance: 419.2
click at [114, 210] on span "Adjuntar PDF" at bounding box center [106, 220] width 65 height 30
click at [1094, 47] on icon "Cerrar ventana" at bounding box center [1101, 48] width 14 height 14
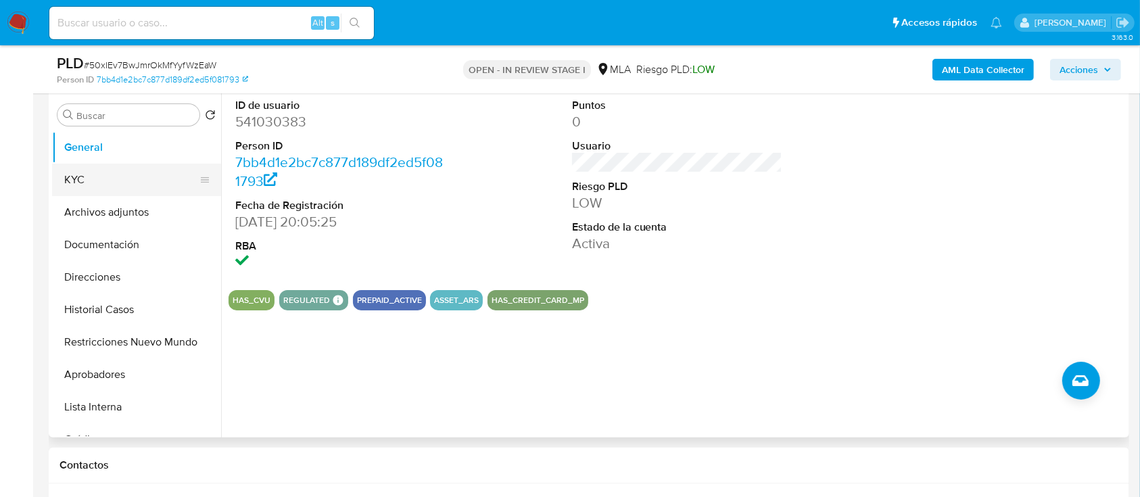
scroll to position [180, 0]
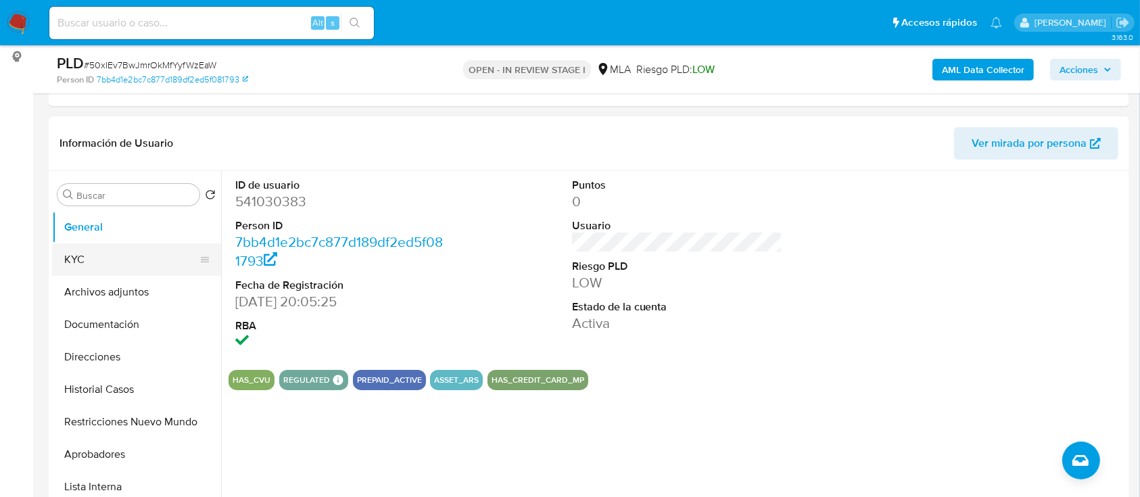
drag, startPoint x: 114, startPoint y: 261, endPoint x: 122, endPoint y: 264, distance: 8.5
click at [122, 264] on button "KYC" at bounding box center [131, 259] width 158 height 32
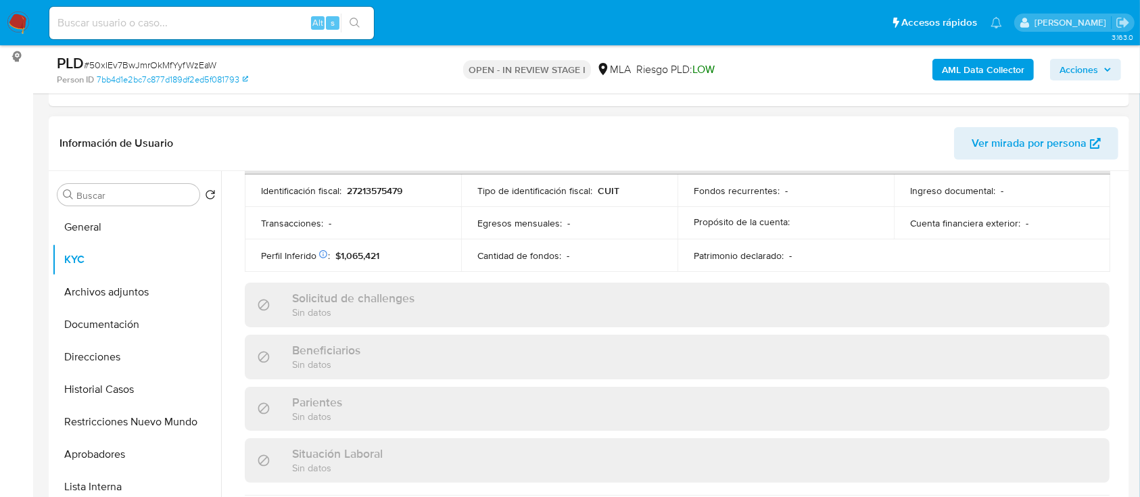
scroll to position [712, 0]
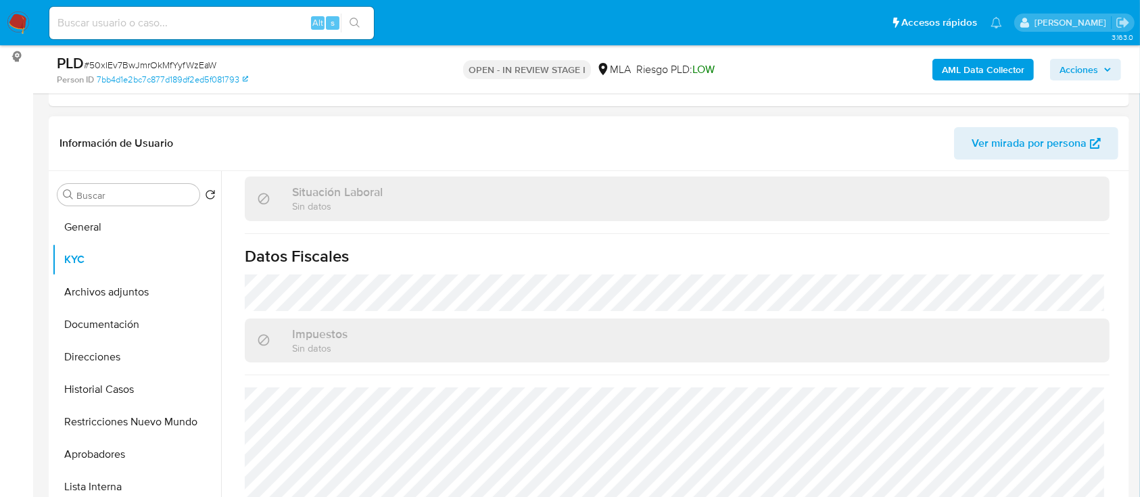
drag, startPoint x: 119, startPoint y: 356, endPoint x: 351, endPoint y: 348, distance: 232.6
click at [120, 356] on button "Direcciones" at bounding box center [136, 357] width 169 height 32
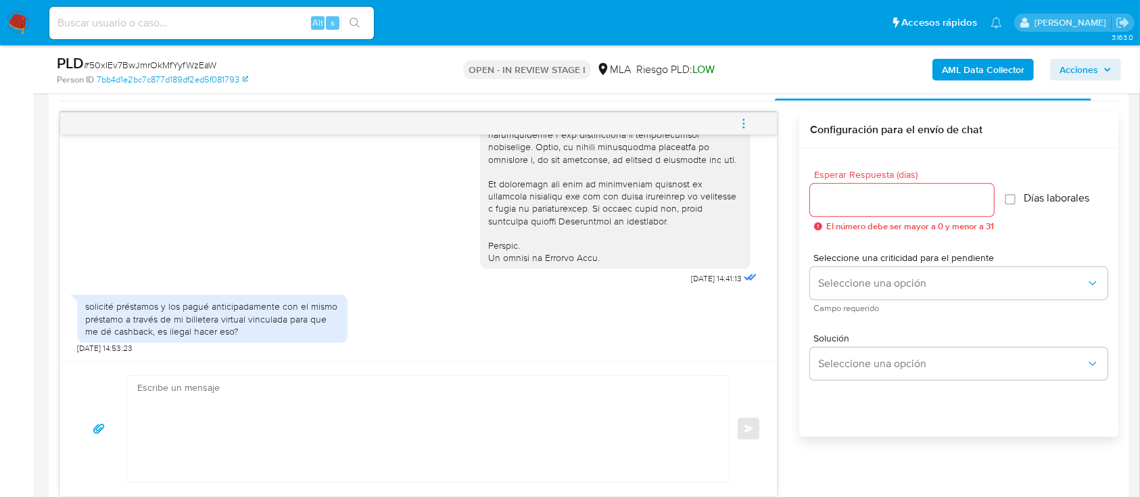
scroll to position [713, 0]
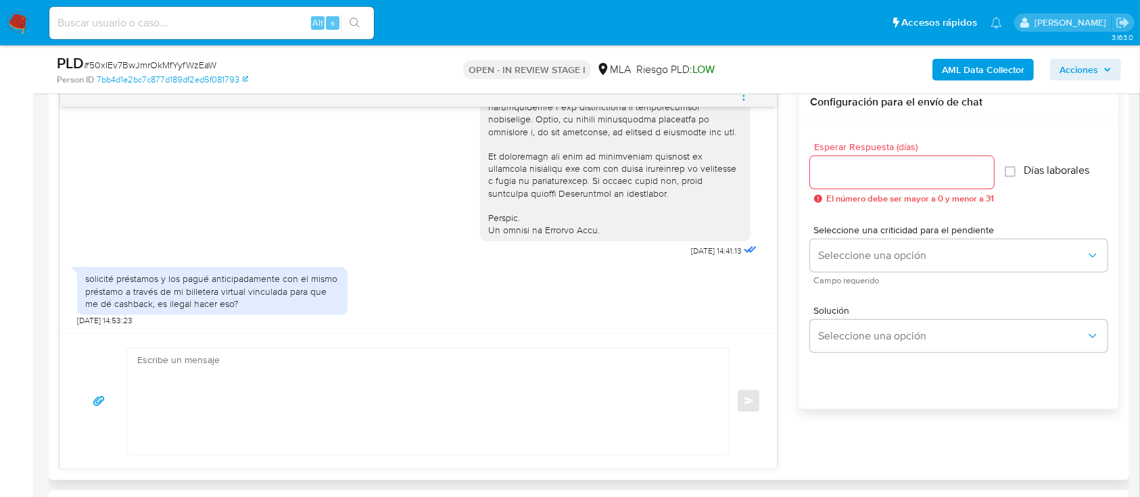
click at [514, 376] on textarea at bounding box center [424, 401] width 574 height 106
paste textarea "Hola Maria Alejandra Rodriguez, Muchas gracias por la información aportada. Ade…"
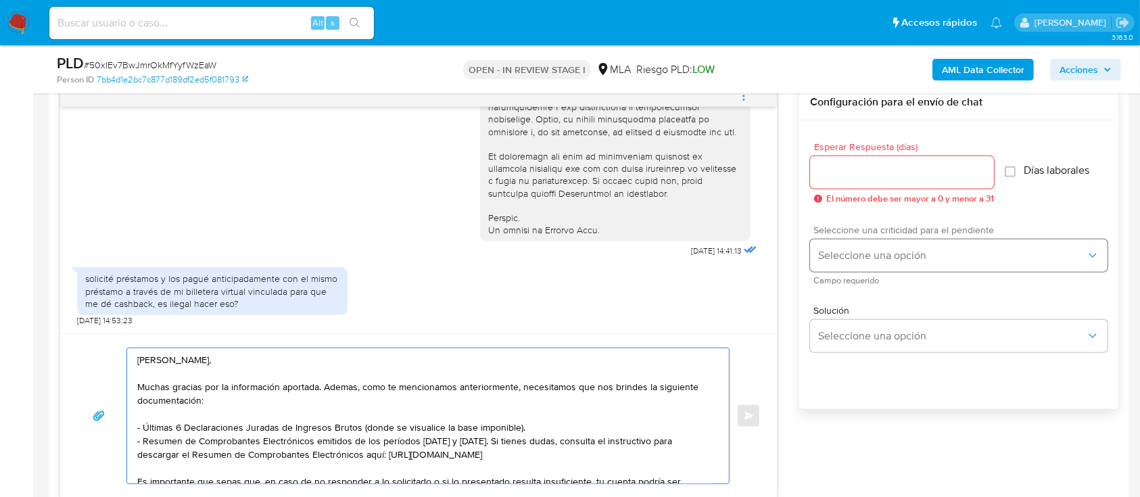
scroll to position [146, 0]
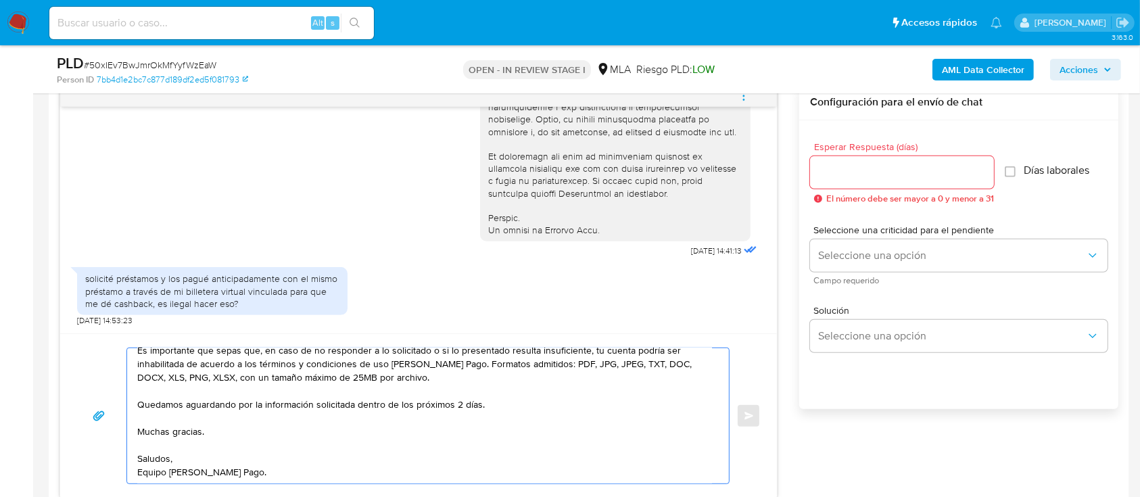
type textarea "Hola Maria Alejandra Rodriguez, Muchas gracias por la información aportada. Ade…"
click at [877, 166] on input "Esperar Respuesta (días)" at bounding box center [902, 173] width 184 height 18
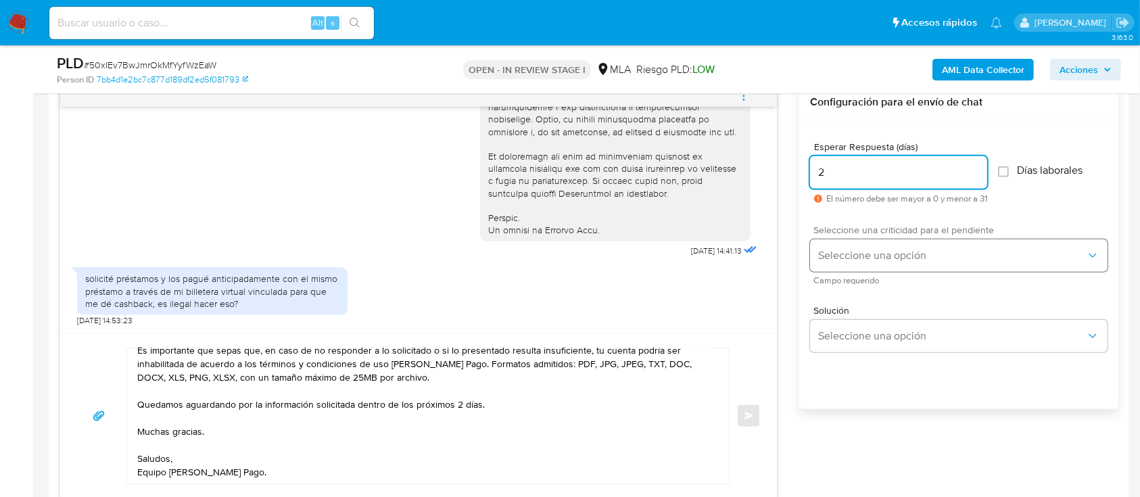
type input "2"
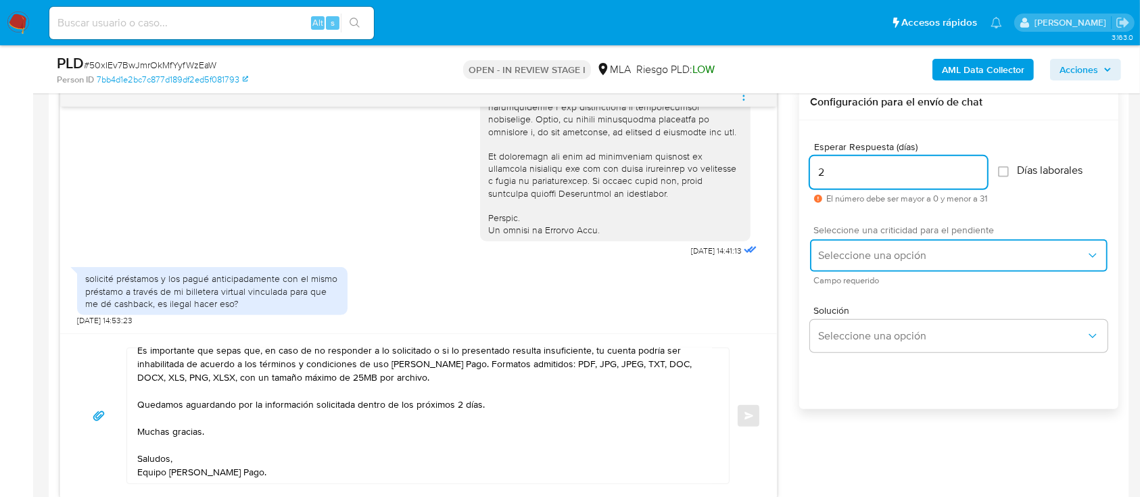
click at [829, 246] on button "Seleccione una opción" at bounding box center [958, 255] width 297 height 32
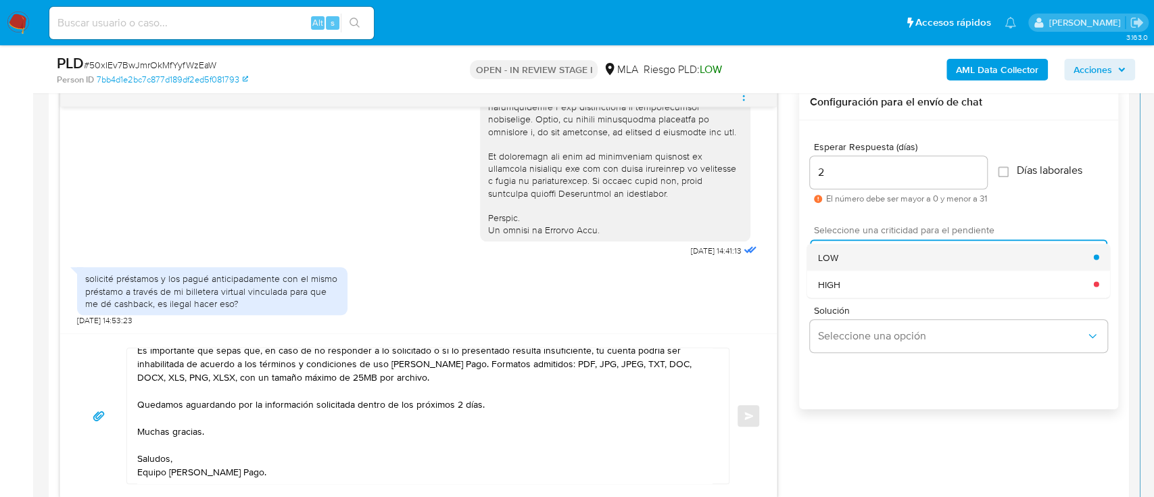
click at [837, 261] on span "LOW" at bounding box center [828, 257] width 20 height 12
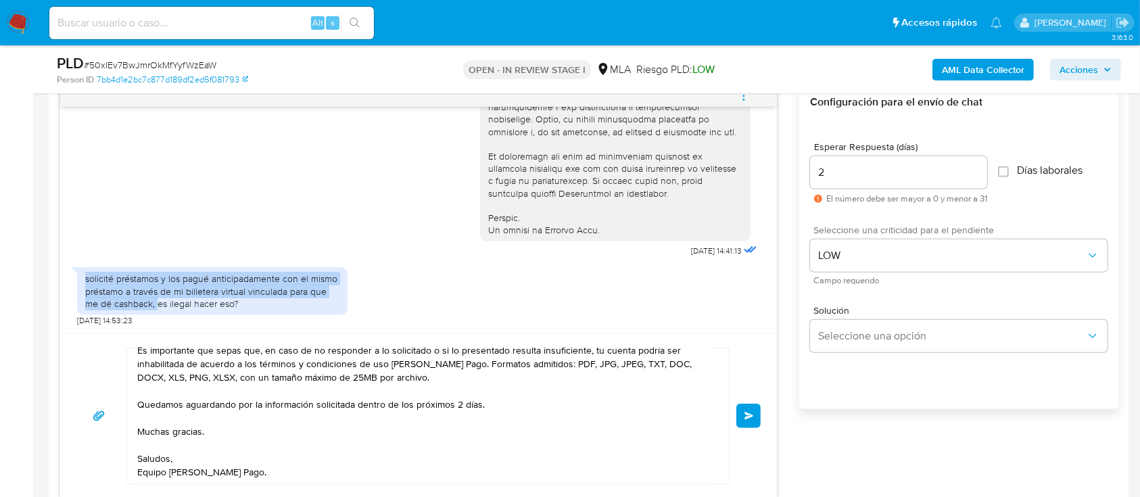
drag, startPoint x: 85, startPoint y: 278, endPoint x: 157, endPoint y: 305, distance: 76.3
click at [157, 305] on div "solicité préstamos y los pagué anticipadamente con el mismo préstamo a través d…" at bounding box center [212, 291] width 270 height 48
copy div "solicité préstamos y los pagué anticipadamente con el mismo préstamo a través d…"
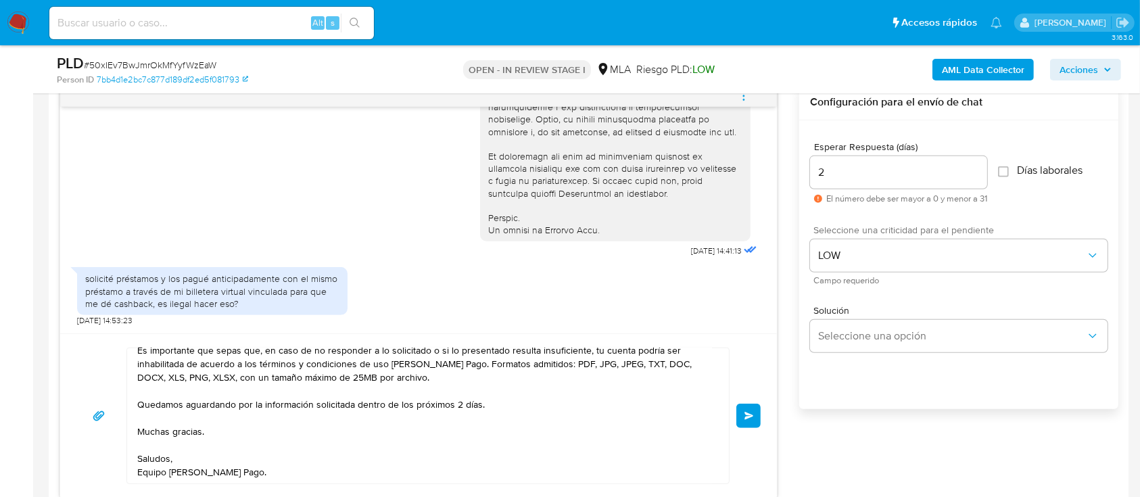
drag, startPoint x: 1090, startPoint y: 430, endPoint x: 1071, endPoint y: 408, distance: 29.2
click at [1090, 429] on div "Esperar Respuesta (días) 2 El número debe ser mayor a 0 y menor a 31 Días labor…" at bounding box center [958, 282] width 319 height 324
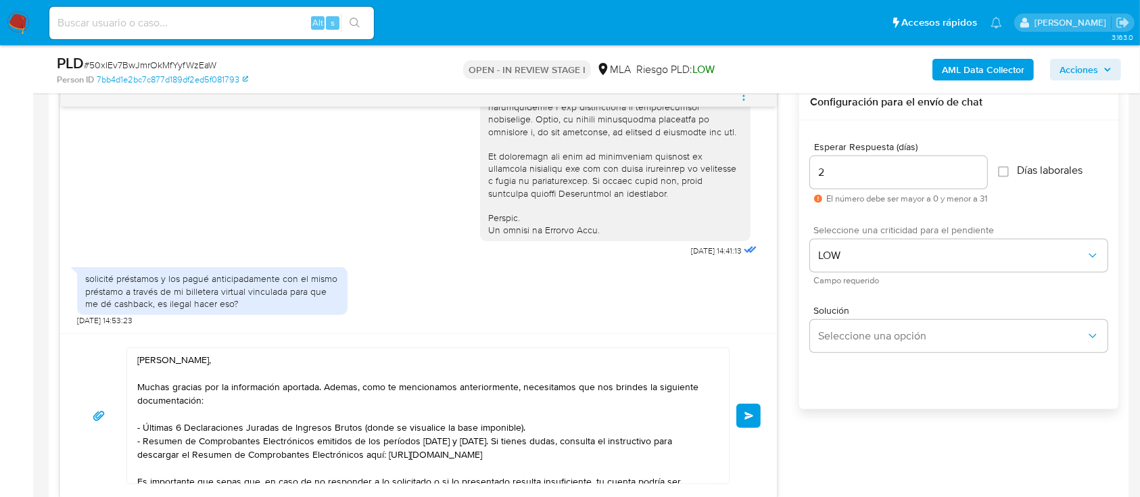
scroll to position [0, 0]
click at [748, 413] on span "Enviar" at bounding box center [748, 416] width 9 height 8
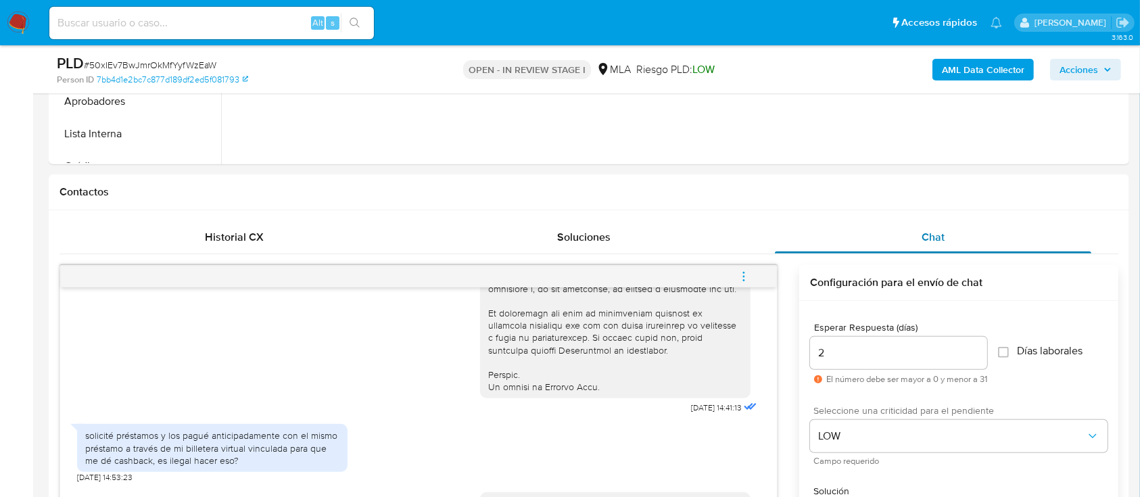
scroll to position [988, 0]
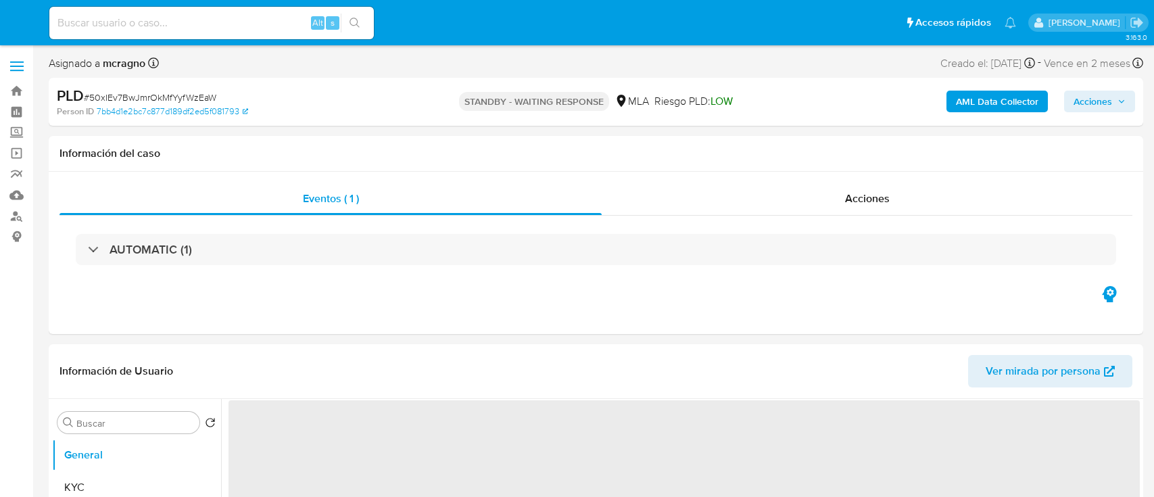
select select "10"
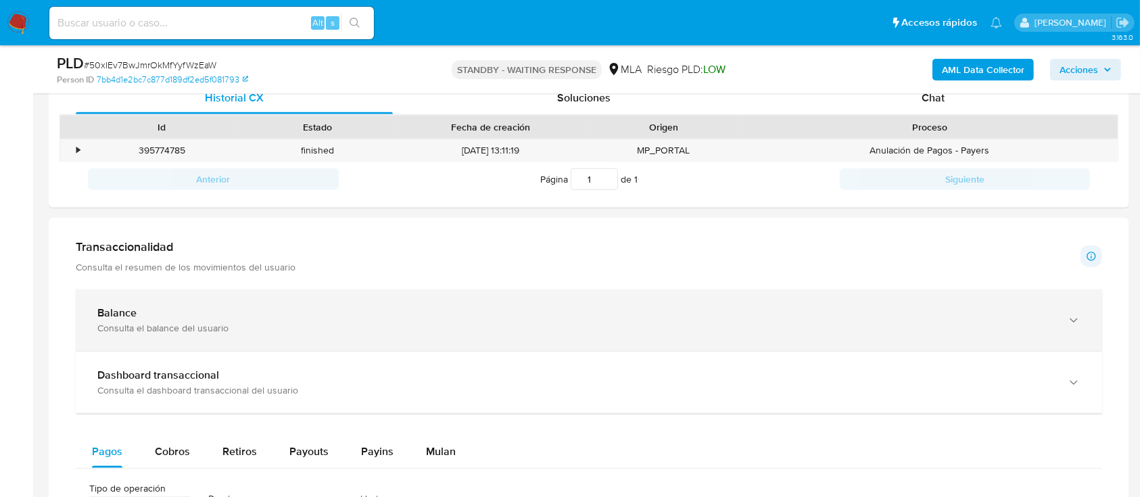
scroll to position [811, 0]
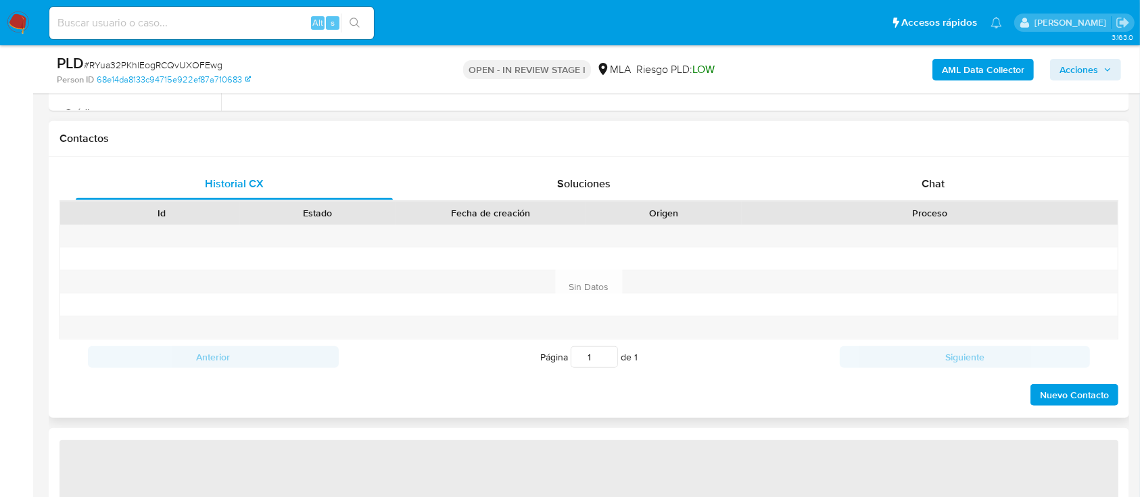
scroll to position [631, 0]
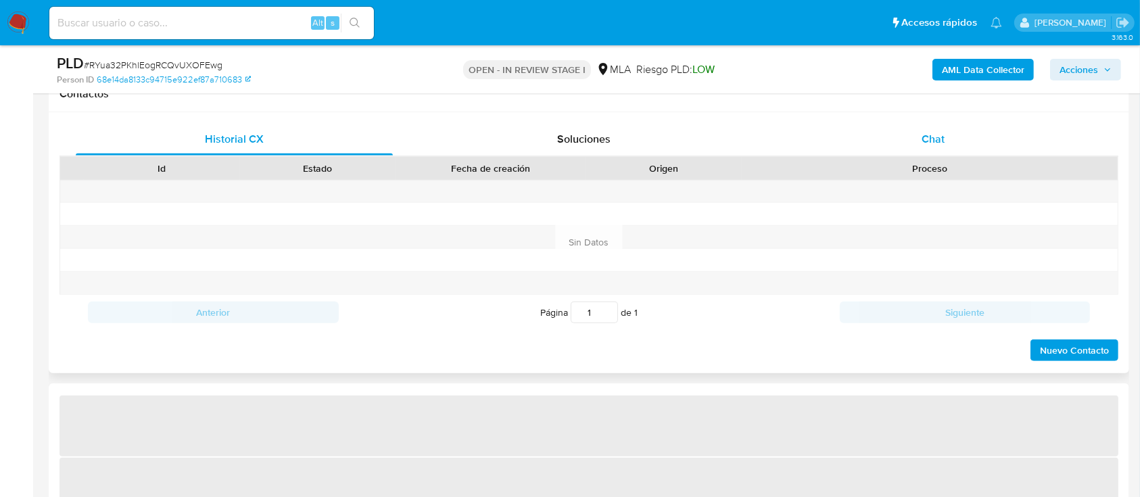
click at [864, 148] on div "Chat" at bounding box center [933, 139] width 317 height 32
select select "10"
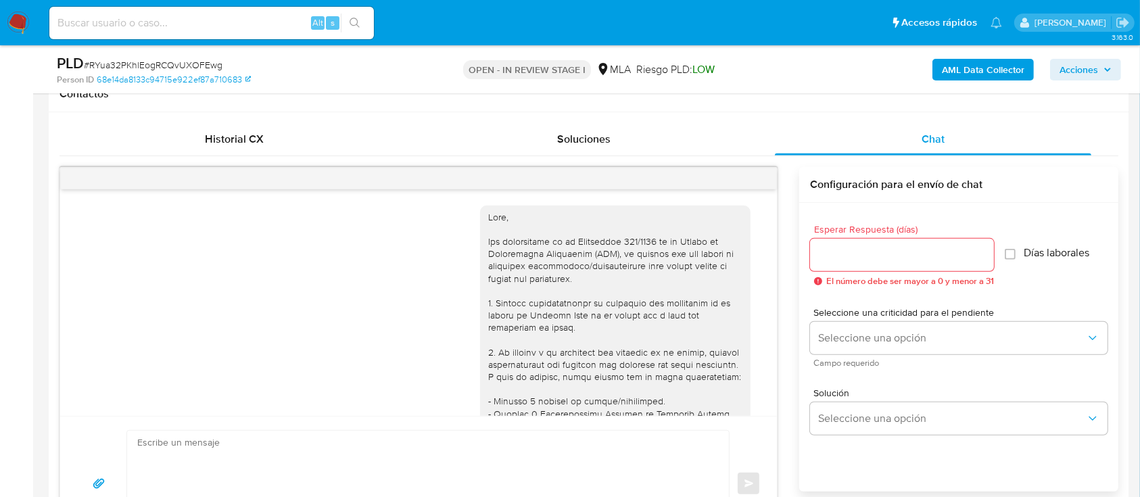
scroll to position [676, 0]
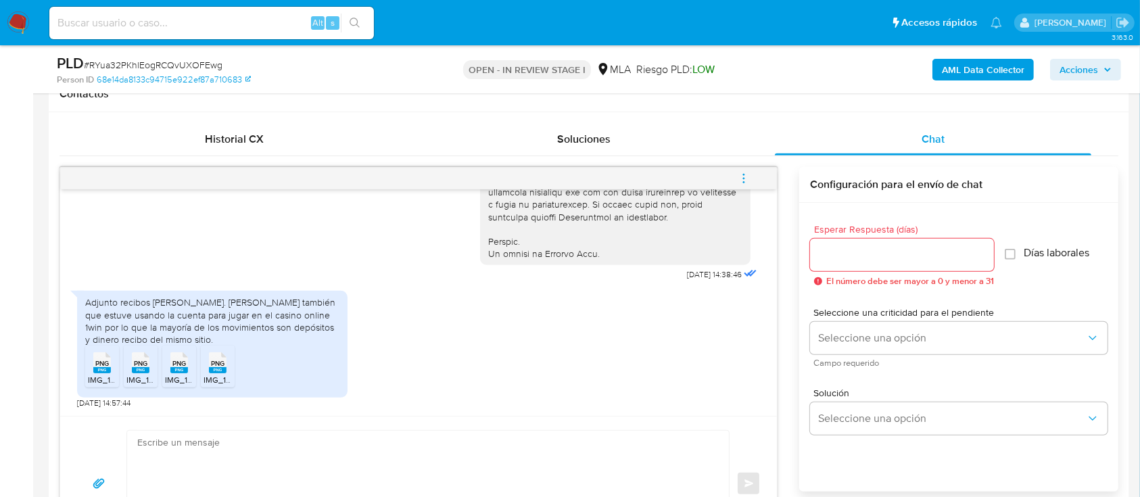
click at [92, 372] on span "IMG_1024.png" at bounding box center [114, 379] width 53 height 11
click at [134, 370] on rect at bounding box center [141, 370] width 18 height 6
click at [173, 372] on span "IMG_1025.png" at bounding box center [191, 379] width 53 height 11
click at [212, 362] on div "PNG PNG" at bounding box center [217, 361] width 28 height 26
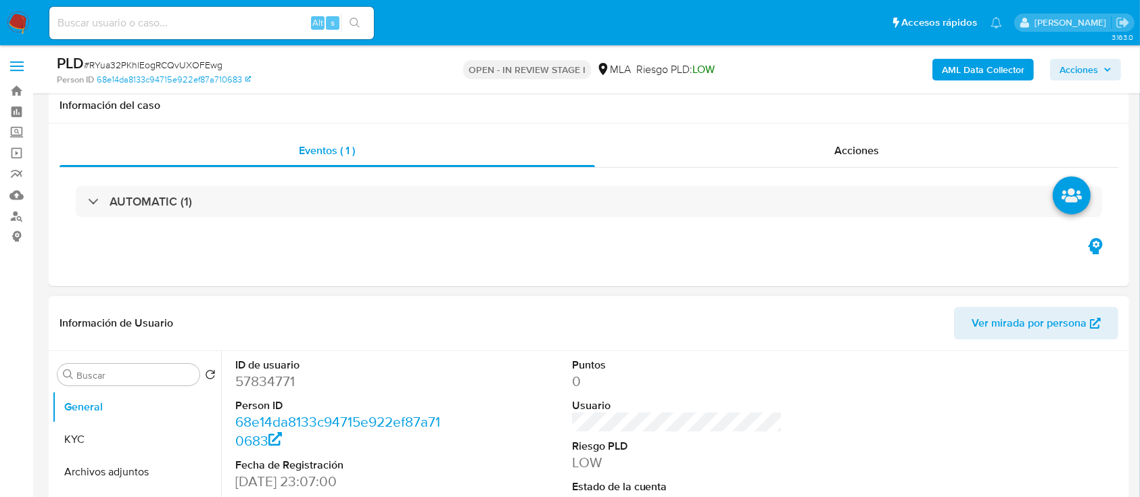
scroll to position [270, 0]
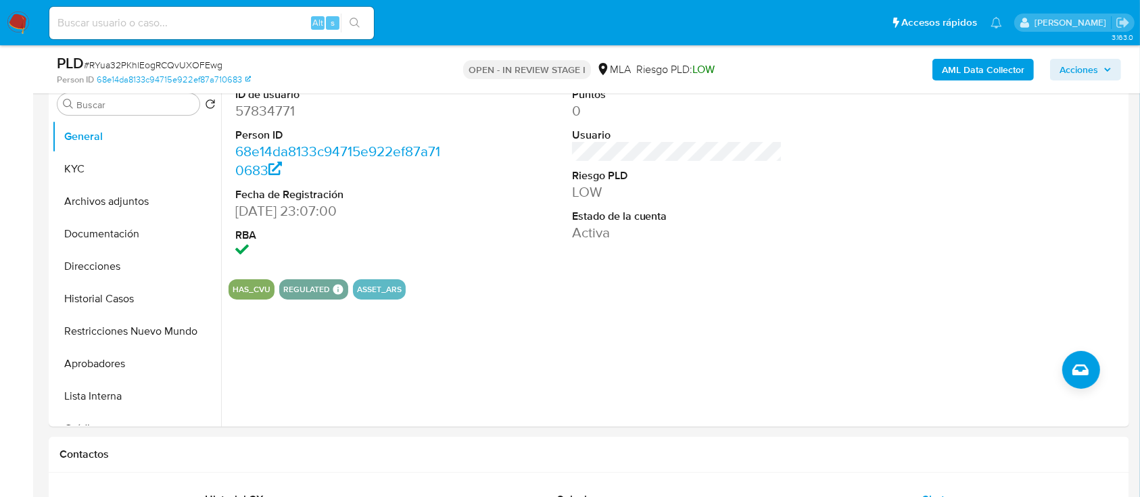
click at [864, 72] on b "AML Data Collector" at bounding box center [982, 70] width 82 height 22
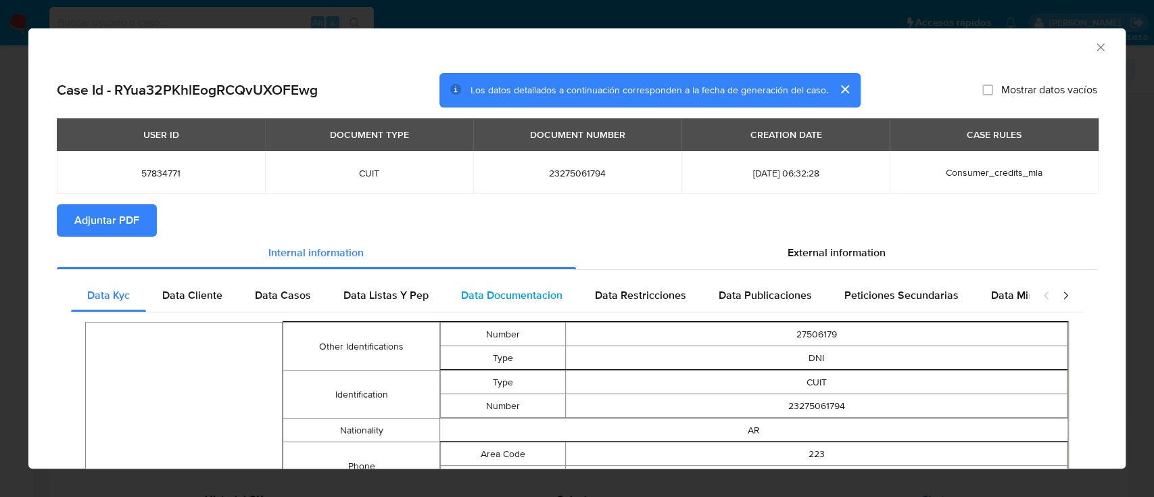
drag, startPoint x: 124, startPoint y: 230, endPoint x: 506, endPoint y: 285, distance: 385.2
click at [125, 230] on span "Adjuntar PDF" at bounding box center [106, 220] width 65 height 30
click at [864, 46] on icon "Cerrar ventana" at bounding box center [1099, 46] width 7 height 7
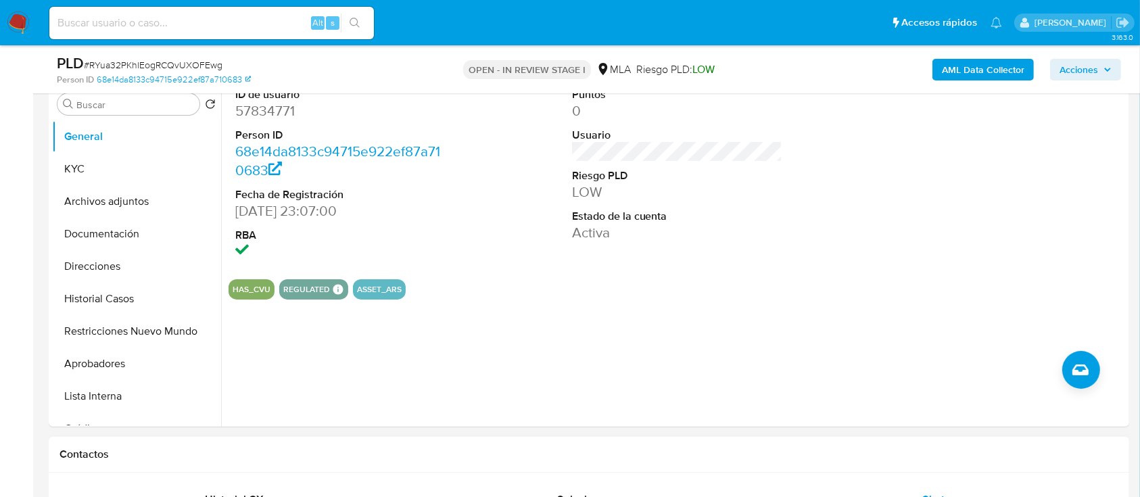
scroll to position [720, 0]
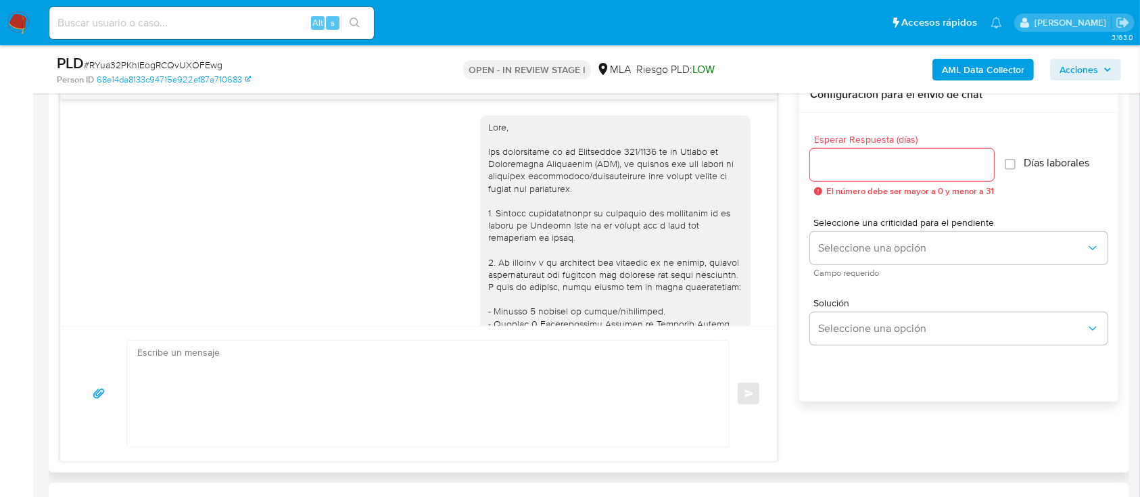
click at [568, 372] on textarea at bounding box center [424, 394] width 574 height 106
paste textarea "Hola, Muchas gracias por la respuesta. Analizamos tu caso y notamos que la info…"
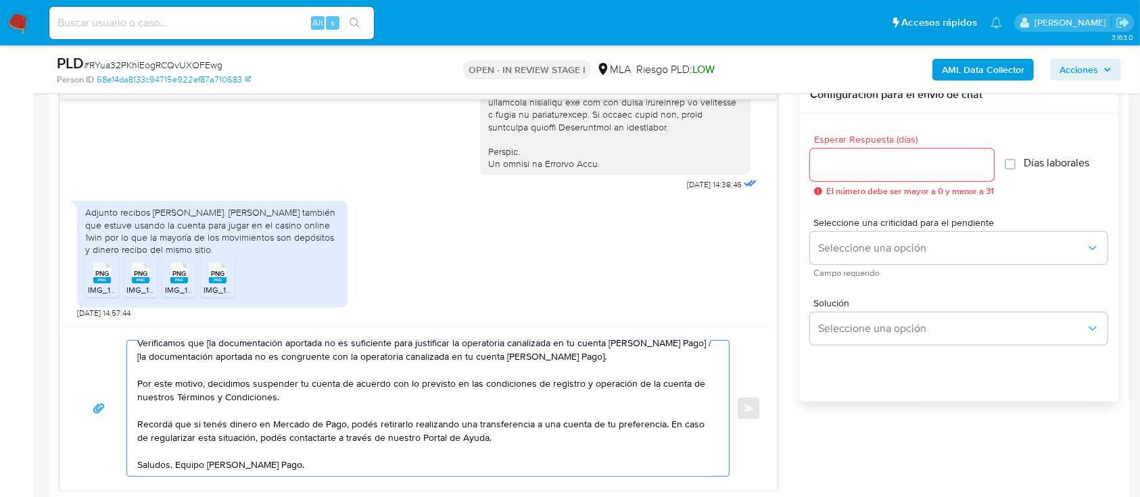
scroll to position [676, 0]
click at [281, 209] on div "Adjunto recibos [PERSON_NAME]. [PERSON_NAME] también que estuve usando la cuent…" at bounding box center [212, 230] width 254 height 49
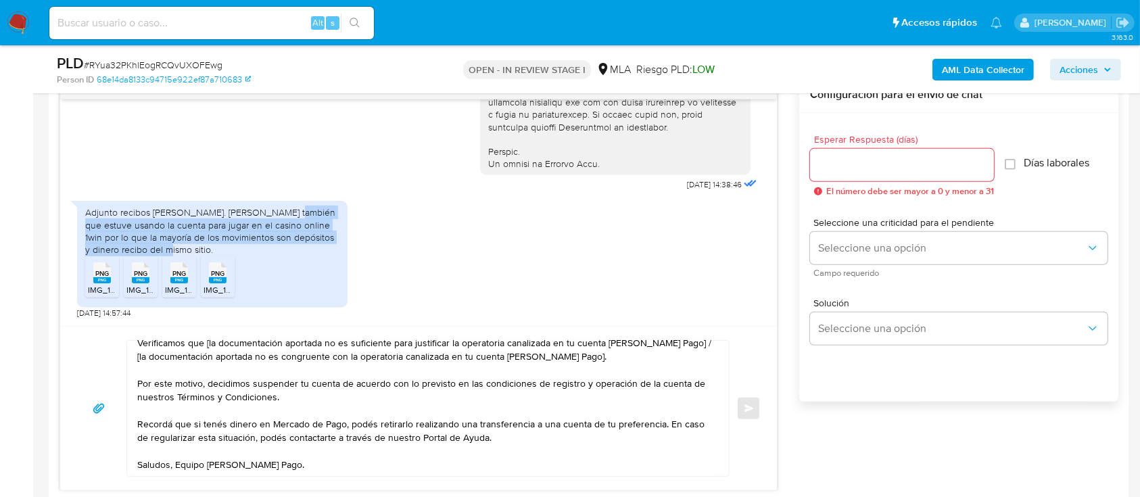
drag, startPoint x: 279, startPoint y: 212, endPoint x: 285, endPoint y: 247, distance: 35.0
click at [285, 247] on div "Adjunto recibos [PERSON_NAME]. [PERSON_NAME] también que estuve usando la cuent…" at bounding box center [212, 230] width 254 height 49
copy div "estuve usando la cuenta para jugar en el casino online 1win por lo que la mayor…"
drag, startPoint x: 16, startPoint y: 317, endPoint x: 28, endPoint y: 317, distance: 12.2
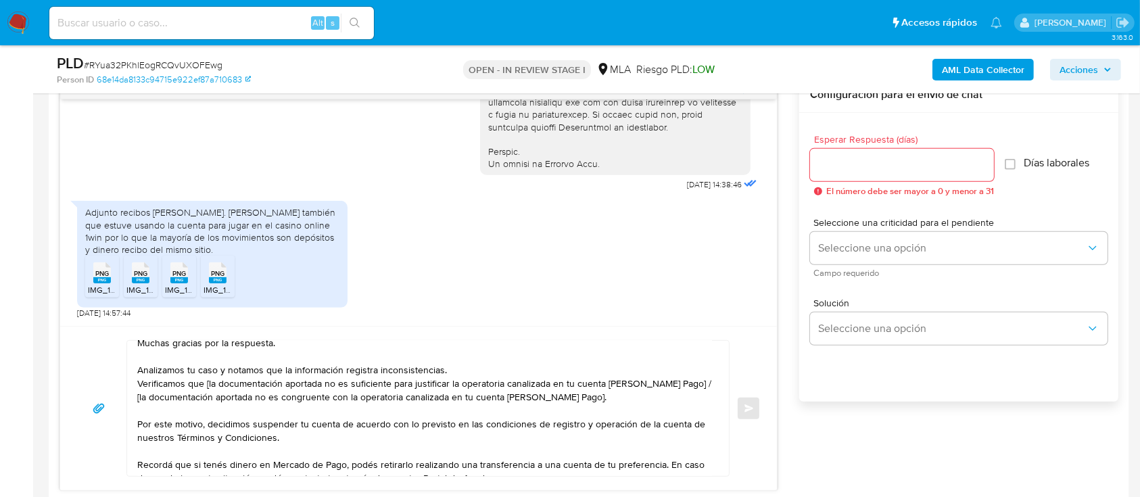
scroll to position [0, 0]
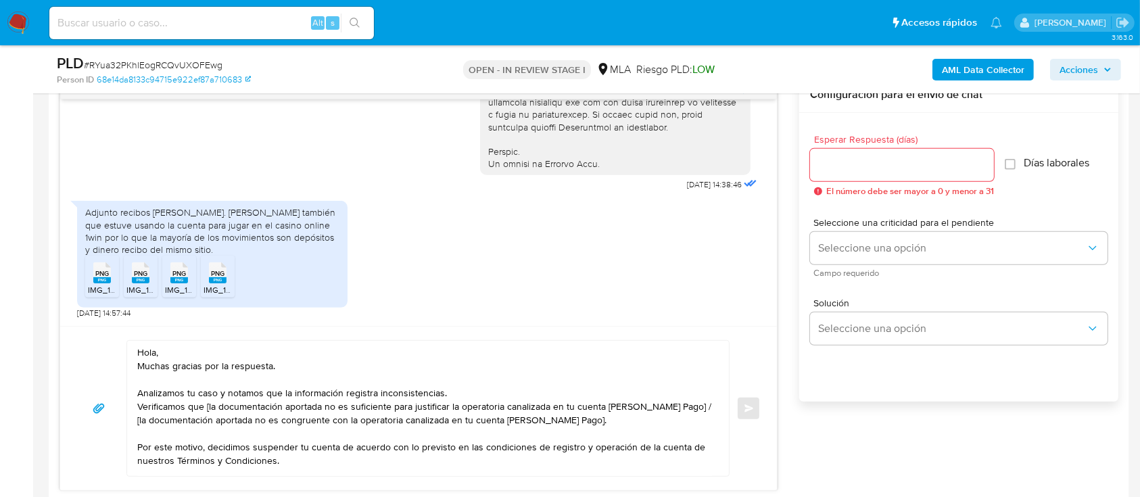
click at [300, 356] on textarea "Hola, Muchas gracias por la respuesta. Analizamos tu caso y notamos que la info…" at bounding box center [424, 408] width 574 height 135
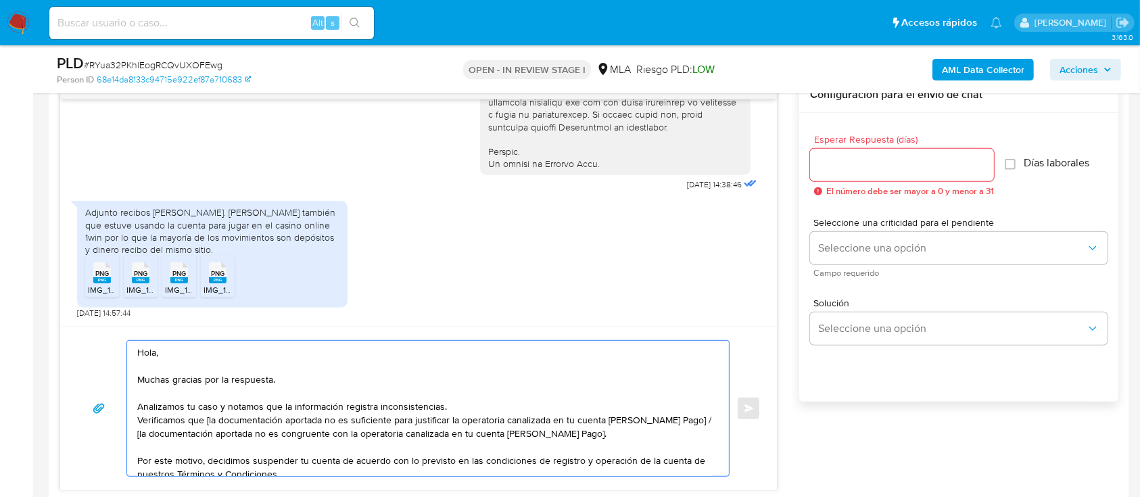
click at [474, 372] on textarea "Hola, Muchas gracias por la respuesta. Analizamos tu caso y notamos que la info…" at bounding box center [424, 408] width 574 height 135
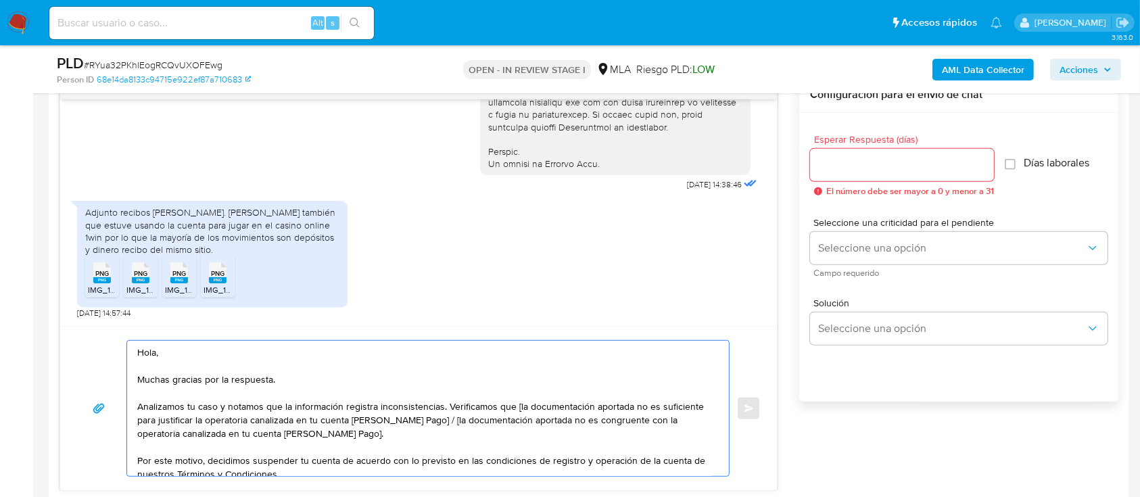
drag, startPoint x: 514, startPoint y: 405, endPoint x: 436, endPoint y: 419, distance: 79.0
click at [436, 372] on textarea "Hola, Muchas gracias por la respuesta. Analizamos tu caso y notamos que la info…" at bounding box center [424, 408] width 574 height 135
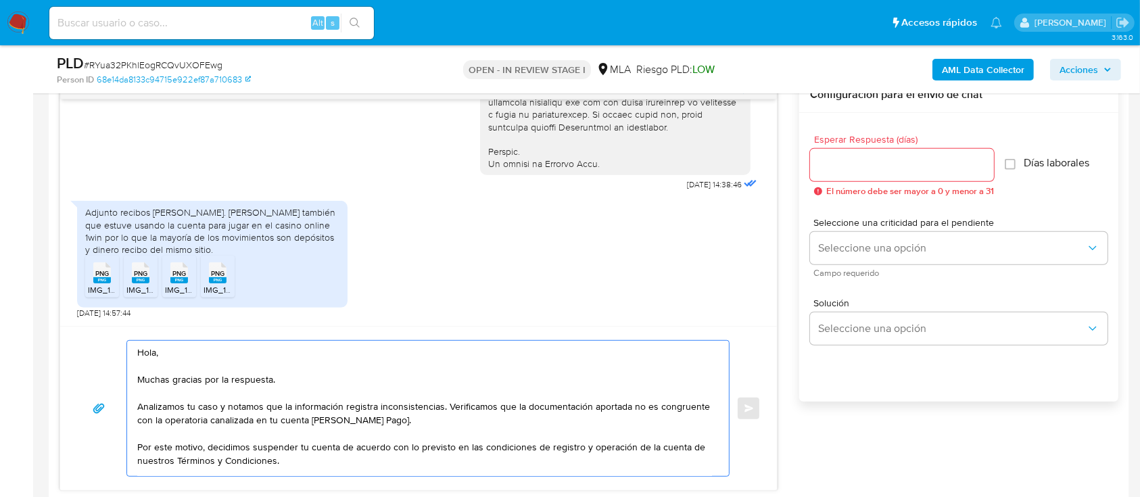
click at [535, 372] on textarea "Hola, Muchas gracias por la respuesta. Analizamos tu caso y notamos que la info…" at bounding box center [424, 408] width 574 height 135
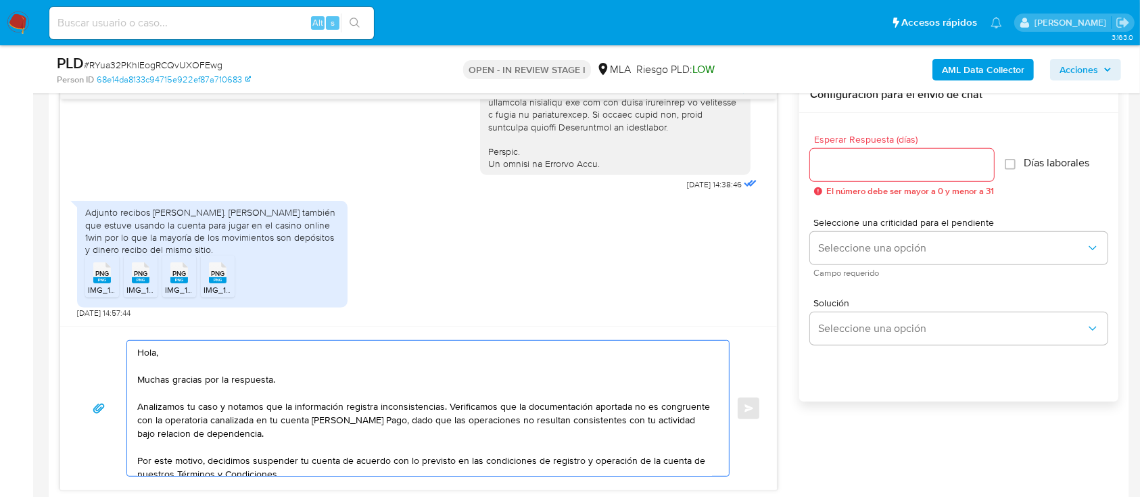
type textarea "Hola, Muchas gracias por la respuesta. Analizamos tu caso y notamos que la info…"
click at [855, 168] on input "Esperar Respuesta (días)" at bounding box center [902, 165] width 184 height 18
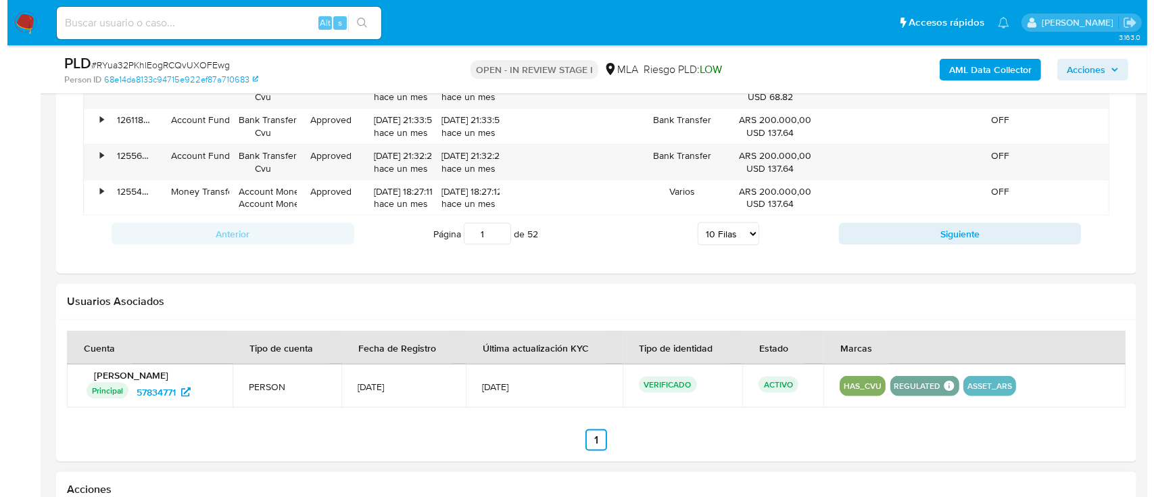
scroll to position [2072, 0]
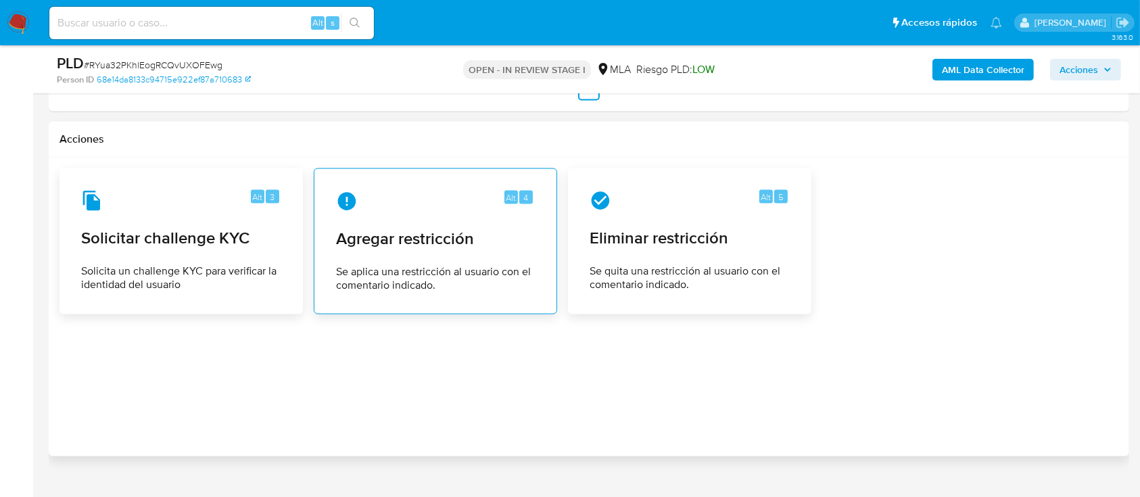
type input "0"
click at [433, 265] on span "Se aplica una restricción al usuario con el comentario indicado." at bounding box center [435, 278] width 199 height 27
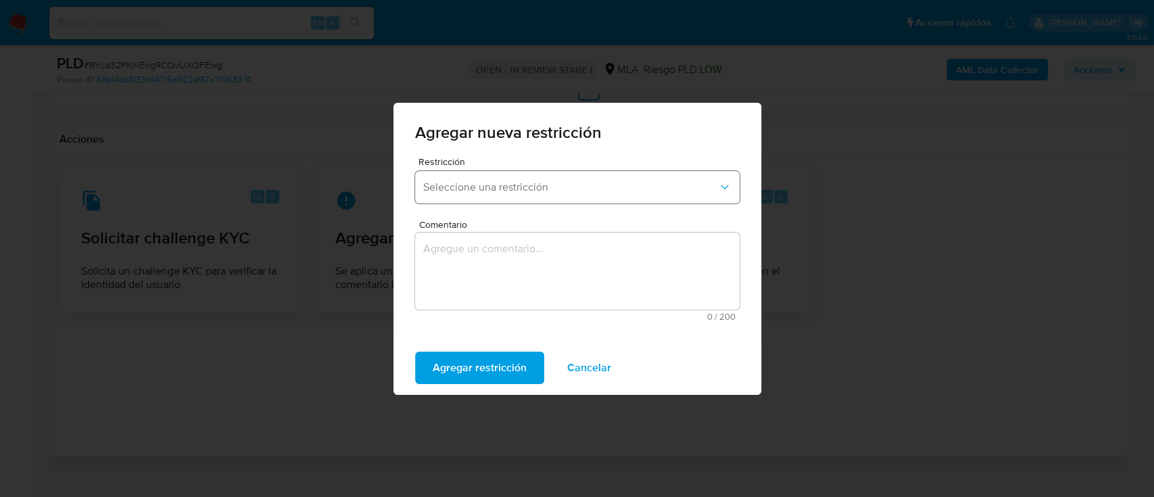
click at [531, 191] on span "Seleccione una restricción" at bounding box center [570, 187] width 295 height 14
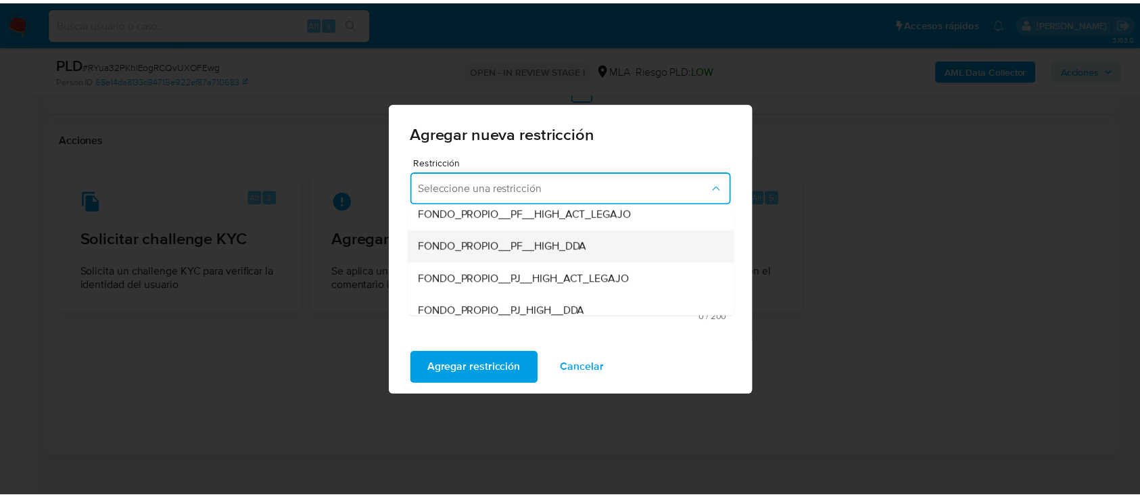
scroll to position [180, 0]
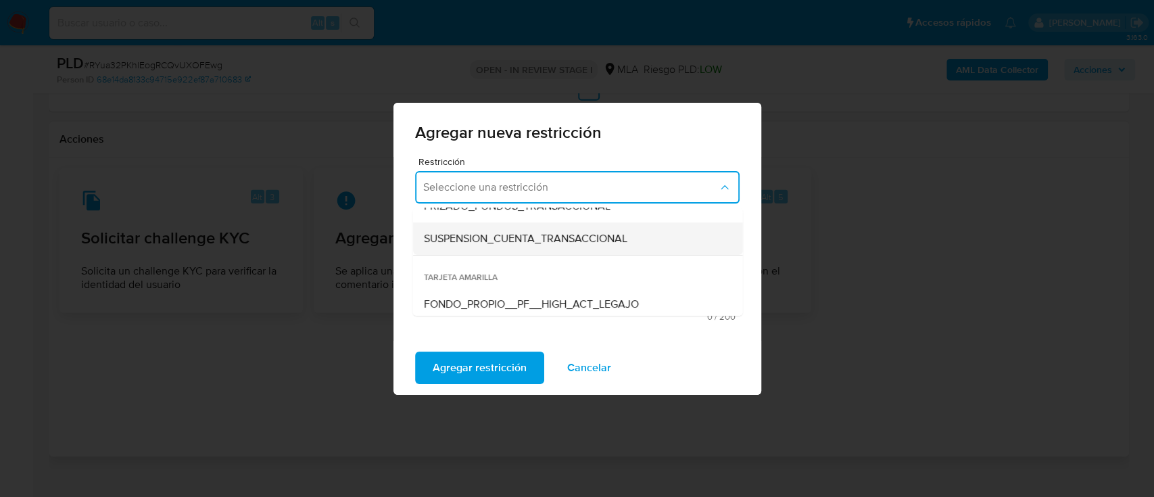
click at [549, 250] on div "SUSPENSION_CUENTA_TRANSACCIONAL" at bounding box center [573, 238] width 300 height 32
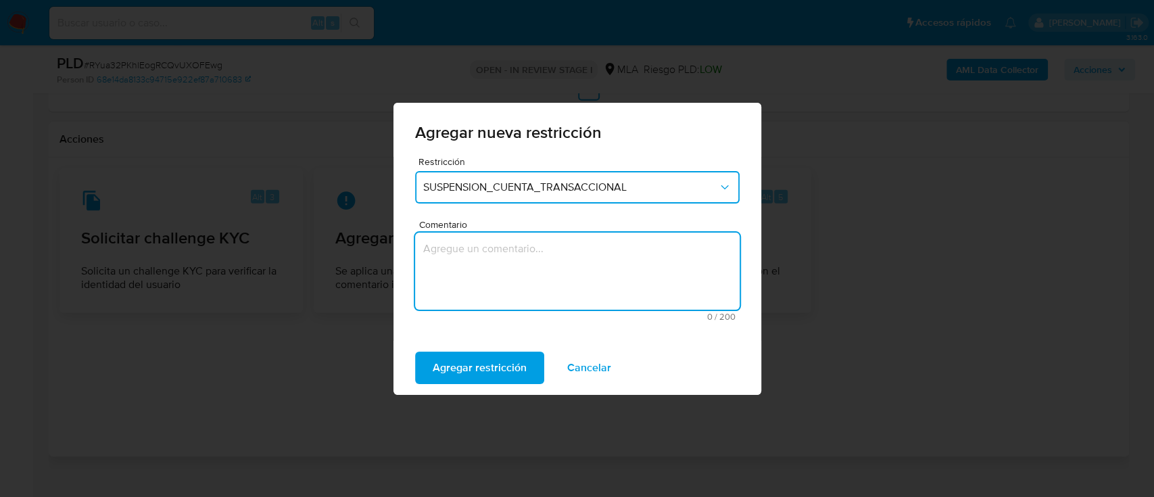
click at [555, 257] on textarea "Comentario" at bounding box center [577, 270] width 324 height 77
type textarea "AML"
click at [471, 367] on span "Agregar restricción" at bounding box center [480, 368] width 94 height 30
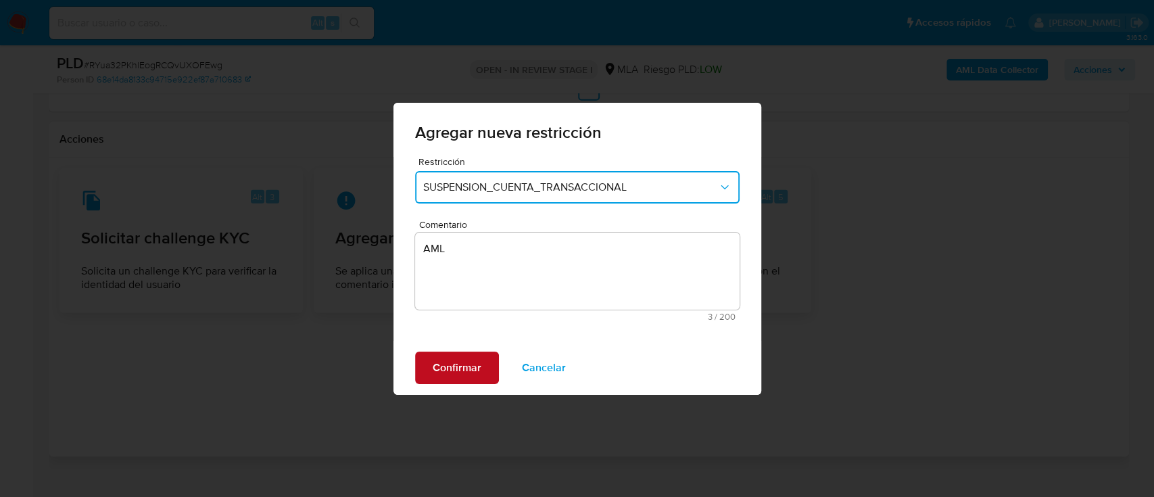
click at [476, 365] on span "Confirmar" at bounding box center [457, 368] width 49 height 30
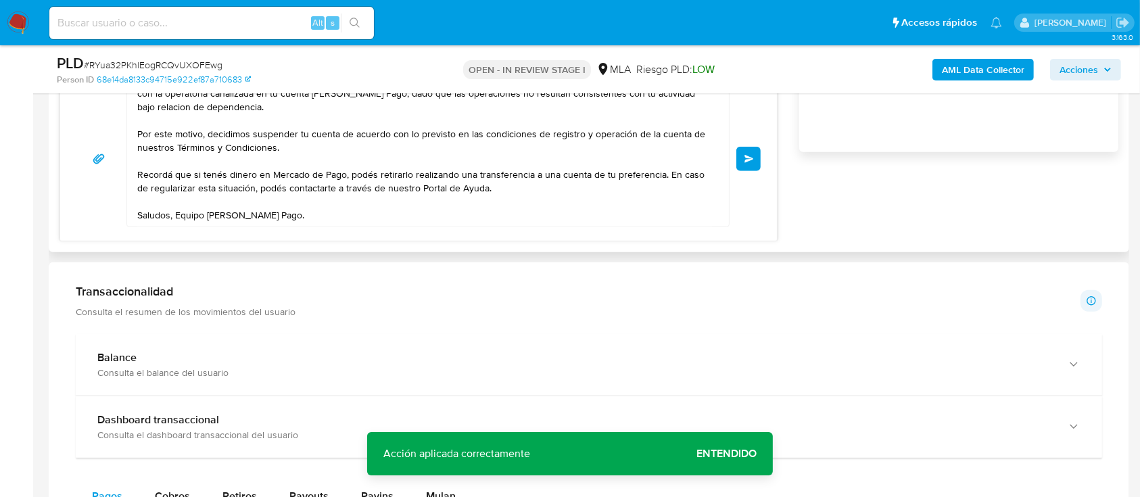
scroll to position [901, 0]
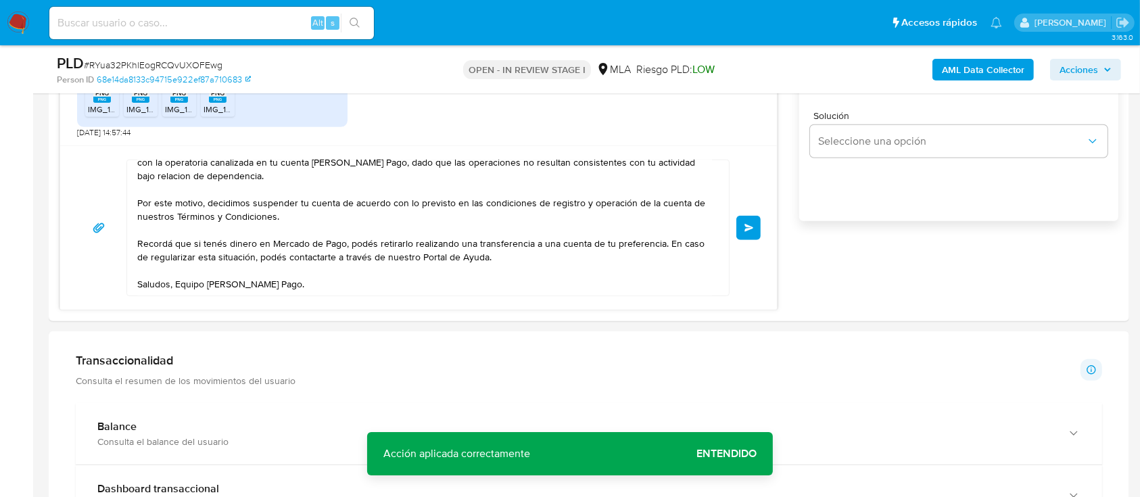
drag, startPoint x: 757, startPoint y: 226, endPoint x: 1129, endPoint y: 235, distance: 371.8
click at [757, 227] on button "Enviar" at bounding box center [748, 228] width 24 height 24
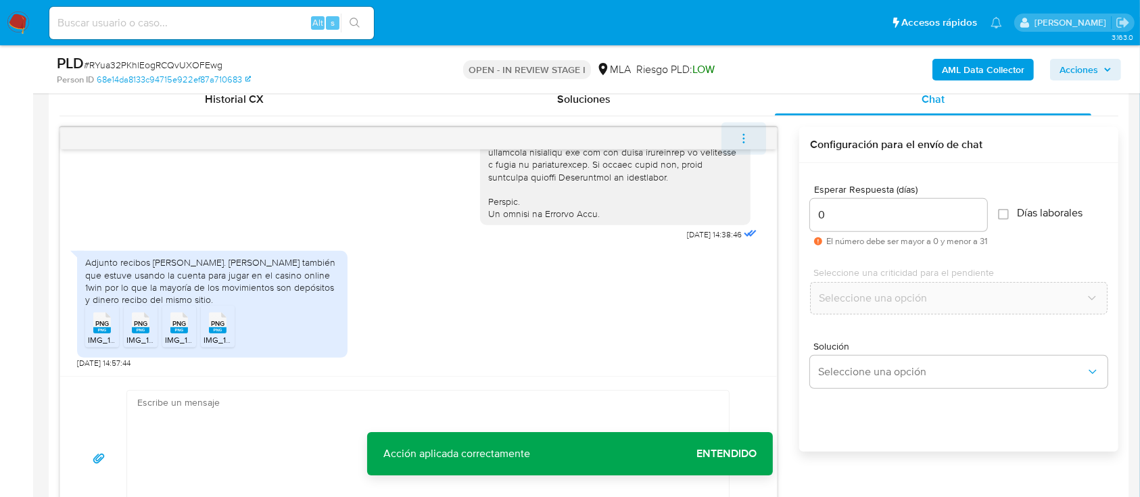
scroll to position [960, 0]
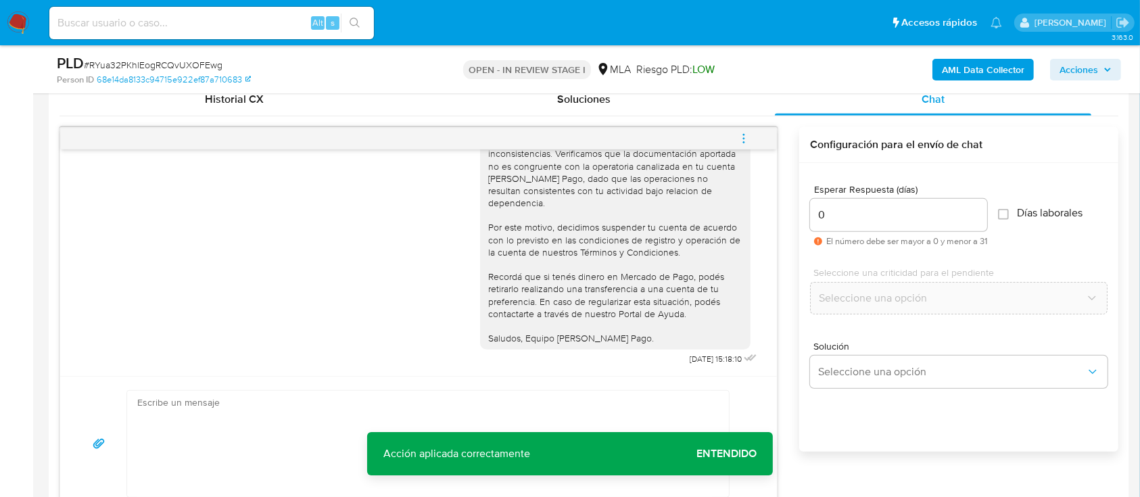
click at [741, 132] on icon "menu-action" at bounding box center [743, 138] width 12 height 12
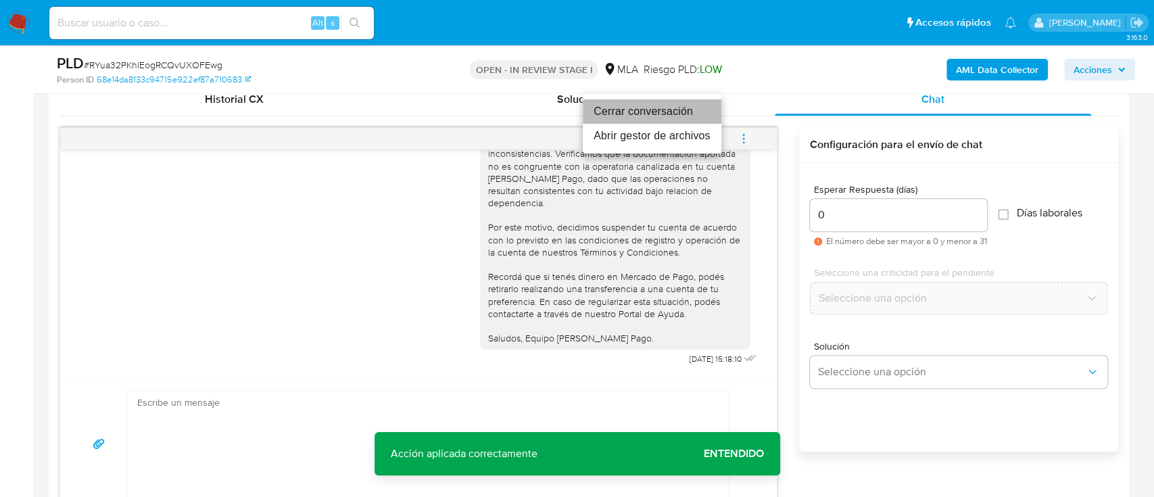
drag, startPoint x: 674, startPoint y: 104, endPoint x: 437, endPoint y: 8, distance: 255.3
click at [672, 103] on li "Cerrar conversación" at bounding box center [652, 111] width 139 height 24
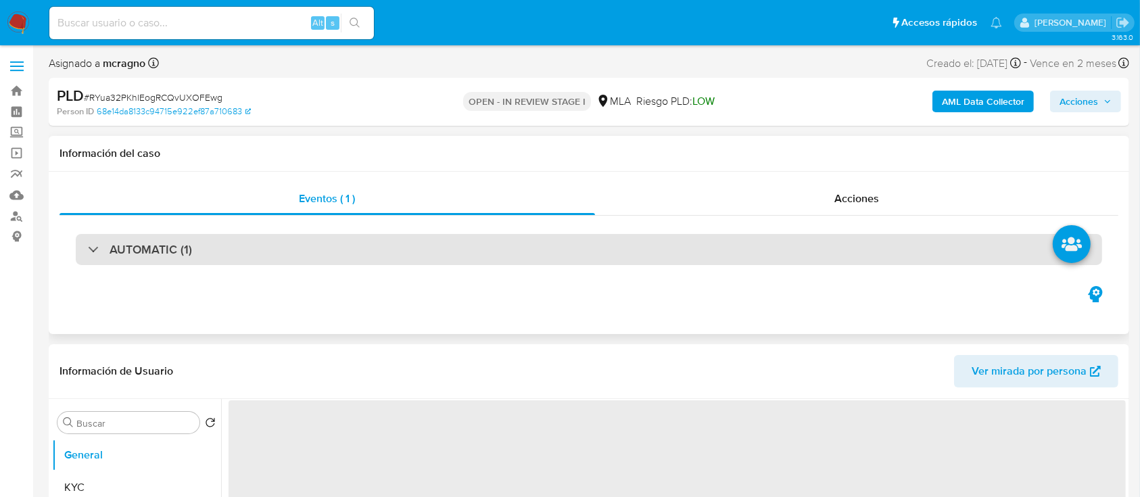
select select "10"
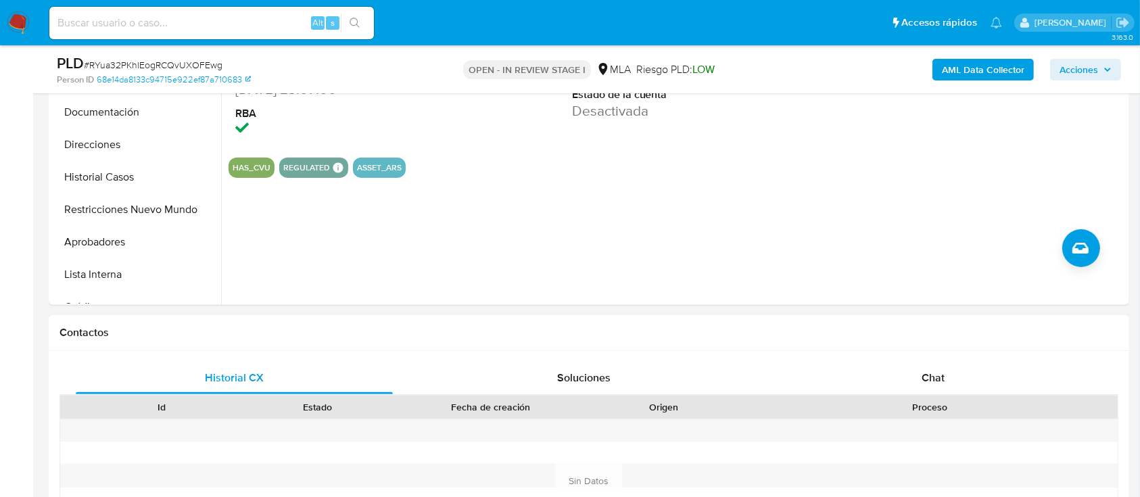
scroll to position [541, 0]
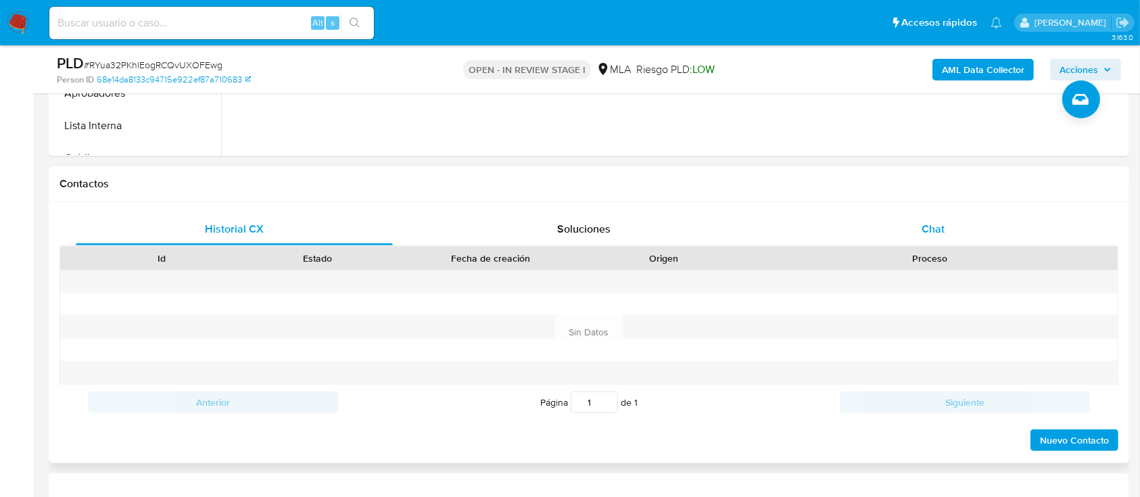
click at [977, 235] on div "Chat" at bounding box center [933, 229] width 317 height 32
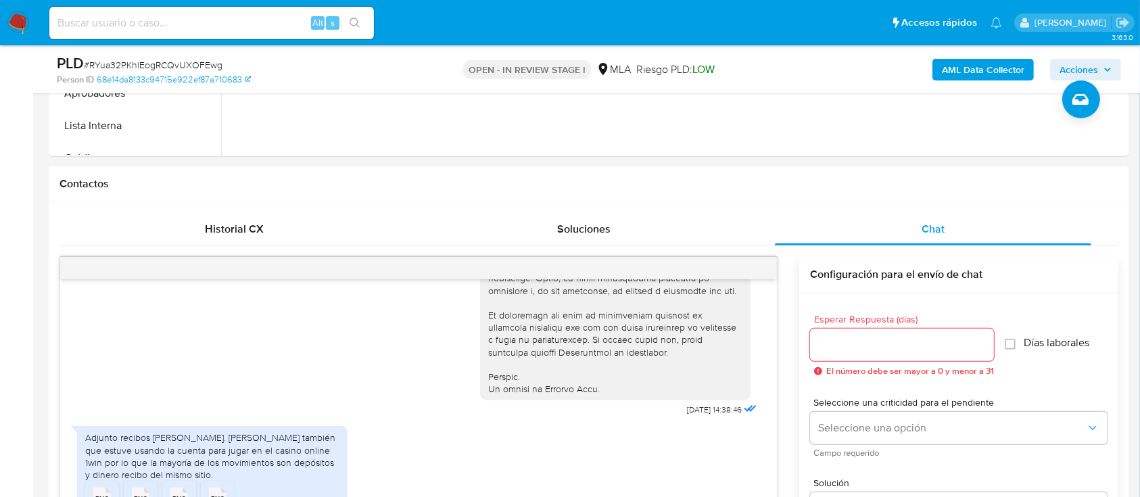
scroll to position [622, 0]
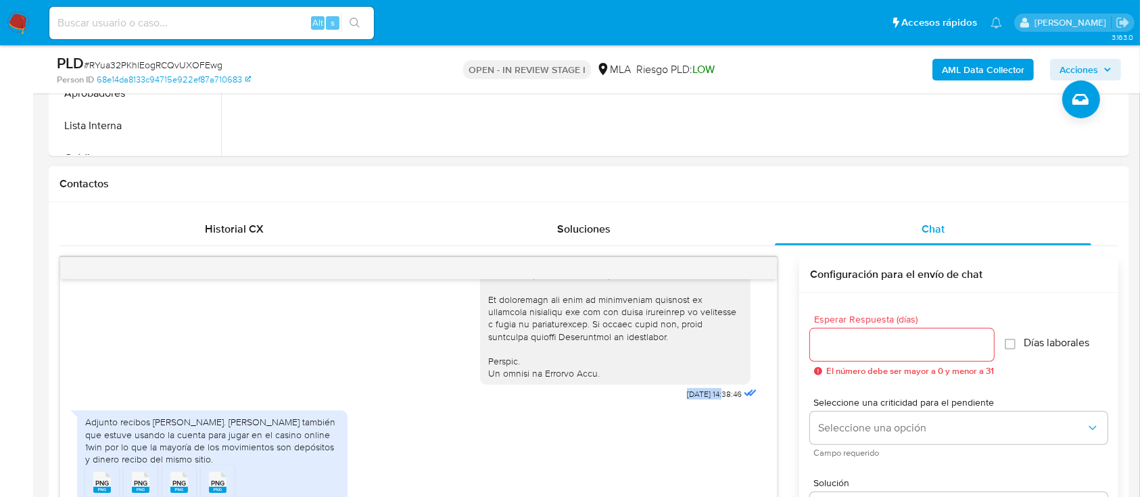
drag, startPoint x: 652, startPoint y: 418, endPoint x: 697, endPoint y: 418, distance: 45.3
click at [697, 404] on div "[DATE] 14:38:46" at bounding box center [620, 34] width 280 height 740
copy span "[DATE]"
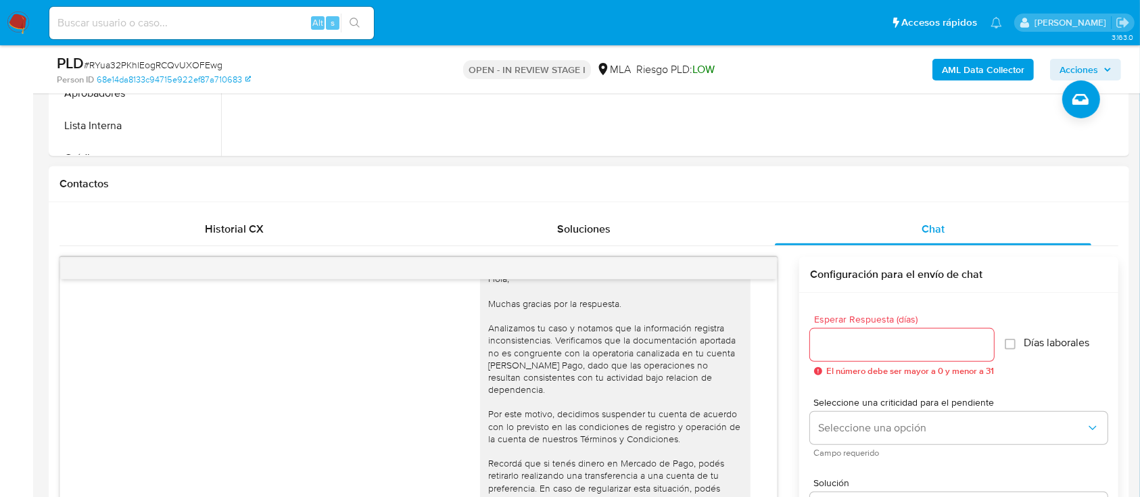
scroll to position [960, 0]
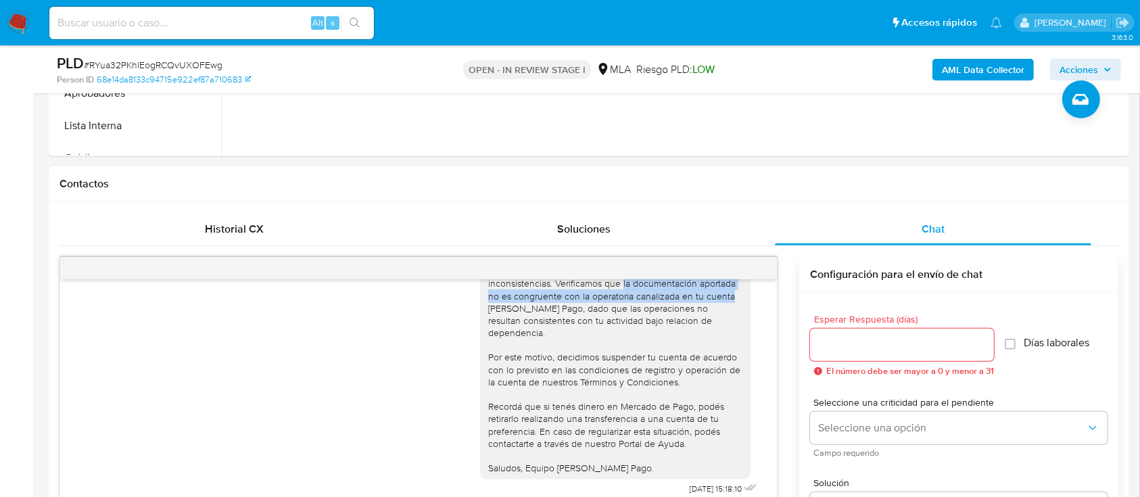
drag, startPoint x: 610, startPoint y: 295, endPoint x: 718, endPoint y: 308, distance: 109.7
click at [718, 308] on div "Hola, Muchas gracias por la respuesta. Analizamos tu caso y notamos que la info…" at bounding box center [615, 345] width 254 height 258
copy div "la documentación aportada no es congruente con la operatoria canalizada en tu c…"
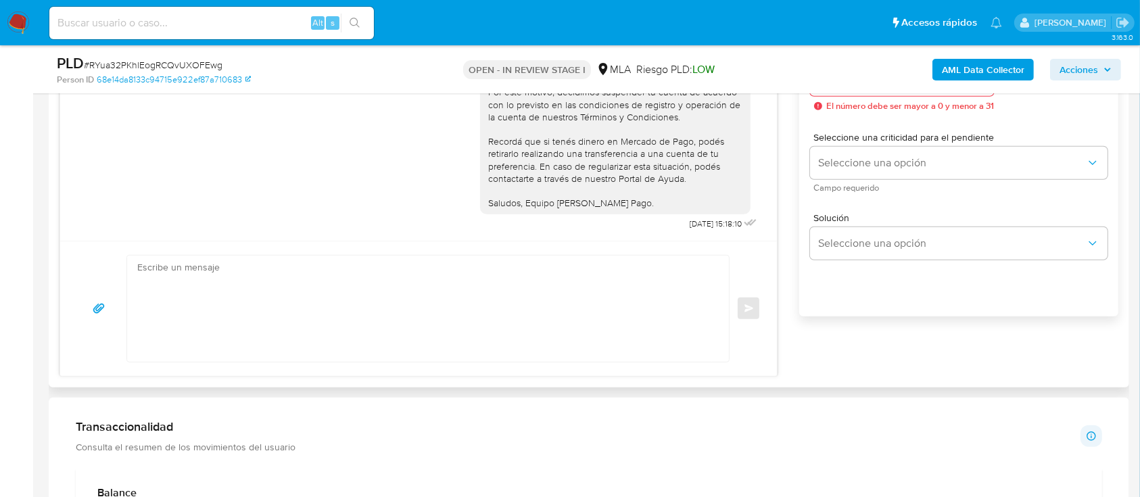
scroll to position [720, 0]
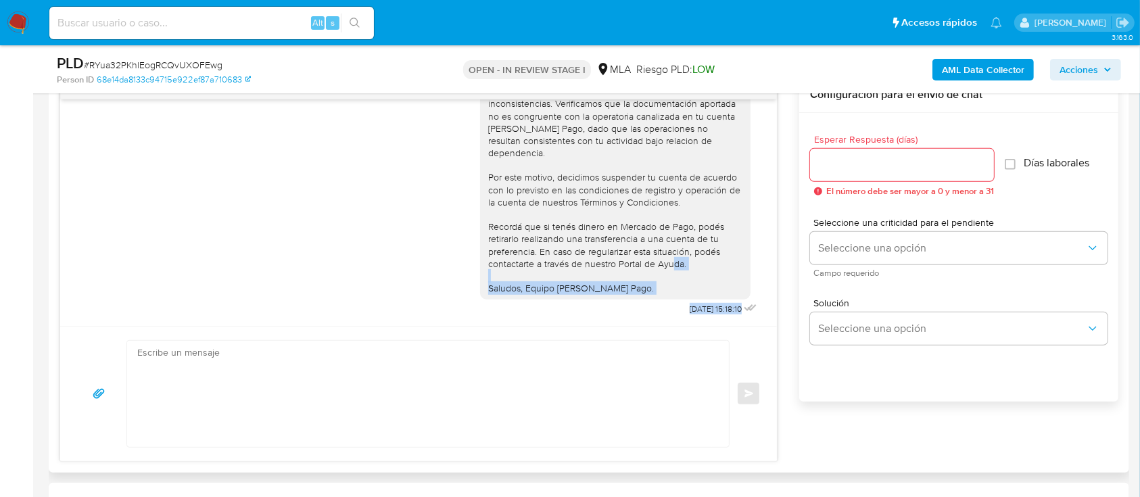
drag, startPoint x: 777, startPoint y: 282, endPoint x: 783, endPoint y: 267, distance: 16.1
click at [783, 267] on div "[DATE] 14:38:46 Adjunto recibos [PERSON_NAME]. [PERSON_NAME] también que estuve…" at bounding box center [588, 269] width 1058 height 385
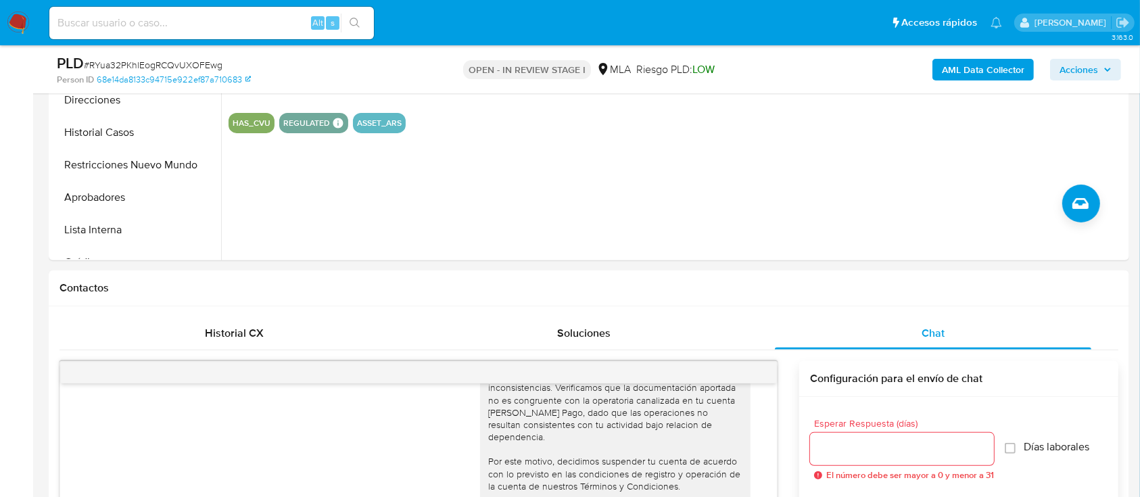
scroll to position [373, 0]
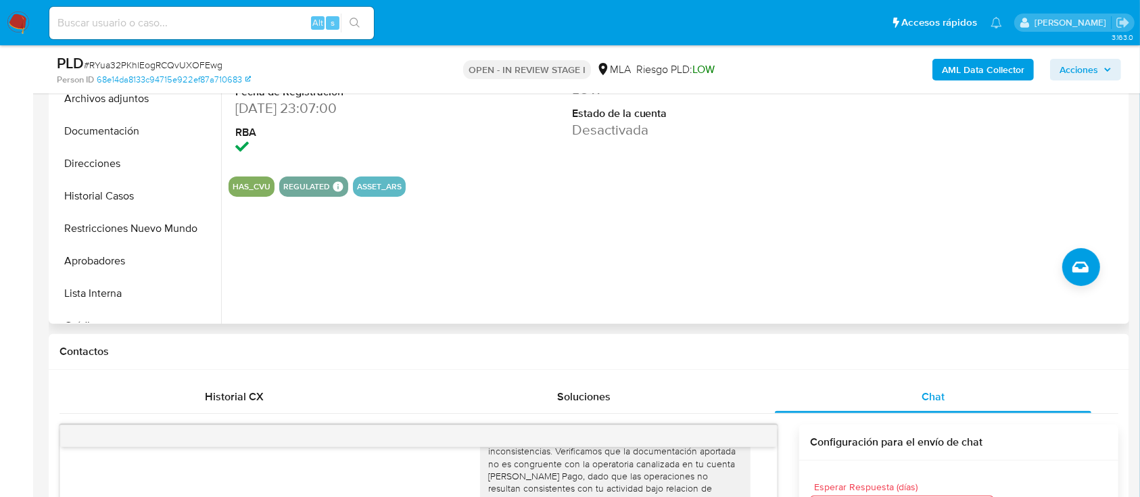
drag, startPoint x: 124, startPoint y: 228, endPoint x: 322, endPoint y: 280, distance: 204.3
click at [125, 228] on button "Restricciones Nuevo Mundo" at bounding box center [136, 228] width 169 height 32
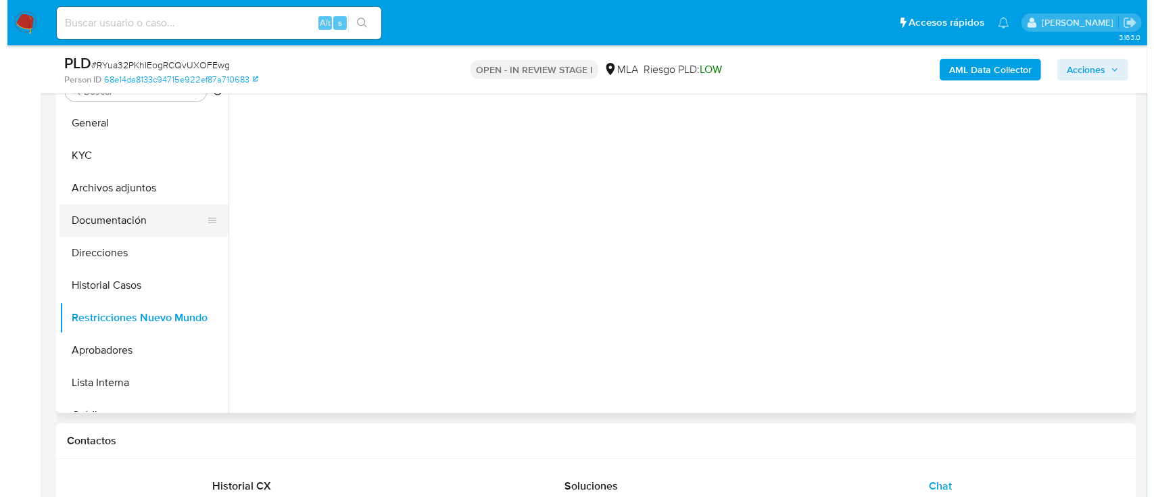
scroll to position [283, 0]
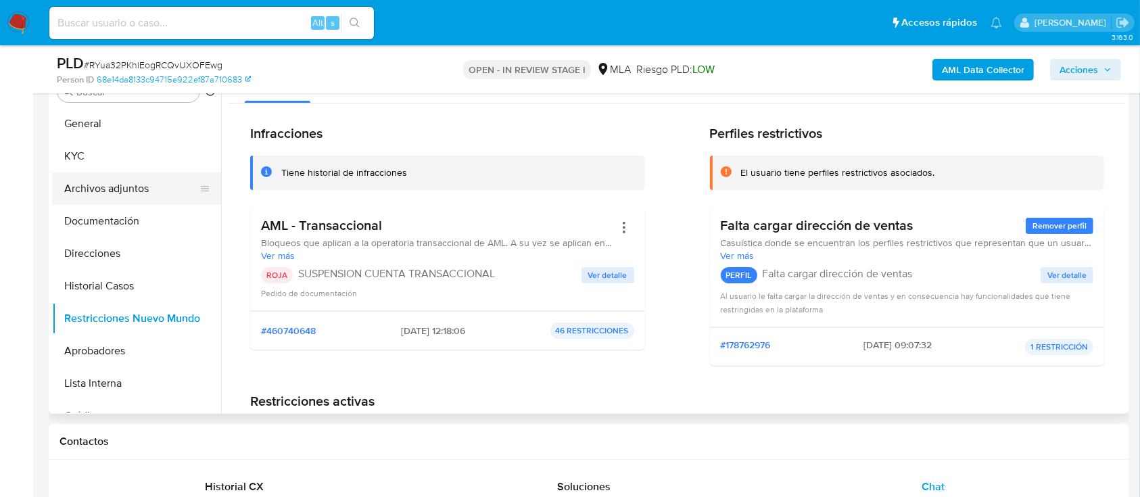
click at [120, 189] on button "Archivos adjuntos" at bounding box center [131, 188] width 158 height 32
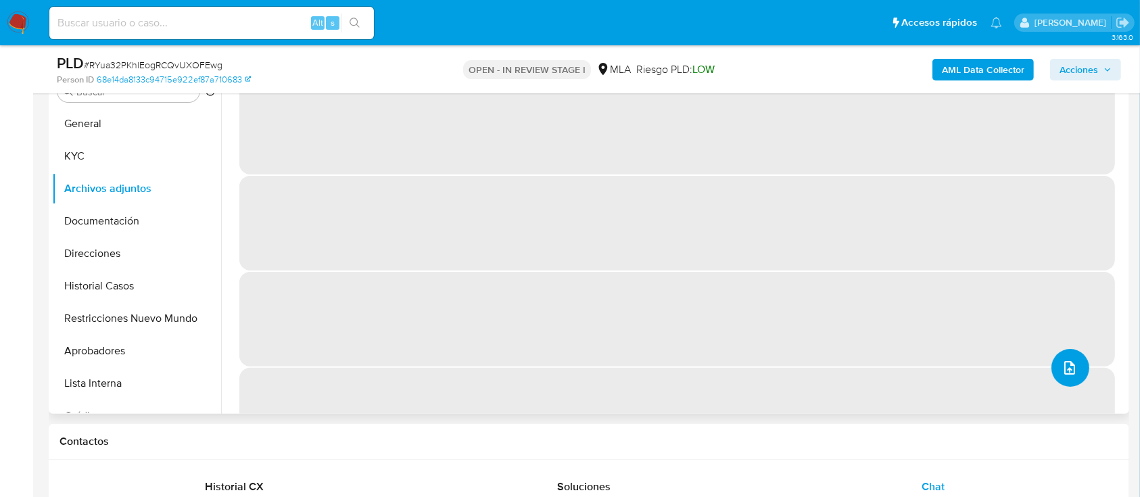
click at [1067, 377] on button "upload-file" at bounding box center [1070, 368] width 38 height 38
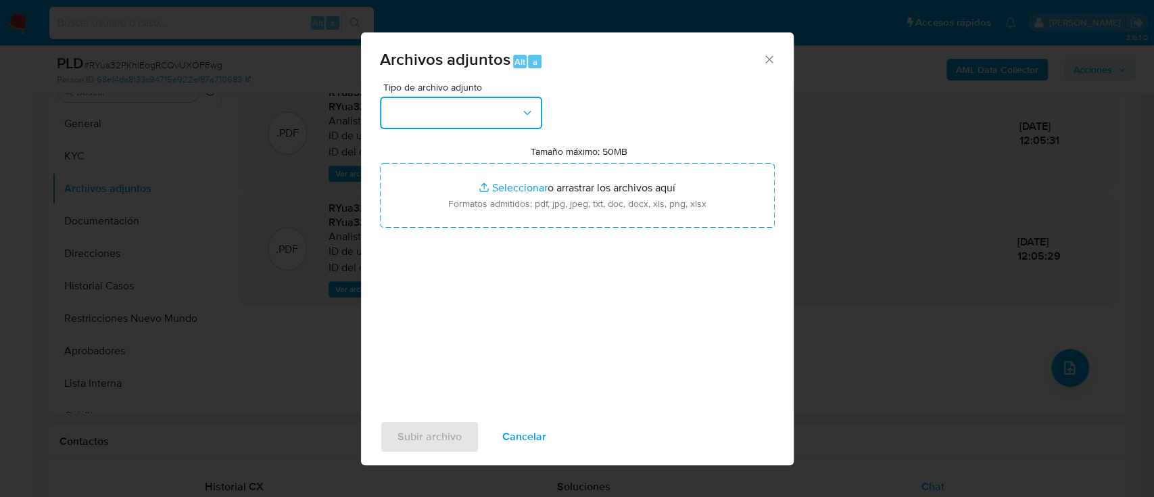
click at [424, 119] on button "button" at bounding box center [461, 113] width 162 height 32
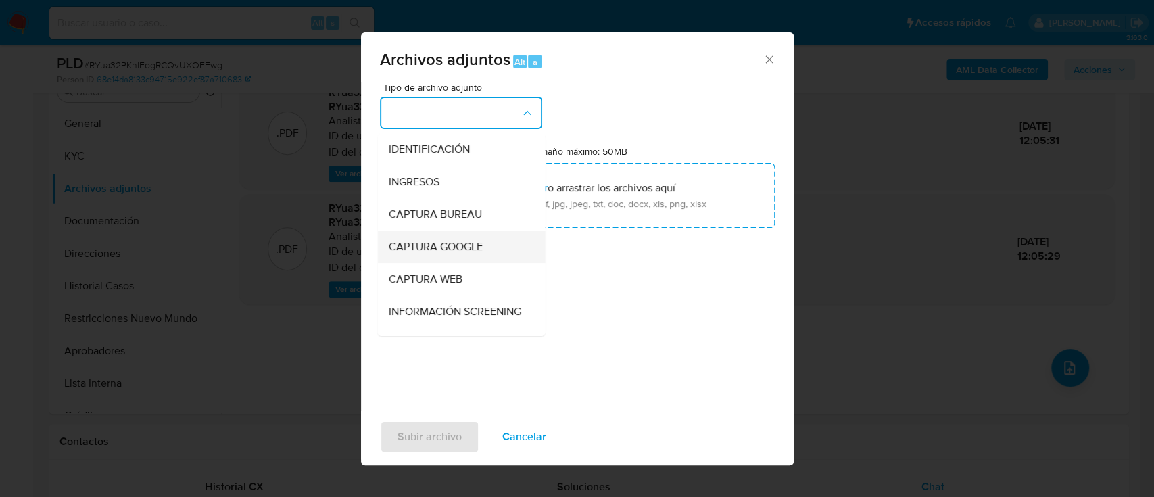
scroll to position [90, 0]
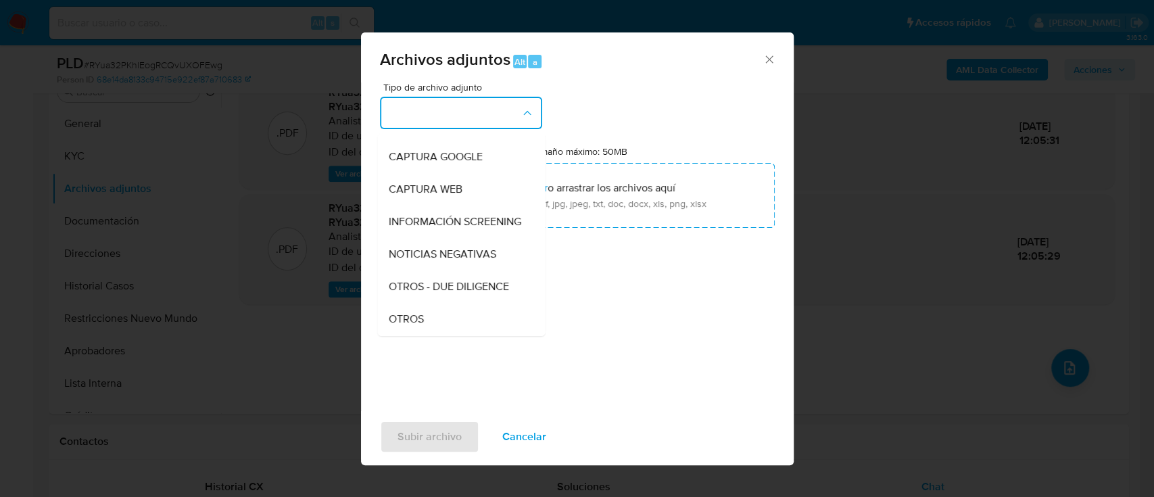
click at [424, 324] on div "OTROS" at bounding box center [457, 319] width 138 height 32
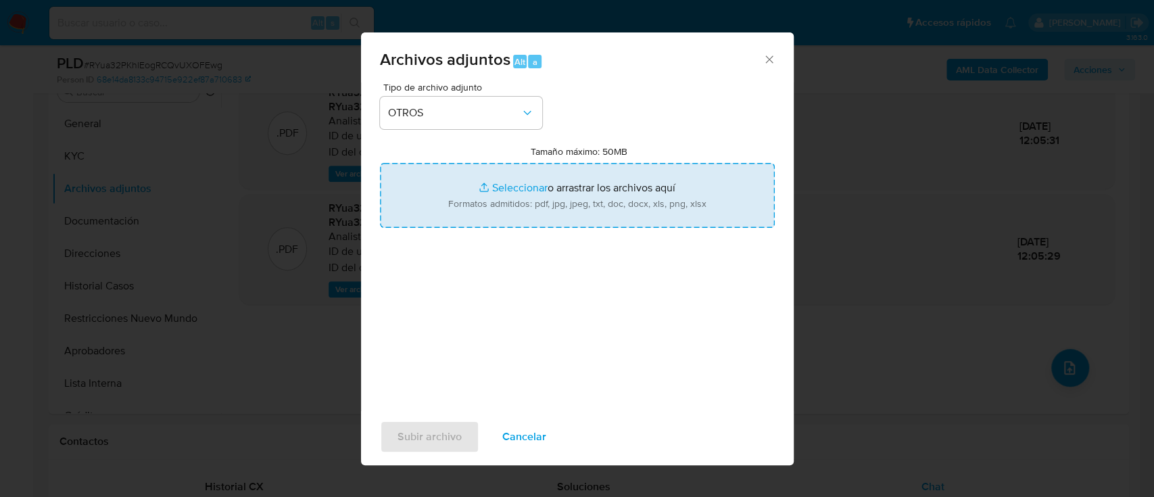
click at [552, 204] on input "Tamaño máximo: 50MB Seleccionar archivos" at bounding box center [577, 195] width 395 height 65
type input "C:\fakepath\57834771 - Movimientos.xlsx"
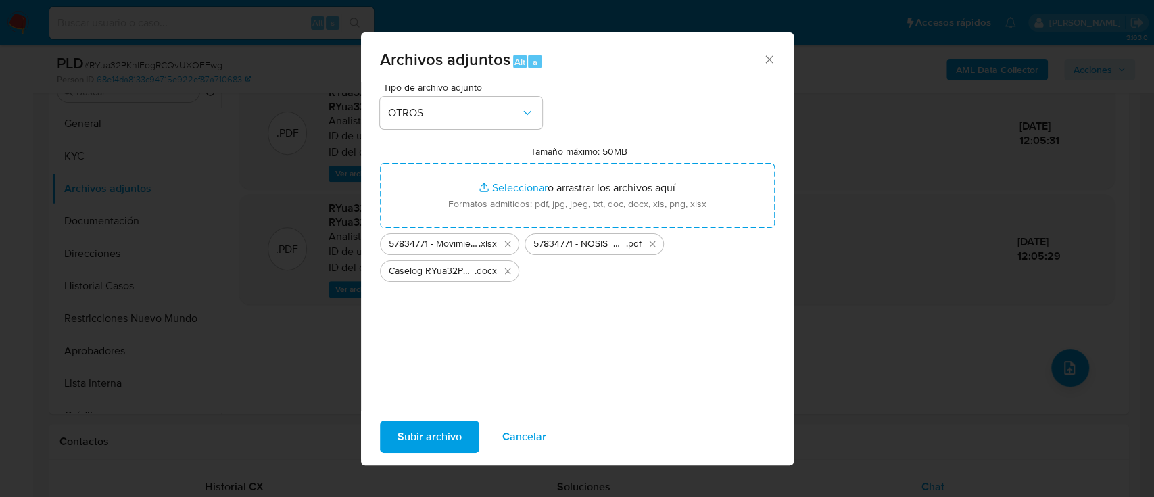
drag, startPoint x: 436, startPoint y: 438, endPoint x: 206, endPoint y: 14, distance: 482.7
click at [437, 437] on span "Subir archivo" at bounding box center [429, 437] width 64 height 30
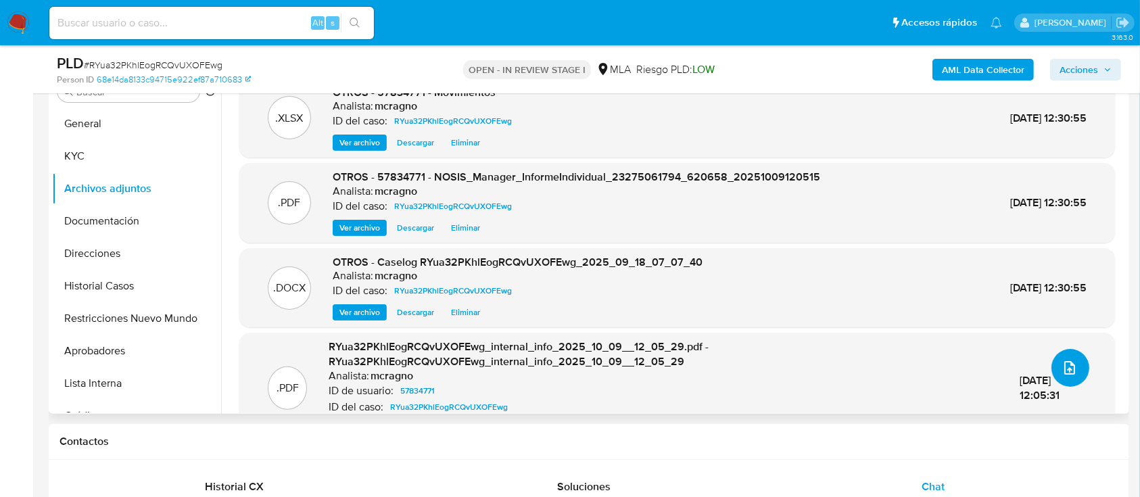
click at [1061, 368] on icon "upload-file" at bounding box center [1069, 368] width 16 height 16
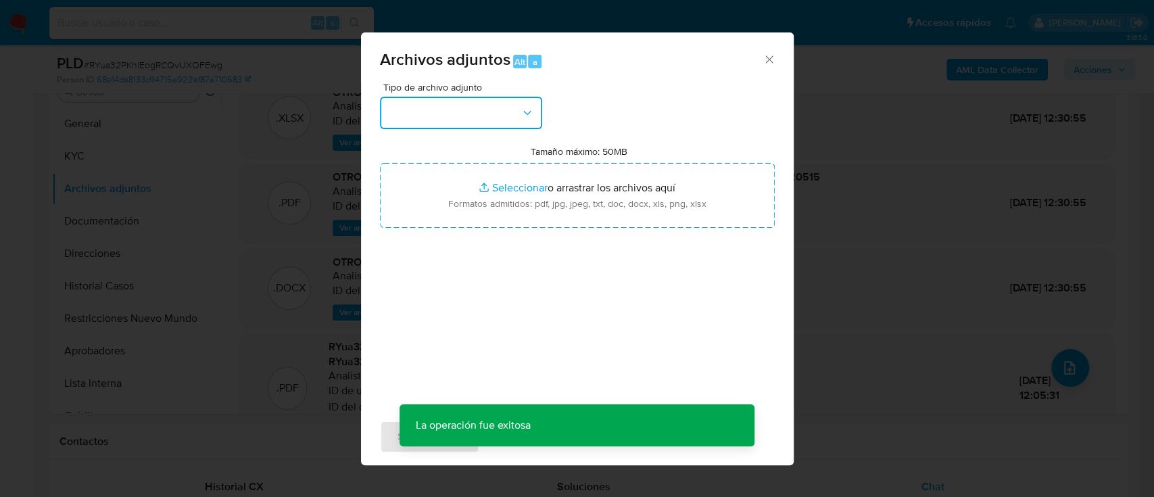
click at [463, 120] on button "button" at bounding box center [461, 113] width 162 height 32
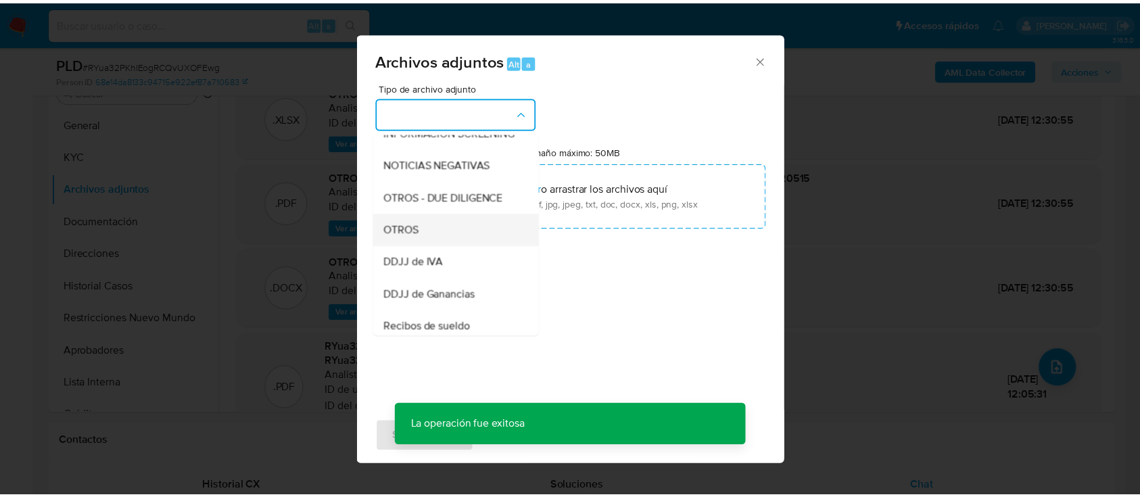
scroll to position [270, 0]
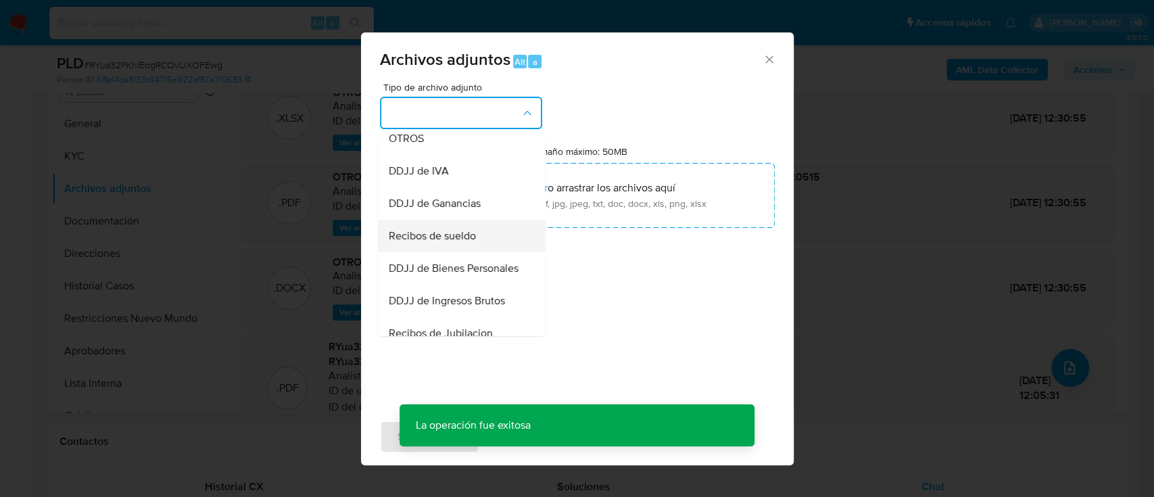
click at [460, 252] on div "Recibos de sueldo" at bounding box center [457, 236] width 138 height 32
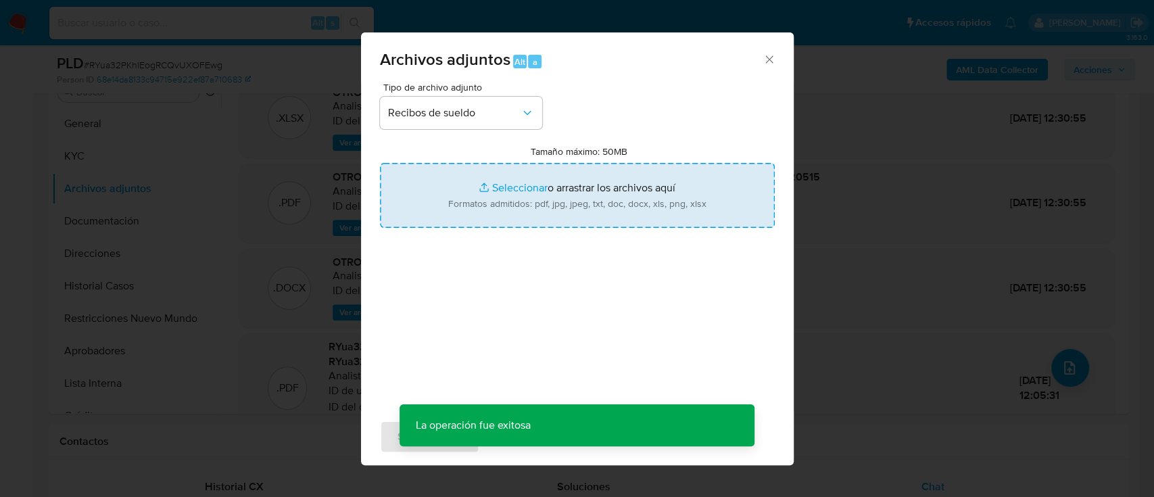
click at [521, 197] on input "Tamaño máximo: 50MB Seleccionar archivos" at bounding box center [577, 195] width 395 height 65
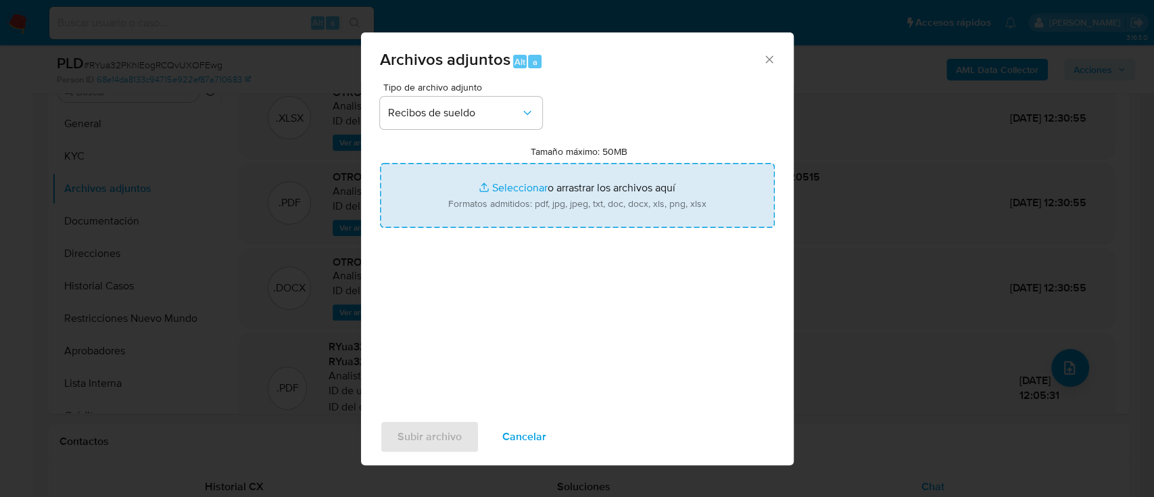
type input "C:\fakepath\57834771 - Recibos [PERSON_NAME] jun-[DATE].pdf"
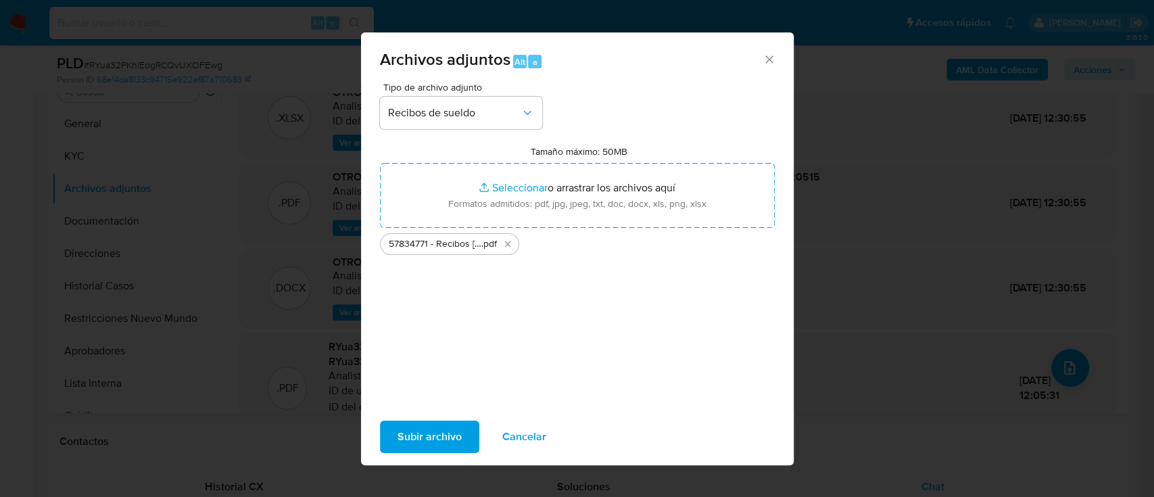
click at [441, 435] on span "Subir archivo" at bounding box center [429, 437] width 64 height 30
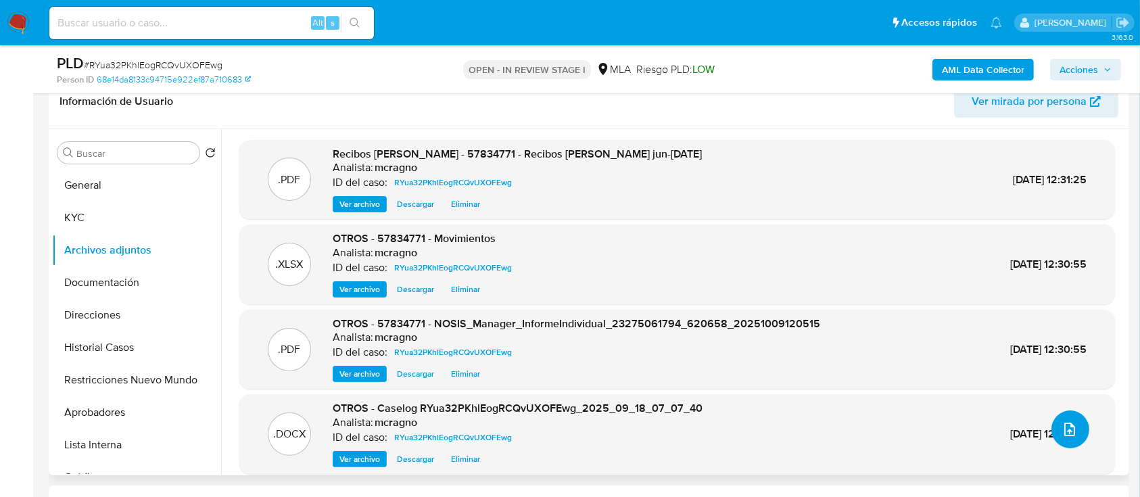
scroll to position [193, 0]
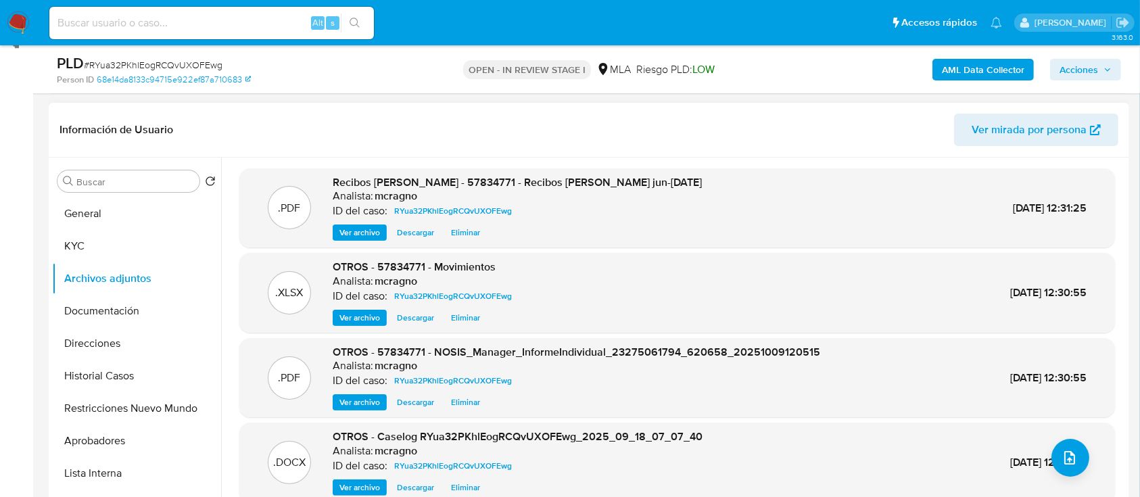
click at [124, 214] on button "General" at bounding box center [136, 213] width 169 height 32
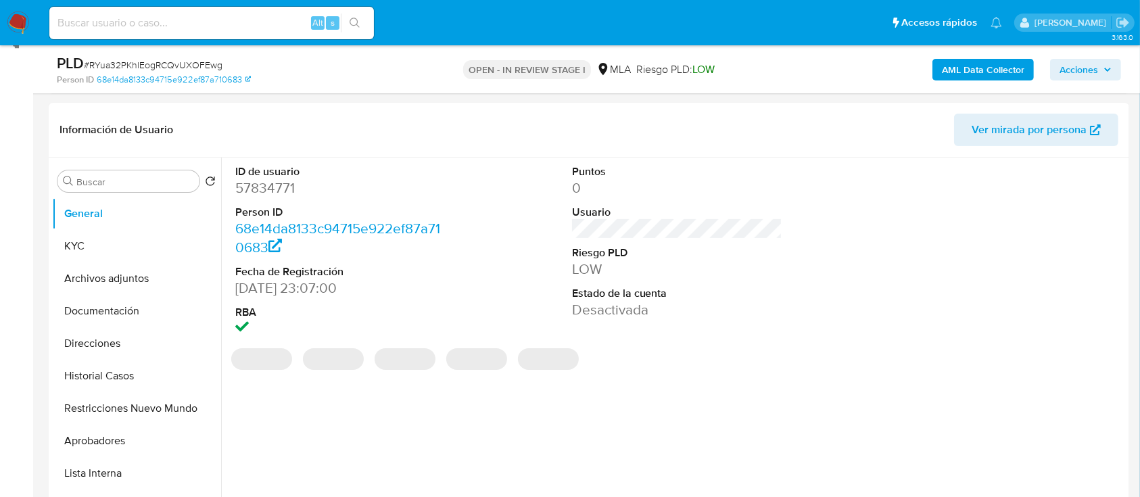
click at [1098, 72] on span "Acciones" at bounding box center [1085, 69] width 52 height 19
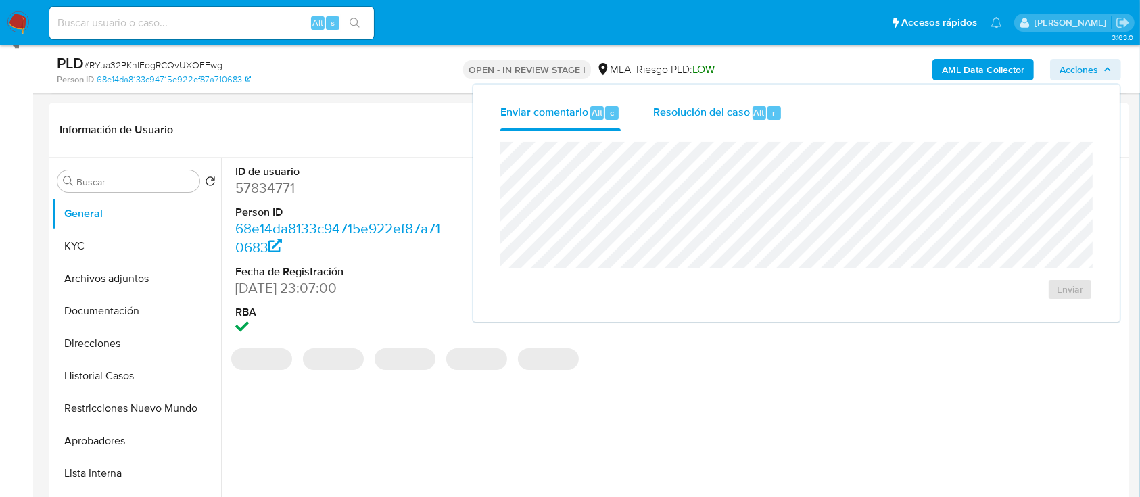
click at [732, 114] on span "Resolución del caso" at bounding box center [701, 112] width 97 height 16
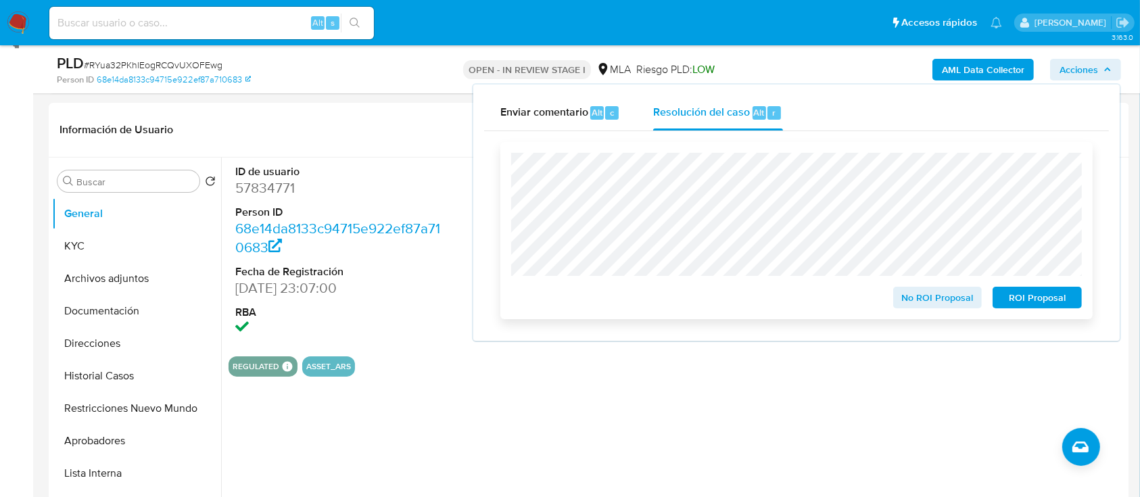
click at [1030, 296] on span "ROI Proposal" at bounding box center [1037, 297] width 70 height 19
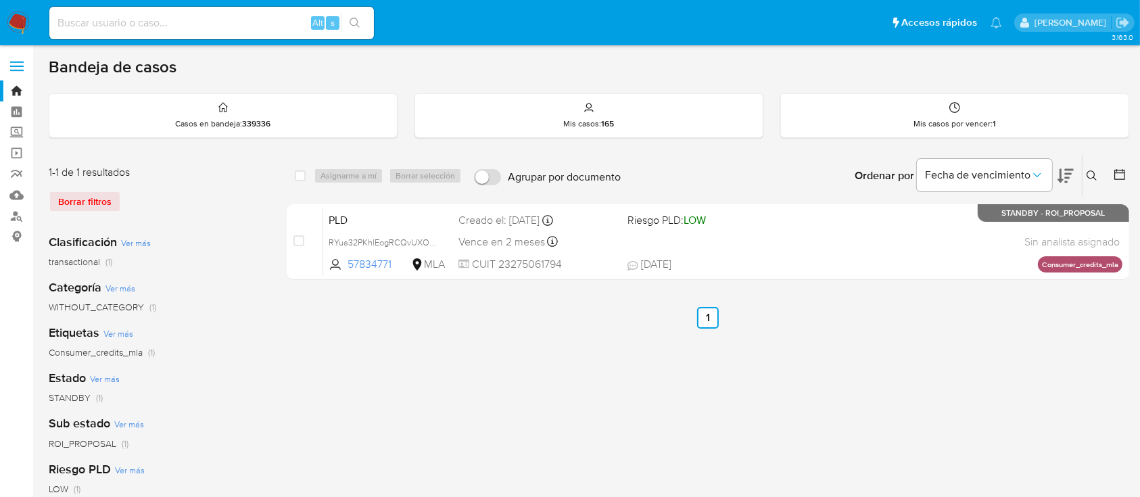
click at [1092, 168] on button at bounding box center [1093, 176] width 22 height 16
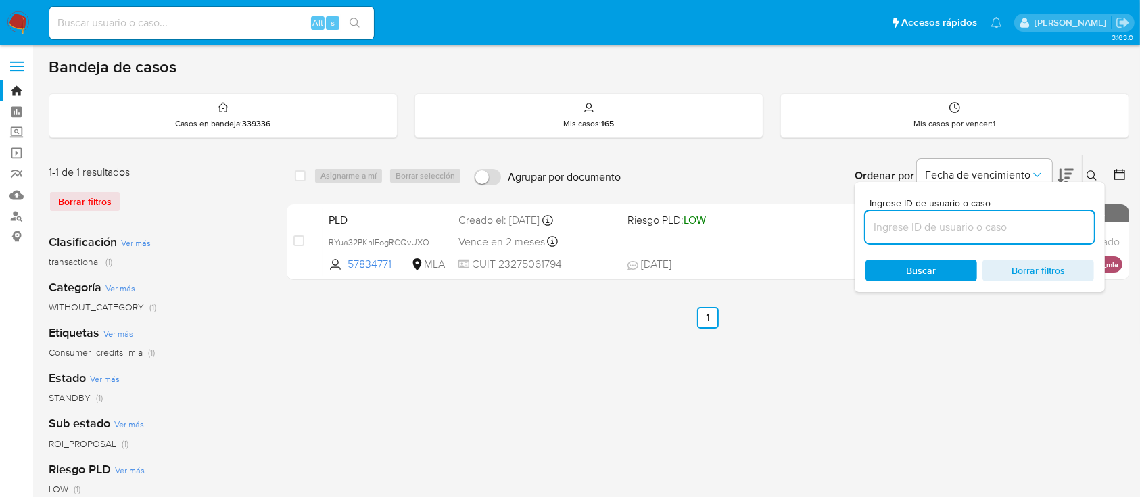
click at [1024, 224] on input at bounding box center [979, 227] width 228 height 18
type input "51450116"
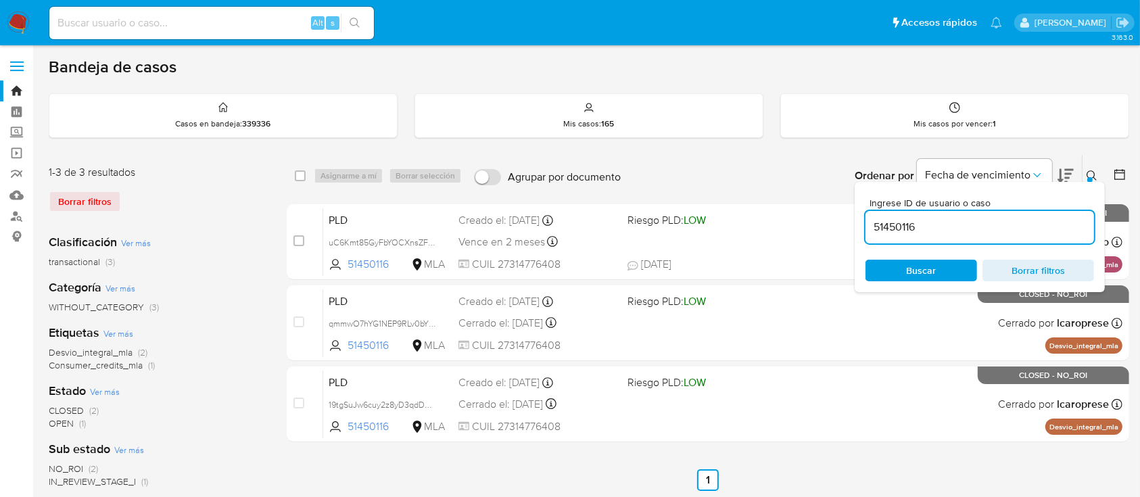
click at [1097, 170] on icon at bounding box center [1091, 175] width 11 height 11
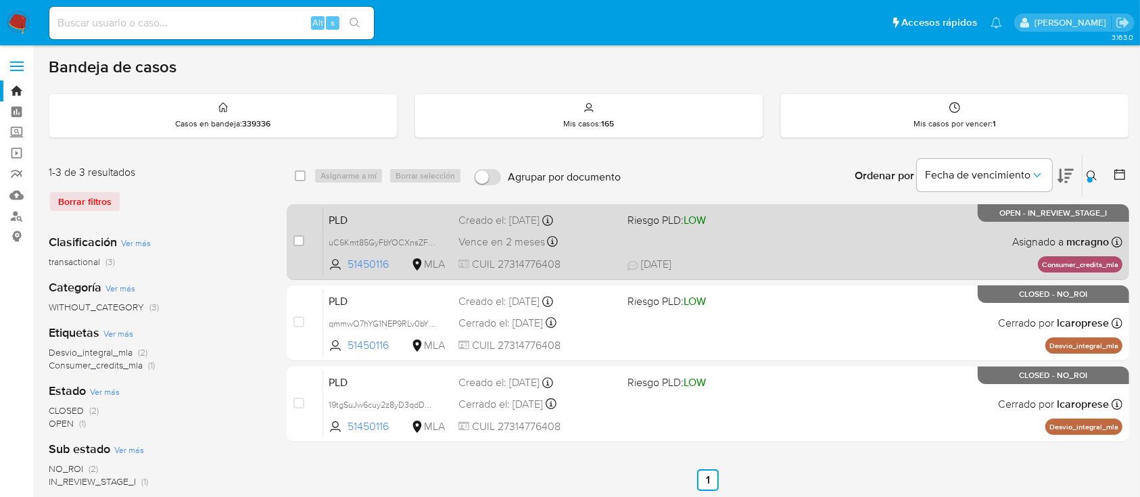
click at [768, 245] on div "PLD uC6Kmt85GyFbYOCXnsZFr5vf 51450116 MLA Riesgo PLD: LOW Creado el: 12/09/2025…" at bounding box center [722, 241] width 799 height 68
click at [297, 242] on input "checkbox" at bounding box center [298, 240] width 11 height 11
checkbox input "true"
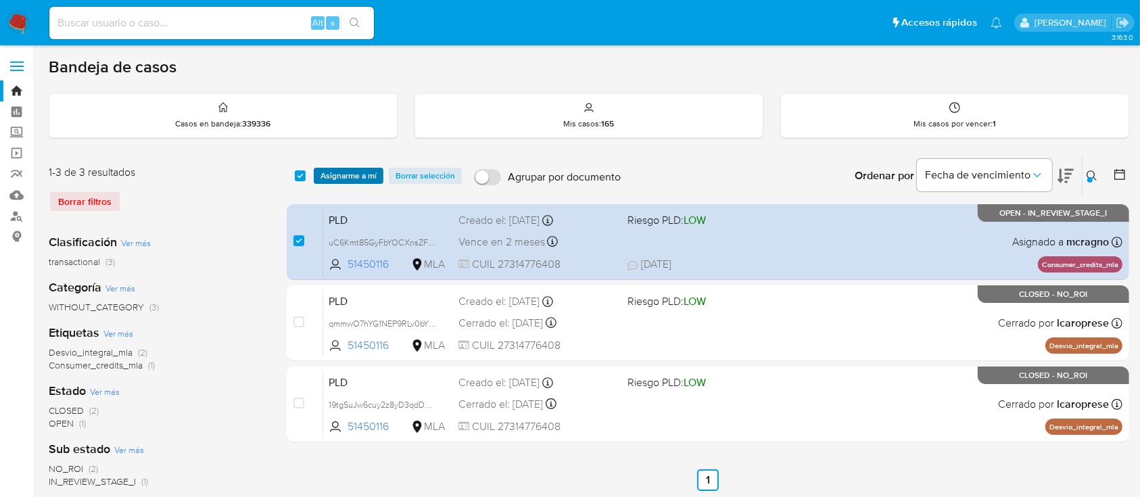
drag, startPoint x: 344, startPoint y: 167, endPoint x: 352, endPoint y: 178, distance: 13.5
click at [345, 169] on span "Asignarme a mí" at bounding box center [348, 176] width 56 height 14
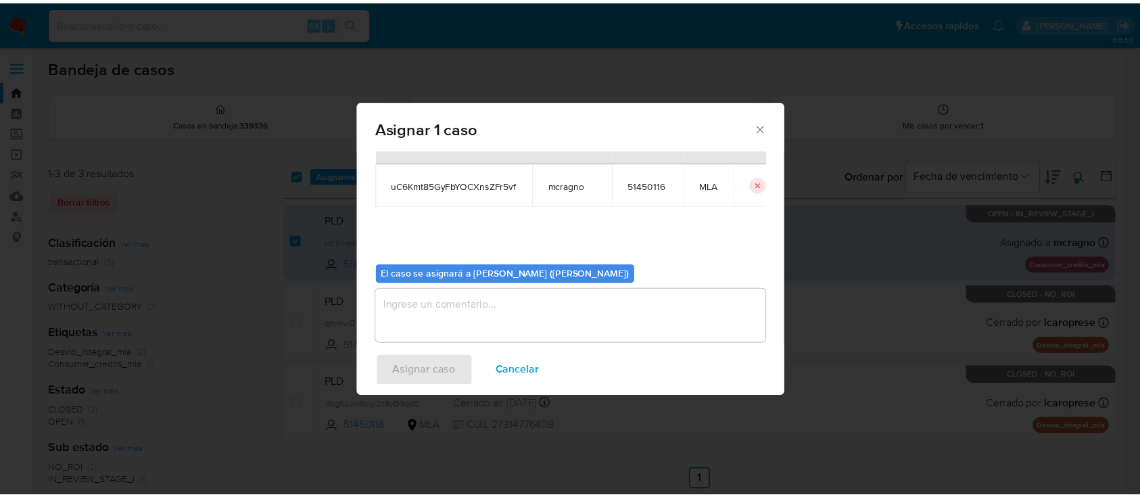
scroll to position [69, 0]
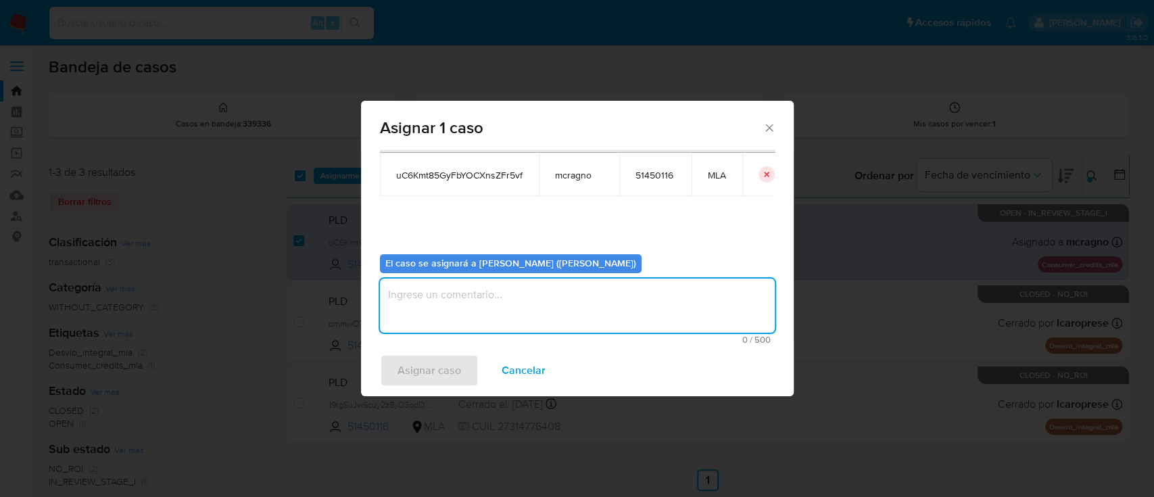
click at [465, 282] on textarea "assign-modal" at bounding box center [577, 305] width 395 height 54
click at [424, 366] on span "Asignar caso" at bounding box center [429, 371] width 64 height 30
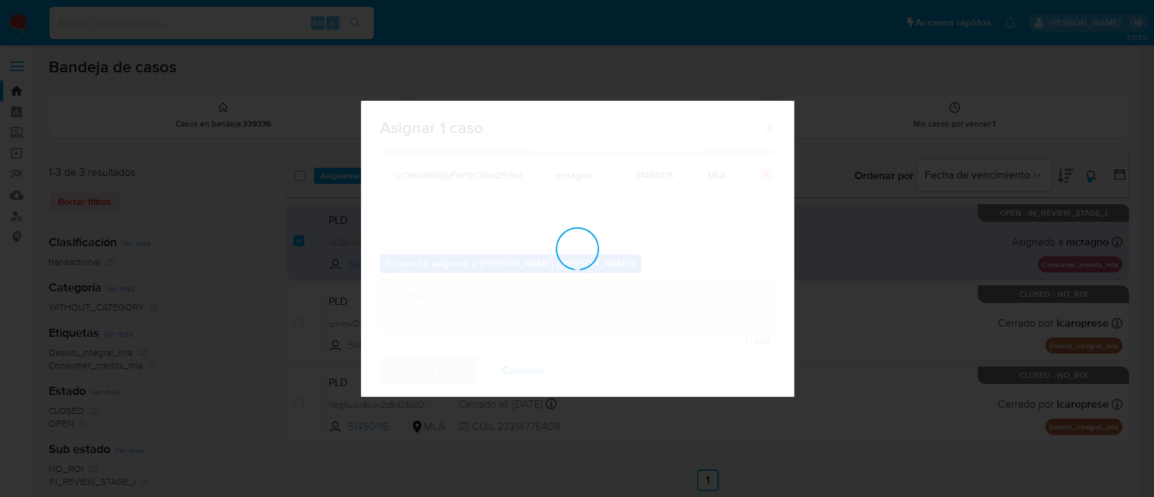
checkbox input "false"
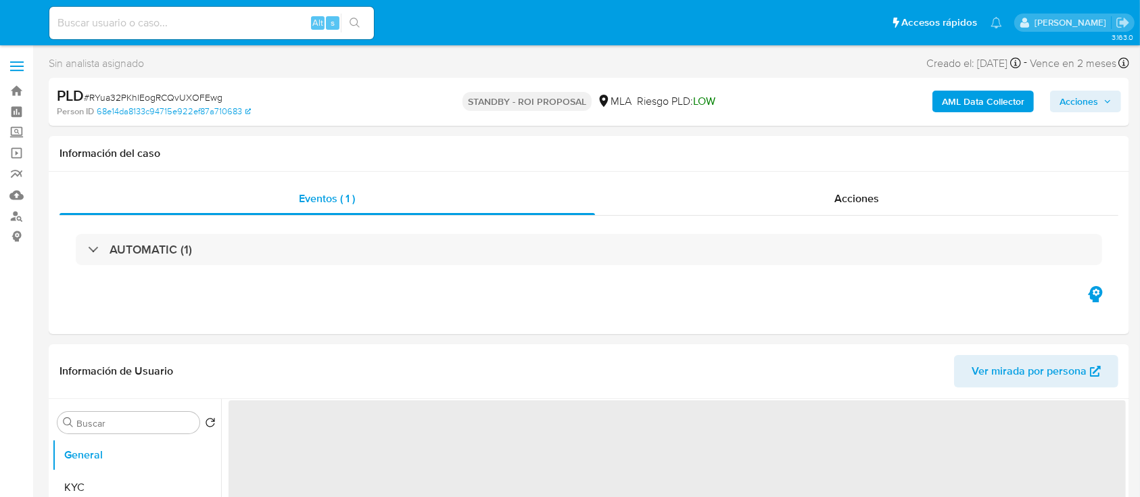
select select "10"
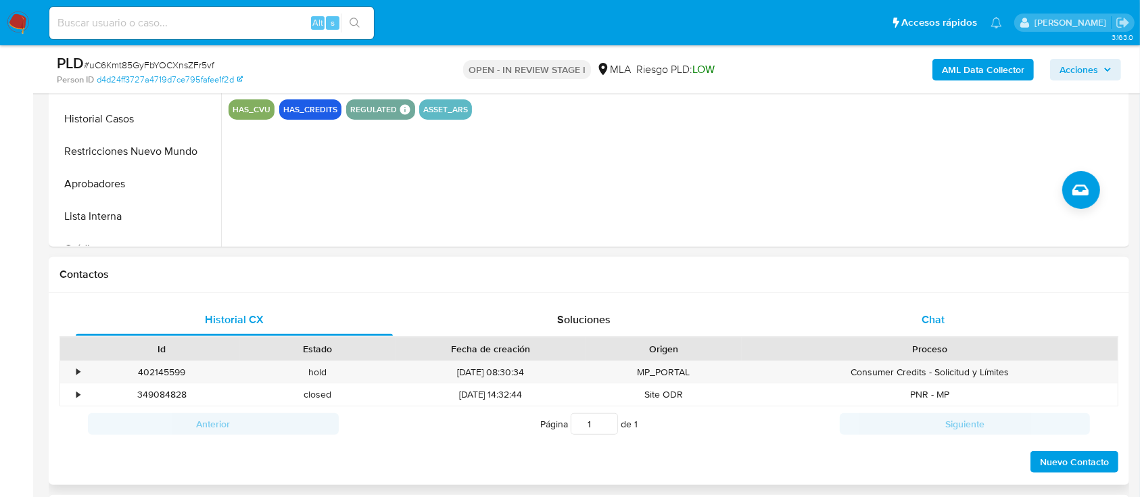
click at [952, 328] on div "Chat" at bounding box center [933, 319] width 317 height 32
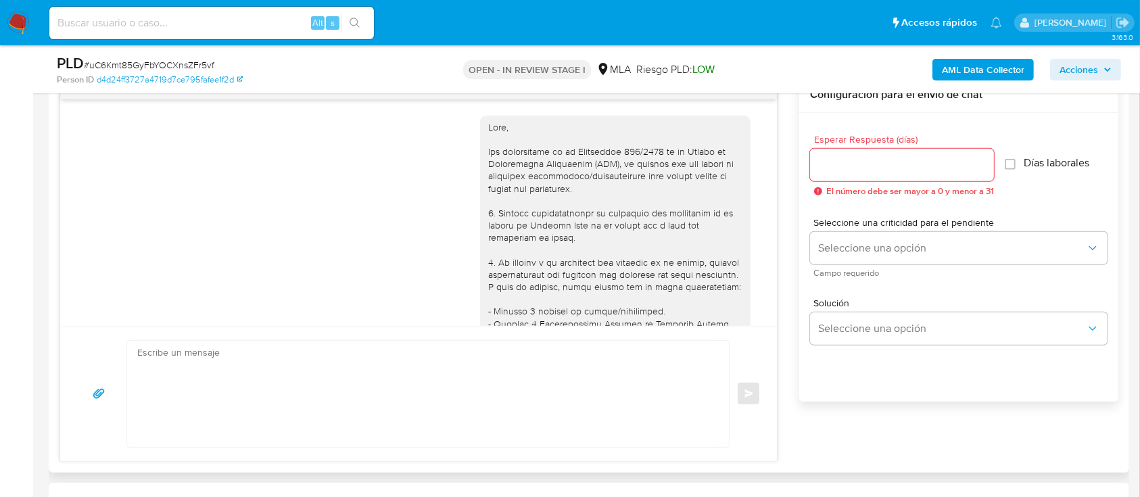
scroll to position [726, 0]
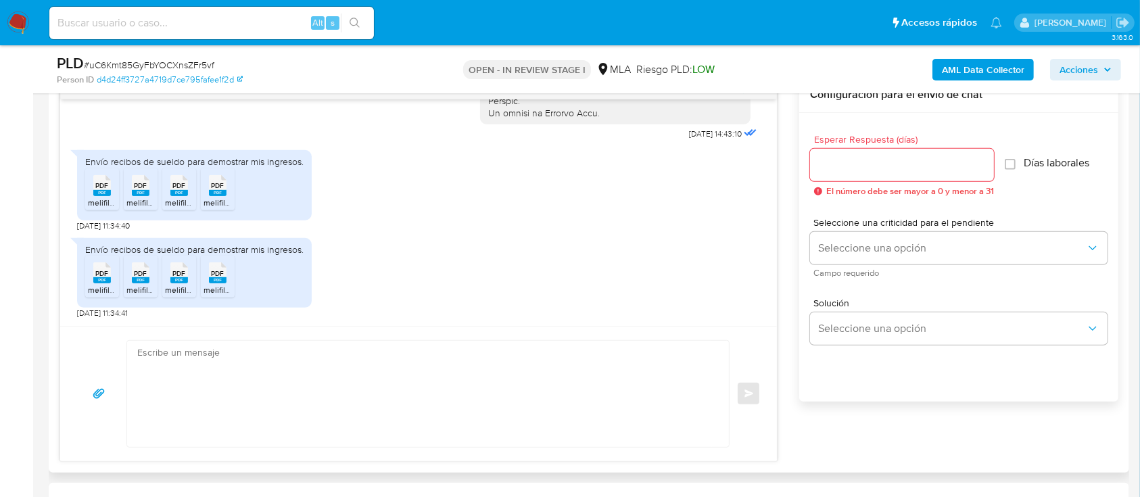
click at [93, 185] on div "PDF PDF" at bounding box center [102, 184] width 28 height 26
click at [146, 186] on span "PDF" at bounding box center [140, 185] width 13 height 9
click at [176, 185] on span "PDF" at bounding box center [179, 185] width 13 height 9
drag, startPoint x: 220, startPoint y: 185, endPoint x: 237, endPoint y: 188, distance: 17.2
click at [220, 185] on span "PDF" at bounding box center [218, 185] width 13 height 9
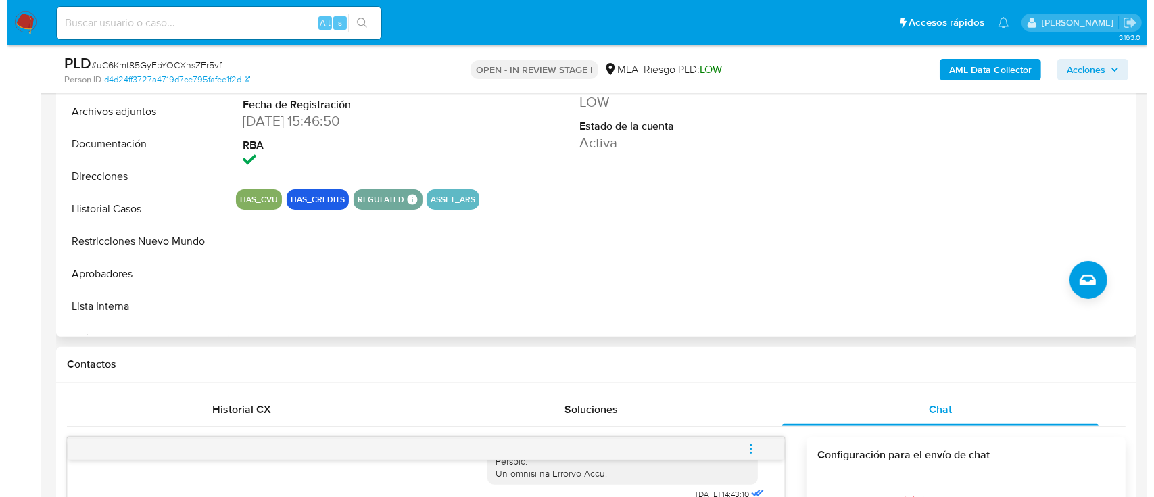
scroll to position [90, 0]
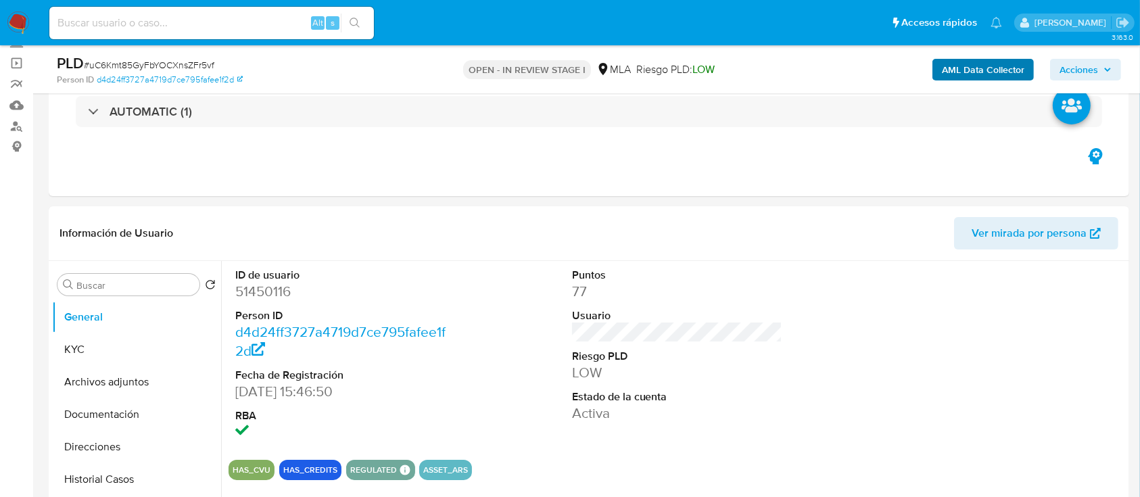
click at [964, 64] on b "AML Data Collector" at bounding box center [982, 70] width 82 height 22
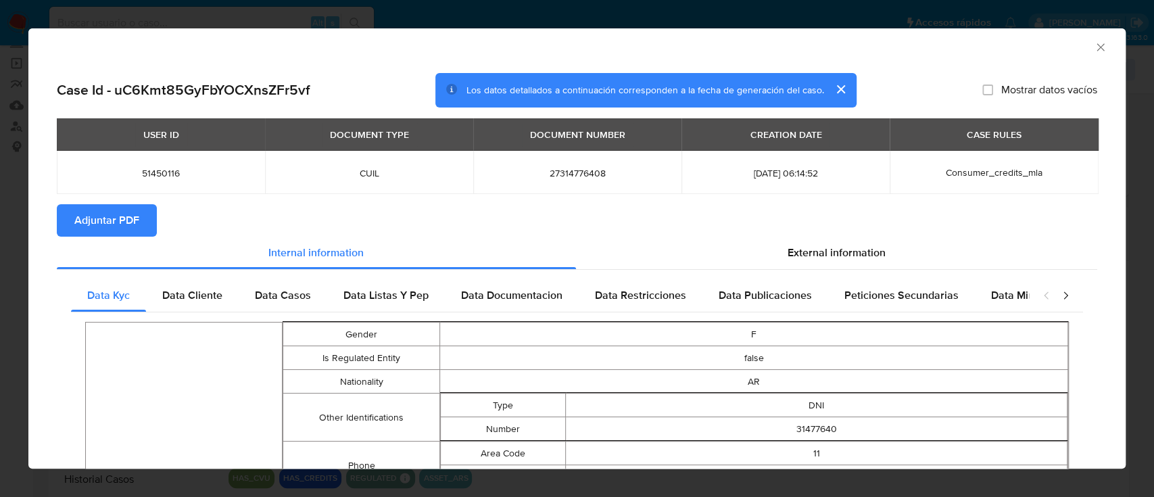
click at [81, 215] on span "Adjuntar PDF" at bounding box center [106, 220] width 65 height 30
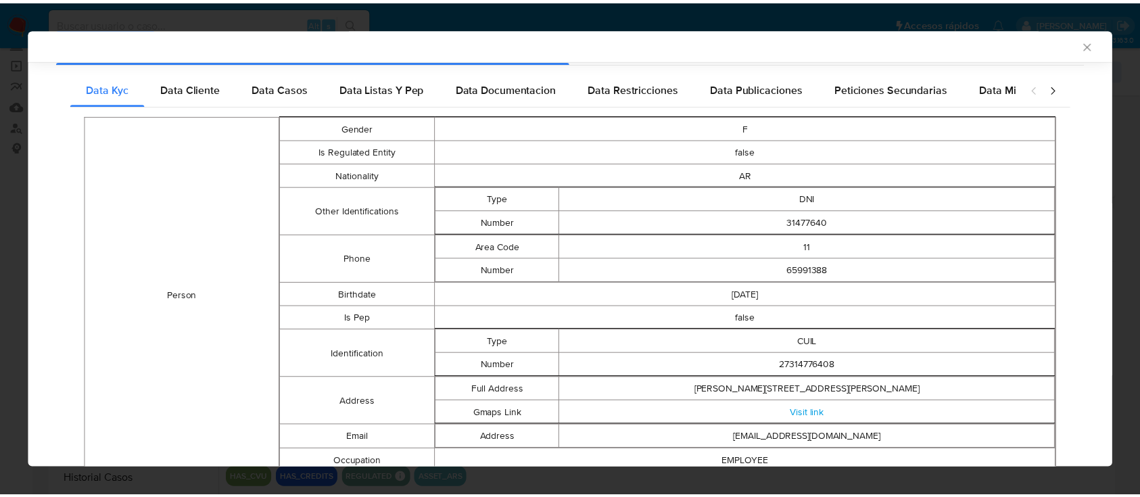
scroll to position [177, 0]
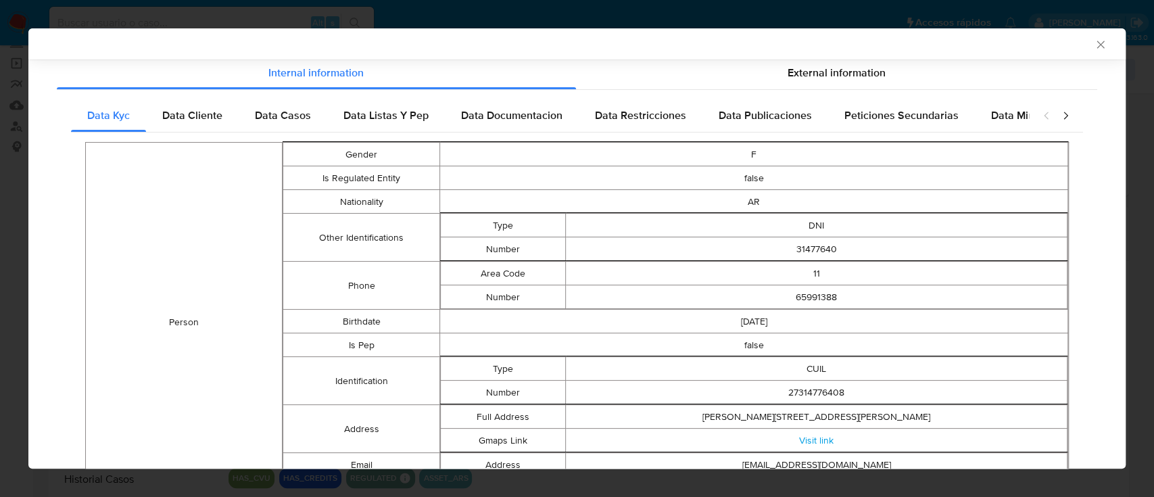
click at [1094, 41] on icon "Cerrar ventana" at bounding box center [1101, 45] width 14 height 14
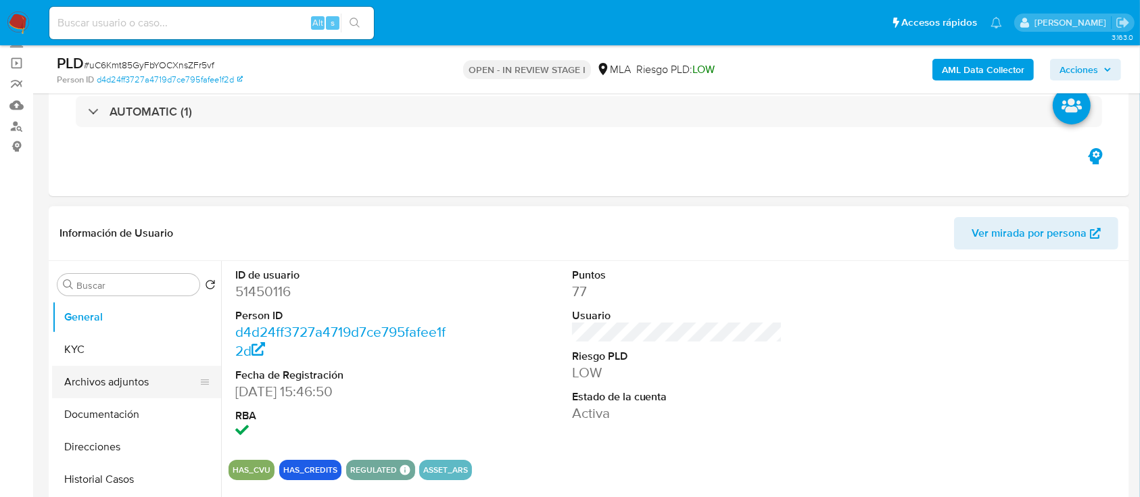
click at [124, 378] on button "Archivos adjuntos" at bounding box center [131, 382] width 158 height 32
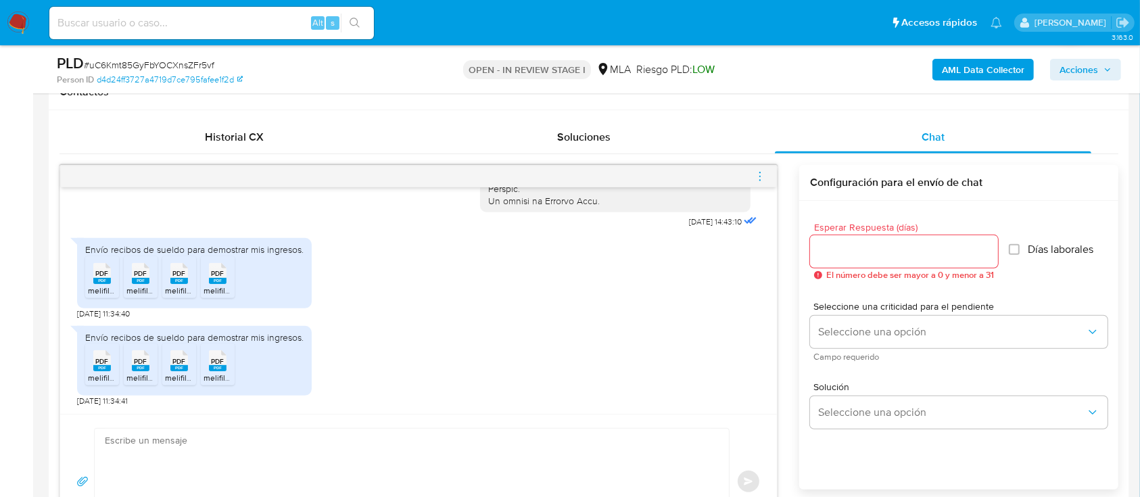
click at [368, 449] on textarea at bounding box center [408, 481] width 607 height 106
paste textarea "Hola, ¡Muchas gracias por tu respuesta! Confirmamos la recepción de la document…"
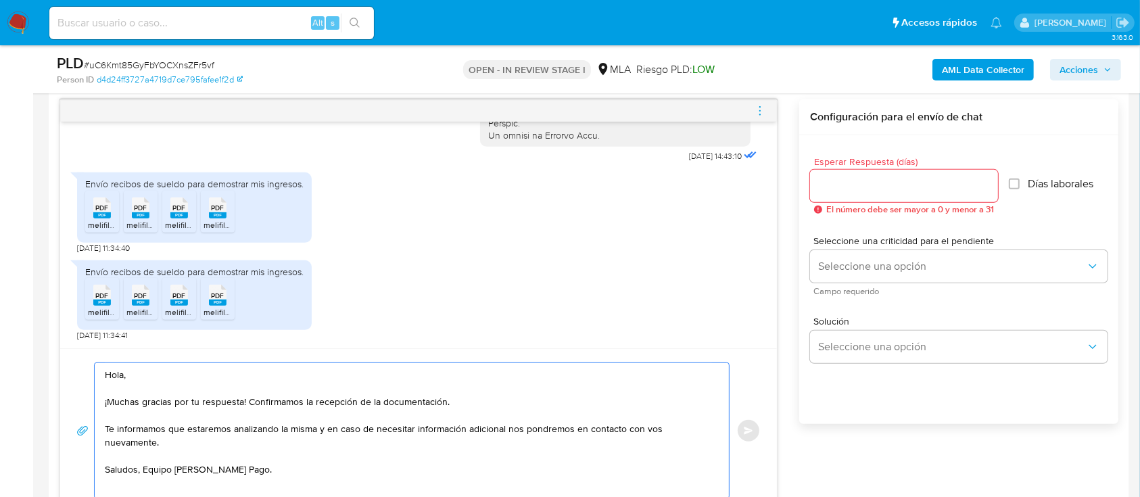
scroll to position [0, 0]
drag, startPoint x: 120, startPoint y: 446, endPoint x: 99, endPoint y: 441, distance: 21.5
click at [99, 441] on div "Hola, ¡Muchas gracias por tu respuesta! Confirmamos la recepción de la document…" at bounding box center [408, 430] width 627 height 135
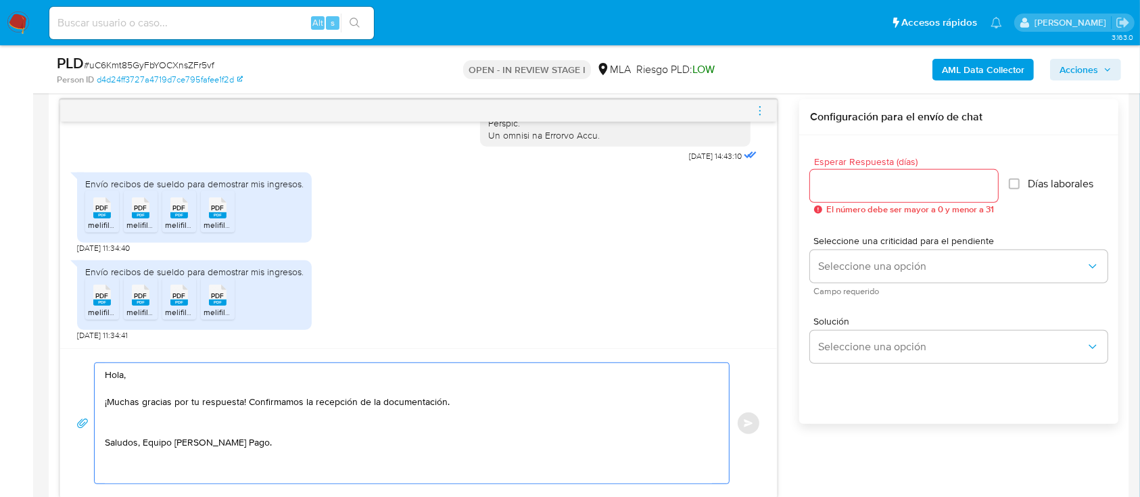
type textarea "Hola, ¡Muchas gracias por tu respuesta! Confirmamos la recepción de la document…"
drag, startPoint x: 856, startPoint y: 176, endPoint x: 857, endPoint y: 195, distance: 19.6
click at [856, 177] on input "Esperar Respuesta (días)" at bounding box center [904, 186] width 188 height 18
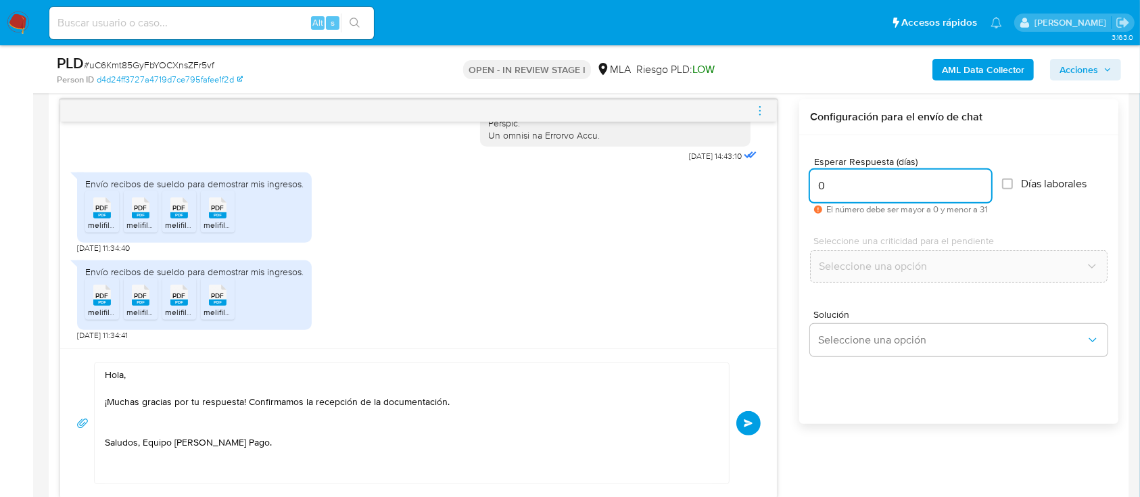
type input "0"
click at [731, 417] on div "Hola, ¡Muchas gracias por tu respuesta! Confirmamos la recepción de la document…" at bounding box center [418, 423] width 684 height 122
click at [748, 419] on span "Enviar" at bounding box center [747, 423] width 9 height 8
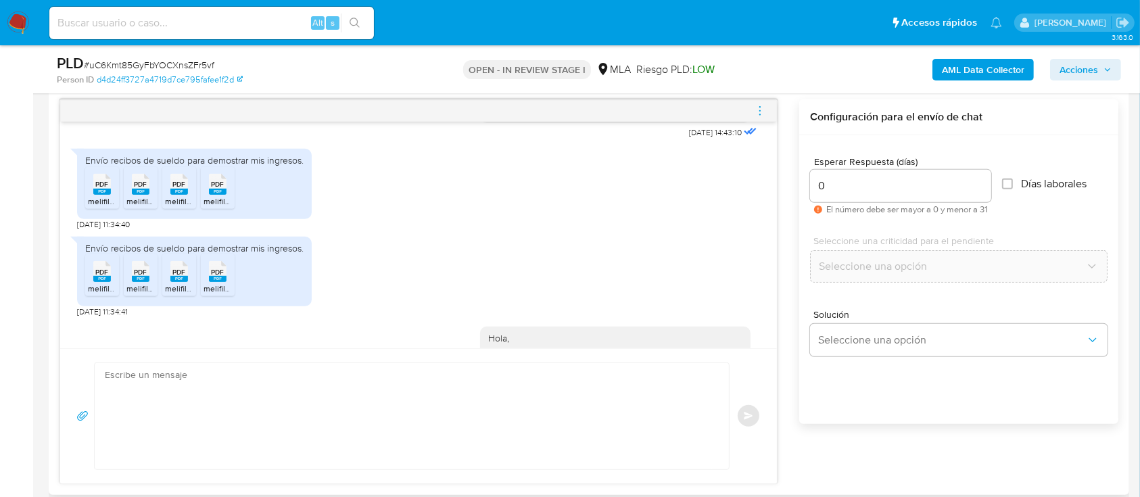
scroll to position [864, 0]
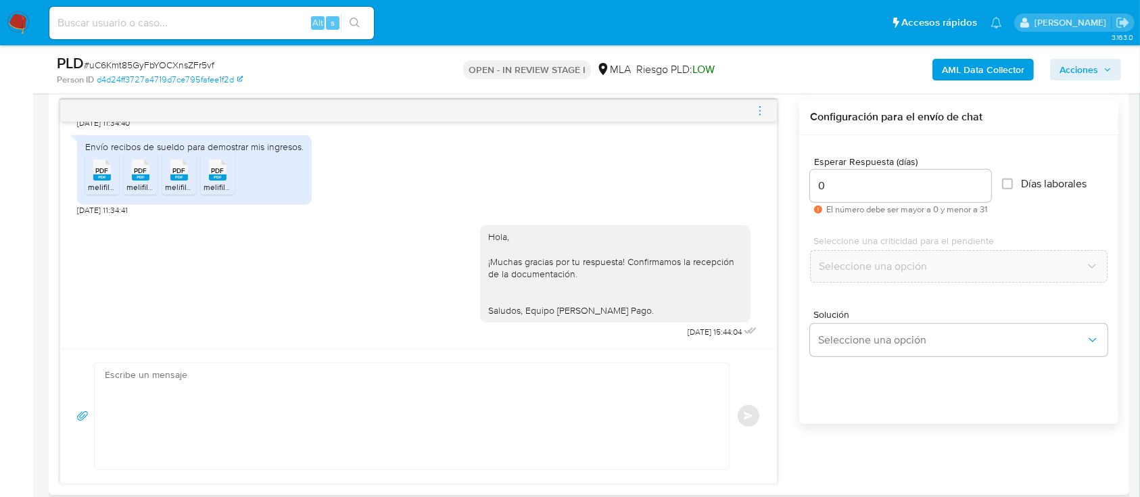
click at [762, 108] on icon "menu-action" at bounding box center [760, 111] width 12 height 12
click at [766, 107] on icon "menu-action" at bounding box center [760, 111] width 12 height 12
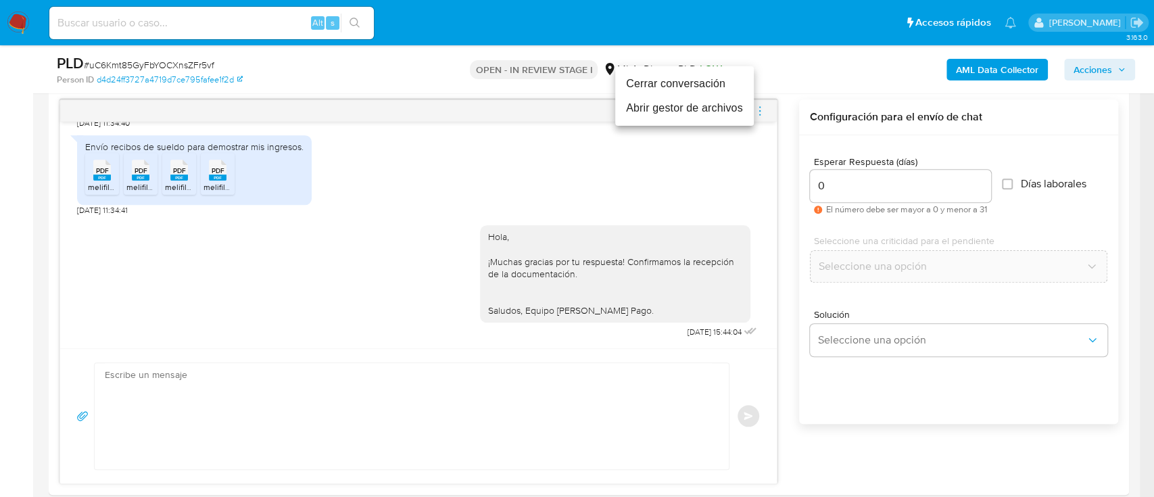
click at [693, 84] on li "Cerrar conversación" at bounding box center [684, 84] width 139 height 24
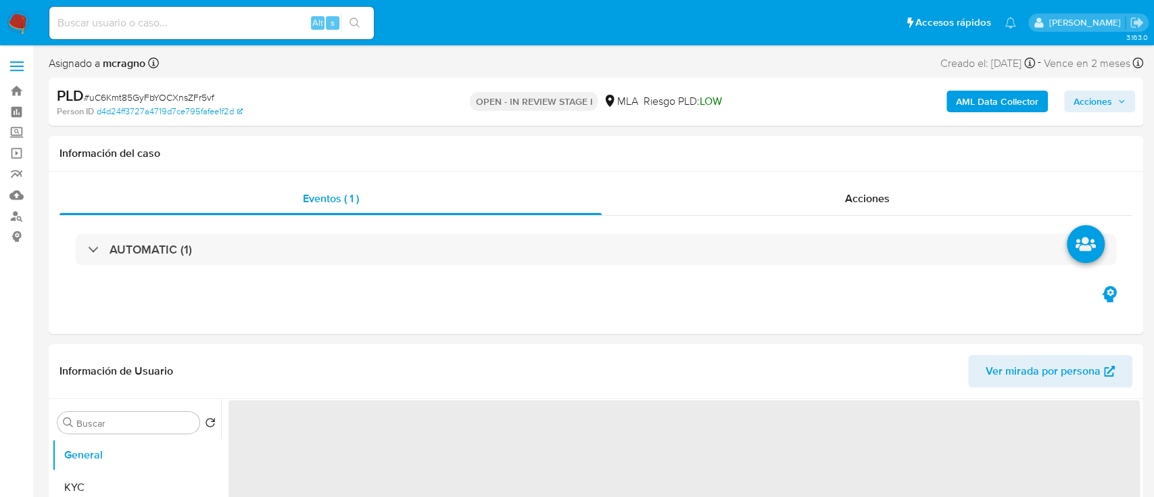
select select "10"
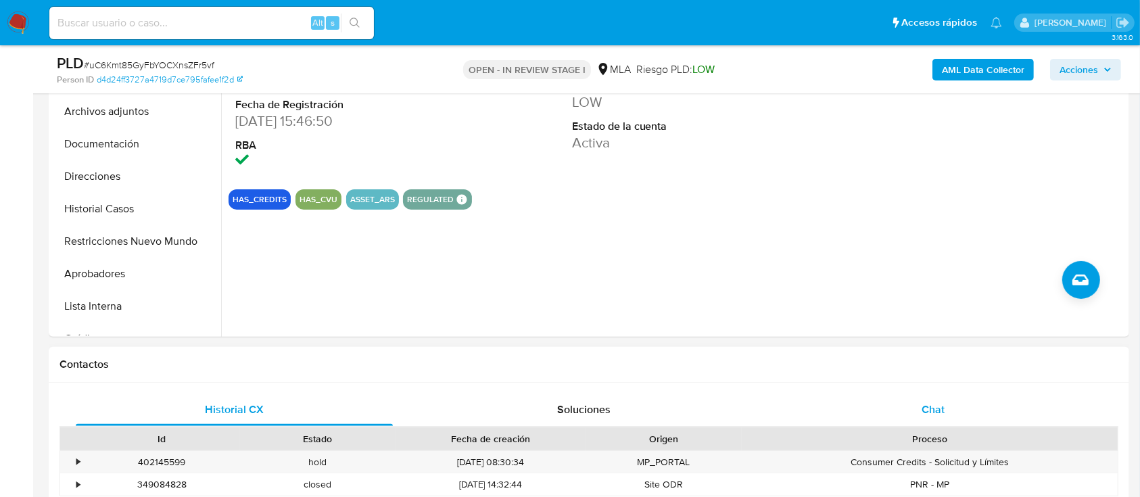
click at [1020, 415] on div "Chat" at bounding box center [933, 409] width 317 height 32
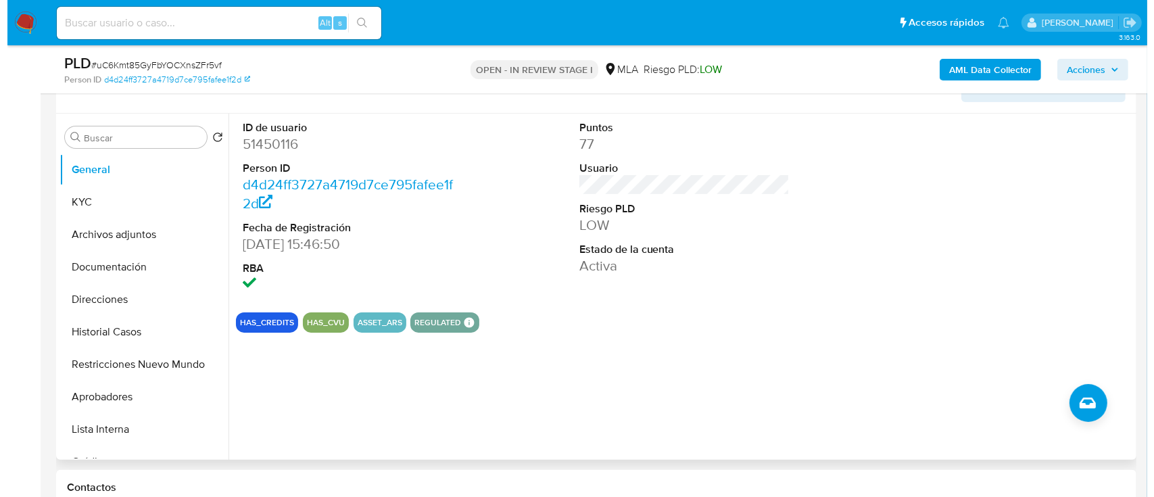
scroll to position [227, 0]
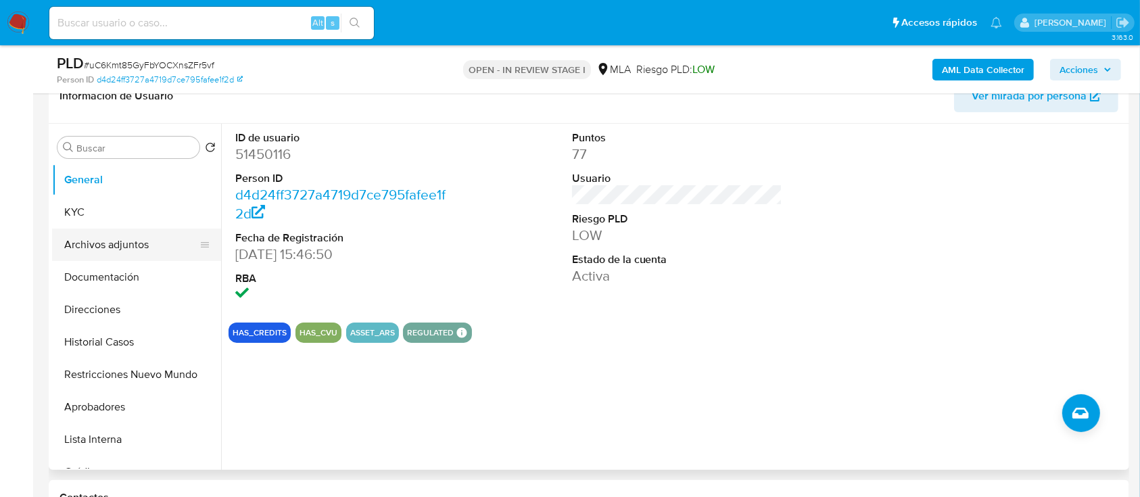
click at [118, 229] on button "Archivos adjuntos" at bounding box center [131, 244] width 158 height 32
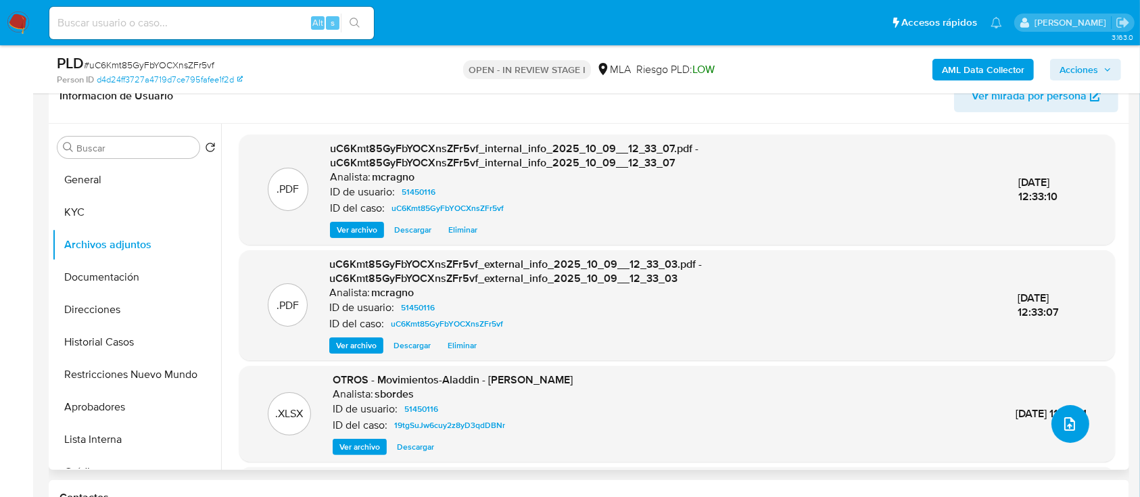
click at [1071, 417] on span "upload-file" at bounding box center [1069, 424] width 16 height 16
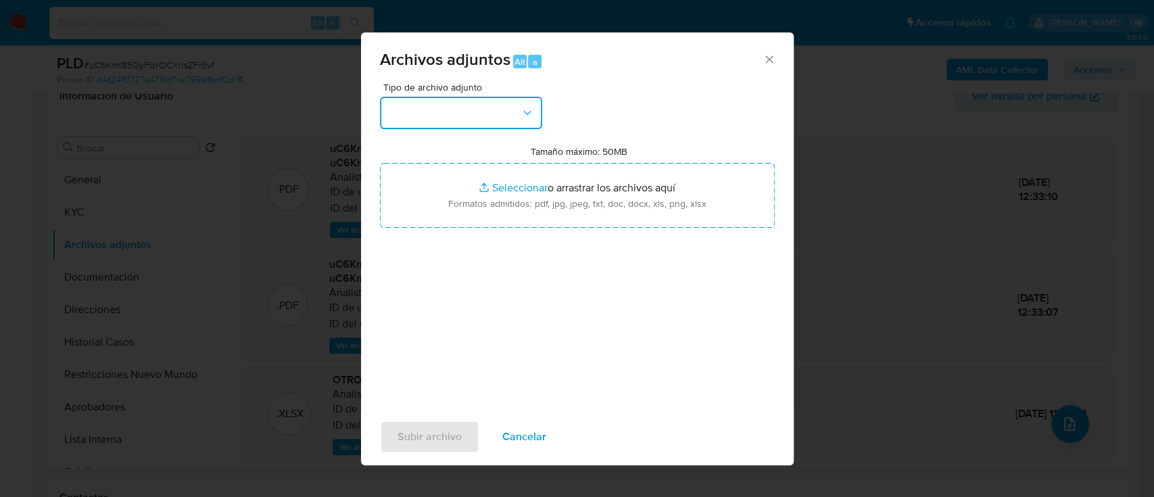
drag, startPoint x: 498, startPoint y: 111, endPoint x: 499, endPoint y: 132, distance: 21.7
click at [499, 111] on button "button" at bounding box center [461, 113] width 162 height 32
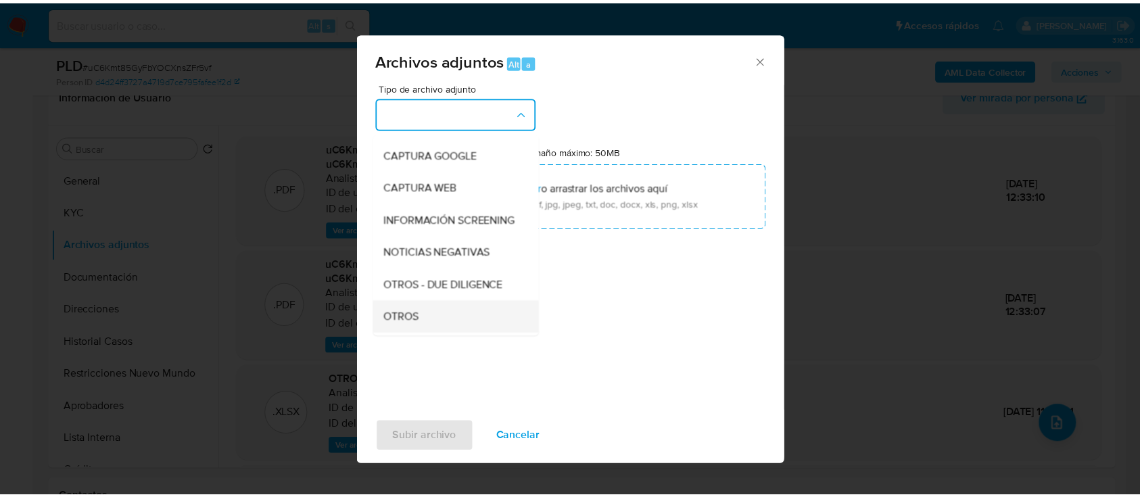
scroll to position [180, 0]
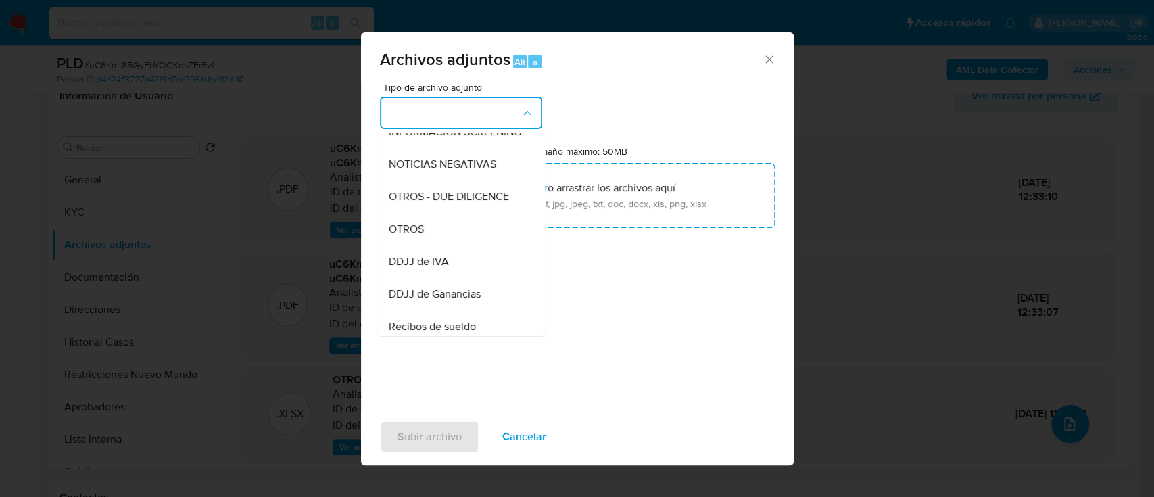
drag, startPoint x: 428, startPoint y: 246, endPoint x: 467, endPoint y: 230, distance: 42.4
click at [430, 244] on div "OTROS" at bounding box center [457, 229] width 138 height 32
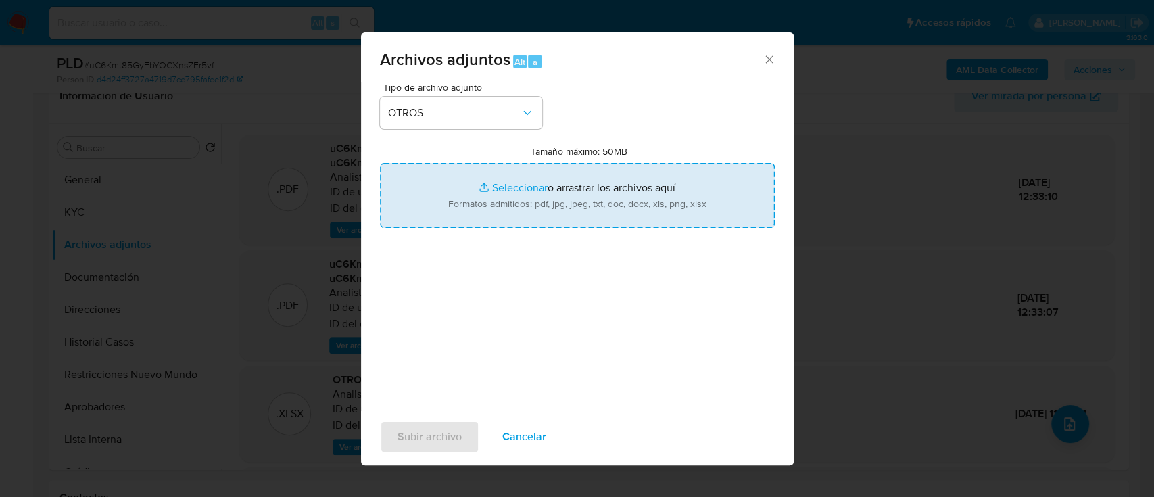
click at [539, 212] on input "Tamaño máximo: 50MB Seleccionar archivos" at bounding box center [577, 195] width 395 height 65
type input "C:\fakepath\51450116 - Movimientos.xlsx"
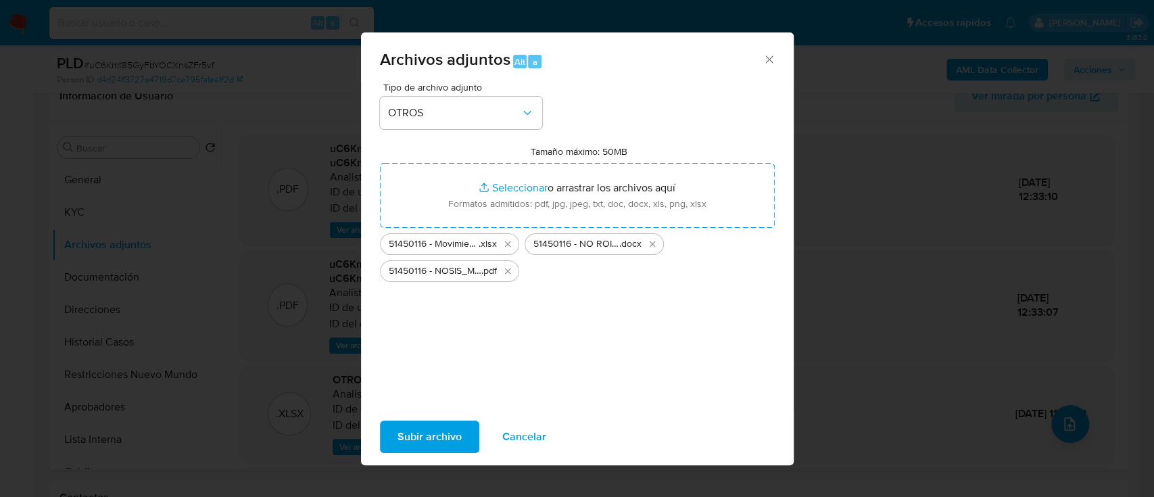
click at [398, 442] on span "Subir archivo" at bounding box center [429, 437] width 64 height 30
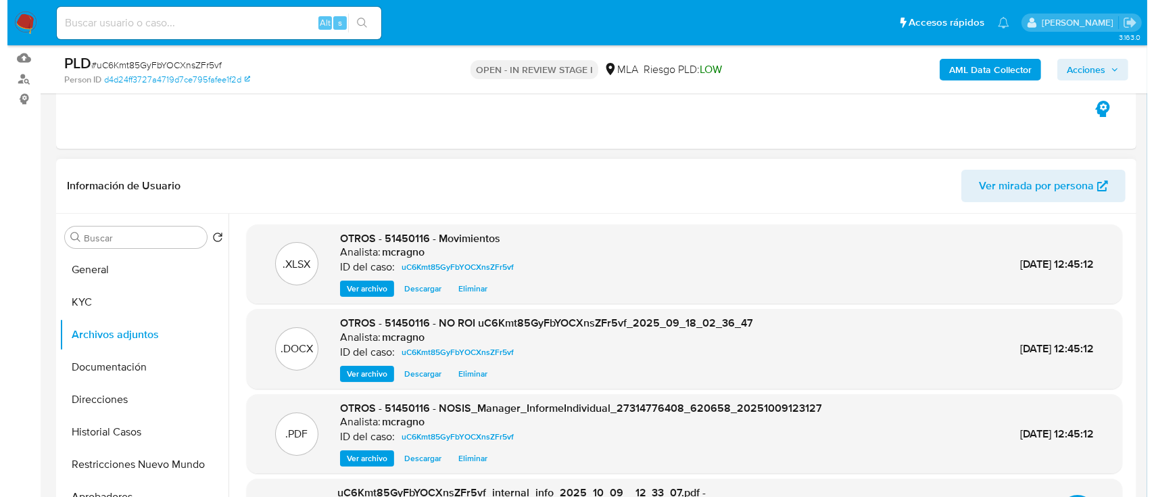
scroll to position [318, 0]
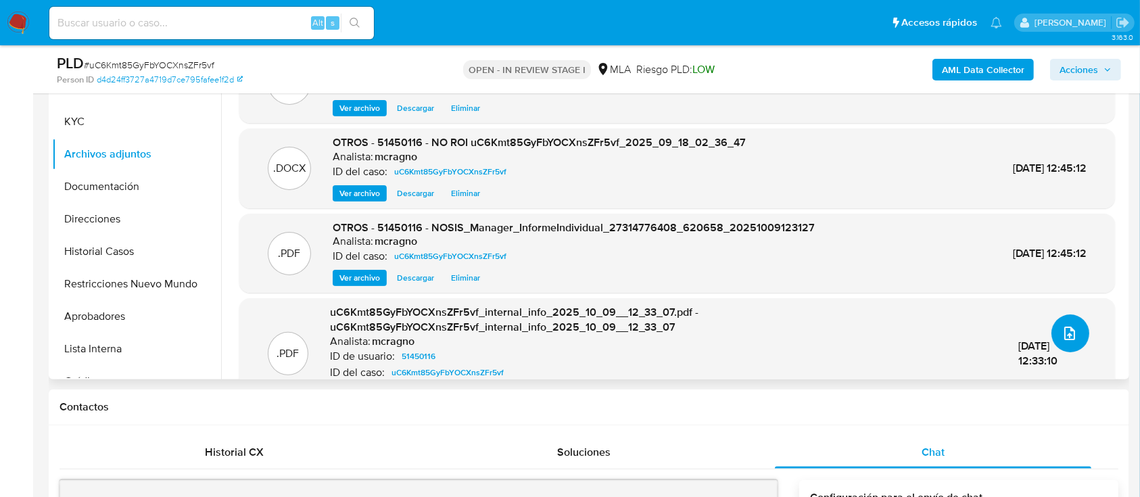
click at [1061, 335] on icon "upload-file" at bounding box center [1069, 333] width 16 height 16
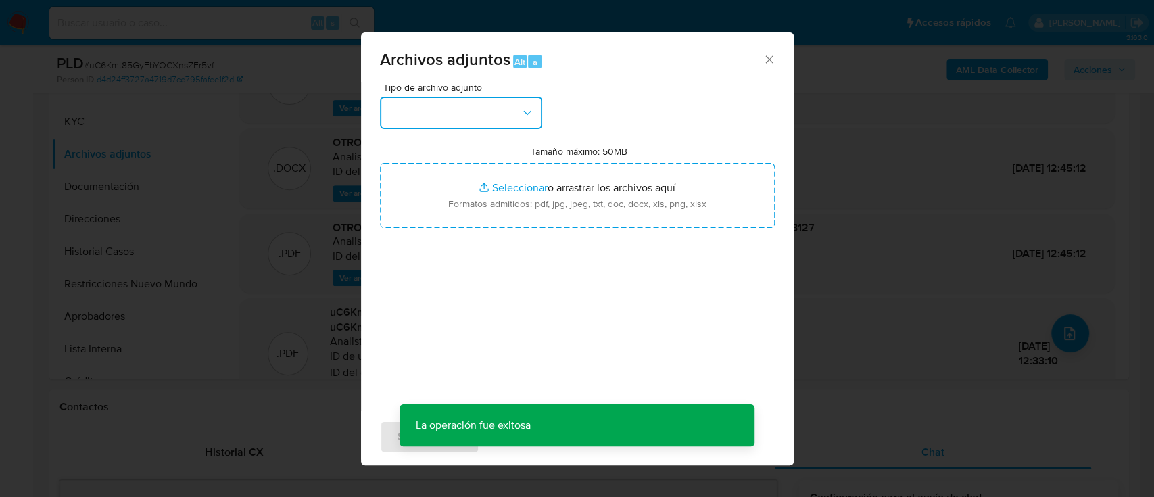
click at [456, 114] on button "button" at bounding box center [461, 113] width 162 height 32
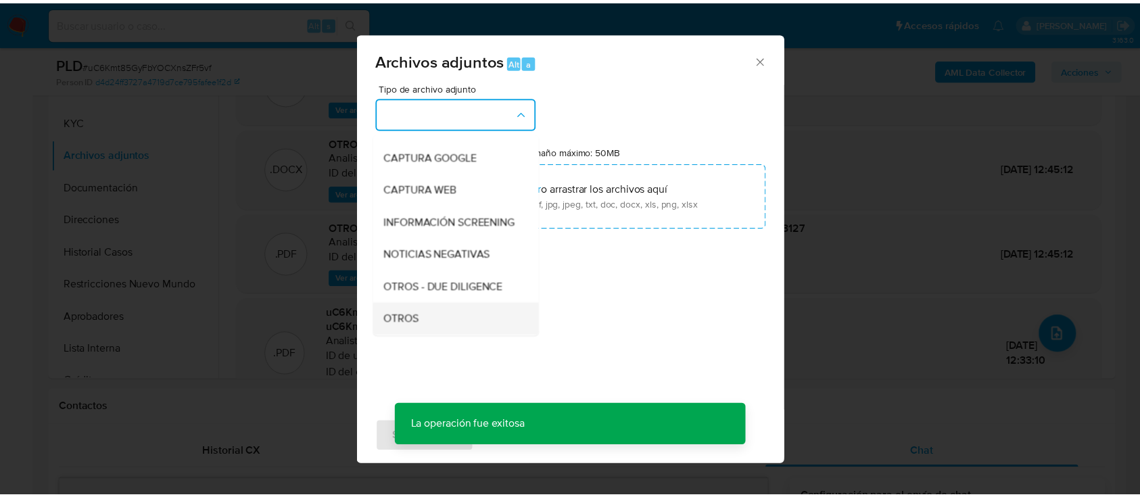
scroll to position [270, 0]
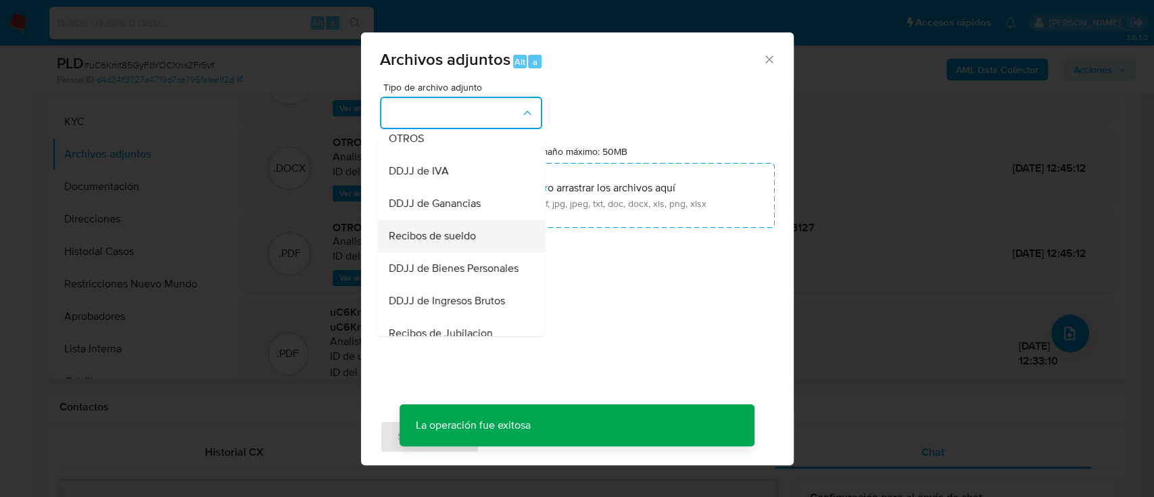
click at [473, 239] on div "Recibos de sueldo" at bounding box center [457, 236] width 138 height 32
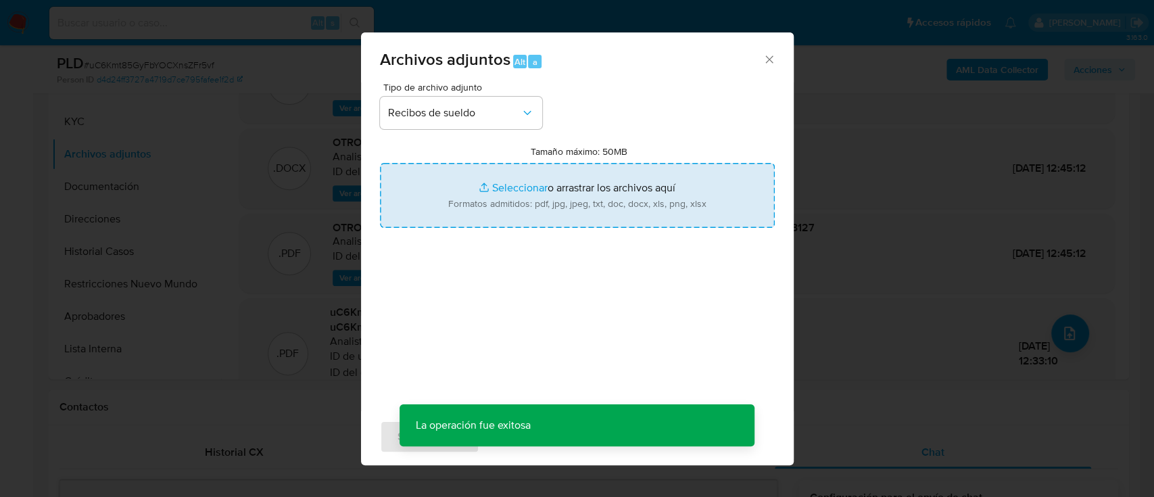
click at [553, 185] on input "Tamaño máximo: 50MB Seleccionar archivos" at bounding box center [577, 195] width 395 height 65
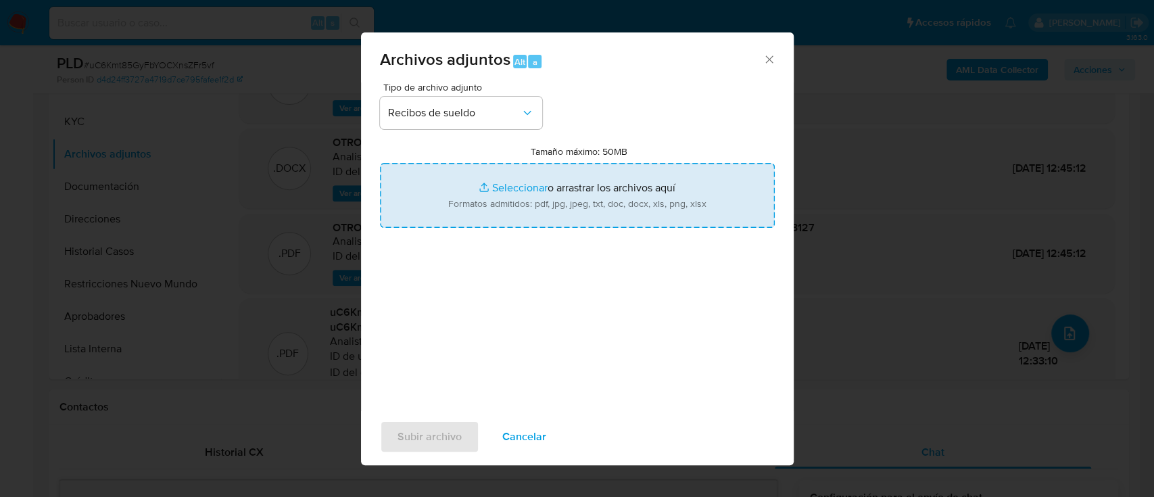
type input "C:\fakepath\51450116 - Recibos de sueldo may-jul25.pdf"
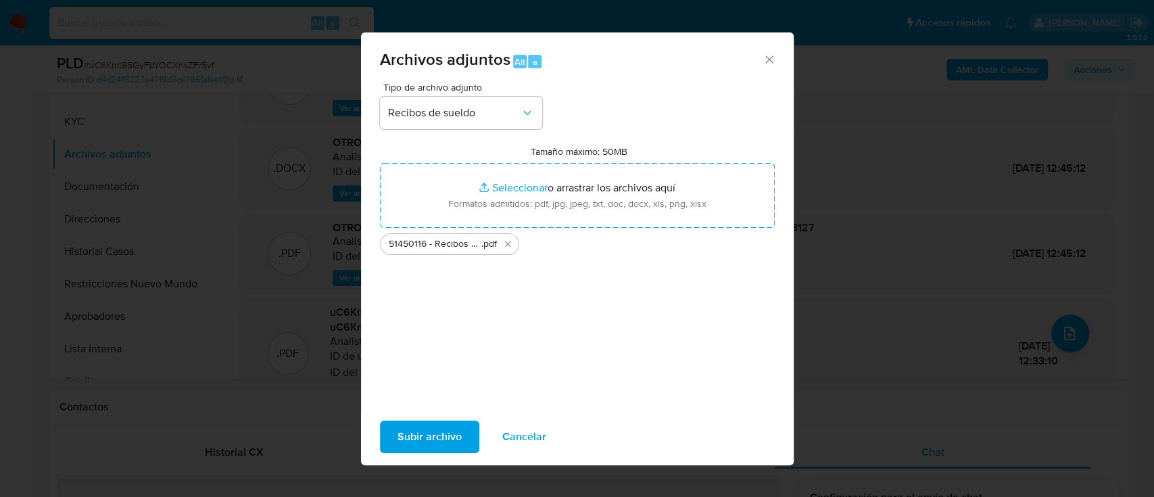
click at [428, 444] on span "Subir archivo" at bounding box center [429, 437] width 64 height 30
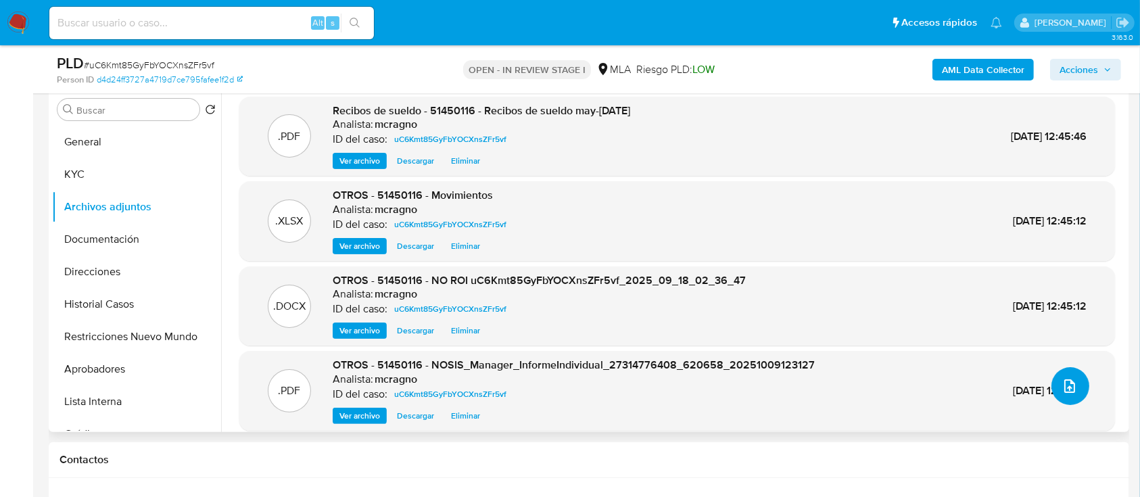
scroll to position [137, 0]
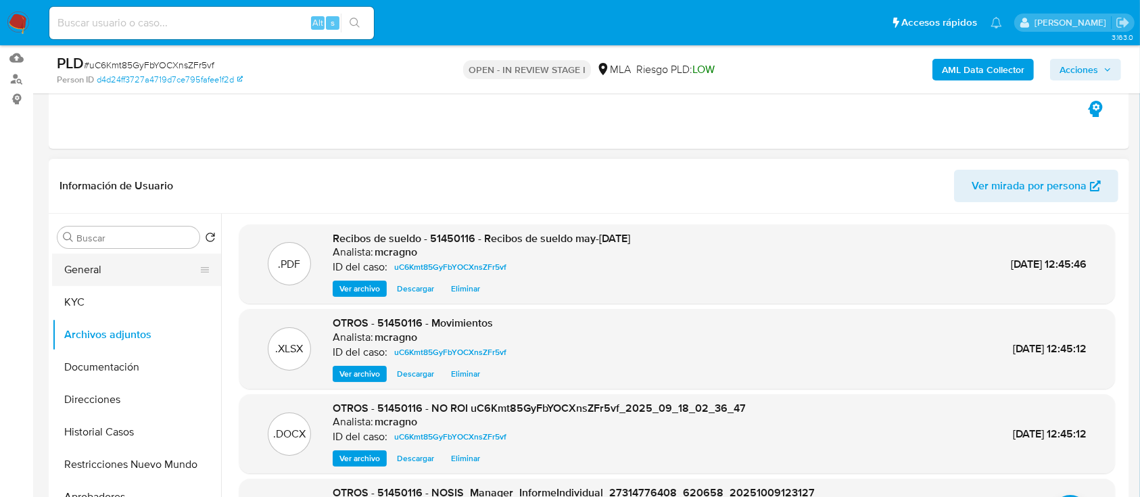
click at [139, 272] on button "General" at bounding box center [131, 269] width 158 height 32
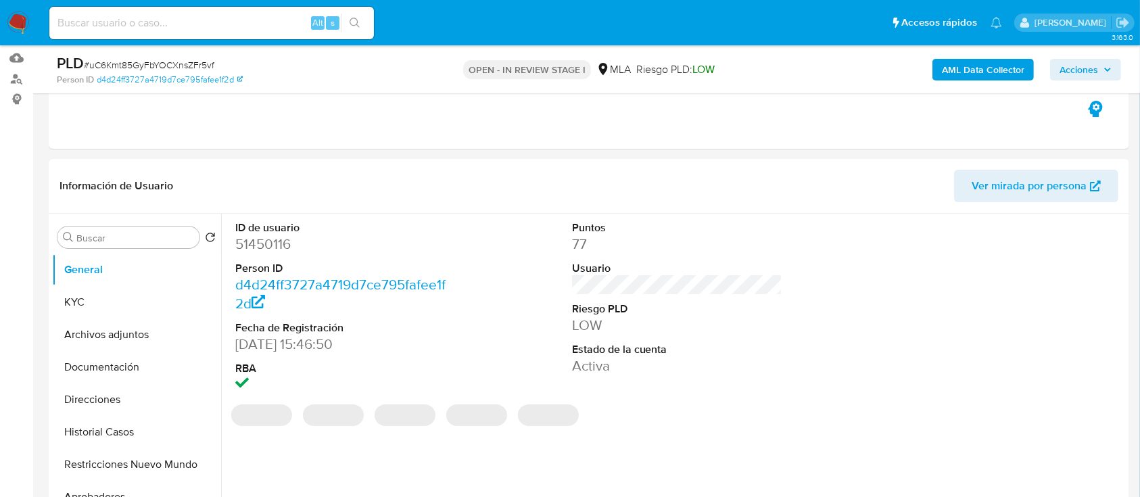
drag, startPoint x: 1096, startPoint y: 68, endPoint x: 1058, endPoint y: 74, distance: 37.6
click at [1096, 68] on span "Acciones" at bounding box center [1078, 70] width 39 height 22
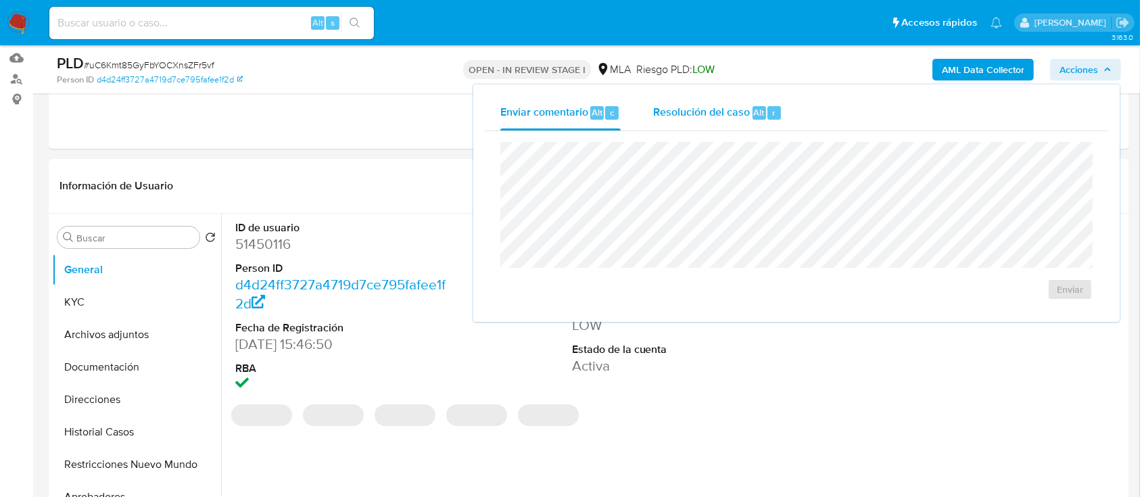
drag, startPoint x: 681, startPoint y: 116, endPoint x: 690, endPoint y: 127, distance: 14.4
click at [681, 116] on span "Resolución del caso" at bounding box center [701, 112] width 97 height 16
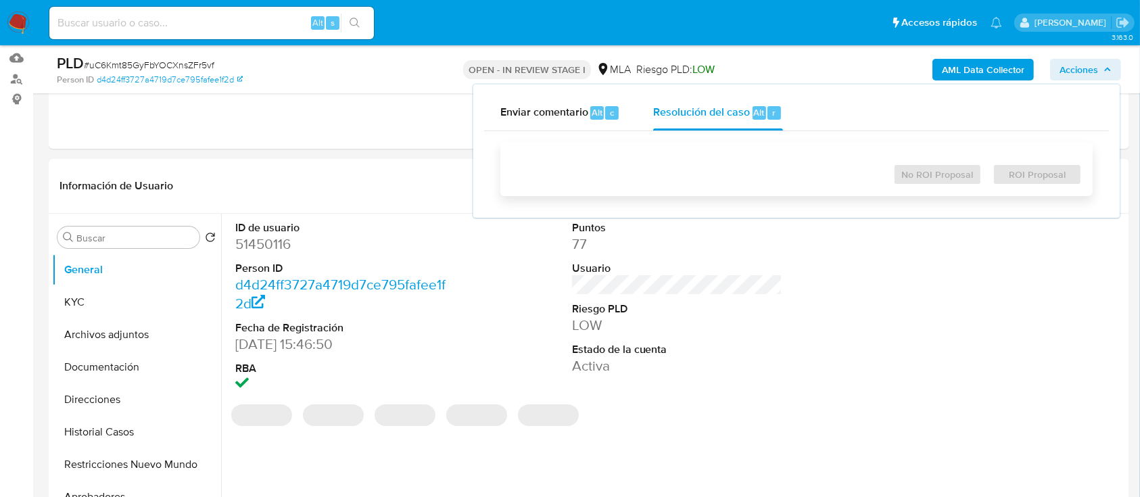
click at [704, 150] on div "No ROI Proposal ROI Proposal" at bounding box center [796, 169] width 592 height 54
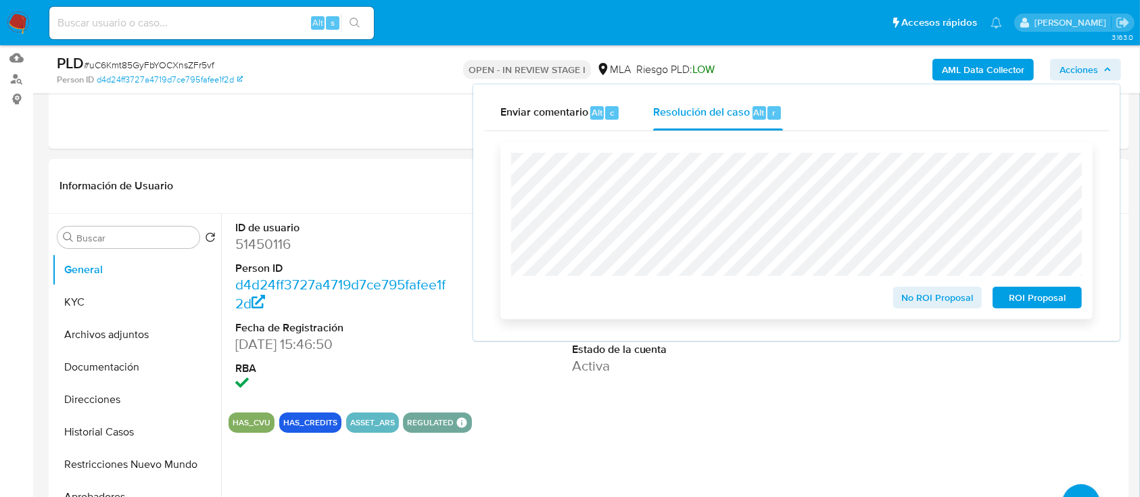
click at [928, 293] on span "No ROI Proposal" at bounding box center [937, 297] width 70 height 19
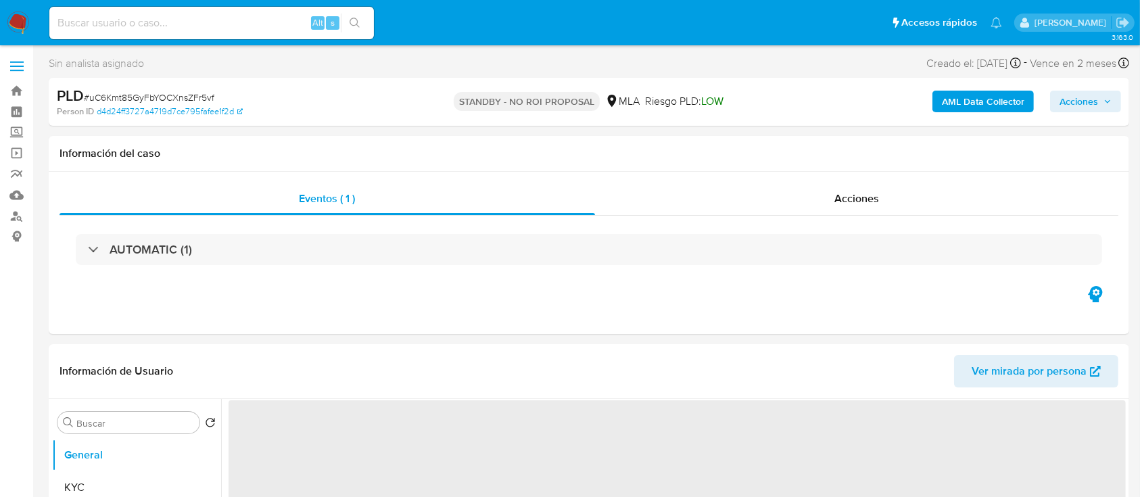
select select "10"
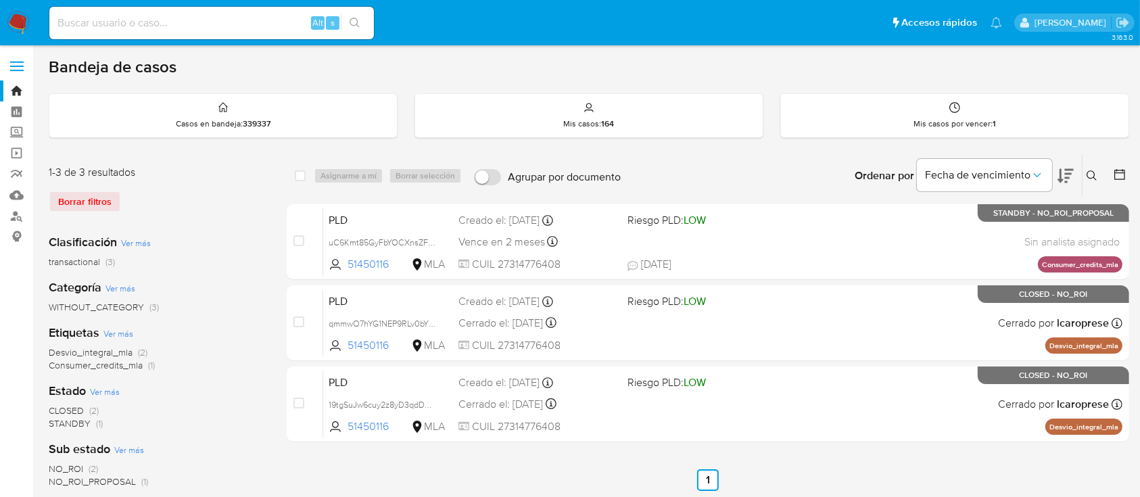
drag, startPoint x: 1096, startPoint y: 170, endPoint x: 1096, endPoint y: 208, distance: 37.8
click at [1096, 170] on icon at bounding box center [1091, 175] width 11 height 11
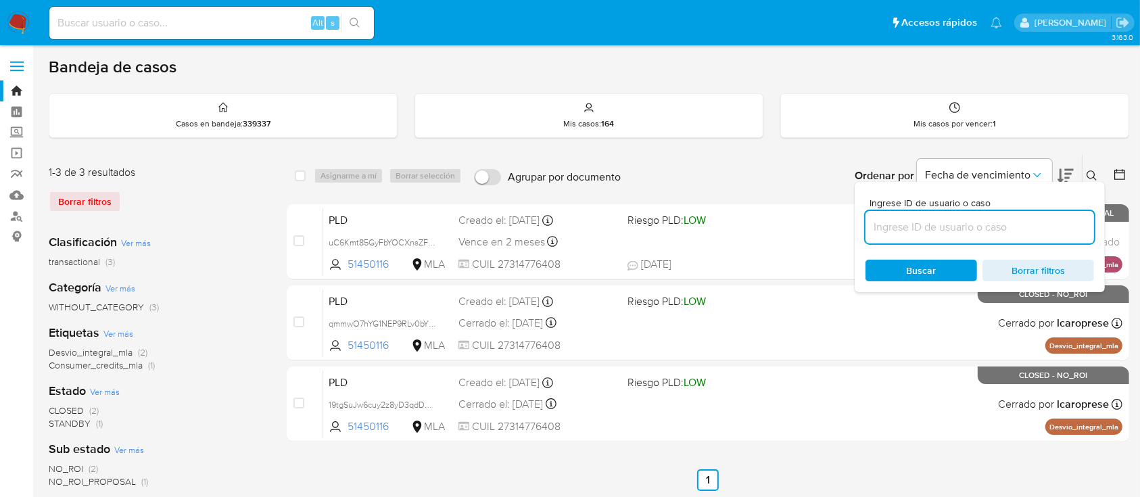
click at [1067, 230] on input at bounding box center [979, 227] width 228 height 18
type input "181960061"
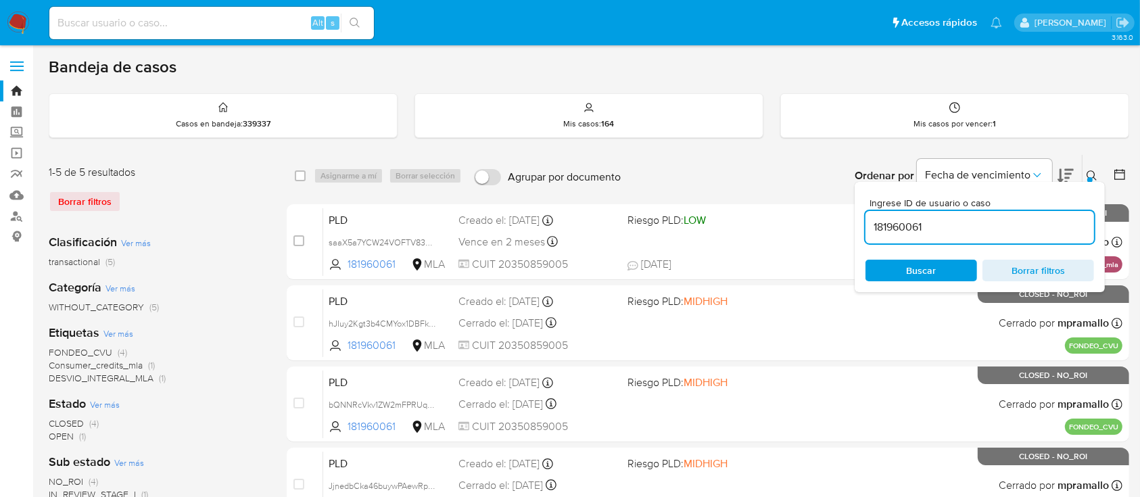
click at [1091, 170] on icon at bounding box center [1091, 175] width 11 height 11
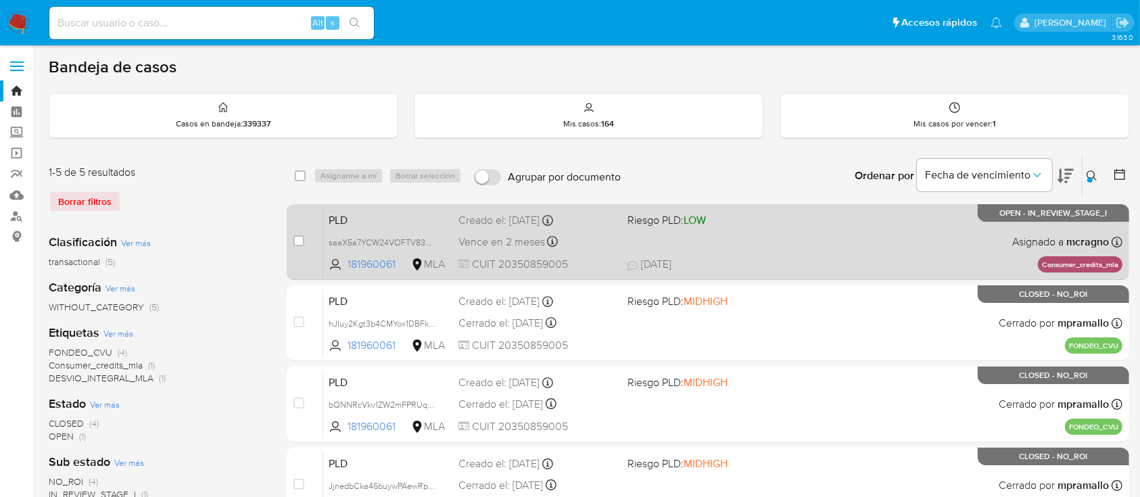
click at [829, 233] on div "PLD saaX5a7YCW24VOFTV838USb0 181960061 MLA Riesgo PLD: LOW Creado el: 12/09/202…" at bounding box center [722, 241] width 799 height 68
click at [303, 241] on input "checkbox" at bounding box center [298, 240] width 11 height 11
checkbox input "true"
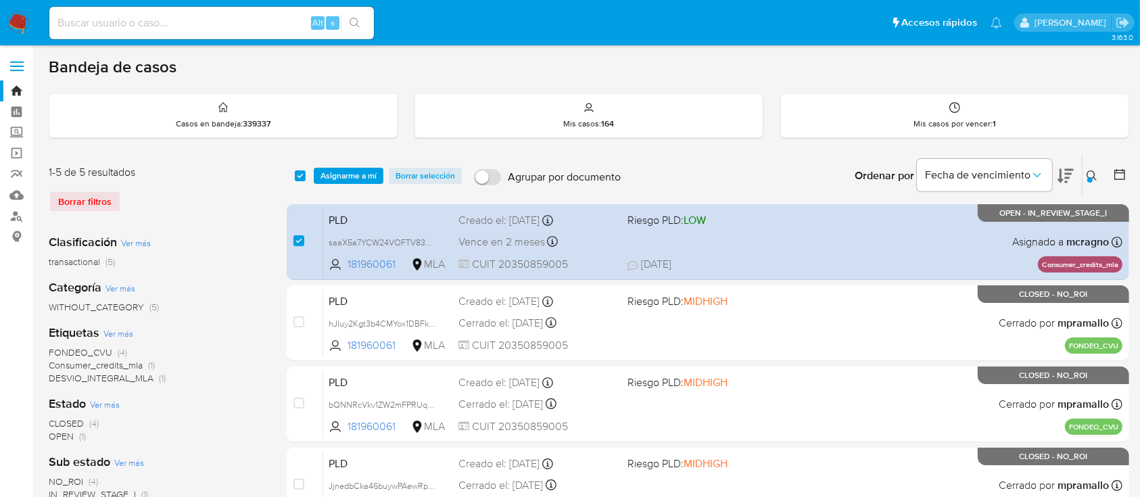
click at [349, 164] on div "select-all-cases-checkbox Asignarme a mí Borrar selección Agrupar por documento…" at bounding box center [708, 176] width 842 height 42
click at [351, 170] on span "Asignarme a mí" at bounding box center [348, 176] width 56 height 14
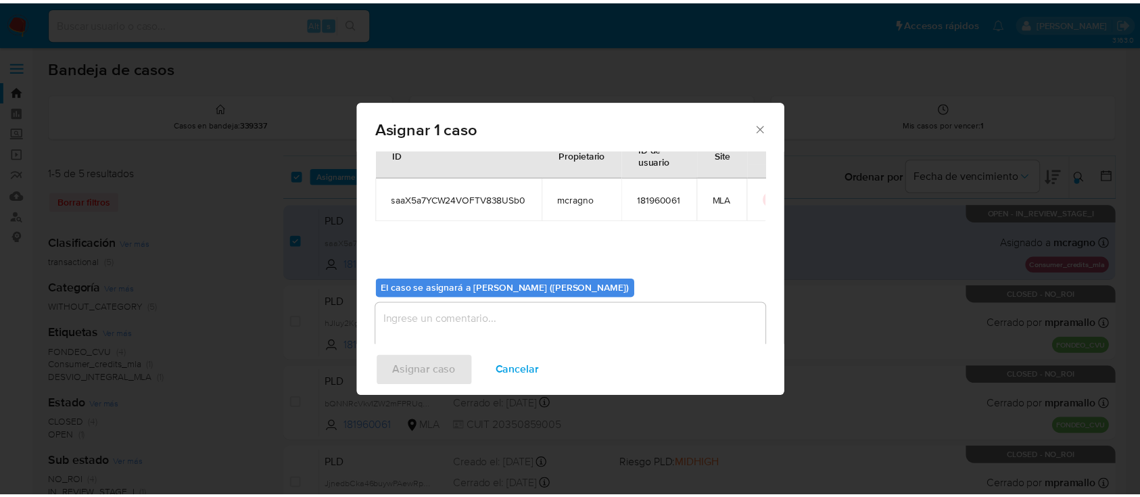
scroll to position [69, 0]
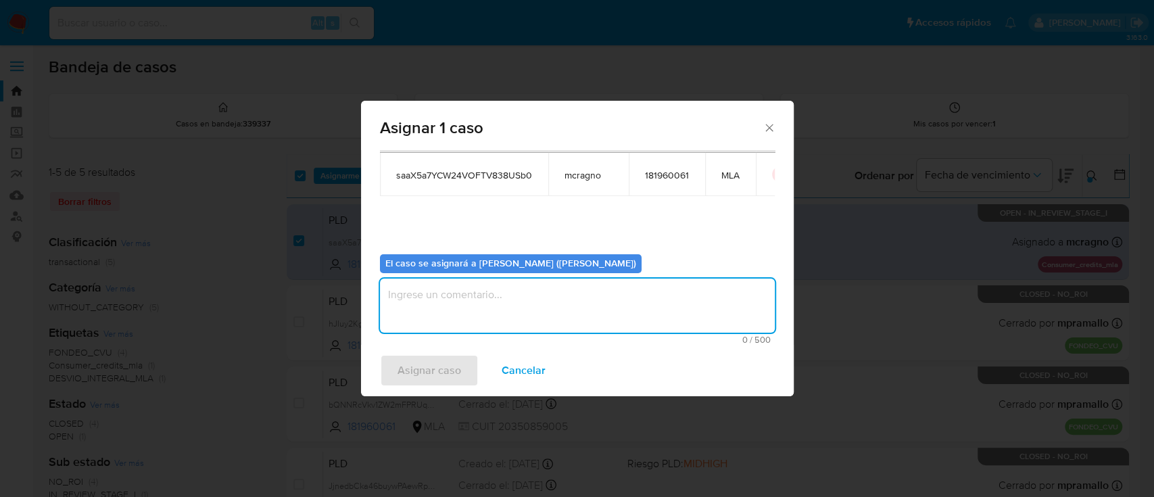
click at [420, 316] on textarea "assign-modal" at bounding box center [577, 305] width 395 height 54
click at [406, 372] on span "Asignar caso" at bounding box center [429, 371] width 64 height 30
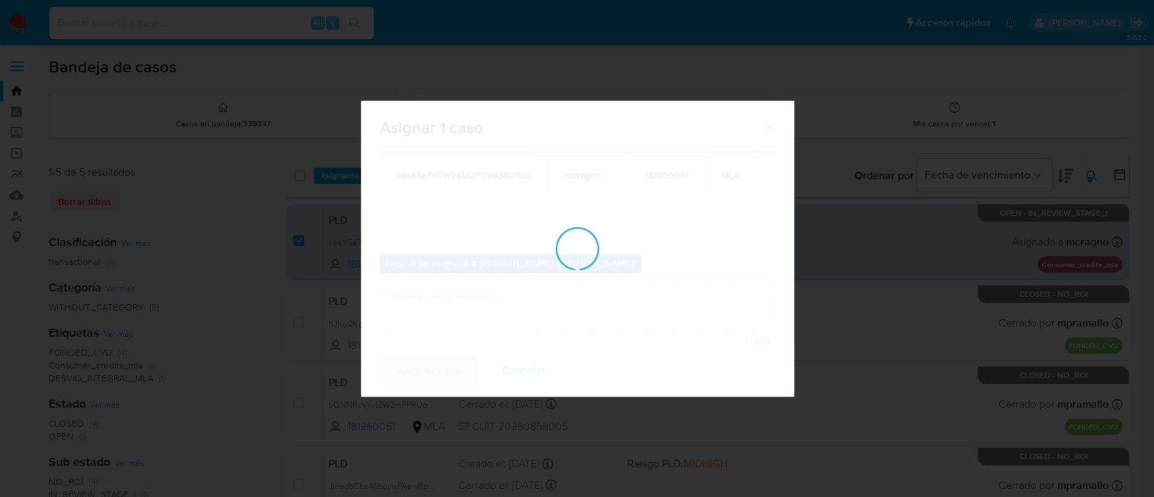
checkbox input "false"
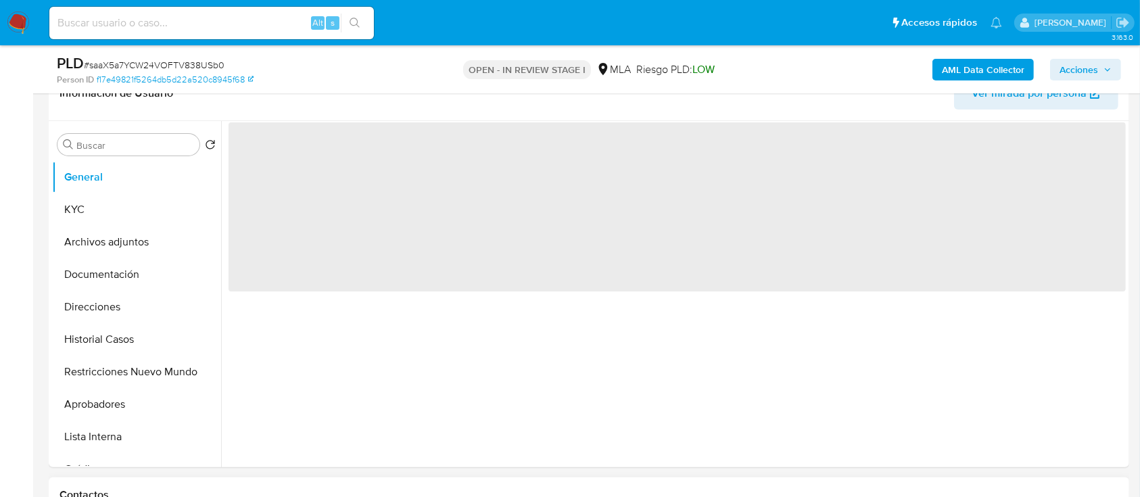
scroll to position [450, 0]
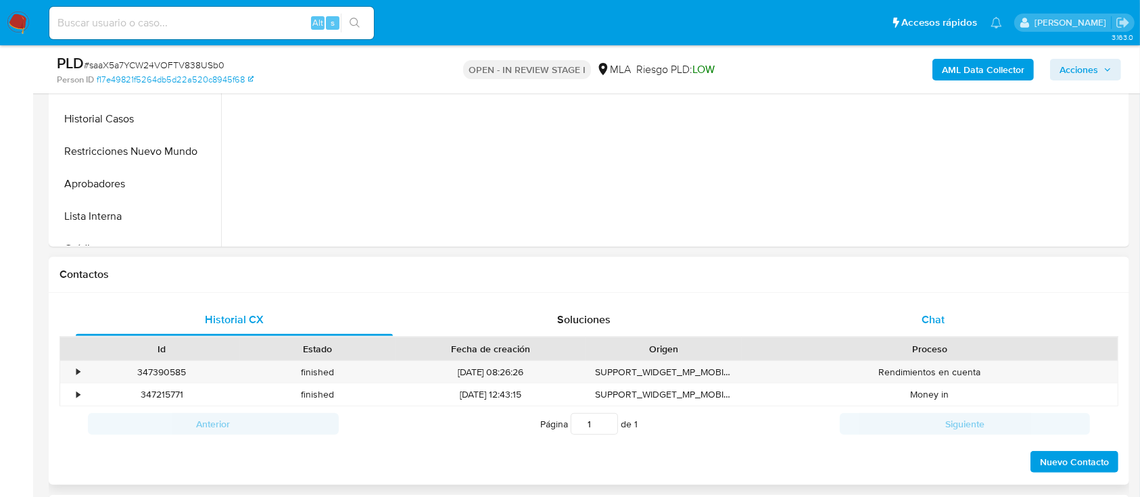
drag, startPoint x: 995, startPoint y: 324, endPoint x: 981, endPoint y: 331, distance: 15.7
click at [996, 324] on div "Chat" at bounding box center [933, 319] width 317 height 32
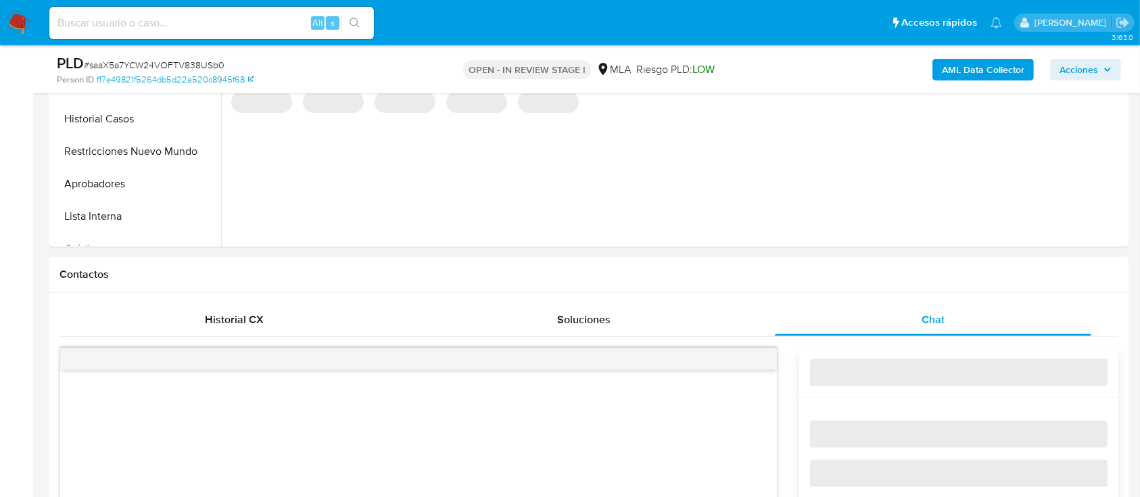
select select "10"
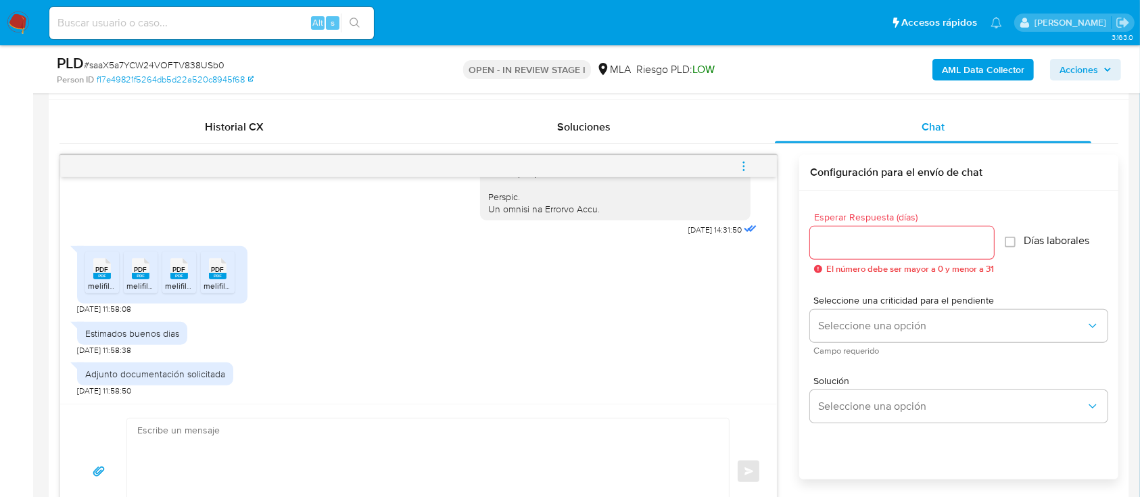
scroll to position [720, 0]
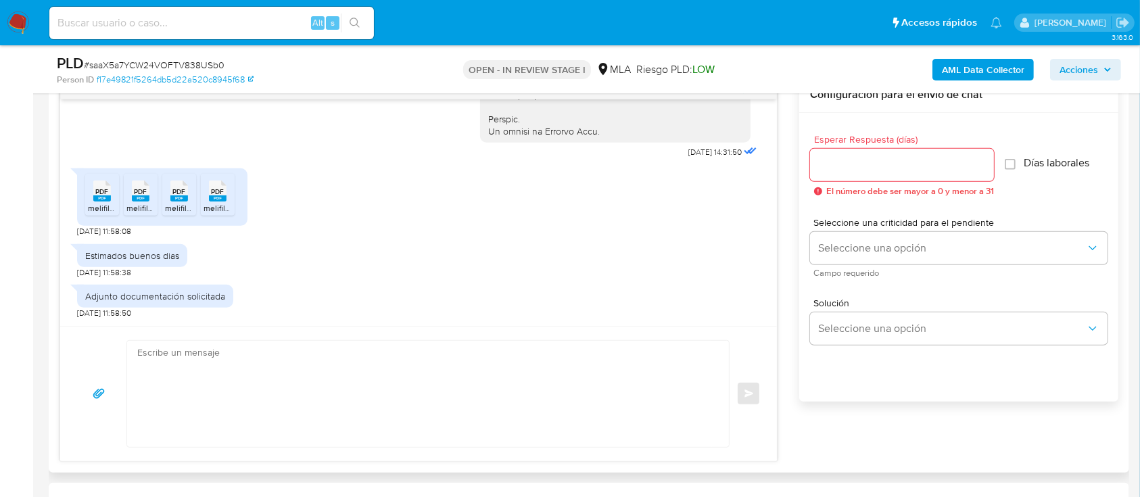
drag, startPoint x: 106, startPoint y: 188, endPoint x: 138, endPoint y: 202, distance: 34.8
click at [107, 189] on span "PDF" at bounding box center [102, 191] width 13 height 9
click at [144, 197] on rect at bounding box center [141, 198] width 18 height 6
click at [184, 192] on span "PDF" at bounding box center [179, 191] width 13 height 9
click at [224, 191] on icon at bounding box center [218, 190] width 18 height 21
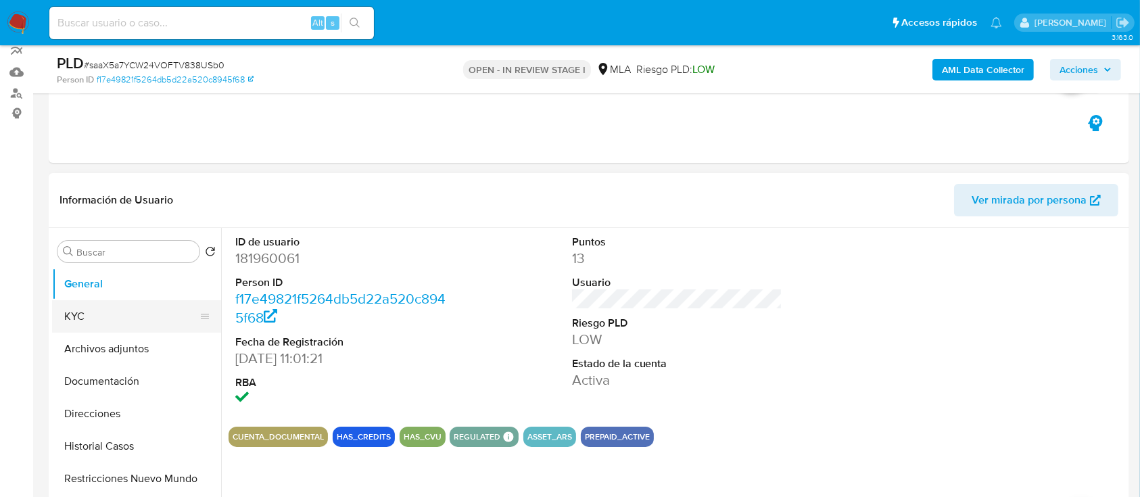
scroll to position [90, 0]
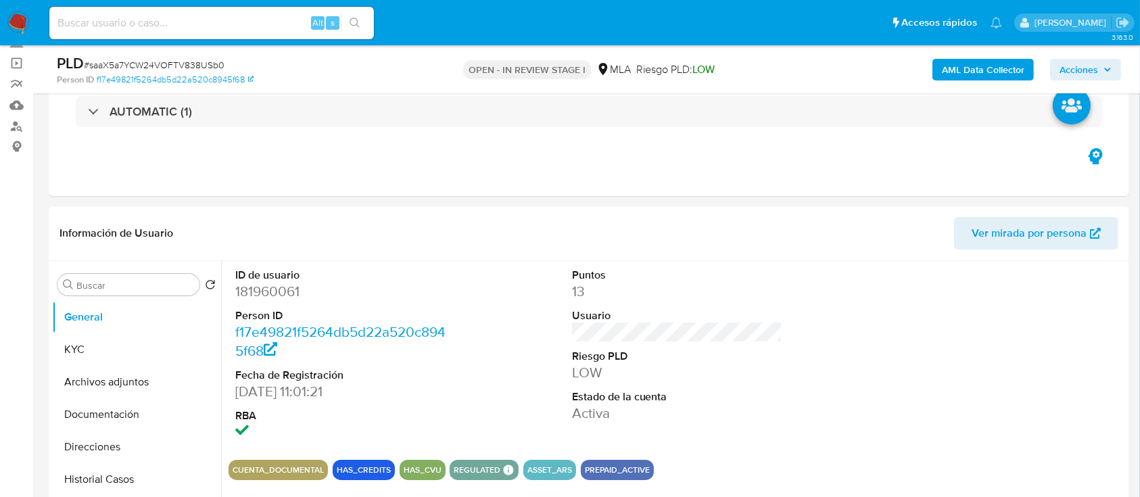
click at [962, 78] on b "AML Data Collector" at bounding box center [982, 70] width 82 height 22
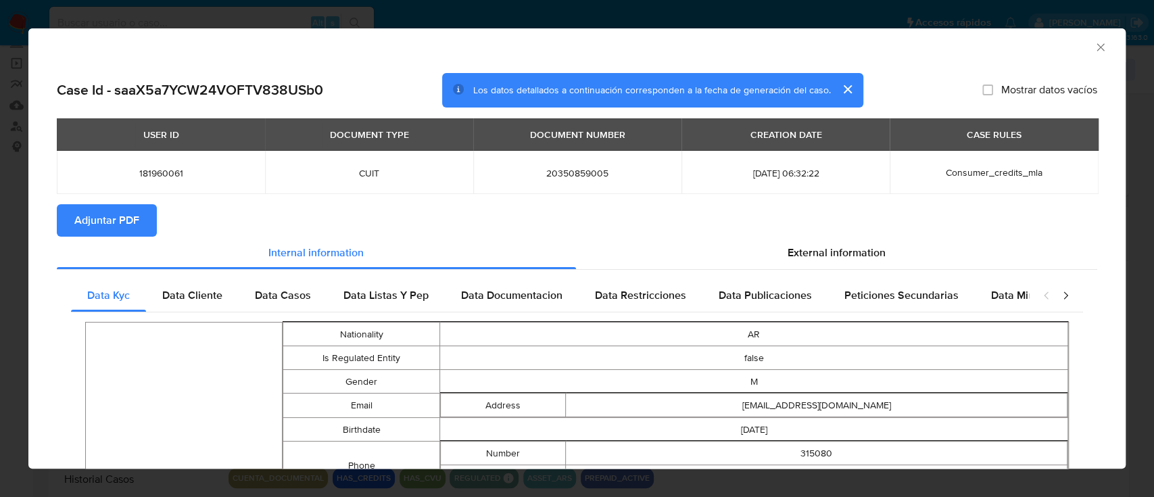
click at [95, 212] on span "Adjuntar PDF" at bounding box center [106, 220] width 65 height 30
click at [1094, 41] on icon "Cerrar ventana" at bounding box center [1101, 48] width 14 height 14
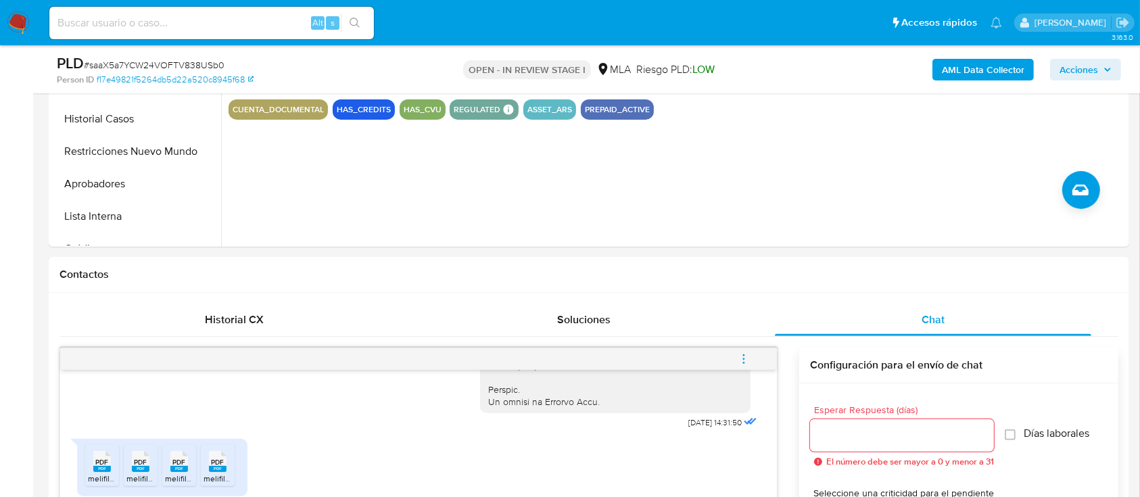
scroll to position [901, 0]
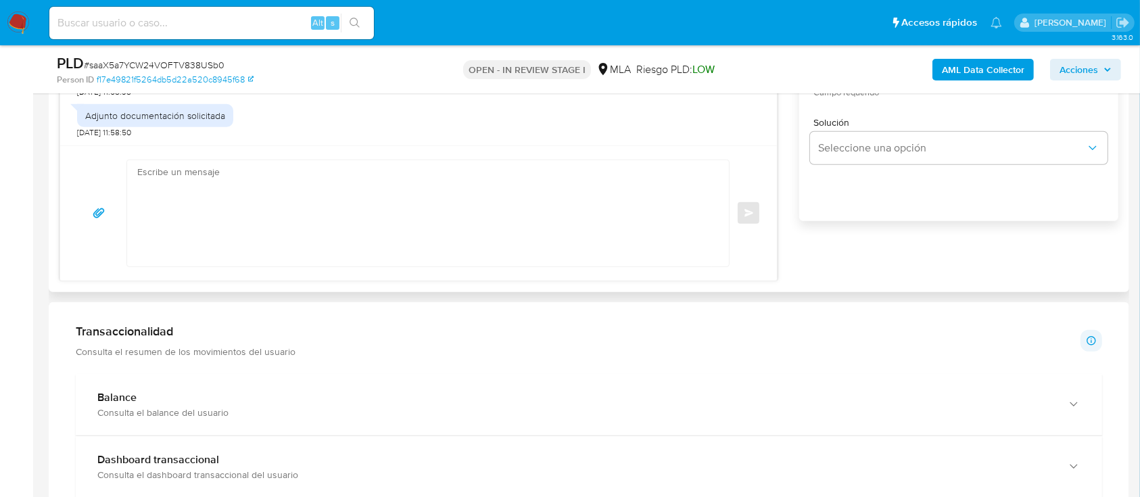
drag, startPoint x: 403, startPoint y: 145, endPoint x: 438, endPoint y: 245, distance: 105.4
click at [403, 147] on div "Enviar" at bounding box center [418, 212] width 716 height 135
click at [438, 245] on textarea at bounding box center [424, 213] width 574 height 106
paste textarea "Hola, ¡Muchas gracias por tu respuesta! Confirmamos la recepción de la document…"
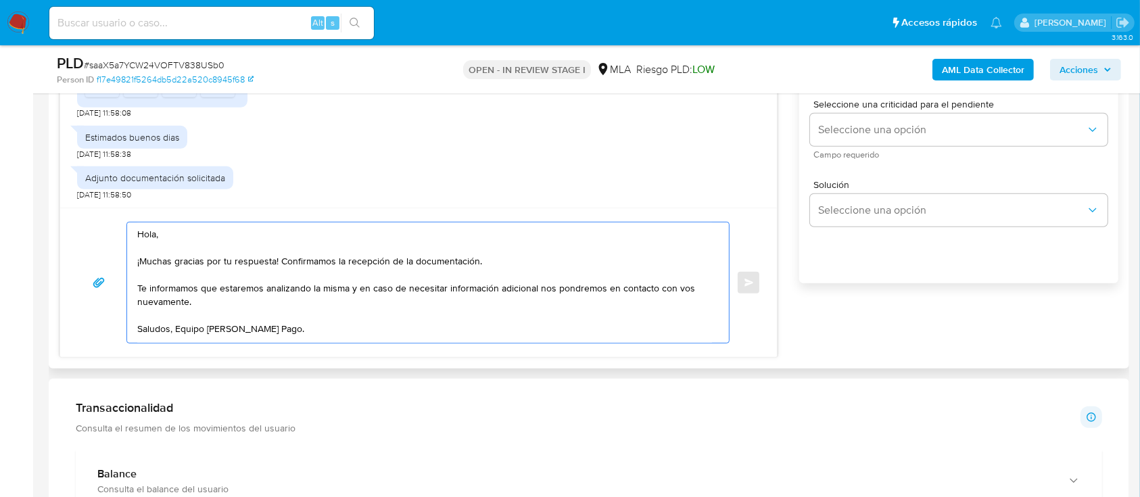
scroll to position [811, 0]
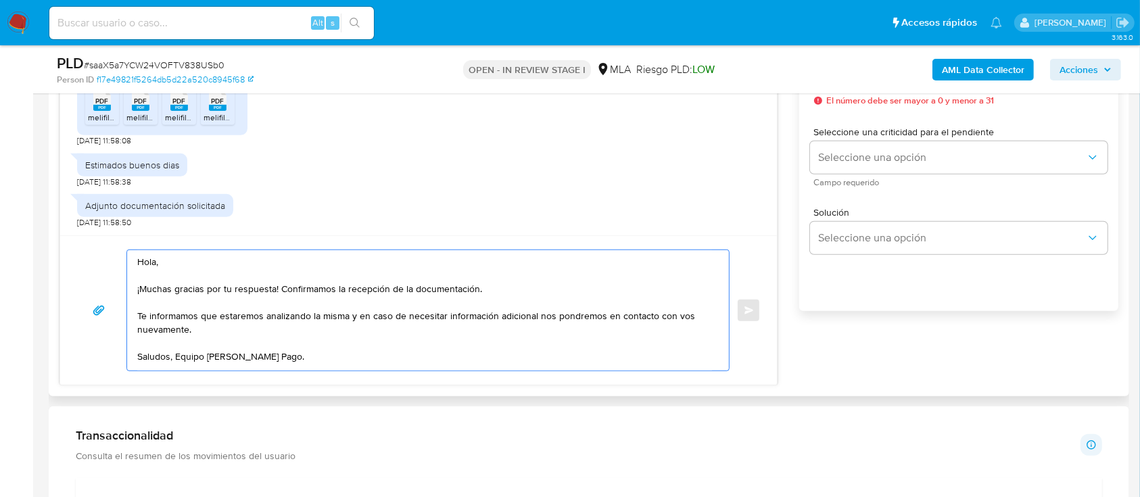
drag, startPoint x: 356, startPoint y: 333, endPoint x: 131, endPoint y: 313, distance: 225.9
click at [131, 313] on div "Hola, ¡Muchas gracias por tu respuesta! Confirmamos la recepción de la document…" at bounding box center [424, 310] width 595 height 120
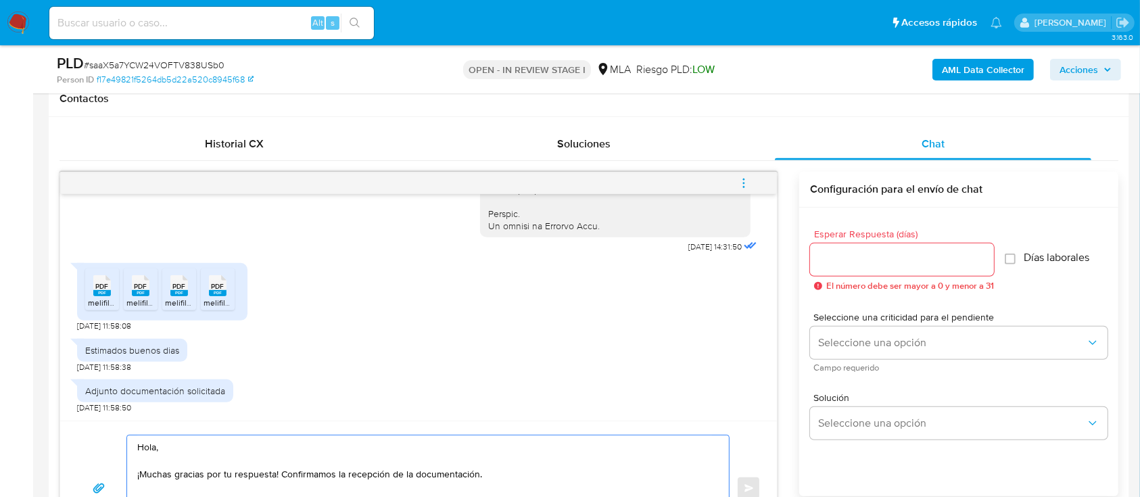
scroll to position [541, 0]
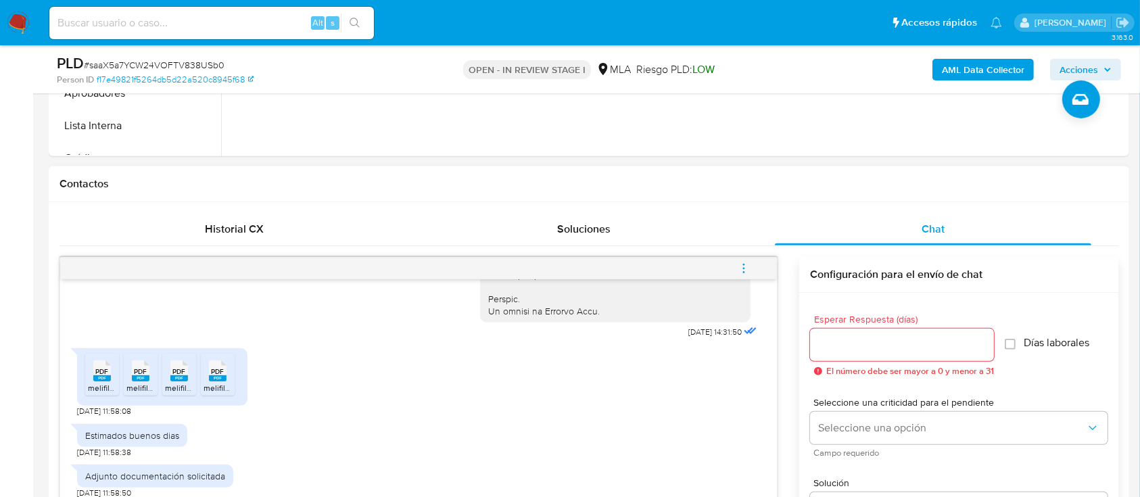
type textarea "Hola, ¡Muchas gracias por tu respuesta! Confirmamos la recepción de la document…"
click at [839, 338] on input "Esperar Respuesta (días)" at bounding box center [902, 345] width 184 height 18
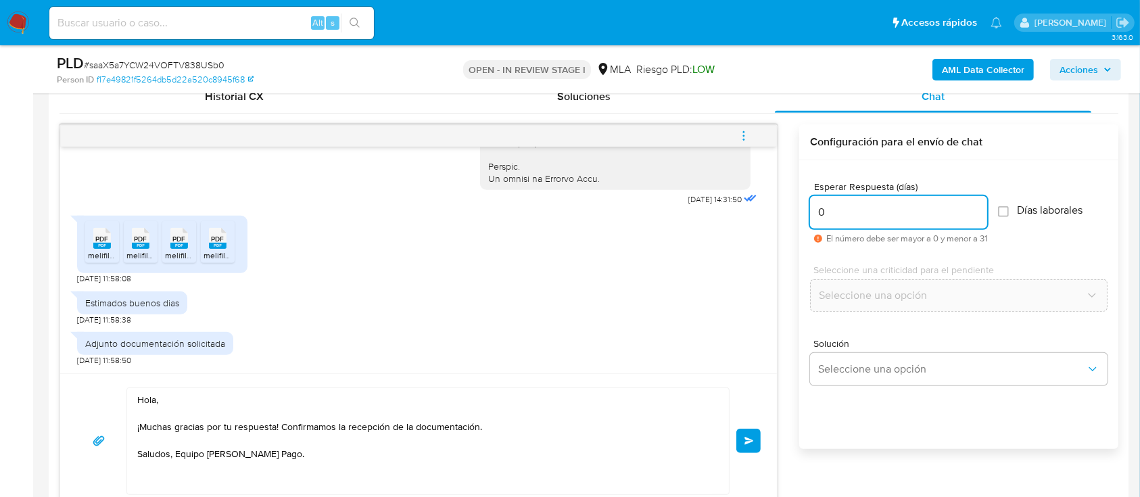
scroll to position [811, 0]
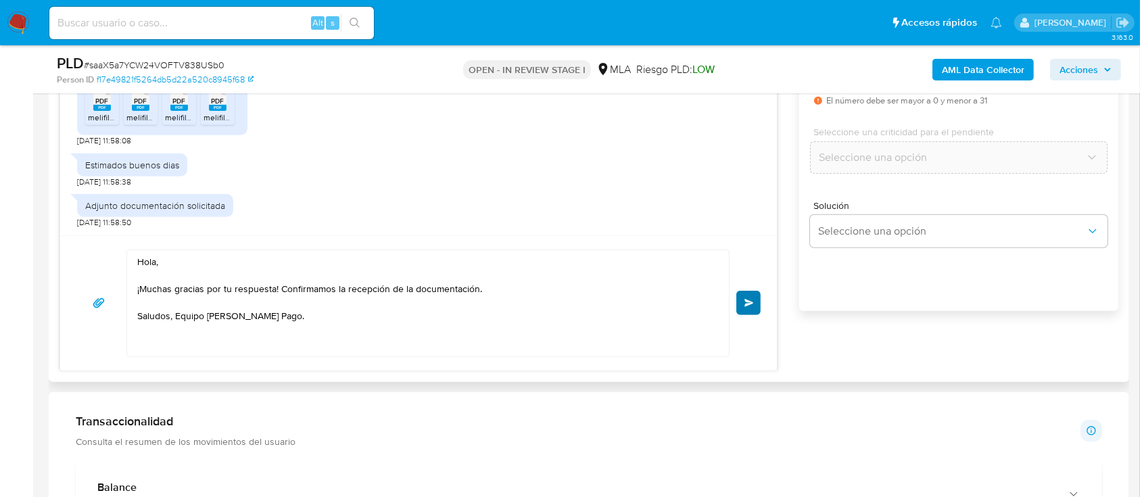
type input "0"
click at [735, 299] on div "Hola, ¡Muchas gracias por tu respuesta! Confirmamos la recepción de la document…" at bounding box center [418, 302] width 684 height 107
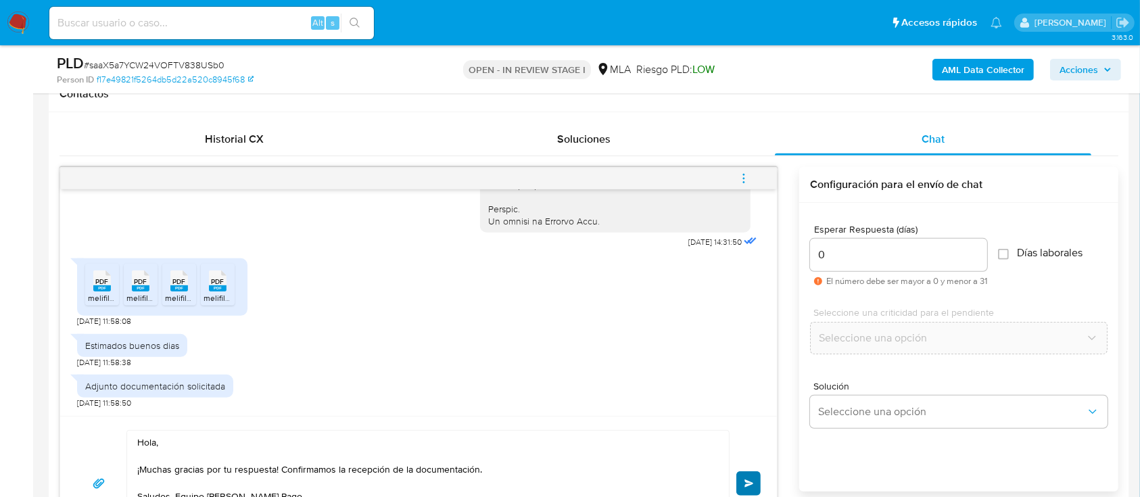
click at [752, 470] on div "Hola, ¡Muchas gracias por tu respuesta! Confirmamos la recepción de la document…" at bounding box center [418, 483] width 684 height 107
click at [749, 484] on span "Enviar" at bounding box center [748, 483] width 9 height 8
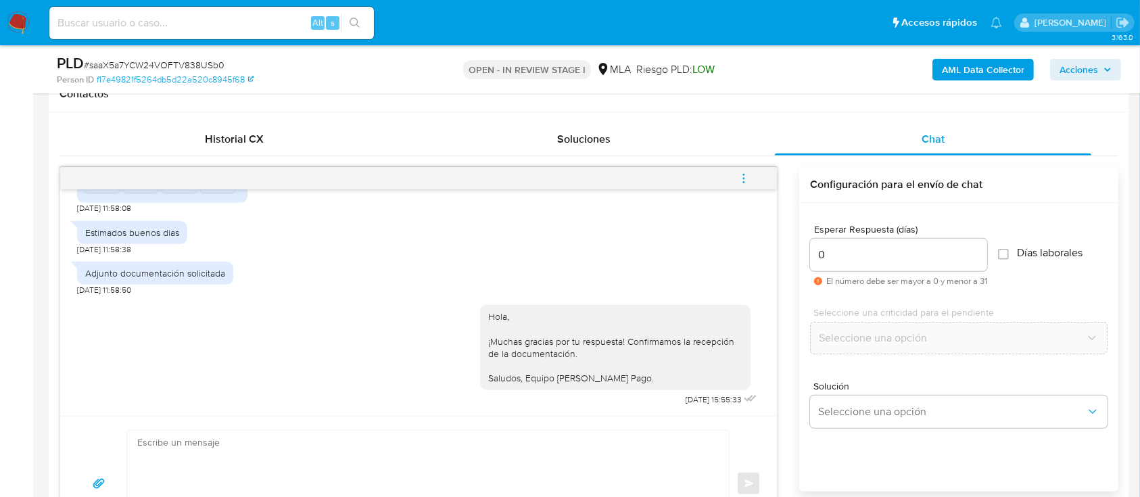
click at [750, 180] on button "menu-action" at bounding box center [743, 178] width 45 height 32
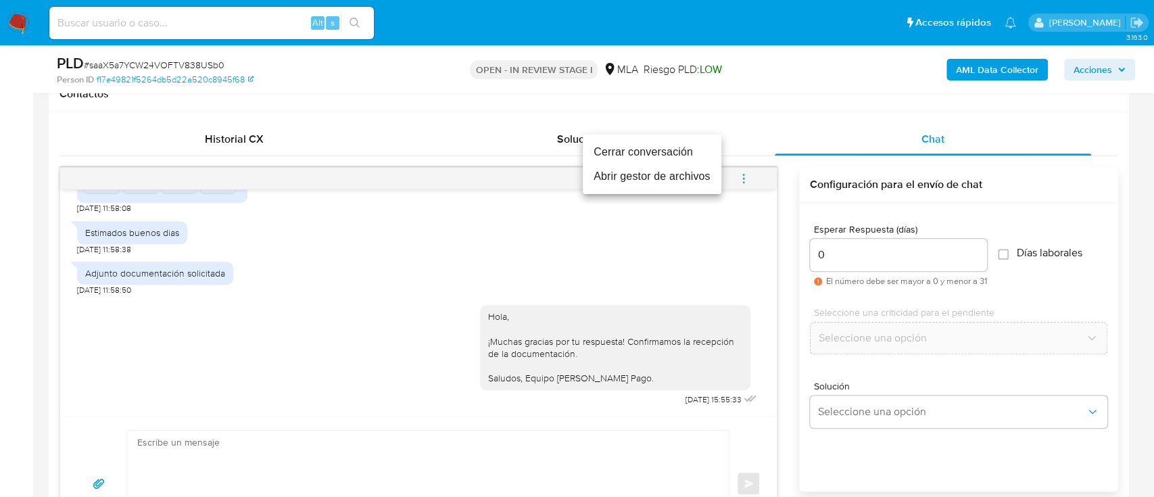
click at [680, 153] on li "Cerrar conversación" at bounding box center [652, 152] width 139 height 24
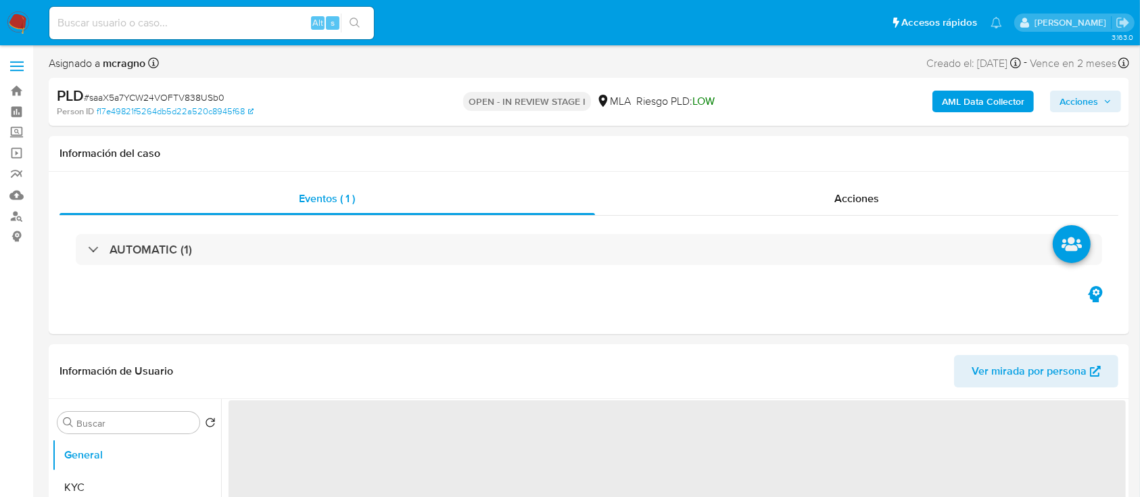
select select "10"
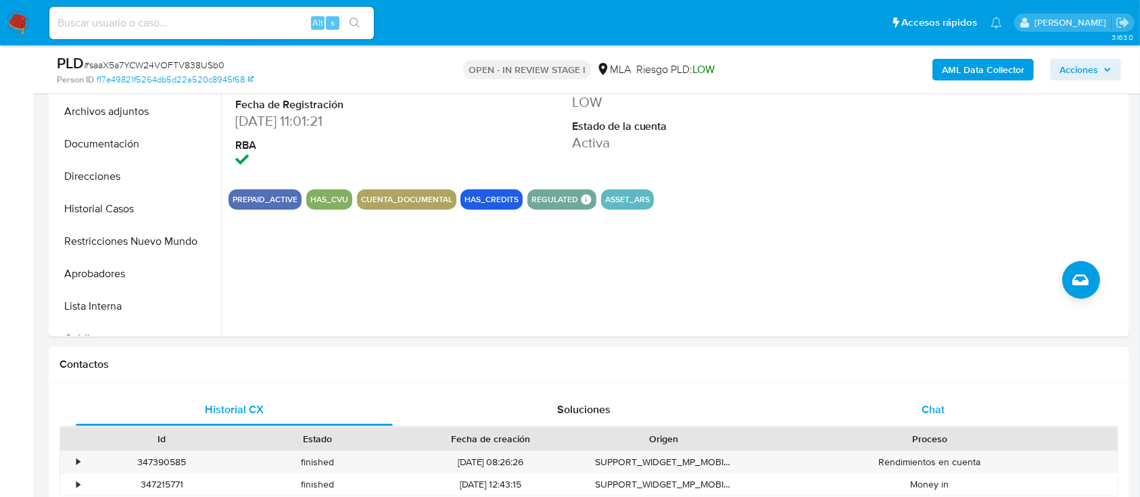
click at [931, 414] on span "Chat" at bounding box center [932, 409] width 23 height 16
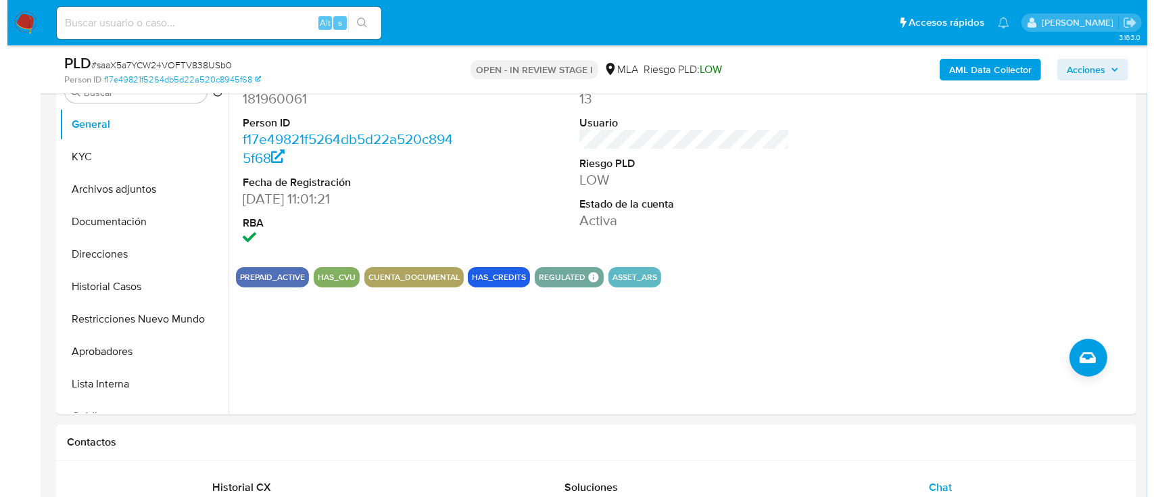
scroll to position [279, 0]
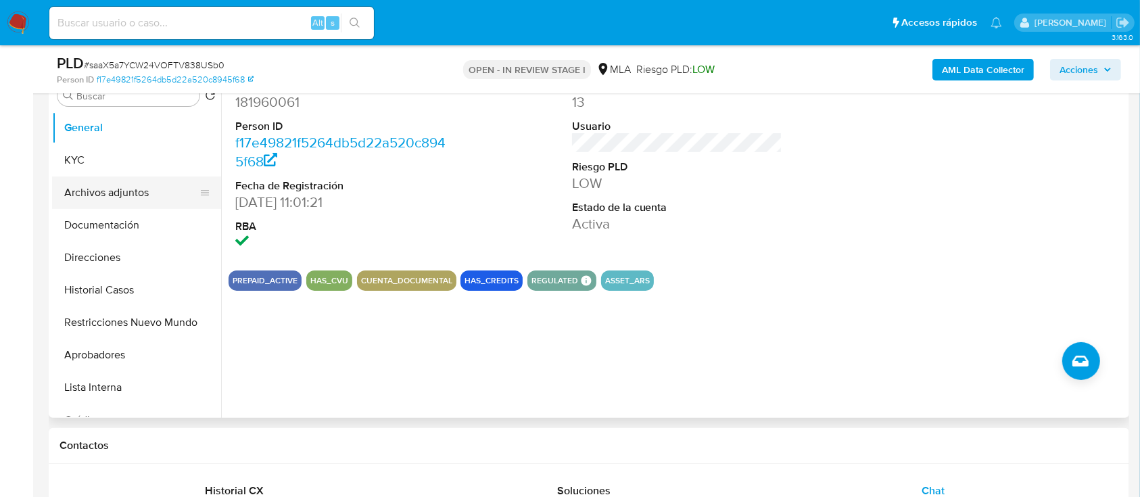
click at [160, 201] on button "Archivos adjuntos" at bounding box center [131, 192] width 158 height 32
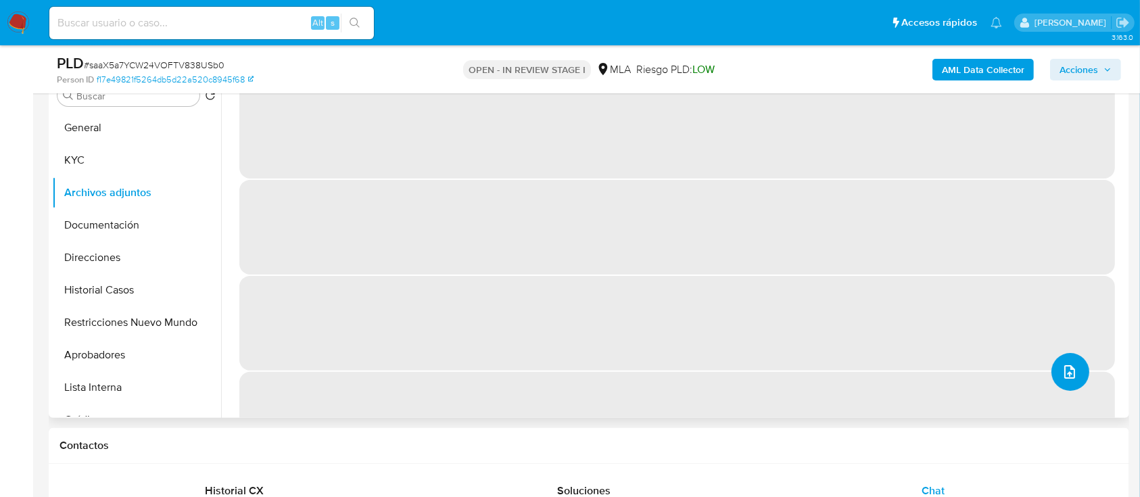
click at [1076, 364] on button "upload-file" at bounding box center [1070, 372] width 38 height 38
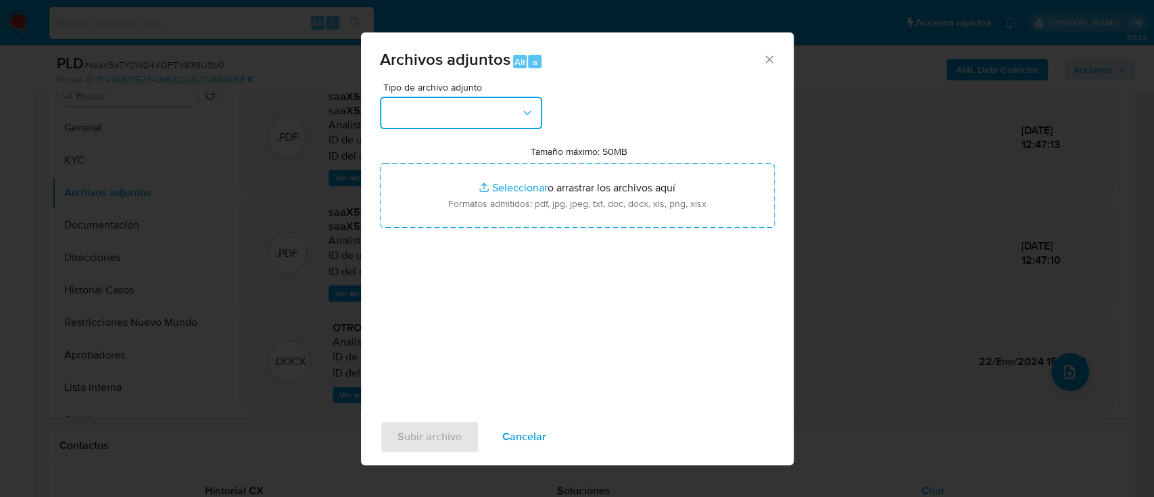
drag, startPoint x: 494, startPoint y: 104, endPoint x: 495, endPoint y: 124, distance: 19.6
click at [495, 105] on button "button" at bounding box center [461, 113] width 162 height 32
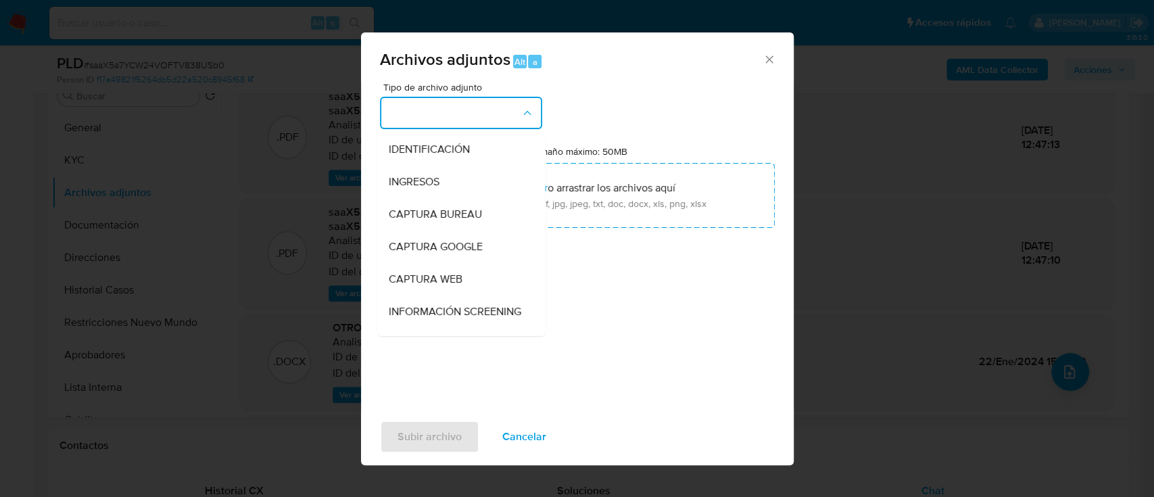
scroll to position [180, 0]
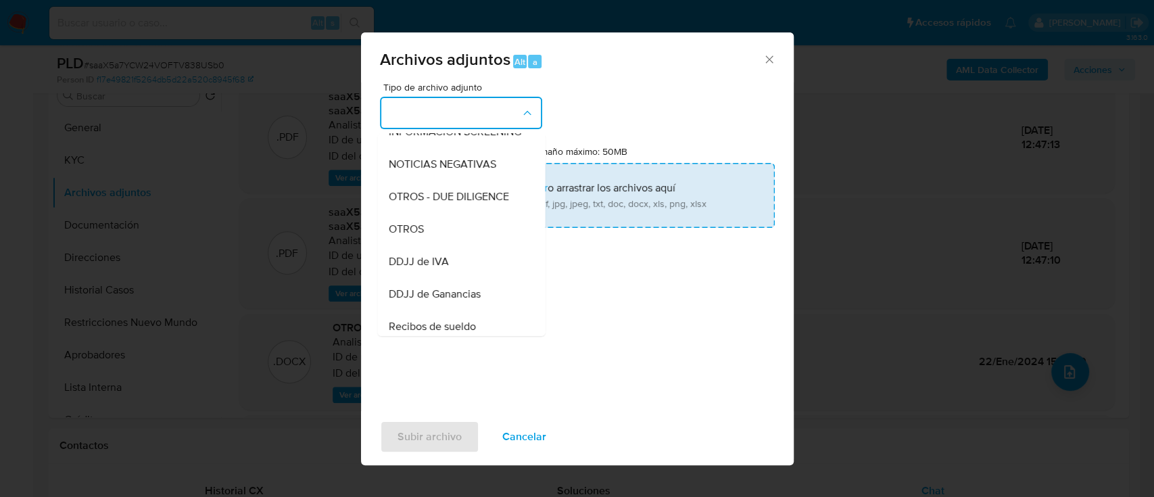
drag, startPoint x: 443, startPoint y: 251, endPoint x: 506, endPoint y: 205, distance: 77.7
click at [443, 245] on div "OTROS" at bounding box center [457, 229] width 138 height 32
click at [506, 205] on input "Tamaño máximo: 50MB Seleccionar archivos" at bounding box center [577, 195] width 395 height 65
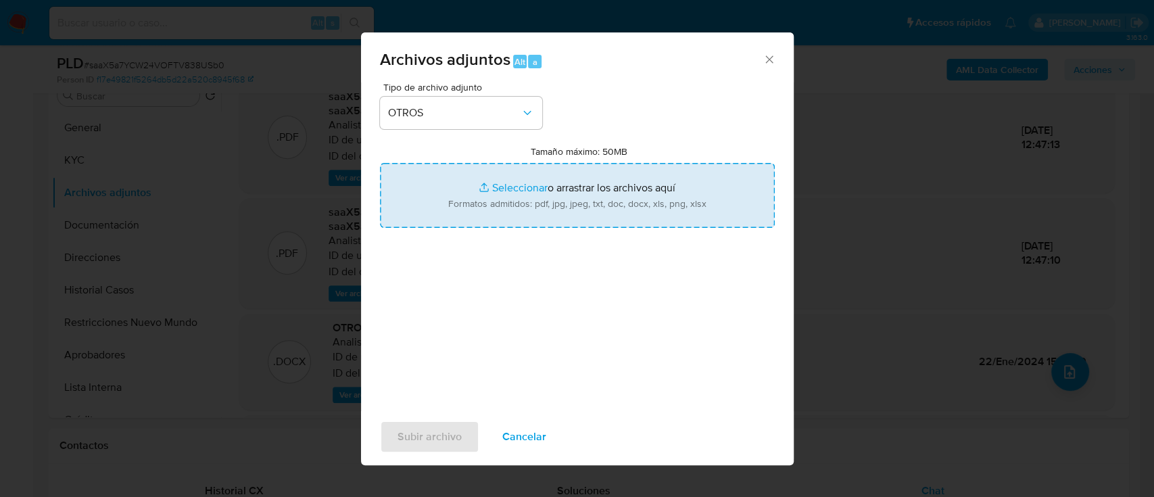
type input "C:\fakepath\181960061 - NOSIS_Manager_InformeIndividual_20350859005_620658_2025…"
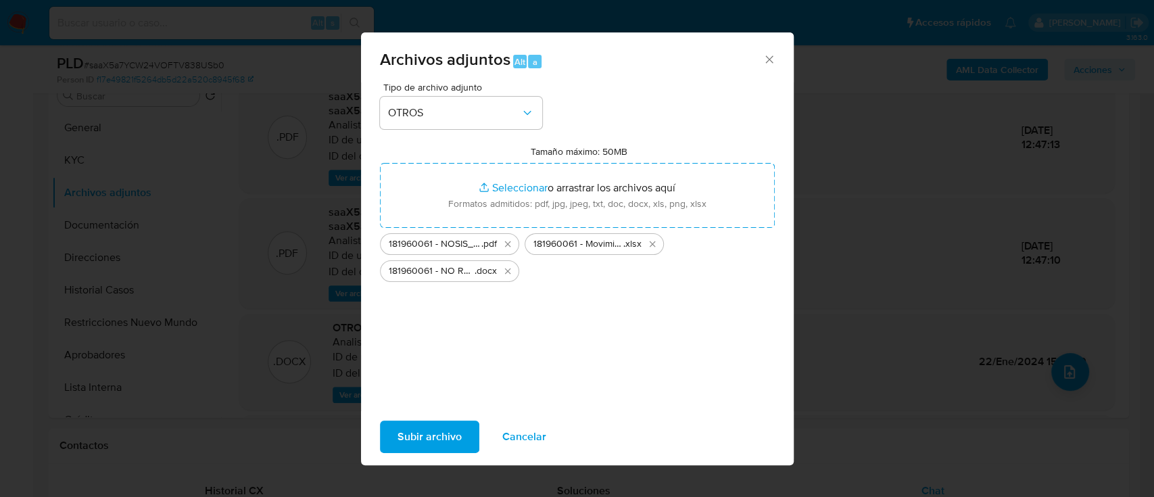
click at [444, 435] on span "Subir archivo" at bounding box center [429, 437] width 64 height 30
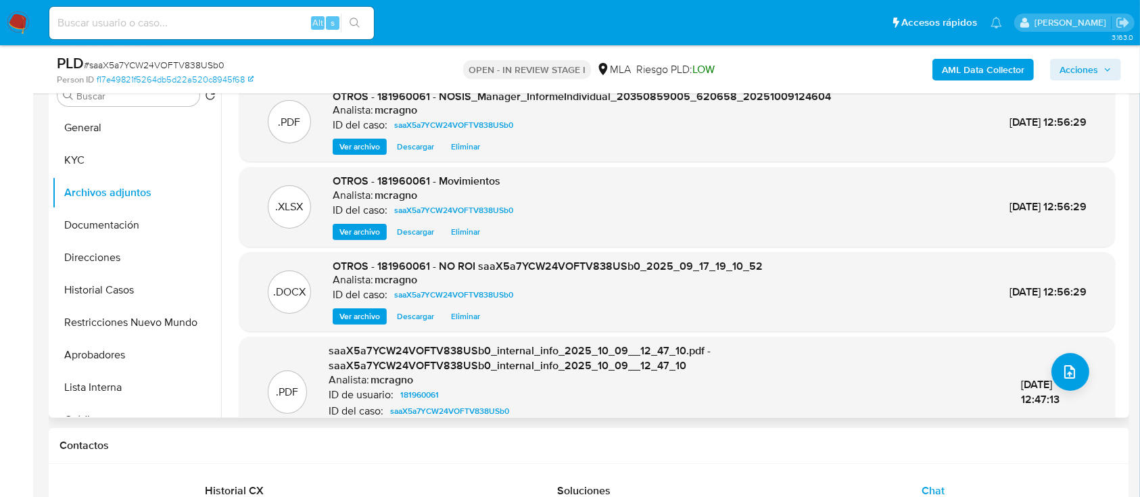
click at [1083, 360] on div ".PDF saaX5a7YCW24VOFTV838USb0_internal_info_2025_10_09__12_47_10.pdf - saaX5a7Y…" at bounding box center [677, 391] width 862 height 97
click at [1073, 370] on button "upload-file" at bounding box center [1070, 372] width 38 height 38
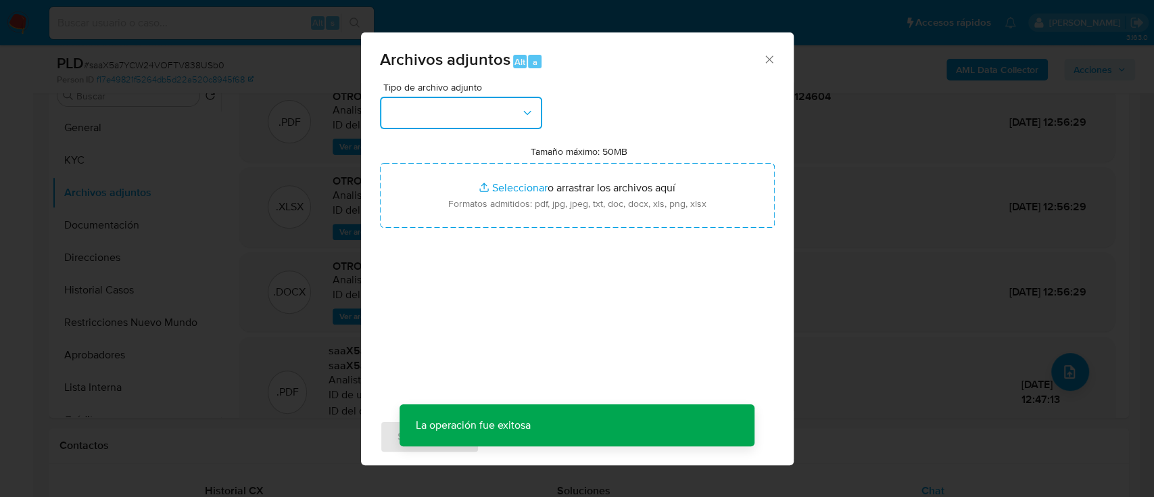
click at [447, 124] on button "button" at bounding box center [461, 113] width 162 height 32
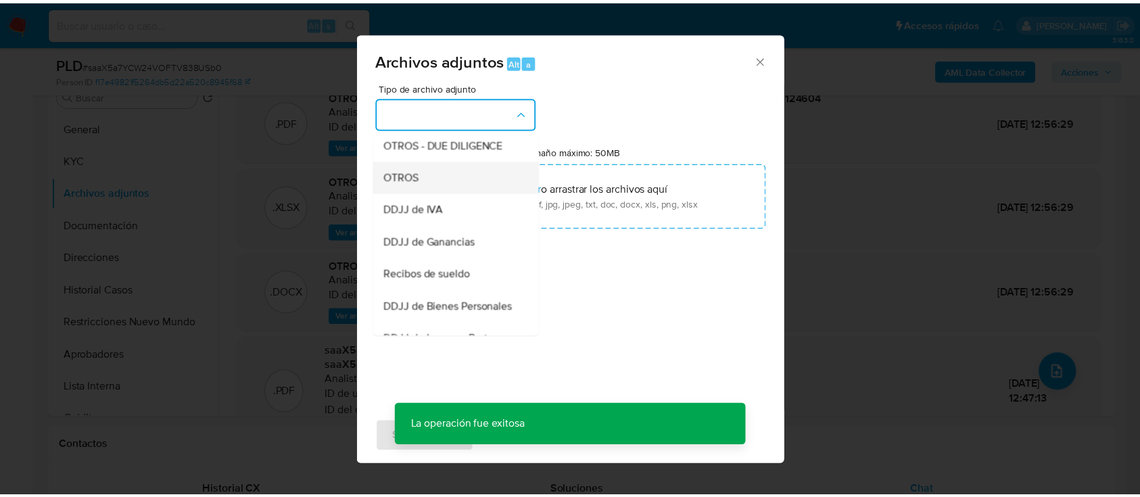
scroll to position [270, 0]
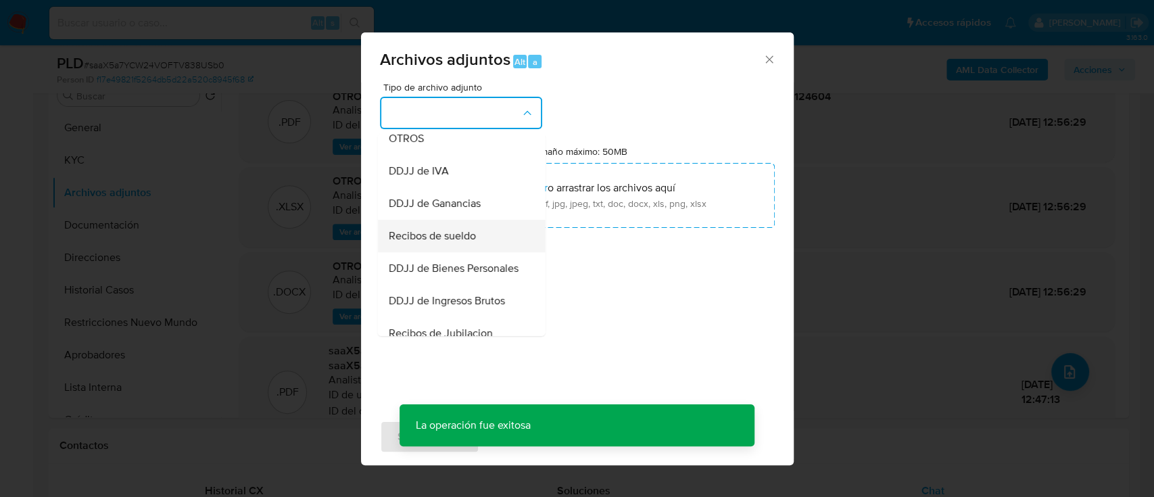
click at [445, 243] on span "Recibos de sueldo" at bounding box center [431, 236] width 87 height 14
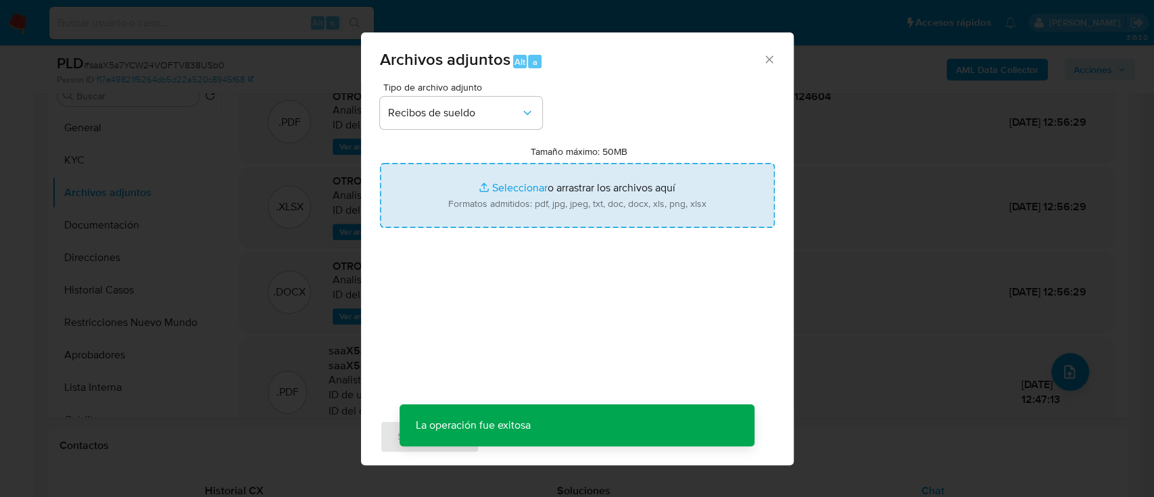
click at [561, 210] on input "Tamaño máximo: 50MB Seleccionar archivos" at bounding box center [577, 195] width 395 height 65
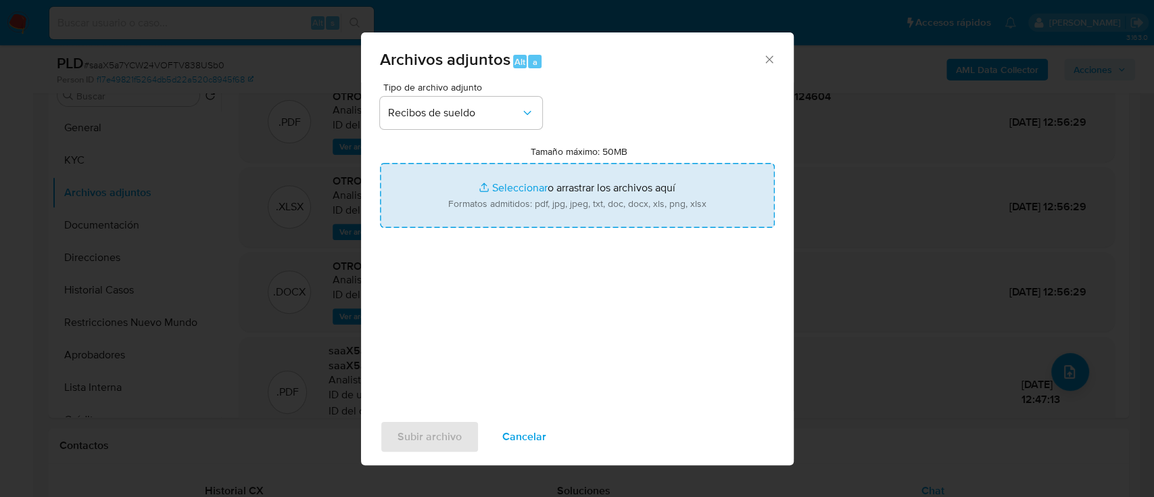
type input "C:\fakepath\181960061 - Recibos de sueldo jun-ago25.pdf"
click at [458, 435] on span "Subir archivo" at bounding box center [429, 437] width 64 height 30
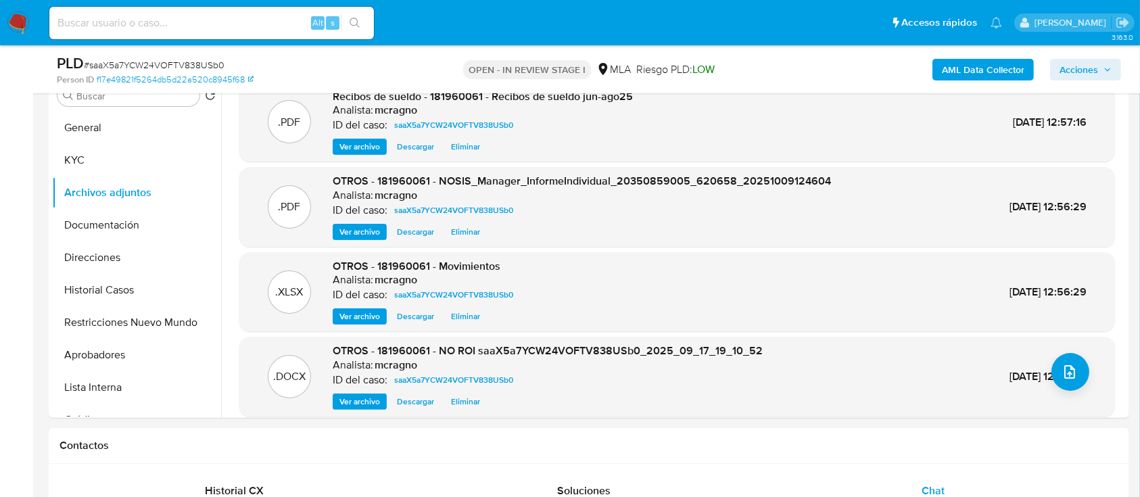
click at [1081, 67] on span "Acciones" at bounding box center [1078, 70] width 39 height 22
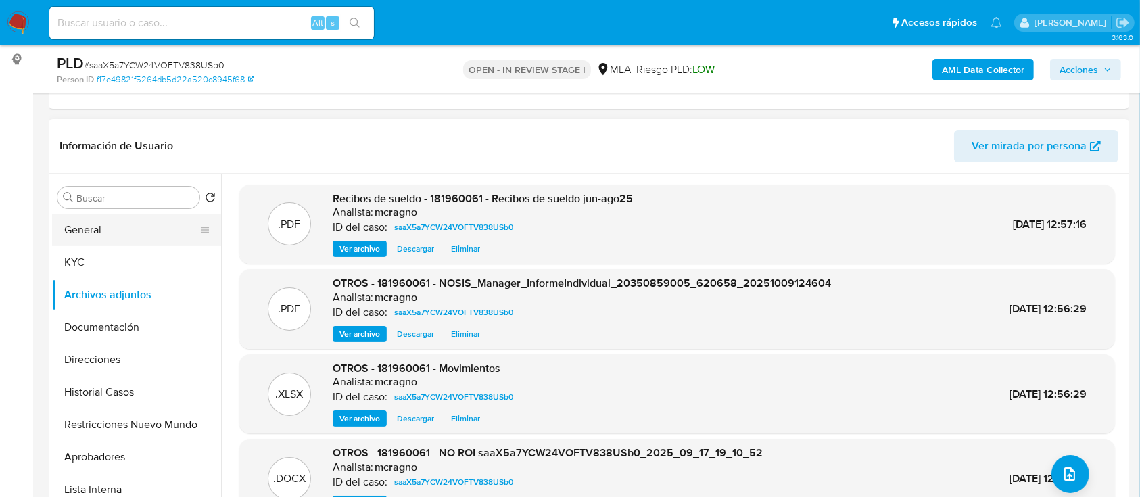
scroll to position [99, 0]
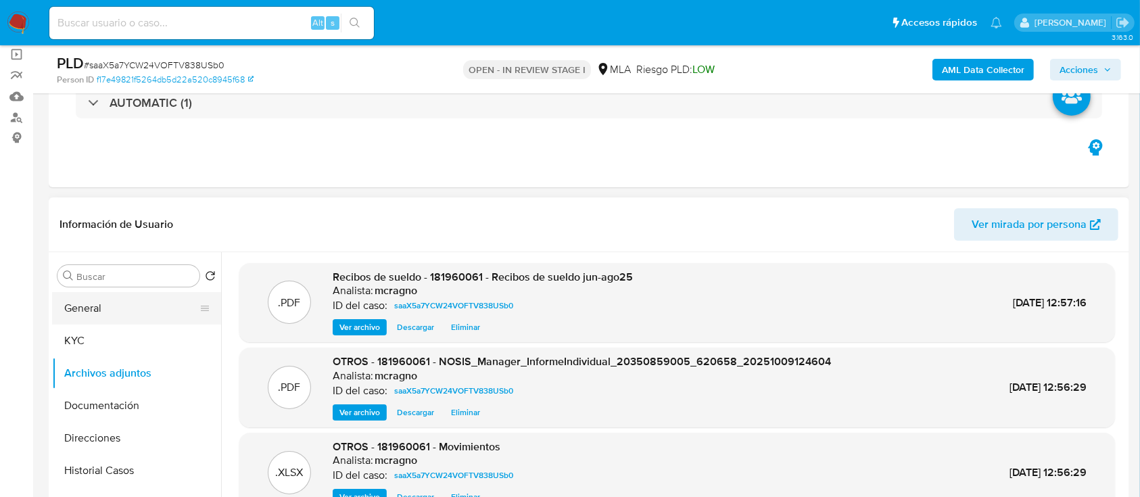
click at [115, 300] on button "General" at bounding box center [131, 308] width 158 height 32
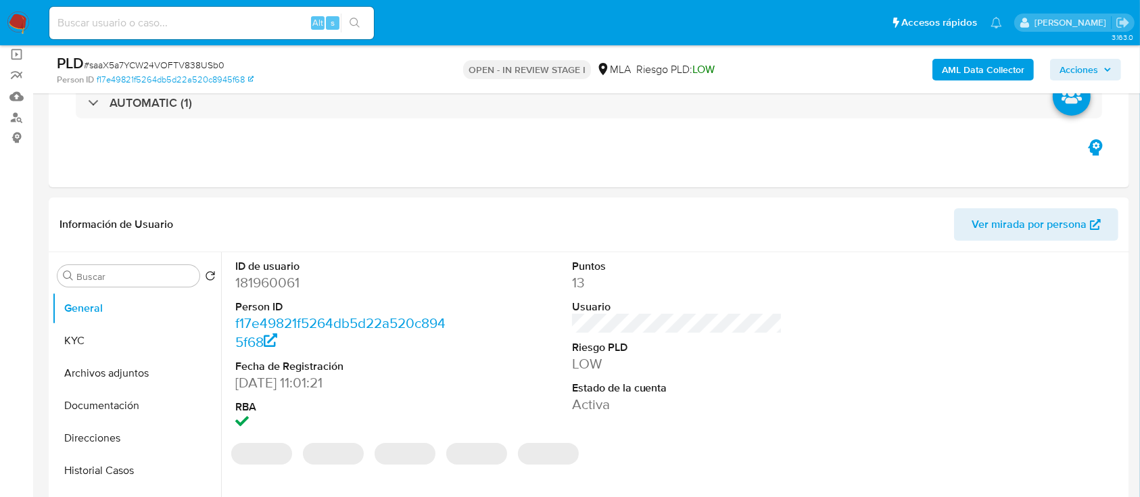
click at [1087, 67] on span "Acciones" at bounding box center [1078, 70] width 39 height 22
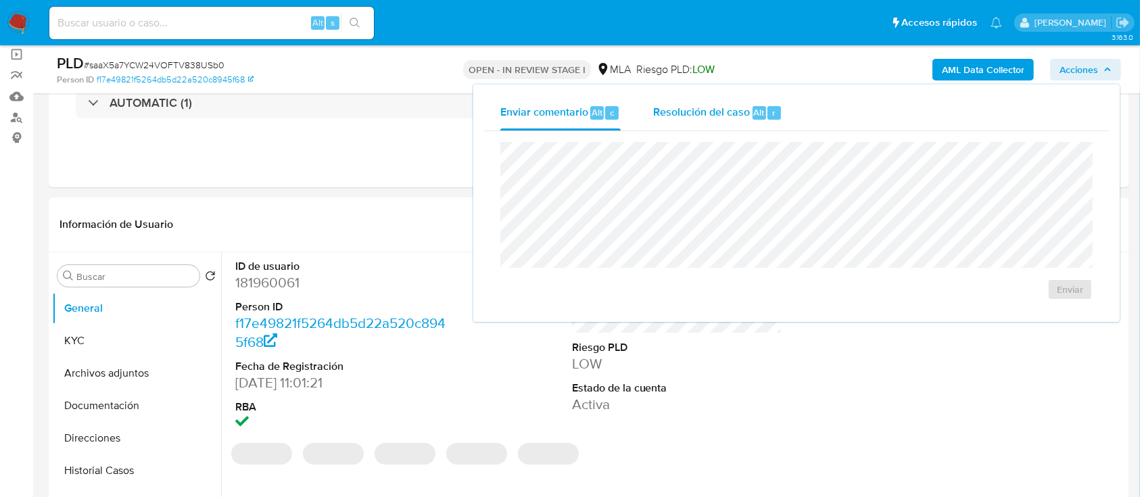
click at [719, 121] on div "Resolución del caso Alt r" at bounding box center [717, 112] width 129 height 35
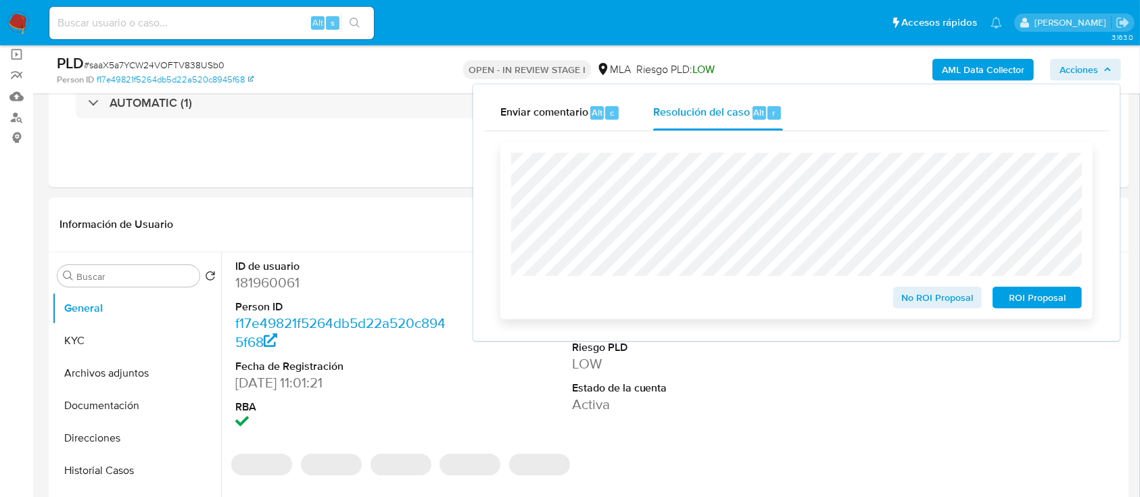
click at [952, 295] on span "No ROI Proposal" at bounding box center [937, 297] width 70 height 19
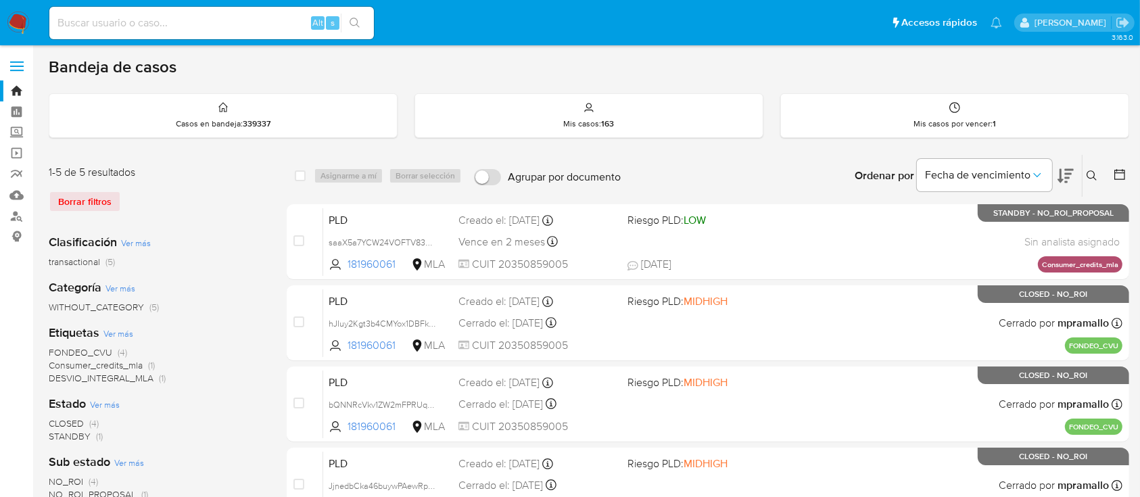
click at [1094, 172] on icon at bounding box center [1091, 175] width 10 height 10
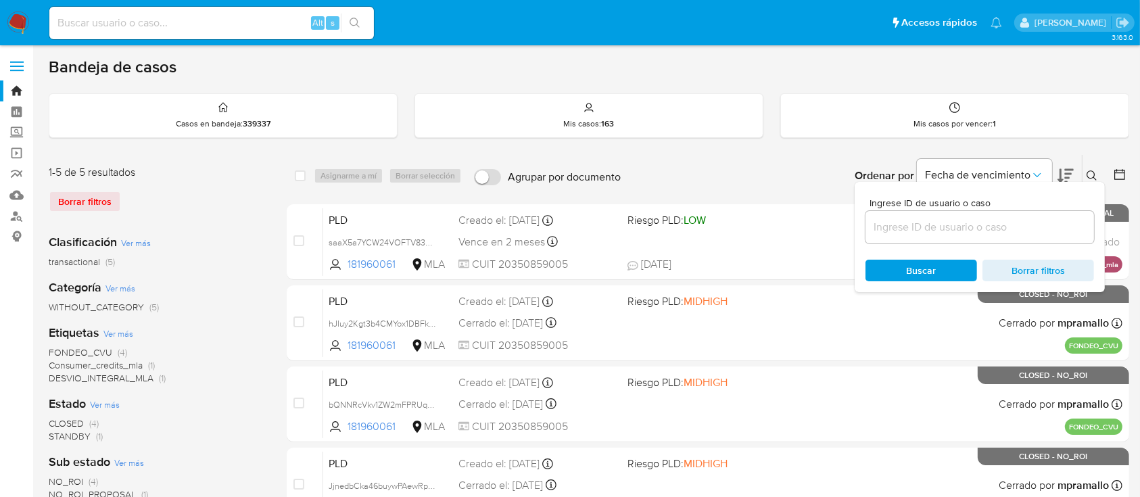
click at [1085, 223] on input at bounding box center [979, 227] width 228 height 18
type input "331252691"
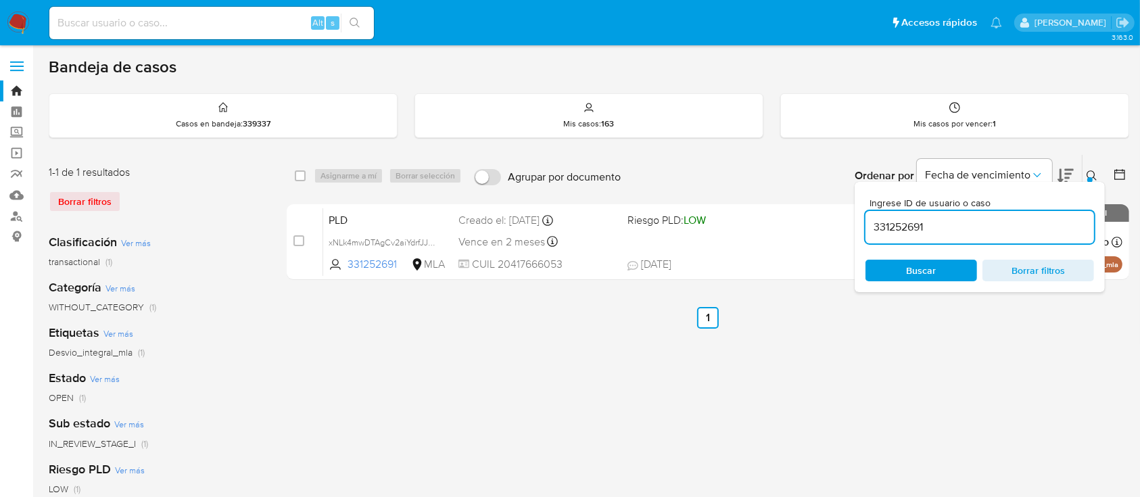
drag, startPoint x: 1093, startPoint y: 171, endPoint x: 925, endPoint y: 310, distance: 218.0
click at [1092, 172] on icon at bounding box center [1091, 175] width 11 height 11
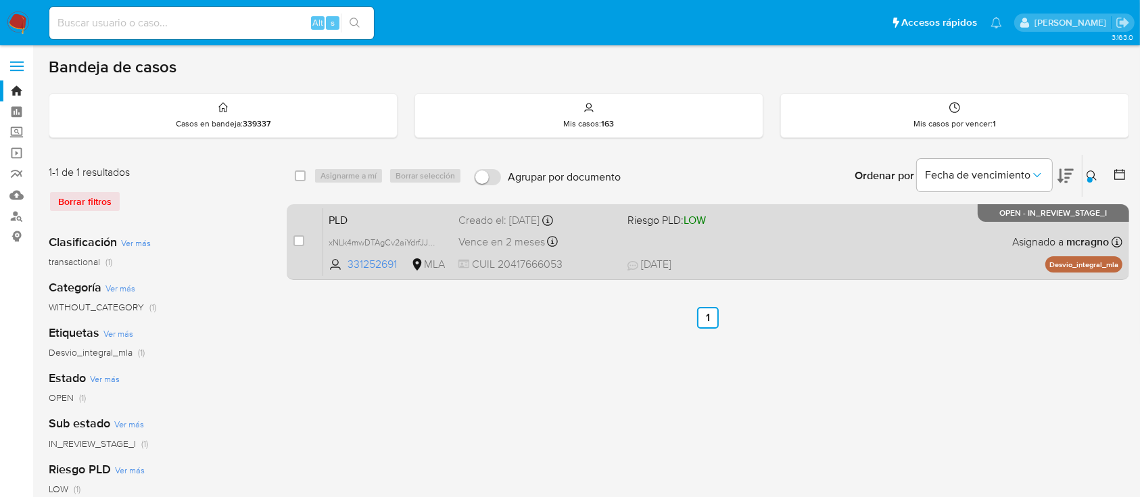
click at [861, 236] on div "PLD xNLk4mwDTAgCv2aiYdrfJJ4o 331252691 MLA Riesgo PLD: LOW Creado el: 12/09/202…" at bounding box center [722, 241] width 799 height 68
click at [297, 238] on input "checkbox" at bounding box center [298, 240] width 11 height 11
checkbox input "true"
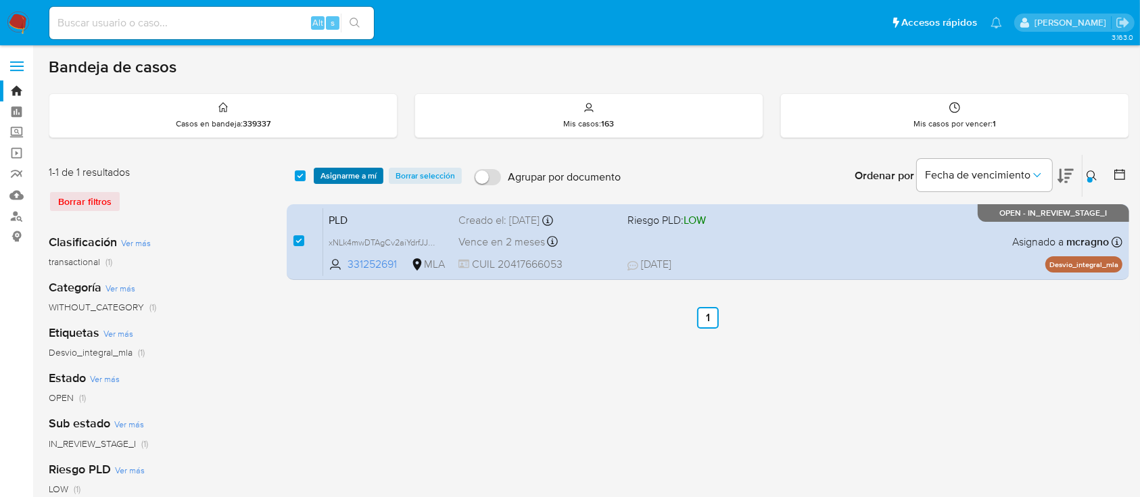
click at [341, 169] on span "Asignarme a mí" at bounding box center [348, 176] width 56 height 14
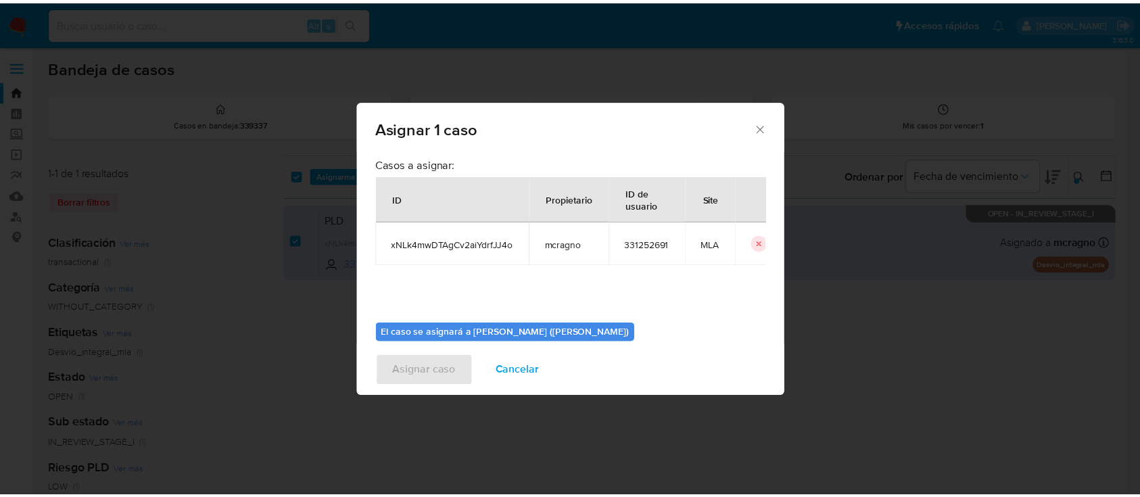
scroll to position [69, 0]
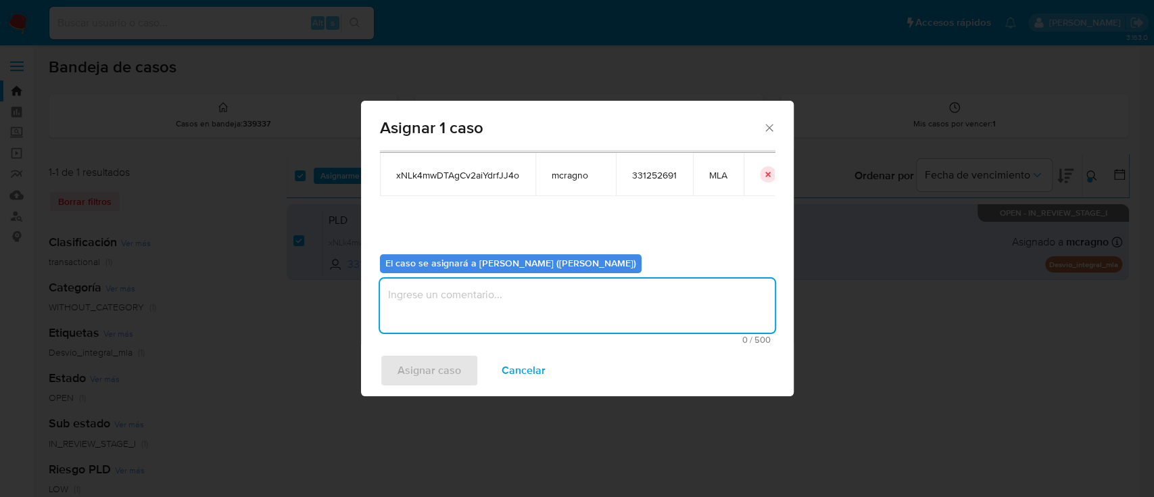
click at [454, 305] on textarea "assign-modal" at bounding box center [577, 305] width 395 height 54
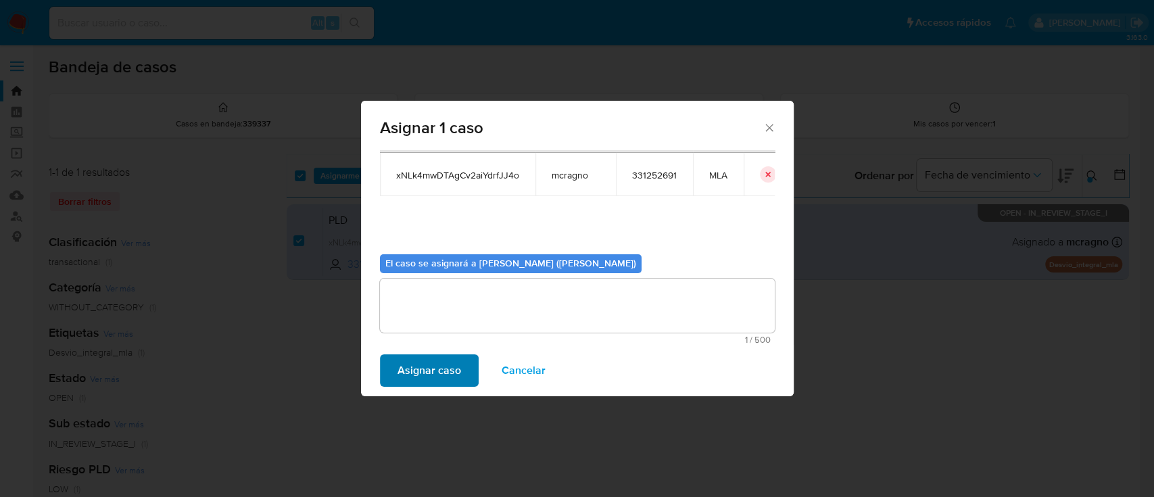
drag, startPoint x: 451, startPoint y: 352, endPoint x: 451, endPoint y: 381, distance: 29.1
click at [451, 353] on div "Asignar caso Cancelar" at bounding box center [577, 370] width 433 height 51
click at [451, 381] on span "Asignar caso" at bounding box center [429, 371] width 64 height 30
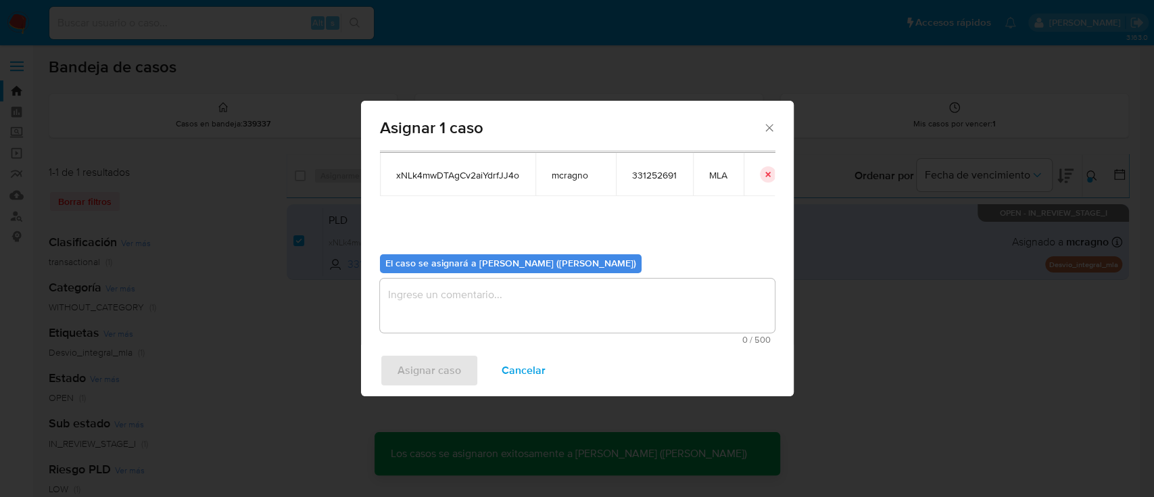
checkbox input "false"
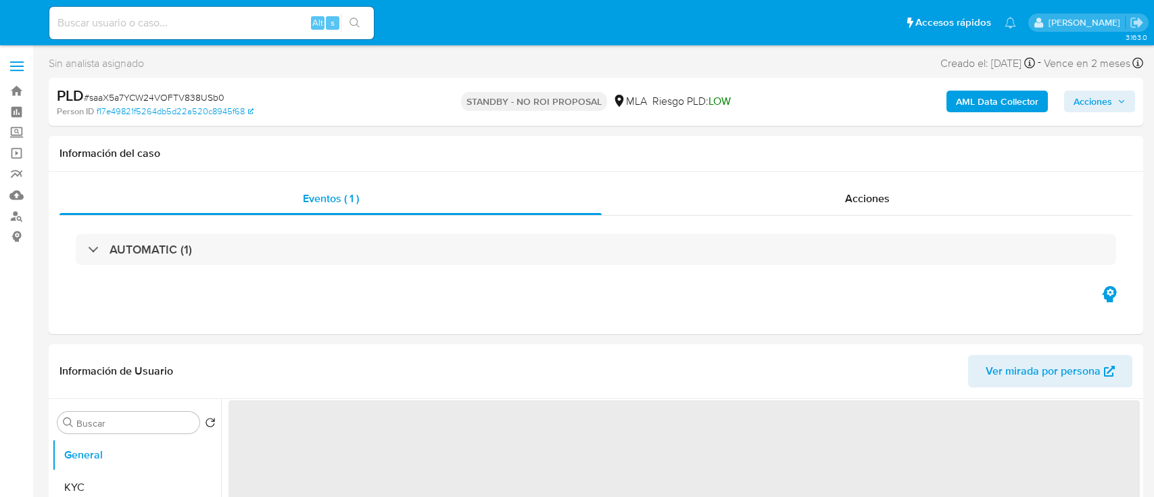
select select "10"
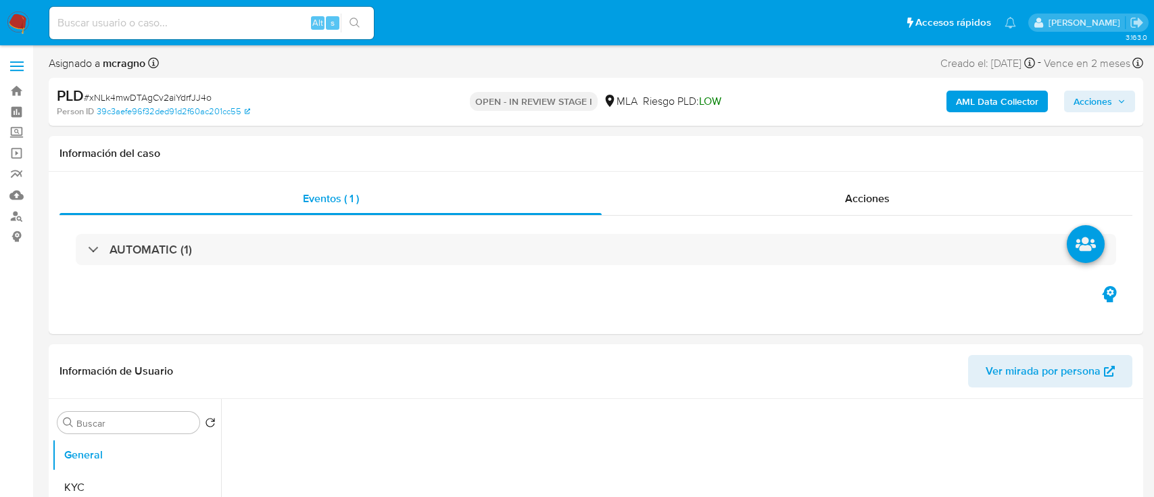
select select "10"
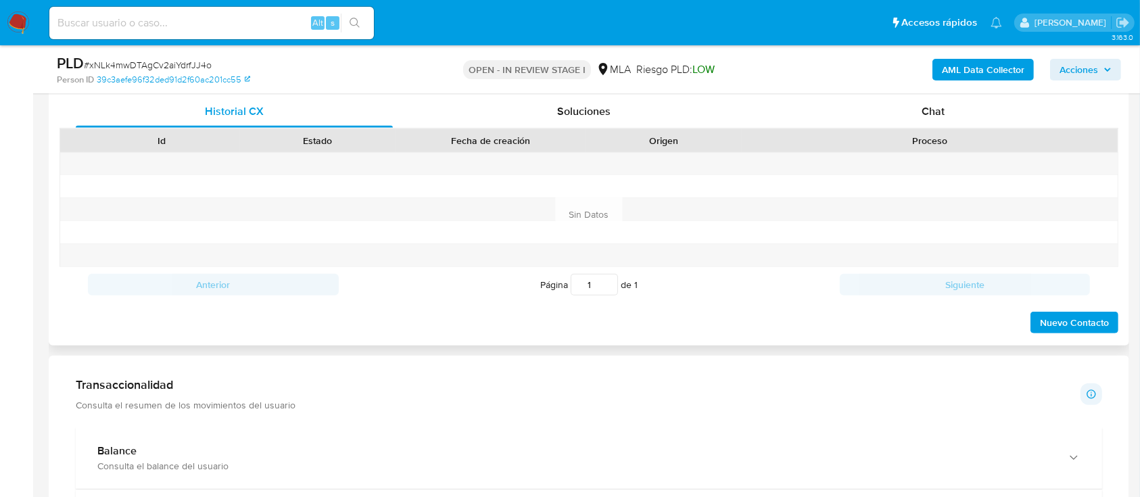
scroll to position [631, 0]
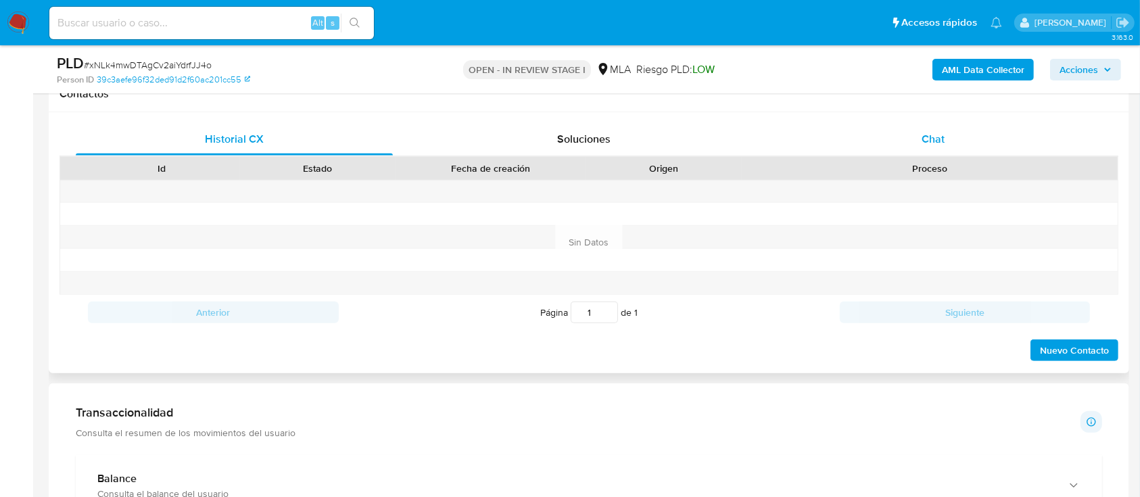
click at [952, 137] on div "Chat" at bounding box center [933, 139] width 317 height 32
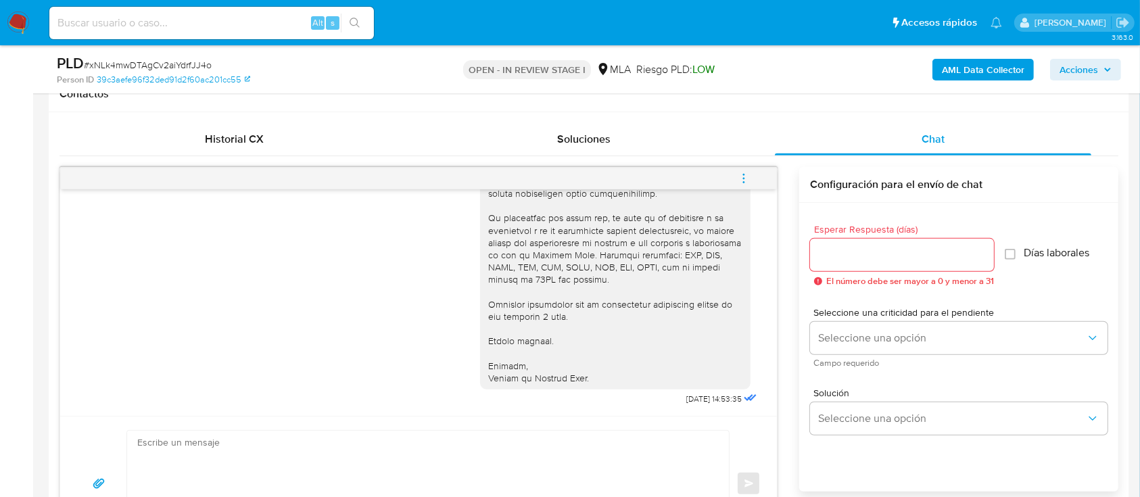
scroll to position [811, 0]
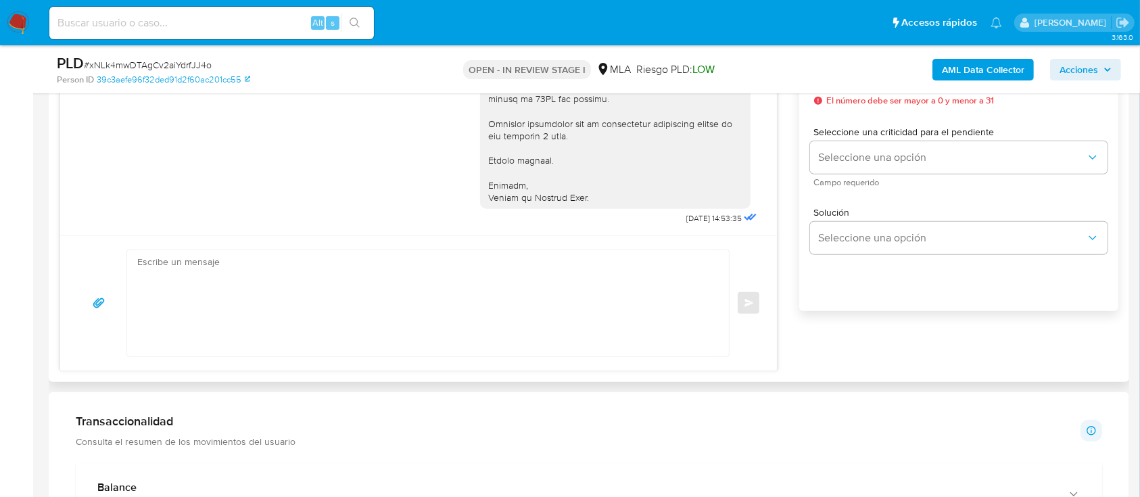
click at [516, 264] on textarea at bounding box center [424, 303] width 574 height 106
paste textarea "Hola XXX, Muchas gracias por tu respuesta. Analizamos tu caso y verificamos que…"
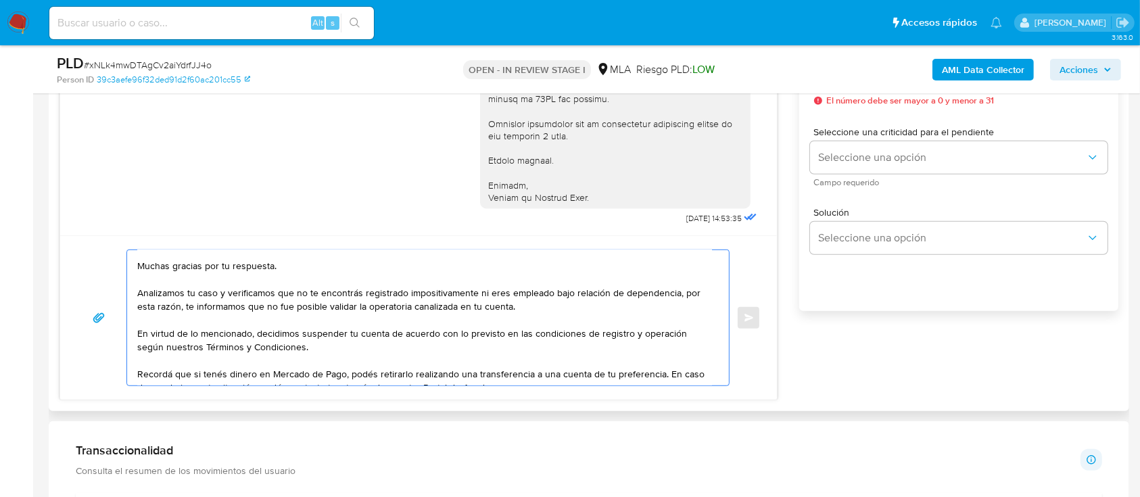
scroll to position [0, 0]
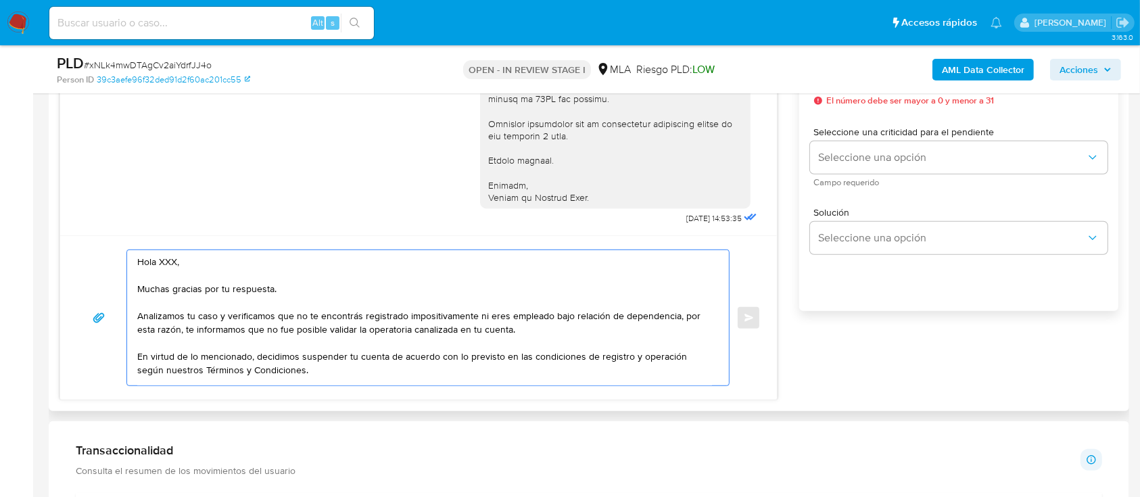
drag, startPoint x: 289, startPoint y: 285, endPoint x: 162, endPoint y: 247, distance: 133.2
click at [162, 247] on div "Hola XXX, Muchas gracias por tu respuesta. Analizamos tu caso y verificamos que…" at bounding box center [418, 317] width 716 height 164
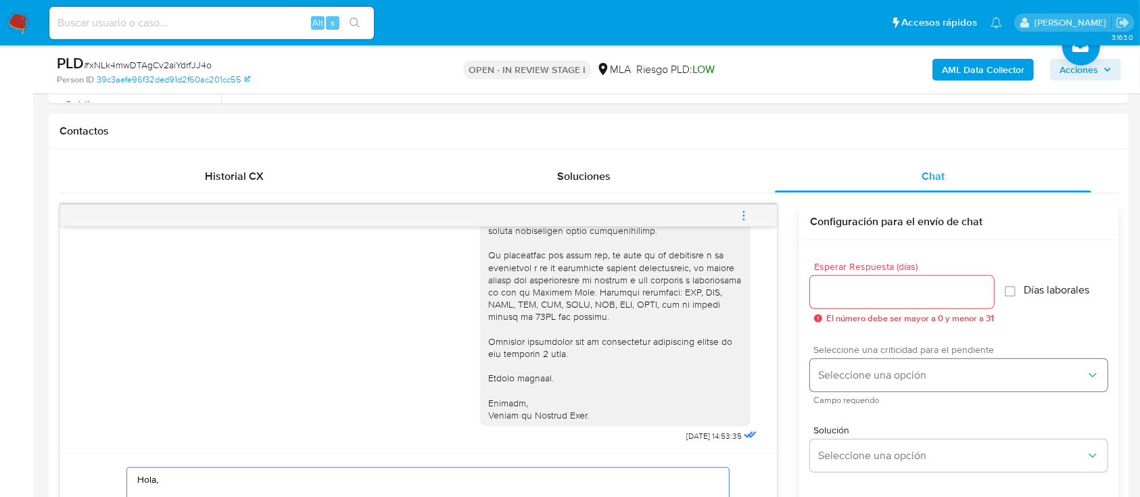
scroll to position [541, 0]
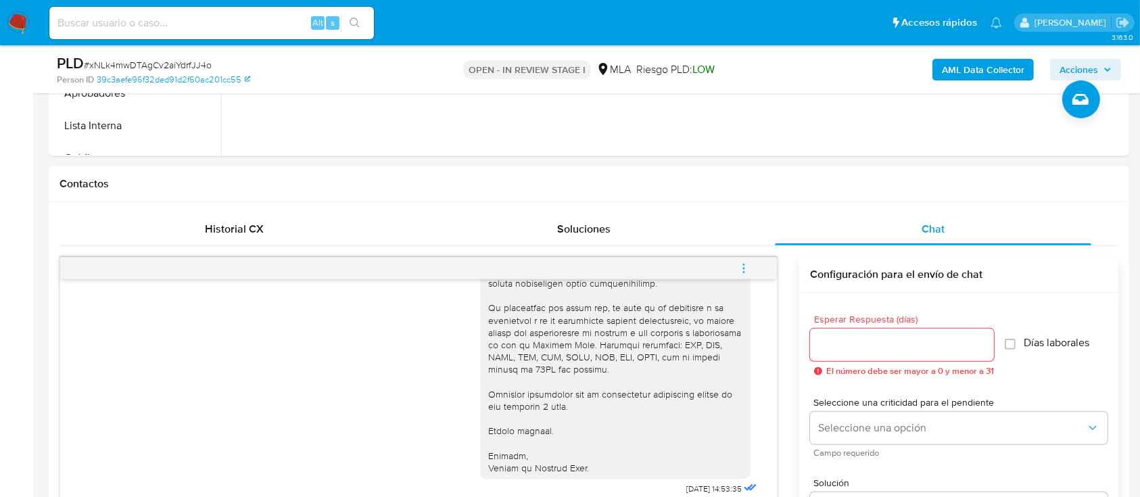
type textarea "Hola, Analizamos tu caso y verificamos que no te encontrás registrado impositiv…"
drag, startPoint x: 888, startPoint y: 368, endPoint x: 889, endPoint y: 354, distance: 13.6
click at [888, 361] on div "Esperar Respuesta (días) El número debe ser mayor a 0 y menor a 31" at bounding box center [902, 345] width 184 height 62
click at [889, 351] on input "Esperar Respuesta (días)" at bounding box center [902, 345] width 184 height 18
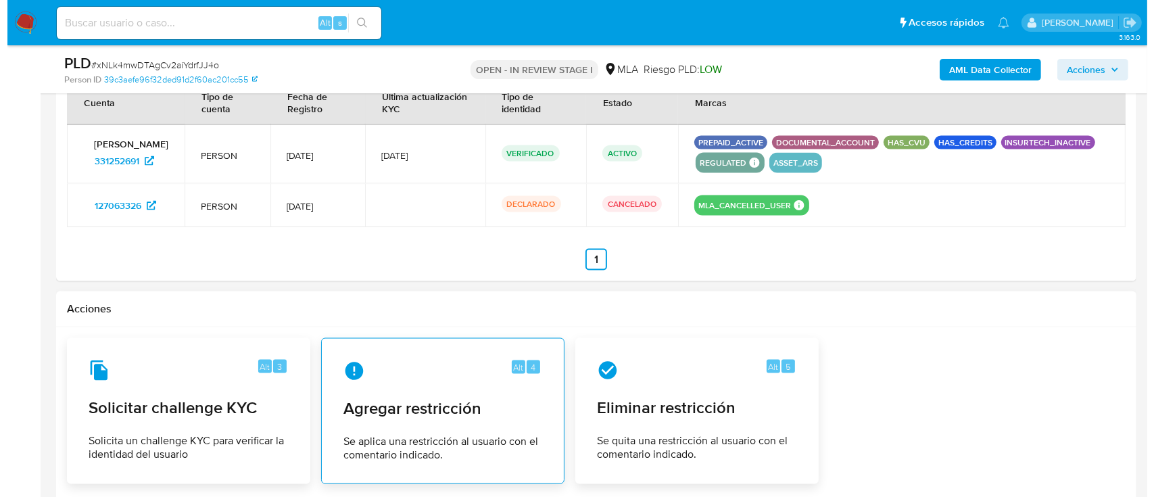
scroll to position [2104, 0]
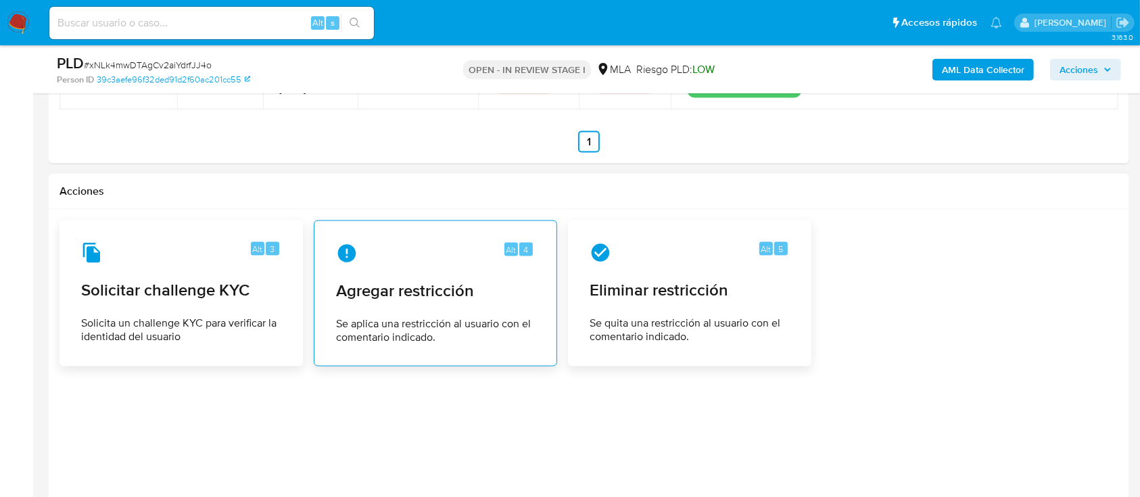
type input "0"
click at [445, 307] on div "Alt 4 Agregar restricción Se aplica una restricción al usuario con el comentari…" at bounding box center [435, 293] width 220 height 123
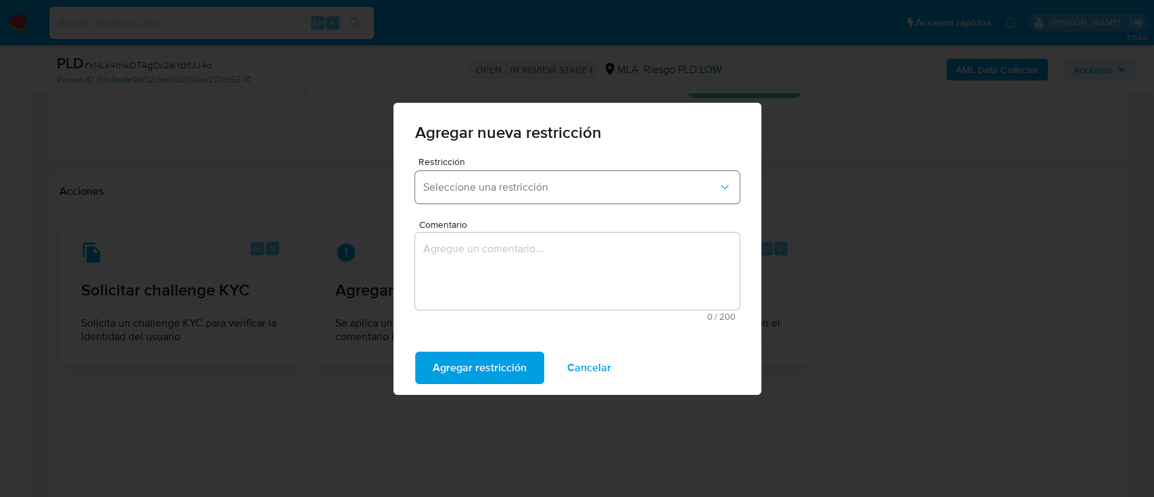
click at [573, 187] on span "Seleccione una restricción" at bounding box center [570, 187] width 295 height 14
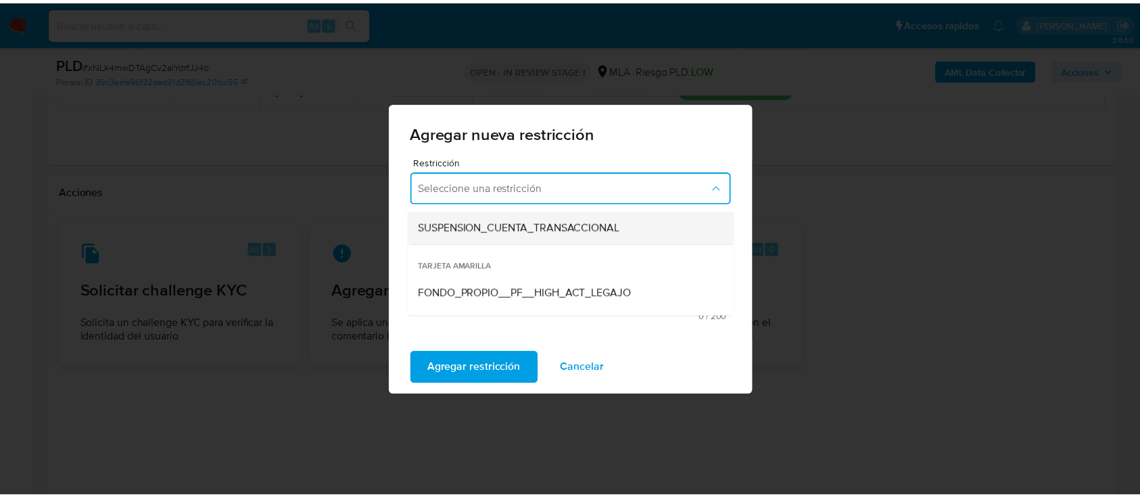
scroll to position [183, 0]
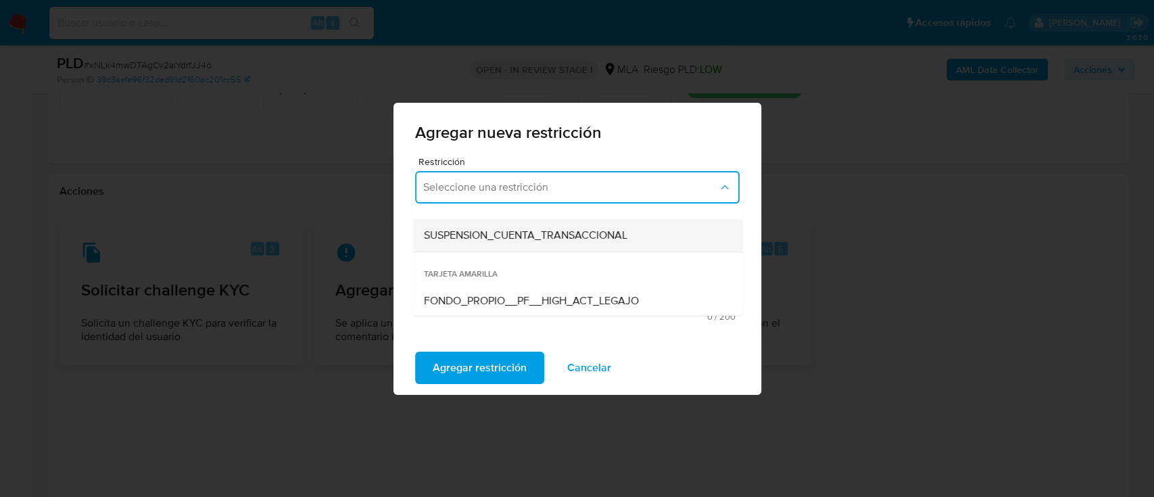
click at [665, 244] on div "SUSPENSION_CUENTA_TRANSACCIONAL" at bounding box center [573, 235] width 300 height 32
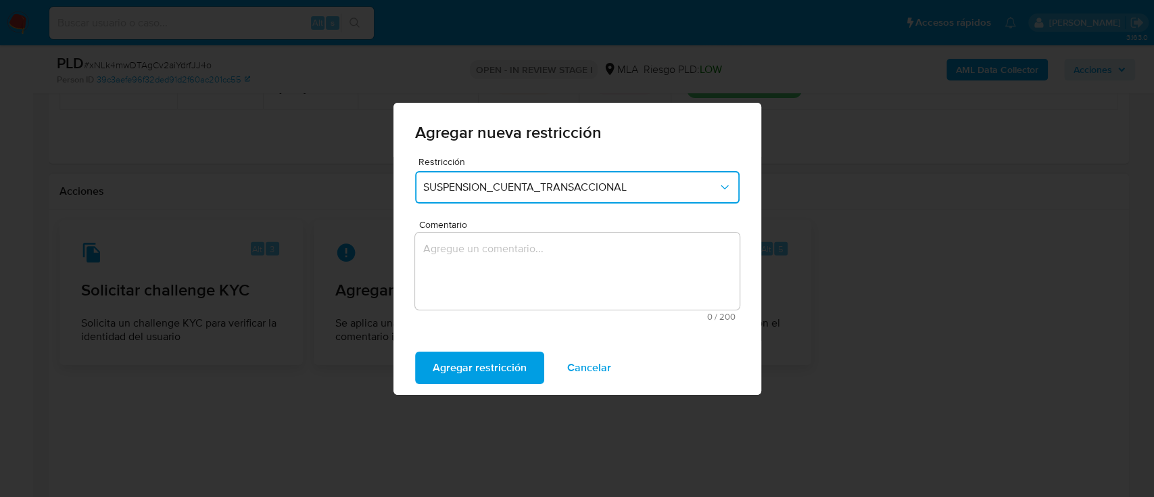
click at [660, 266] on textarea "Comentario" at bounding box center [577, 270] width 324 height 77
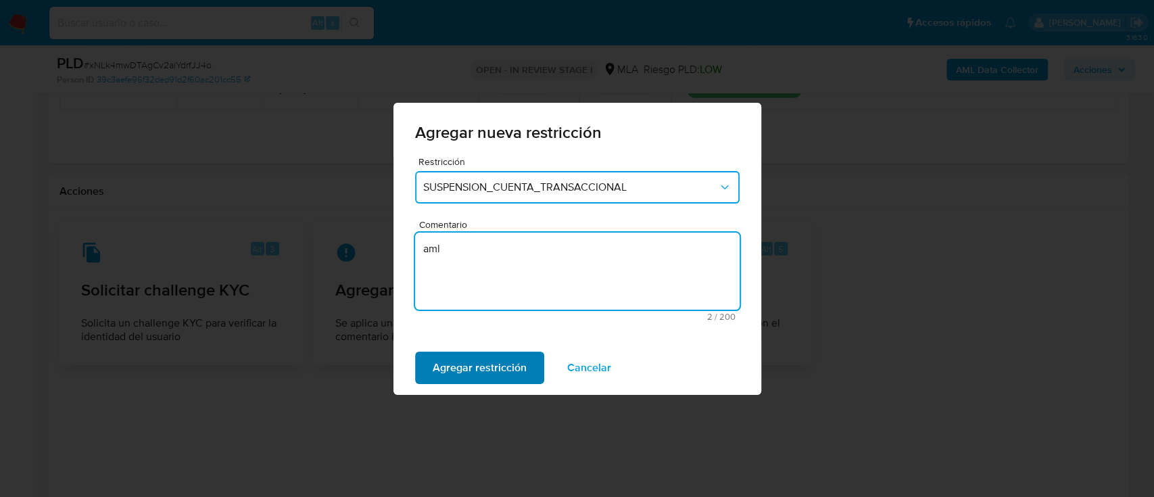
type textarea "aml"
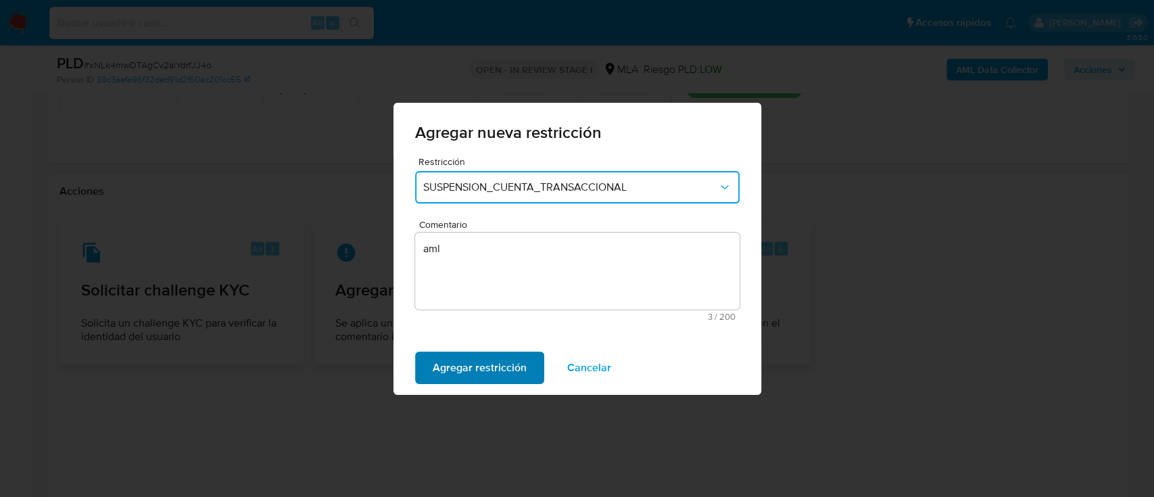
click at [486, 367] on span "Agregar restricción" at bounding box center [480, 368] width 94 height 30
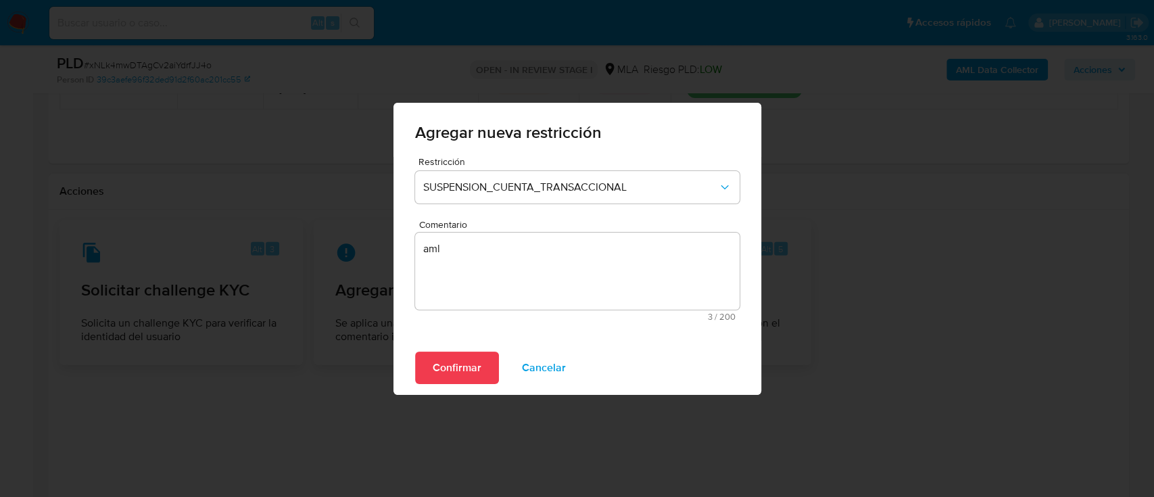
click at [389, 364] on div "Agregar nueva restricción Restricción SUSPENSION_CUENTA_TRANSACCIONAL Comentari…" at bounding box center [577, 248] width 1154 height 497
click at [435, 372] on span "Confirmar" at bounding box center [457, 368] width 49 height 30
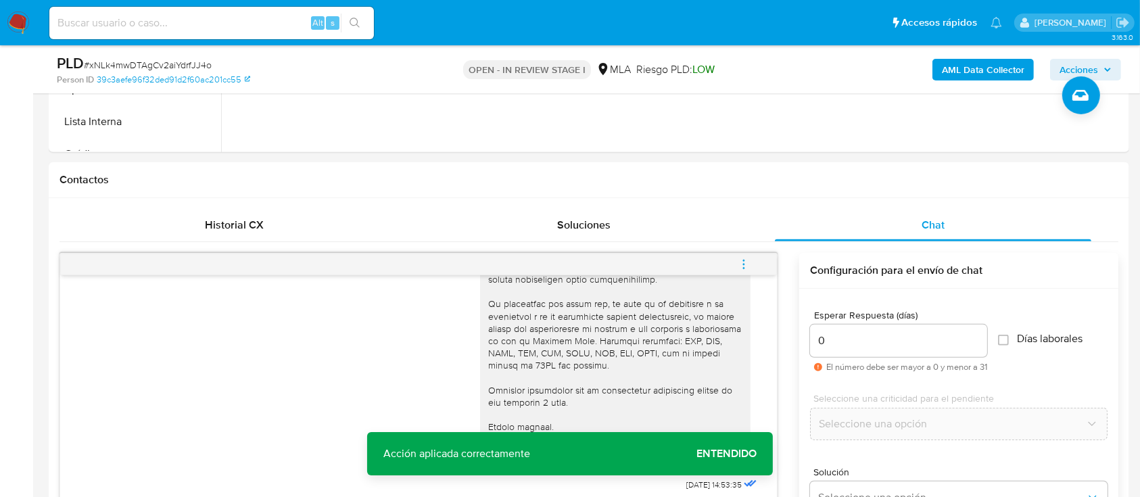
scroll to position [762, 0]
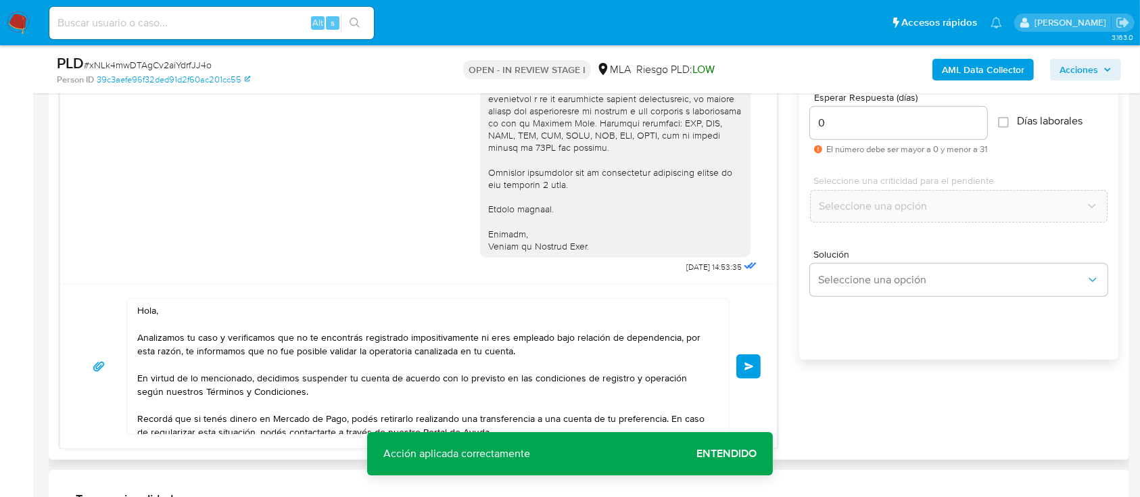
click at [745, 370] on button "Enviar" at bounding box center [748, 366] width 24 height 24
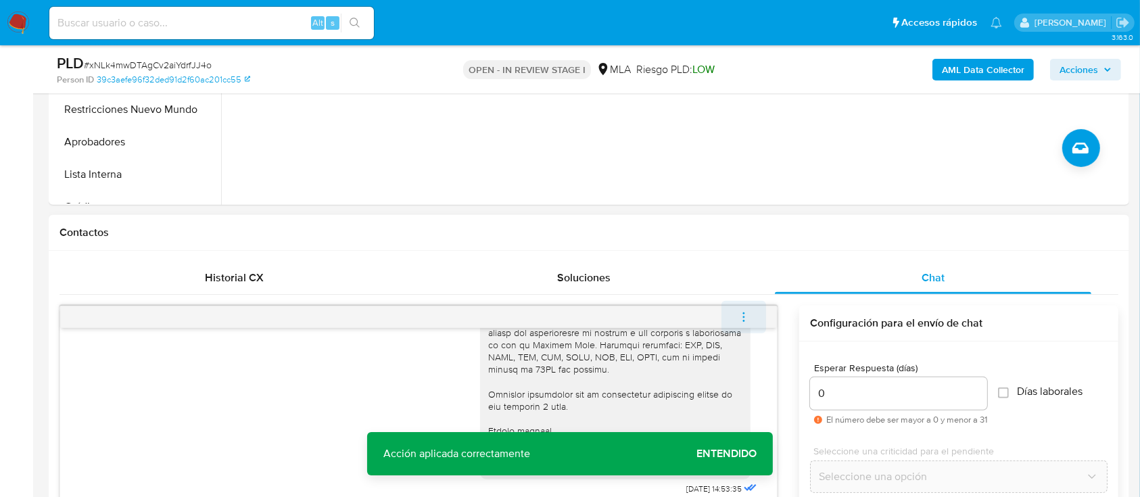
scroll to position [2062, 0]
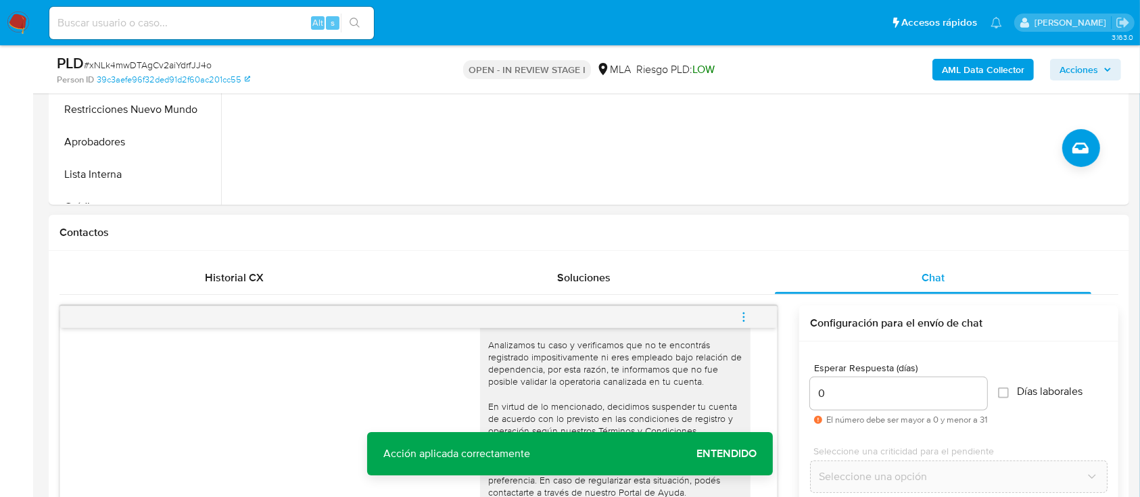
click at [738, 314] on icon "menu-action" at bounding box center [743, 317] width 12 height 12
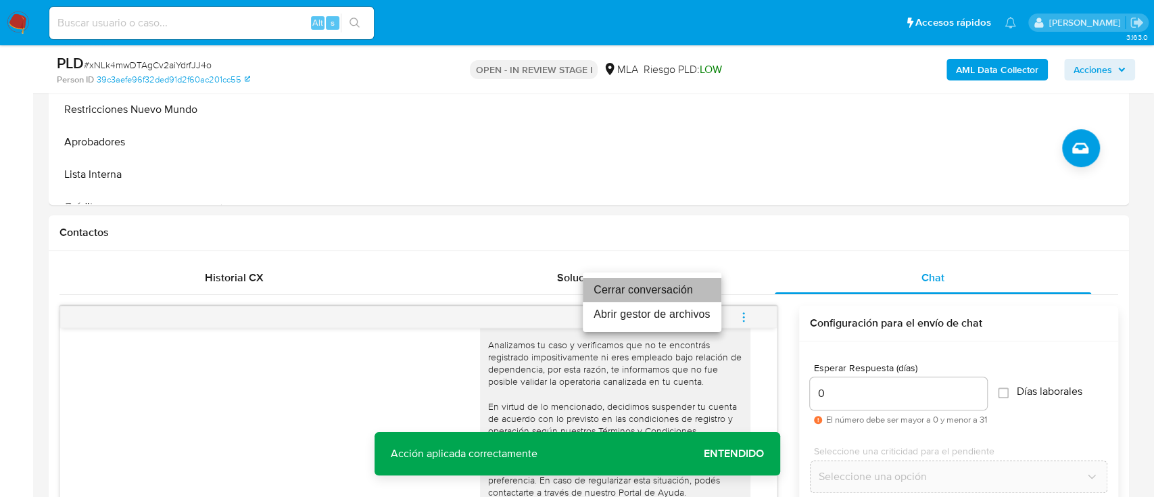
drag, startPoint x: 685, startPoint y: 281, endPoint x: 652, endPoint y: 270, distance: 35.1
click at [685, 280] on li "Cerrar conversación" at bounding box center [652, 290] width 139 height 24
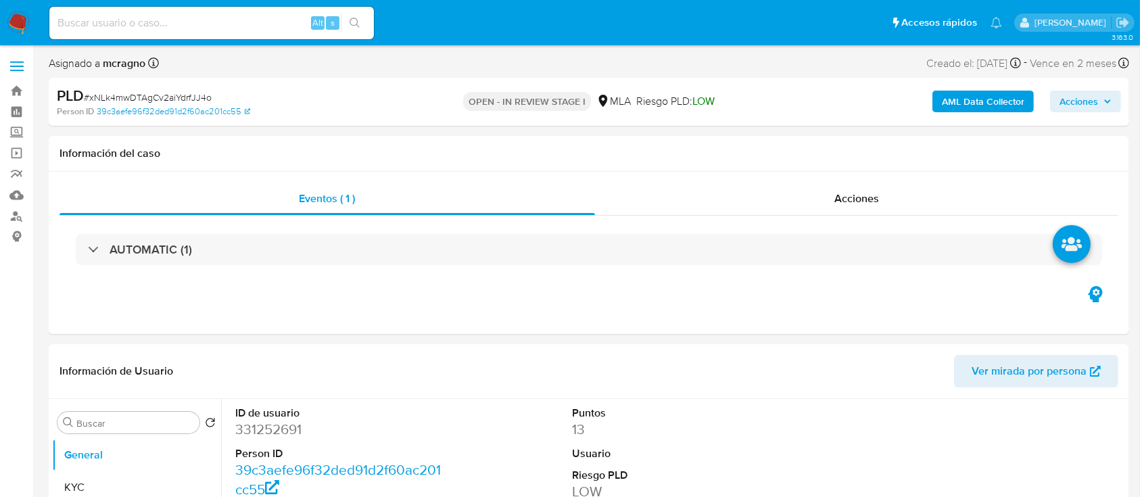
select select "10"
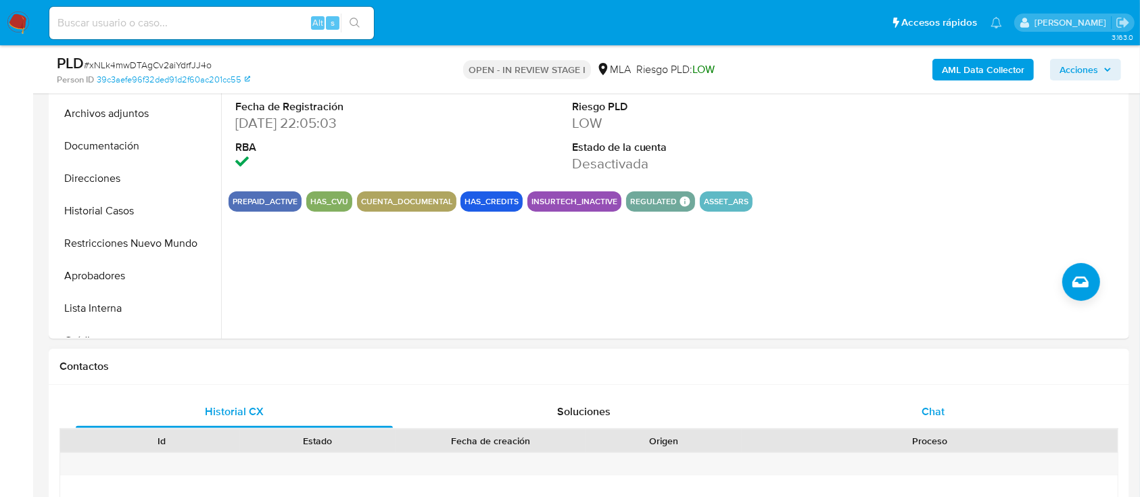
scroll to position [360, 0]
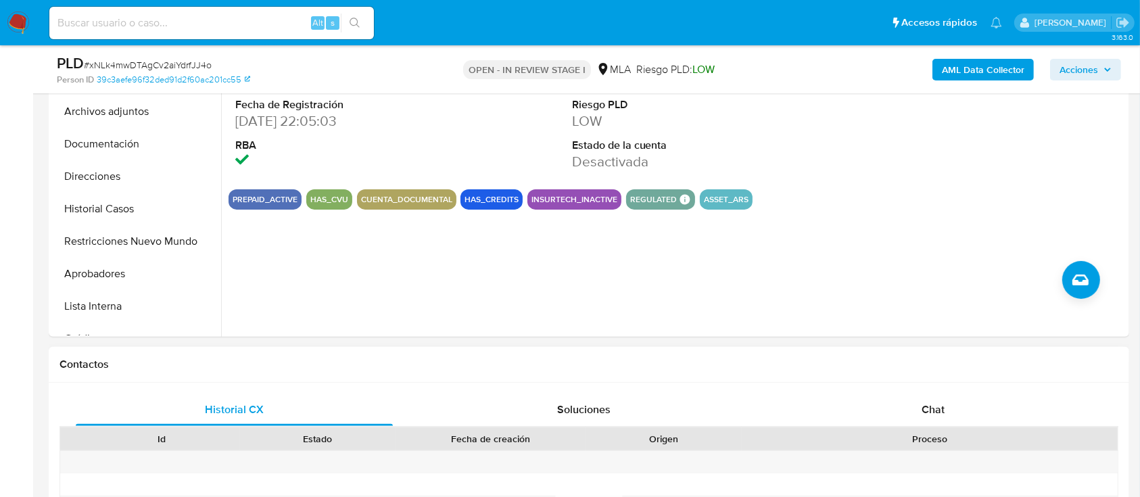
drag, startPoint x: 1054, startPoint y: 406, endPoint x: 983, endPoint y: 387, distance: 74.1
click at [1054, 407] on div "Chat" at bounding box center [933, 409] width 317 height 32
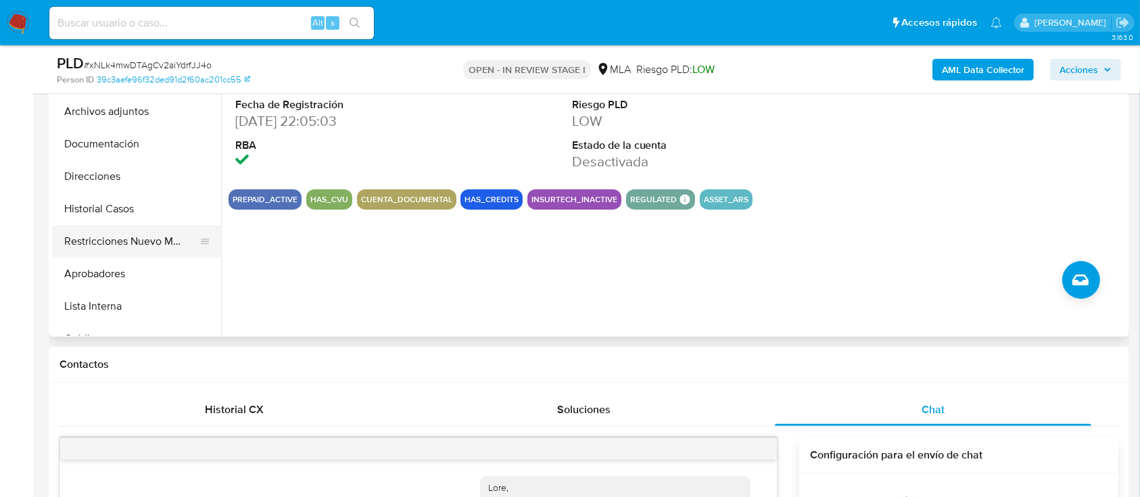
scroll to position [2062, 0]
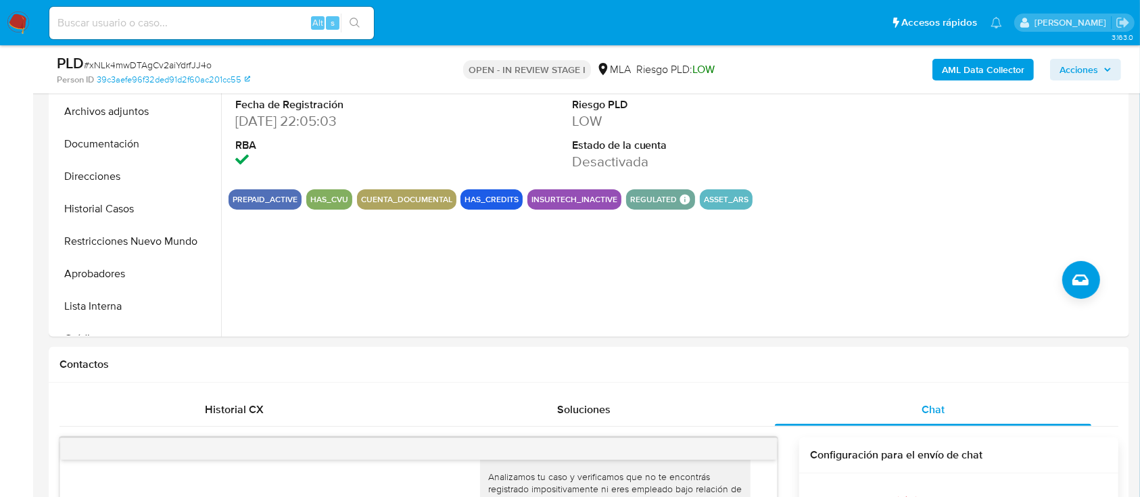
drag, startPoint x: 1139, startPoint y: 121, endPoint x: 1152, endPoint y: 165, distance: 46.0
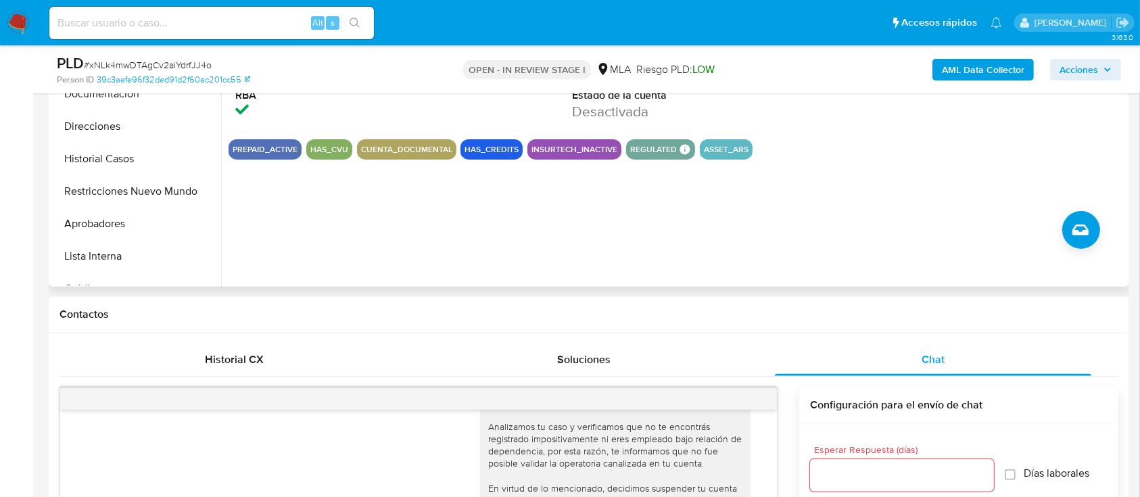
scroll to position [403, 0]
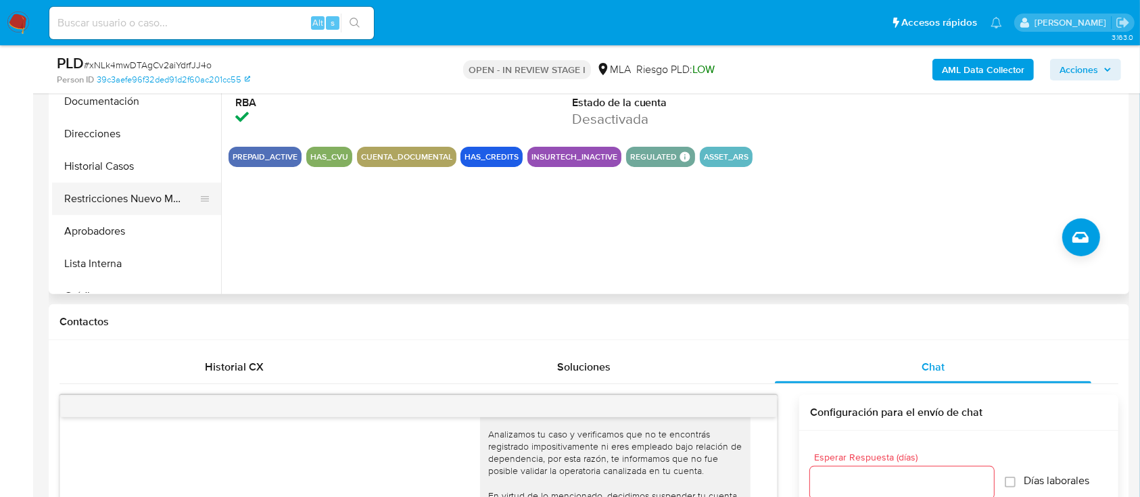
click at [155, 195] on button "Restricciones Nuevo Mundo" at bounding box center [131, 198] width 158 height 32
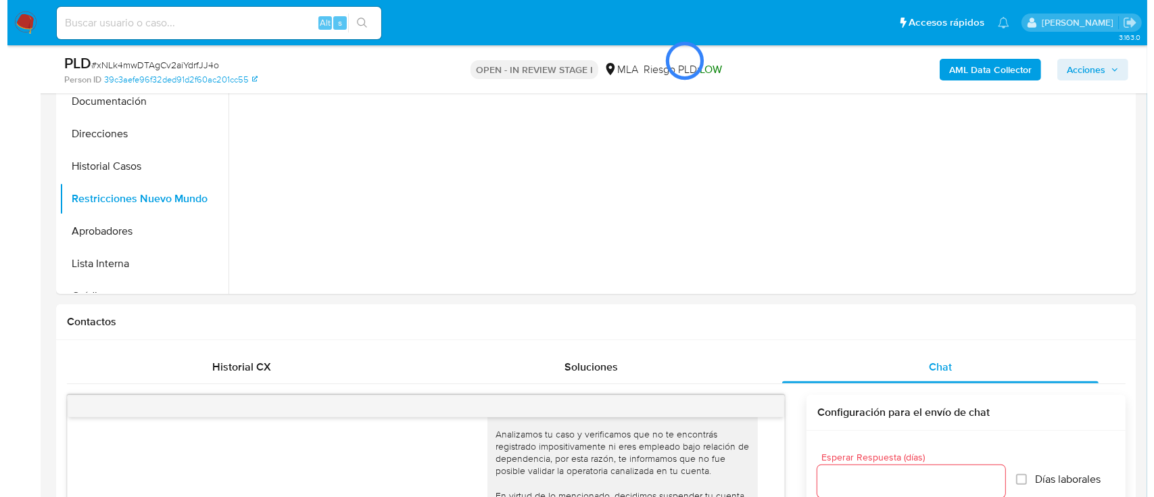
scroll to position [308, 0]
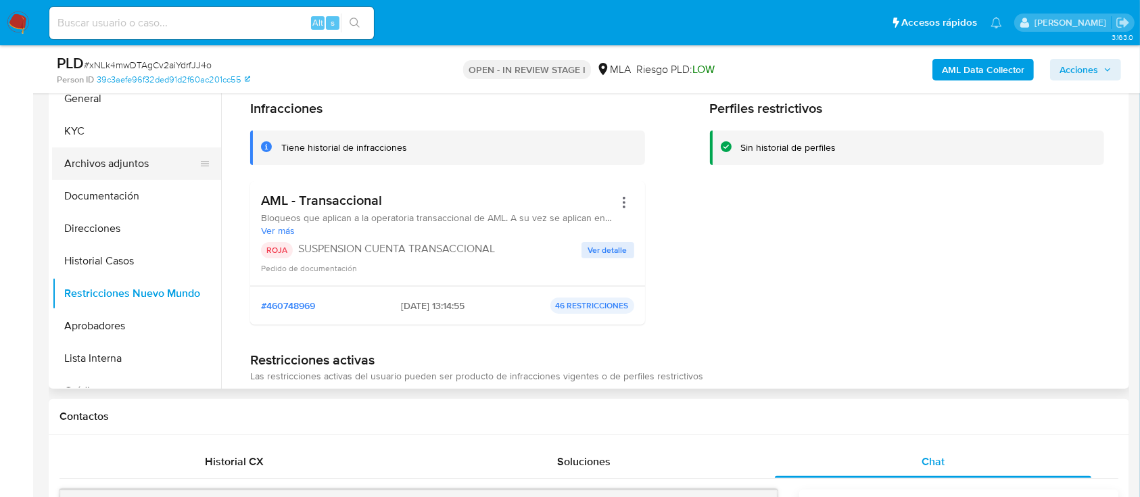
click at [139, 166] on button "Archivos adjuntos" at bounding box center [131, 163] width 158 height 32
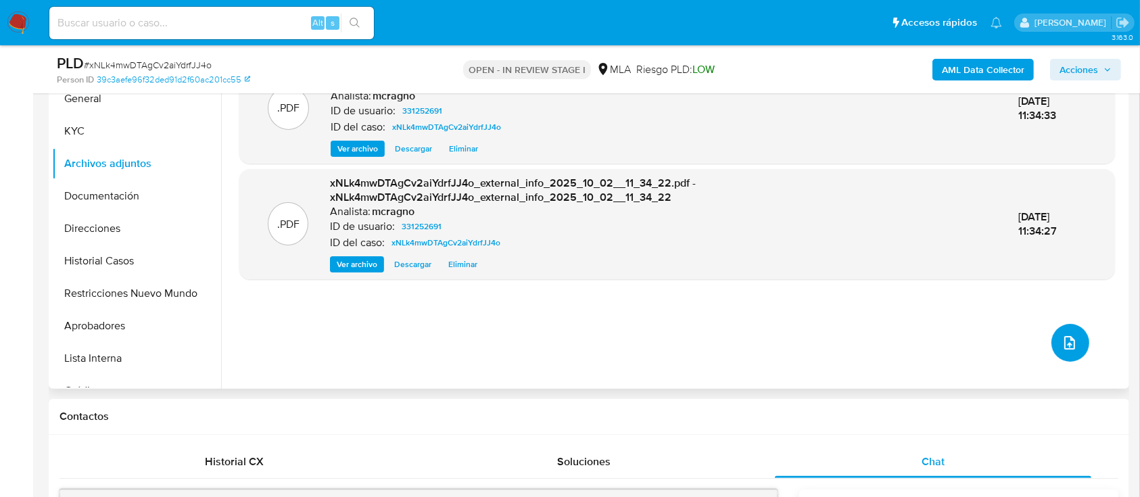
click at [1070, 333] on button "upload-file" at bounding box center [1070, 343] width 38 height 38
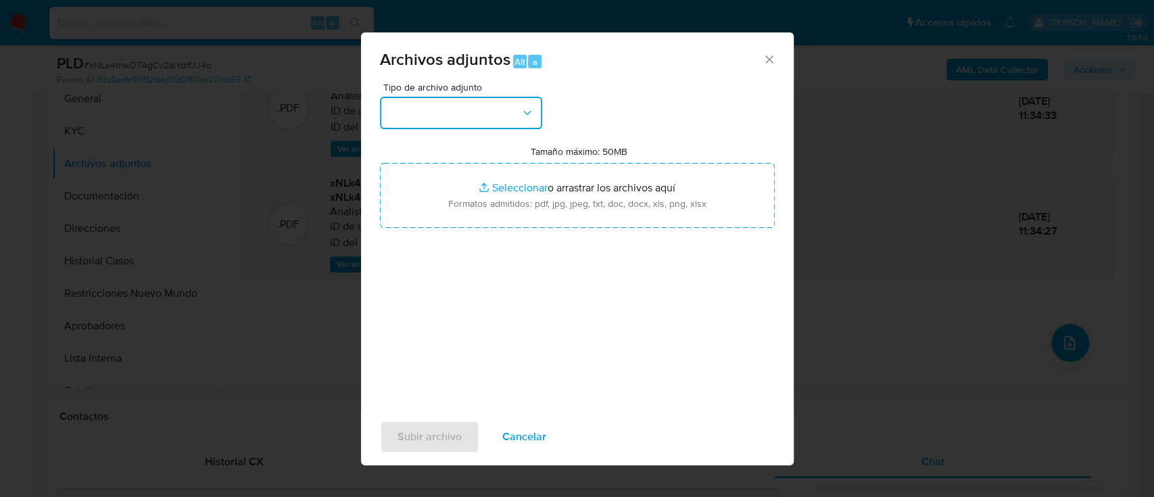
click at [535, 105] on button "button" at bounding box center [461, 113] width 162 height 32
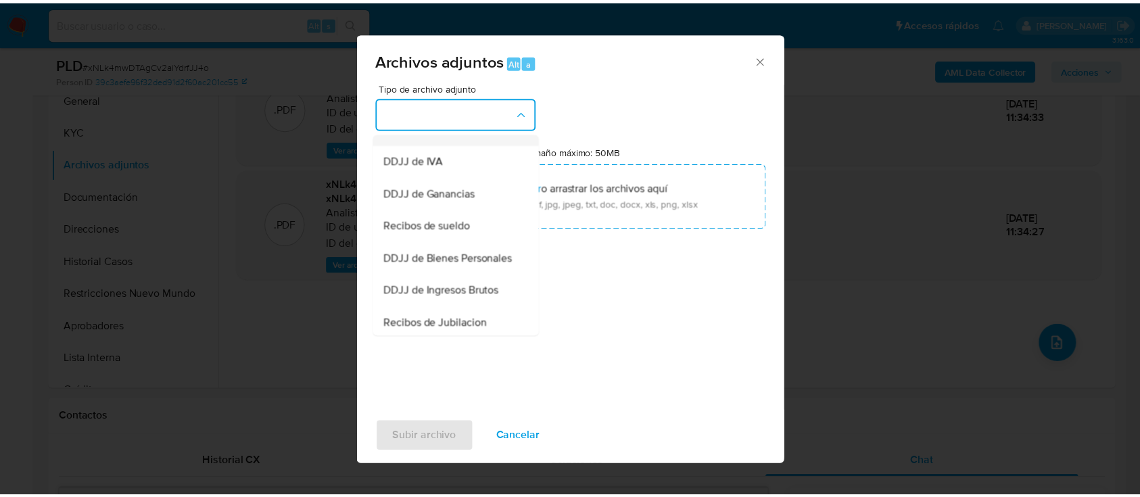
scroll to position [231, 0]
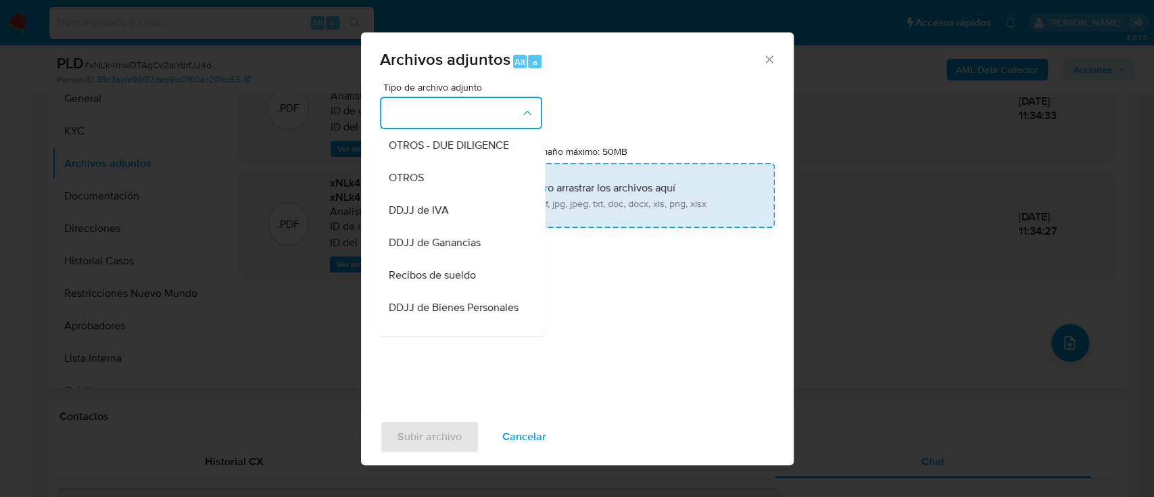
drag, startPoint x: 459, startPoint y: 203, endPoint x: 593, endPoint y: 196, distance: 134.7
click at [463, 194] on div "OTROS" at bounding box center [457, 178] width 138 height 32
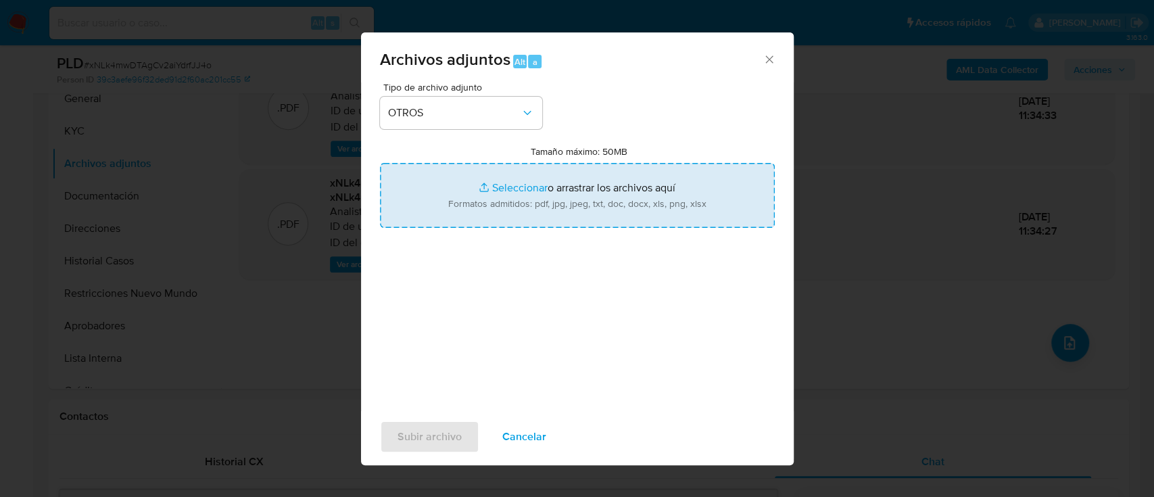
click at [594, 196] on input "Tamaño máximo: 50MB Seleccionar archivos" at bounding box center [577, 195] width 395 height 65
type input "C:\fakepath\331252691 - Movimientos.xlsx"
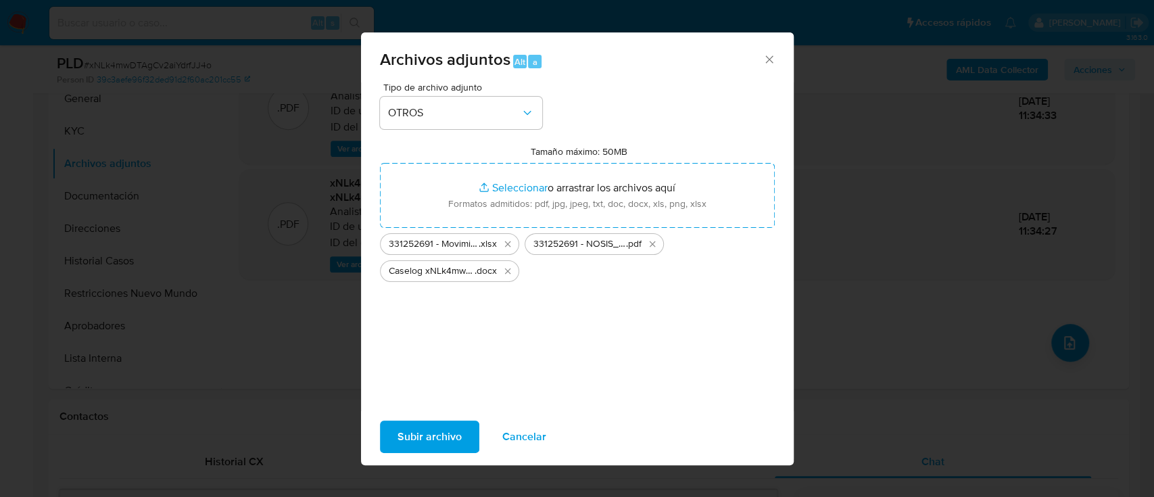
click at [437, 442] on span "Subir archivo" at bounding box center [429, 437] width 64 height 30
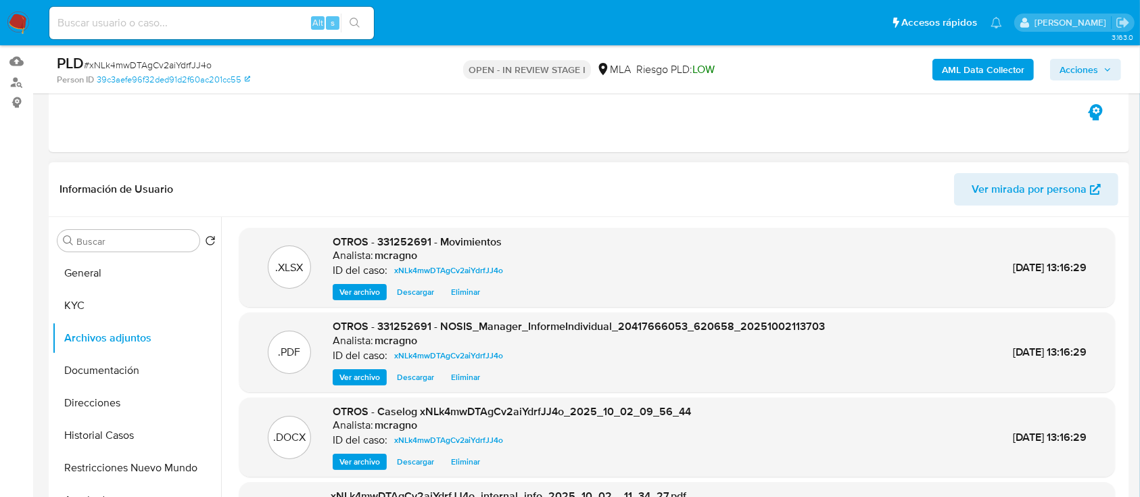
scroll to position [128, 0]
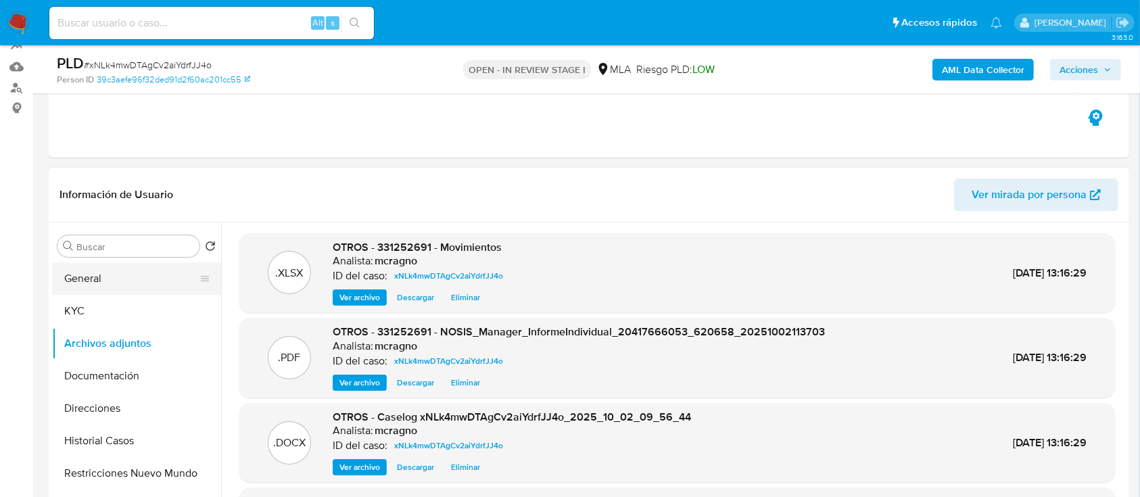
click at [118, 265] on button "General" at bounding box center [131, 278] width 158 height 32
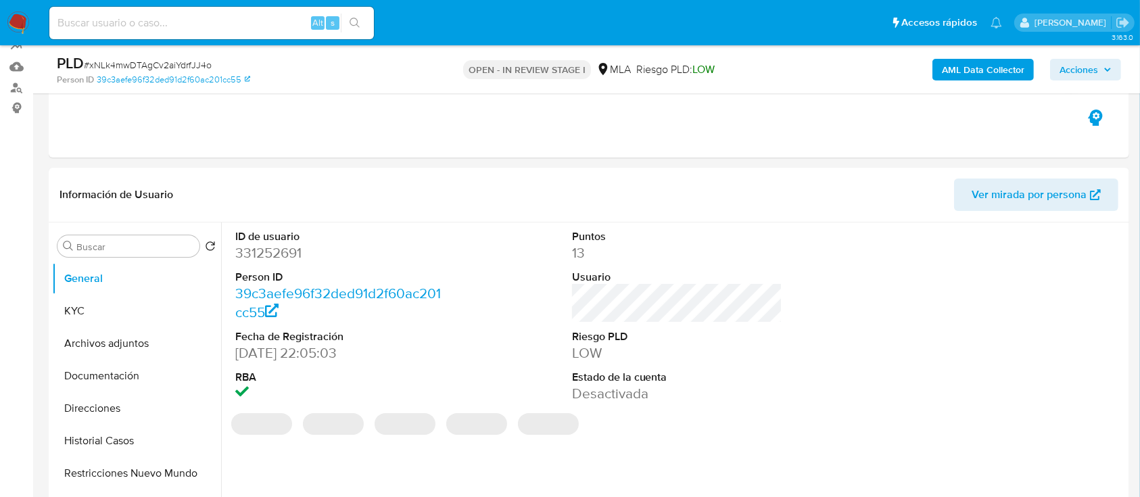
click at [1103, 74] on span "Acciones" at bounding box center [1085, 69] width 52 height 19
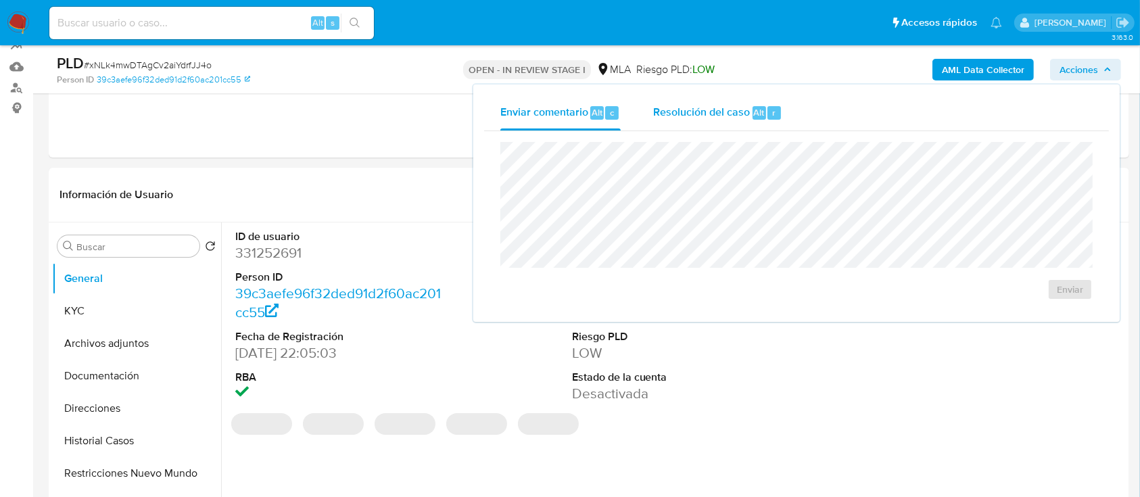
click at [735, 122] on div "Resolución del caso Alt r" at bounding box center [717, 112] width 129 height 35
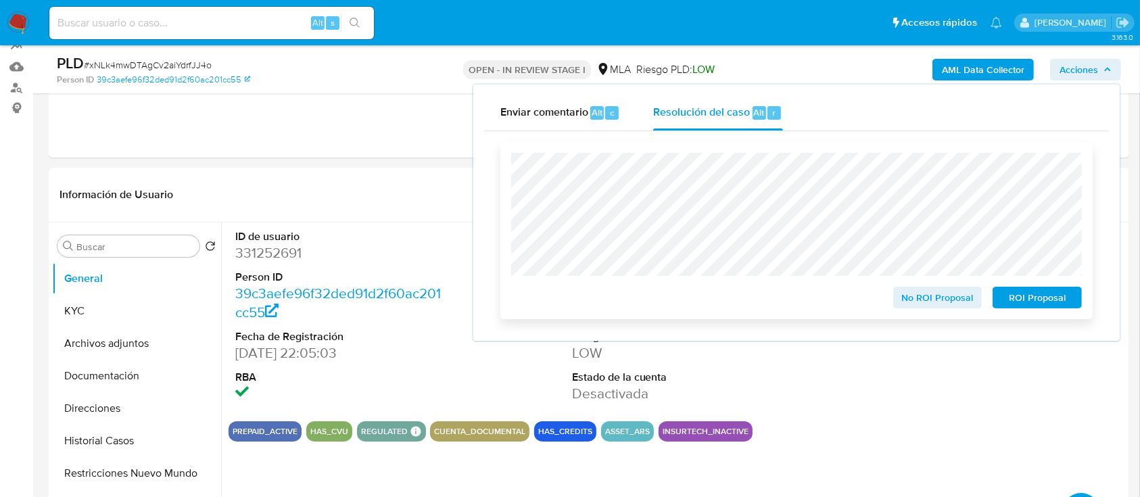
click at [1029, 307] on span "ROI Proposal" at bounding box center [1037, 297] width 70 height 19
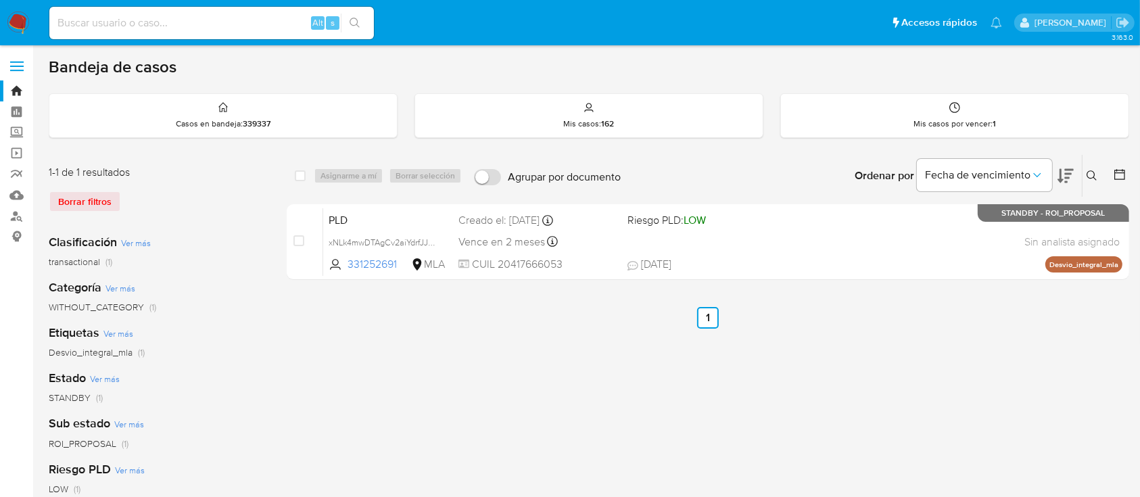
click at [1090, 174] on icon at bounding box center [1091, 175] width 11 height 11
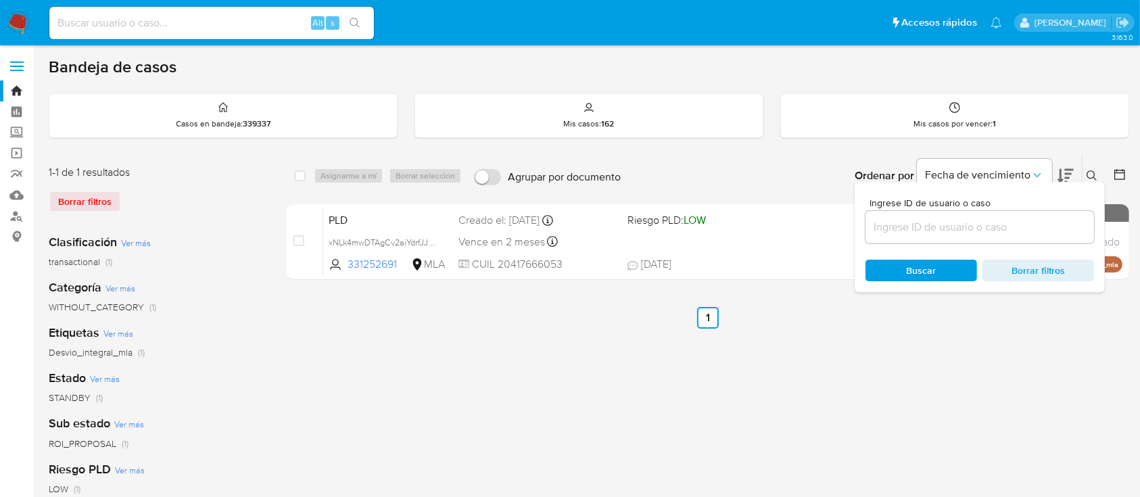
click at [1027, 219] on input at bounding box center [979, 227] width 228 height 18
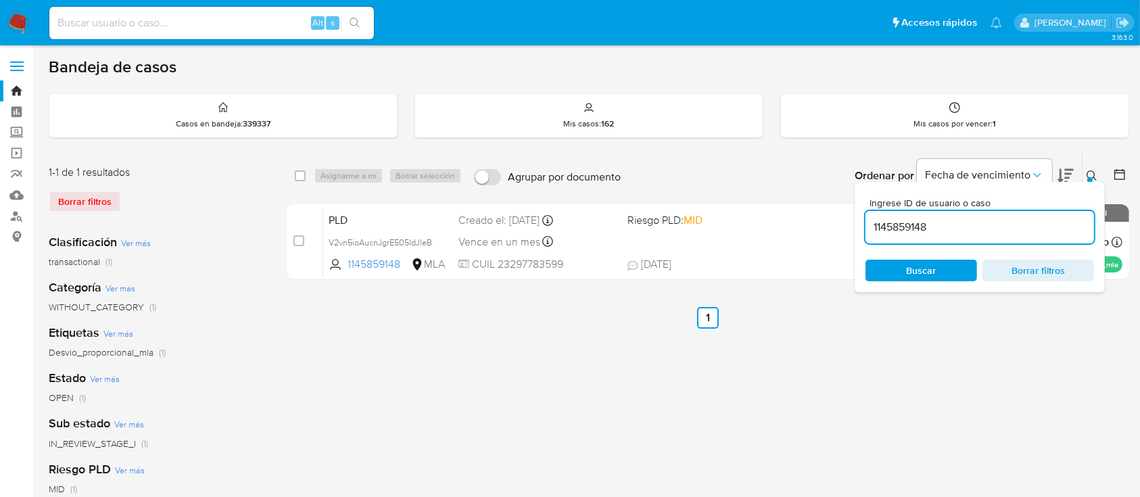
click at [1088, 172] on icon at bounding box center [1091, 175] width 11 height 11
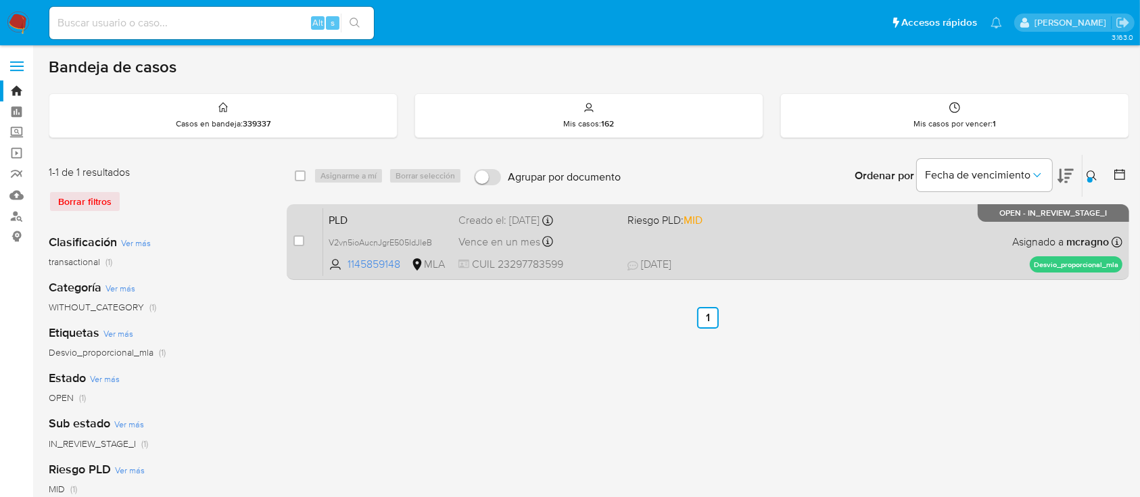
click at [827, 230] on div "PLD V2vn5ioAucnJgrE505IdJleB 1145859148 MLA Riesgo PLD: MID Creado el: [DATE] C…" at bounding box center [722, 241] width 799 height 68
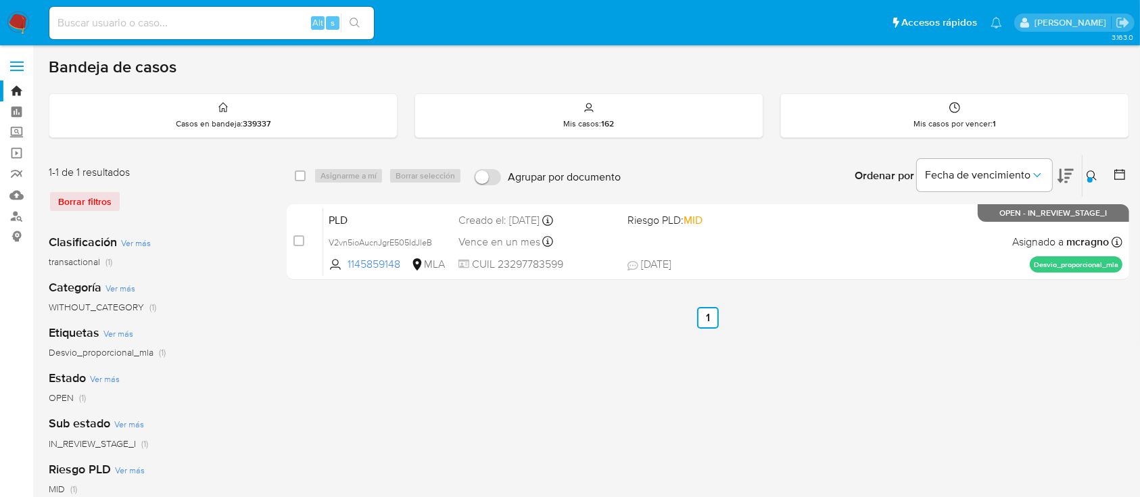
click at [1092, 172] on icon at bounding box center [1091, 175] width 11 height 11
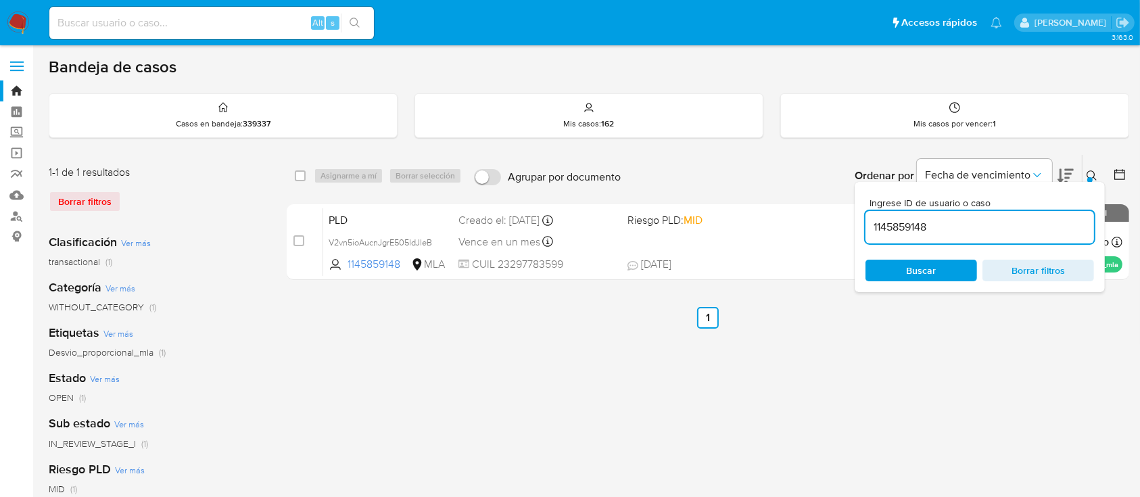
click at [1049, 220] on input "1145859148" at bounding box center [979, 227] width 228 height 18
type input "795300873"
click at [1092, 175] on icon at bounding box center [1091, 175] width 11 height 11
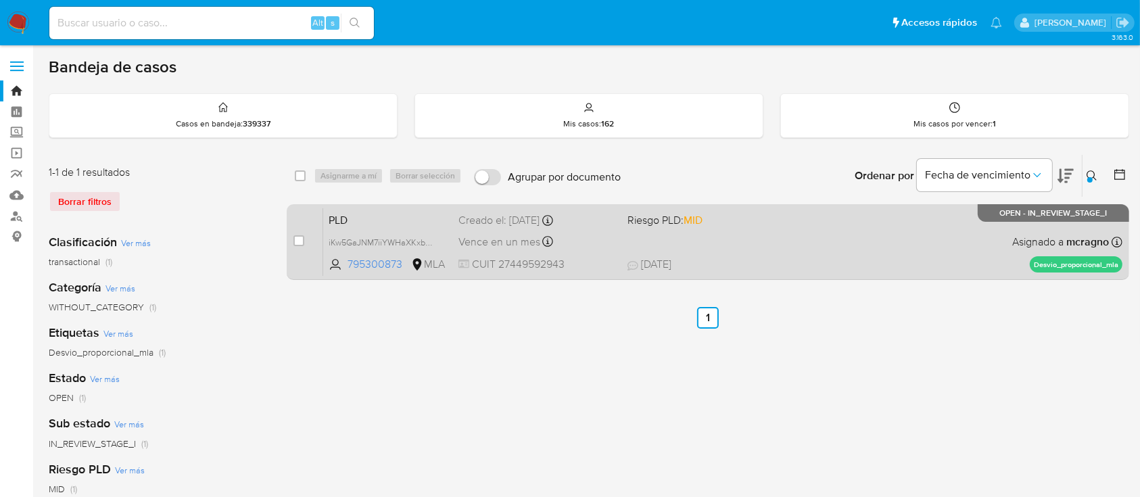
click at [928, 235] on div "PLD iKw5GaJNM7iiYWHaXKxb37zl 795300873 MLA Riesgo PLD: MID Creado el: [DATE] Cr…" at bounding box center [722, 241] width 799 height 68
drag, startPoint x: 287, startPoint y: 249, endPoint x: 300, endPoint y: 237, distance: 17.7
click at [291, 247] on div "case-item-checkbox No es posible asignar el caso PLD iKw5GaJNM7iiYWHaXKxb37zl 7…" at bounding box center [708, 242] width 842 height 76
click at [302, 235] on input "checkbox" at bounding box center [298, 240] width 11 height 11
checkbox input "true"
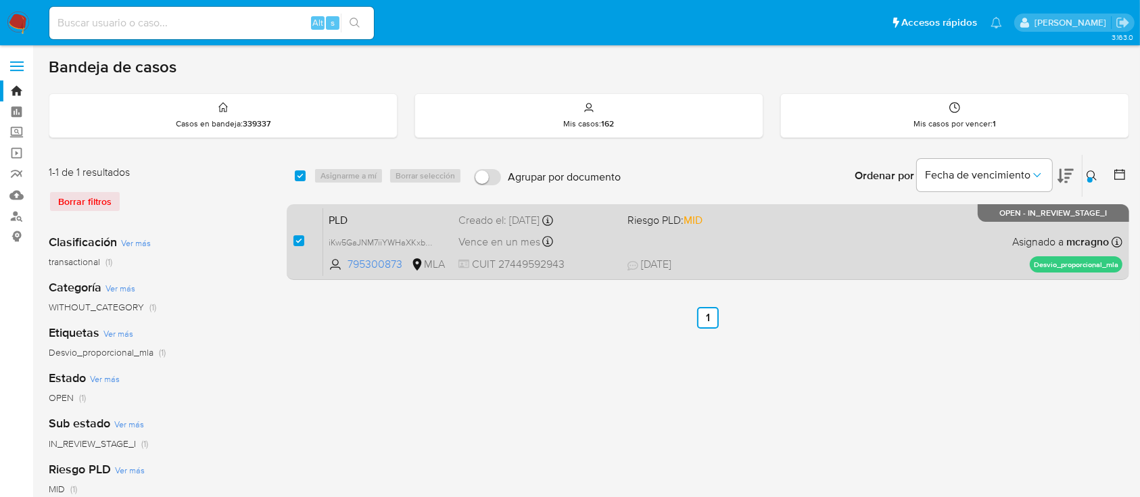
checkbox input "true"
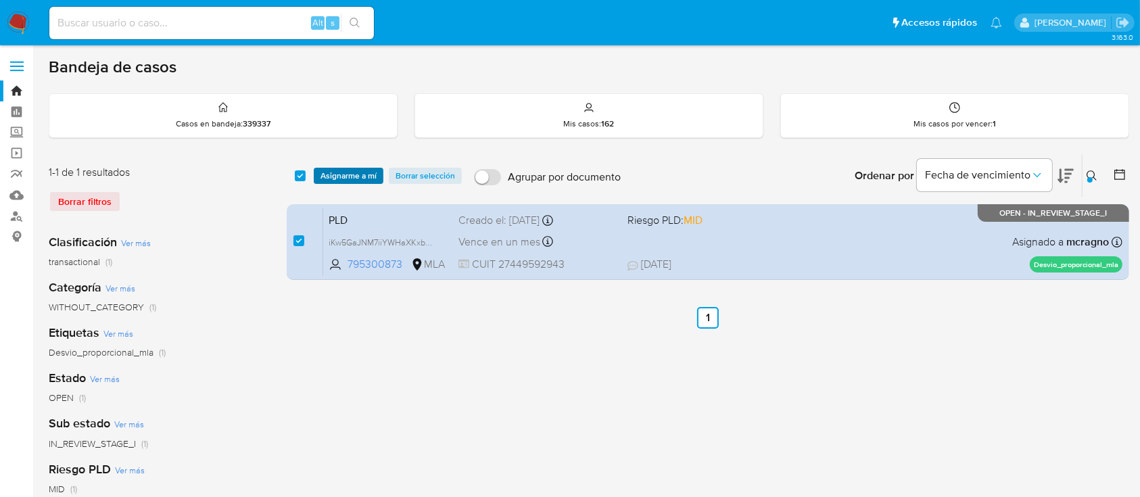
click at [347, 176] on span "Asignarme a mí" at bounding box center [348, 176] width 56 height 14
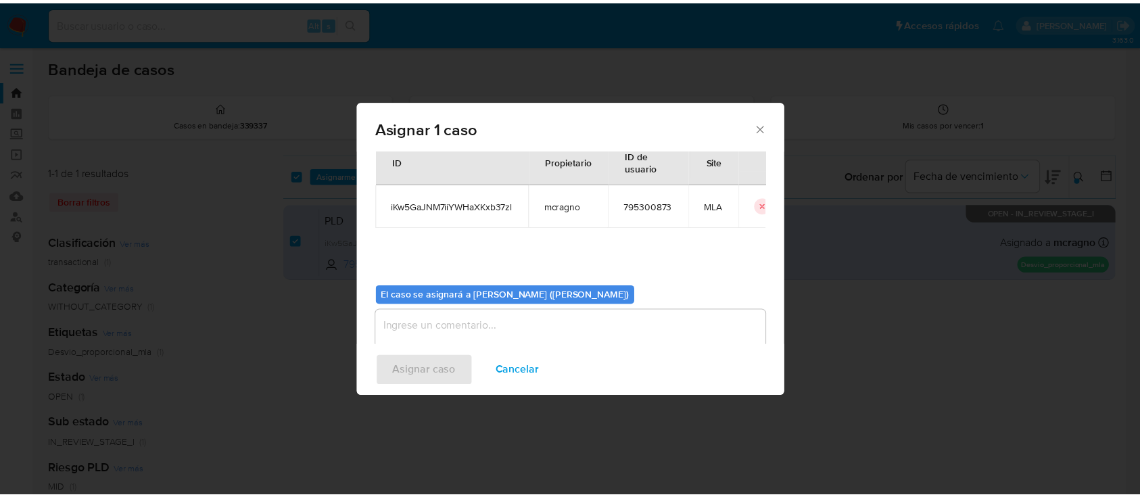
scroll to position [69, 0]
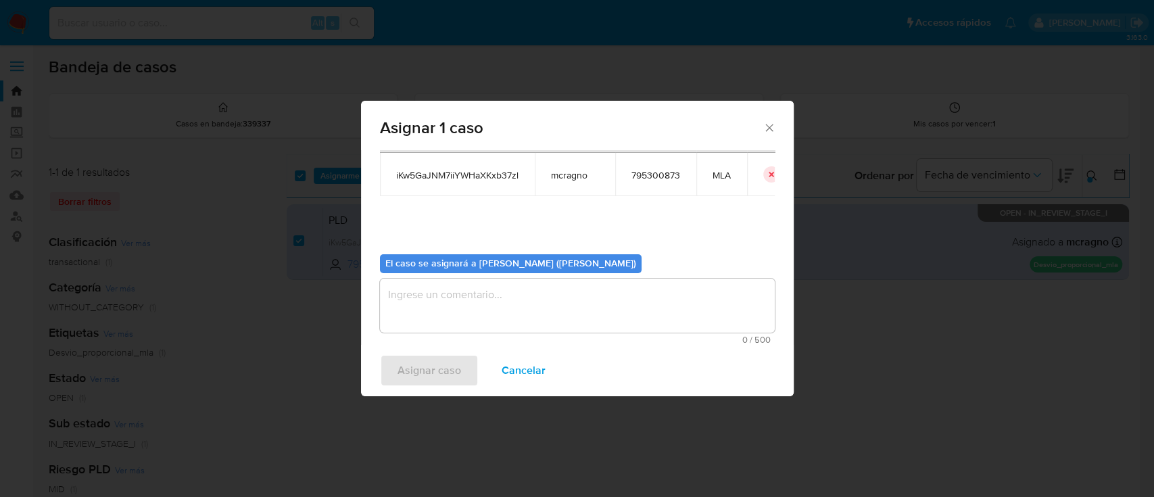
click at [427, 295] on textarea "assign-modal" at bounding box center [577, 305] width 395 height 54
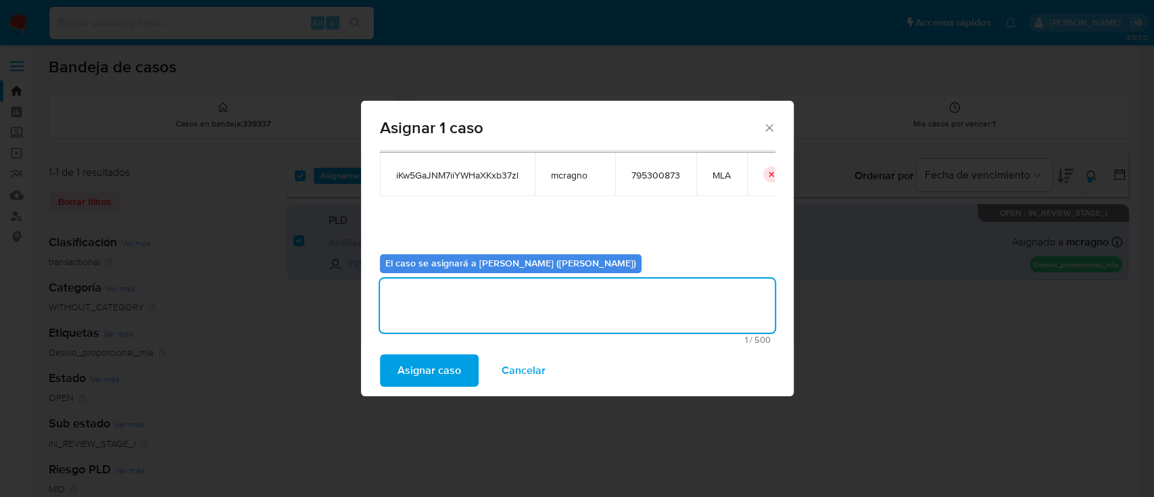
click at [427, 369] on span "Asignar caso" at bounding box center [429, 371] width 64 height 30
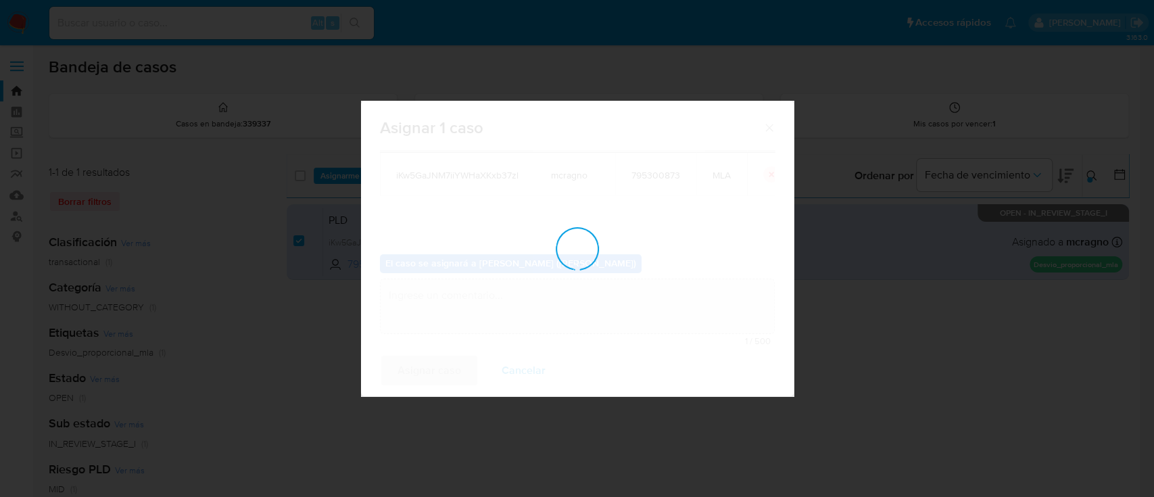
checkbox input "false"
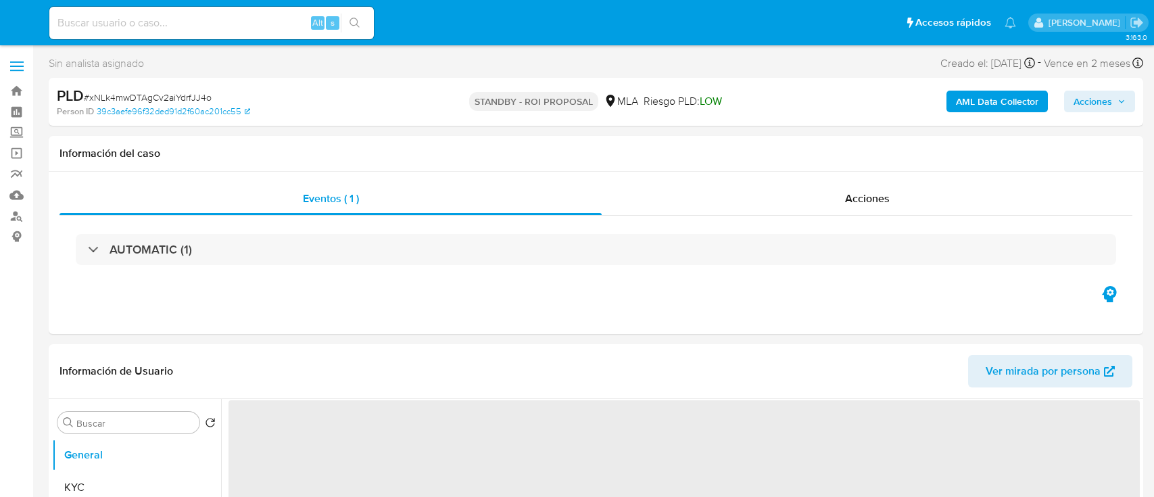
select select "10"
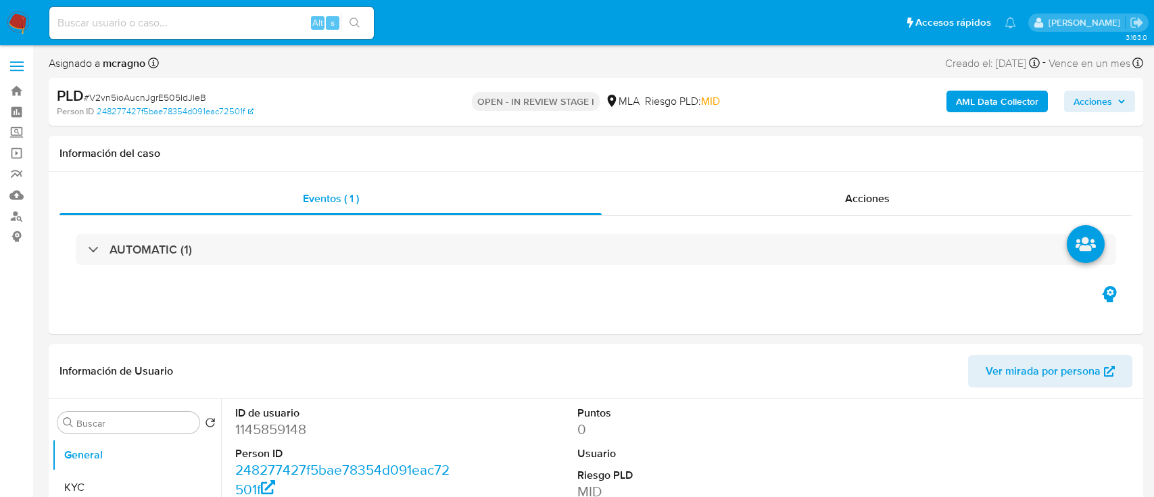
select select "10"
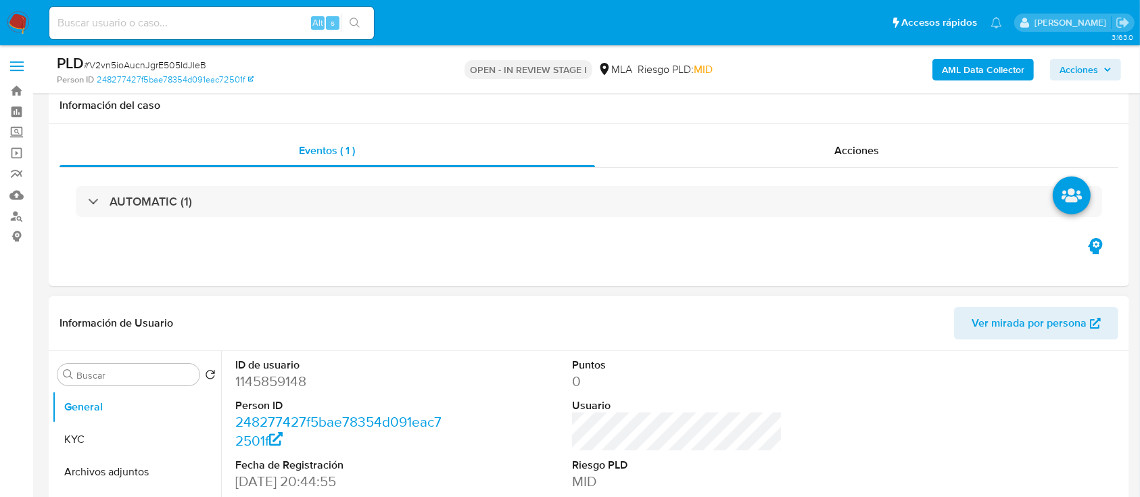
scroll to position [631, 0]
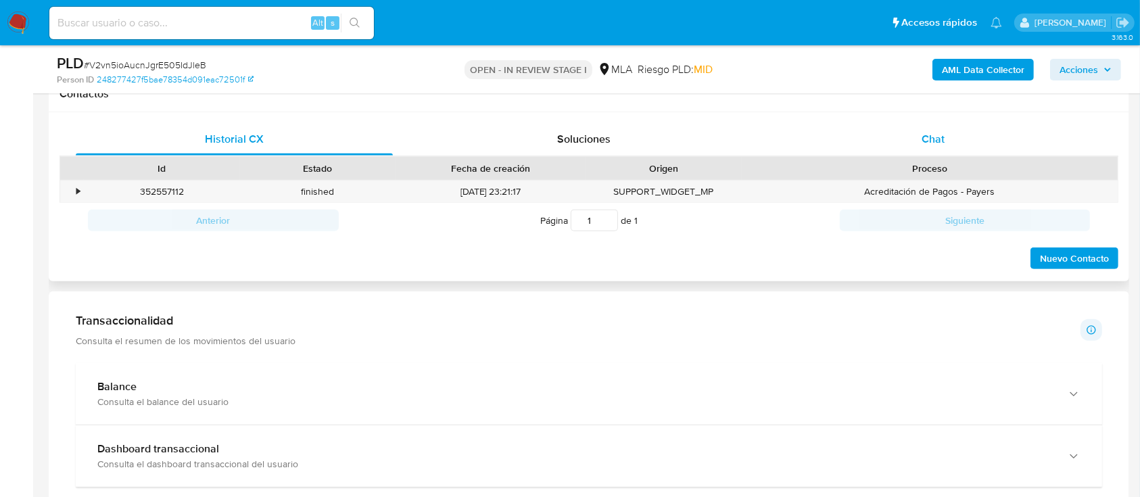
click at [977, 127] on div "Chat" at bounding box center [933, 139] width 317 height 32
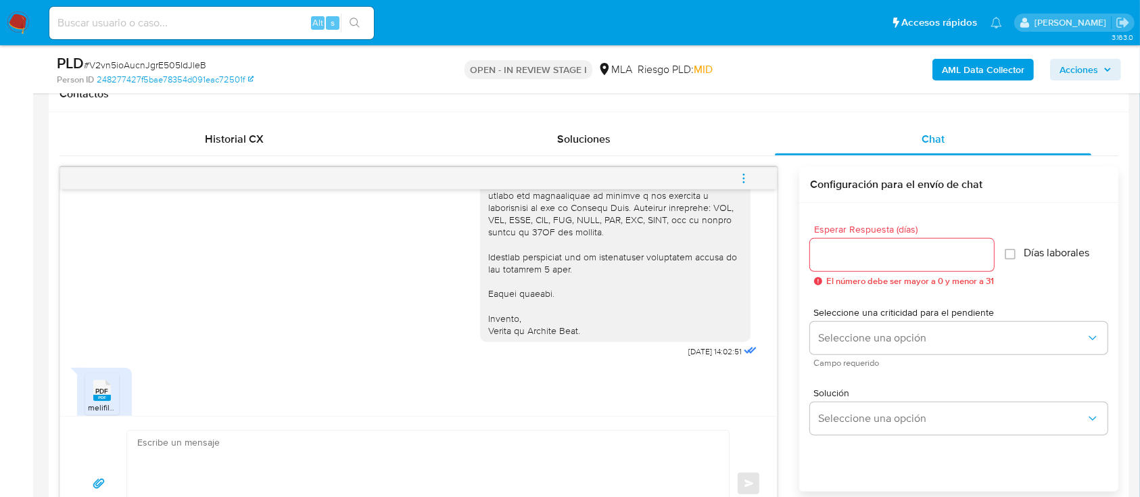
scroll to position [1536, 0]
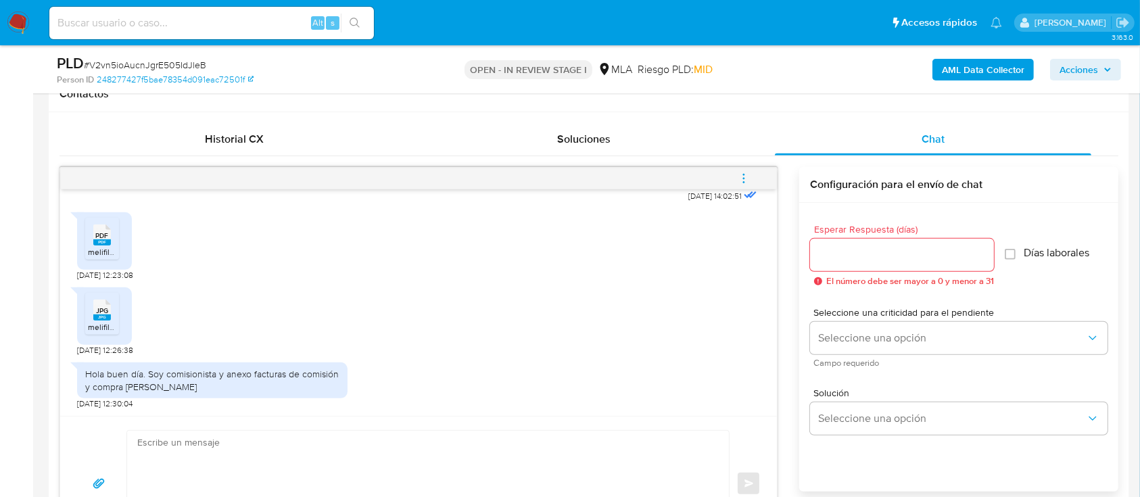
click at [100, 243] on rect at bounding box center [102, 242] width 18 height 6
click at [103, 315] on rect at bounding box center [102, 317] width 18 height 6
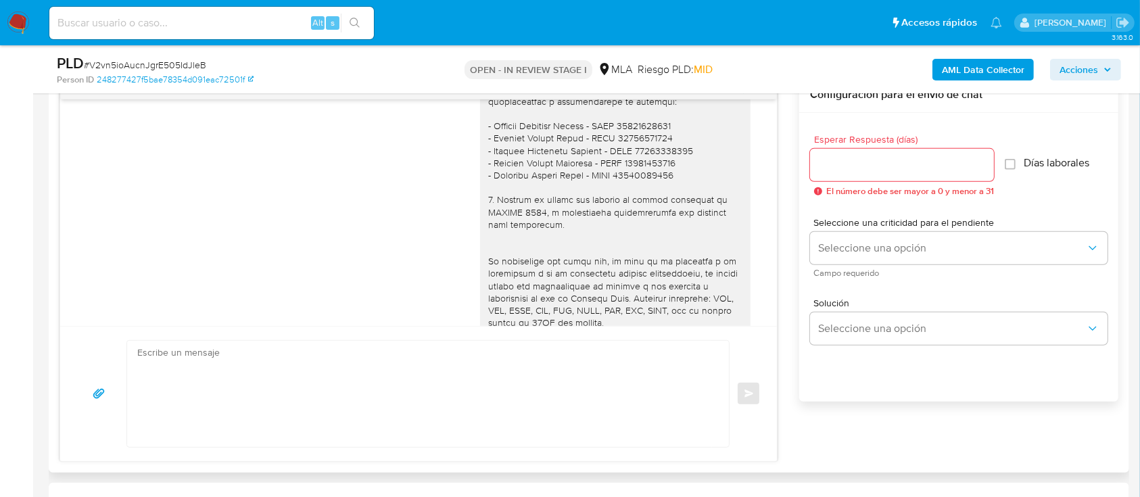
scroll to position [905, 0]
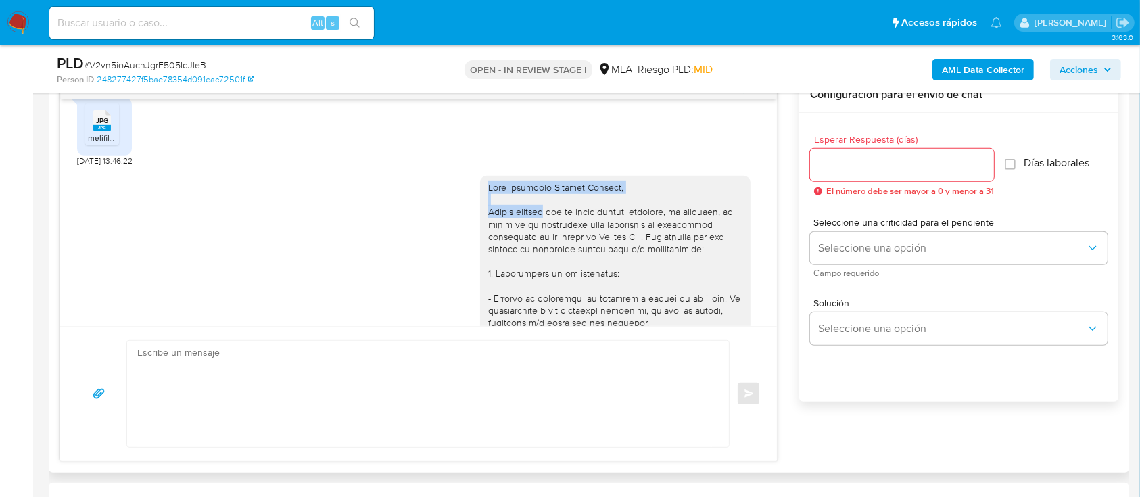
drag, startPoint x: 470, startPoint y: 209, endPoint x: 539, endPoint y: 235, distance: 72.9
click at [539, 235] on div at bounding box center [615, 439] width 270 height 527
copy div "Hola Feliciano Gabriel Morales, Muchas gracias"
click at [501, 354] on textarea at bounding box center [424, 394] width 574 height 106
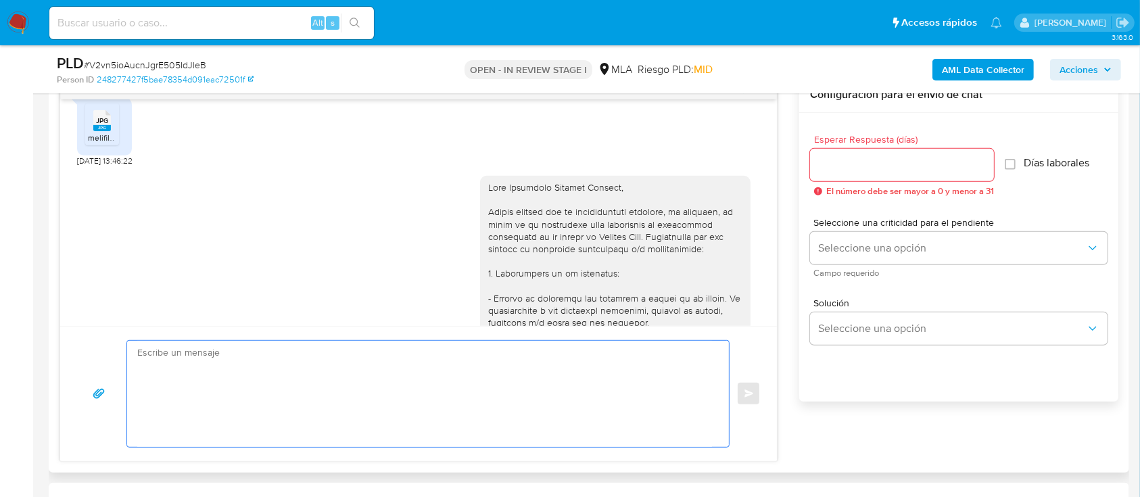
paste textarea "Hola Feliciano Gabriel Morales, Muchas gracias"
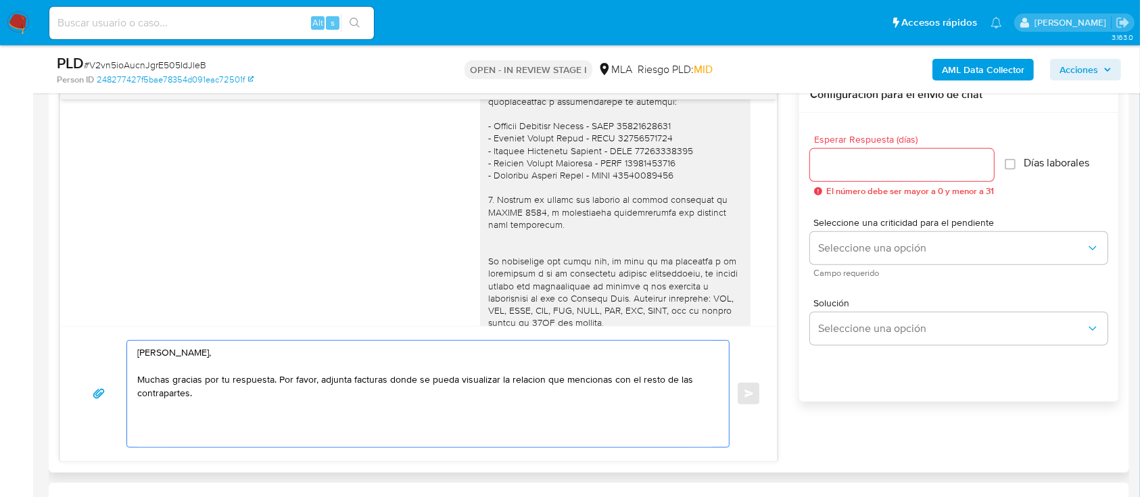
scroll to position [1356, 0]
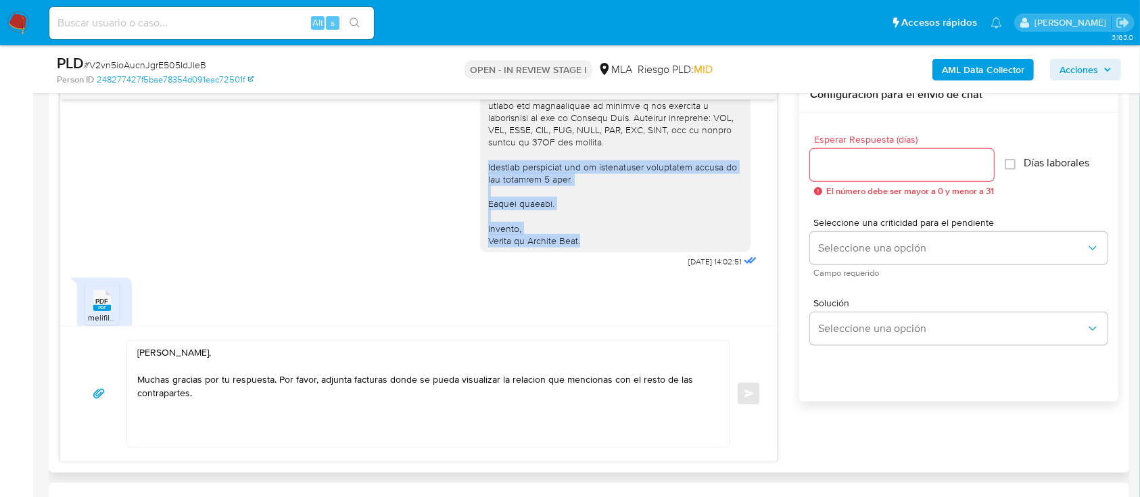
drag, startPoint x: 587, startPoint y: 270, endPoint x: 467, endPoint y: 195, distance: 141.6
copy div "Quedamos aguardando por la información solicitada dentro de los próximos 2 días…"
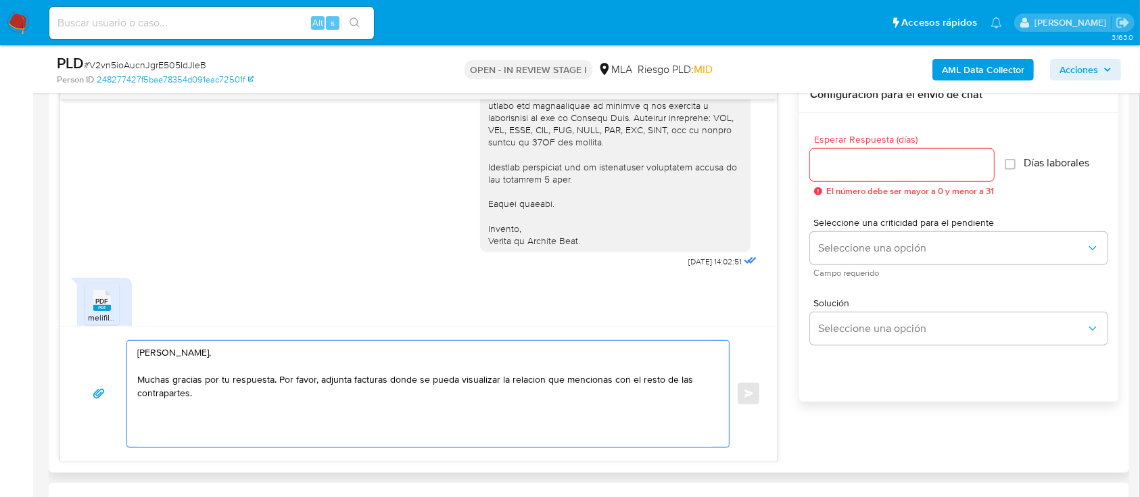
click at [339, 418] on textarea "Hola Feliciano Gabriel Morales, Muchas gracias por tu respuesta. Por favor, adj…" at bounding box center [424, 394] width 574 height 106
paste textarea "Quedamos aguardando por la información solicitada dentro de los próximos 2 días…"
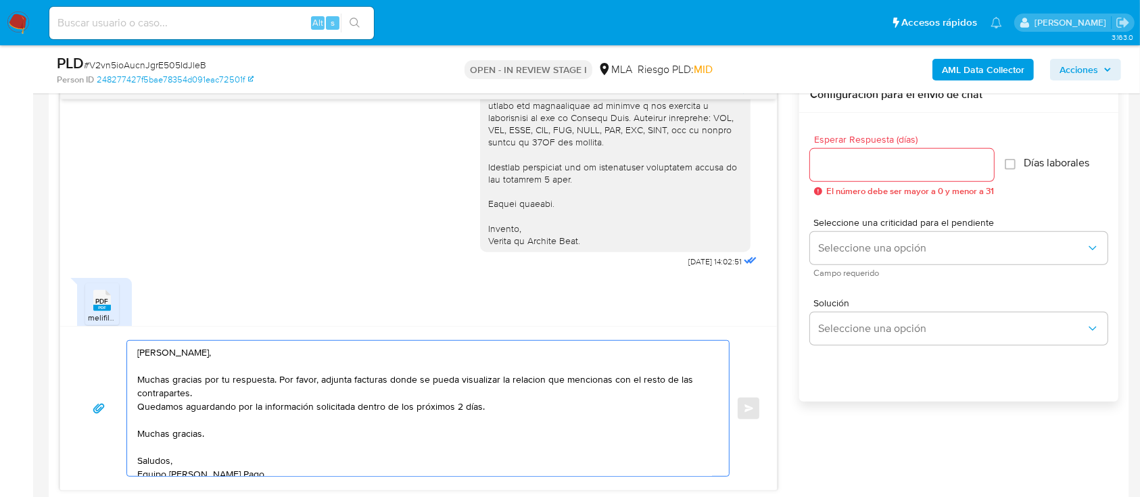
scroll to position [7, 0]
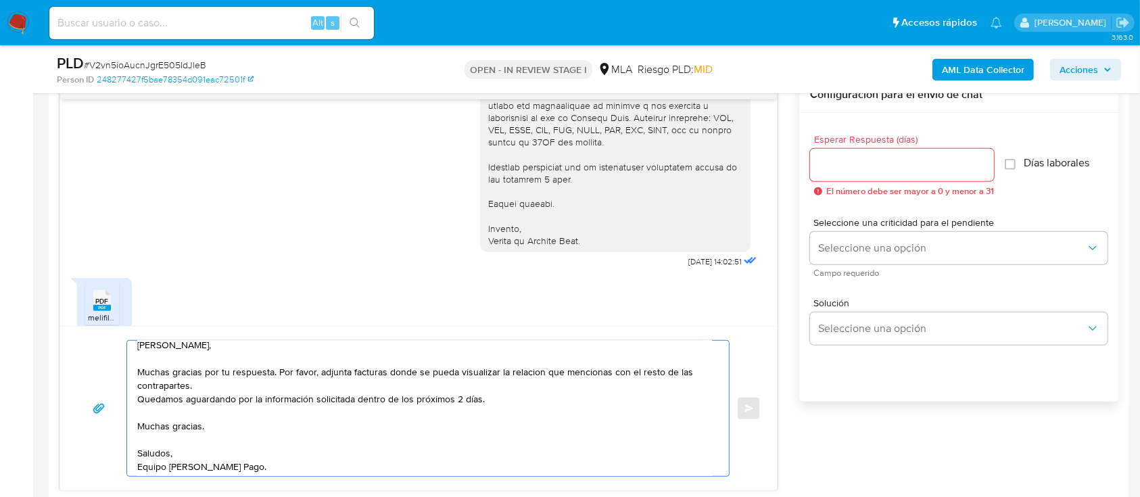
click at [333, 376] on textarea "Hola Feliciano Gabriel Morales, Muchas gracias por tu respuesta. Por favor, adj…" at bounding box center [424, 408] width 574 height 135
click at [331, 381] on textarea "Hola Feliciano Gabriel Morales, Muchas gracias por tu respuesta. Por favor, adj…" at bounding box center [424, 408] width 574 height 135
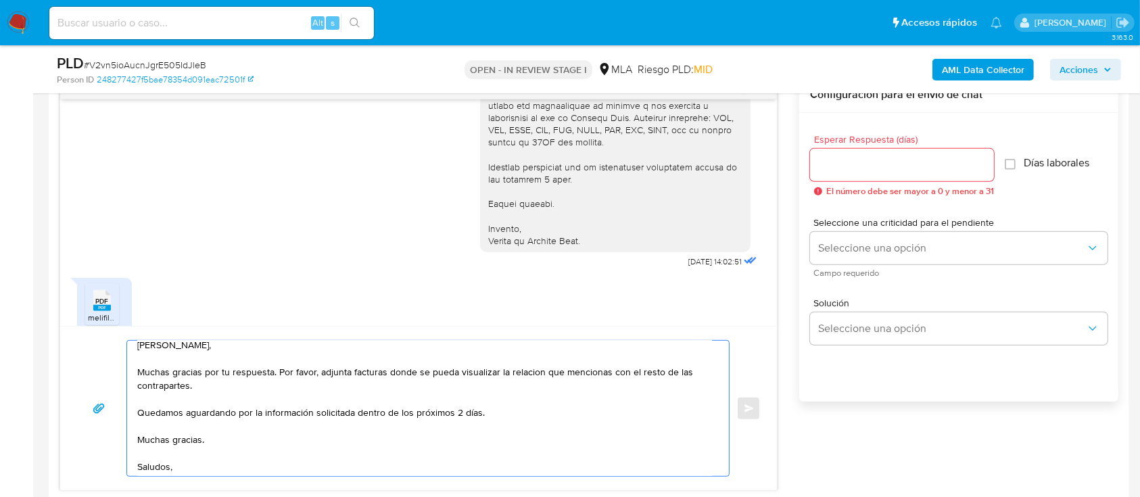
type textarea "Hola Feliciano Gabriel Morales, Muchas gracias por tu respuesta. Por favor, adj…"
click at [855, 166] on input "Esperar Respuesta (días)" at bounding box center [902, 165] width 184 height 18
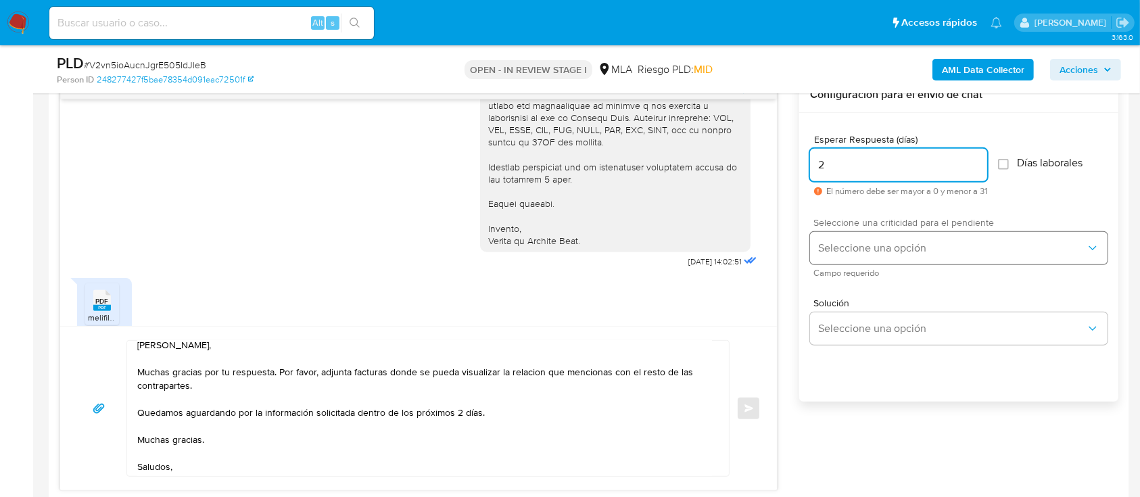
type input "2"
click at [876, 251] on span "Seleccione una opción" at bounding box center [952, 248] width 268 height 14
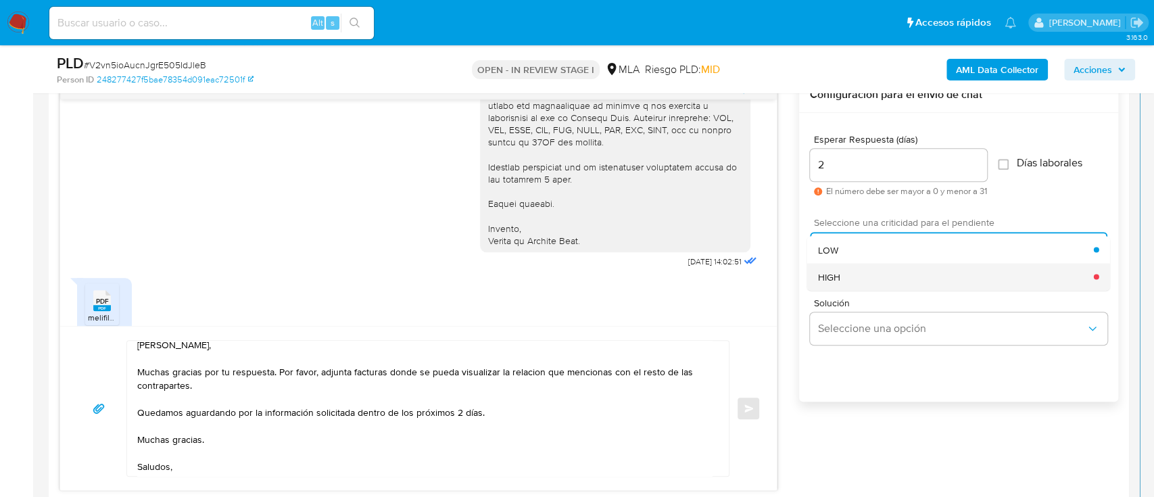
click at [865, 276] on div "HIGH" at bounding box center [956, 276] width 276 height 27
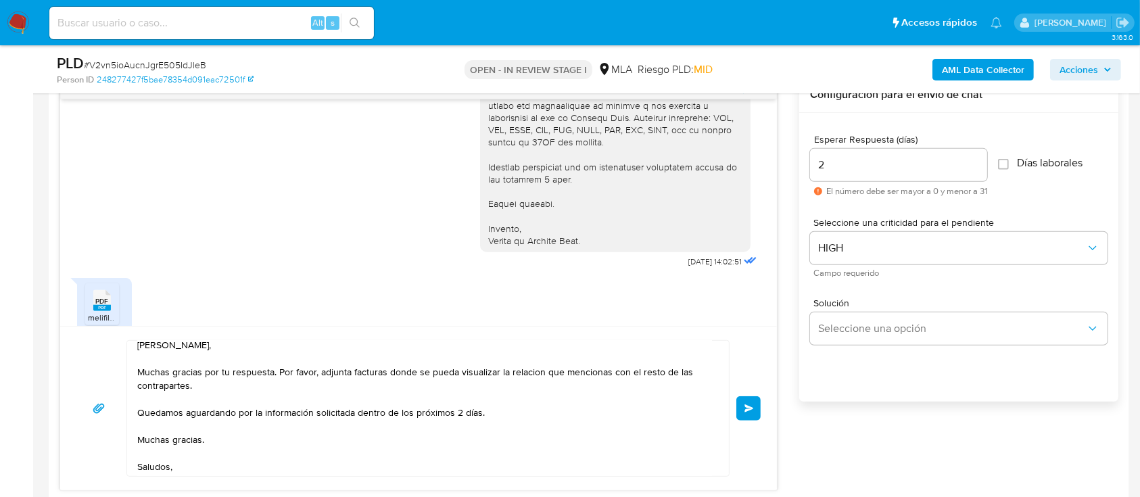
click at [748, 401] on button "Enviar" at bounding box center [748, 408] width 24 height 24
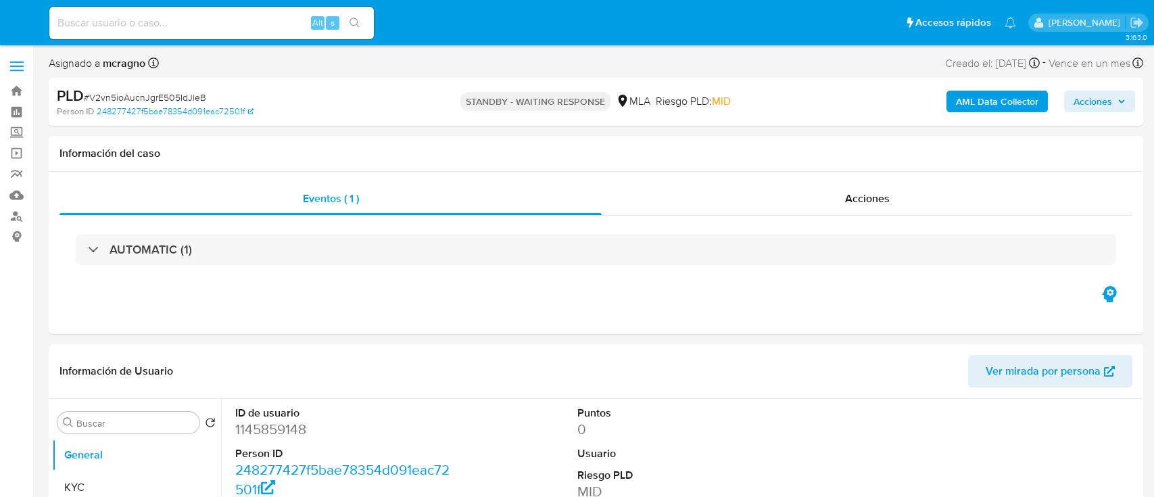
select select "10"
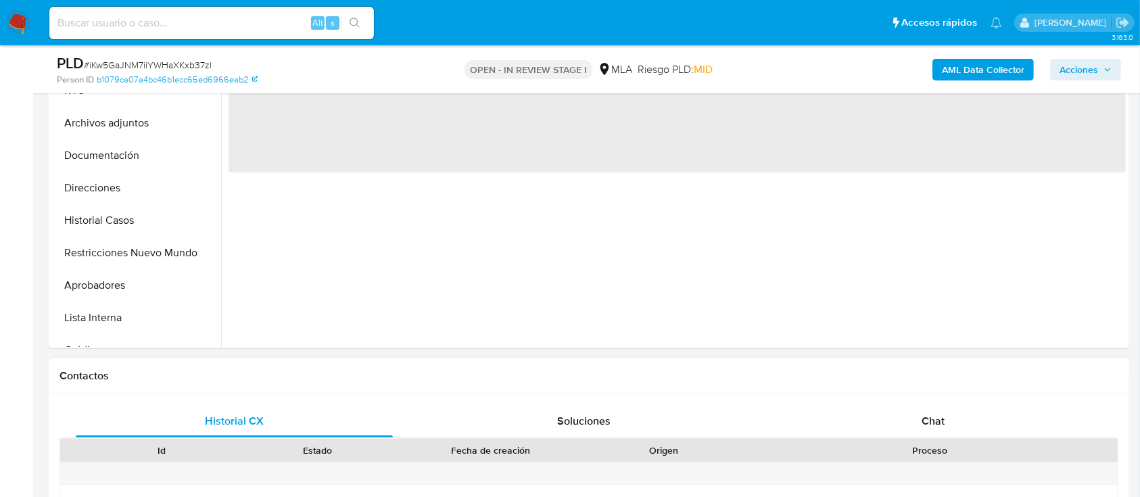
scroll to position [541, 0]
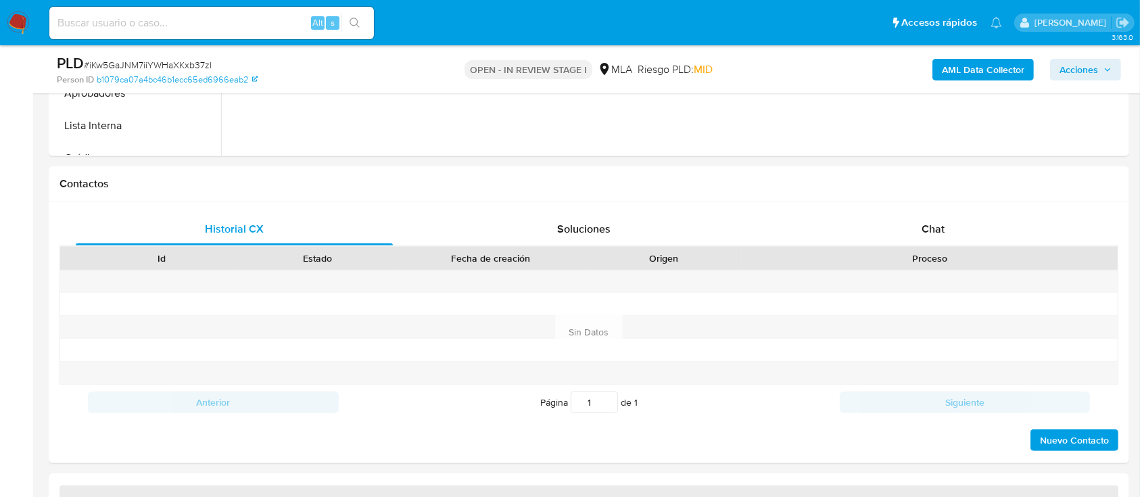
select select "10"
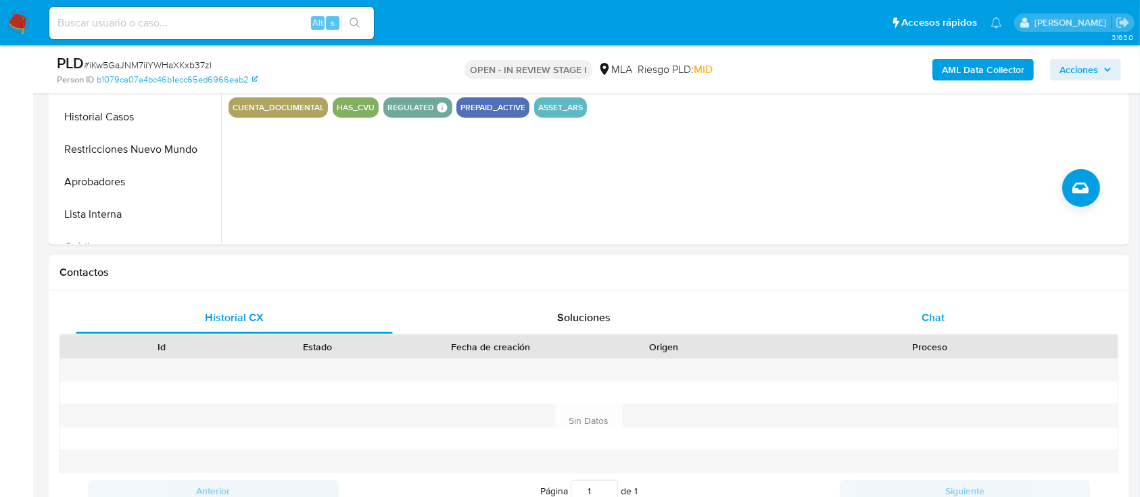
scroll to position [450, 0]
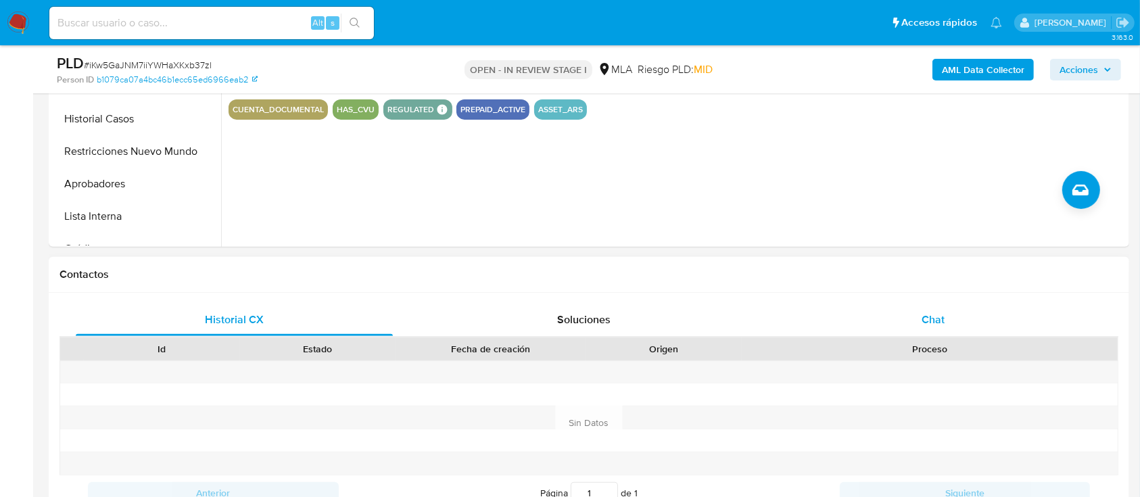
click at [937, 323] on span "Chat" at bounding box center [932, 320] width 23 height 16
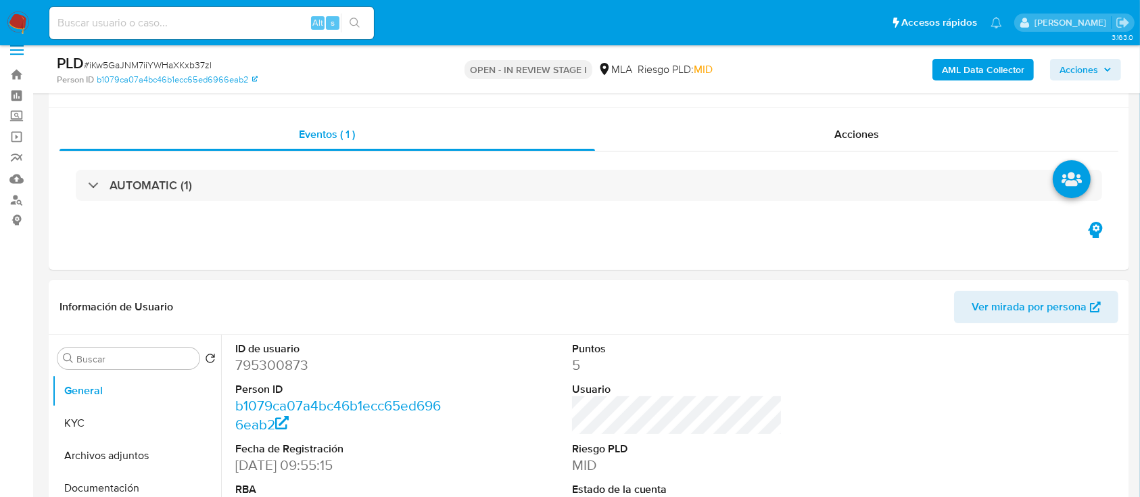
scroll to position [637, 0]
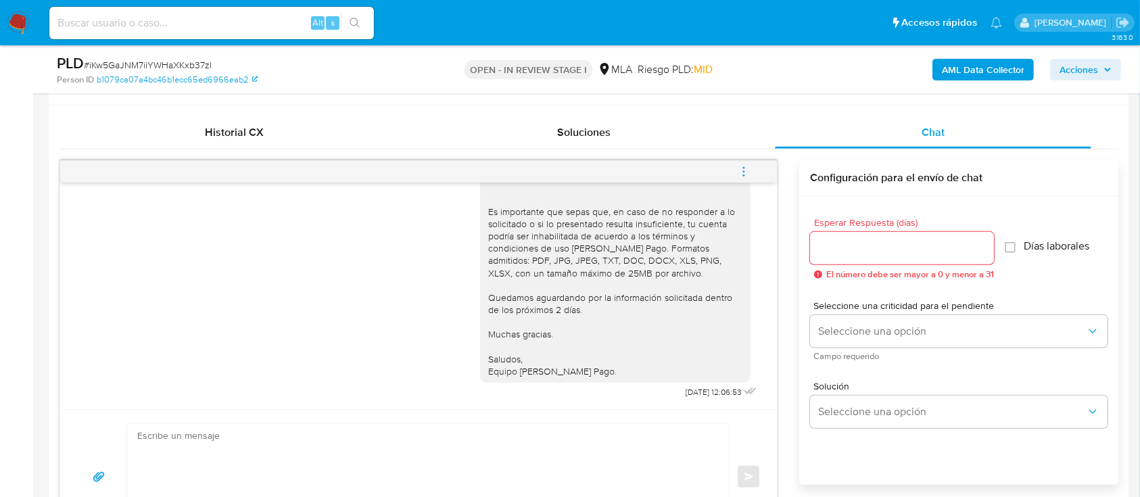
click at [361, 426] on textarea at bounding box center [424, 477] width 574 height 106
paste textarea "Hola XXX, Al analizar tu caso se encontraron algunas inconsistencias, por este …"
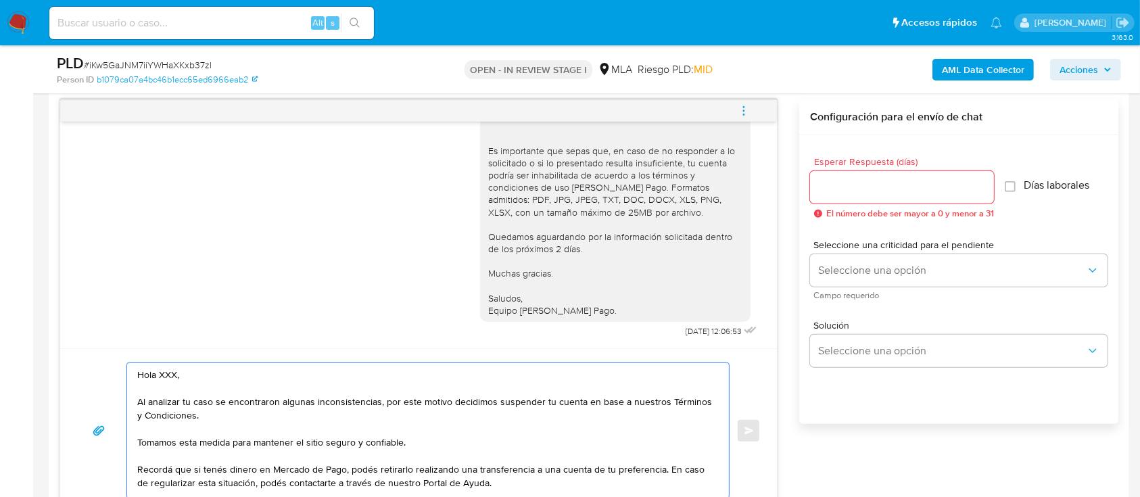
scroll to position [0, 0]
click at [250, 381] on textarea "Hola XXX, Al analizar tu caso se encontraron algunas inconsistencias, por este …" at bounding box center [424, 430] width 574 height 135
type textarea "Hola, Al analizar tu caso se encontraron algunas inconsistencias, por este moti…"
click at [843, 198] on div at bounding box center [902, 187] width 184 height 32
click at [848, 187] on input "Esperar Respuesta (días)" at bounding box center [902, 187] width 184 height 18
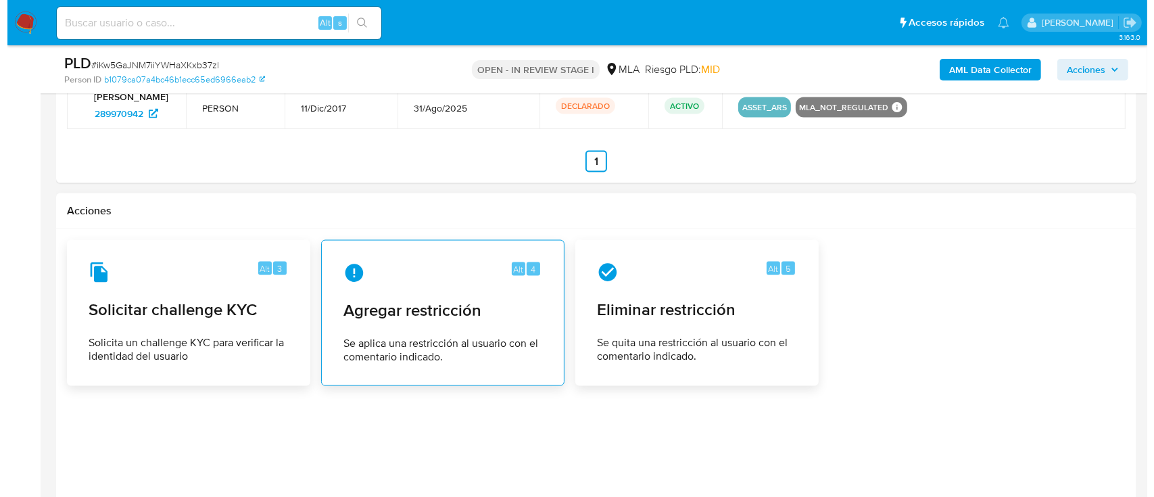
scroll to position [2057, 0]
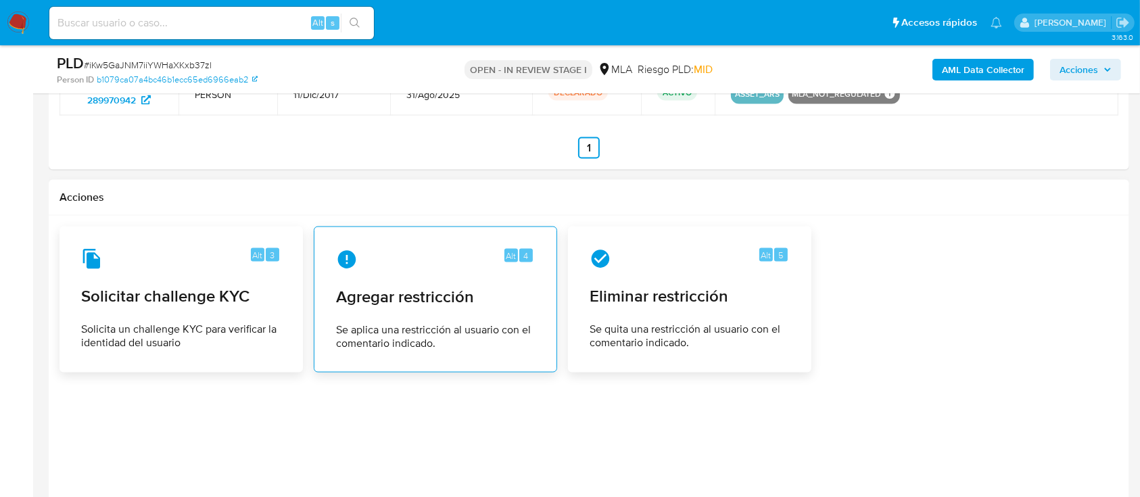
type input "0"
click at [424, 278] on div "Alt 4 Agregar restricción Se aplica una restricción al usuario con el comentari…" at bounding box center [435, 299] width 220 height 123
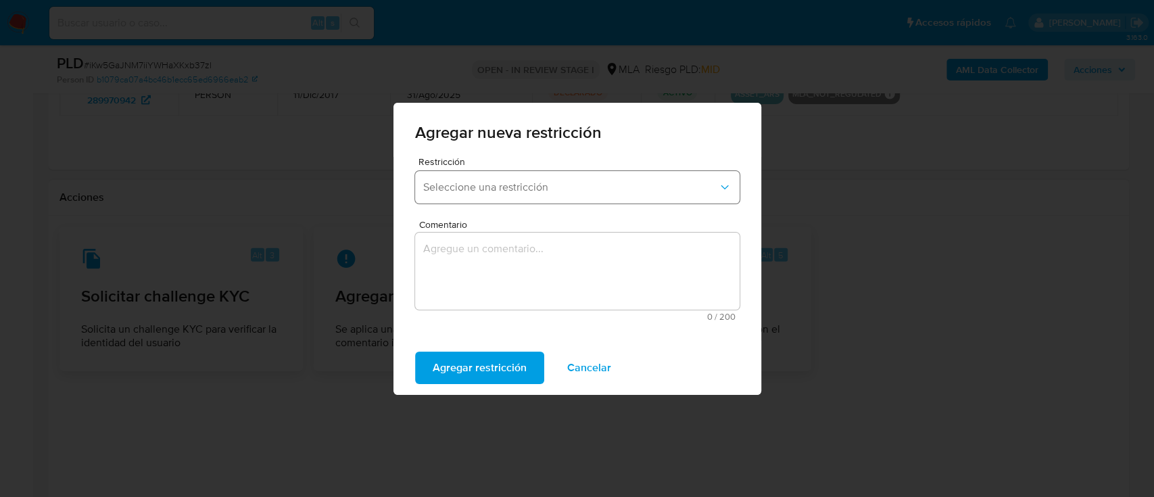
click at [526, 194] on button "Seleccione una restricción" at bounding box center [577, 187] width 324 height 32
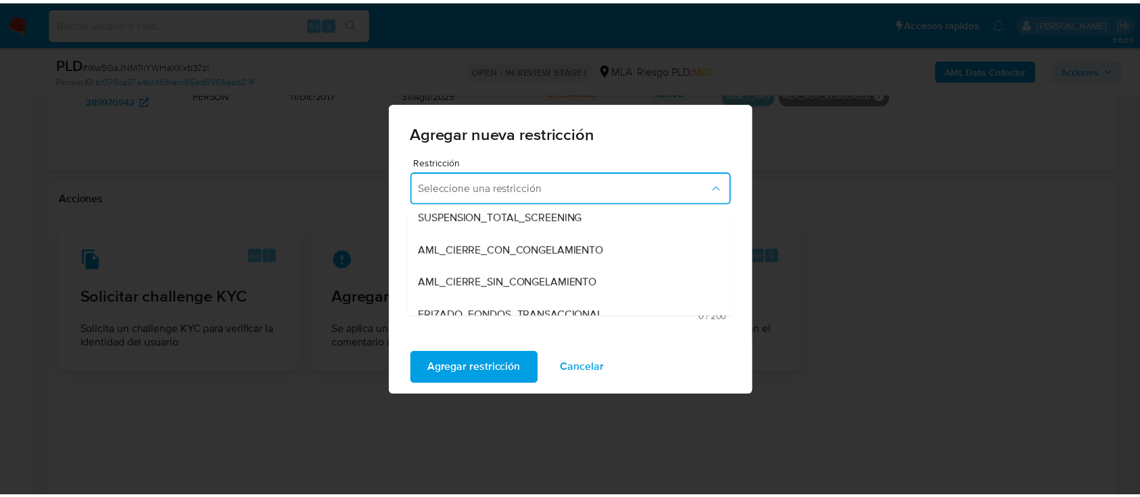
scroll to position [180, 0]
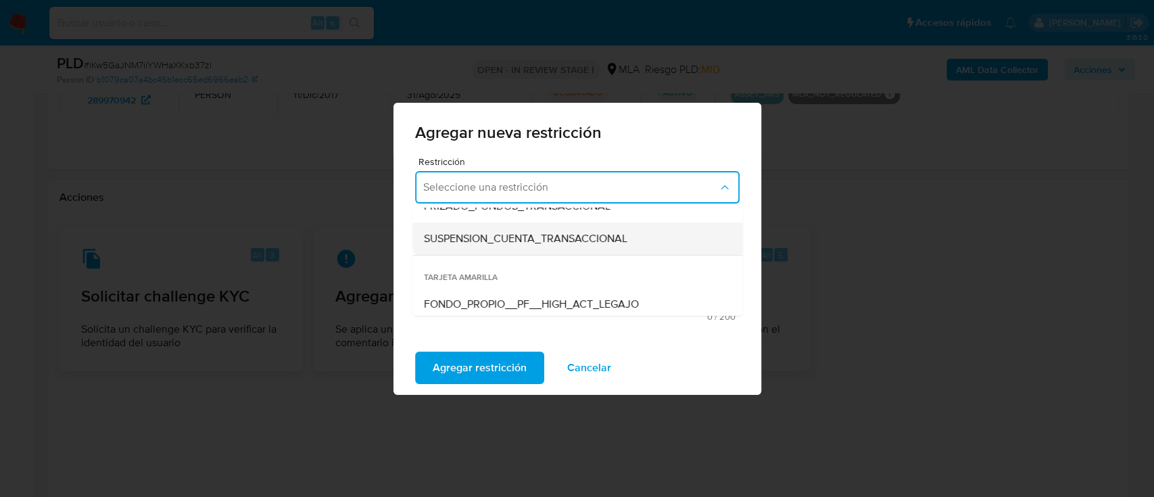
click at [552, 249] on div "SUSPENSION_CUENTA_TRANSACCIONAL" at bounding box center [573, 238] width 300 height 32
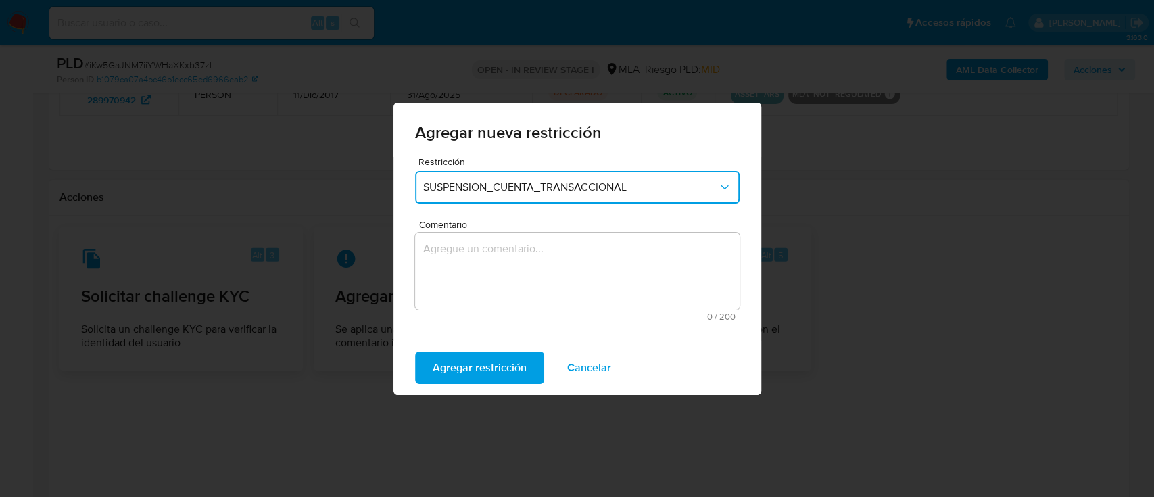
click at [562, 267] on textarea "Comentario" at bounding box center [577, 270] width 324 height 77
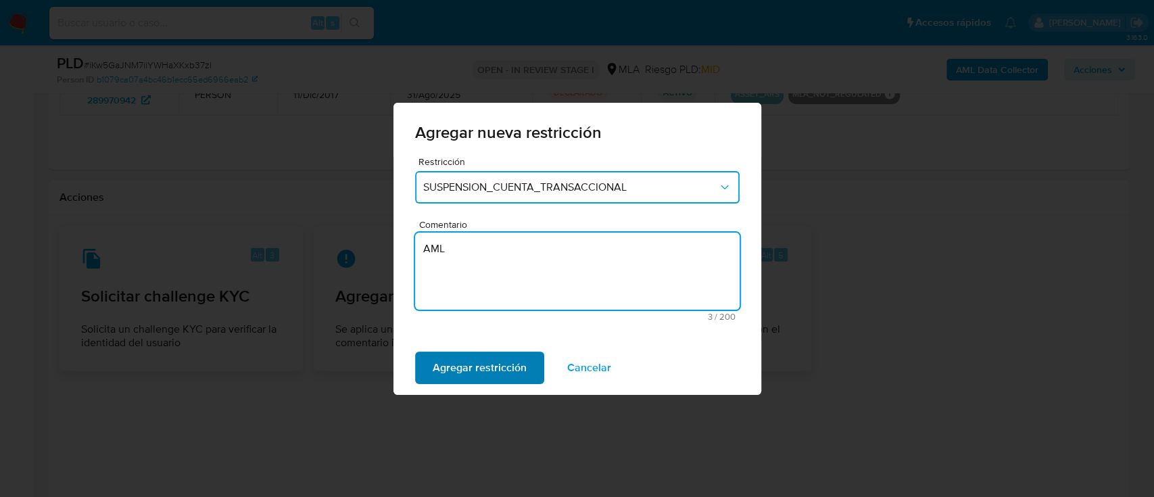
type textarea "AML"
click at [452, 369] on span "Agregar restricción" at bounding box center [480, 368] width 94 height 30
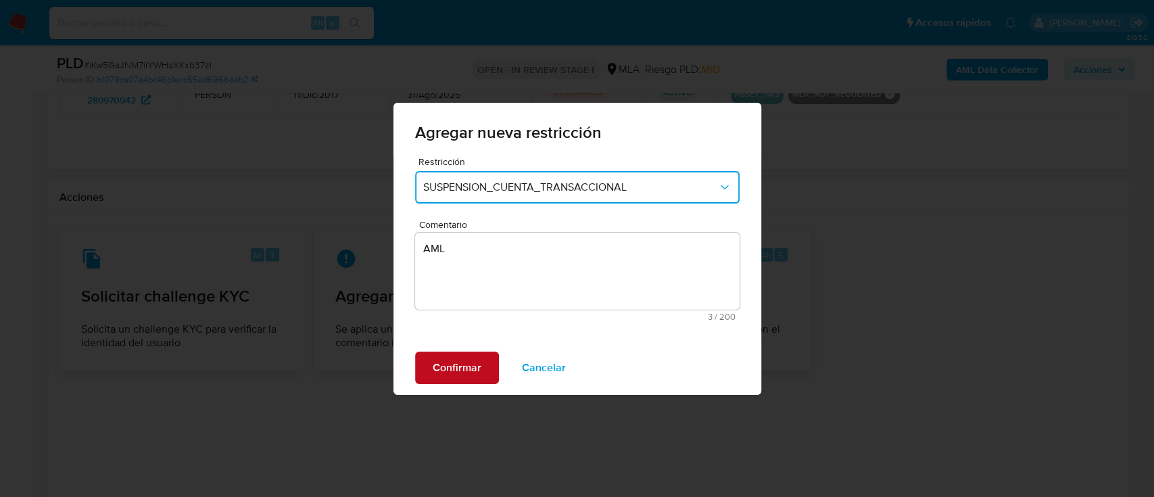
click at [458, 370] on span "Confirmar" at bounding box center [457, 368] width 49 height 30
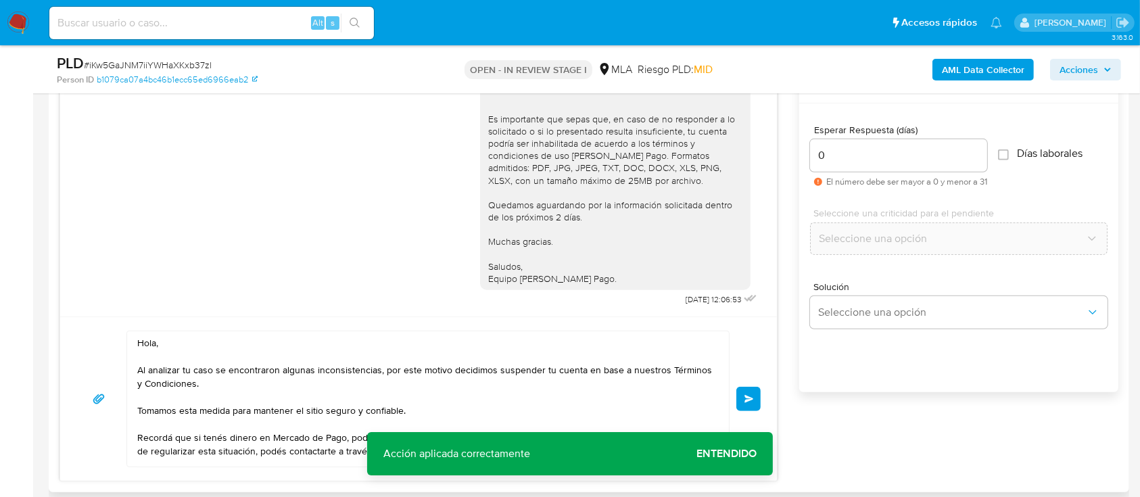
scroll to position [866, 0]
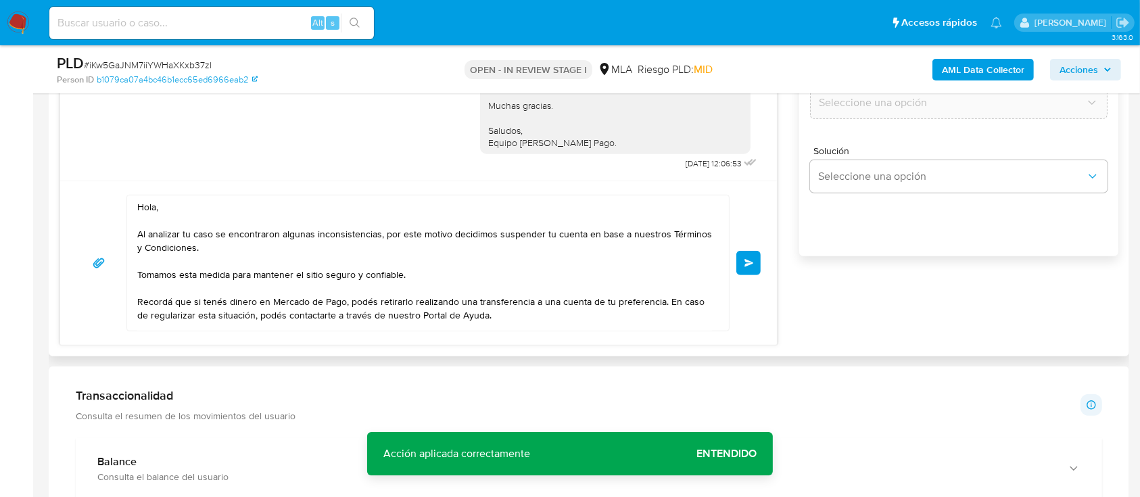
click at [752, 266] on button "Enviar" at bounding box center [748, 263] width 24 height 24
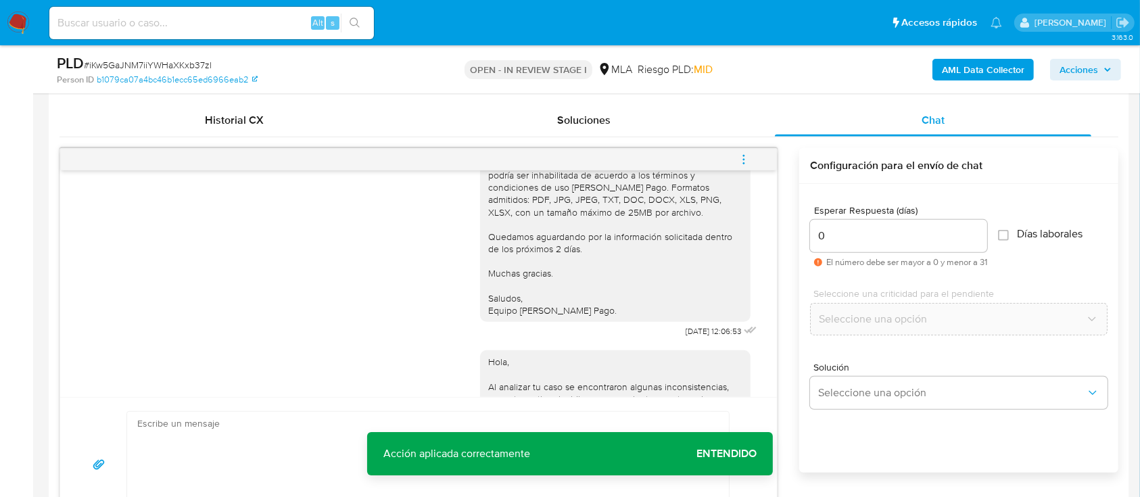
scroll to position [1494, 0]
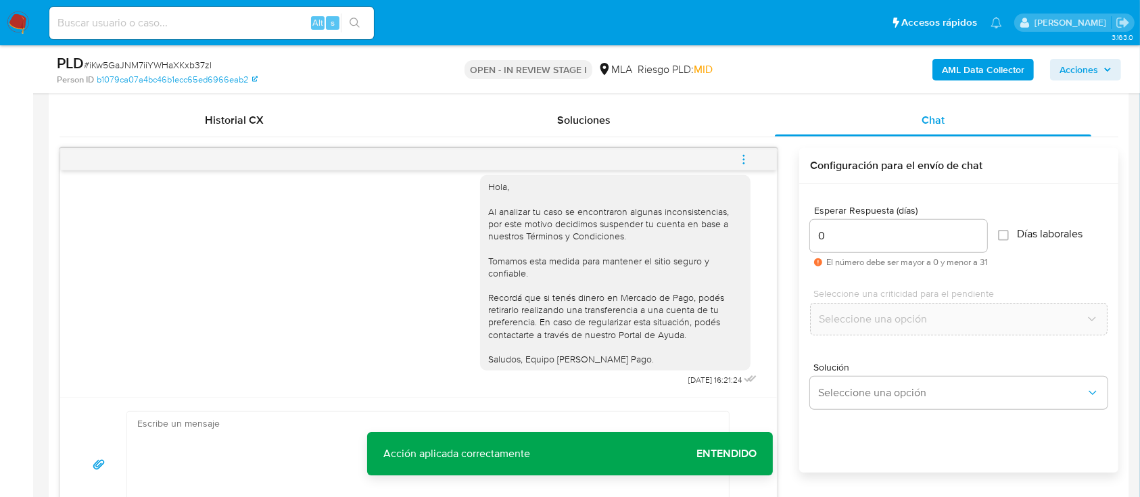
click at [748, 154] on icon "menu-action" at bounding box center [743, 159] width 12 height 12
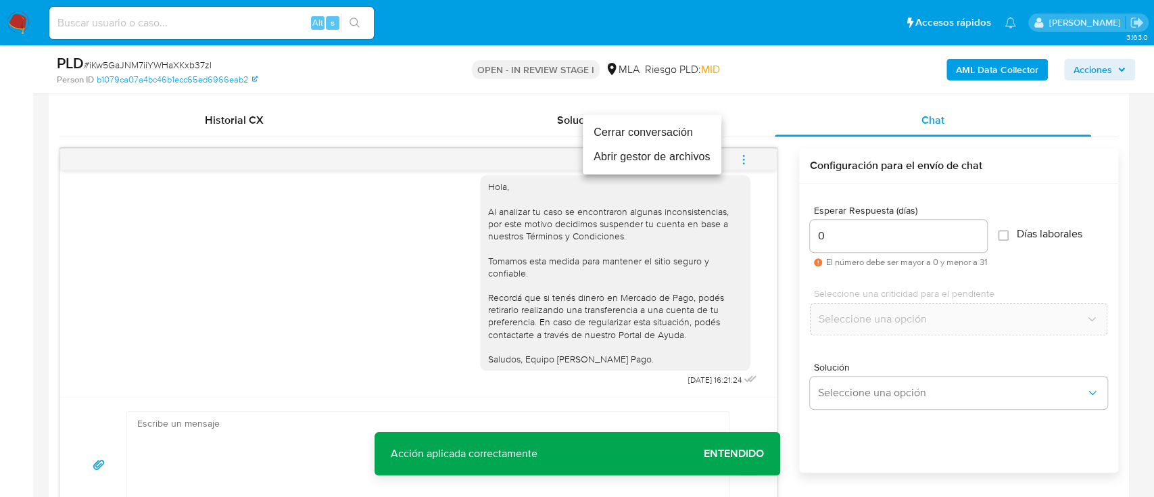
click at [663, 130] on li "Cerrar conversación" at bounding box center [652, 132] width 139 height 24
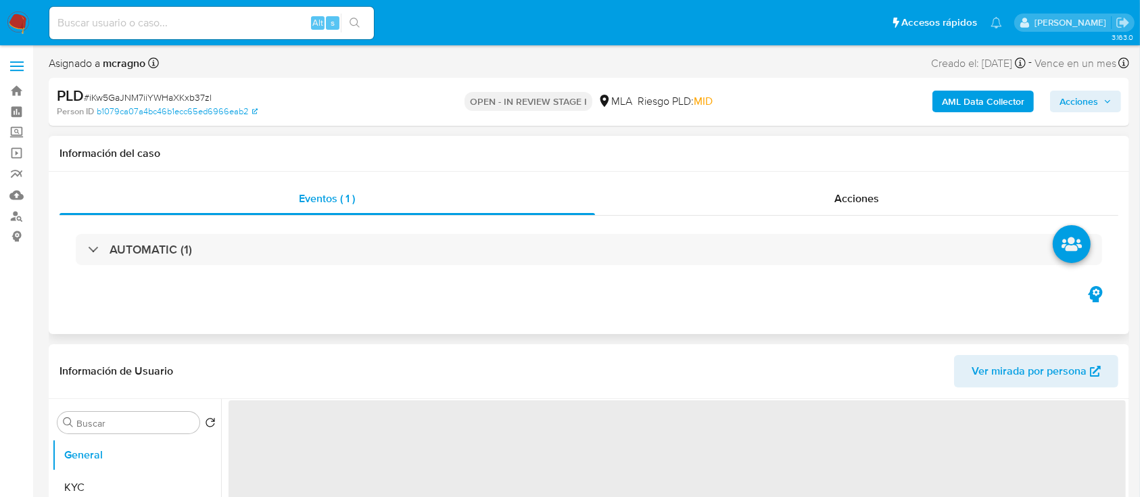
select select "10"
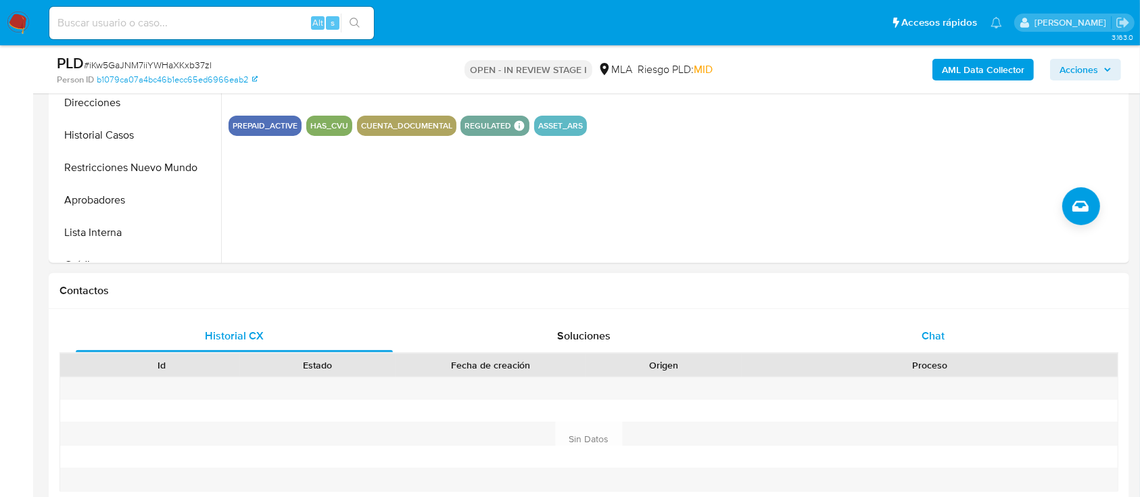
scroll to position [450, 0]
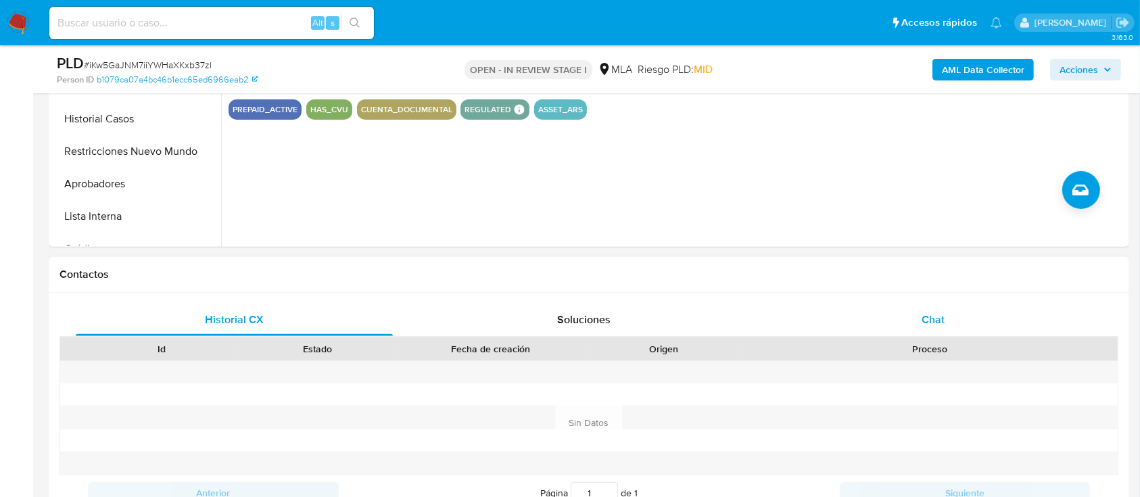
click at [998, 318] on div "Chat" at bounding box center [933, 319] width 317 height 32
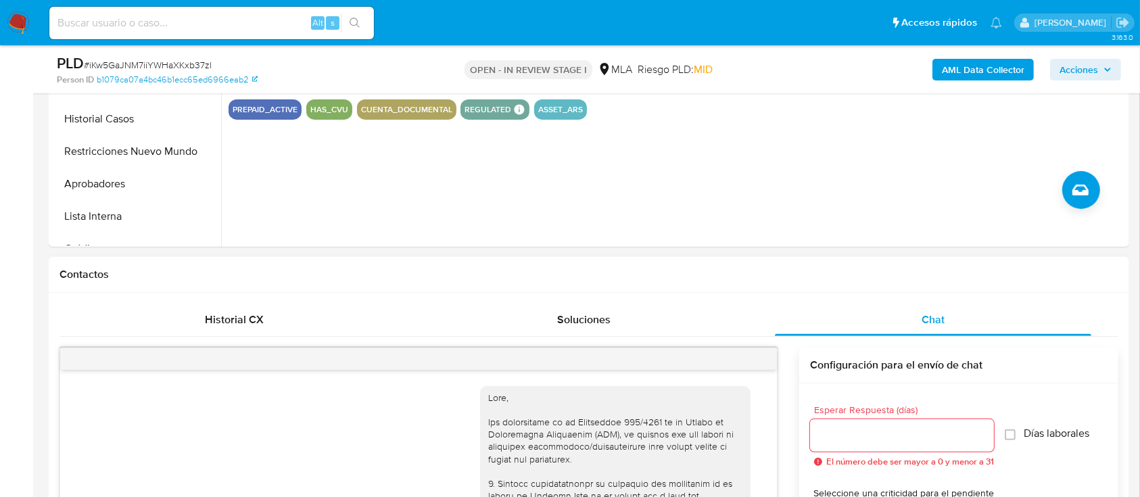
scroll to position [1494, 0]
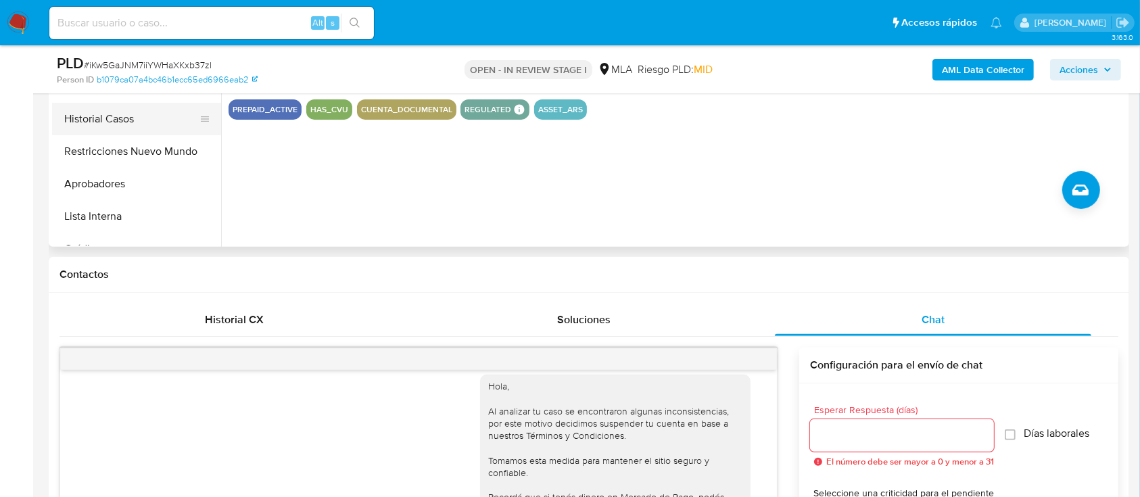
click at [106, 131] on button "Historial Casos" at bounding box center [131, 119] width 158 height 32
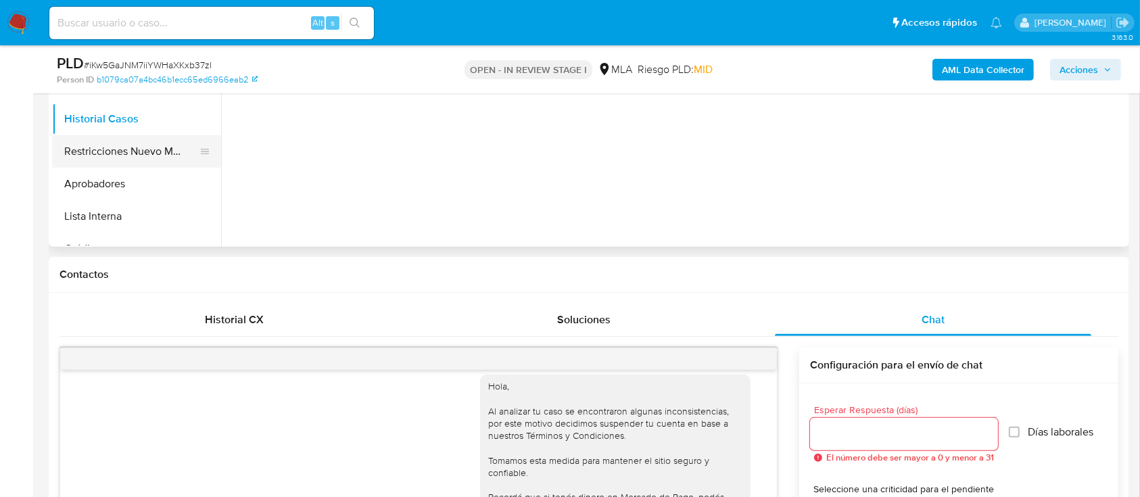
click at [147, 146] on button "Restricciones Nuevo Mundo" at bounding box center [131, 151] width 158 height 32
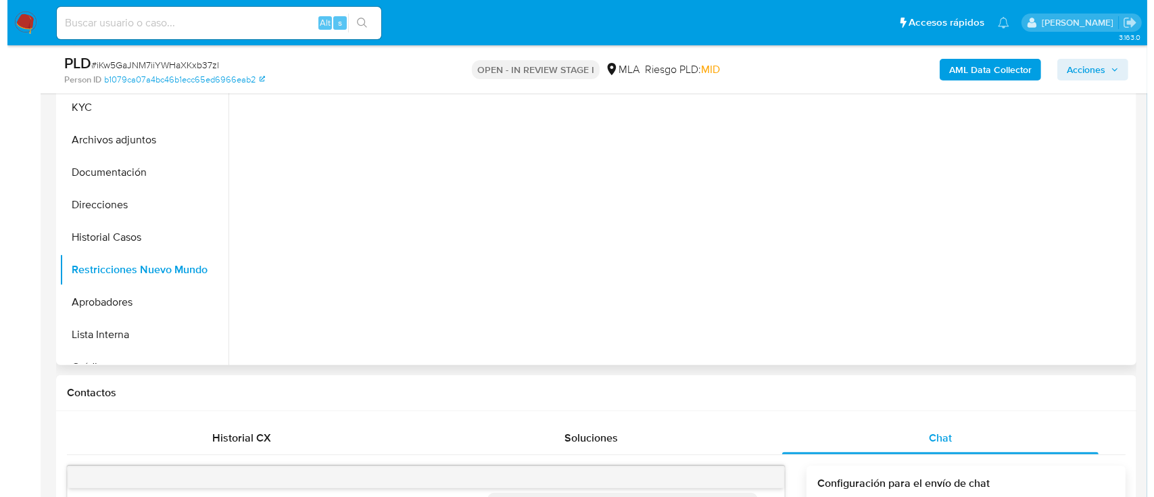
scroll to position [270, 0]
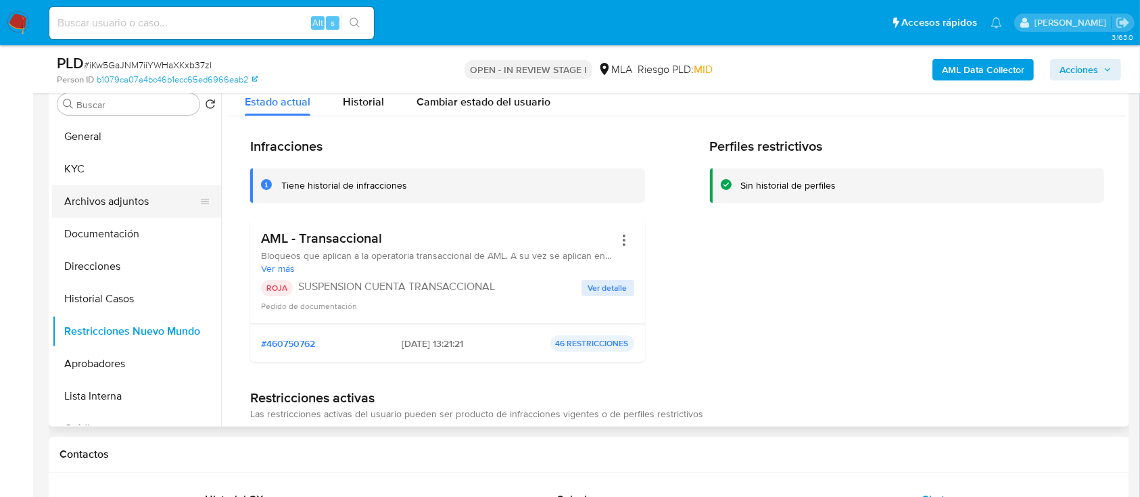
click at [126, 191] on button "Archivos adjuntos" at bounding box center [131, 201] width 158 height 32
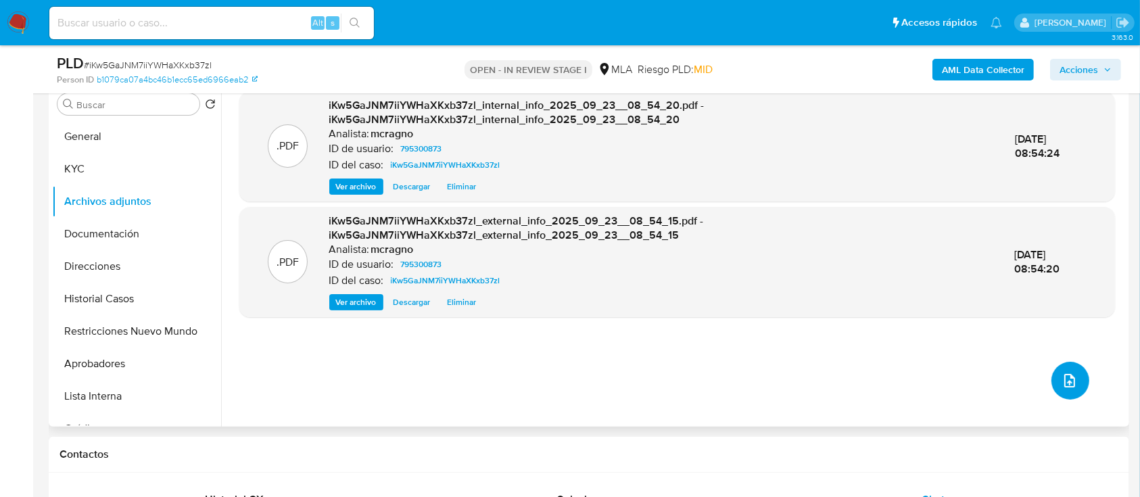
click at [1075, 375] on button "upload-file" at bounding box center [1070, 381] width 38 height 38
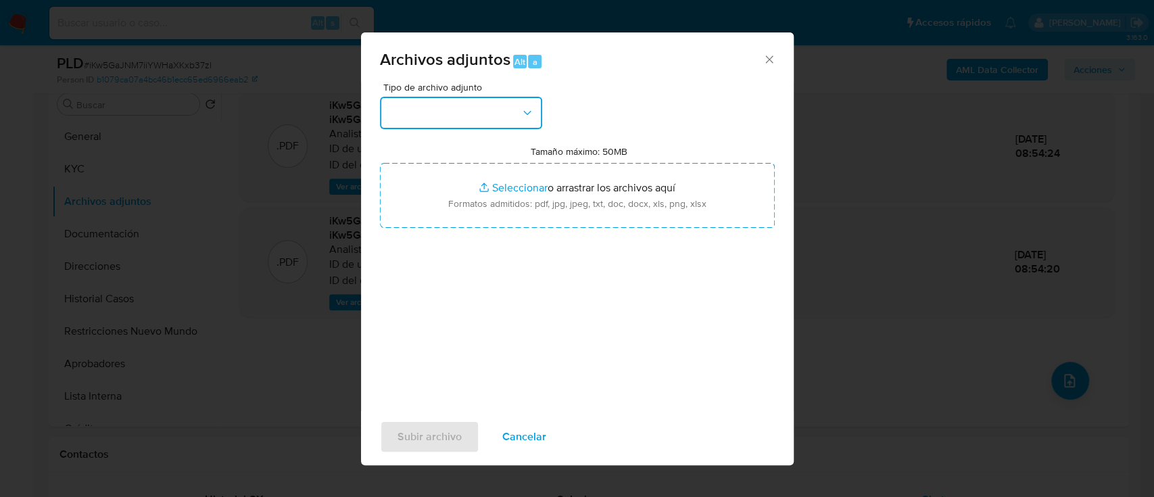
click at [508, 113] on button "button" at bounding box center [461, 113] width 162 height 32
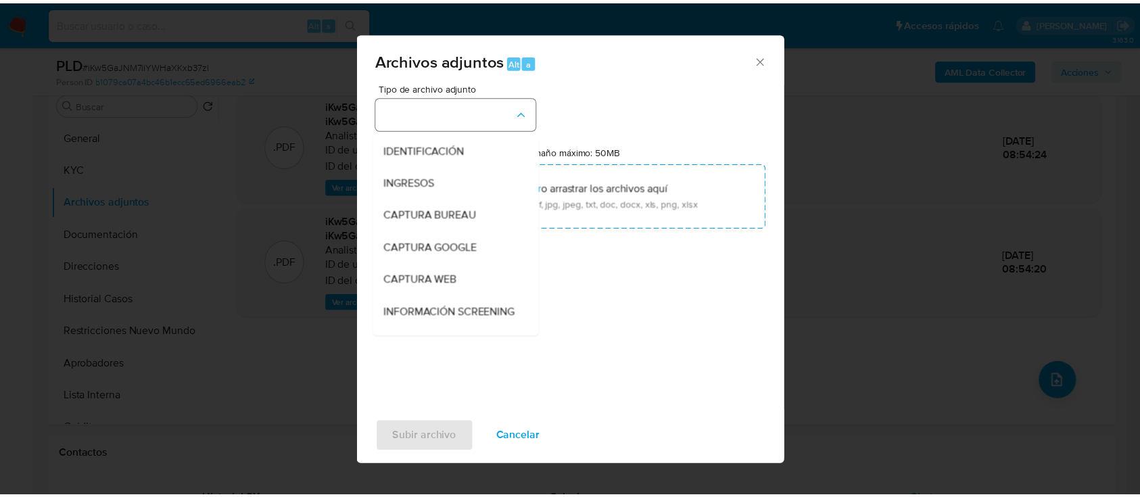
scroll to position [180, 0]
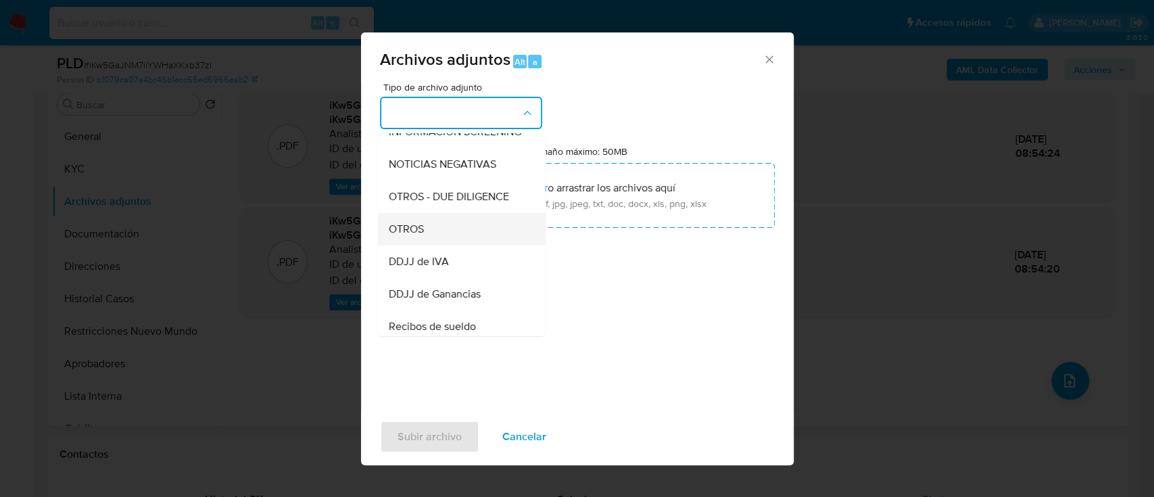
click at [401, 236] on span "OTROS" at bounding box center [405, 229] width 35 height 14
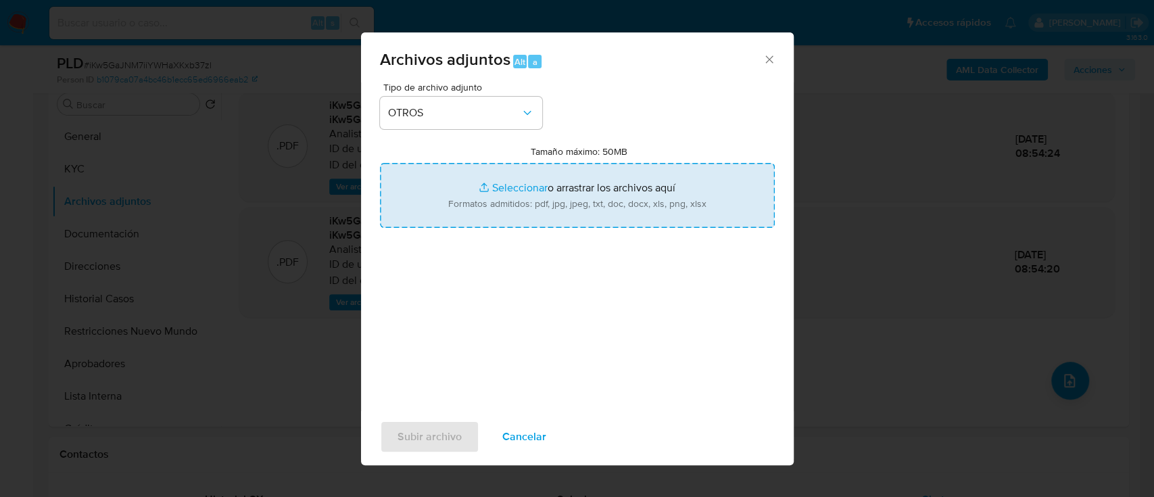
click at [553, 193] on input "Tamaño máximo: 50MB Seleccionar archivos" at bounding box center [577, 195] width 395 height 65
type input "C:\fakepath\795300873 - Movimientos.xlsx"
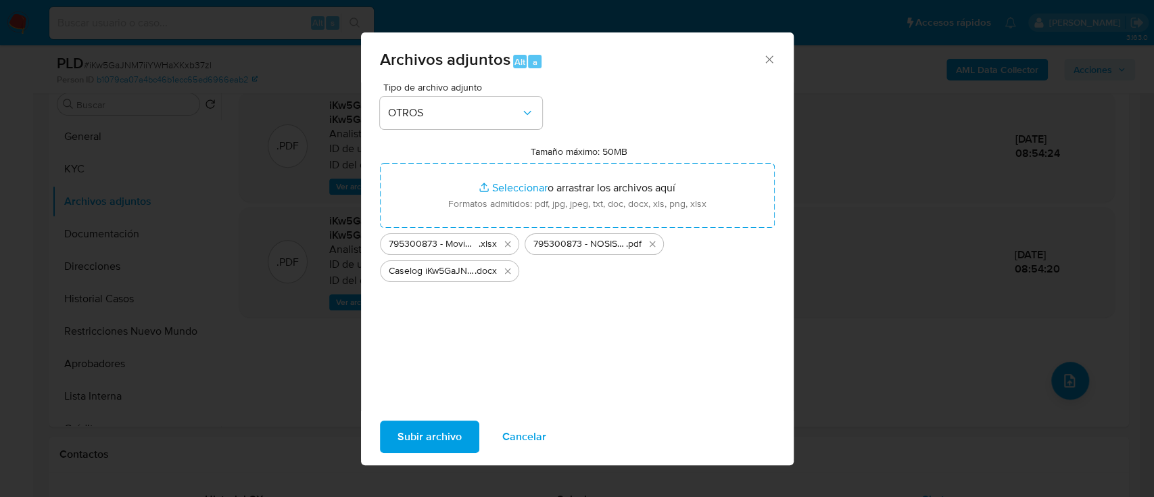
click at [430, 449] on span "Subir archivo" at bounding box center [429, 437] width 64 height 30
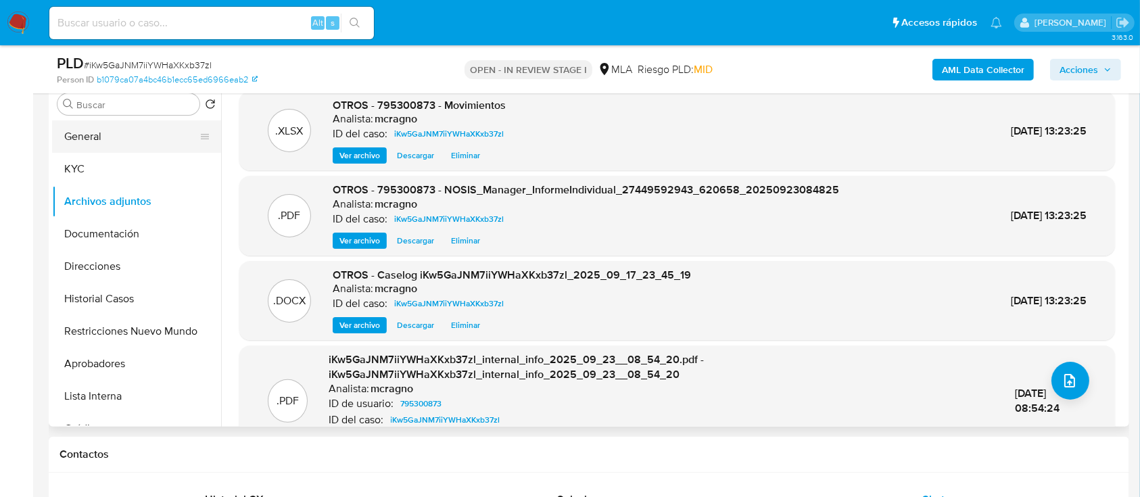
click at [145, 130] on button "General" at bounding box center [131, 136] width 158 height 32
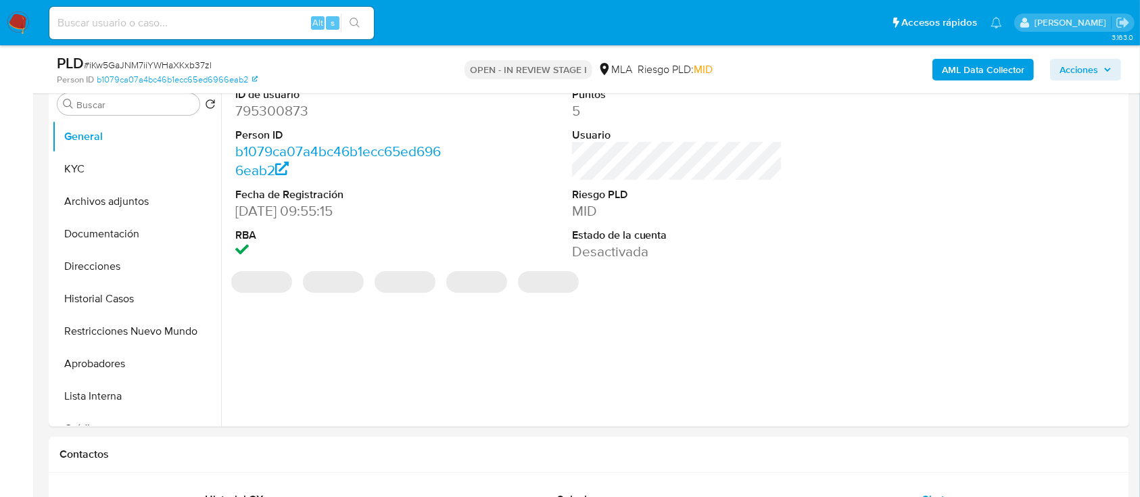
click at [1106, 63] on span "Acciones" at bounding box center [1085, 69] width 52 height 19
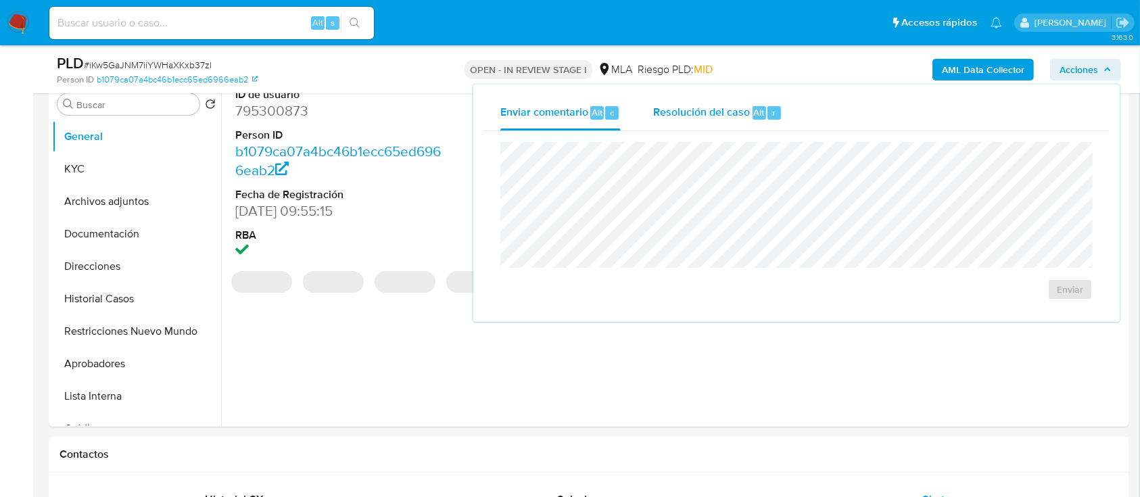
click at [767, 107] on div "r" at bounding box center [774, 113] width 14 height 14
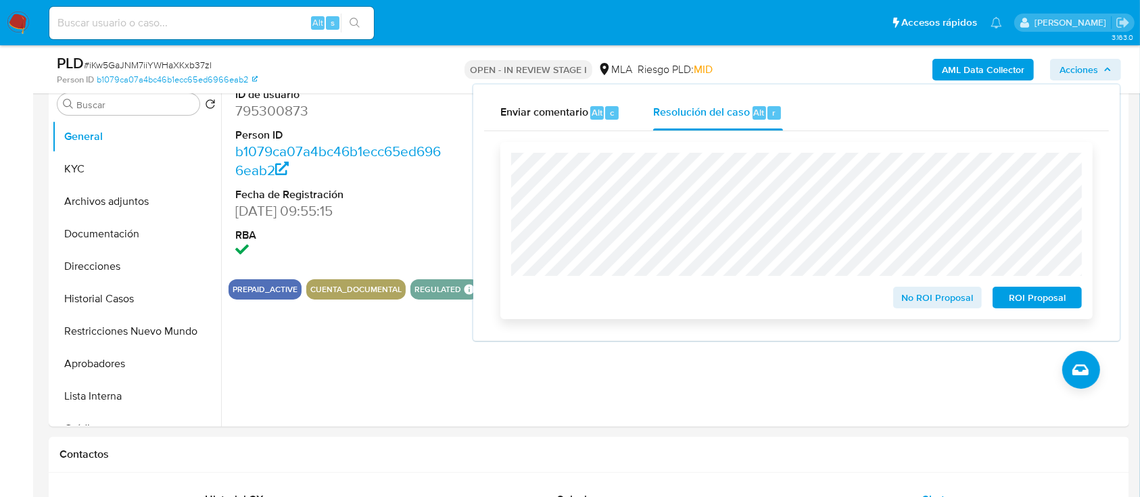
click at [1064, 301] on span "ROI Proposal" at bounding box center [1037, 297] width 70 height 19
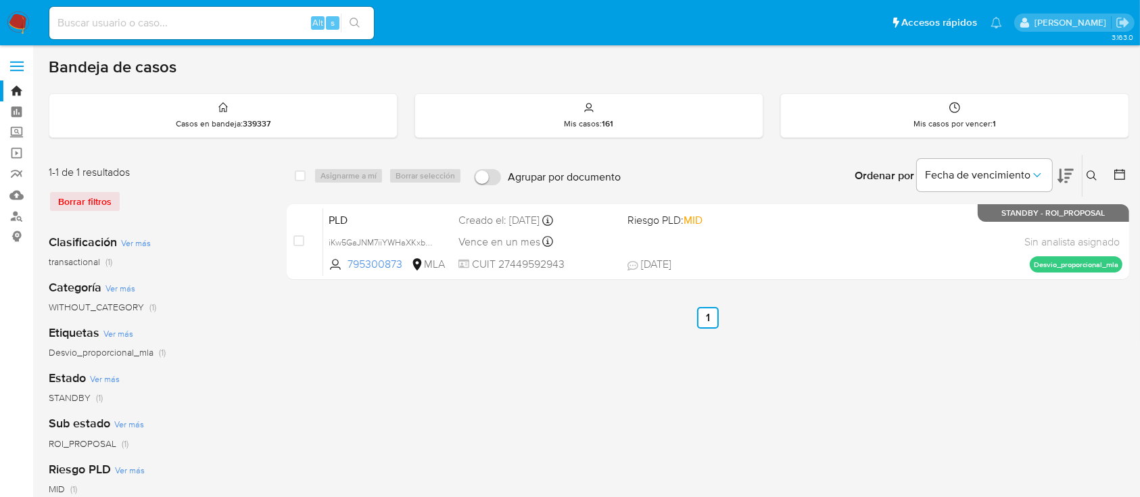
click at [1092, 168] on button at bounding box center [1093, 176] width 22 height 16
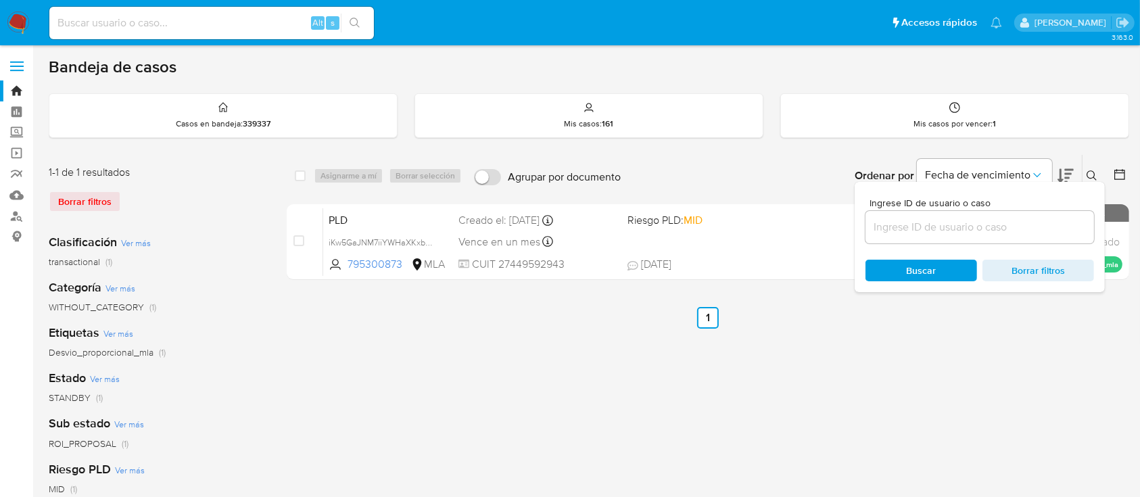
drag, startPoint x: 1042, startPoint y: 235, endPoint x: 1045, endPoint y: 226, distance: 8.5
click at [1042, 235] on input at bounding box center [979, 227] width 228 height 18
type input "1024424552"
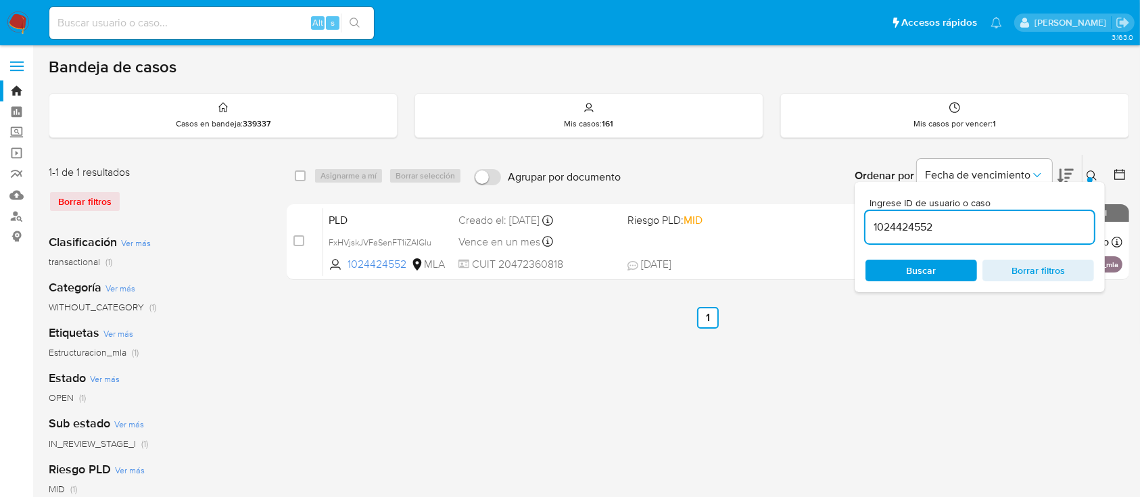
click at [1094, 168] on button at bounding box center [1093, 176] width 22 height 16
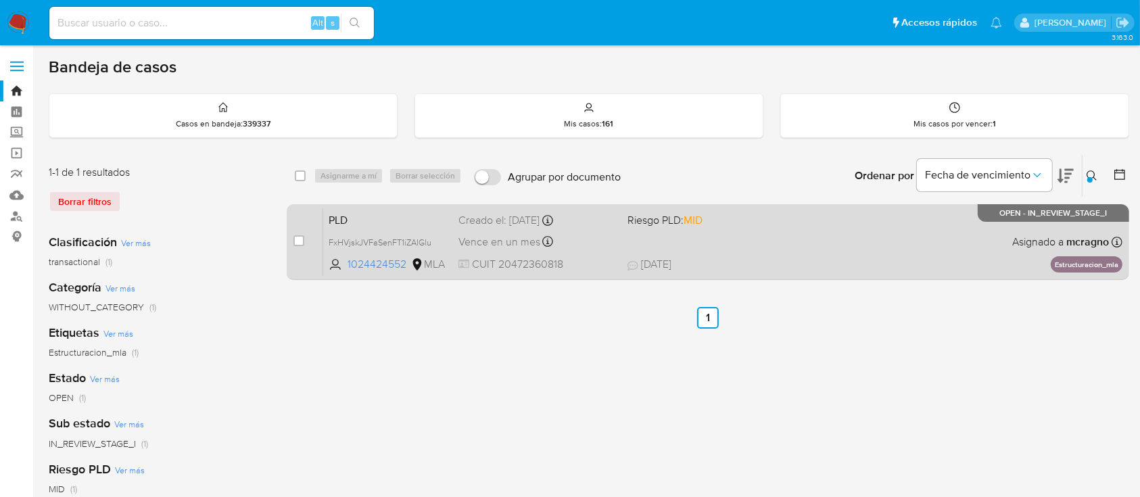
click at [786, 257] on span "[DATE] [DATE] 17:51" at bounding box center [790, 264] width 326 height 15
click at [298, 228] on div "case-item-checkbox No es posible asignar el caso" at bounding box center [308, 241] width 30 height 68
click at [299, 249] on div "case-item-checkbox No es posible asignar el caso" at bounding box center [308, 241] width 30 height 68
click at [299, 241] on input "checkbox" at bounding box center [298, 240] width 11 height 11
checkbox input "true"
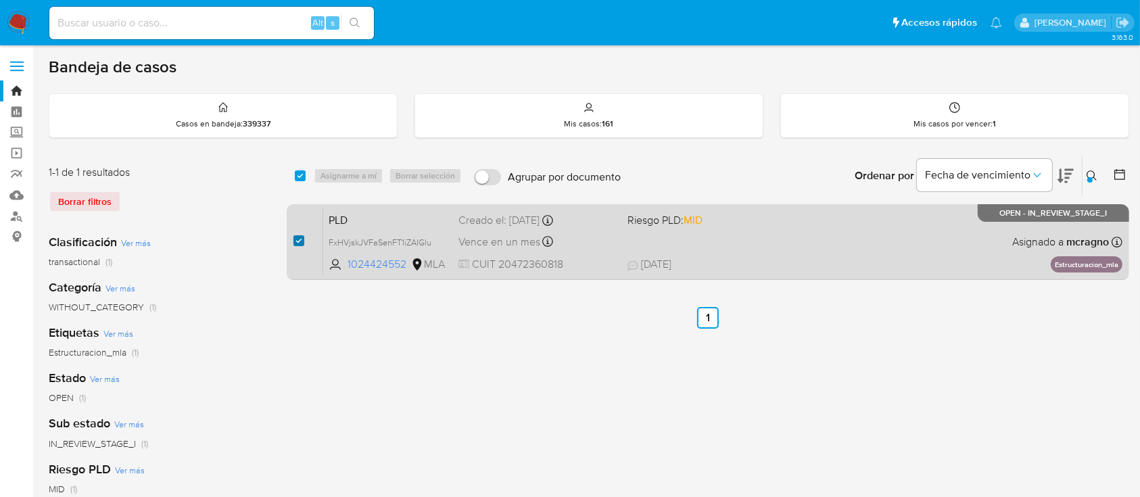
checkbox input "true"
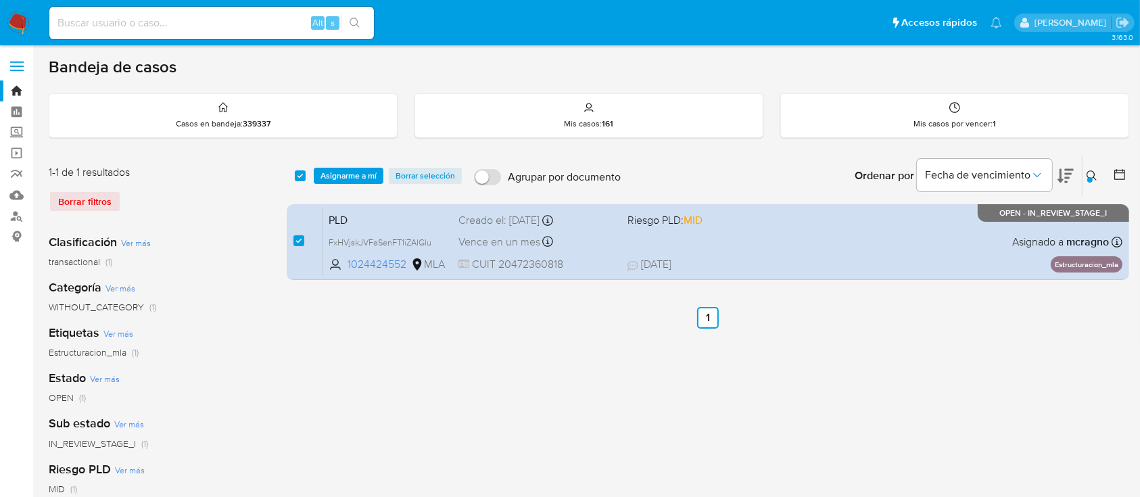
click at [355, 160] on div "select-all-cases-checkbox Asignarme a mí Borrar selección Agrupar por documento…" at bounding box center [708, 176] width 842 height 42
click at [360, 179] on span "Asignarme a mí" at bounding box center [348, 176] width 56 height 14
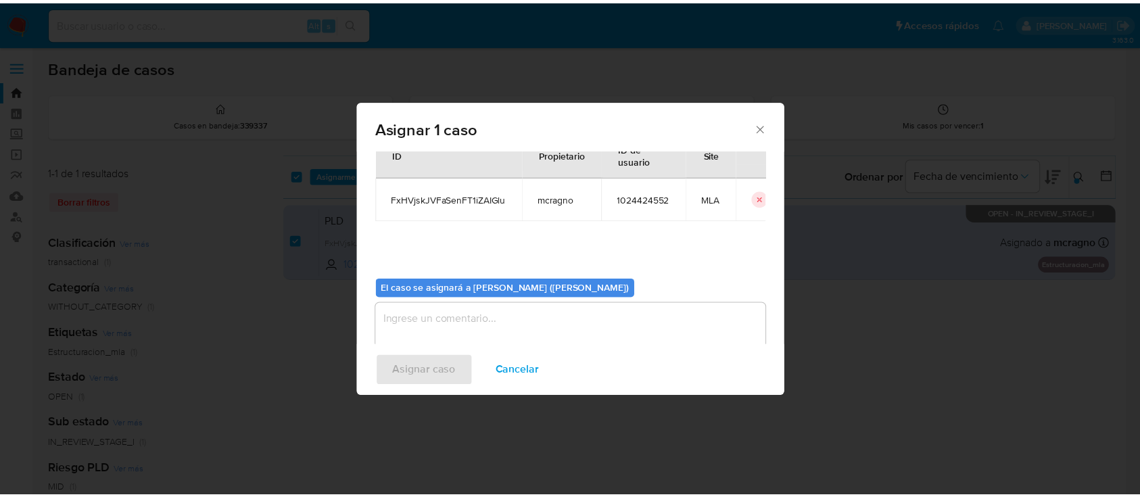
scroll to position [69, 0]
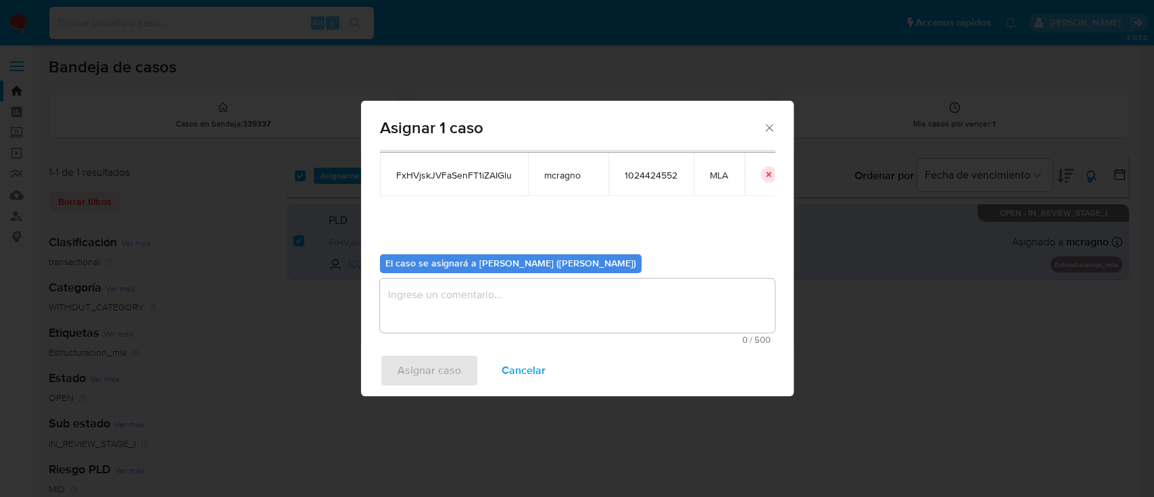
click at [430, 315] on textarea "assign-modal" at bounding box center [577, 305] width 395 height 54
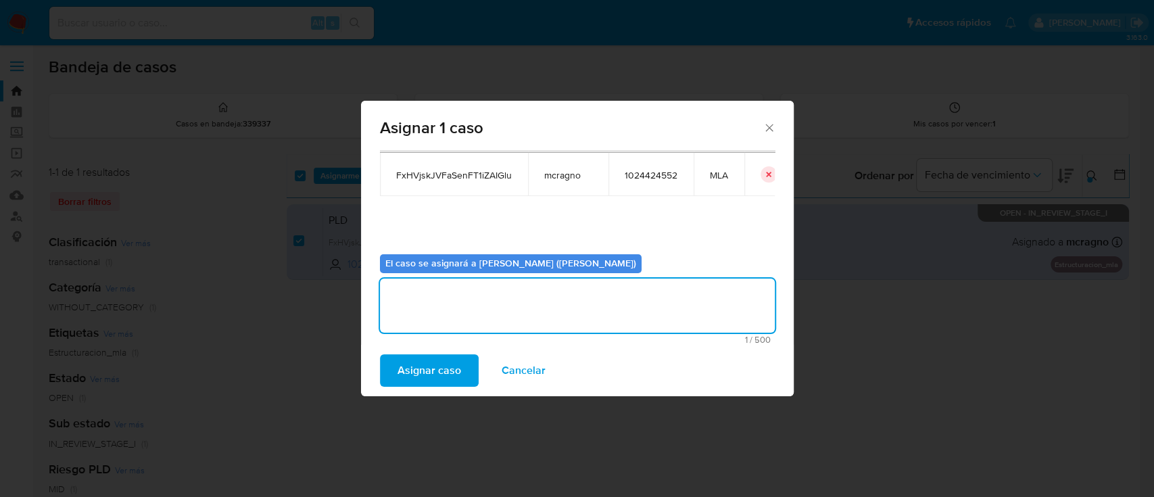
click at [433, 366] on span "Asignar caso" at bounding box center [429, 371] width 64 height 30
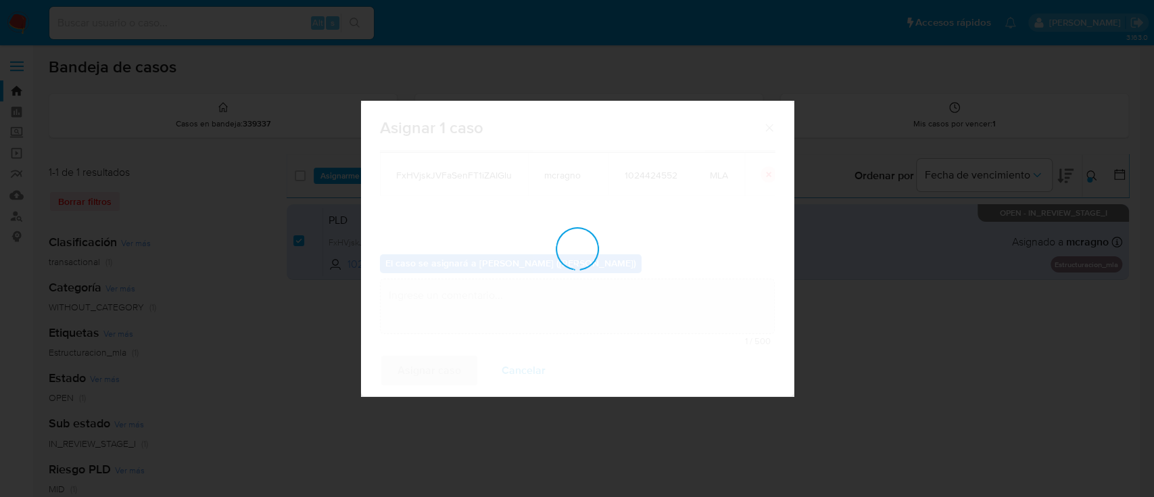
checkbox input "false"
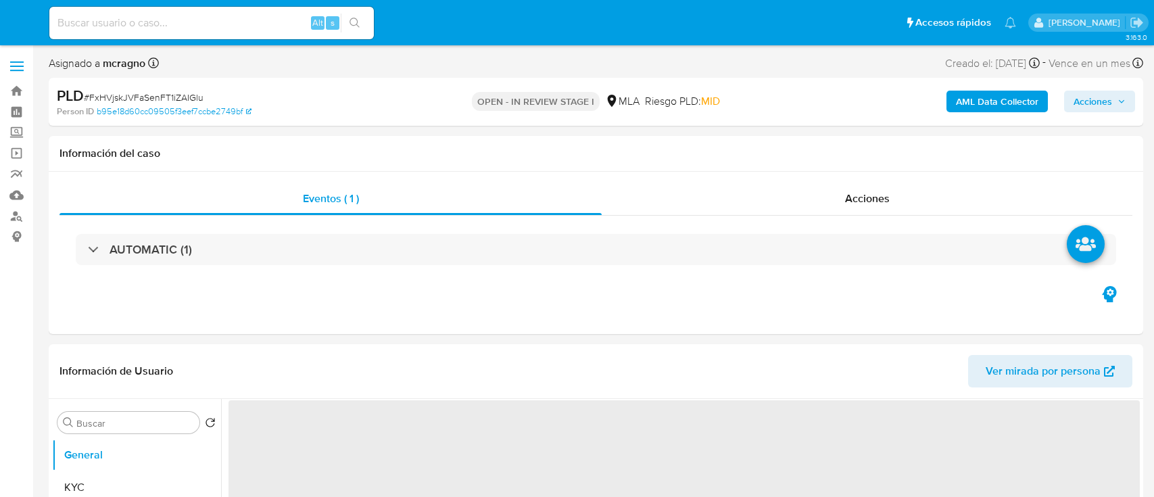
select select "10"
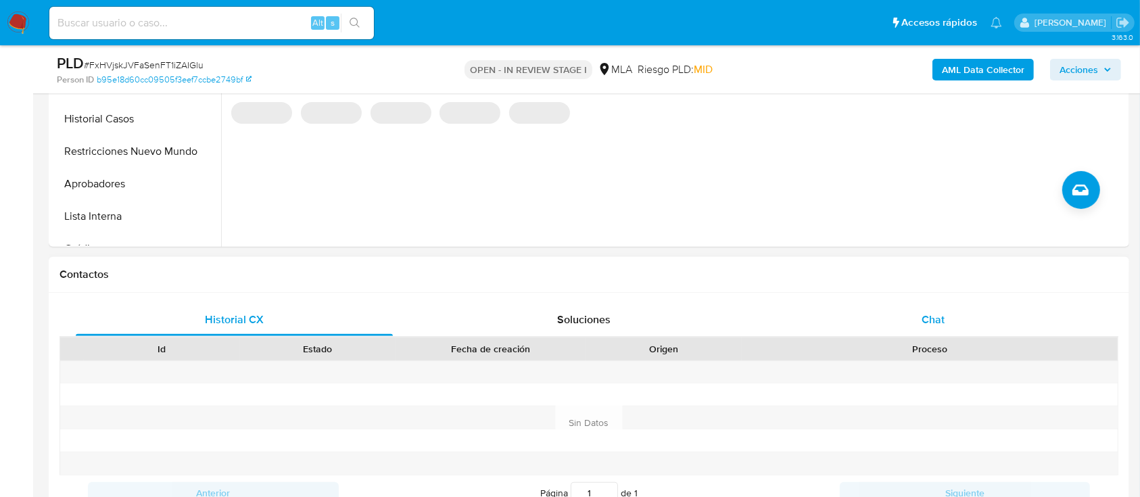
click at [966, 320] on div "Chat" at bounding box center [933, 319] width 317 height 32
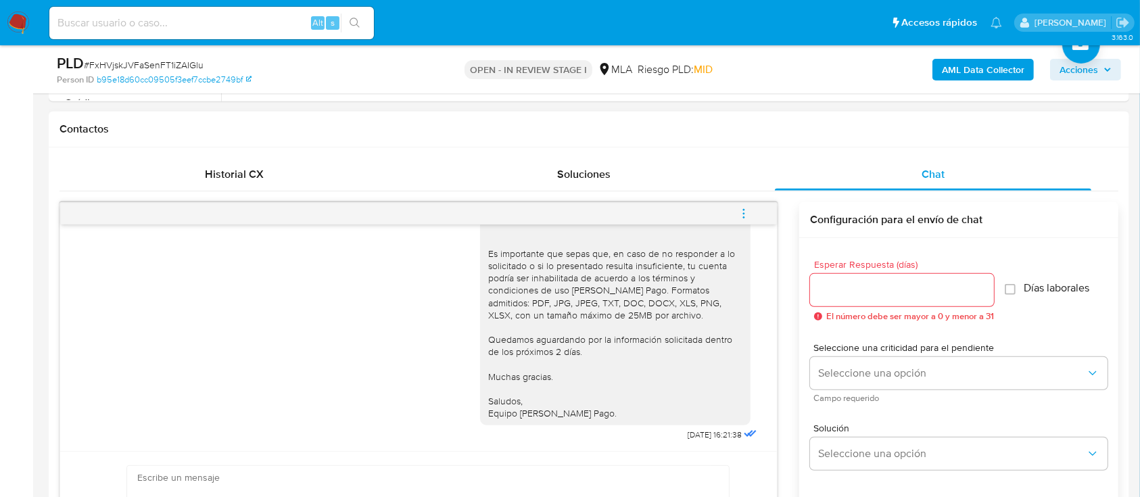
scroll to position [592, 0]
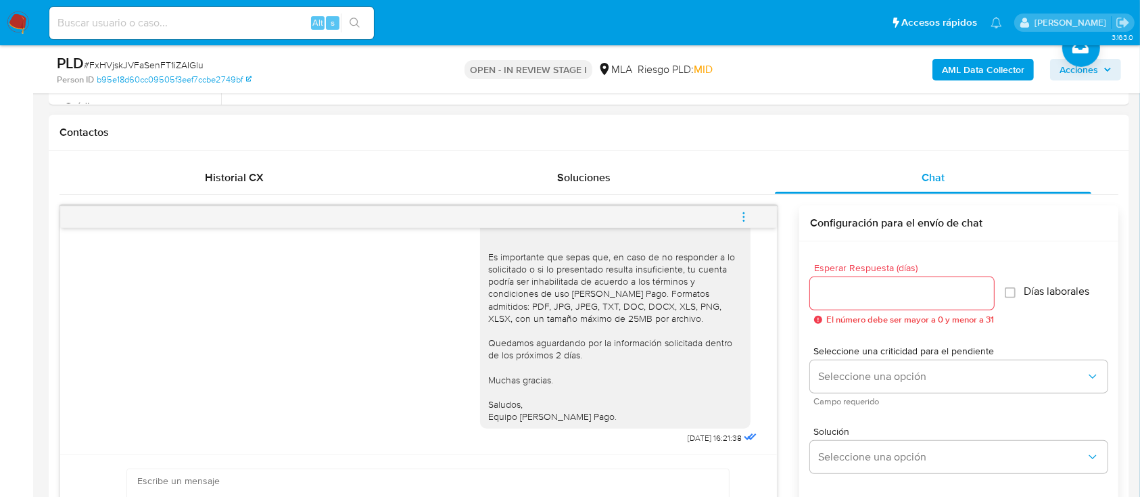
paste textarea "Hola XXX, Al analizar tu caso se encontraron algunas inconsistencias, por este …"
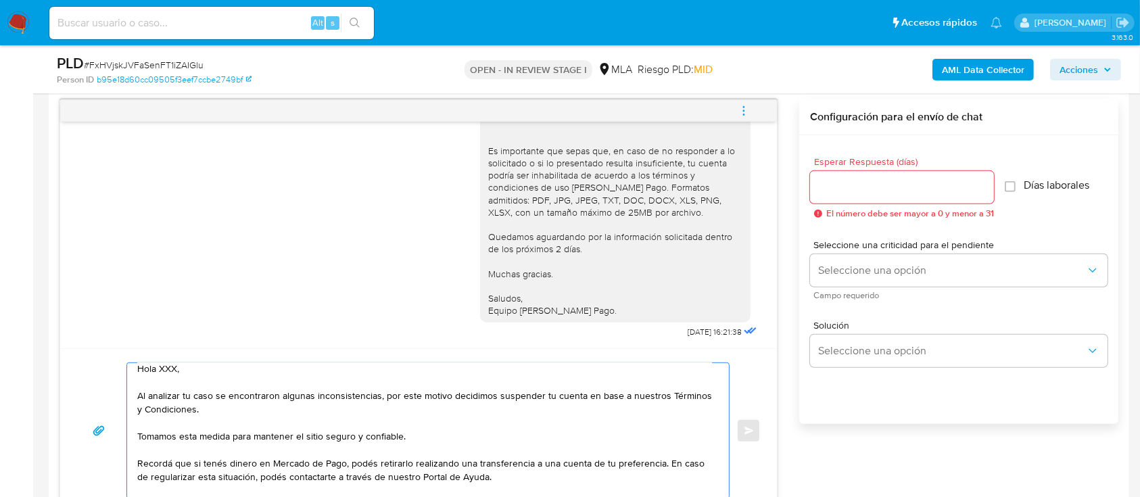
scroll to position [0, 0]
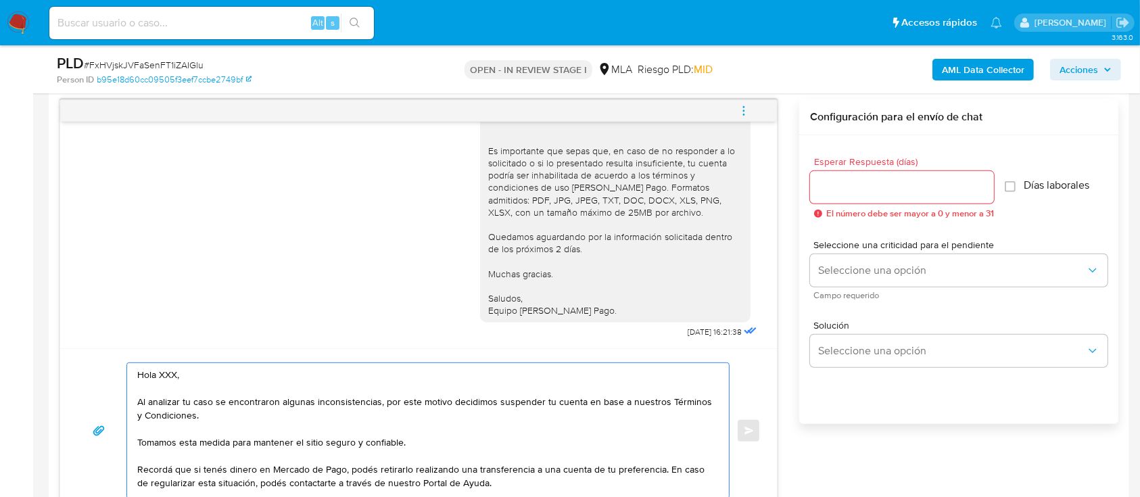
click at [236, 376] on textarea "Hola XXX, Al analizar tu caso se encontraron algunas inconsistencias, por este …" at bounding box center [424, 430] width 574 height 135
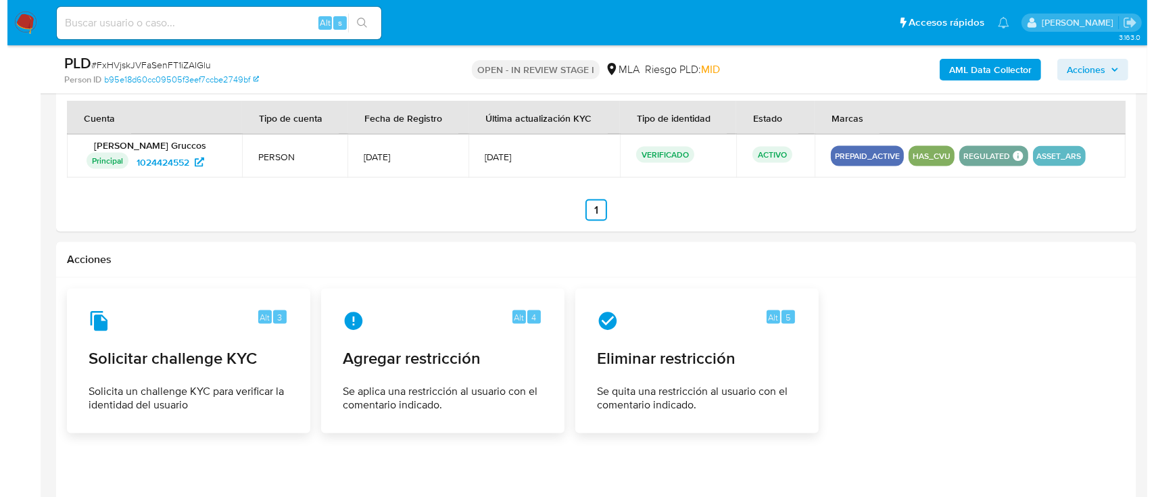
scroll to position [2028, 0]
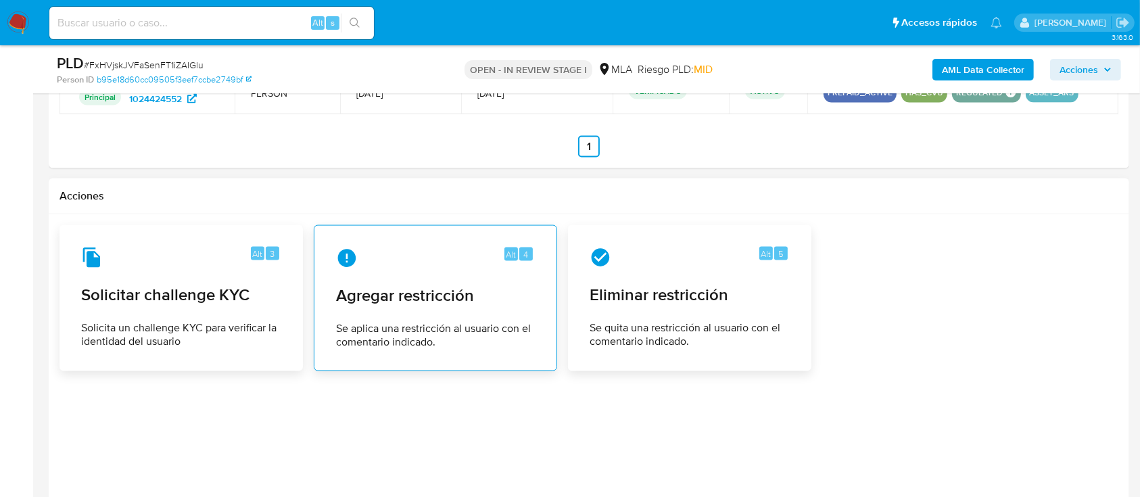
type textarea "Hola, Al analizar tu caso se encontraron algunas inconsistencias, por este moti…"
click at [431, 297] on span "Agregar restricción" at bounding box center [435, 295] width 199 height 20
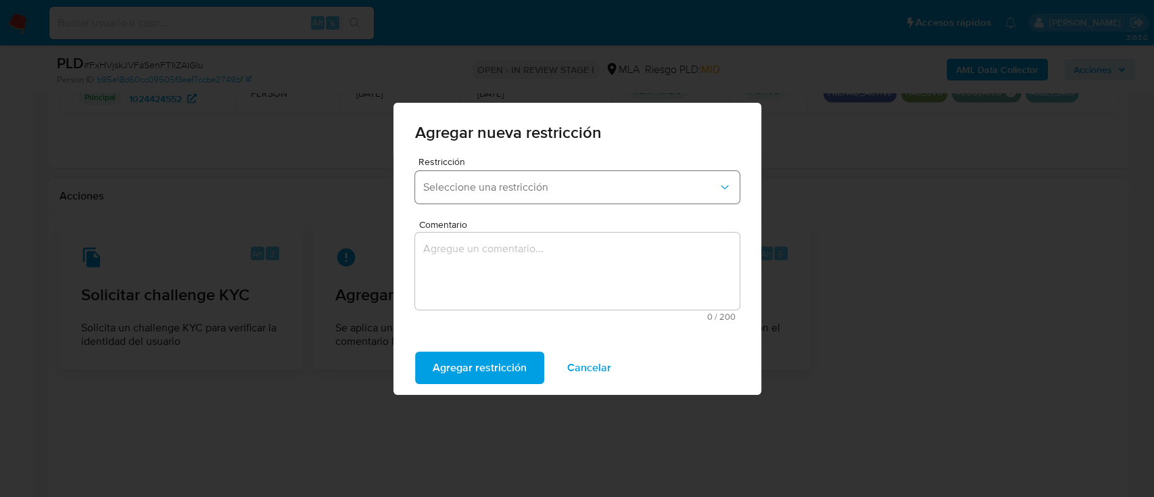
click at [544, 189] on span "Seleccione una restricción" at bounding box center [570, 187] width 295 height 14
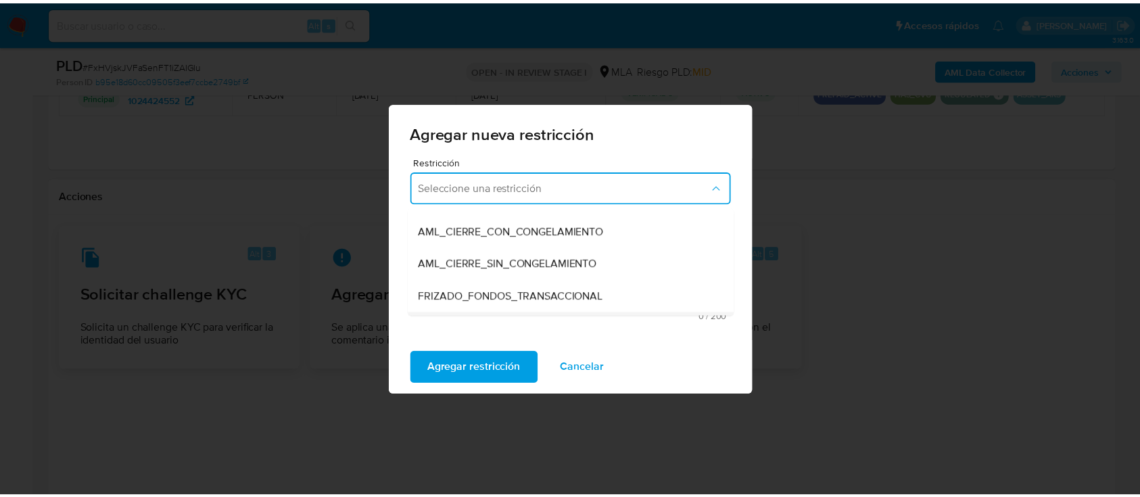
scroll to position [180, 0]
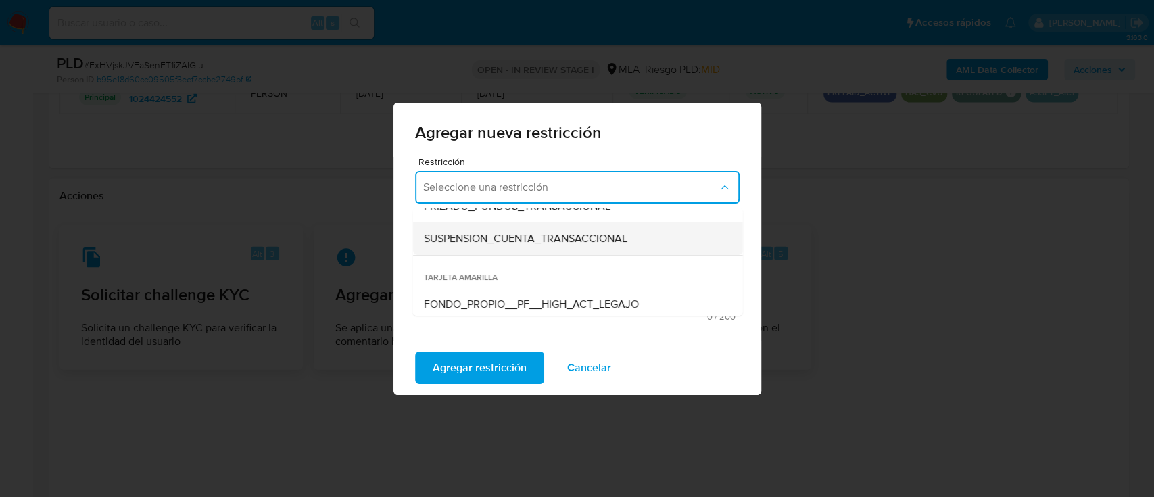
click at [530, 247] on div "SUSPENSION_CUENTA_TRANSACCIONAL" at bounding box center [573, 238] width 300 height 32
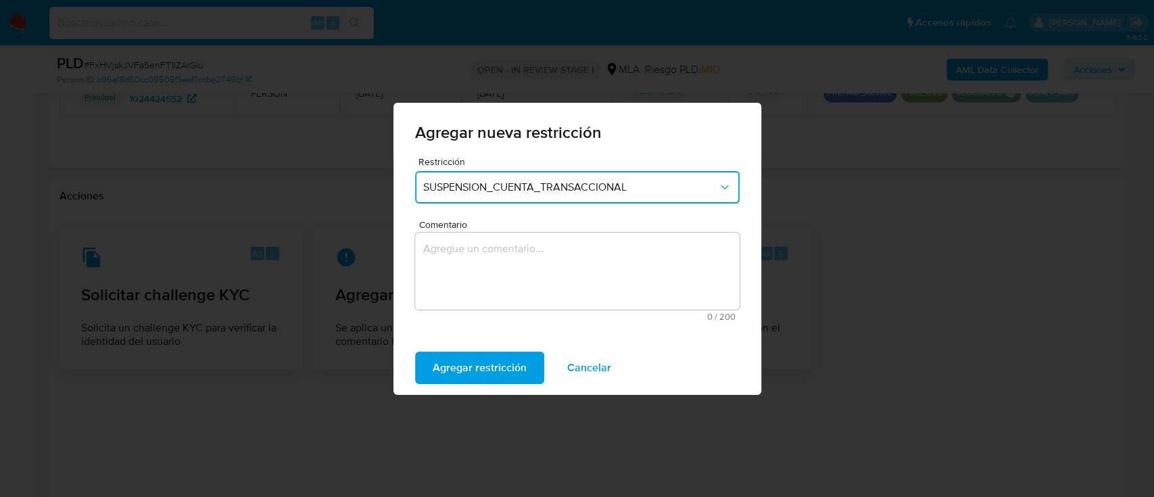
click at [537, 278] on textarea "Comentario" at bounding box center [577, 270] width 324 height 77
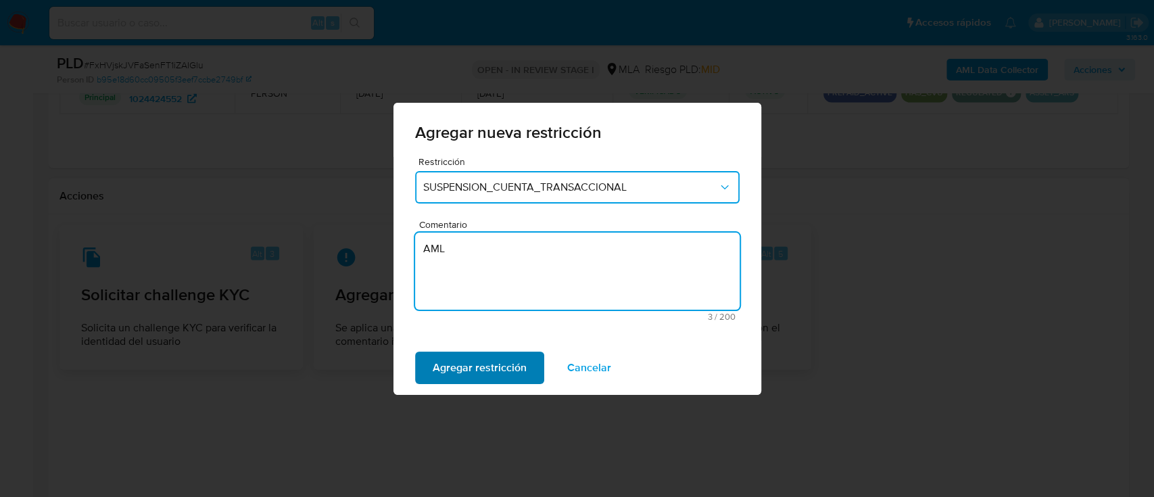
type textarea "AML"
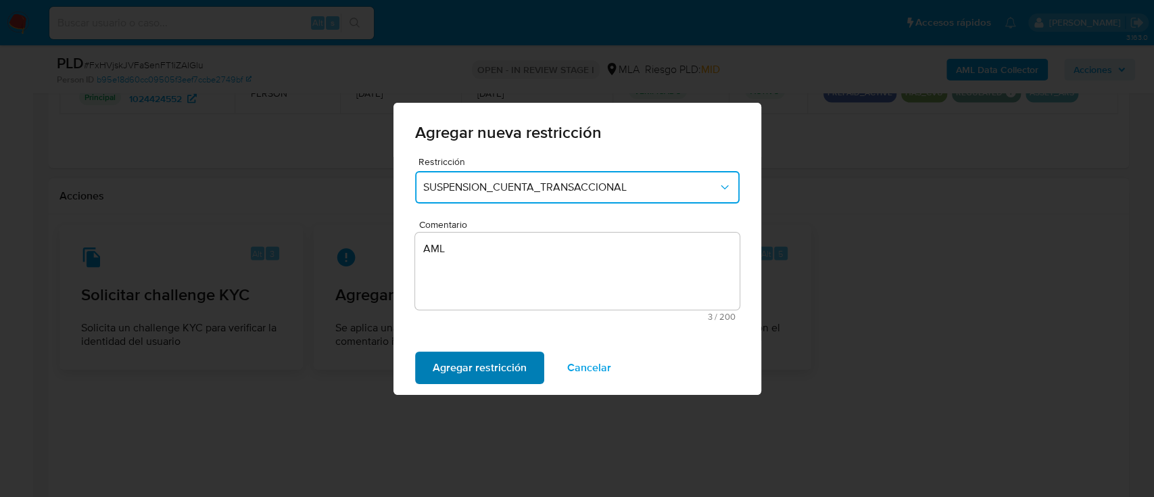
click at [481, 362] on span "Agregar restricción" at bounding box center [480, 368] width 94 height 30
click at [479, 358] on span "Confirmar" at bounding box center [457, 368] width 49 height 30
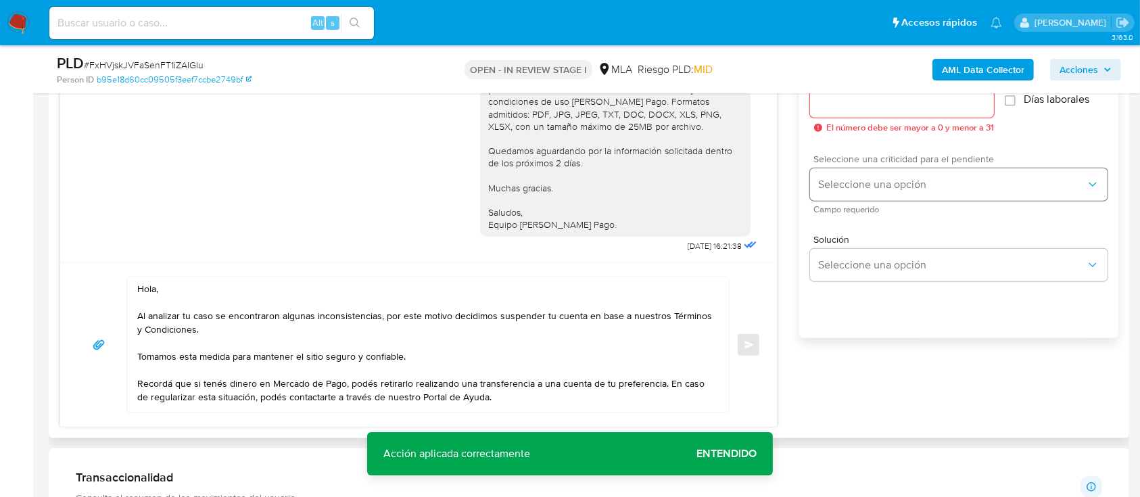
scroll to position [677, 0]
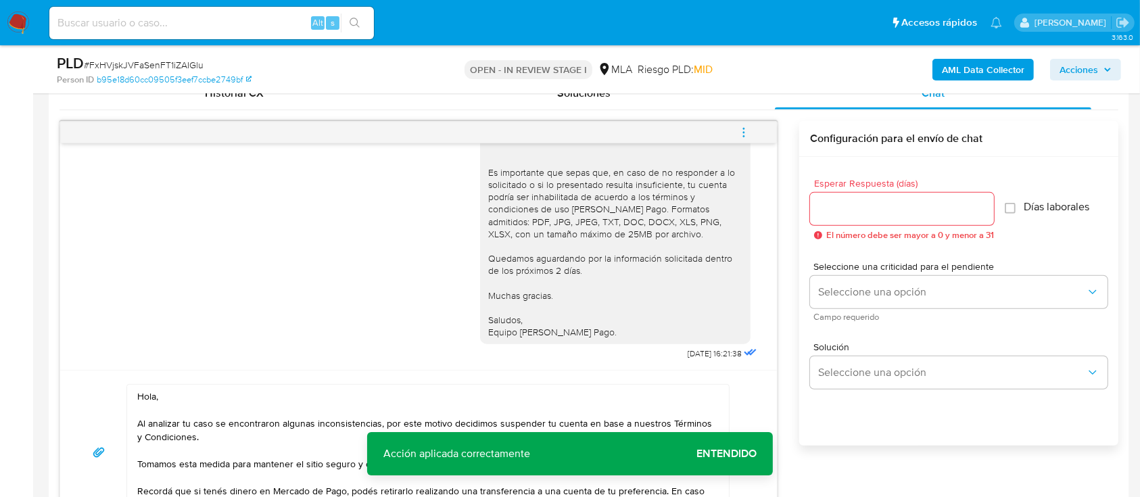
click at [874, 213] on input "Esperar Respuesta (días)" at bounding box center [902, 209] width 184 height 18
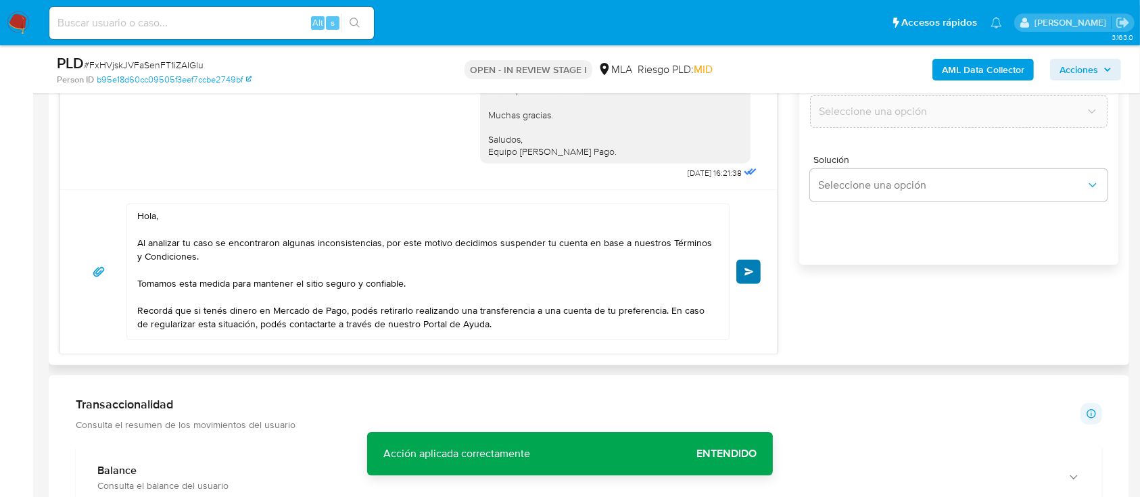
type input "0"
click at [746, 269] on span "Enviar" at bounding box center [748, 272] width 9 height 8
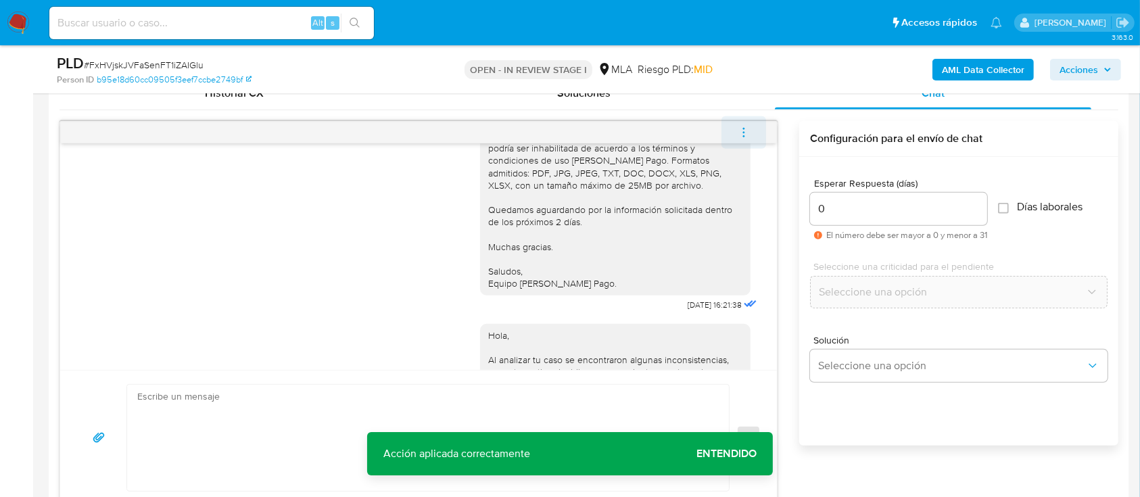
scroll to position [1804, 0]
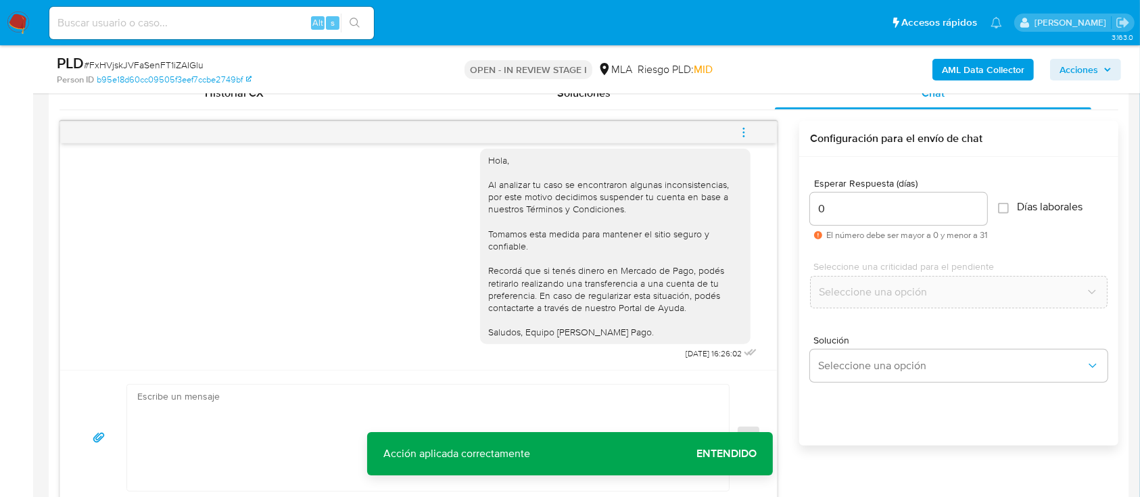
click at [747, 132] on icon "menu-action" at bounding box center [743, 132] width 12 height 12
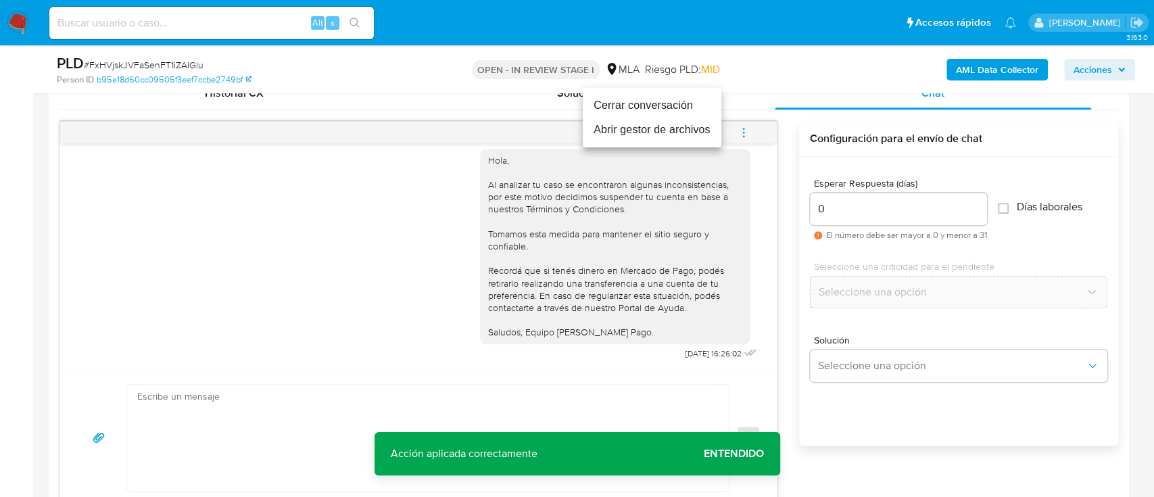
click at [697, 109] on li "Cerrar conversación" at bounding box center [652, 105] width 139 height 24
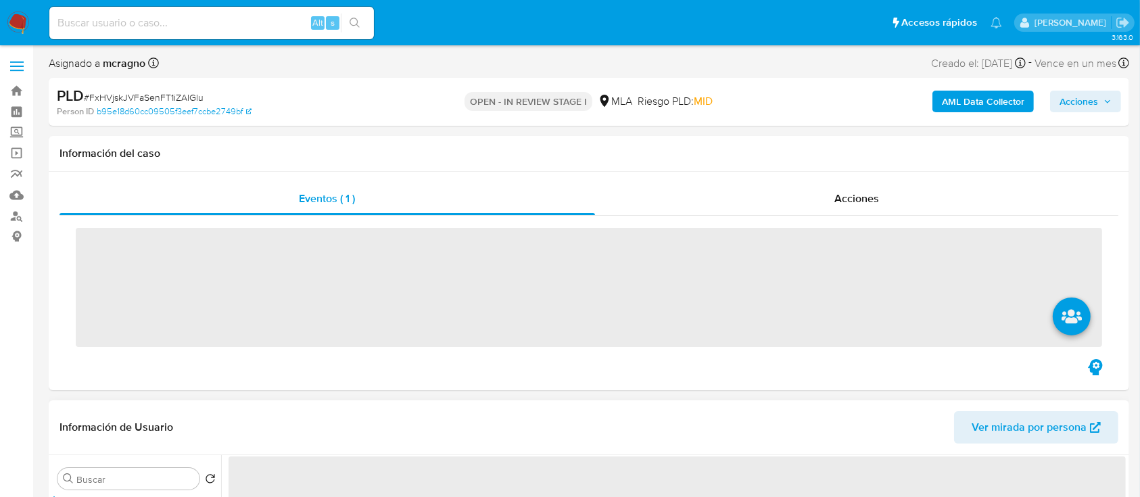
select select "10"
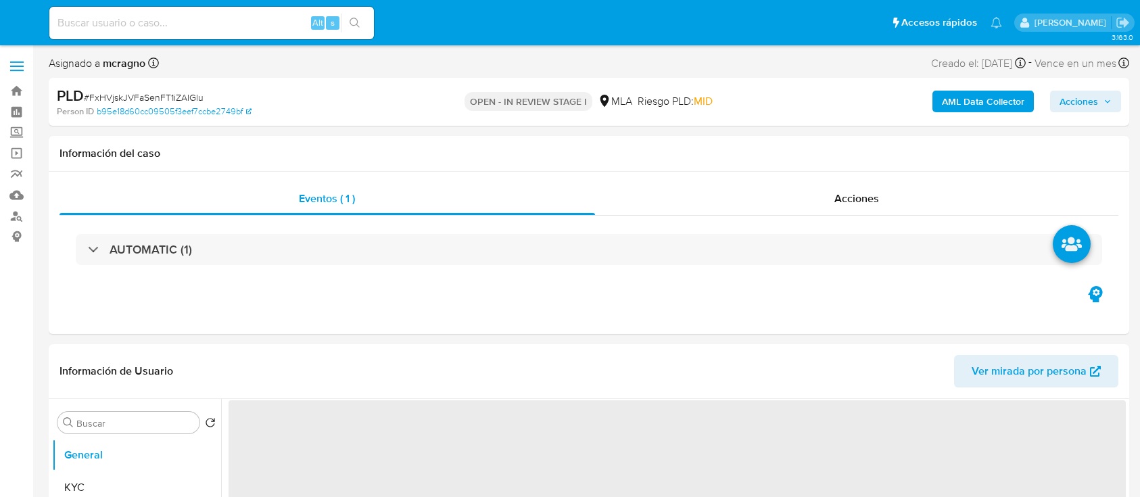
select select "10"
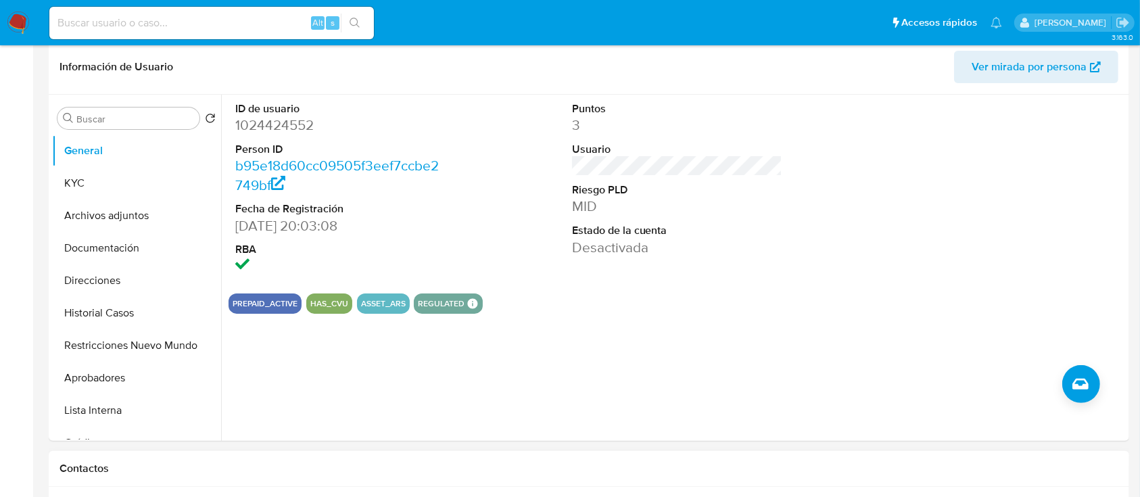
scroll to position [450, 0]
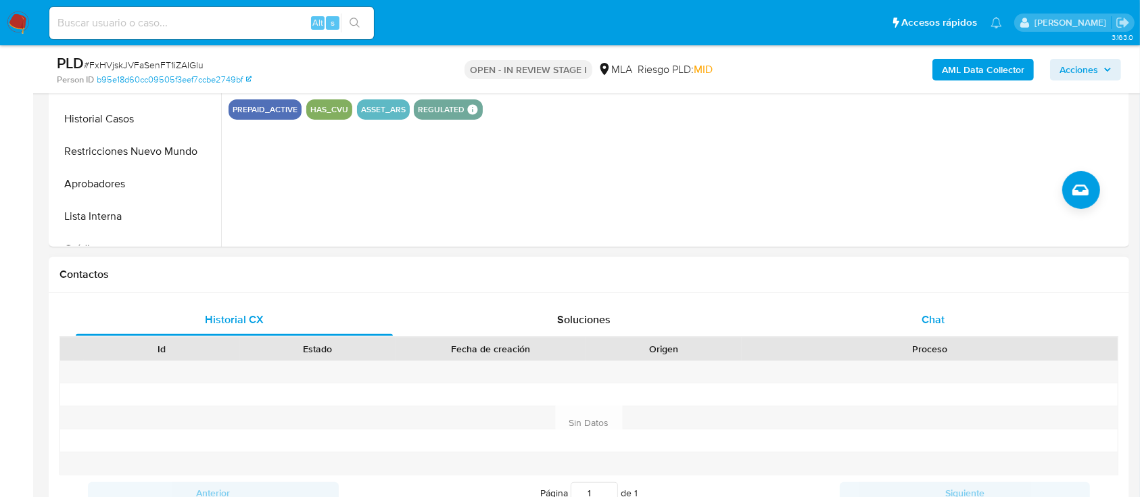
click at [944, 320] on div "Chat" at bounding box center [933, 319] width 317 height 32
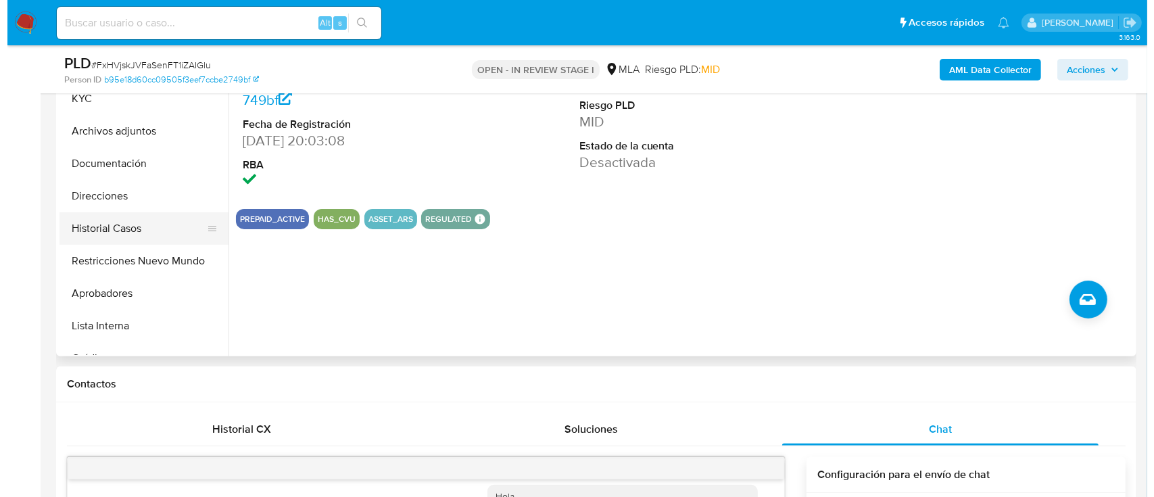
scroll to position [270, 0]
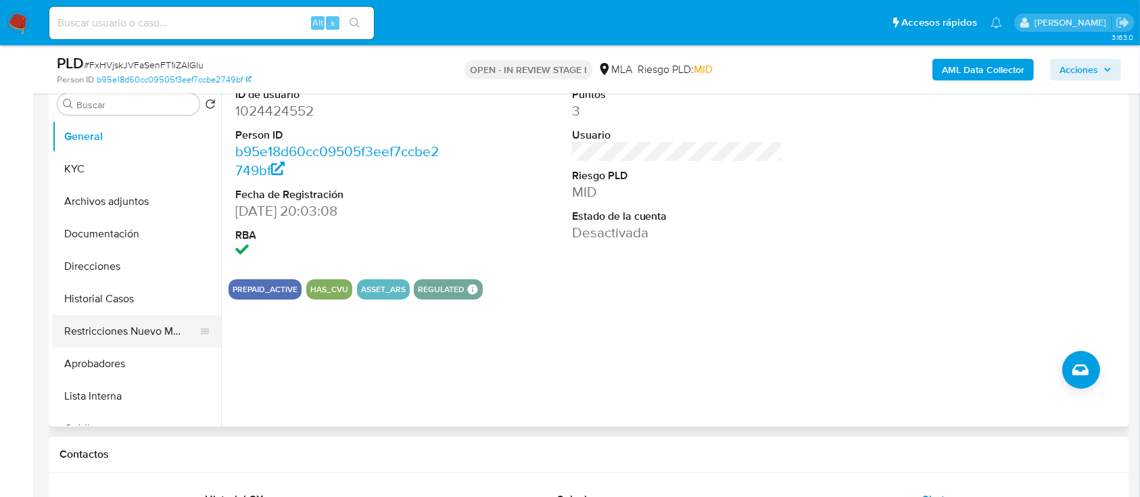
click at [105, 342] on button "Restricciones Nuevo Mundo" at bounding box center [131, 331] width 158 height 32
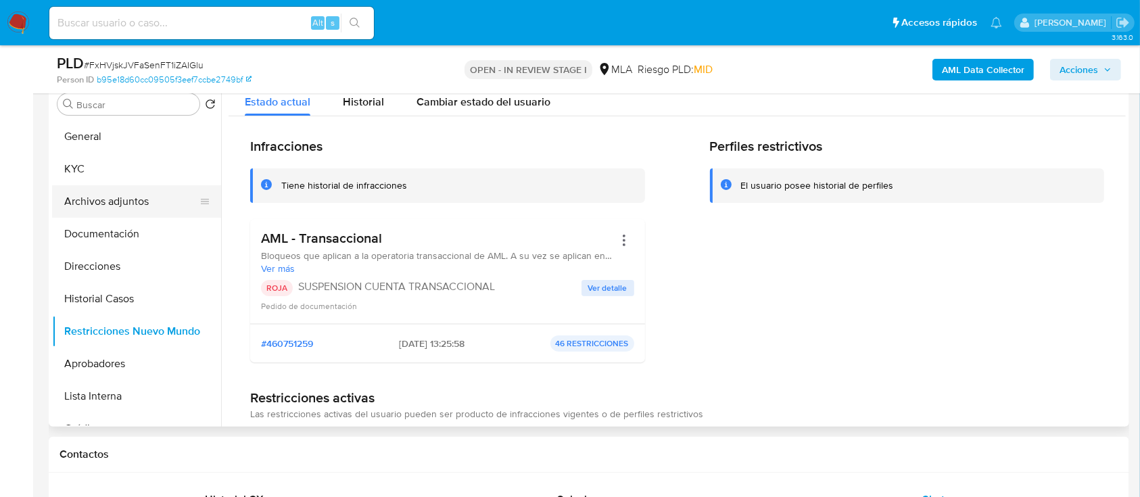
click at [133, 213] on button "Archivos adjuntos" at bounding box center [131, 201] width 158 height 32
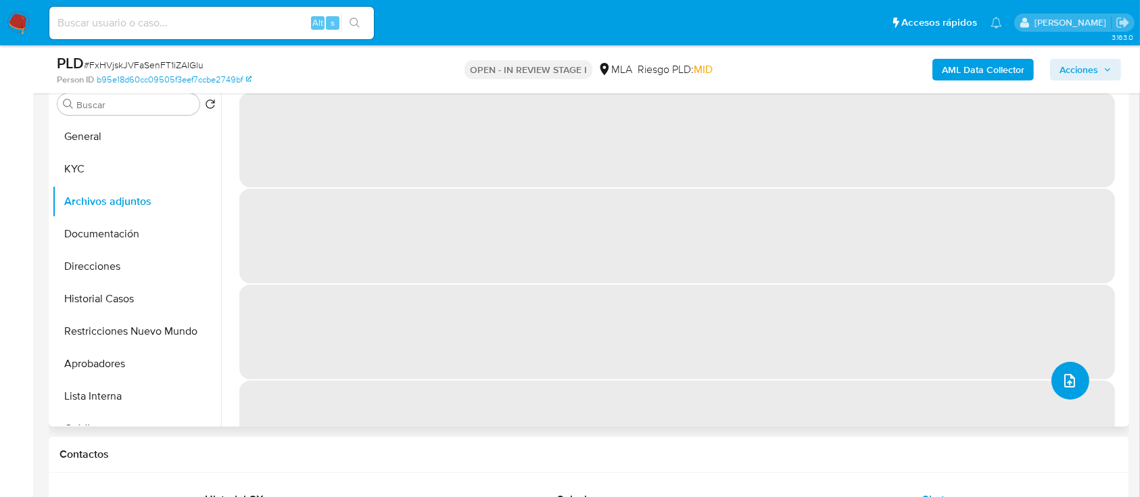
click at [1063, 379] on icon "upload-file" at bounding box center [1069, 380] width 16 height 16
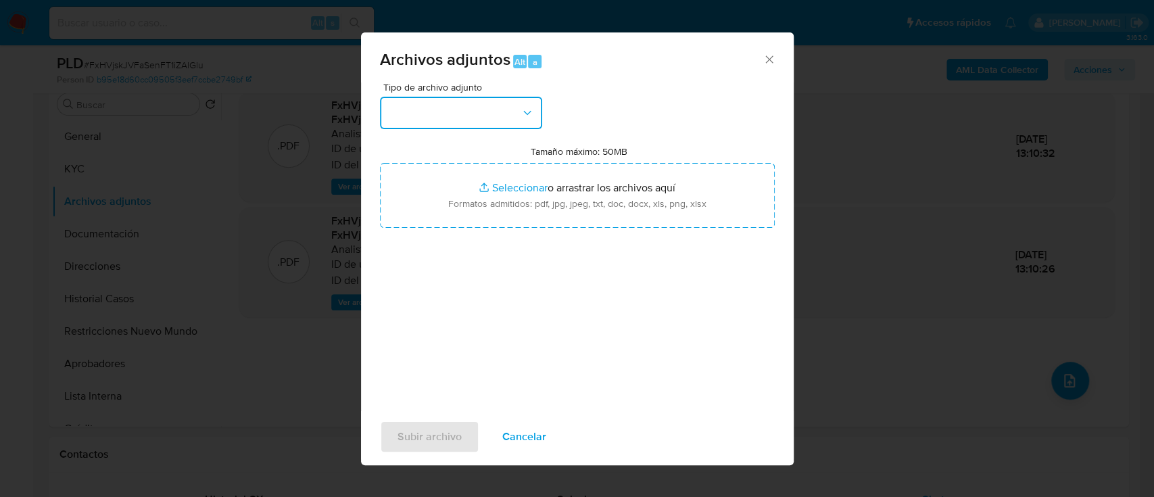
click at [476, 99] on button "button" at bounding box center [461, 113] width 162 height 32
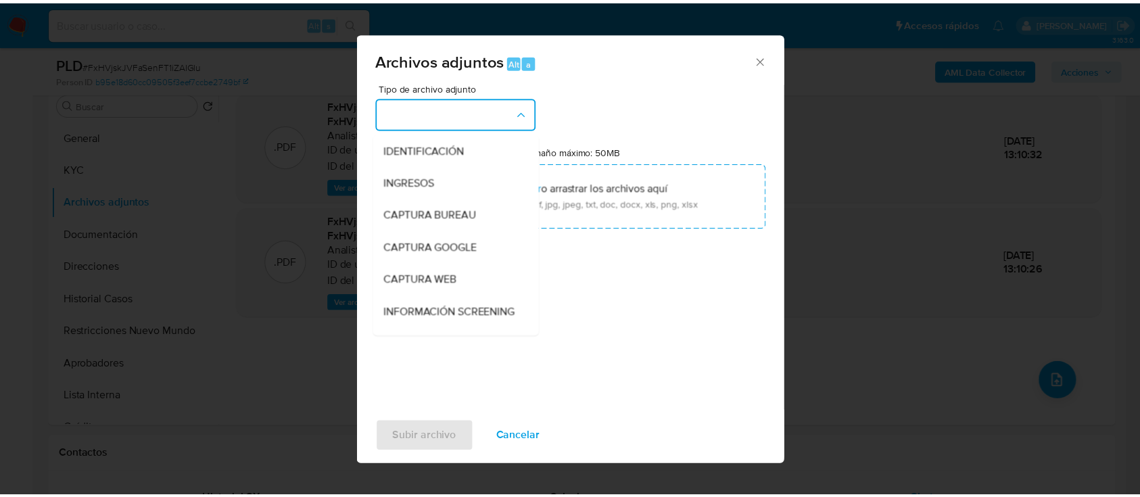
scroll to position [180, 0]
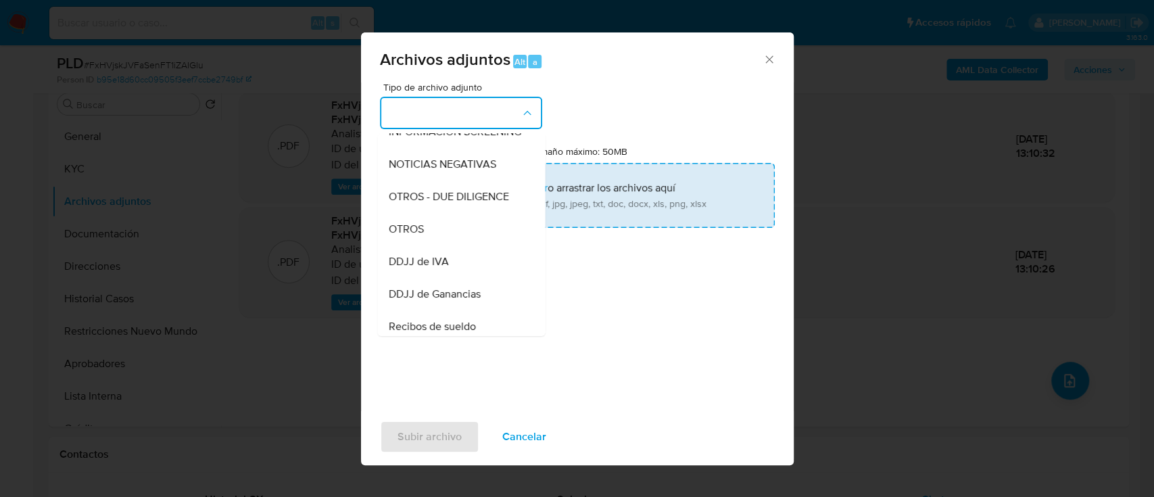
drag, startPoint x: 422, startPoint y: 239, endPoint x: 443, endPoint y: 215, distance: 32.1
click at [422, 236] on span "OTROS" at bounding box center [405, 229] width 35 height 14
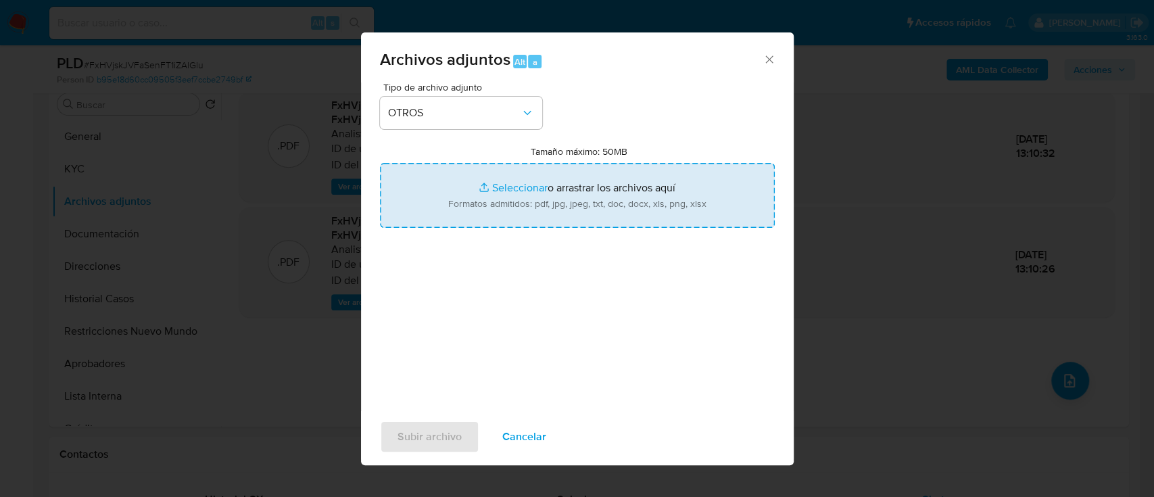
click at [514, 183] on input "Tamaño máximo: 50MB Seleccionar archivos" at bounding box center [577, 195] width 395 height 65
type input "C:\fakepath\1024424552 - Movimientos.xlsx"
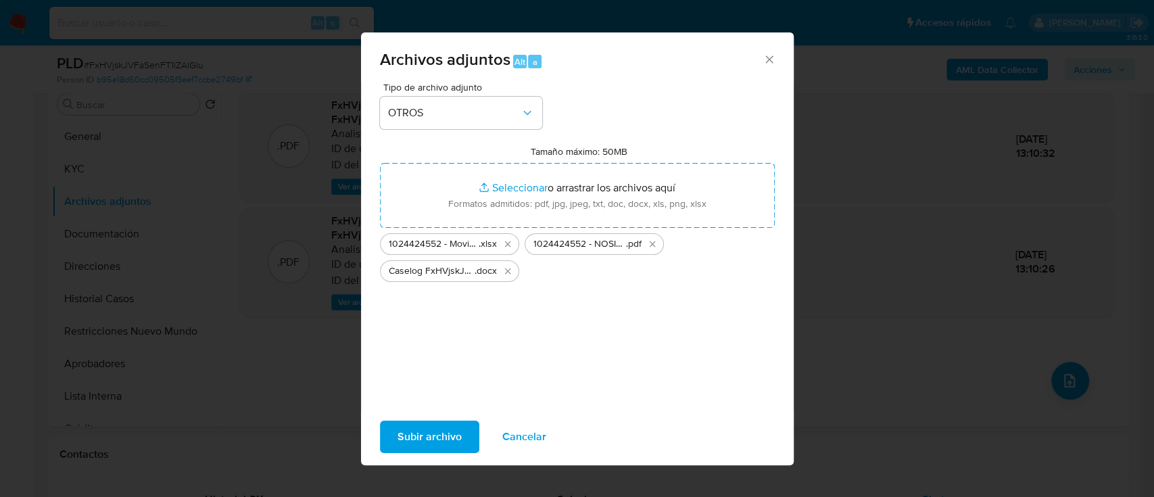
click at [454, 432] on span "Subir archivo" at bounding box center [429, 437] width 64 height 30
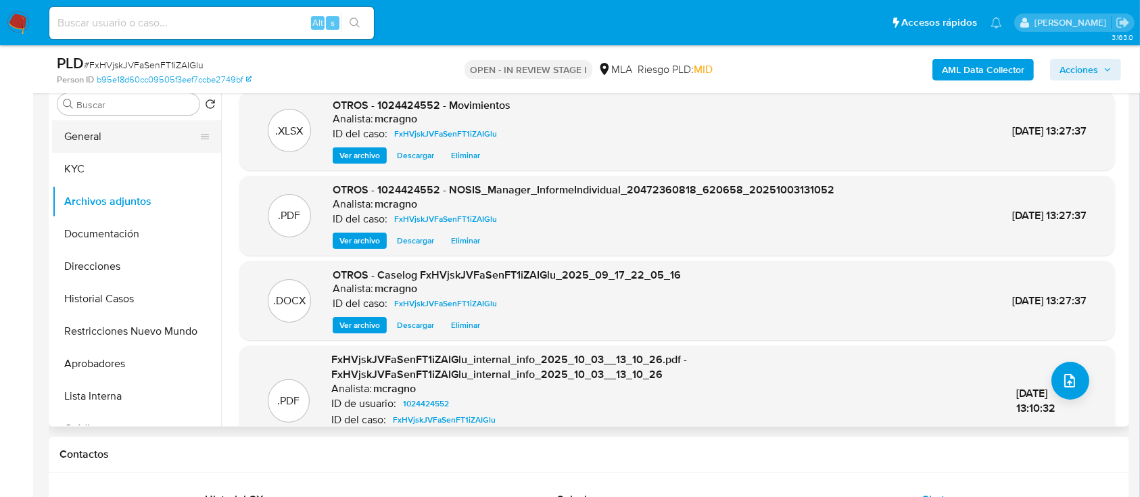
click at [122, 137] on button "General" at bounding box center [131, 136] width 158 height 32
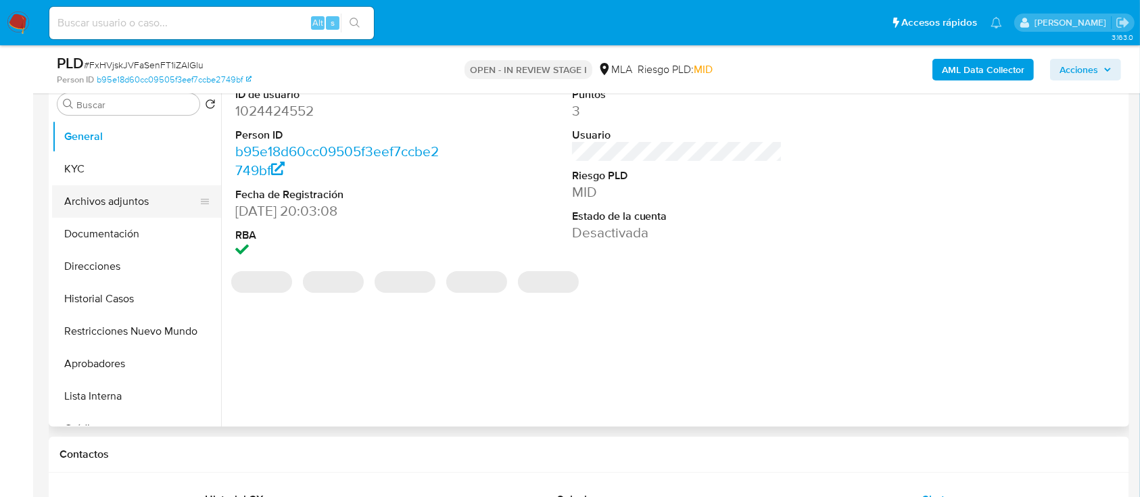
click at [90, 195] on button "Archivos adjuntos" at bounding box center [131, 201] width 158 height 32
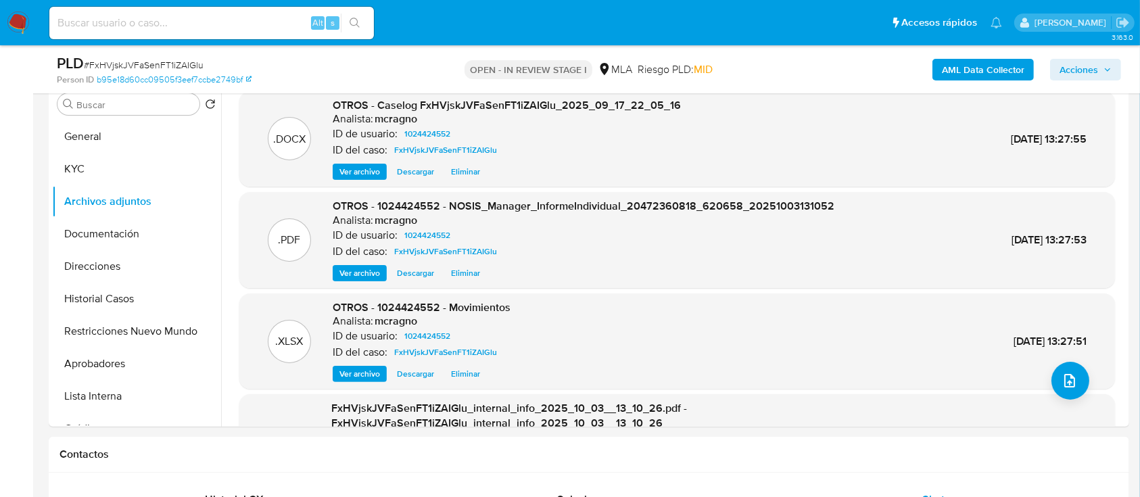
click at [1085, 70] on span "Acciones" at bounding box center [1078, 70] width 39 height 22
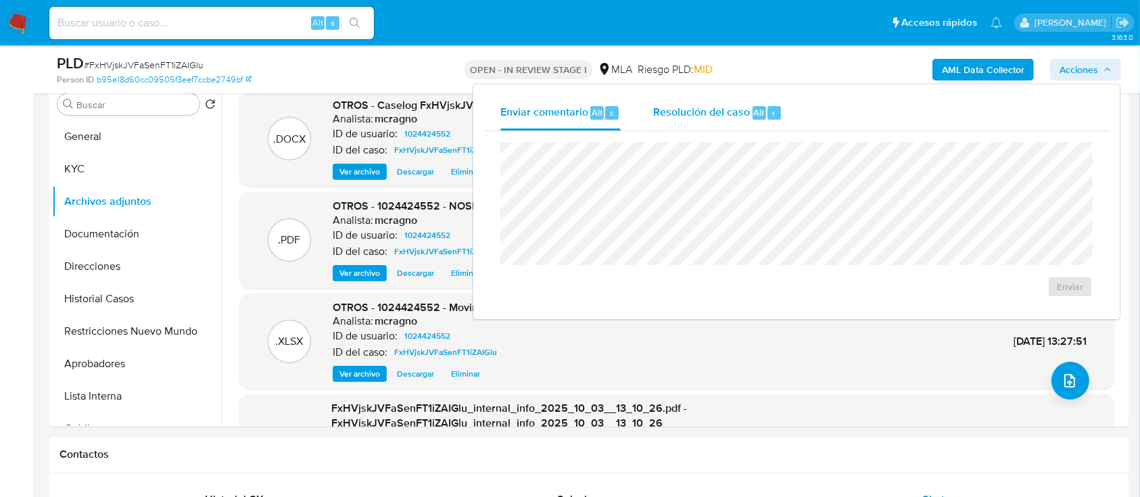
click at [754, 110] on span "Alt" at bounding box center [759, 112] width 11 height 13
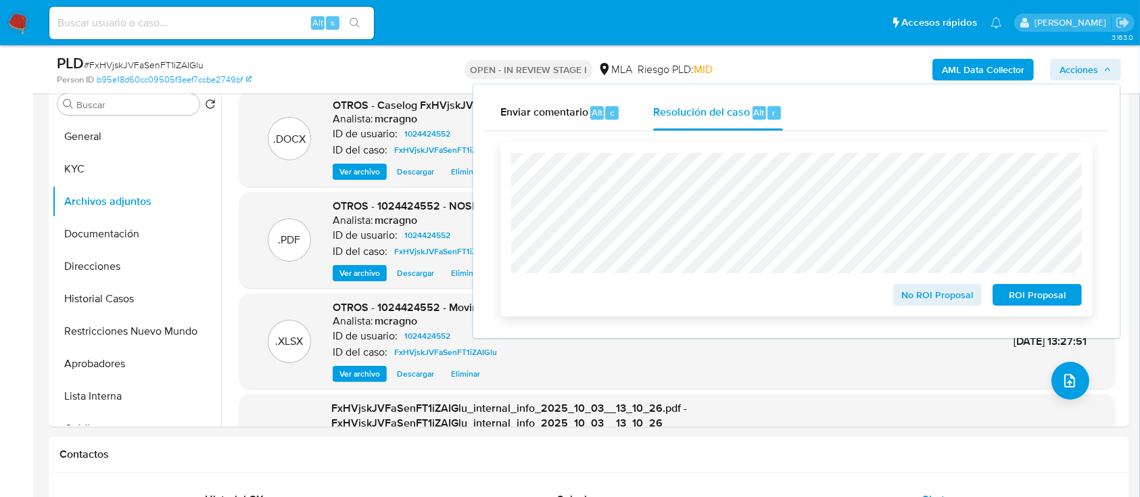
click at [1032, 294] on span "ROI Proposal" at bounding box center [1037, 294] width 70 height 19
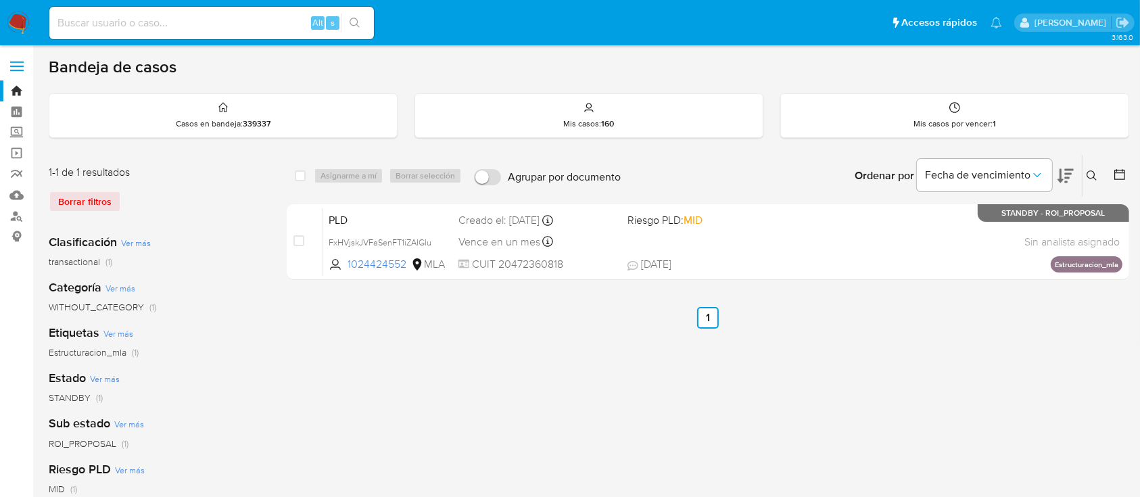
click at [1092, 174] on icon at bounding box center [1091, 175] width 11 height 11
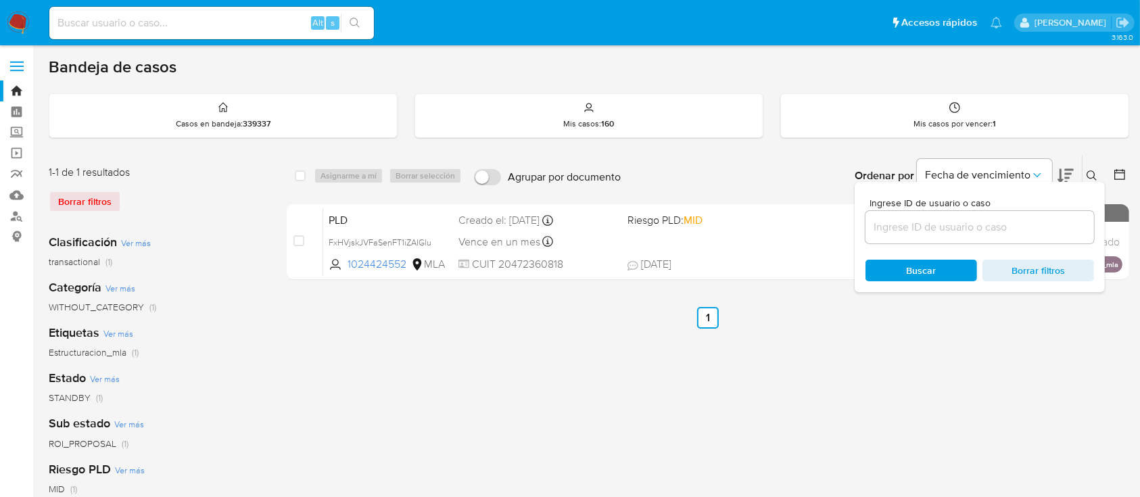
click at [977, 222] on input at bounding box center [979, 227] width 228 height 18
type input "290409596"
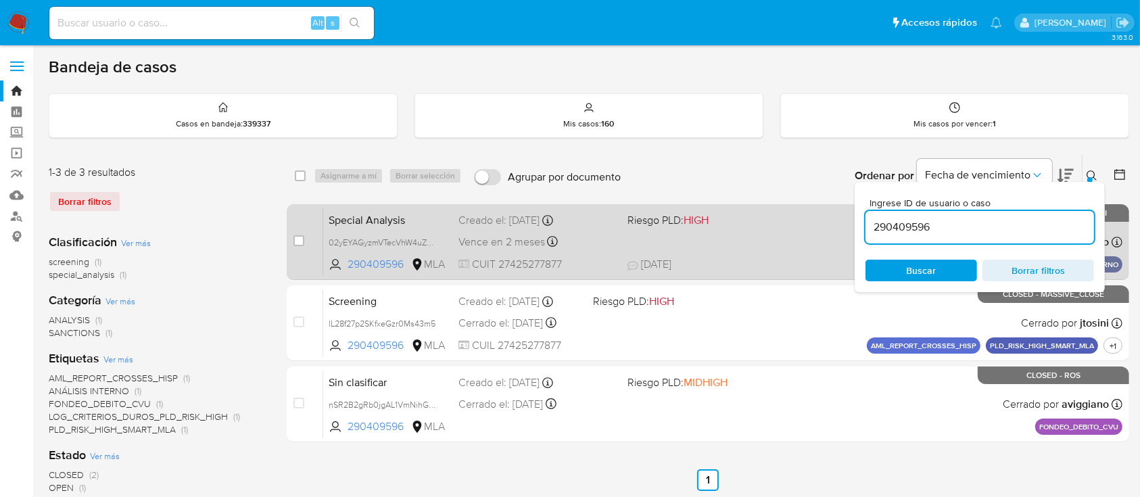
drag, startPoint x: 1094, startPoint y: 170, endPoint x: 1037, endPoint y: 235, distance: 86.7
click at [1094, 170] on icon at bounding box center [1091, 175] width 11 height 11
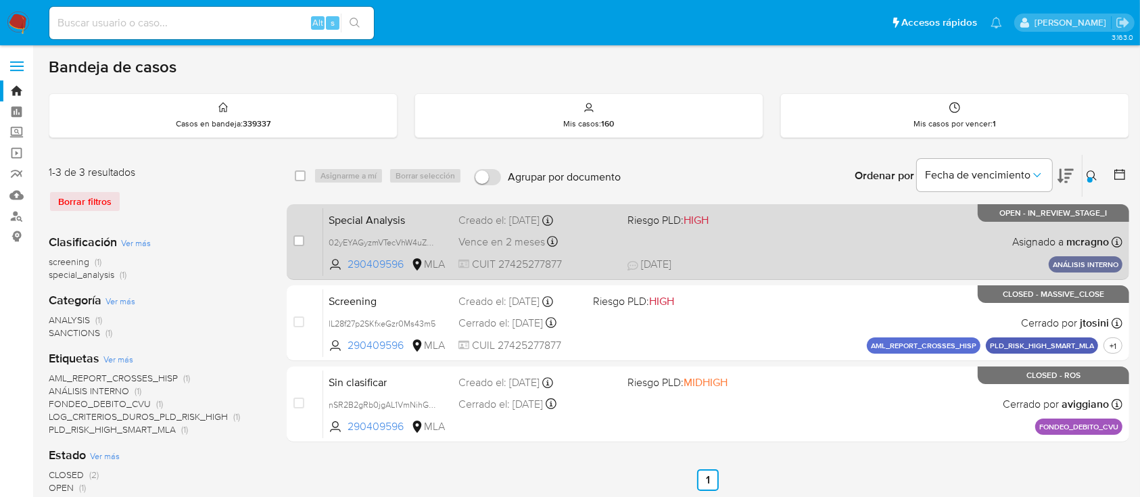
click at [823, 239] on div "Special Analysis 02yEYAGyzmVTecVhW4uZNK4q 290409596 MLA Riesgo PLD: HIGH Creado…" at bounding box center [722, 241] width 799 height 68
click at [301, 234] on div "case-item-checkbox" at bounding box center [298, 241] width 11 height 14
click at [298, 236] on input "checkbox" at bounding box center [298, 240] width 11 height 11
checkbox input "true"
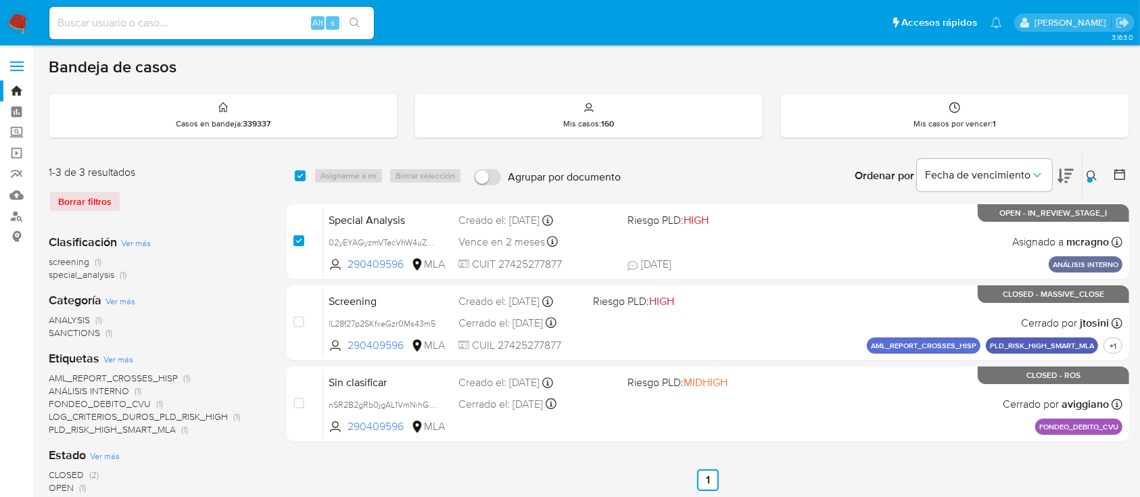
checkbox input "true"
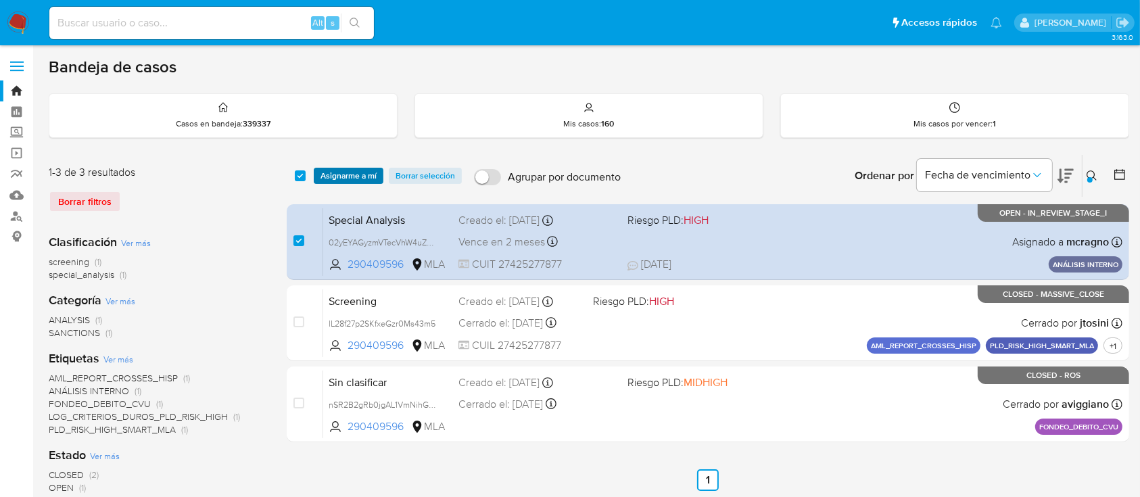
click at [343, 171] on span "Asignarme a mí" at bounding box center [348, 176] width 56 height 14
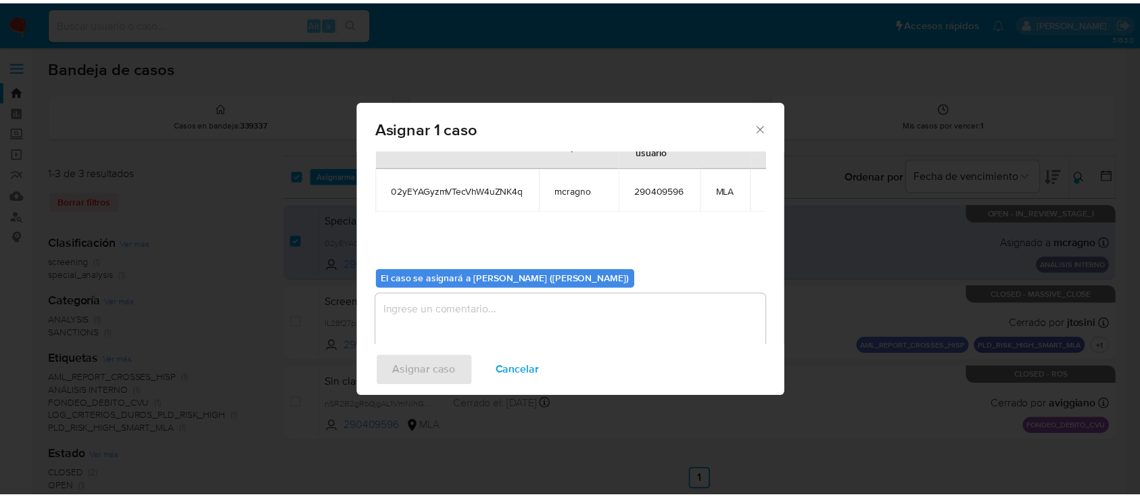
scroll to position [69, 0]
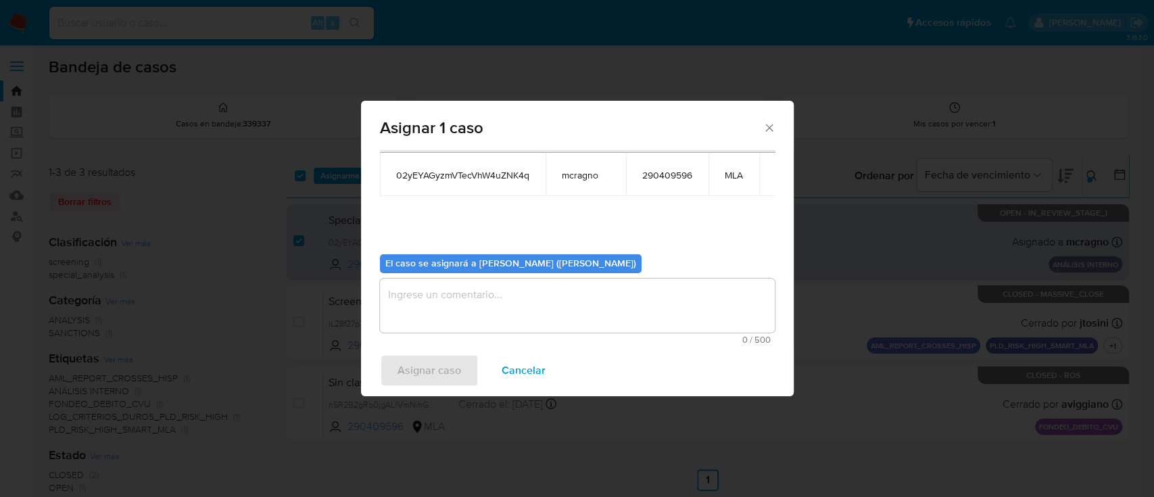
click at [427, 300] on textarea "assign-modal" at bounding box center [577, 305] width 395 height 54
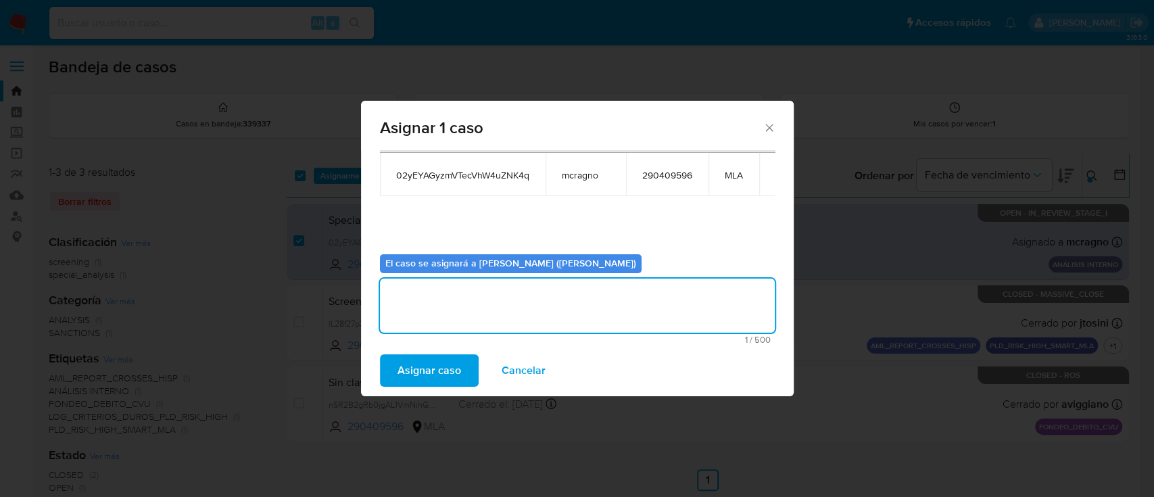
click at [443, 370] on span "Asignar caso" at bounding box center [429, 371] width 64 height 30
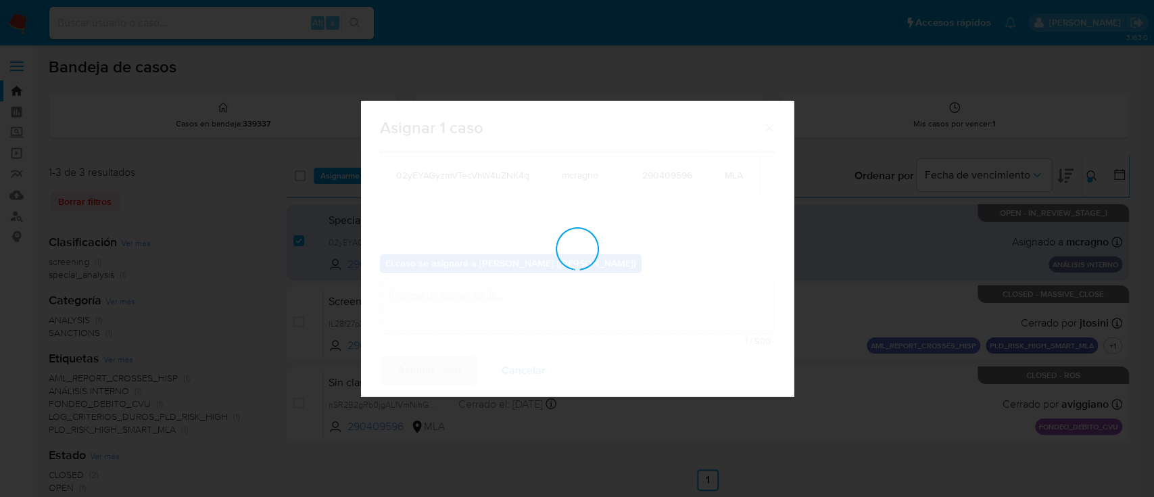
checkbox input "false"
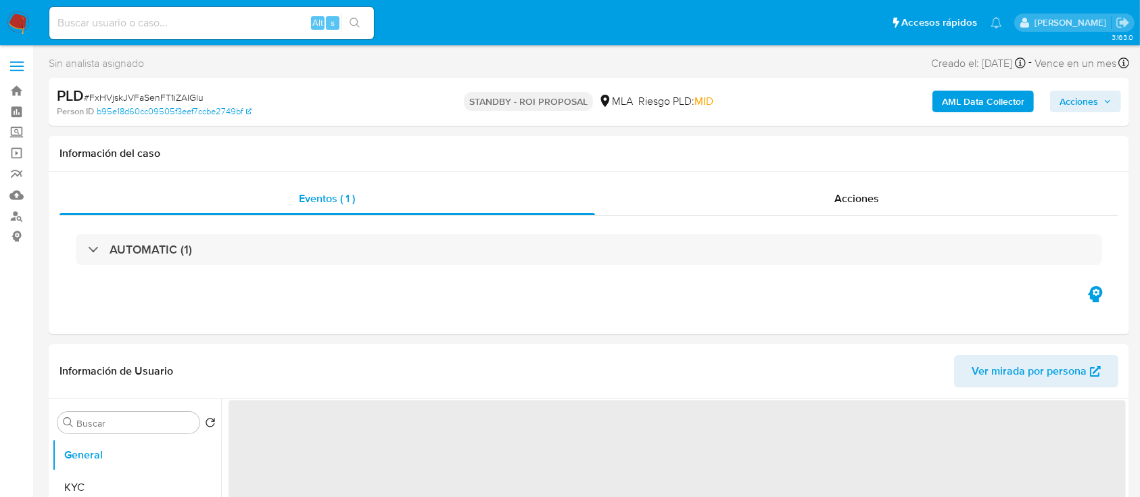
select select "10"
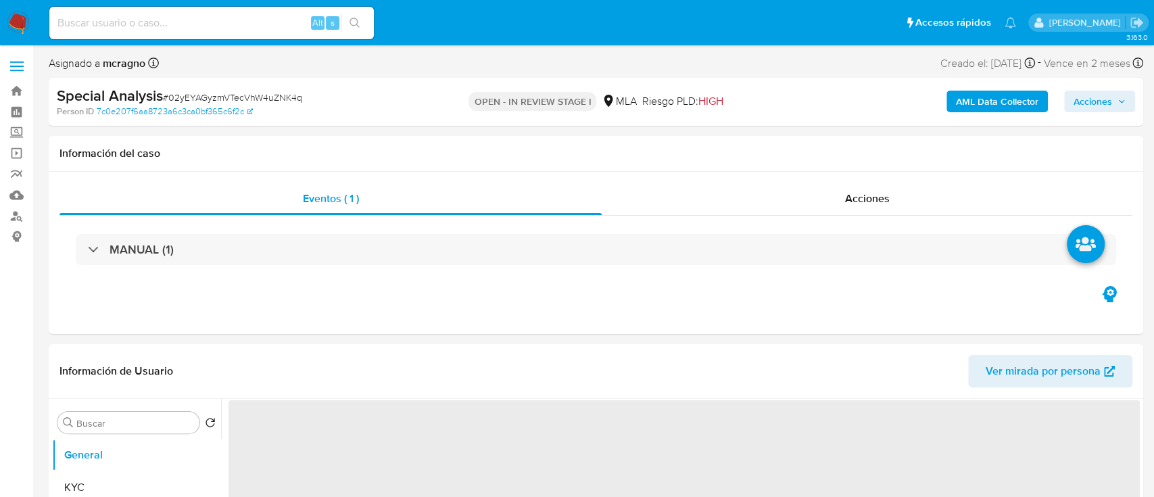
select select "10"
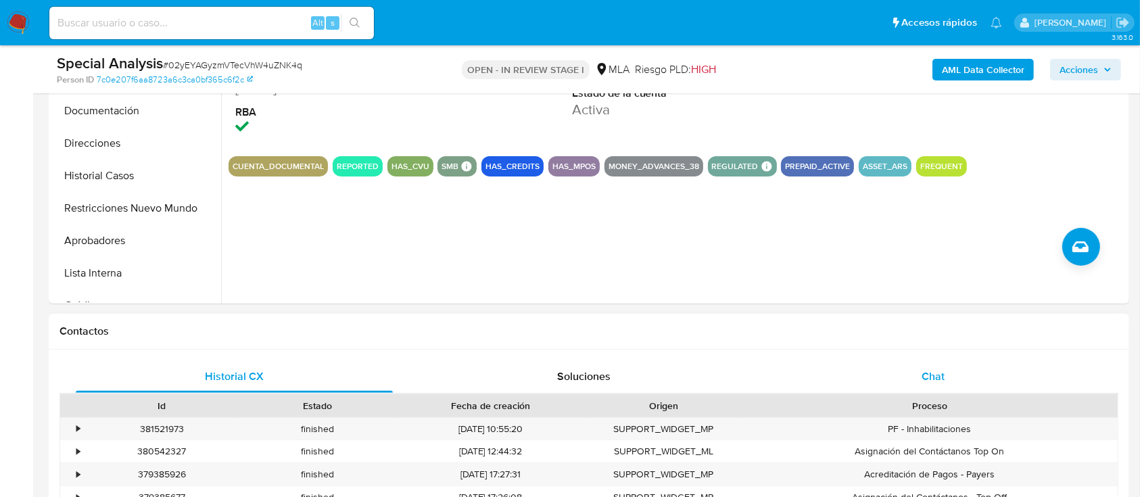
scroll to position [450, 0]
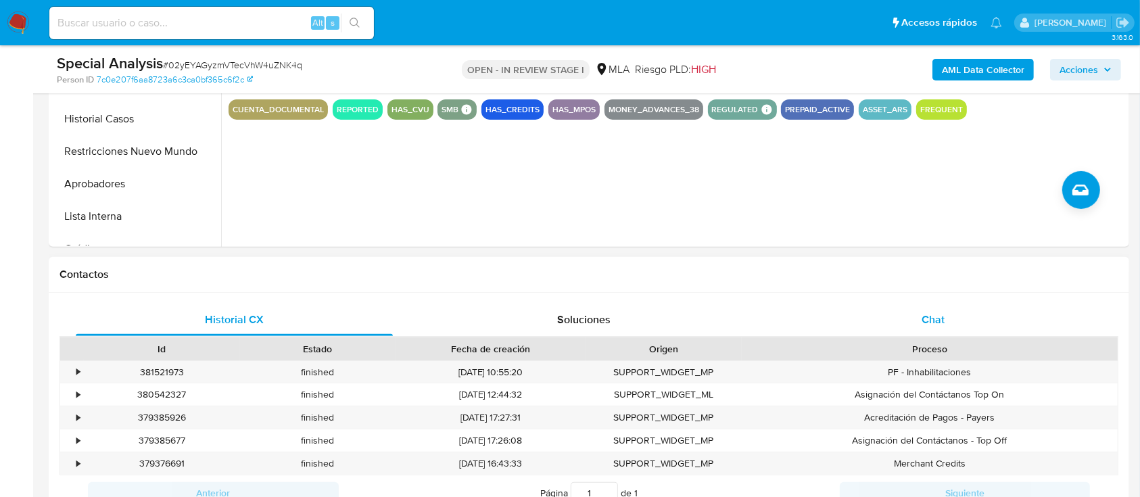
click at [981, 302] on div "Historial CX Soluciones Chat Id Estado Fecha de creación Origen Proceso • 38152…" at bounding box center [589, 423] width 1080 height 261
click at [978, 316] on div "Chat" at bounding box center [933, 319] width 317 height 32
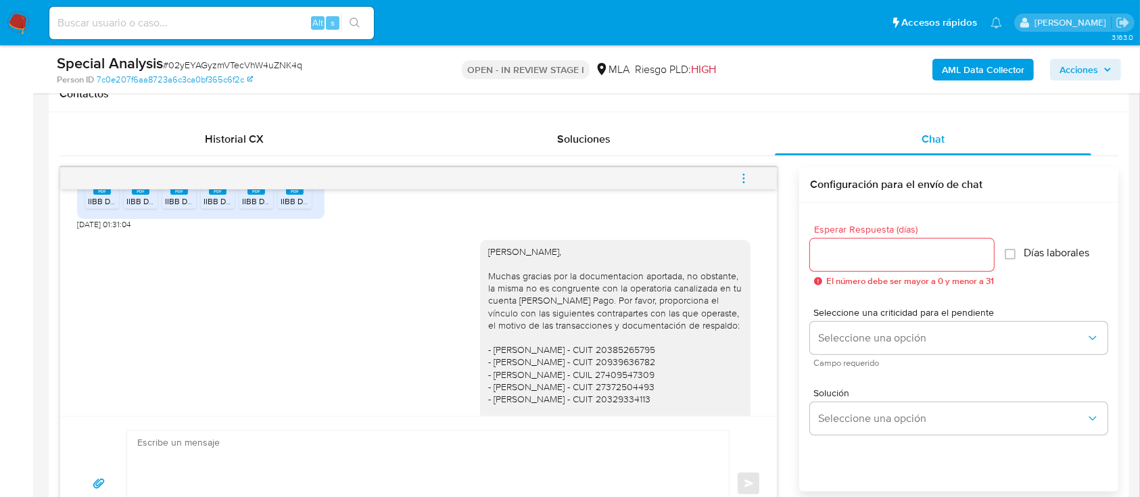
scroll to position [1092, 0]
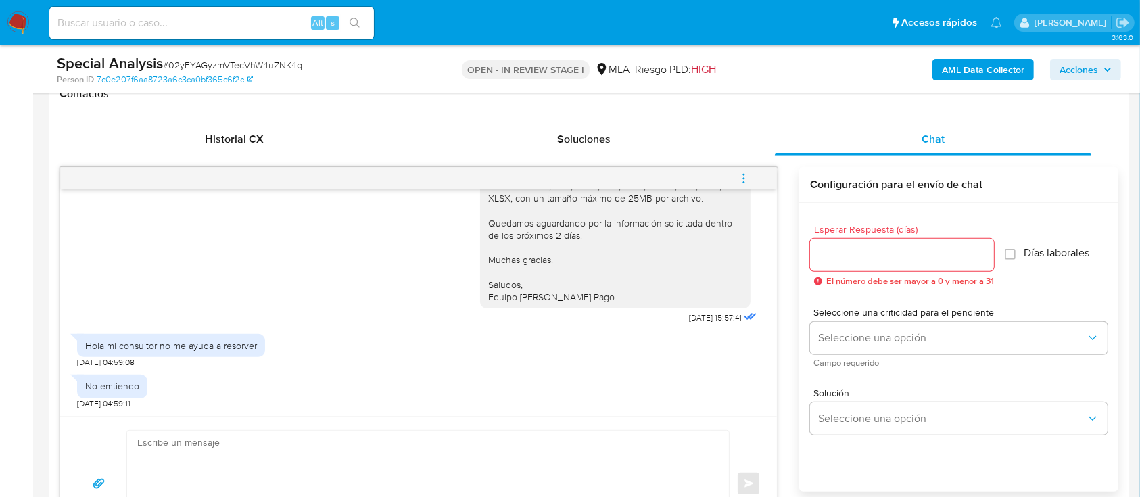
click at [316, 443] on textarea at bounding box center [424, 484] width 574 height 106
paste textarea "Hola, Muchas gracias por la respuesta. Analizamos tu caso y notamos que la info…"
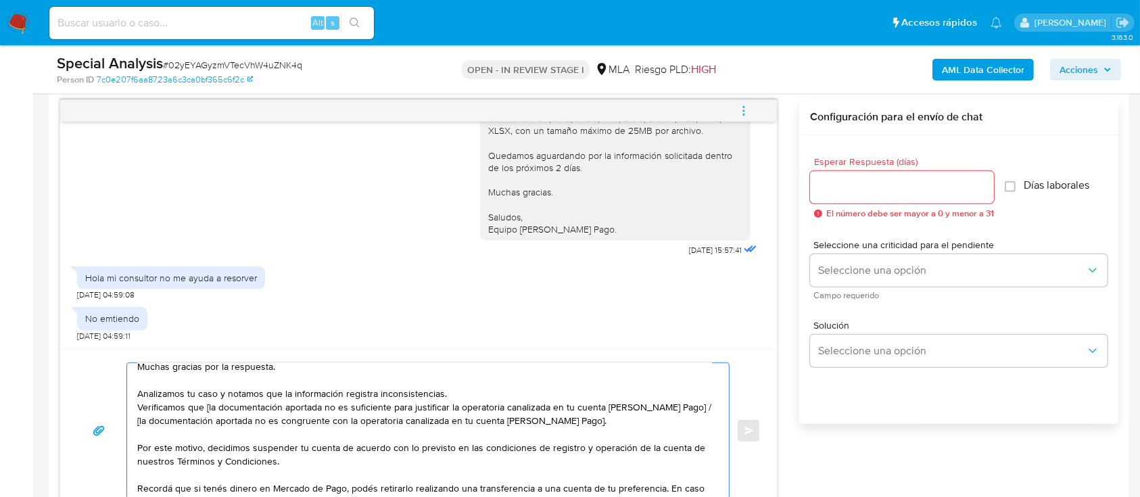
scroll to position [0, 0]
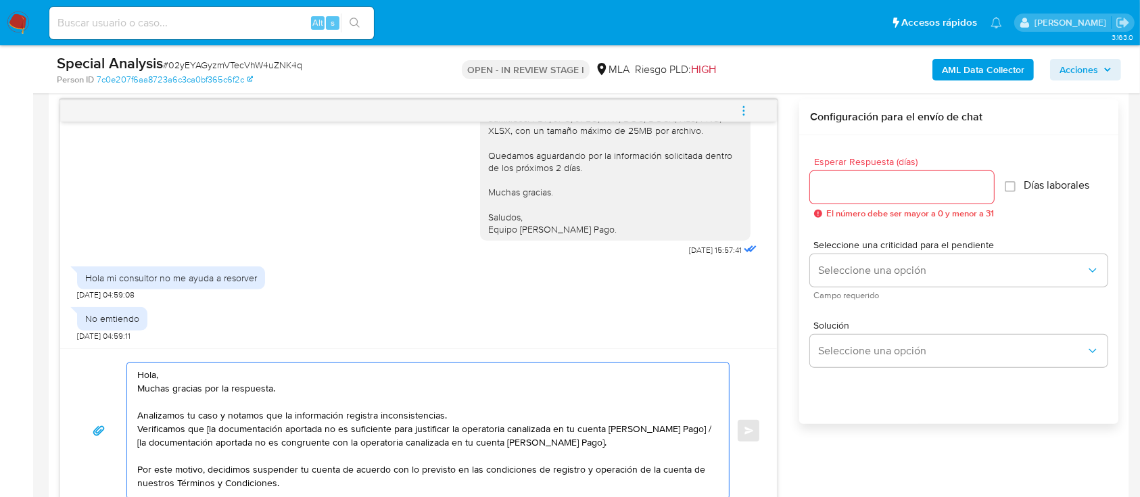
click at [253, 370] on textarea "Hola, Muchas gracias por la respuesta. Analizamos tu caso y notamos que la info…" at bounding box center [424, 430] width 574 height 135
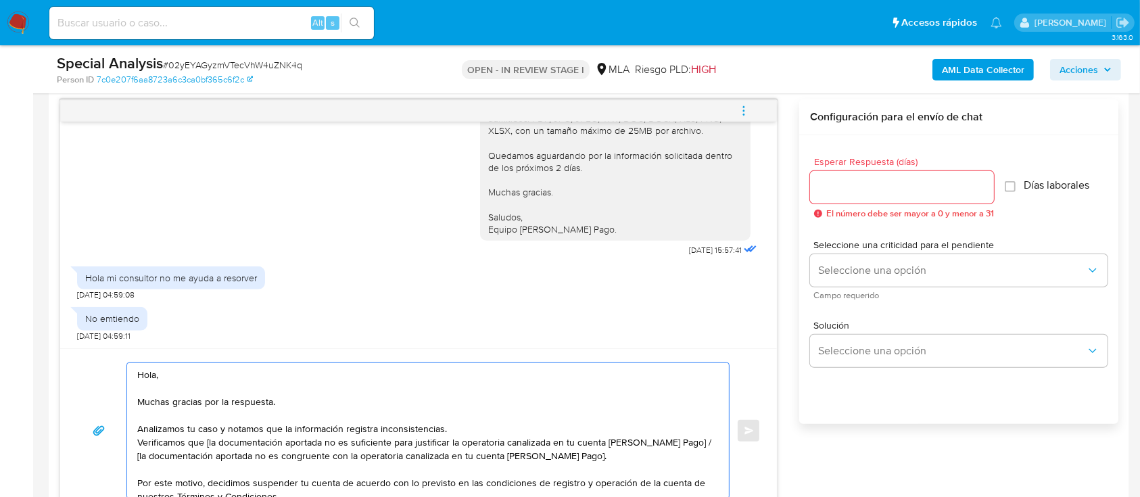
click at [486, 427] on textarea "Hola, Muchas gracias por la respuesta. Analizamos tu caso y notamos que la info…" at bounding box center [424, 430] width 574 height 135
drag, startPoint x: 512, startPoint y: 428, endPoint x: 433, endPoint y: 440, distance: 80.0
click at [433, 440] on textarea "Hola, Muchas gracias por la respuesta. Analizamos tu caso y notamos que la info…" at bounding box center [424, 430] width 574 height 135
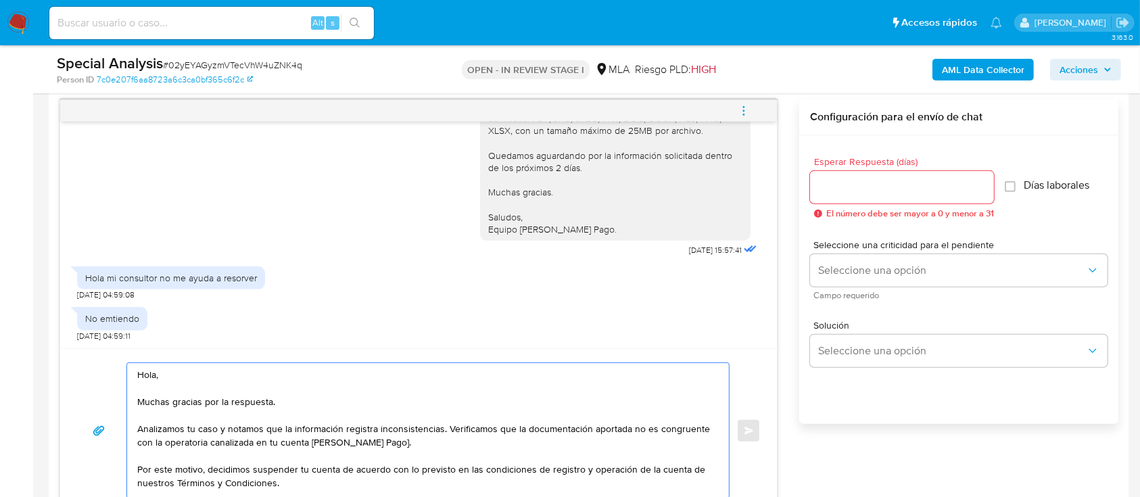
click at [516, 462] on textarea "Hola, Muchas gracias por la respuesta. Analizamos tu caso y notamos que la info…" at bounding box center [424, 430] width 574 height 135
click at [516, 435] on textarea "Hola, Muchas gracias por la respuesta. Analizamos tu caso y notamos que la info…" at bounding box center [424, 430] width 574 height 135
click at [520, 447] on textarea "Hola, Muchas gracias por la respuesta. Analizamos tu caso y notamos que la info…" at bounding box center [424, 430] width 574 height 135
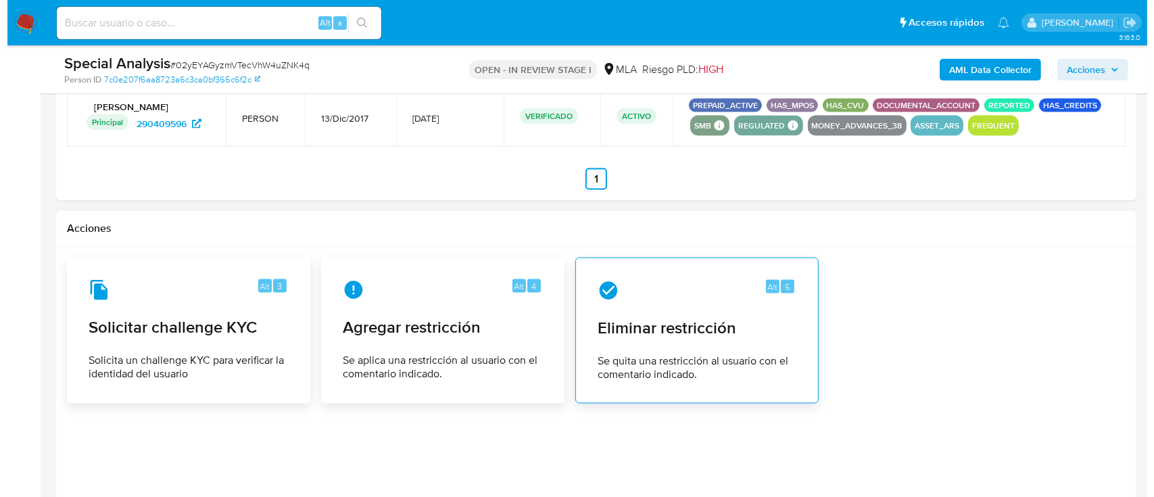
scroll to position [2030, 0]
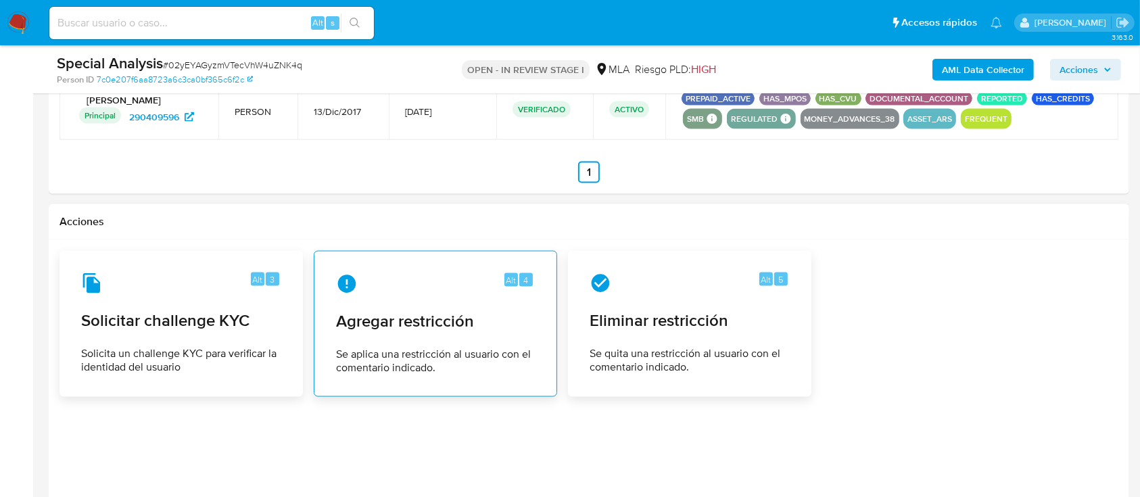
type textarea "Hola, Muchas gracias por la respuesta. Analizamos tu caso y notamos que la info…"
click at [481, 333] on div "Alt 4 Agregar restricción Se aplica una restricción al usuario con el comentari…" at bounding box center [435, 323] width 220 height 123
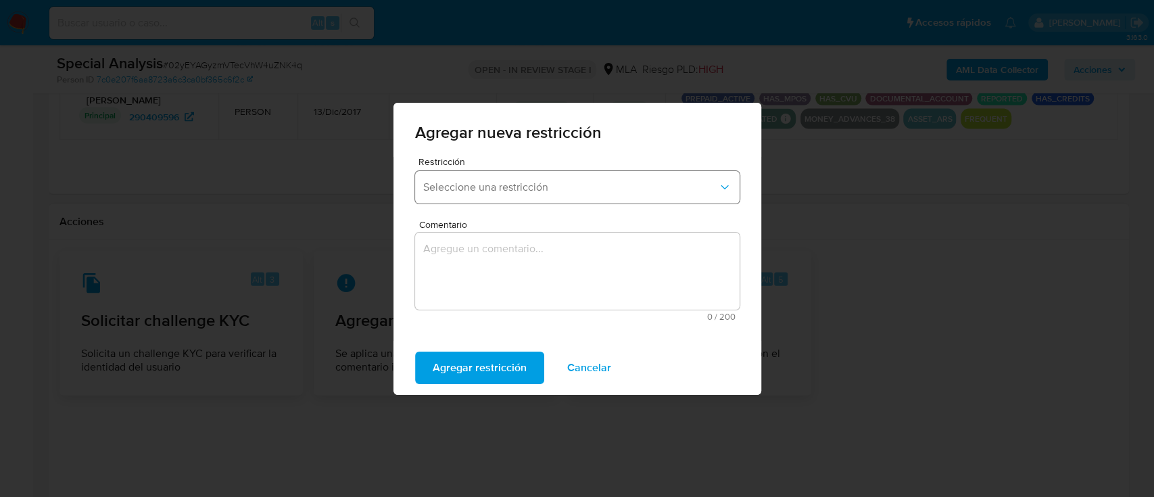
click at [521, 187] on span "Seleccione una restricción" at bounding box center [570, 187] width 295 height 14
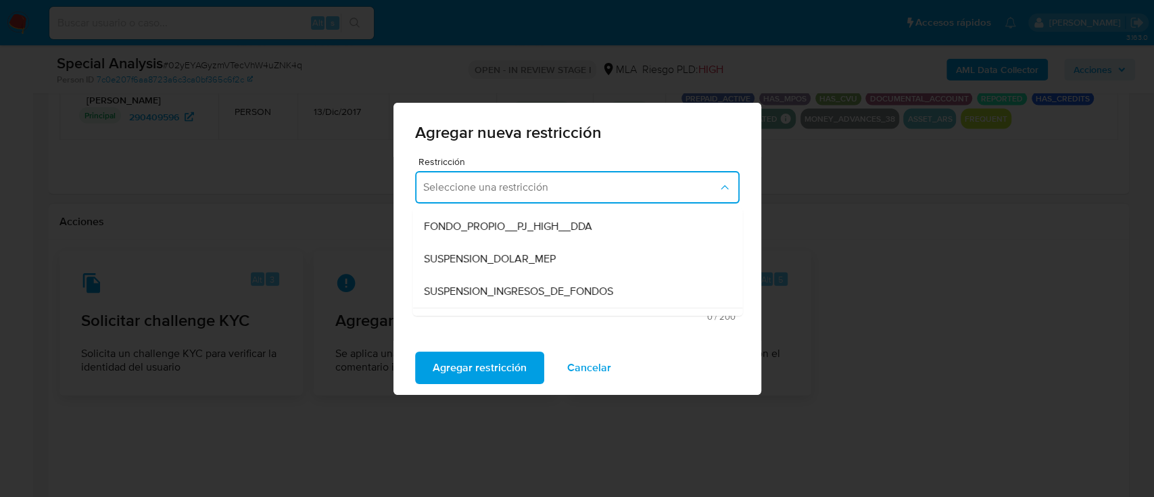
scroll to position [412, 0]
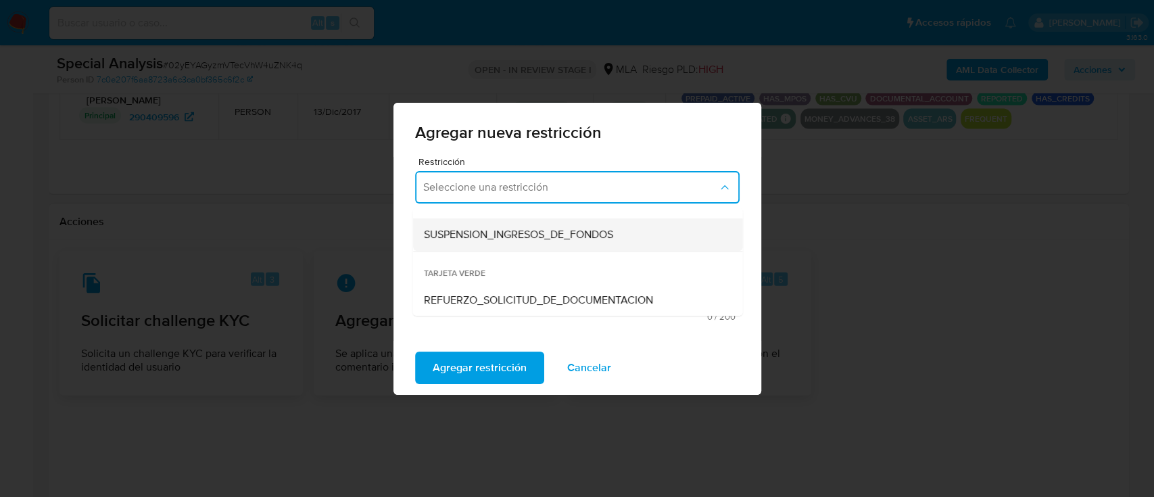
click at [584, 224] on div "SUSPENSION_INGRESOS_DE_FONDOS" at bounding box center [573, 234] width 300 height 32
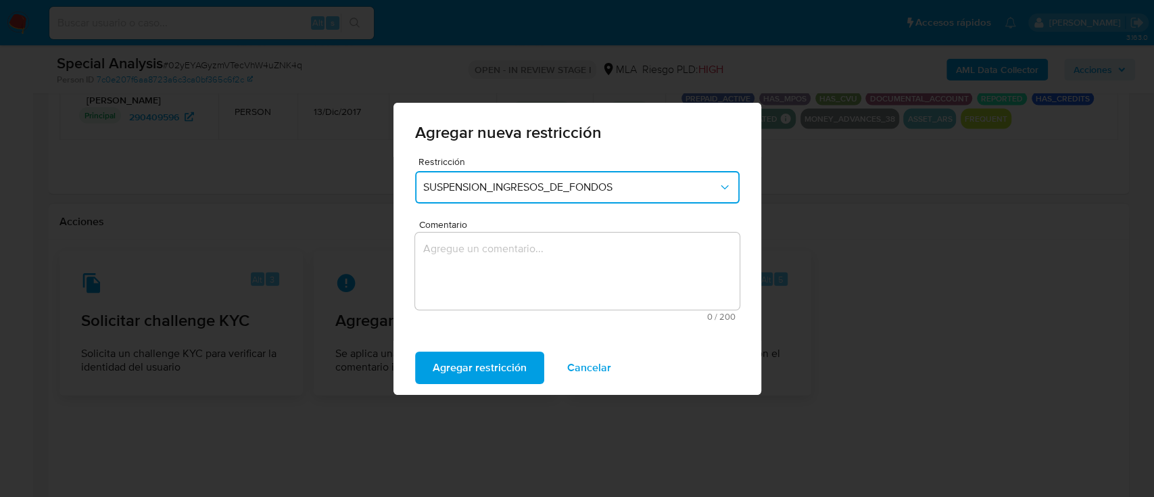
click at [584, 224] on span "Comentario" at bounding box center [581, 225] width 324 height 10
click at [584, 232] on textarea "Comentario" at bounding box center [577, 270] width 324 height 77
click at [612, 176] on button "SUSPENSION_INGRESOS_DE_FONDOS" at bounding box center [577, 187] width 324 height 32
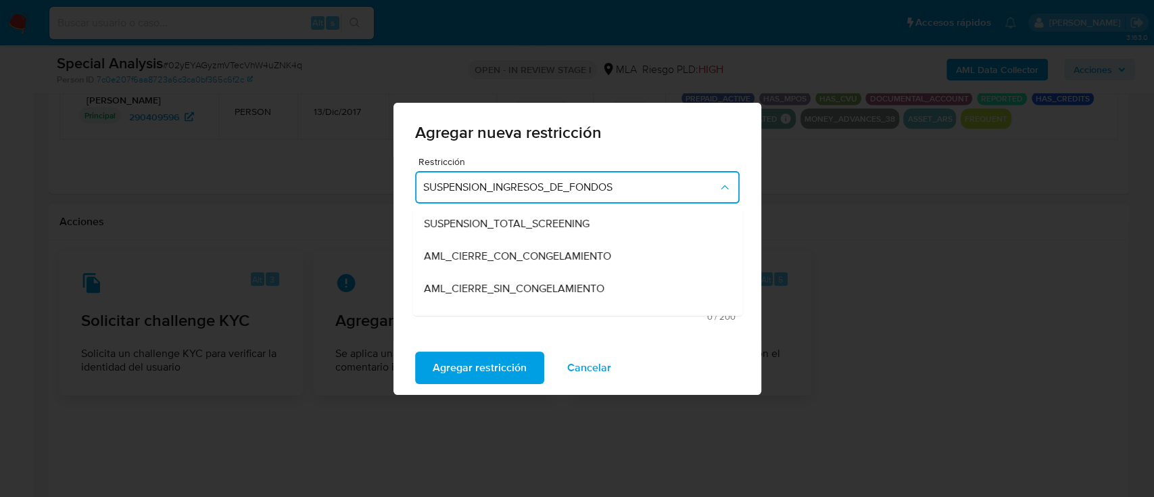
scroll to position [155, 0]
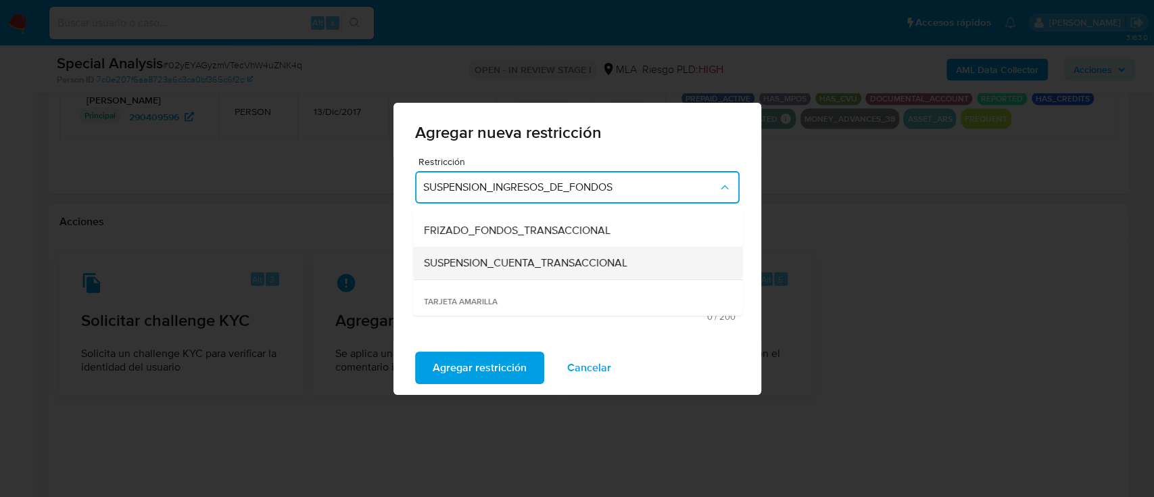
click at [615, 275] on div "SUSPENSION_CUENTA_TRANSACCIONAL" at bounding box center [573, 263] width 300 height 32
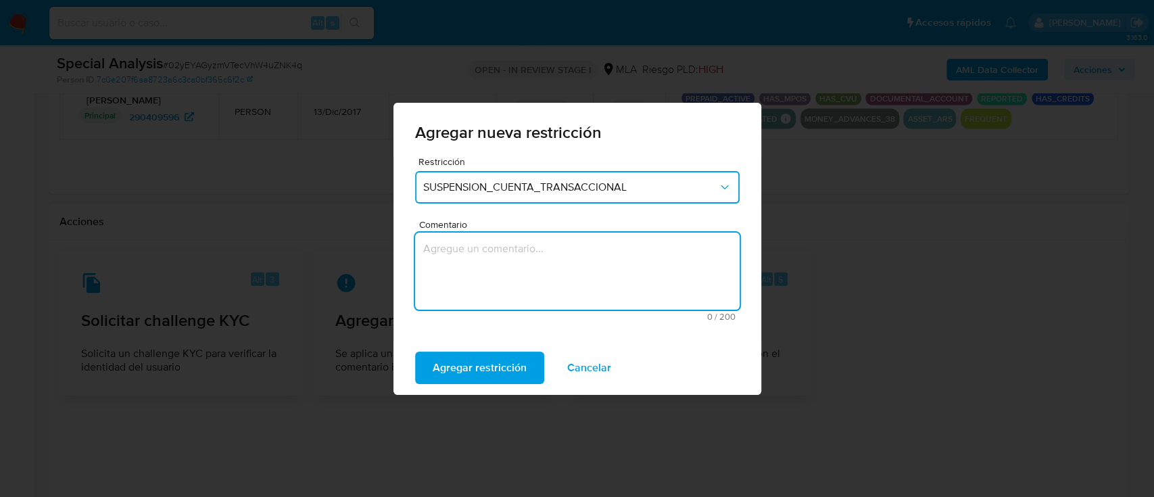
click at [615, 269] on textarea "Comentario" at bounding box center [577, 270] width 324 height 77
type textarea "AML"
click at [479, 365] on span "Agregar restricción" at bounding box center [480, 368] width 94 height 30
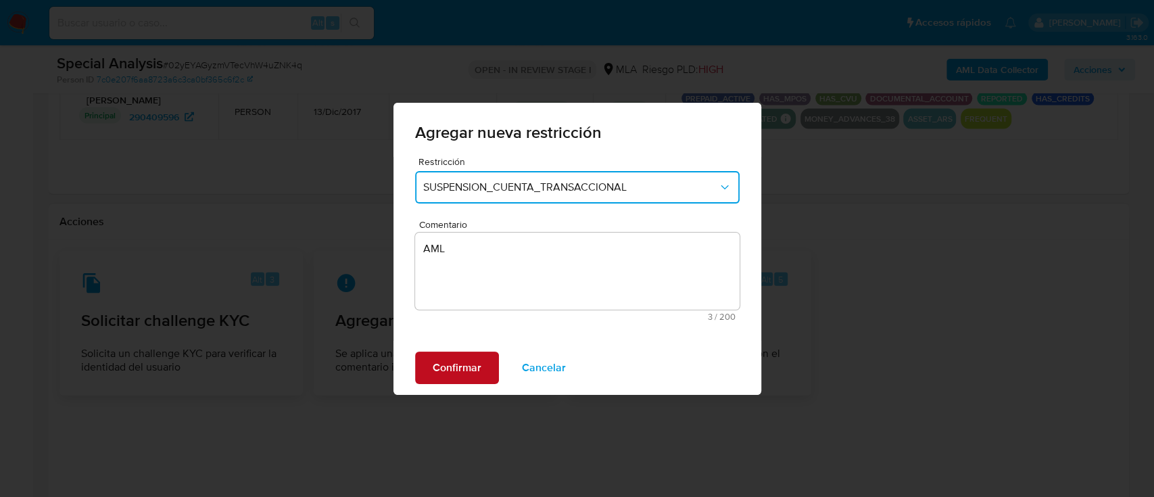
click at [466, 366] on span "Confirmar" at bounding box center [457, 368] width 49 height 30
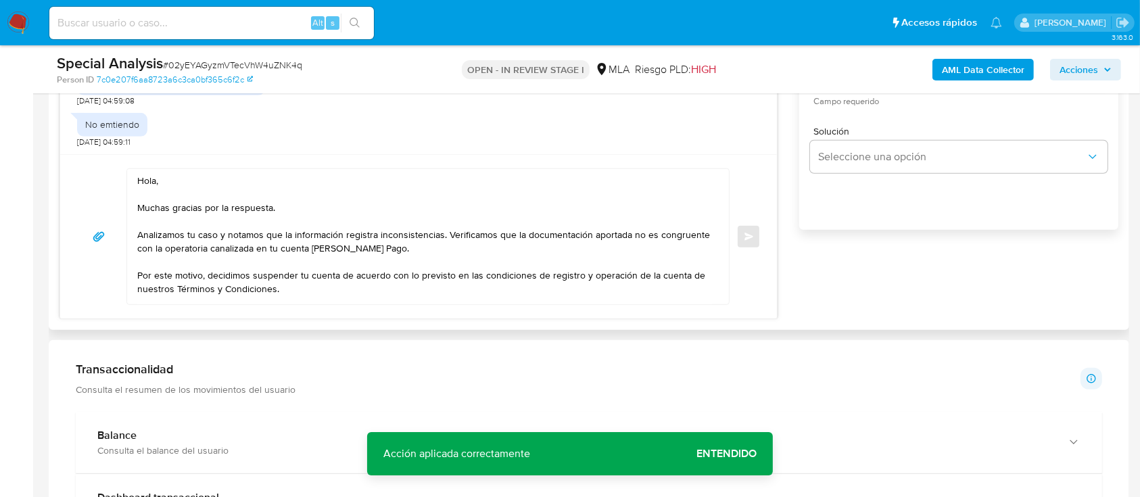
scroll to position [678, 0]
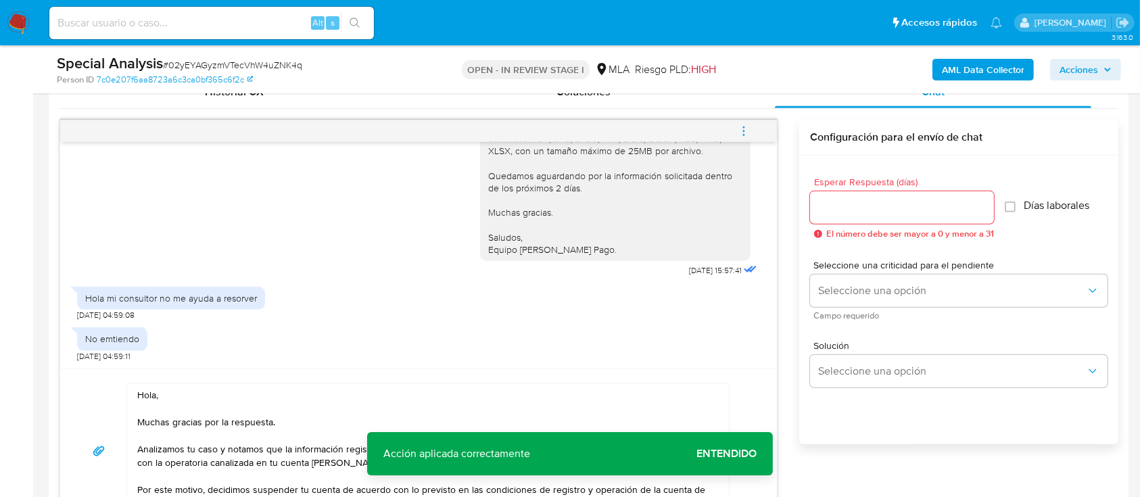
click at [873, 216] on div at bounding box center [902, 207] width 184 height 32
click at [873, 199] on input "Esperar Respuesta (días)" at bounding box center [902, 208] width 184 height 18
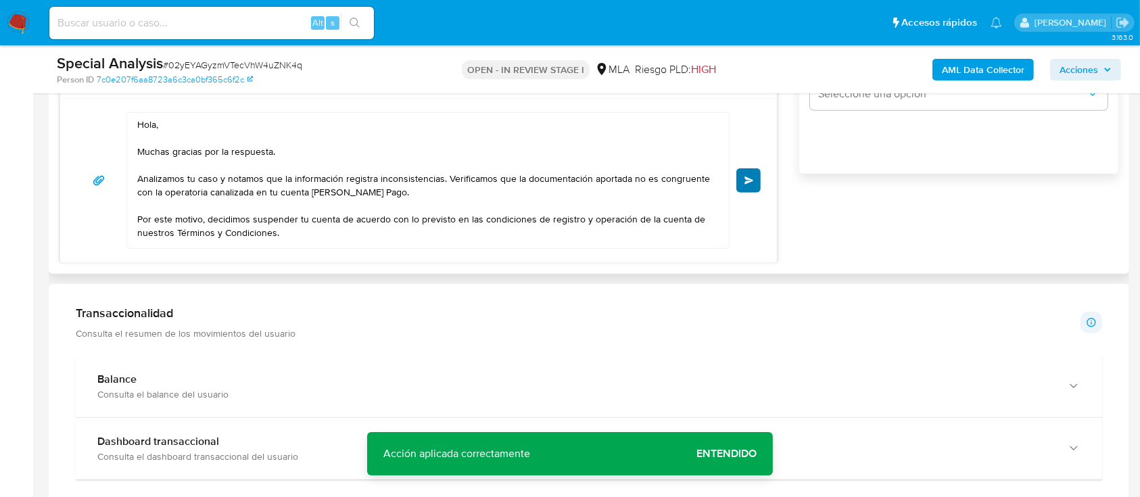
type input "0"
drag, startPoint x: 754, startPoint y: 176, endPoint x: 773, endPoint y: 226, distance: 53.1
click at [754, 178] on button "Enviar" at bounding box center [748, 180] width 24 height 24
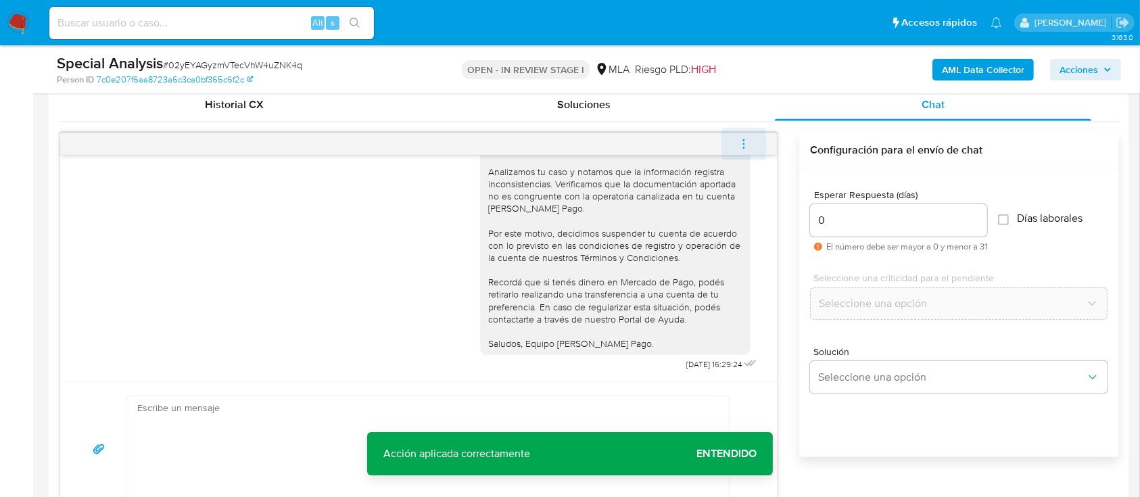
scroll to position [655, 0]
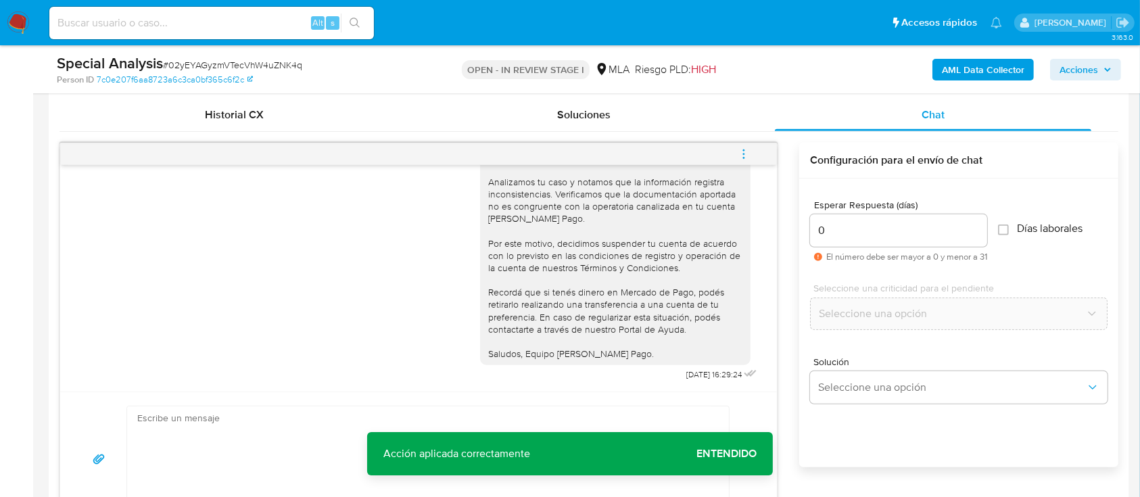
click at [752, 149] on button "menu-action" at bounding box center [743, 154] width 45 height 32
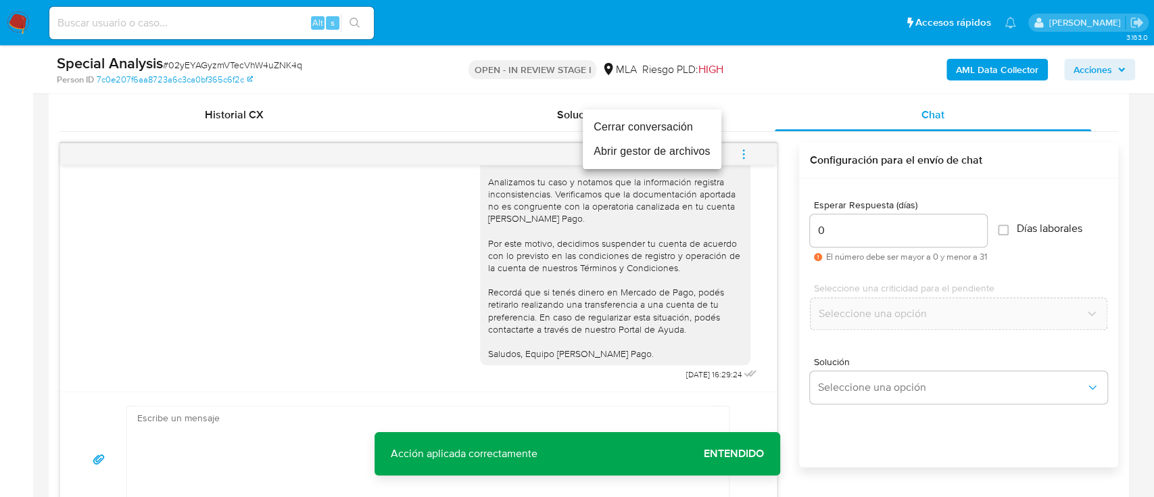
click at [638, 115] on li "Cerrar conversación" at bounding box center [652, 127] width 139 height 24
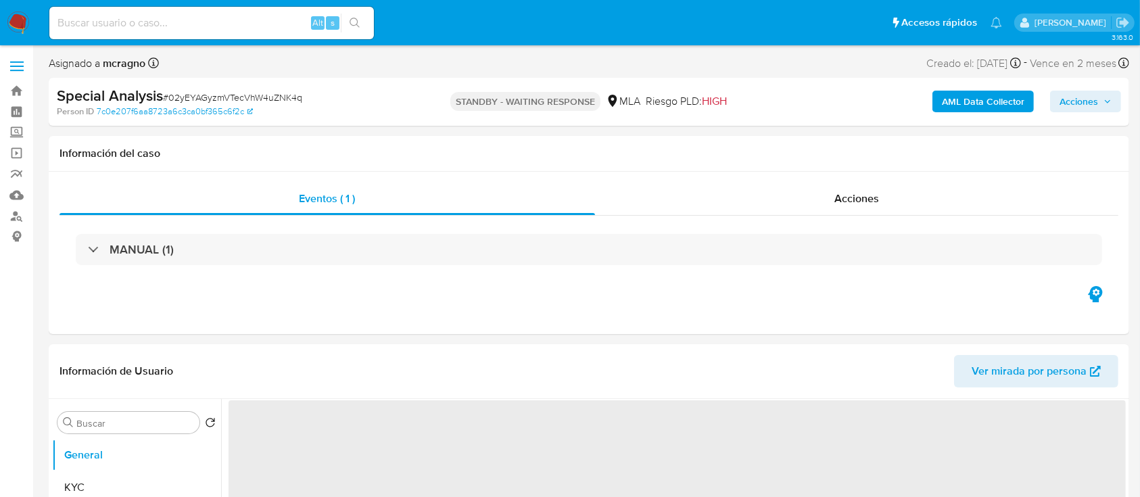
select select "10"
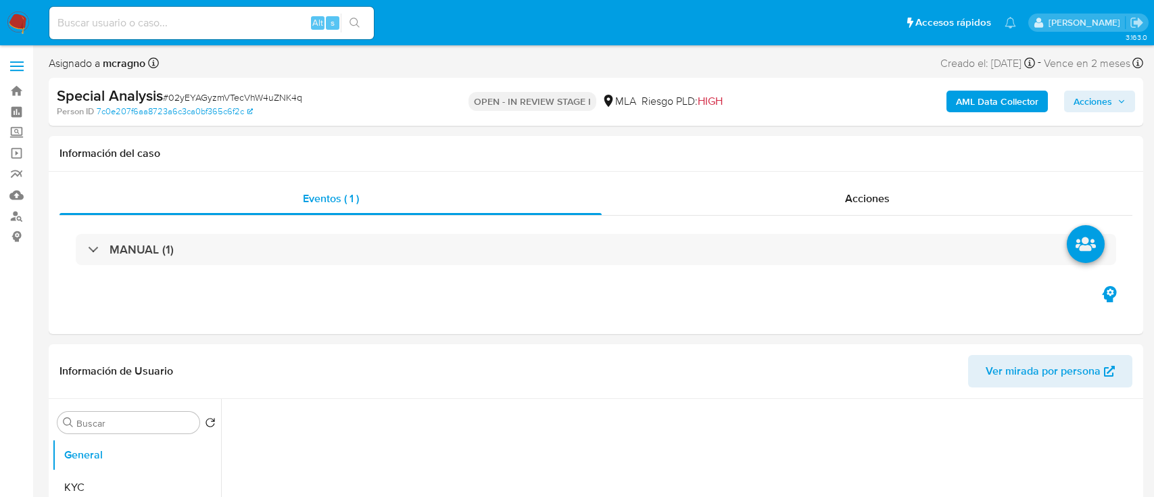
select select "10"
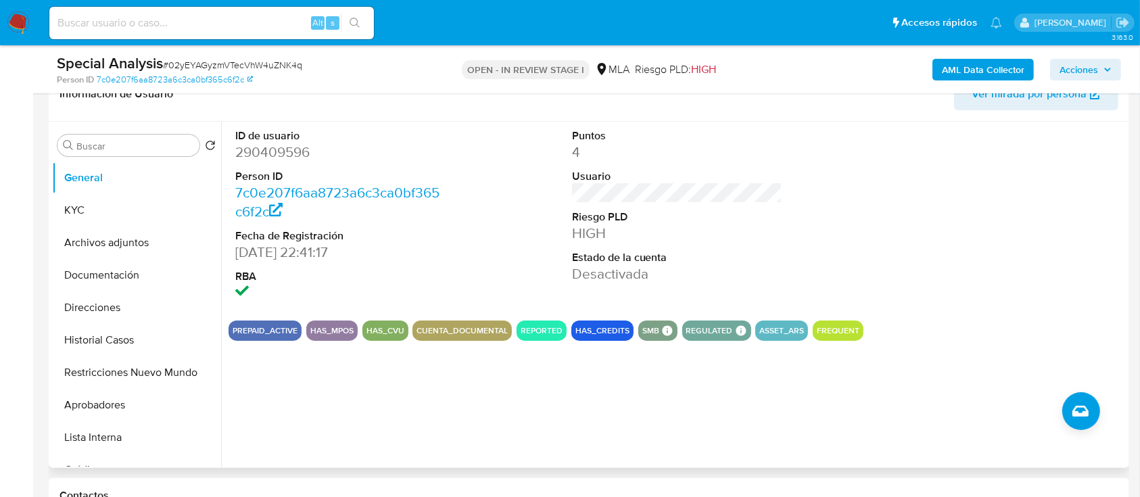
scroll to position [360, 0]
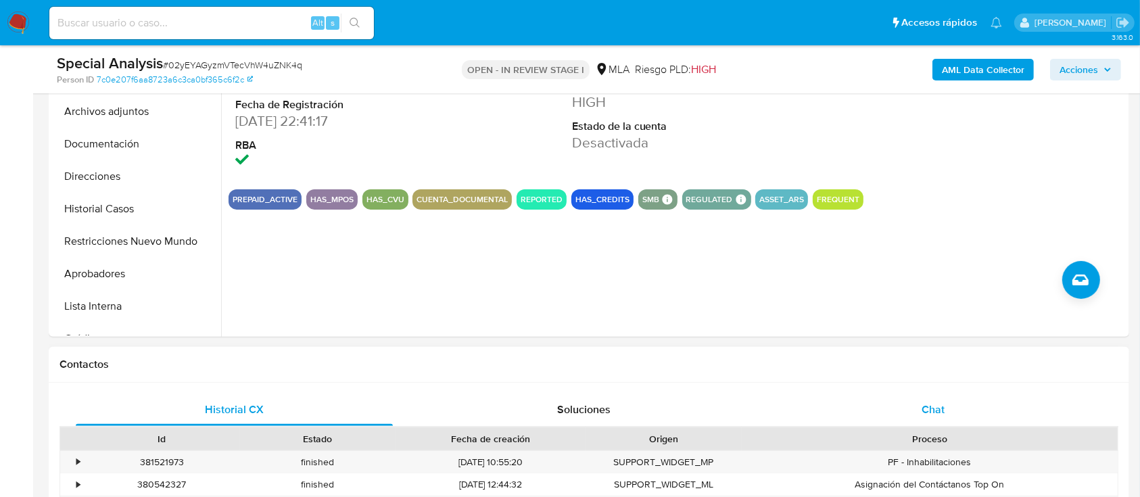
click at [977, 408] on div "Chat" at bounding box center [933, 409] width 317 height 32
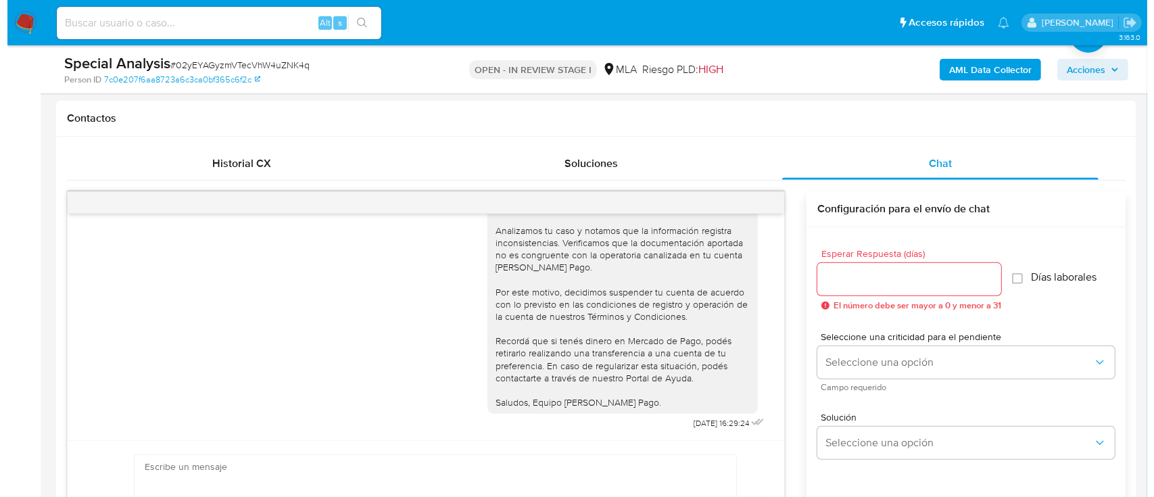
scroll to position [251, 0]
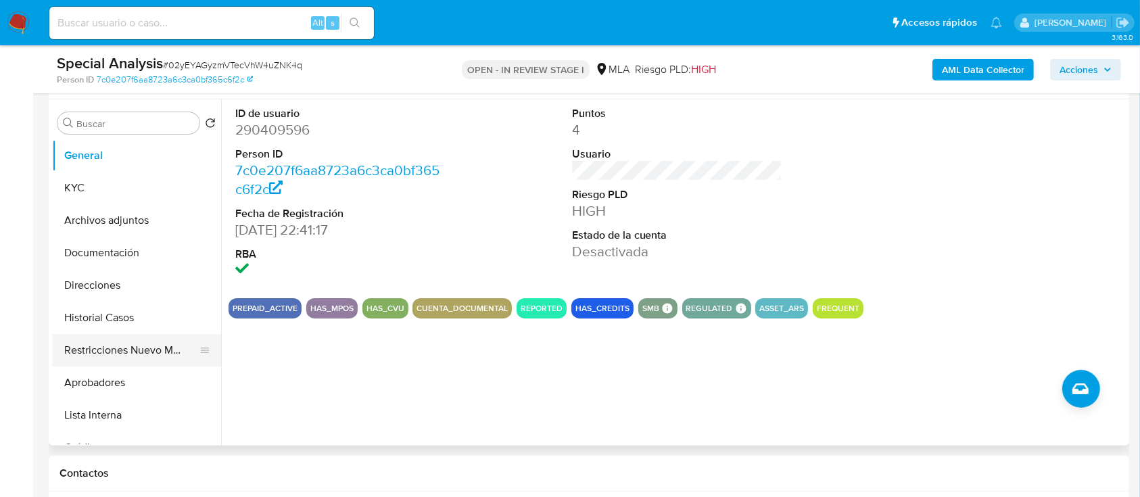
click at [103, 342] on button "Restricciones Nuevo Mundo" at bounding box center [131, 350] width 158 height 32
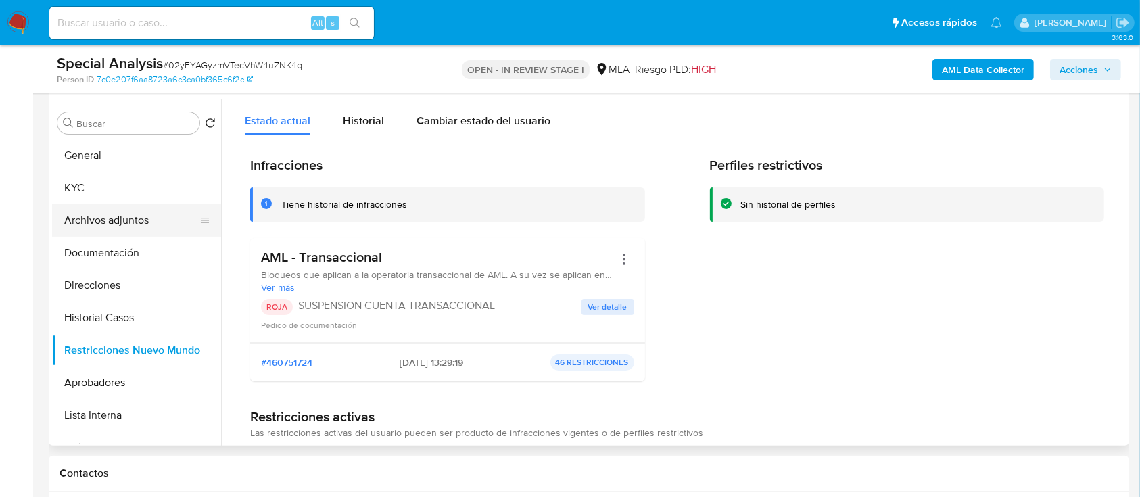
click at [119, 222] on button "Archivos adjuntos" at bounding box center [131, 220] width 158 height 32
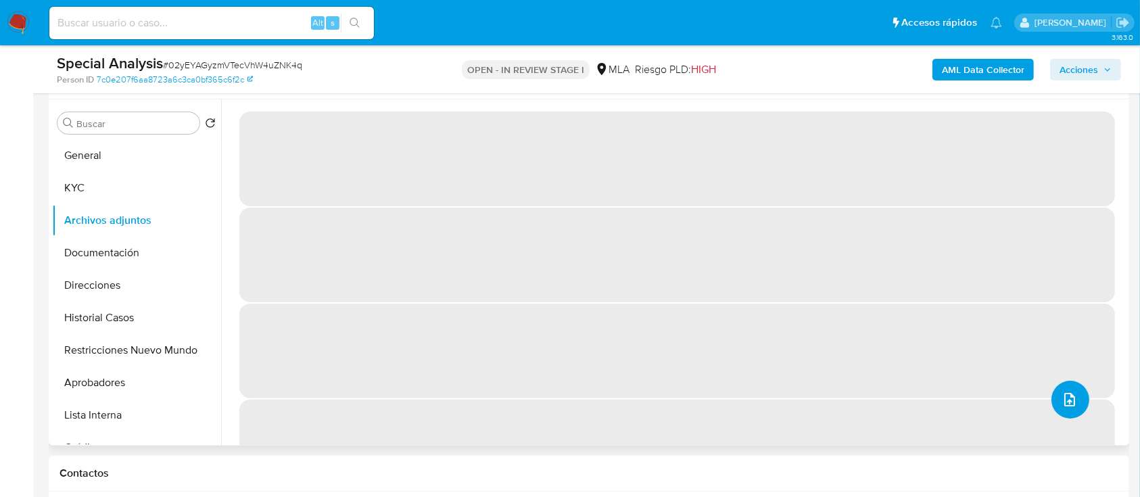
click at [1065, 396] on icon "upload-file" at bounding box center [1069, 400] width 11 height 14
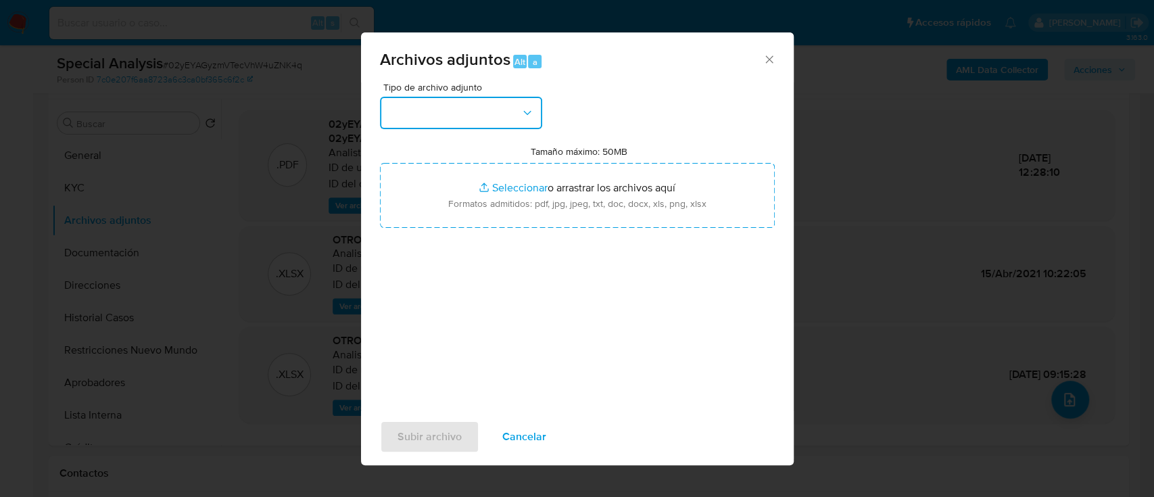
click at [499, 103] on button "button" at bounding box center [461, 113] width 162 height 32
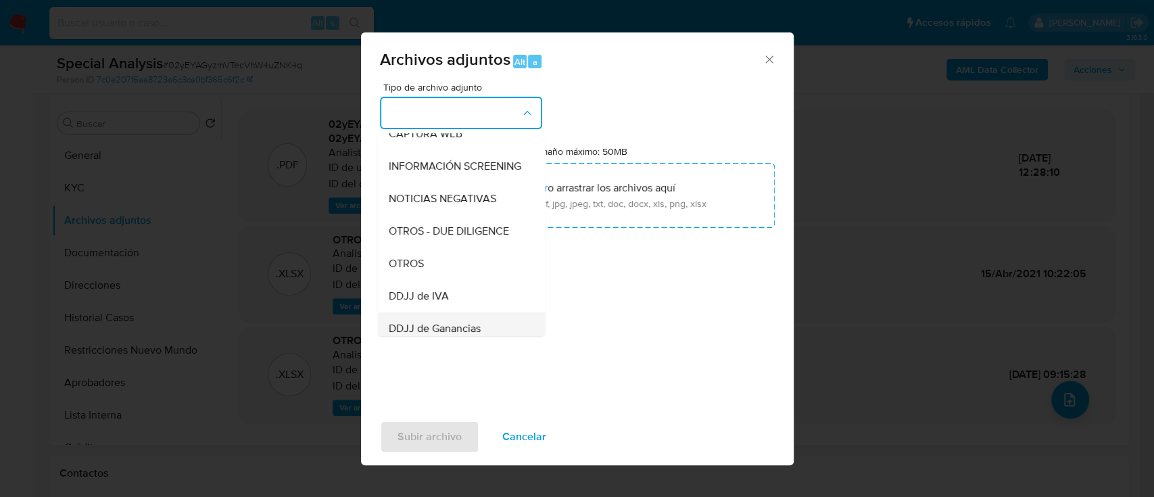
scroll to position [270, 0]
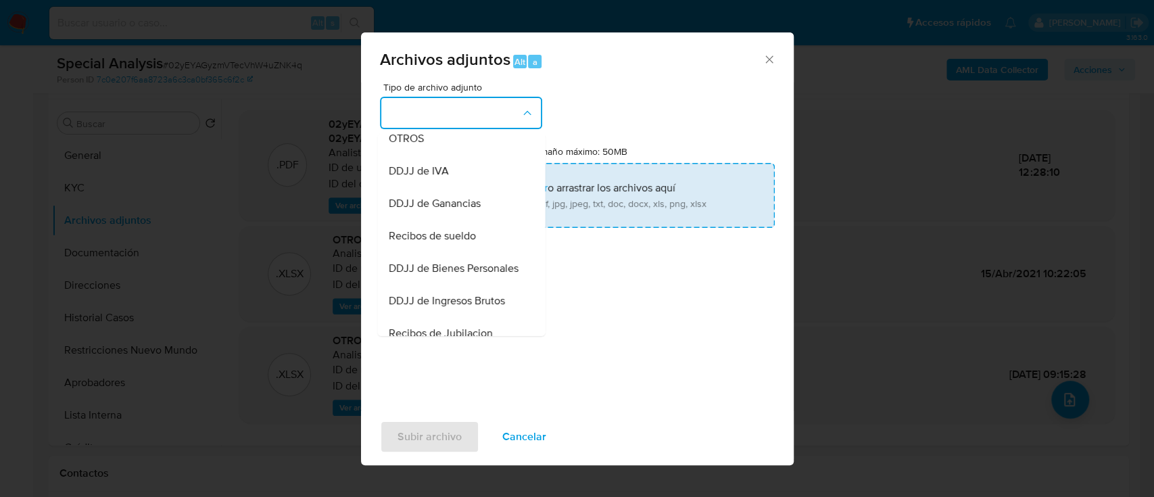
drag, startPoint x: 425, startPoint y: 156, endPoint x: 497, endPoint y: 187, distance: 78.7
click at [431, 155] on div "OTROS" at bounding box center [457, 138] width 138 height 32
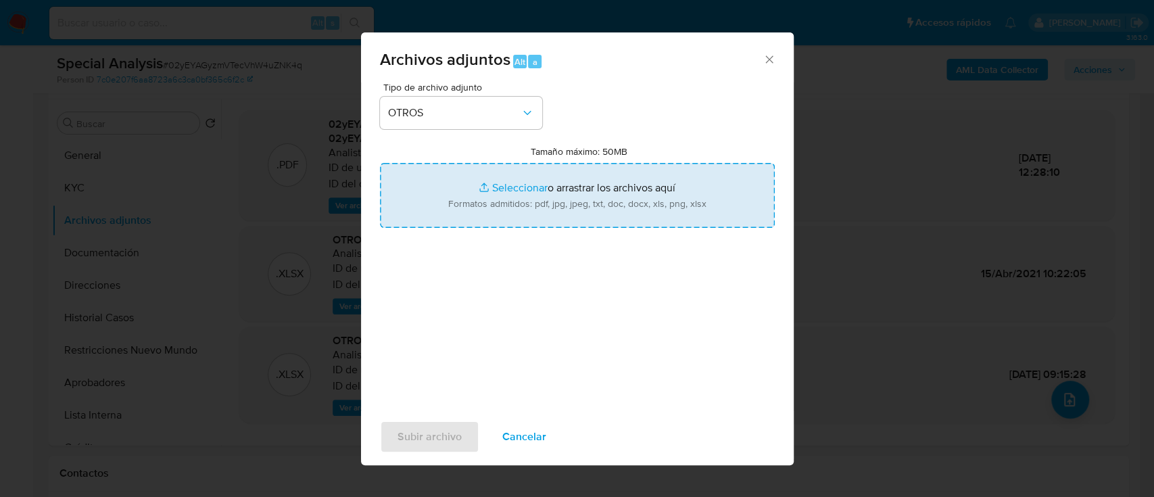
click at [553, 221] on input "Tamaño máximo: 50MB Seleccionar archivos" at bounding box center [577, 195] width 395 height 65
type input "C:\fakepath\290409596 - Movimientos.xlsx"
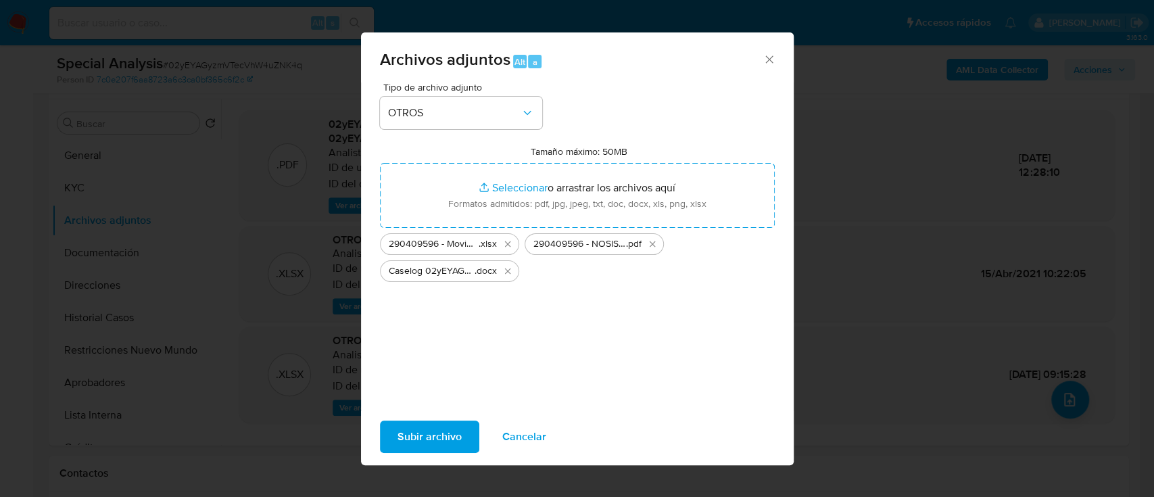
click at [454, 435] on span "Subir archivo" at bounding box center [429, 437] width 64 height 30
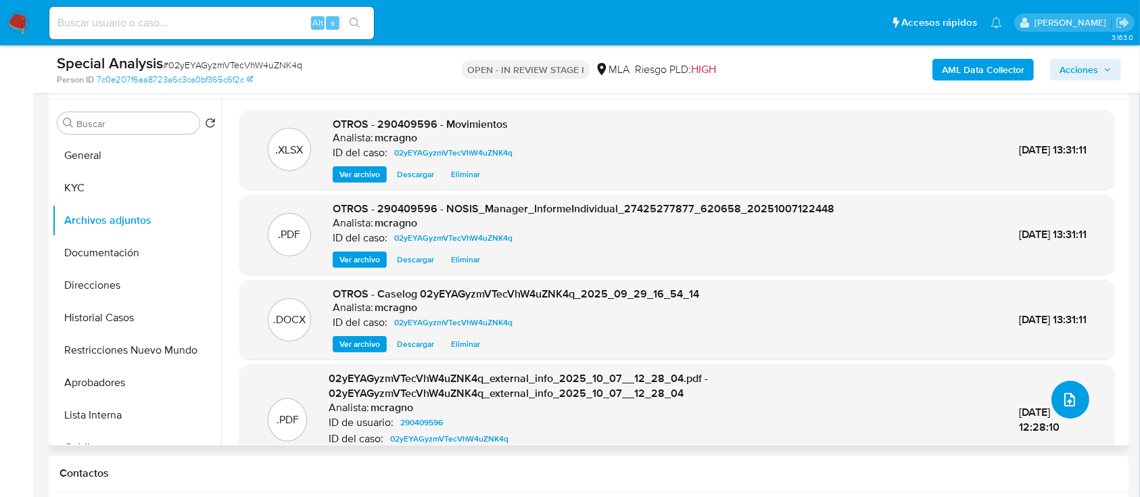
click at [1061, 391] on icon "upload-file" at bounding box center [1069, 399] width 16 height 16
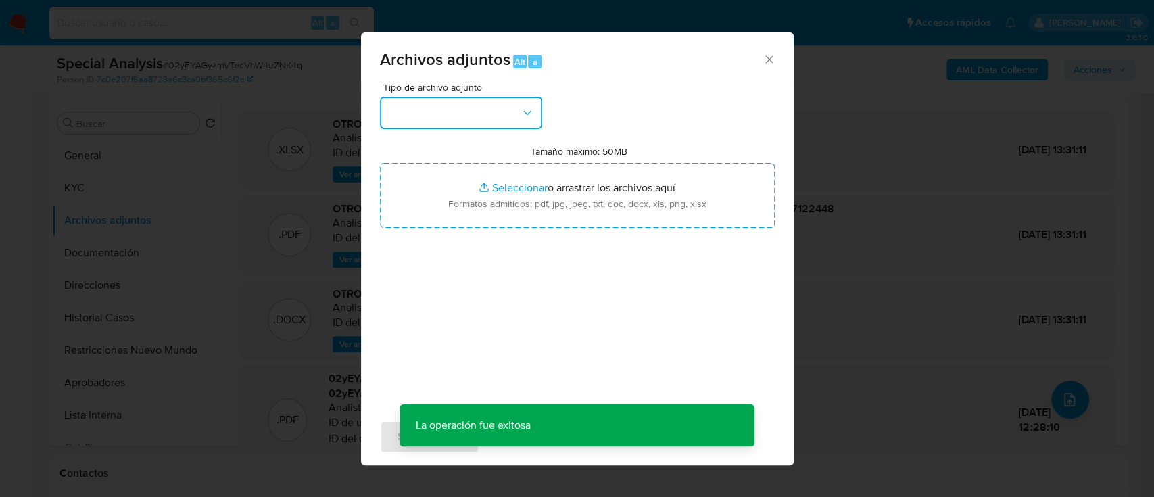
click at [518, 128] on button "button" at bounding box center [461, 113] width 162 height 32
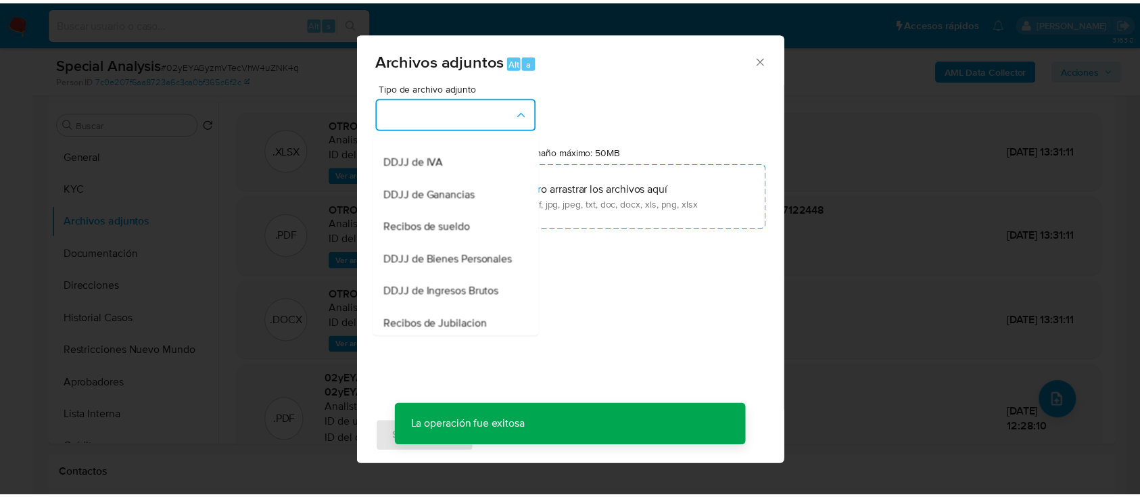
scroll to position [360, 0]
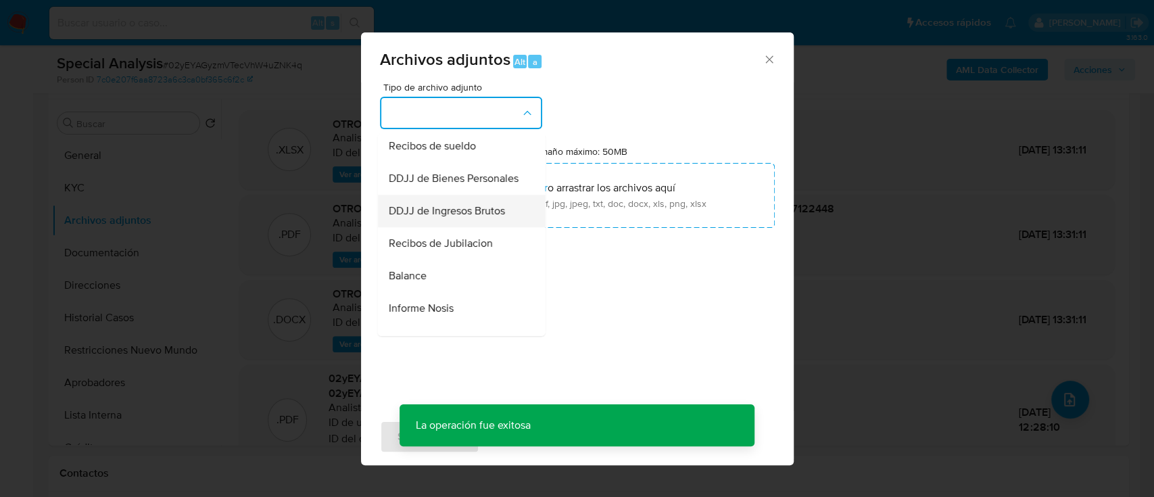
click at [479, 218] on span "DDJJ de Ingresos Brutos" at bounding box center [446, 211] width 116 height 14
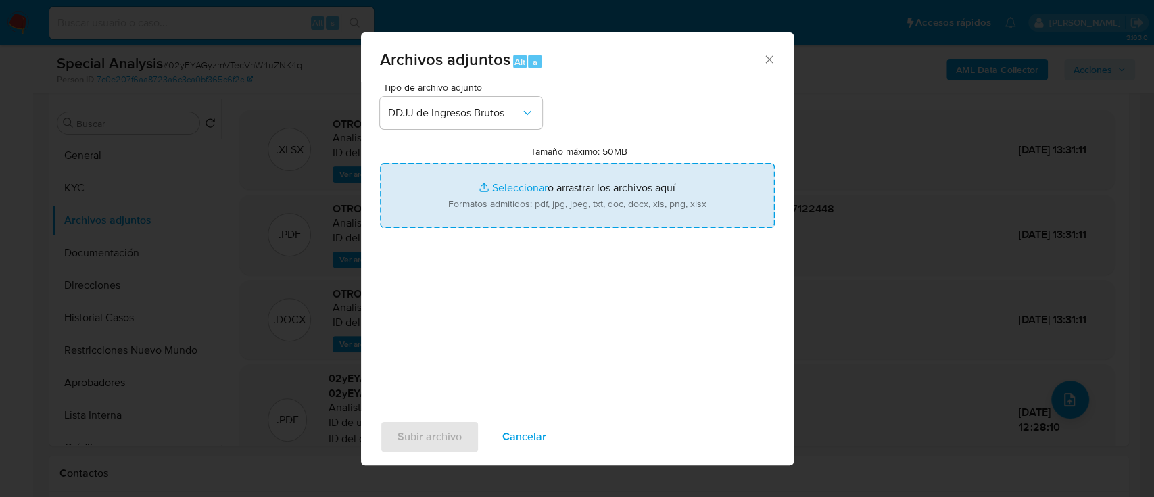
click at [533, 200] on input "Tamaño máximo: 50MB Seleccionar archivos" at bounding box center [577, 195] width 395 height 65
type input "C:\fakepath\290409596 - Calculadora.xlsx"
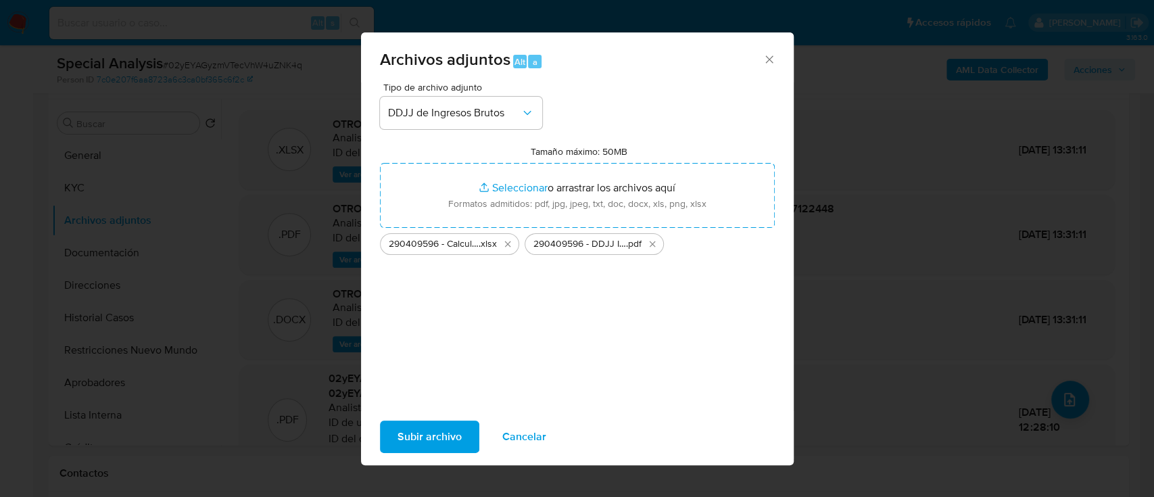
click at [454, 445] on span "Subir archivo" at bounding box center [429, 437] width 64 height 30
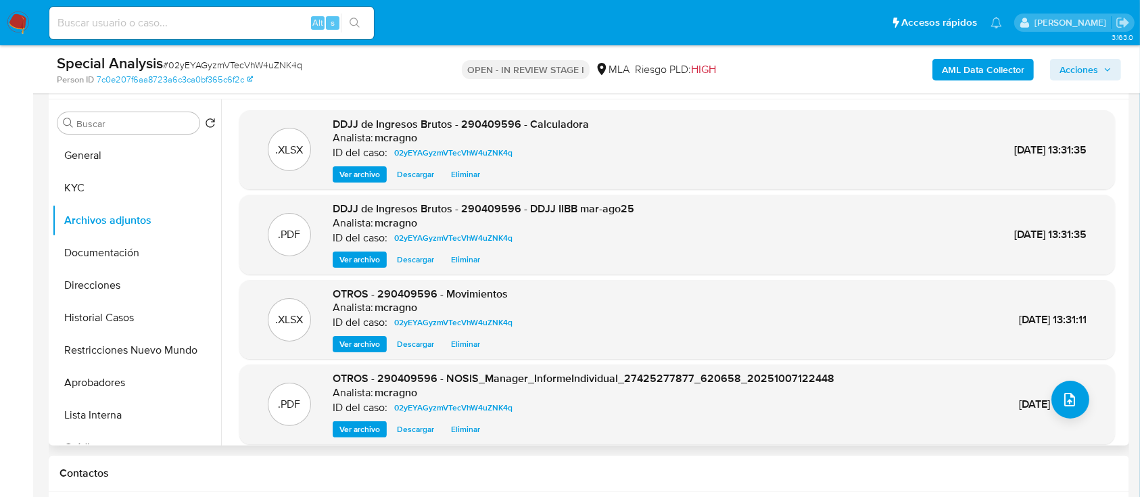
click at [119, 137] on div "Buscar Volver al orden por defecto General KYC Archivos adjuntos Documentación …" at bounding box center [136, 273] width 169 height 344
click at [126, 151] on button "General" at bounding box center [131, 155] width 158 height 32
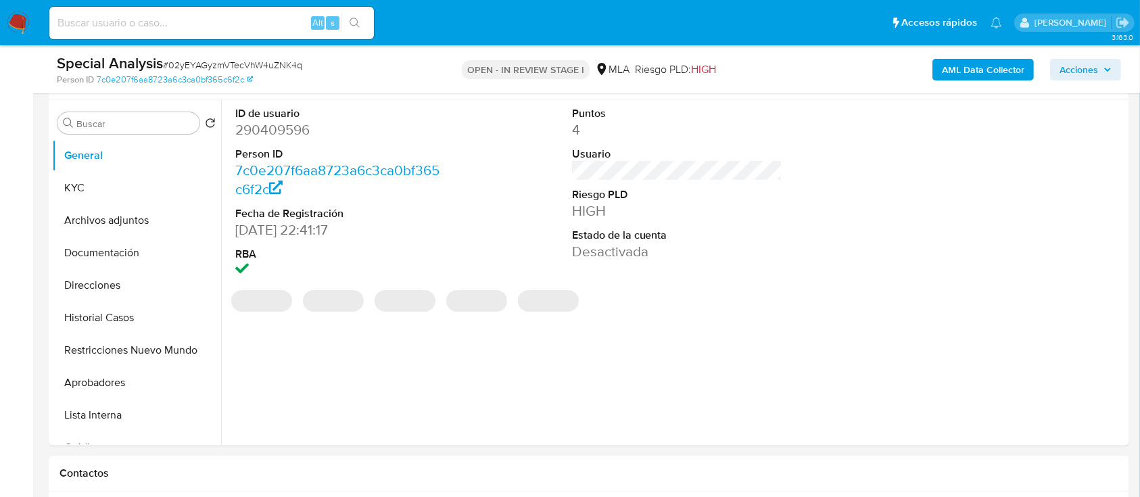
click at [1088, 64] on span "Acciones" at bounding box center [1078, 70] width 39 height 22
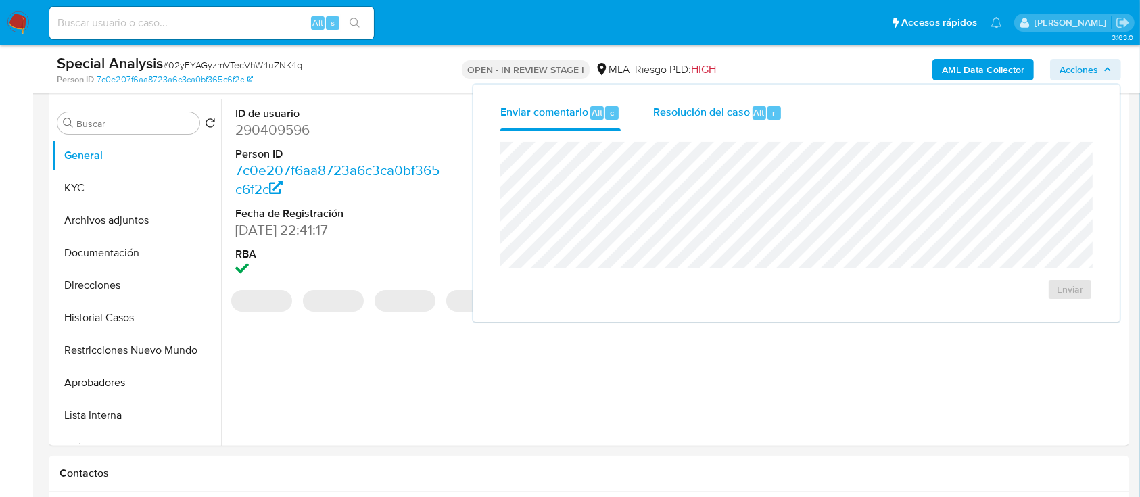
click at [731, 111] on span "Resolución del caso" at bounding box center [701, 112] width 97 height 16
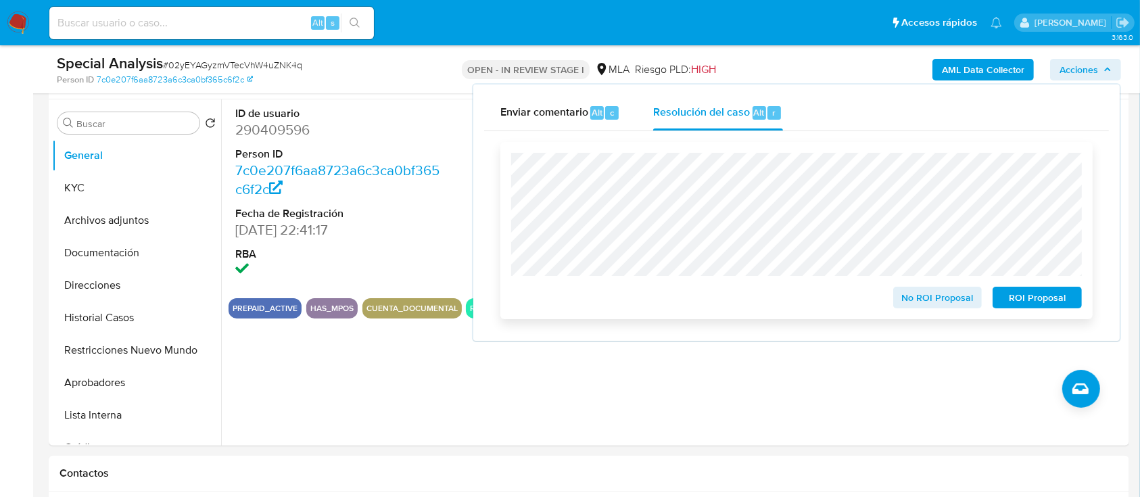
click at [1039, 301] on span "ROI Proposal" at bounding box center [1037, 297] width 70 height 19
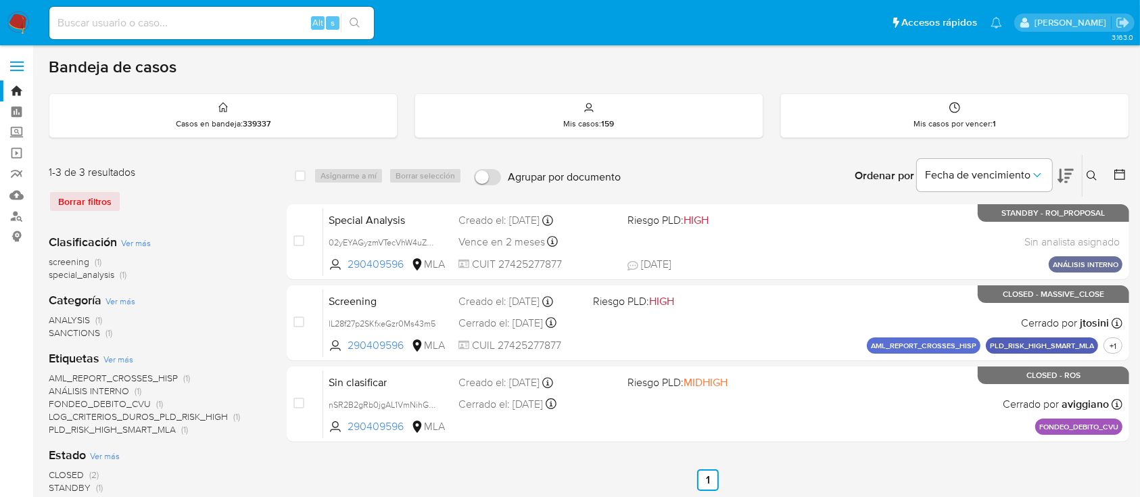
click at [1094, 172] on icon at bounding box center [1091, 175] width 10 height 10
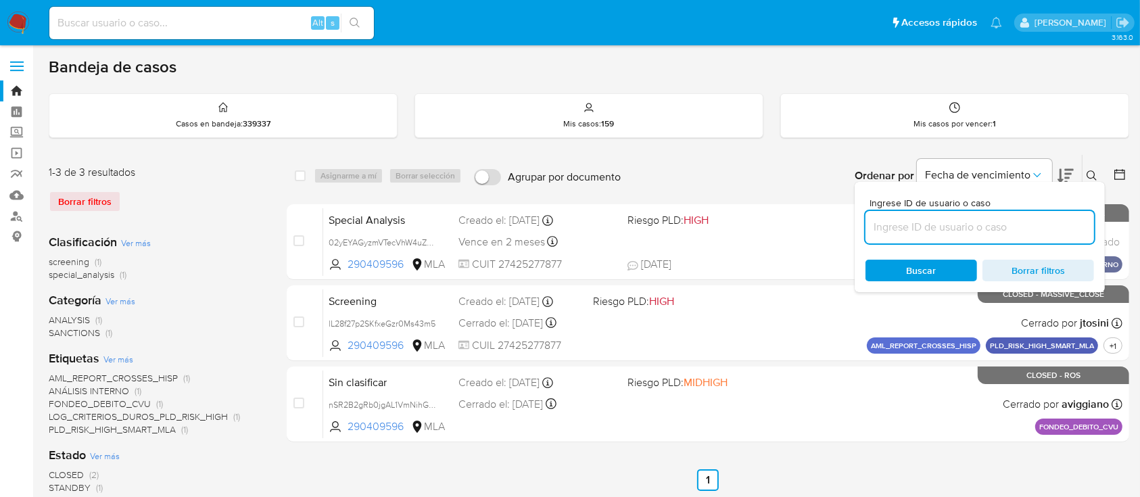
drag, startPoint x: 1068, startPoint y: 218, endPoint x: 1068, endPoint y: 228, distance: 10.1
click at [1068, 218] on input at bounding box center [979, 227] width 228 height 18
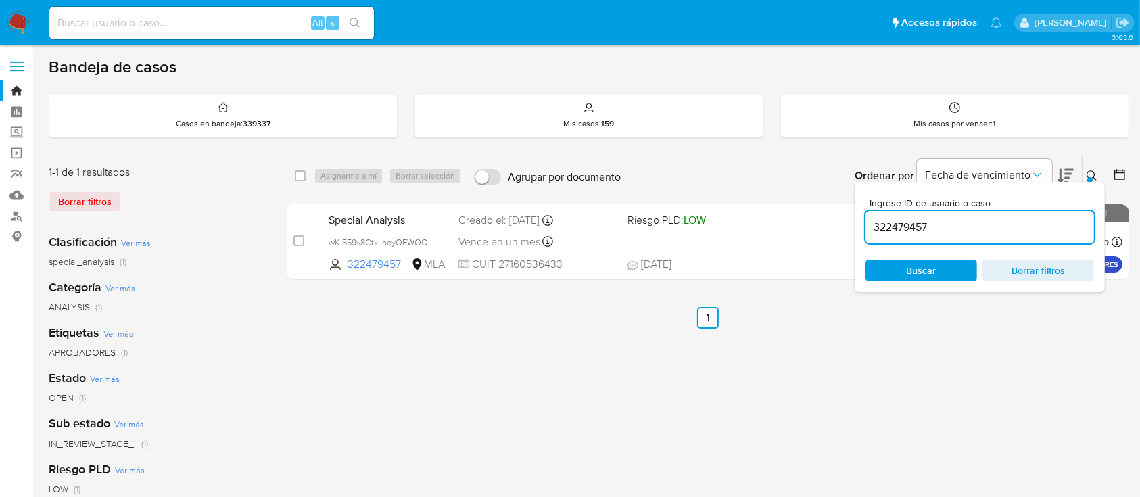
click at [1091, 168] on button at bounding box center [1093, 176] width 22 height 16
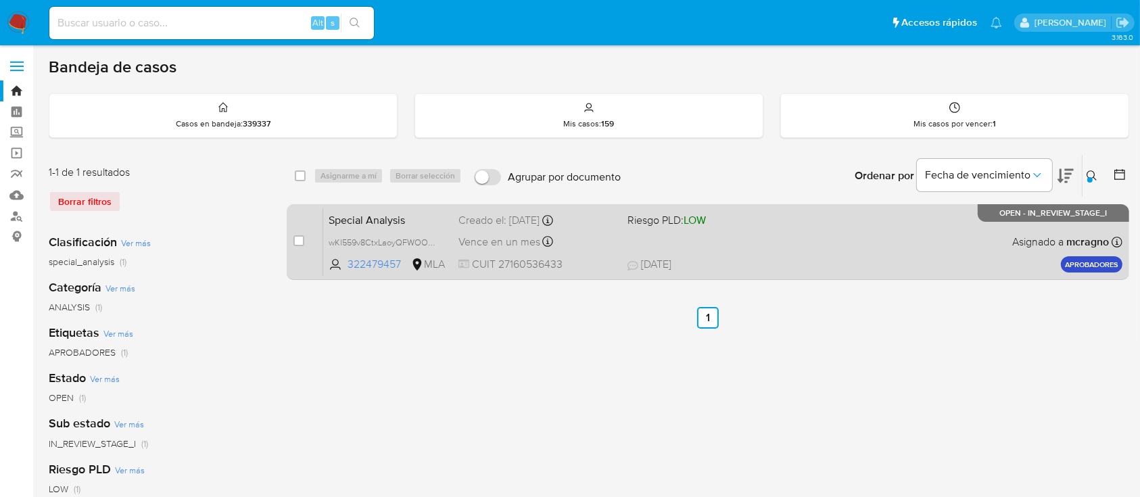
click at [847, 241] on div "Special Analysis wKl559v8CtxLaoyQFWOOprhw 322479457 MLA Riesgo PLD: LOW Creado …" at bounding box center [722, 241] width 799 height 68
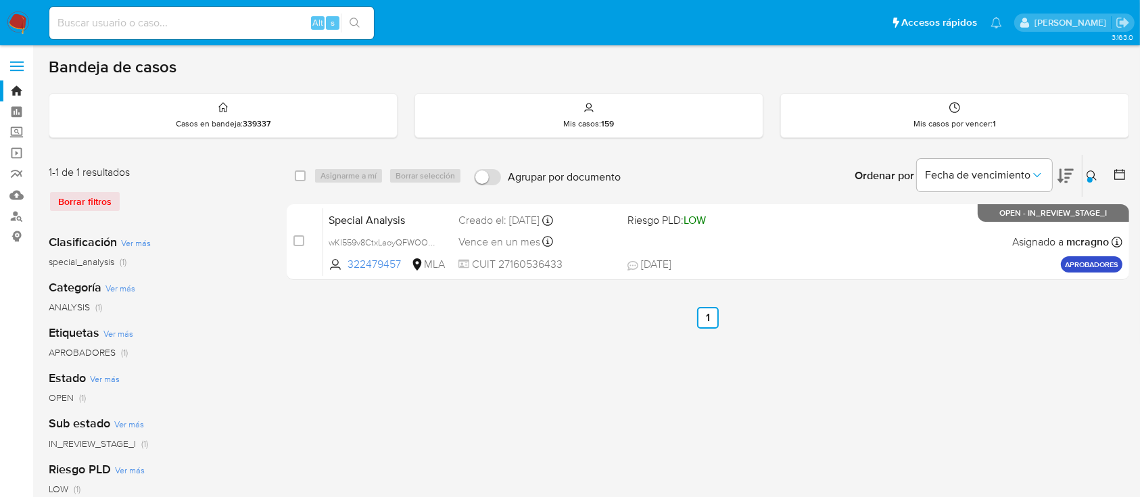
click at [1086, 170] on icon at bounding box center [1091, 175] width 11 height 11
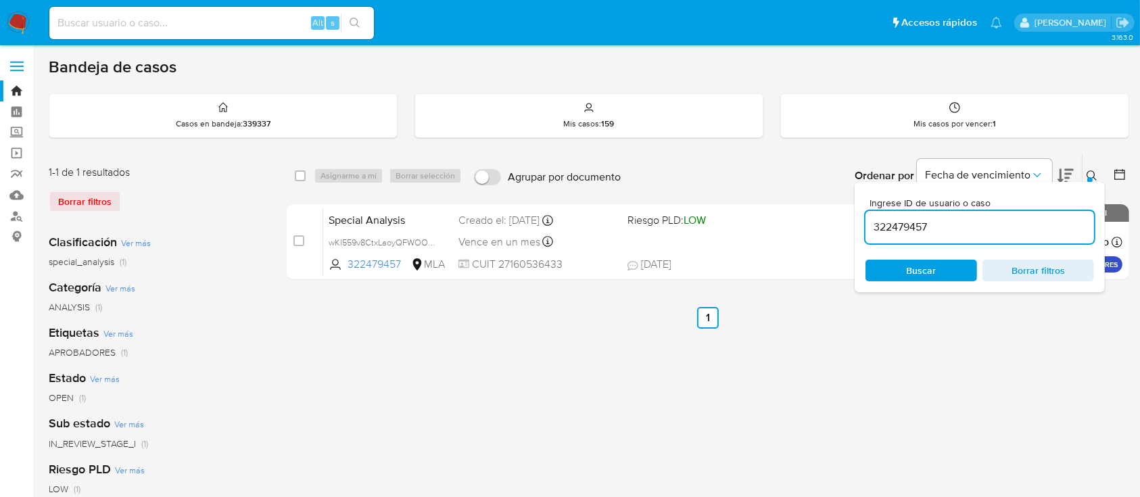
click at [1042, 234] on input "322479457" at bounding box center [979, 227] width 228 height 18
click at [1087, 168] on button at bounding box center [1093, 176] width 22 height 16
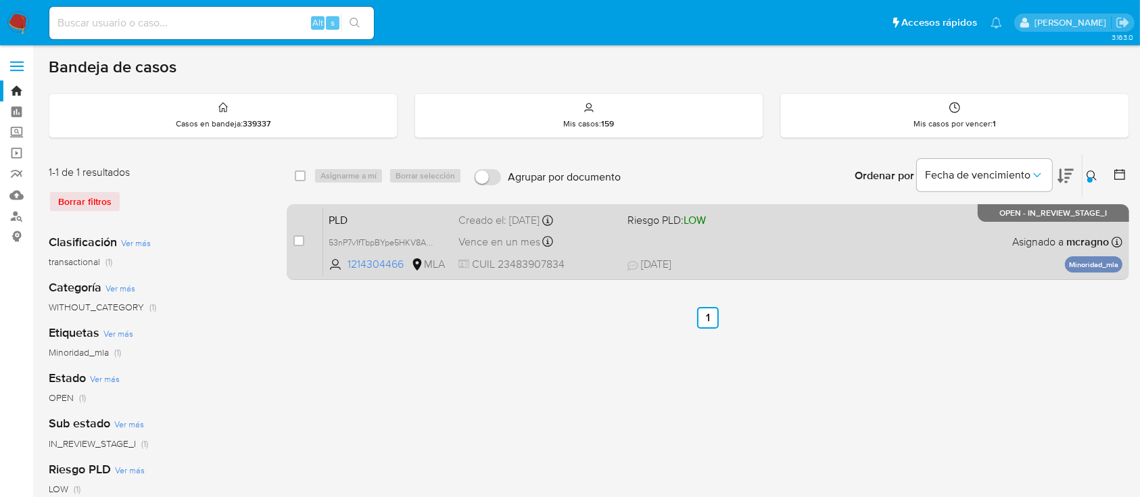
click at [730, 265] on span "[DATE] [DATE] 22:36" at bounding box center [790, 264] width 326 height 15
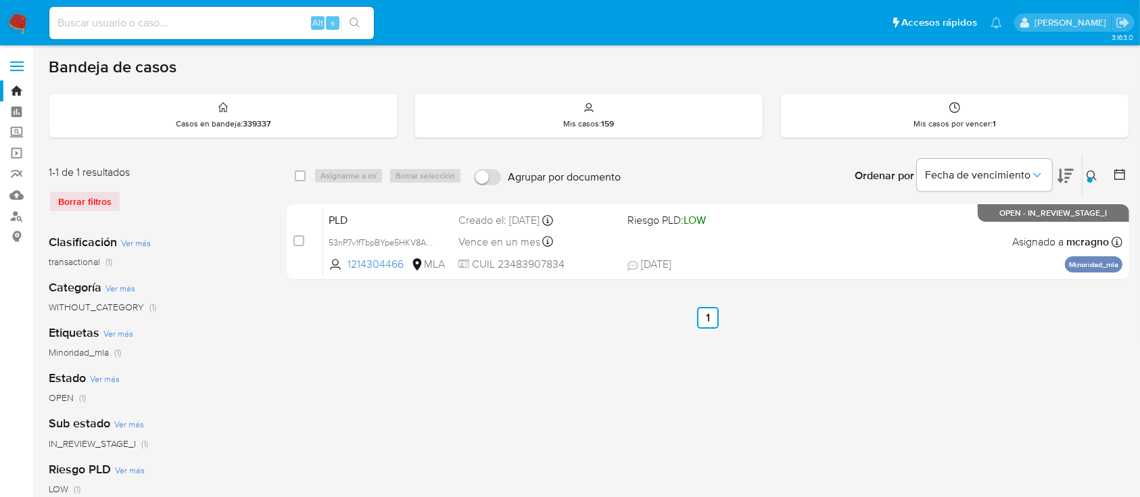
click at [1087, 174] on icon at bounding box center [1091, 175] width 10 height 10
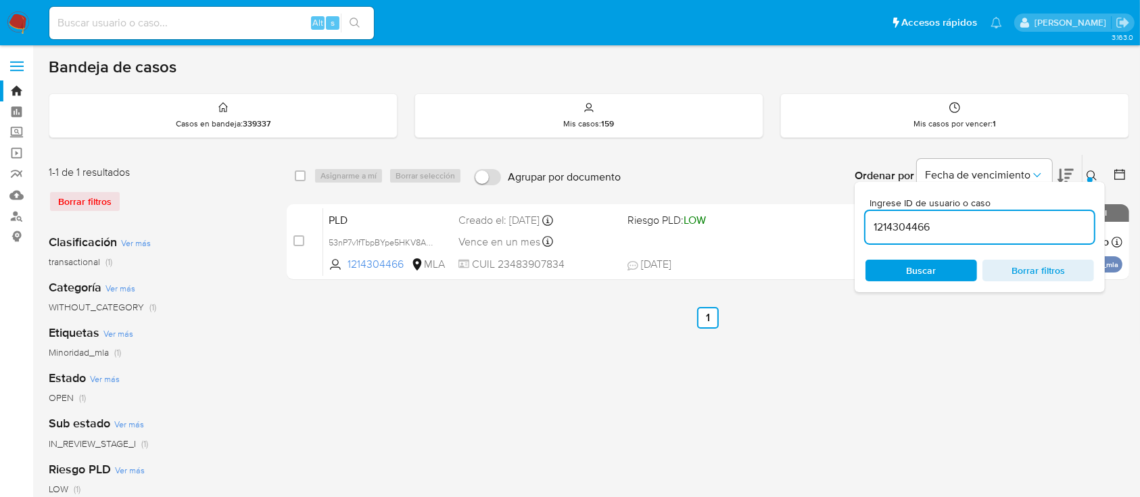
click at [1029, 226] on input "1214304466" at bounding box center [979, 227] width 228 height 18
type input "1160878257"
click at [1090, 171] on icon at bounding box center [1091, 175] width 11 height 11
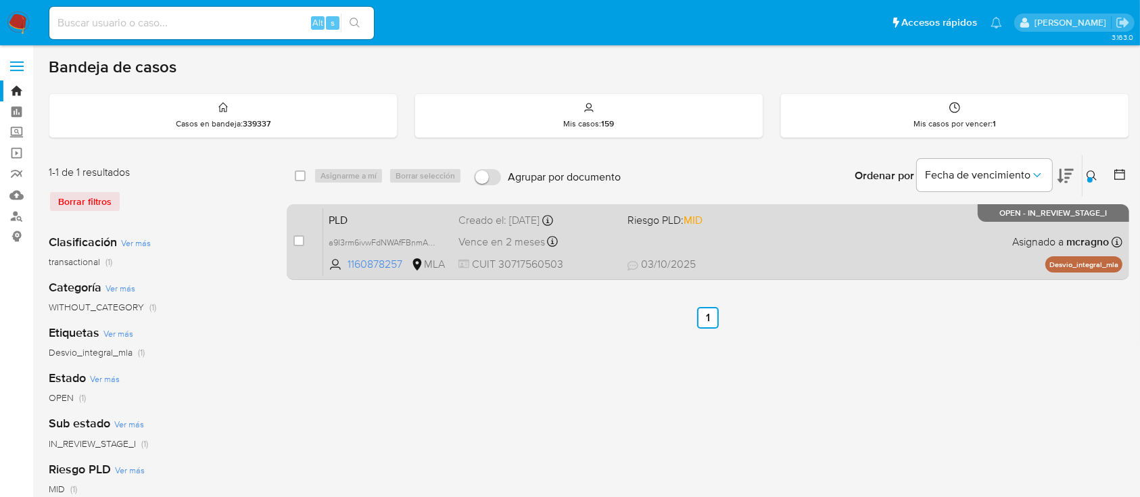
click at [933, 248] on div "PLD a9I3rm6ivwFdNWAfFBnmA1mc 1160878257 MLA Riesgo PLD: MID Creado el: [DATE] C…" at bounding box center [722, 241] width 799 height 68
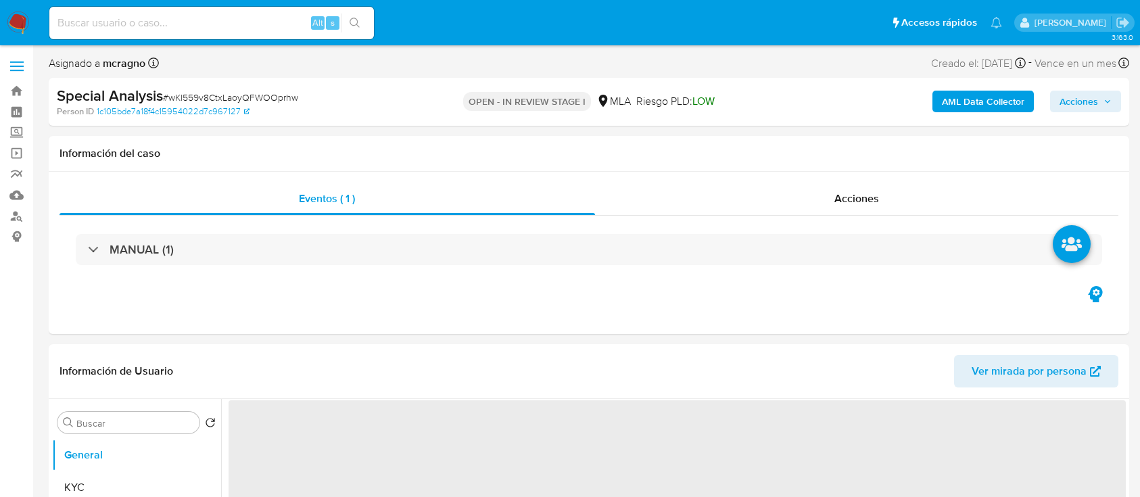
select select "10"
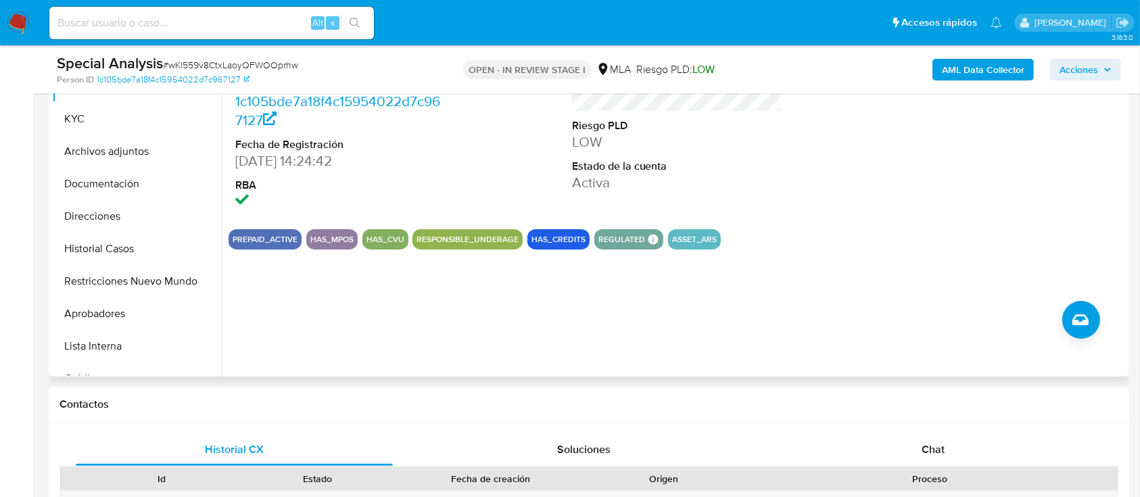
scroll to position [450, 0]
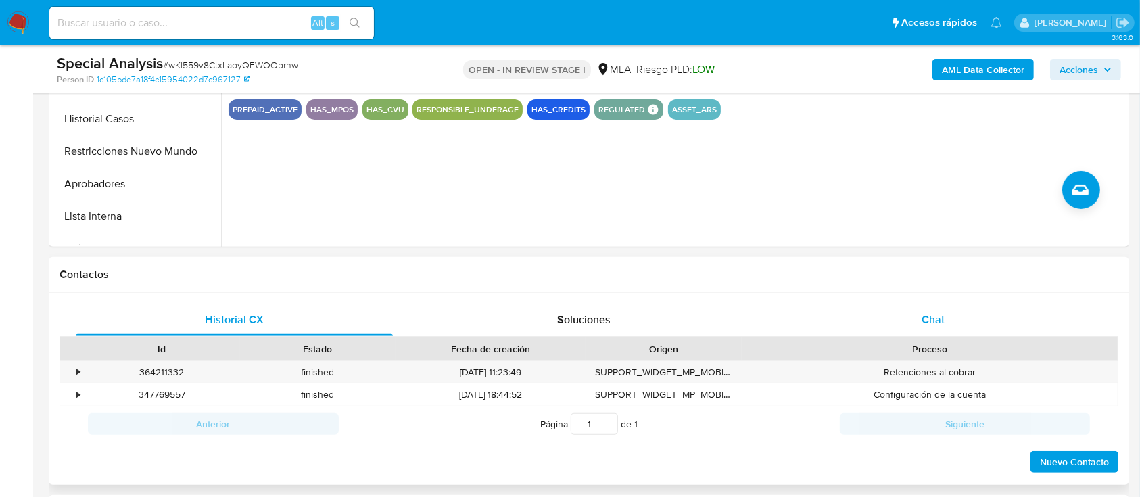
click at [951, 315] on div "Chat" at bounding box center [933, 319] width 317 height 32
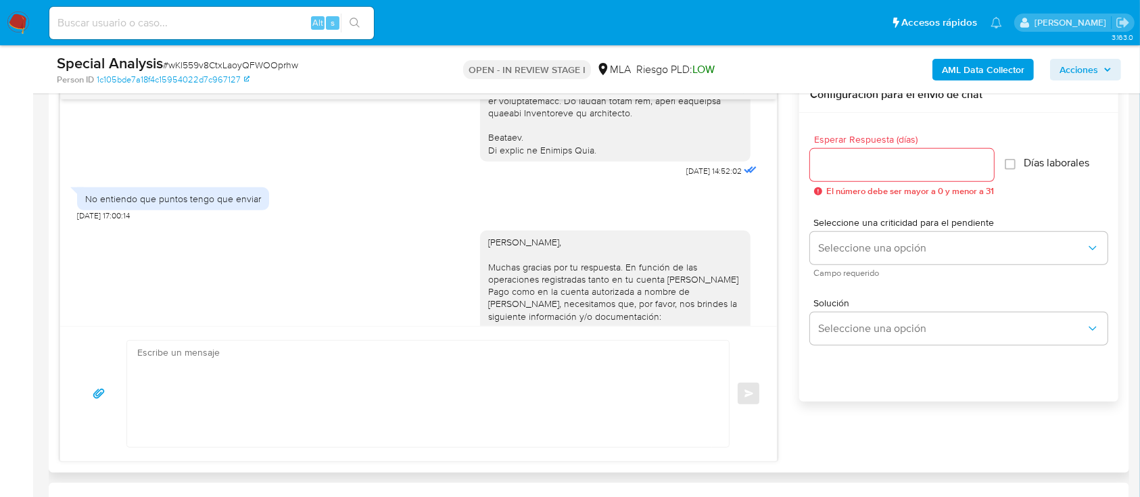
scroll to position [725, 0]
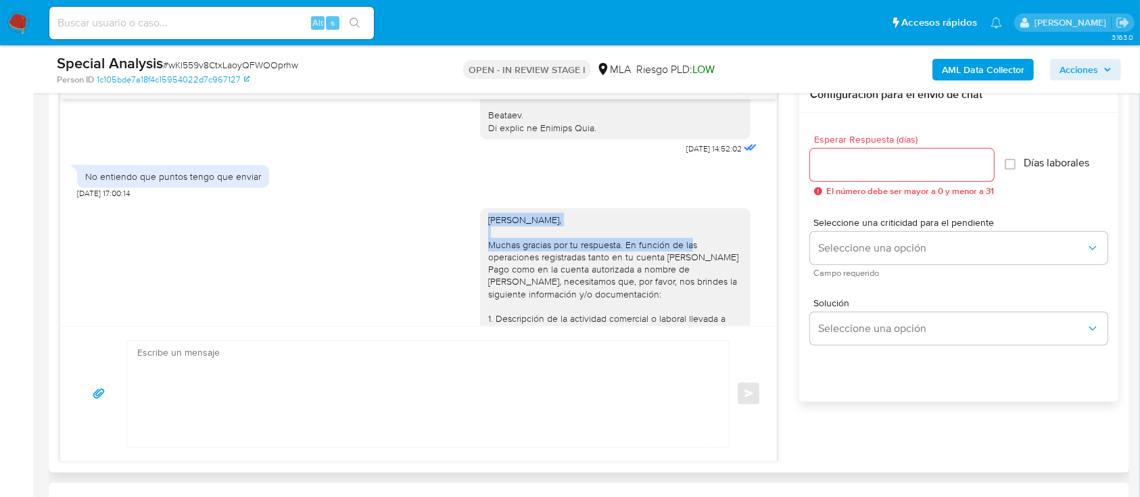
drag, startPoint x: 473, startPoint y: 218, endPoint x: 531, endPoint y: 321, distance: 118.3
copy div "Hola Graciela Beatriz Alvarez, Muchas gracias por tu respuesta. En función de l…"
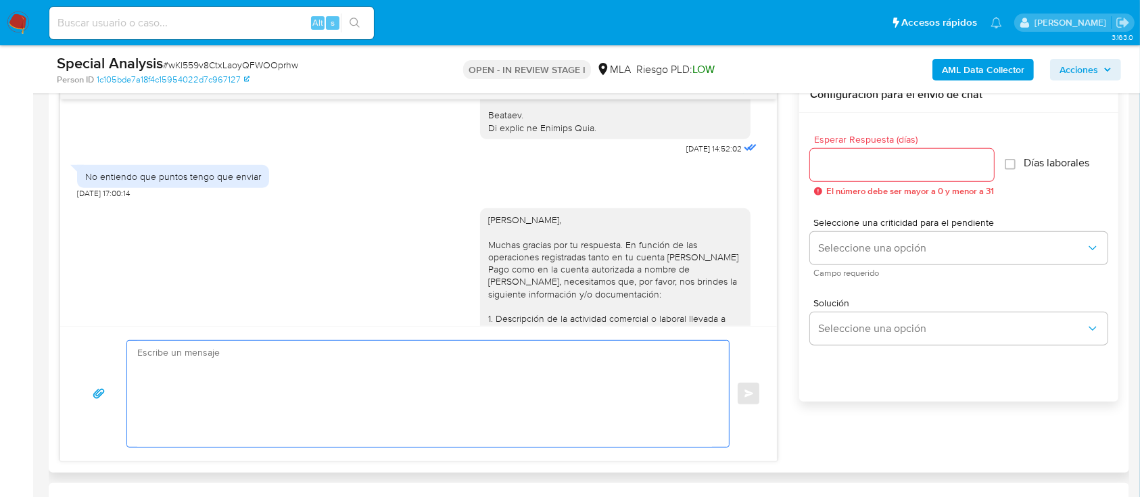
click at [457, 377] on textarea at bounding box center [424, 394] width 574 height 106
paste textarea "Hola Graciela Beatriz Alvarez, Muchas gracias por tu respuesta. En función de l…"
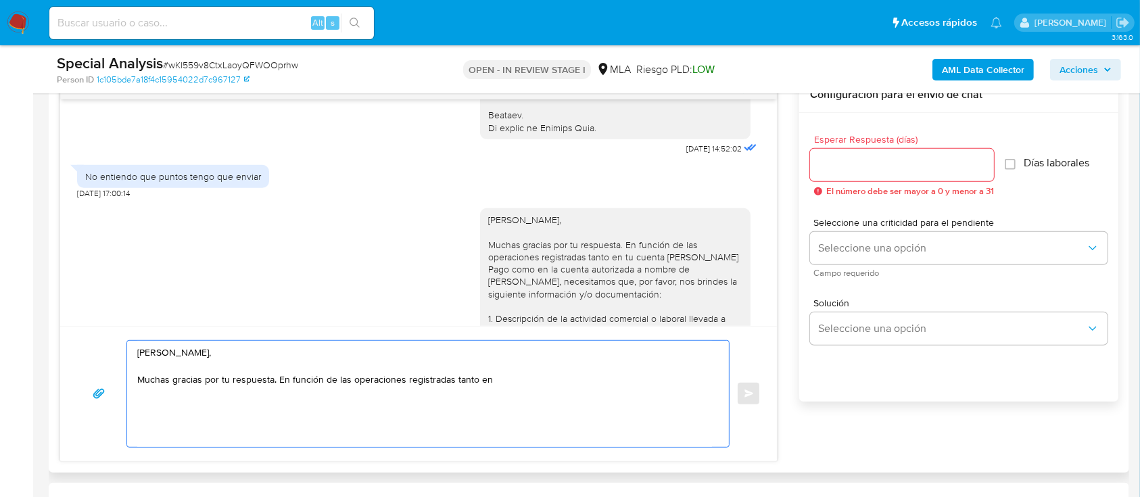
drag, startPoint x: 420, startPoint y: 382, endPoint x: 277, endPoint y: 382, distance: 142.6
click at [277, 382] on textarea "Hola Graciela Beatriz Alvarez, Muchas gracias por tu respuesta. En función de l…" at bounding box center [424, 394] width 574 height 106
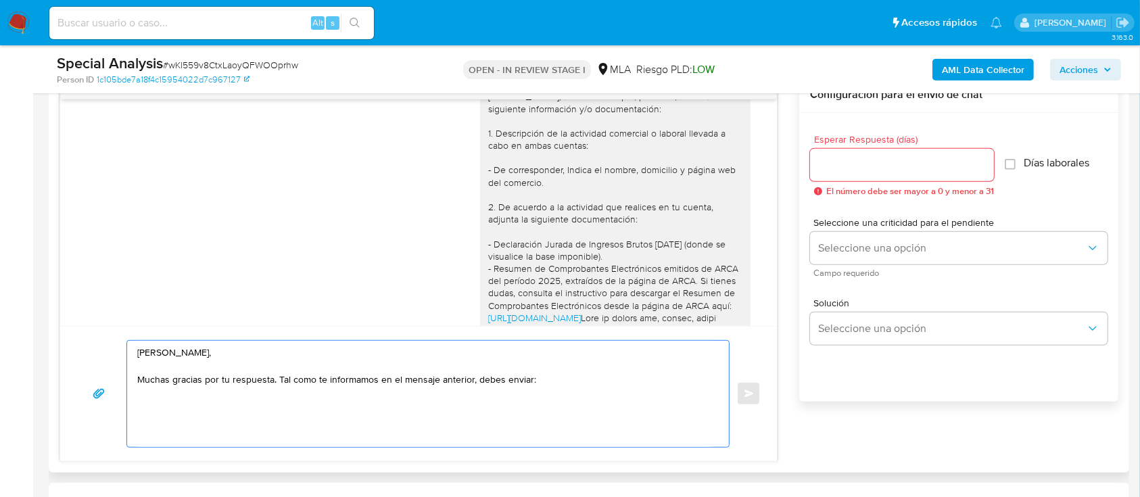
scroll to position [935, 0]
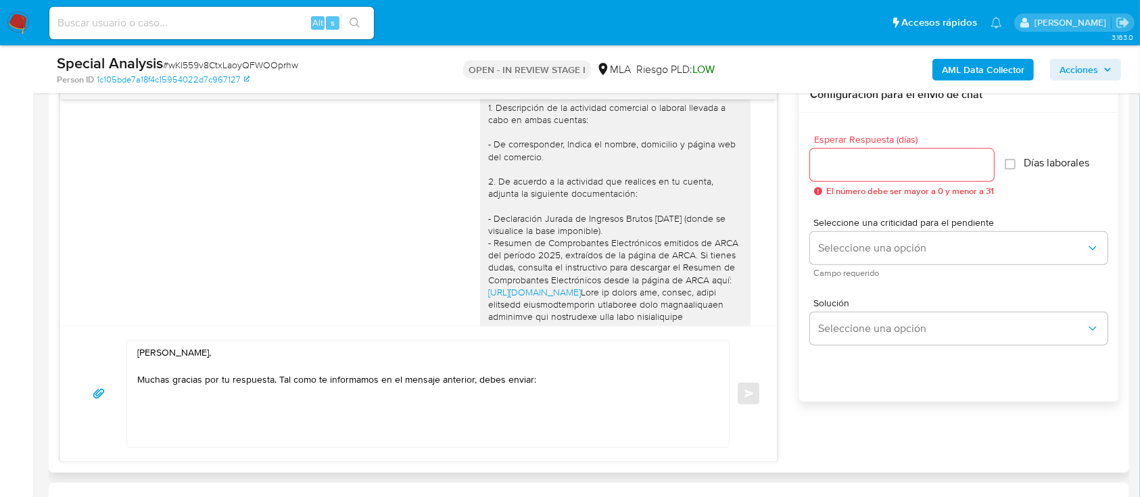
drag, startPoint x: 692, startPoint y: 289, endPoint x: 469, endPoint y: 220, distance: 233.2
click at [480, 220] on div "Hola Graciela Beatriz Alvarez, Muchas gracias por tu respuesta. En función de l…" at bounding box center [615, 353] width 270 height 712
copy div "- Declaración Jurada de Ingresos Brutos AGOSTO 2025 (donde se visualice la base…"
click at [604, 394] on textarea "Hola Graciela Beatriz Alvarez, Muchas gracias por tu respuesta. Tal como te inf…" at bounding box center [424, 394] width 574 height 106
paste textarea "- Declaración Jurada de Ingresos Brutos AGOSTO 2025 (donde se visualice la base…"
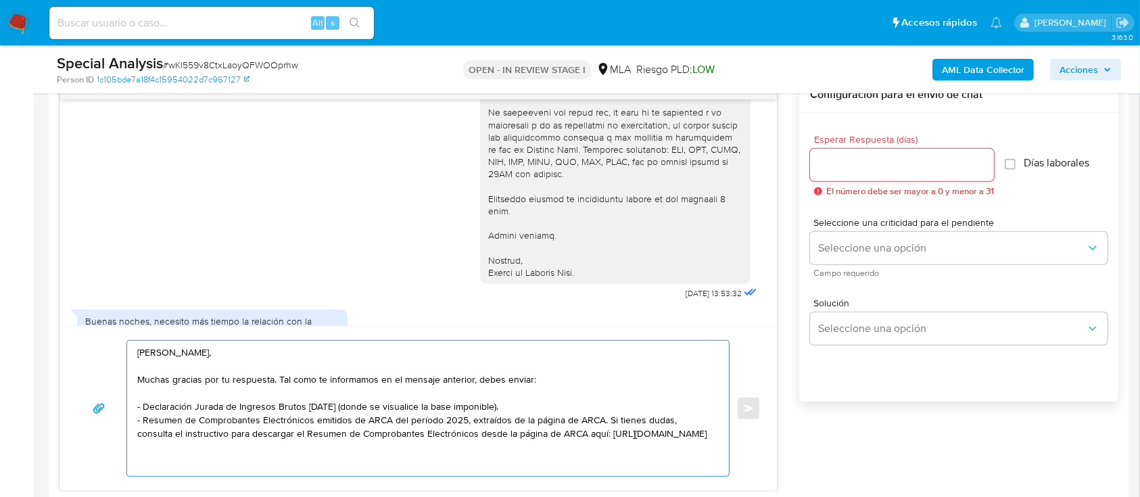
scroll to position [1180, 0]
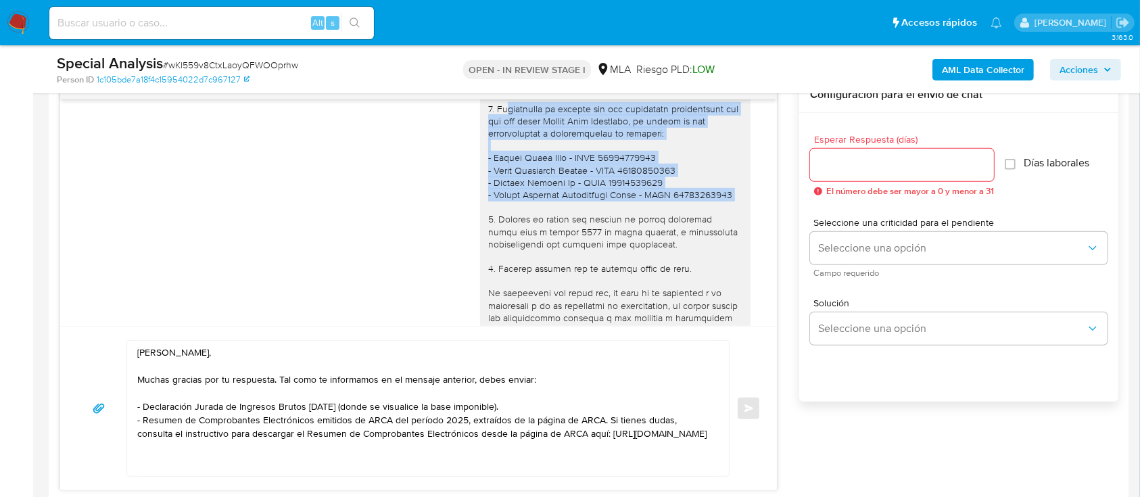
drag, startPoint x: 485, startPoint y: 118, endPoint x: 739, endPoint y: 208, distance: 269.6
click at [739, 208] on div "Hola Graciela Beatriz Alvarez, Muchas gracias por tu respuesta. En función de l…" at bounding box center [620, 113] width 280 height 740
copy div "Proporciona el vínculo con las siguientes contrapartes con las que opero Kayana…"
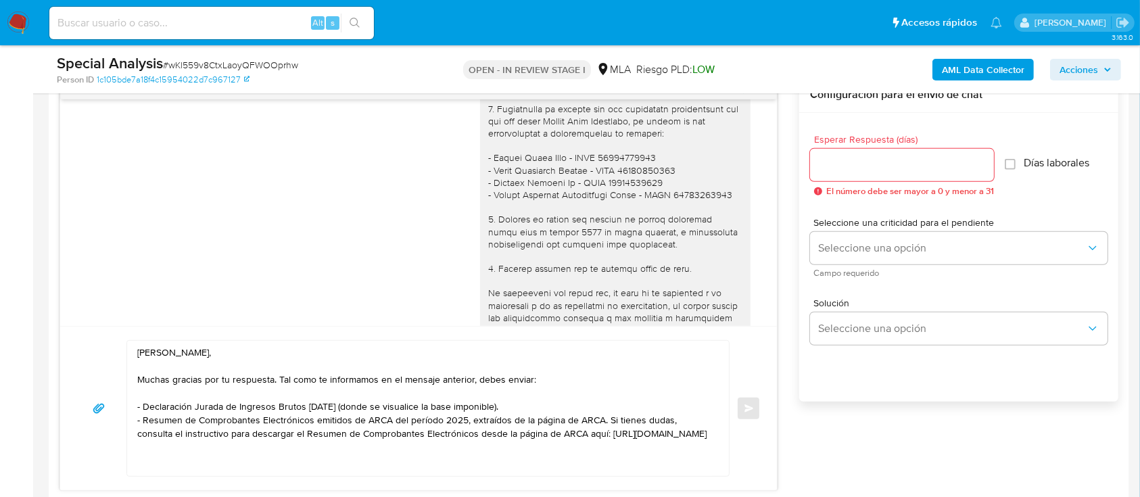
click at [396, 463] on textarea "Hola Graciela Beatriz Alvarez, Muchas gracias por tu respuesta. Tal como te inf…" at bounding box center [424, 408] width 574 height 135
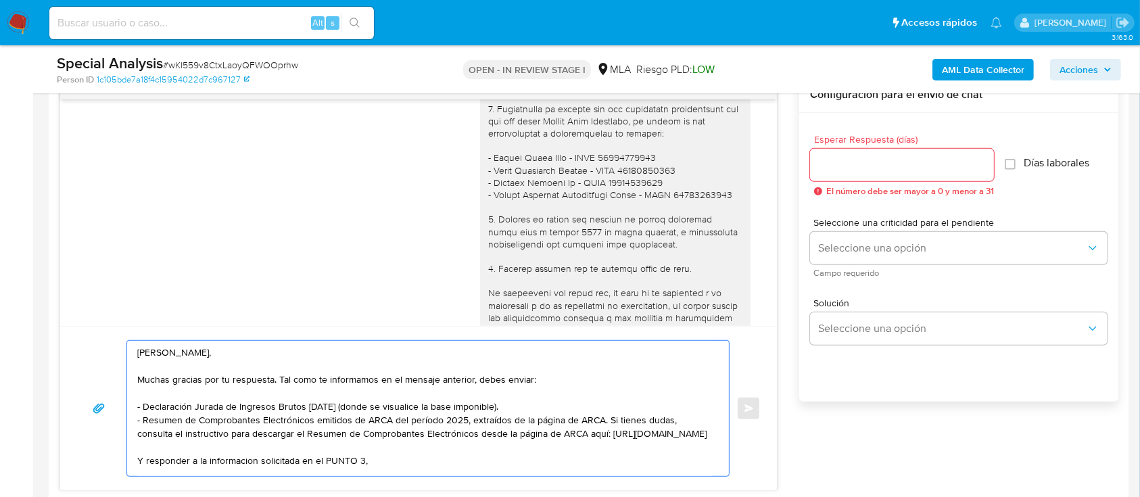
paste textarea "Proporciona el vínculo con las siguientes contrapartes con las que opero Kayana…"
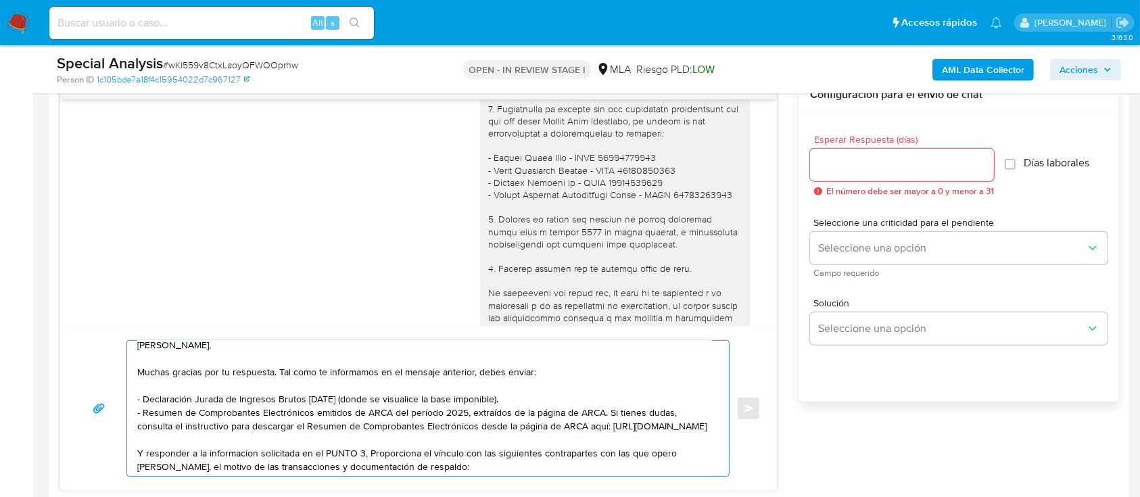
scroll to position [91, 0]
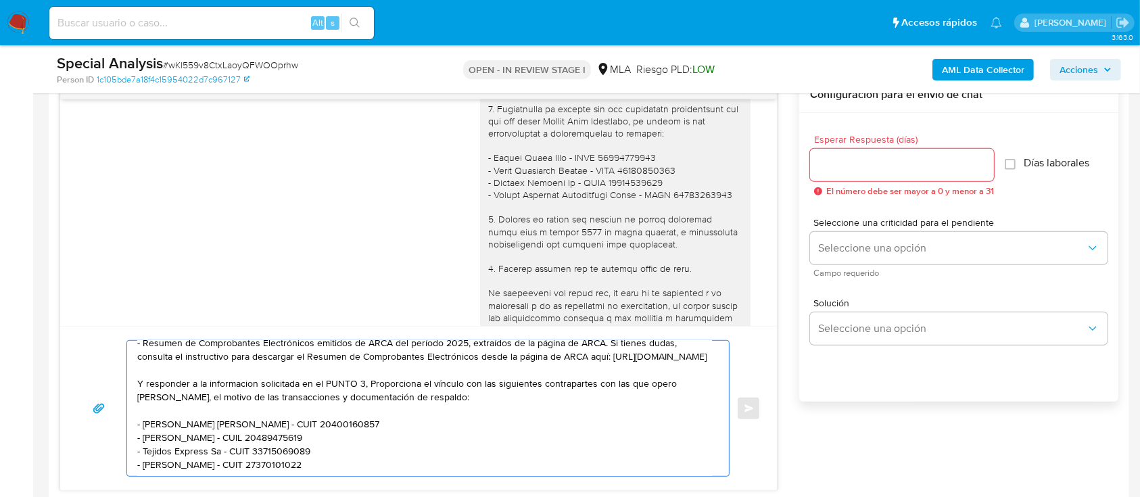
click at [368, 385] on textarea "Hola Graciela Beatriz Alvarez, Muchas gracias por tu respuesta. Tal como te inf…" at bounding box center [424, 408] width 574 height 135
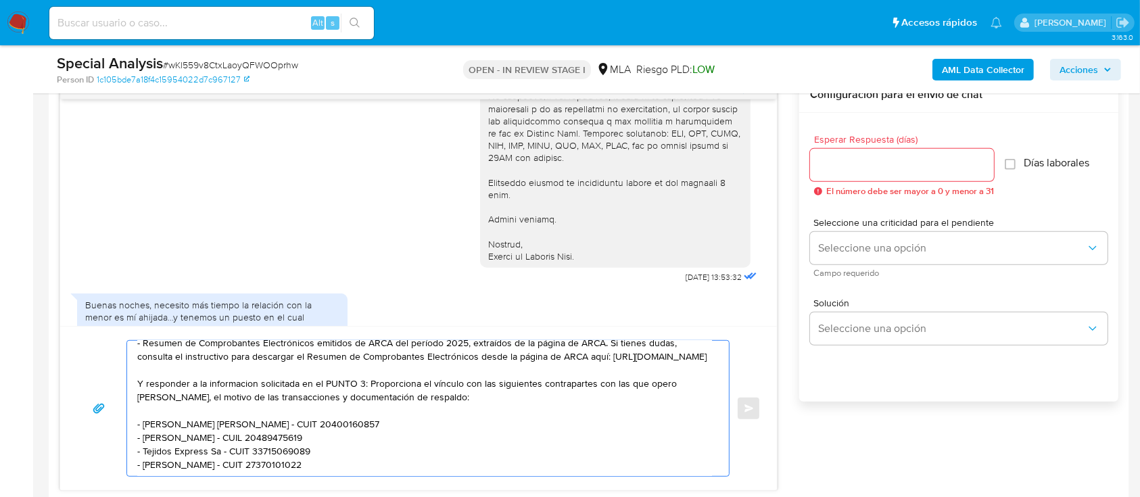
scroll to position [1434, 0]
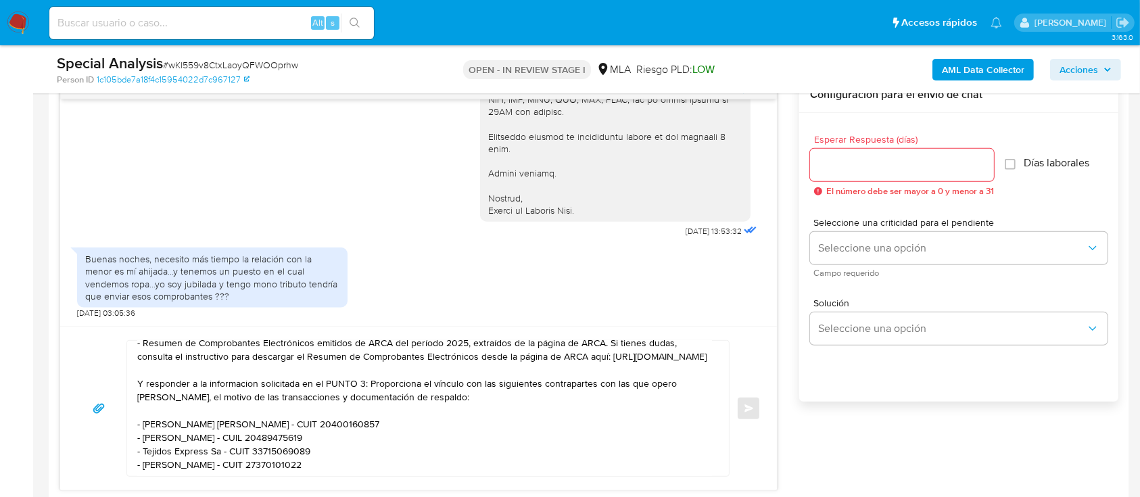
drag, startPoint x: 596, startPoint y: 207, endPoint x: 461, endPoint y: 138, distance: 152.0
copy div "Esperamos recibir la información dentro de los próximos 2 días. Muchas gracias.…"
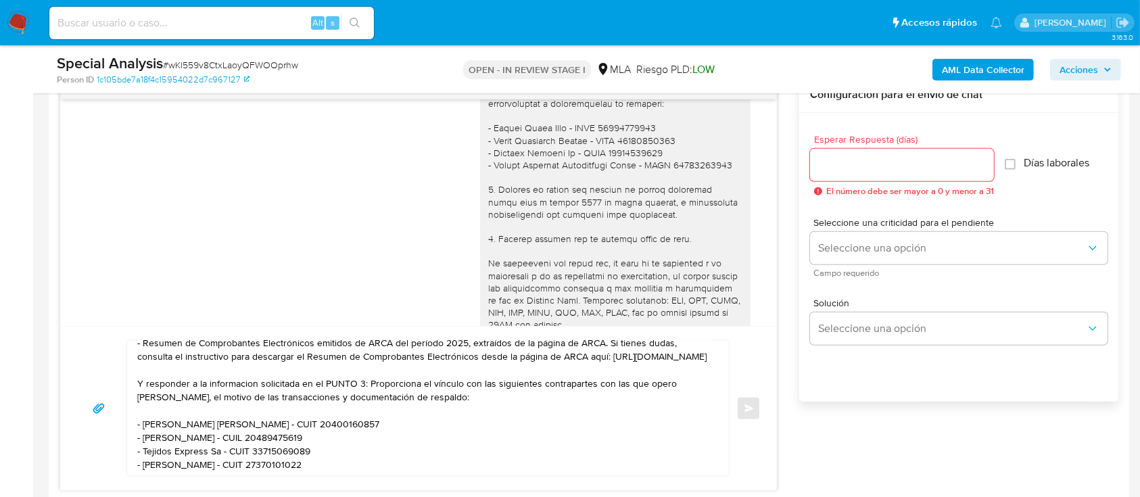
scroll to position [1340, 0]
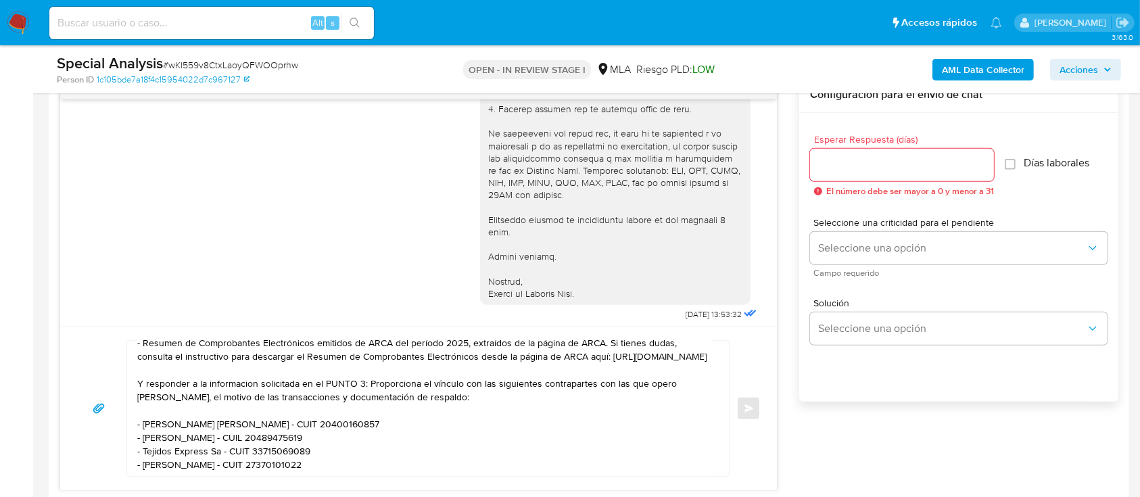
drag, startPoint x: 594, startPoint y: 207, endPoint x: 474, endPoint y: 151, distance: 132.7
drag, startPoint x: 475, startPoint y: 143, endPoint x: 597, endPoint y: 305, distance: 203.2
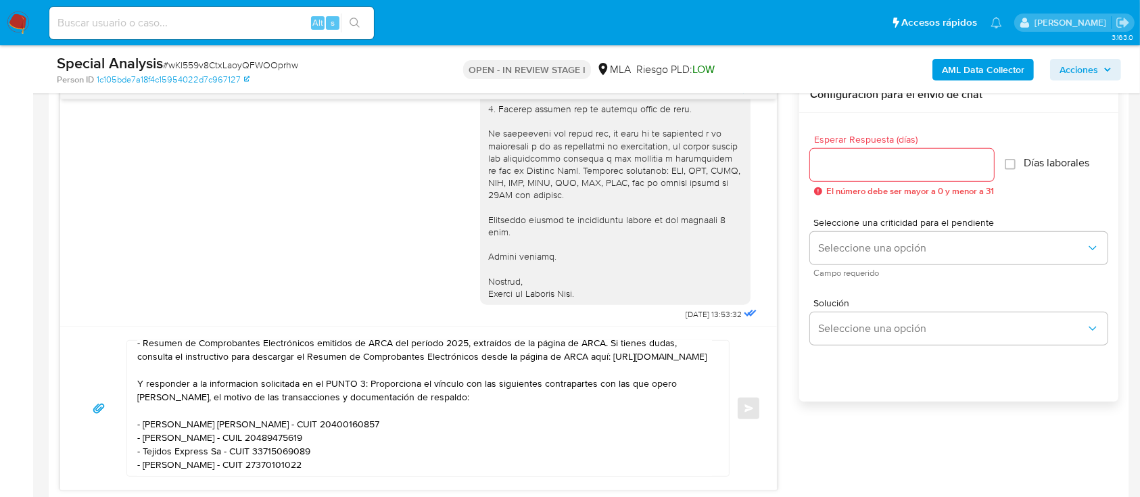
copy div "Es importante que sepas que, en caso de no responder a lo solicitado o si lo pr…"
click at [524, 473] on textarea "Hola Graciela Beatriz Alvarez, Muchas gracias por tu respuesta. Tal como te inf…" at bounding box center [424, 408] width 574 height 135
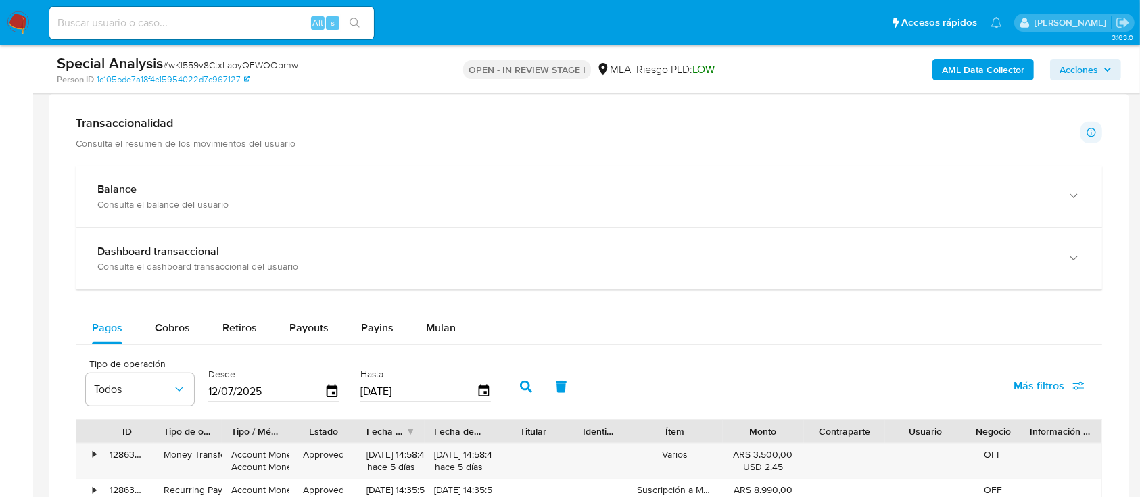
scroll to position [901, 0]
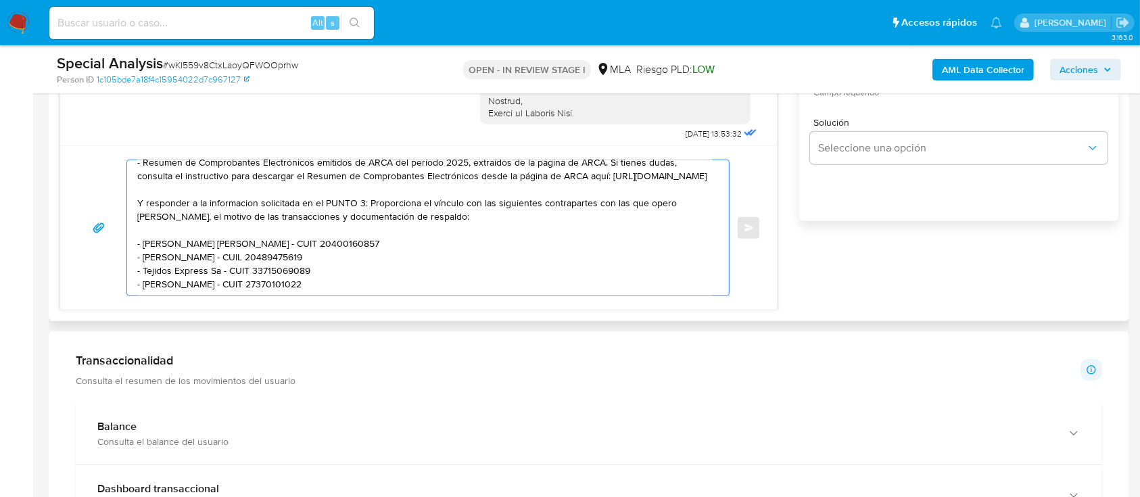
paste textarea "Es importante que sepas que, en caso de no responder a lo solicitado o si lo pr…"
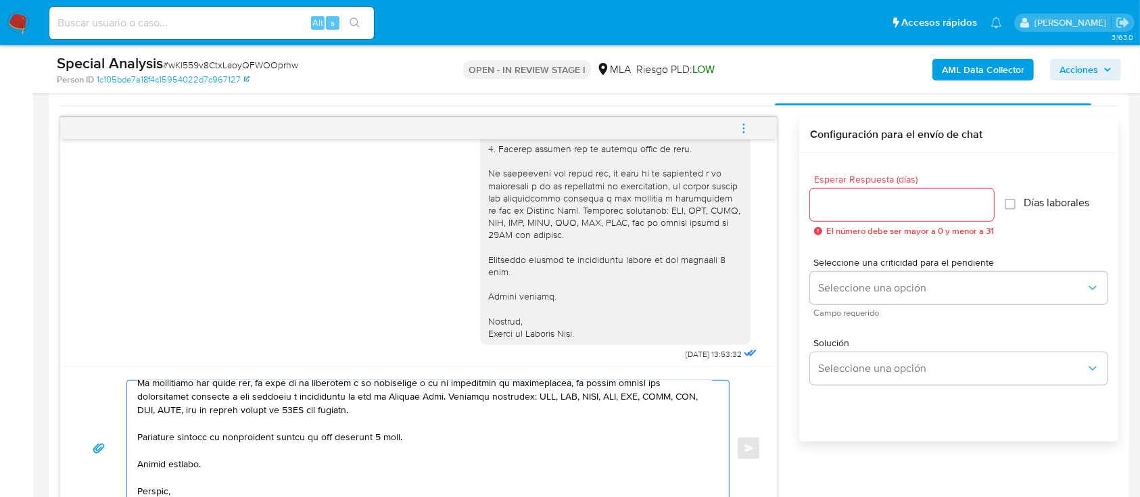
scroll to position [677, 0]
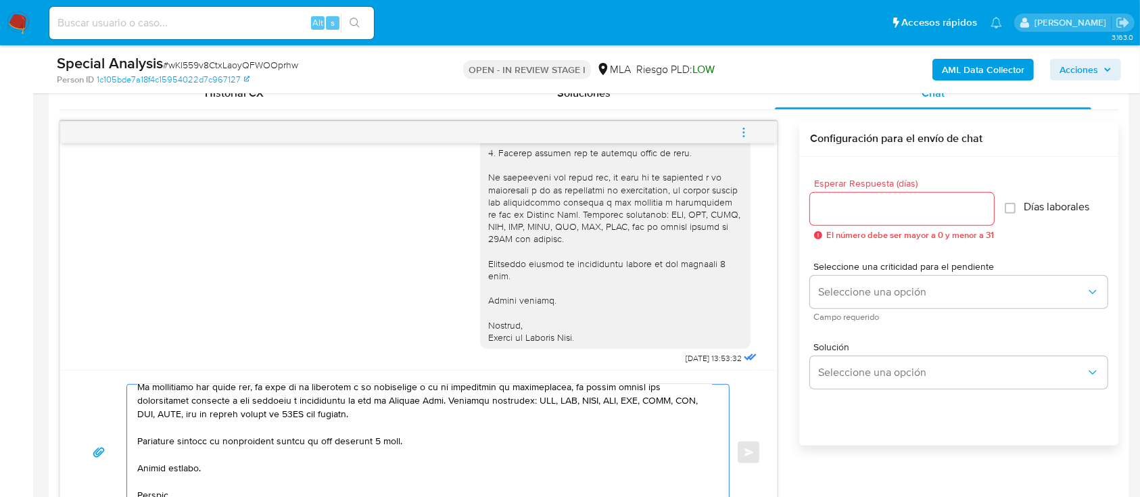
type textarea "Hola Graciela Beatriz Alvarez, Muchas gracias por tu respuesta. Tal como te inf…"
click at [867, 208] on input "Esperar Respuesta (días)" at bounding box center [902, 209] width 184 height 18
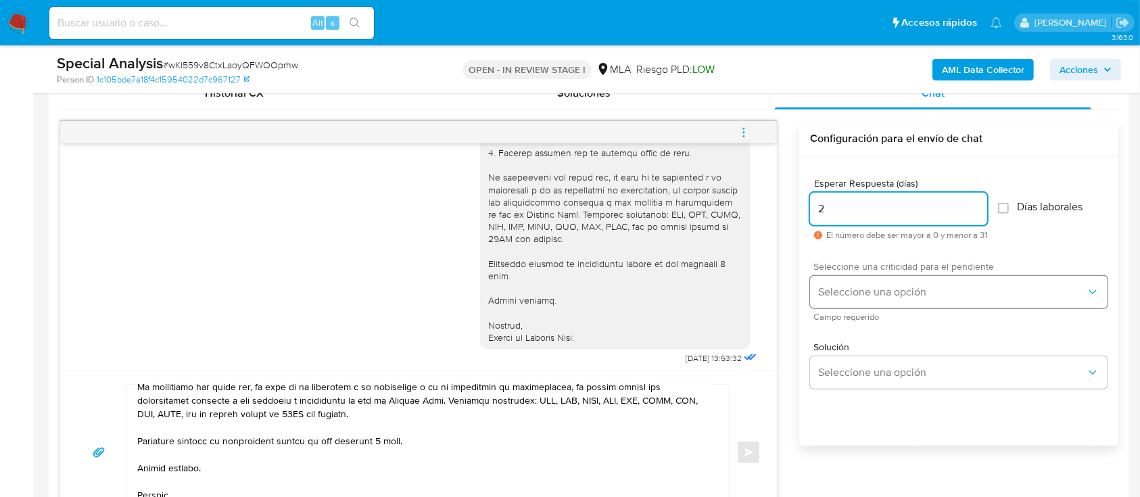
type input "2"
click at [864, 277] on button "Seleccione una opción" at bounding box center [958, 292] width 297 height 32
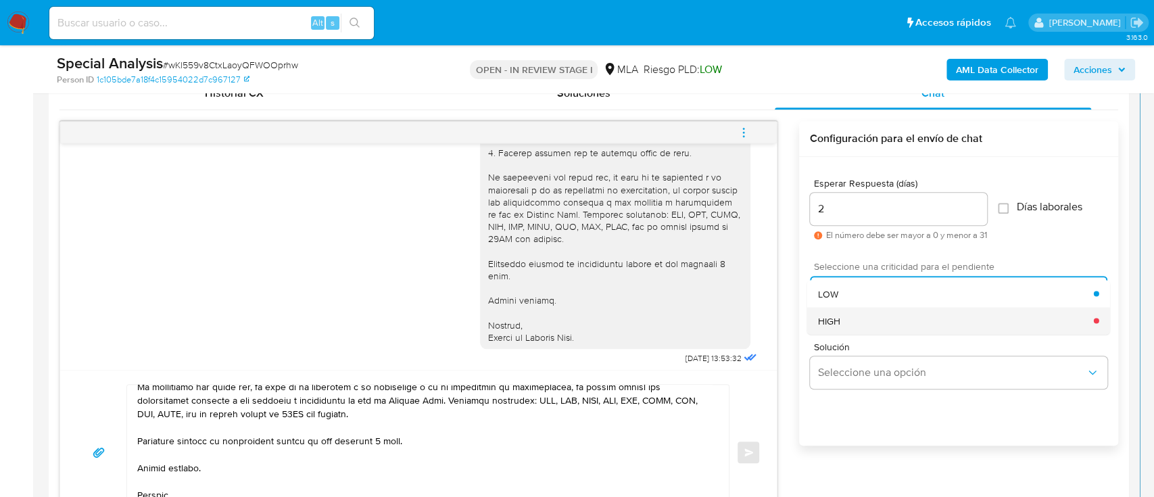
click at [873, 318] on div "HIGH" at bounding box center [956, 320] width 276 height 27
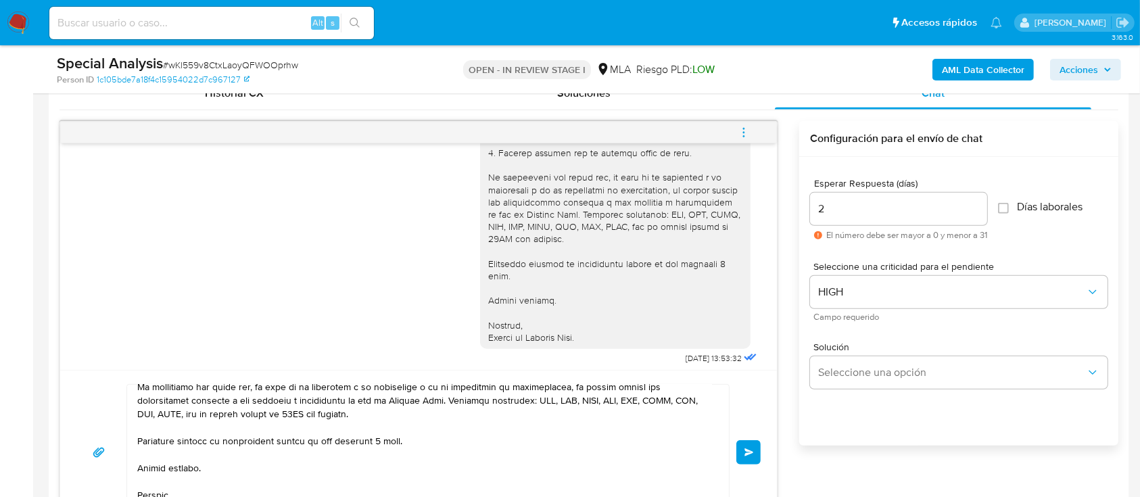
click at [754, 447] on button "Enviar" at bounding box center [748, 452] width 24 height 24
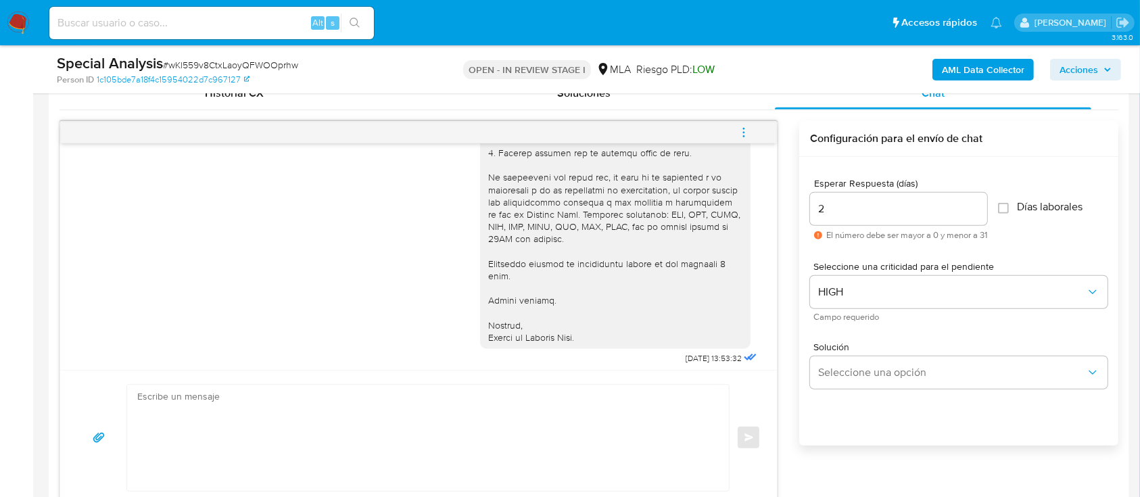
scroll to position [0, 0]
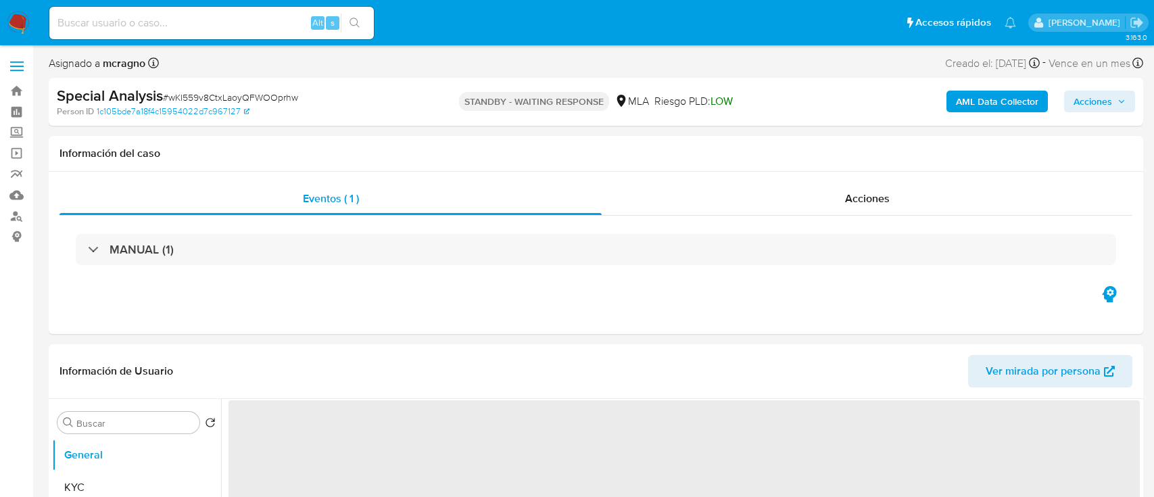
select select "10"
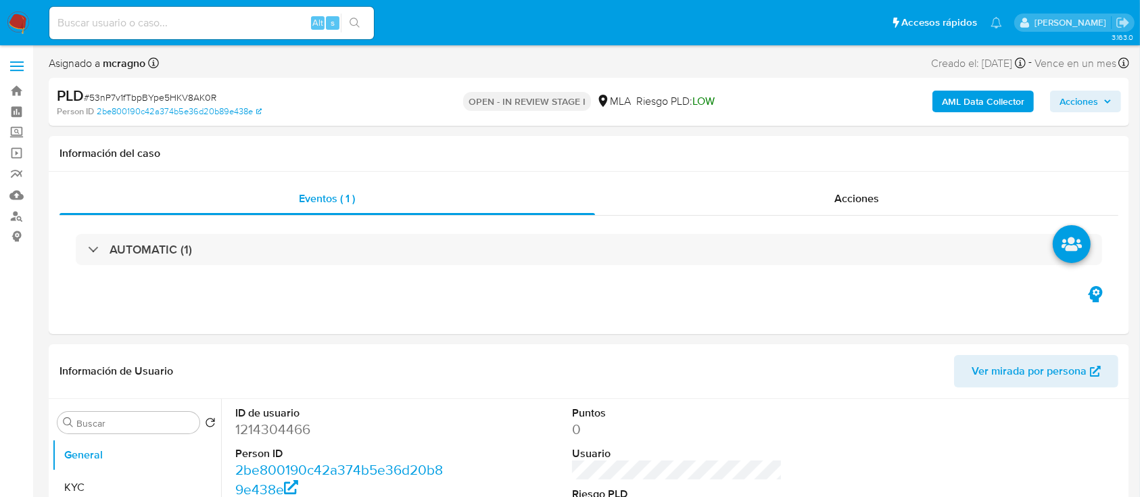
select select "10"
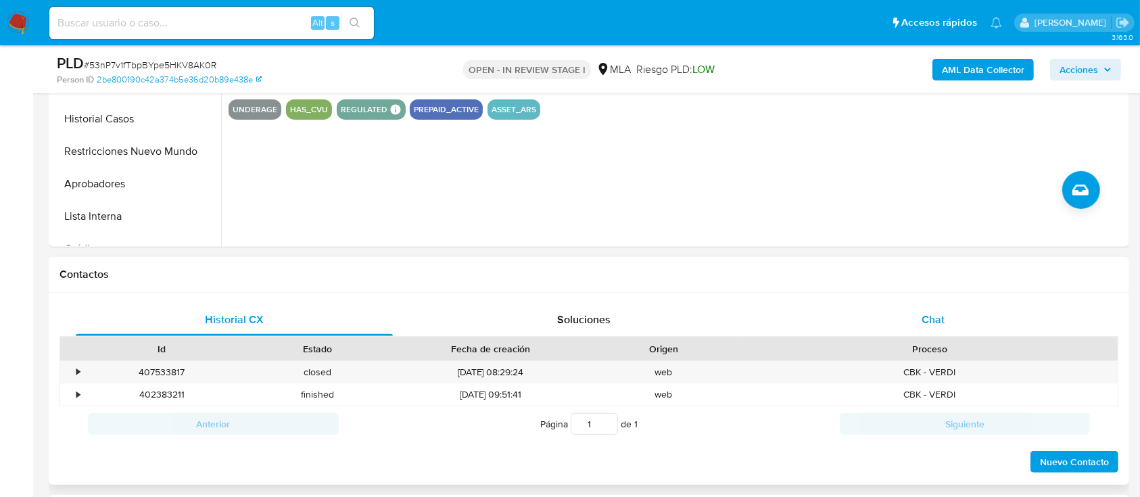
click at [984, 310] on div "Chat" at bounding box center [933, 319] width 317 height 32
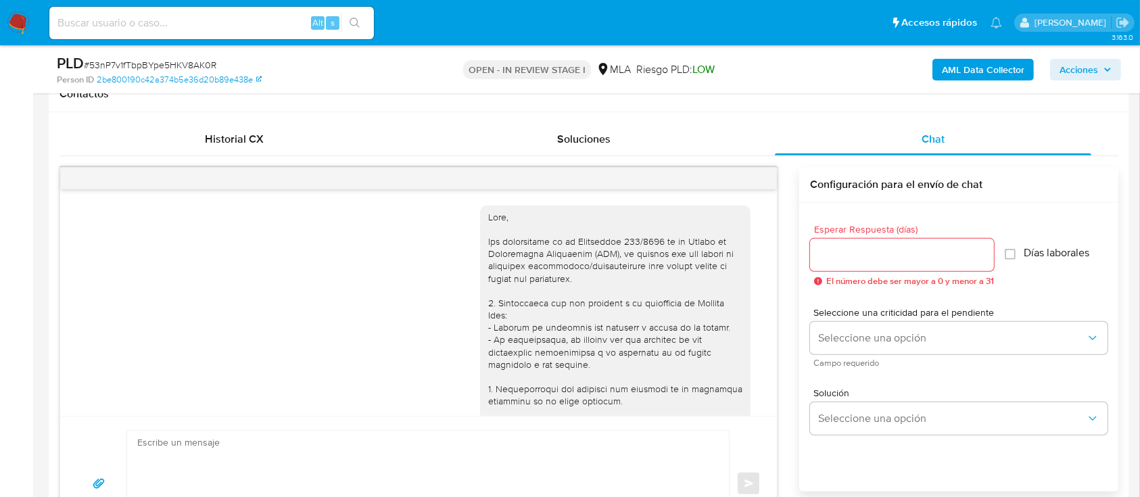
scroll to position [1463, 0]
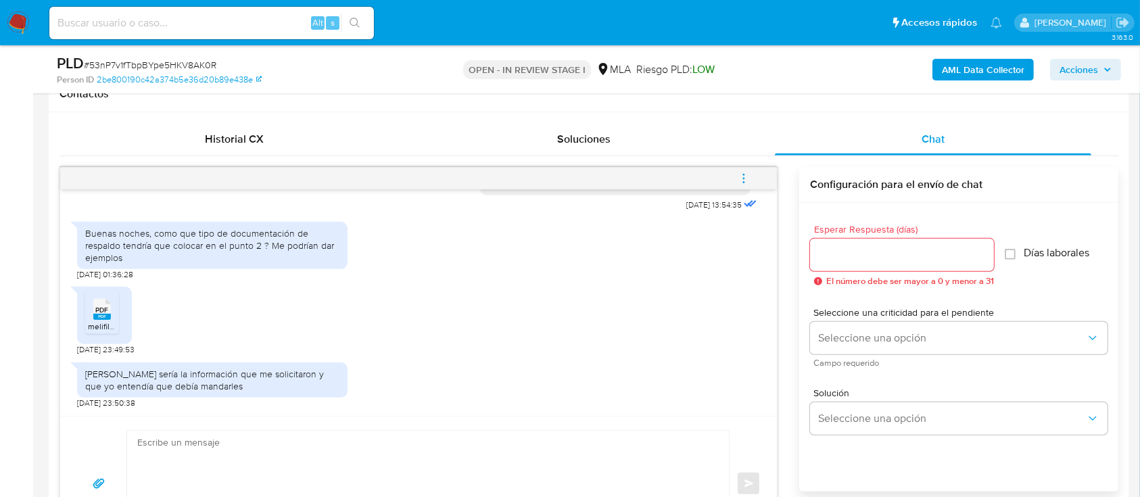
click at [112, 320] on div "PDF PDF" at bounding box center [102, 308] width 28 height 26
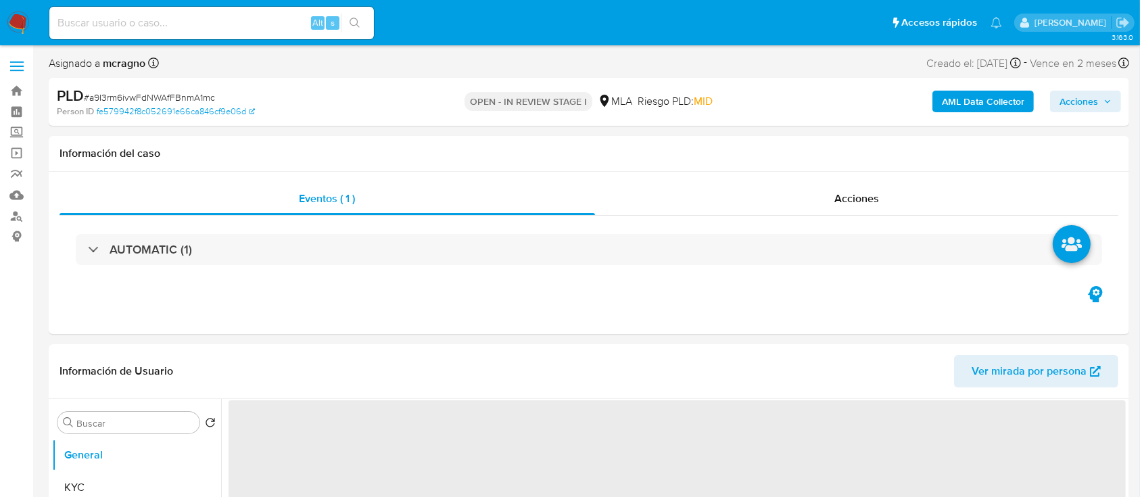
select select "10"
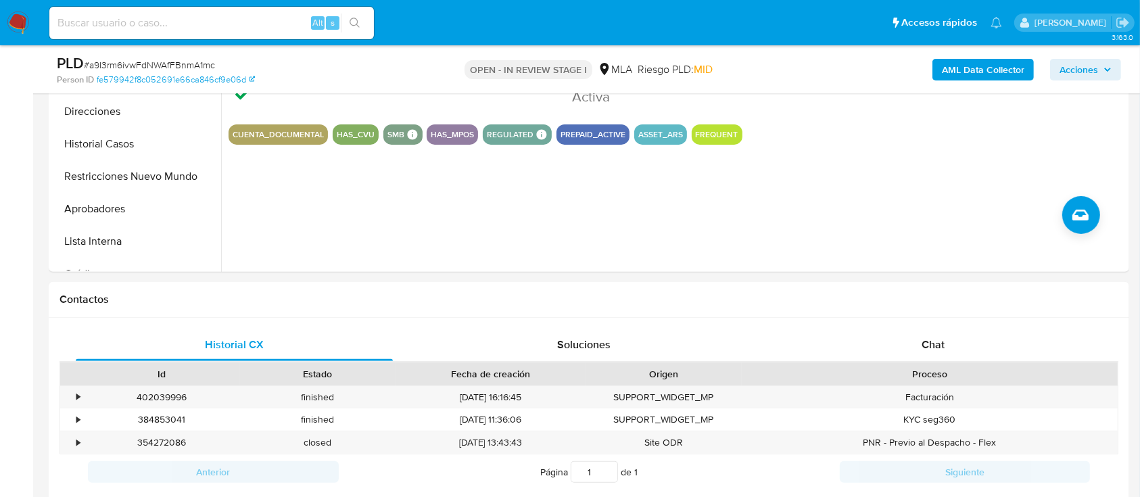
scroll to position [631, 0]
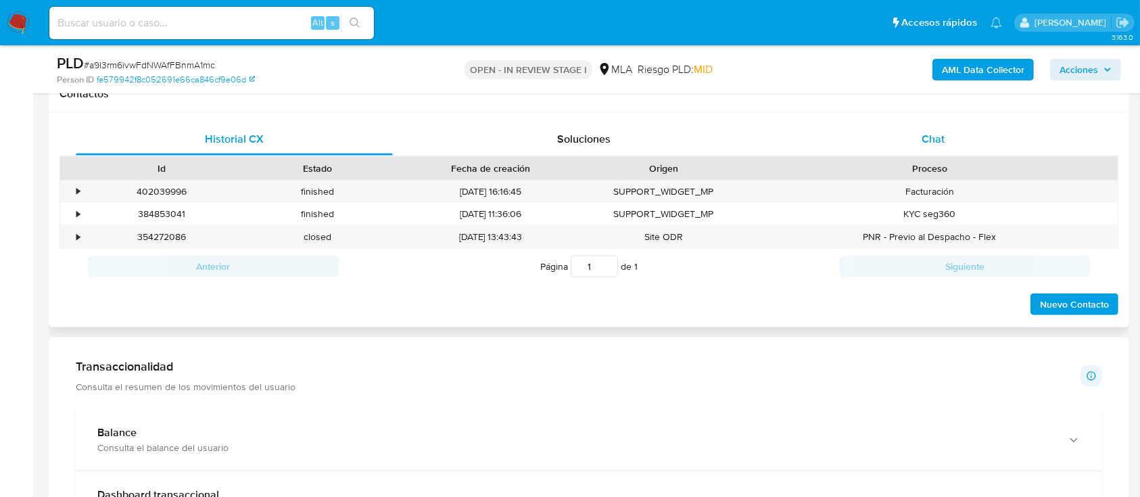
click at [966, 134] on div "Chat" at bounding box center [933, 139] width 317 height 32
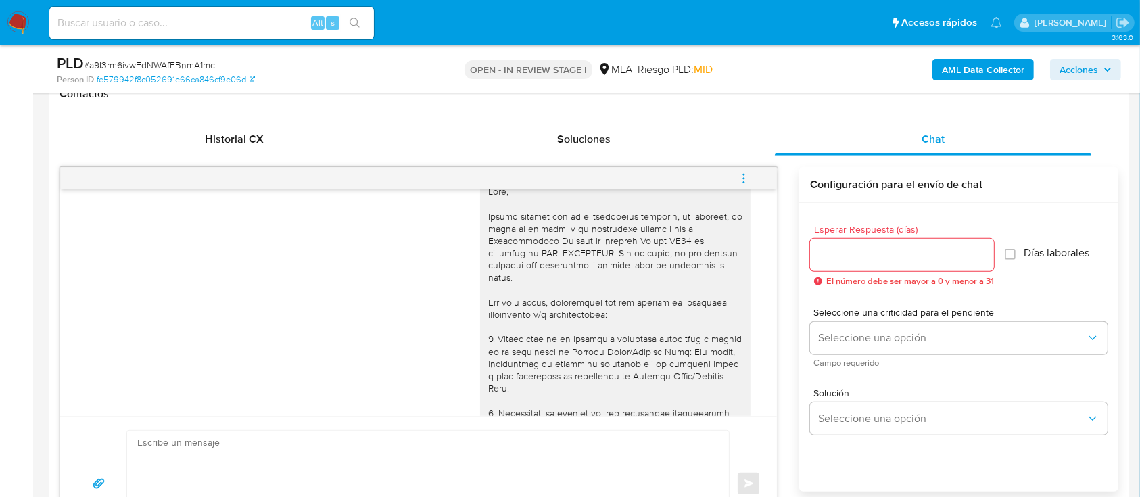
scroll to position [1119, 0]
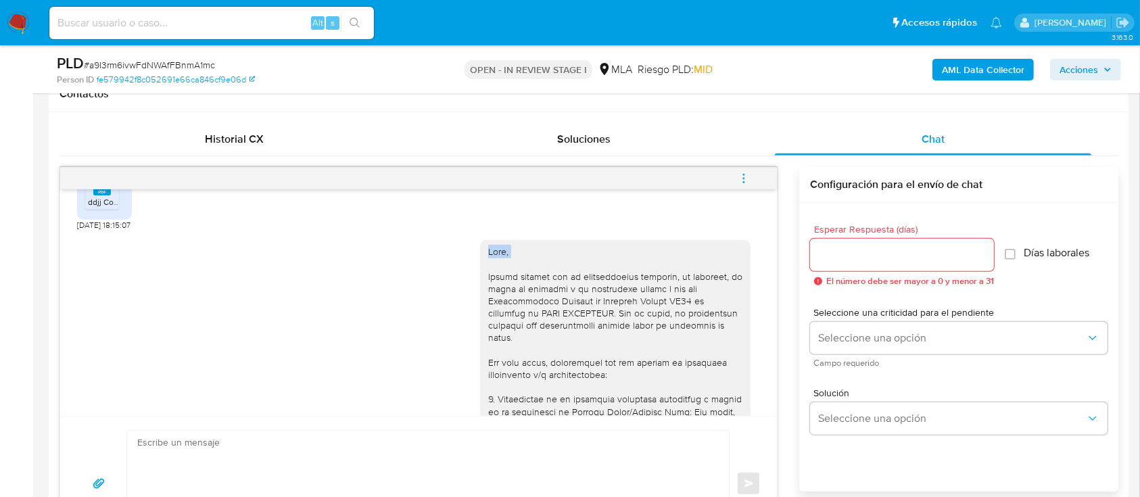
drag, startPoint x: 475, startPoint y: 286, endPoint x: 489, endPoint y: 402, distance: 117.0
copy div "Hola,"
drag, startPoint x: 451, startPoint y: 420, endPoint x: 450, endPoint y: 448, distance: 27.7
click at [450, 422] on div "Enviar" at bounding box center [418, 483] width 716 height 135
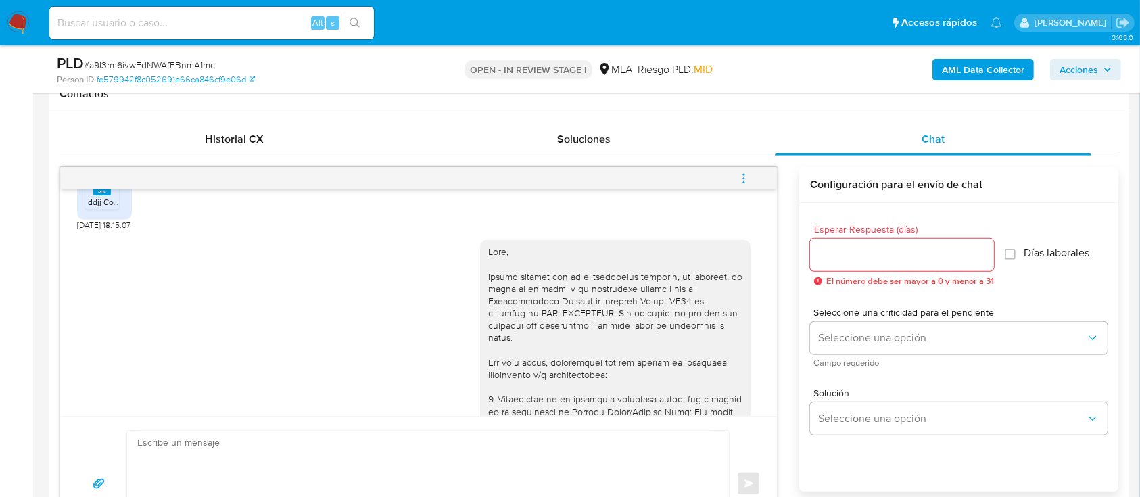
click at [452, 466] on textarea at bounding box center [424, 484] width 574 height 106
paste textarea "Hola,"
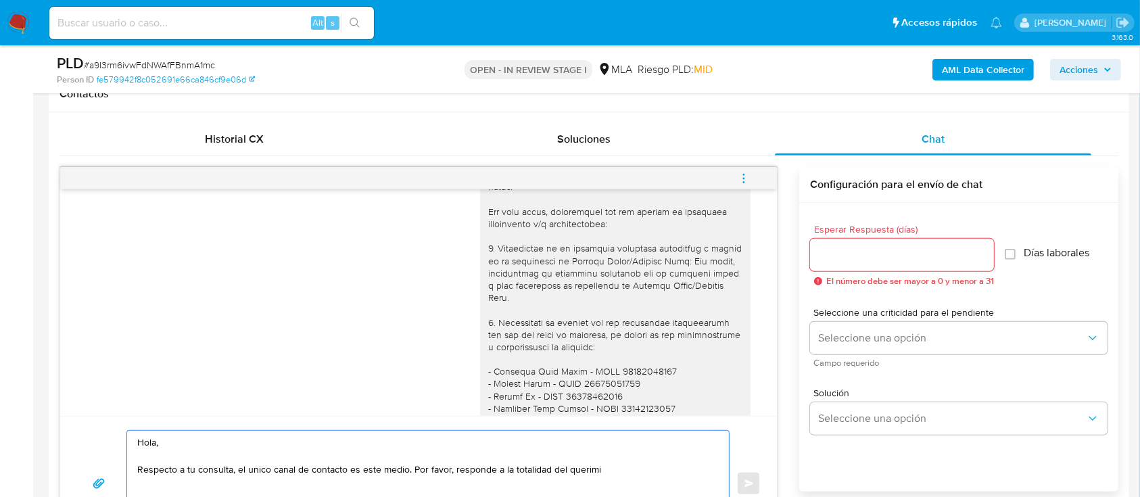
scroll to position [1389, 0]
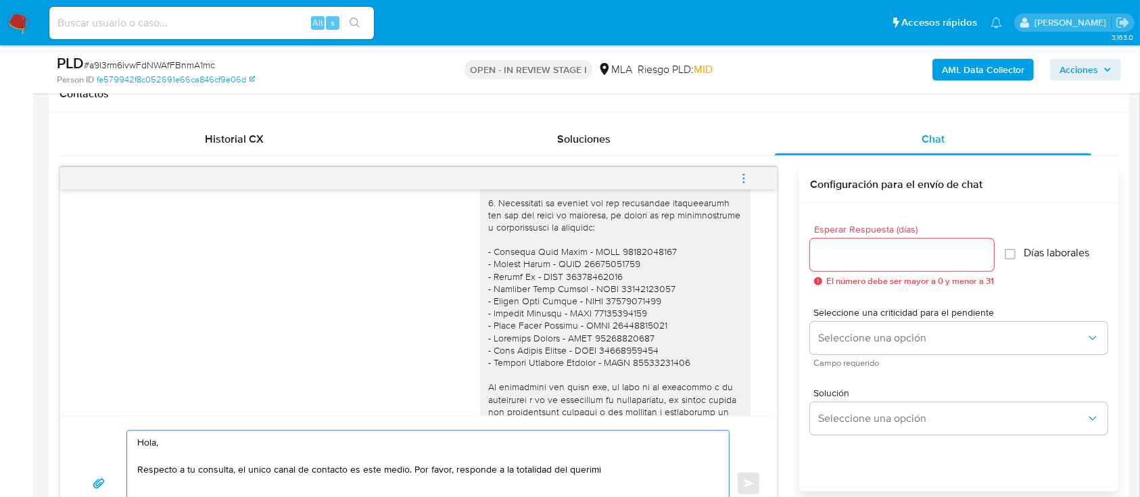
click at [574, 473] on textarea "Hola, Respecto a tu consulta, el unico canal de contacto es este medio. Por fav…" at bounding box center [424, 484] width 574 height 106
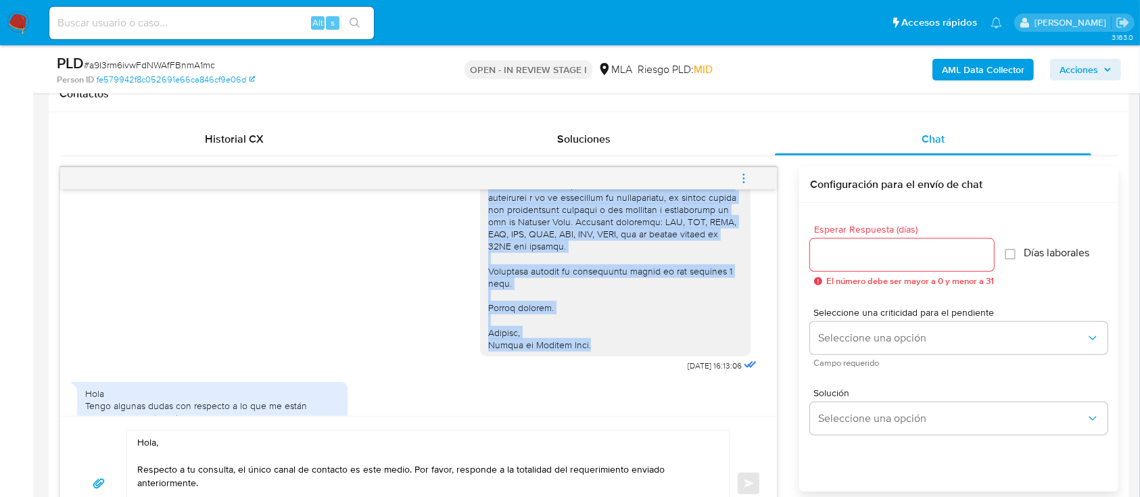
scroll to position [1501, 0]
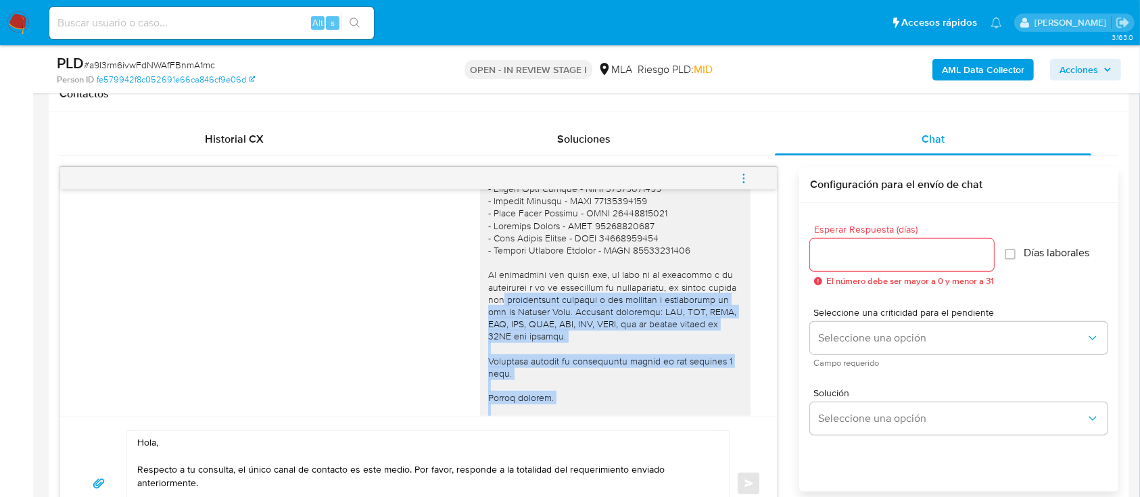
drag, startPoint x: 613, startPoint y: 300, endPoint x: 487, endPoint y: 325, distance: 128.8
click at [488, 325] on div at bounding box center [615, 152] width 254 height 578
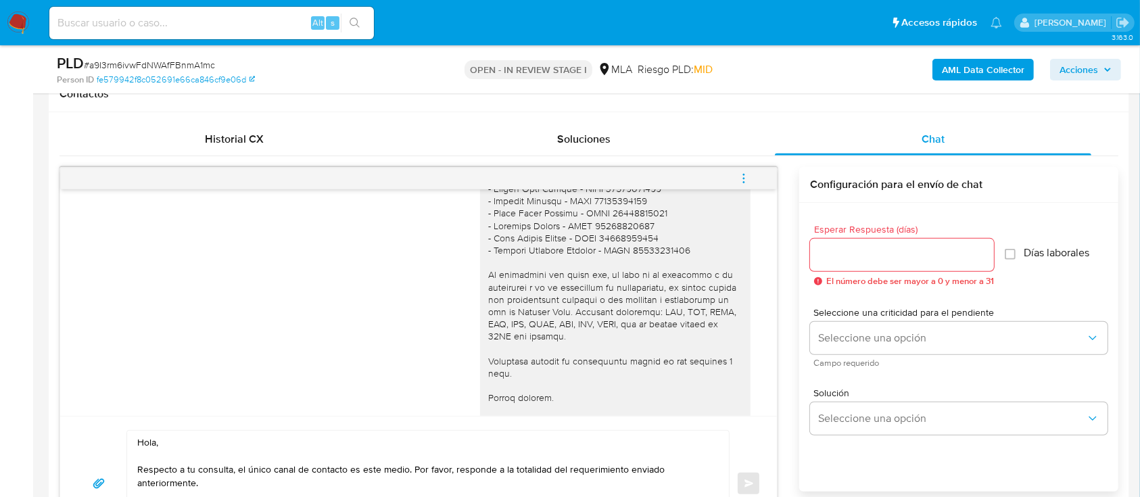
click at [480, 305] on div at bounding box center [615, 151] width 270 height 589
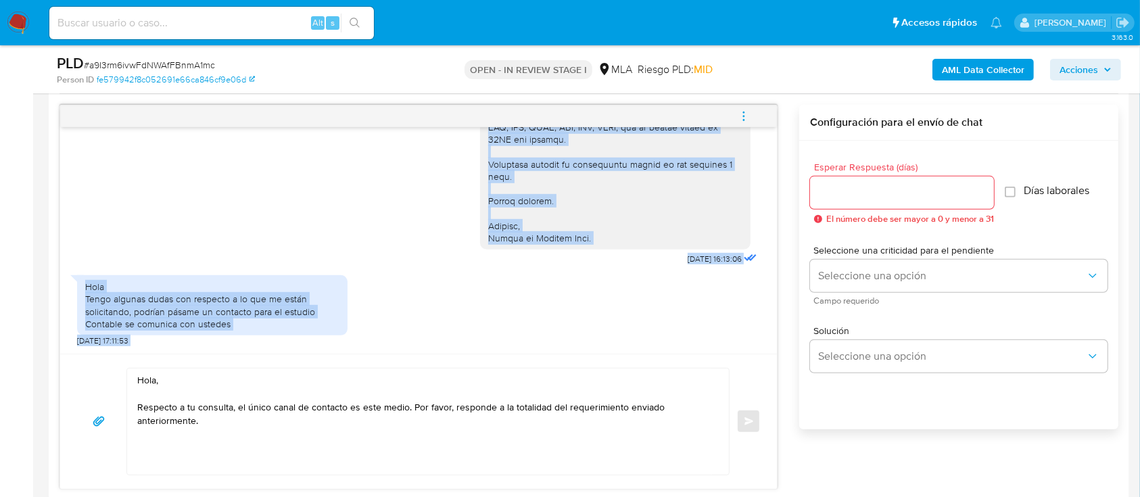
scroll to position [720, 0]
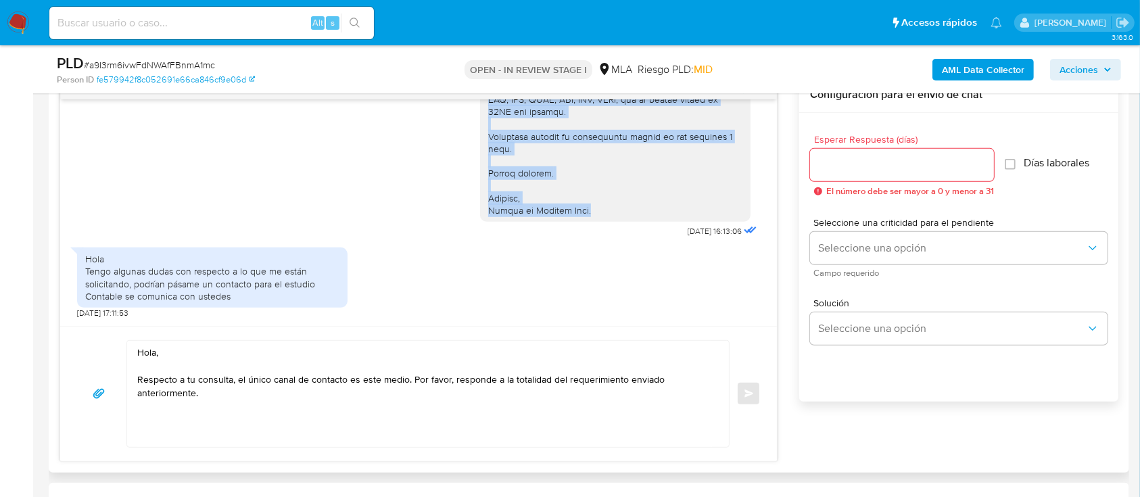
drag, startPoint x: 476, startPoint y: 297, endPoint x: 584, endPoint y: 216, distance: 135.6
copy div "Es importante que sepas que, en caso de no responder a lo solicitado o si lo pr…"
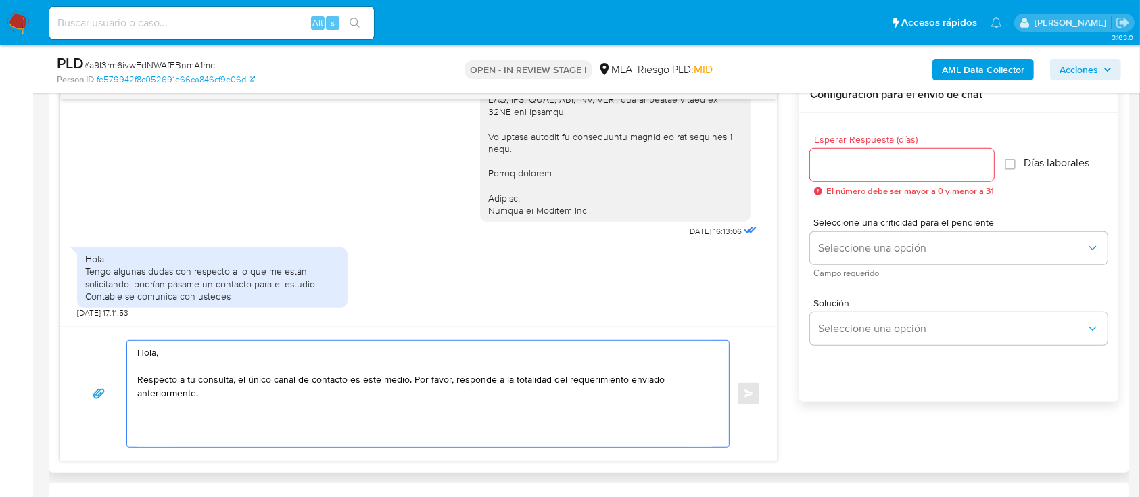
click at [449, 437] on textarea "Hola, Respecto a tu consulta, el único canal de contacto es este medio. Por fav…" at bounding box center [424, 394] width 574 height 106
paste textarea "Es importante que sepas que, en caso de no responder a lo solicitado o si lo pr…"
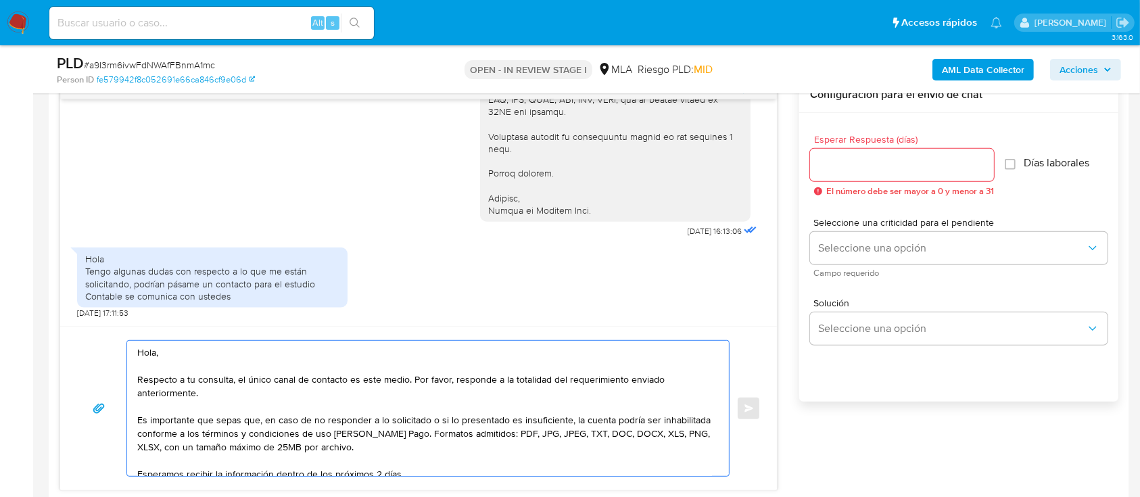
scroll to position [76, 0]
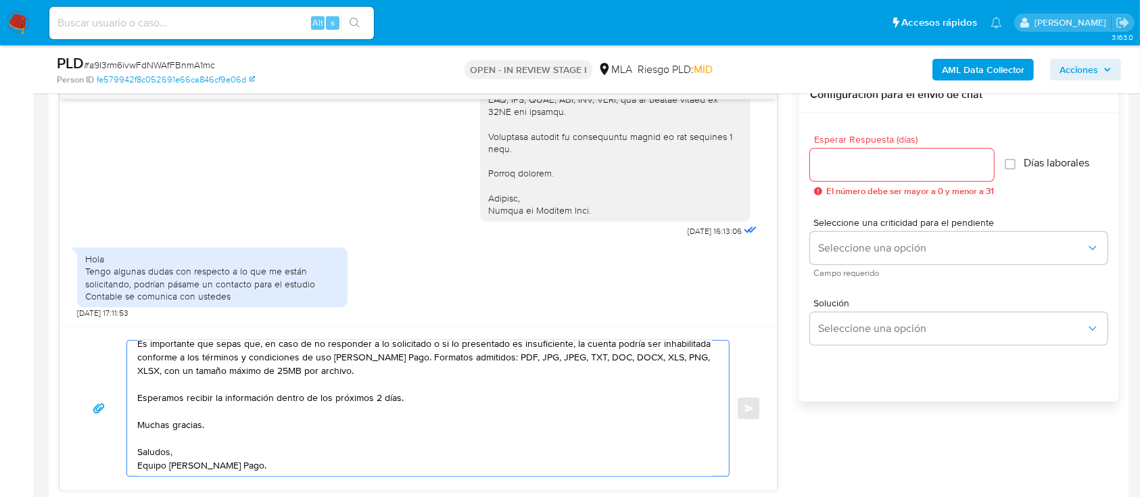
type textarea "Hola, Respecto a tu consulta, el único canal de contacto es este medio. Por fav…"
click at [907, 157] on input "Esperar Respuesta (días)" at bounding box center [902, 165] width 184 height 18
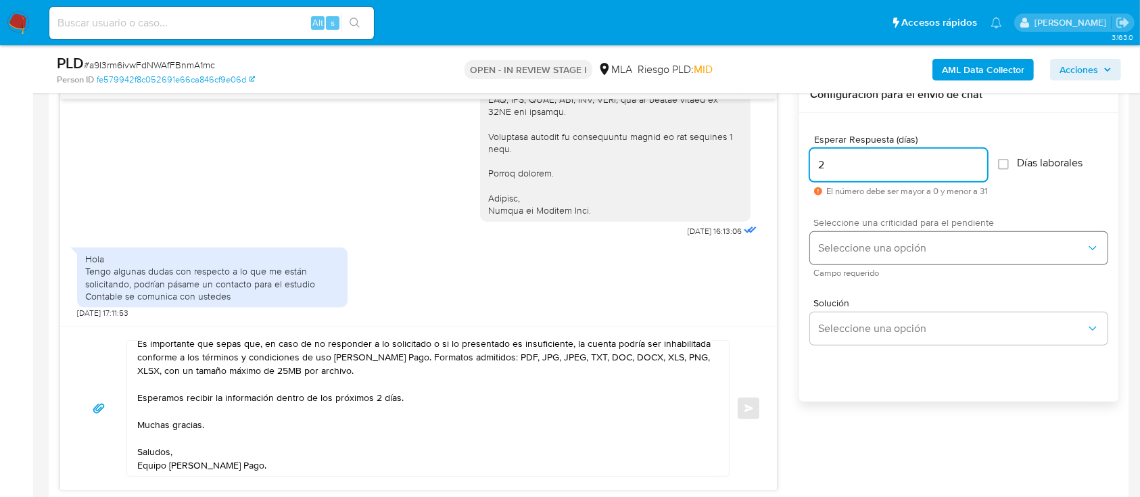
type input "2"
drag, startPoint x: 875, startPoint y: 233, endPoint x: 872, endPoint y: 245, distance: 12.6
click at [875, 234] on button "Seleccione una opción" at bounding box center [958, 248] width 297 height 32
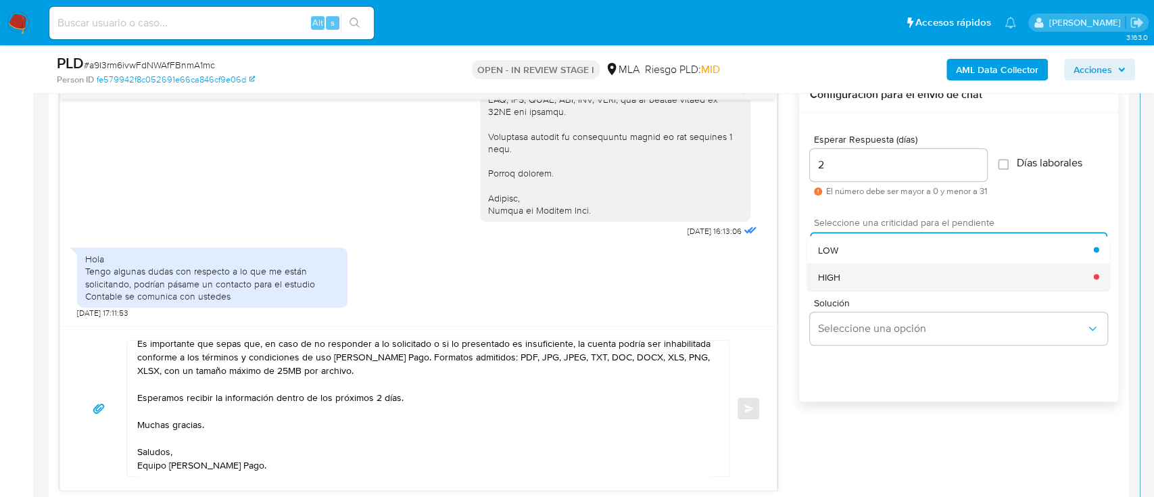
click at [855, 273] on div "HIGH" at bounding box center [956, 276] width 276 height 27
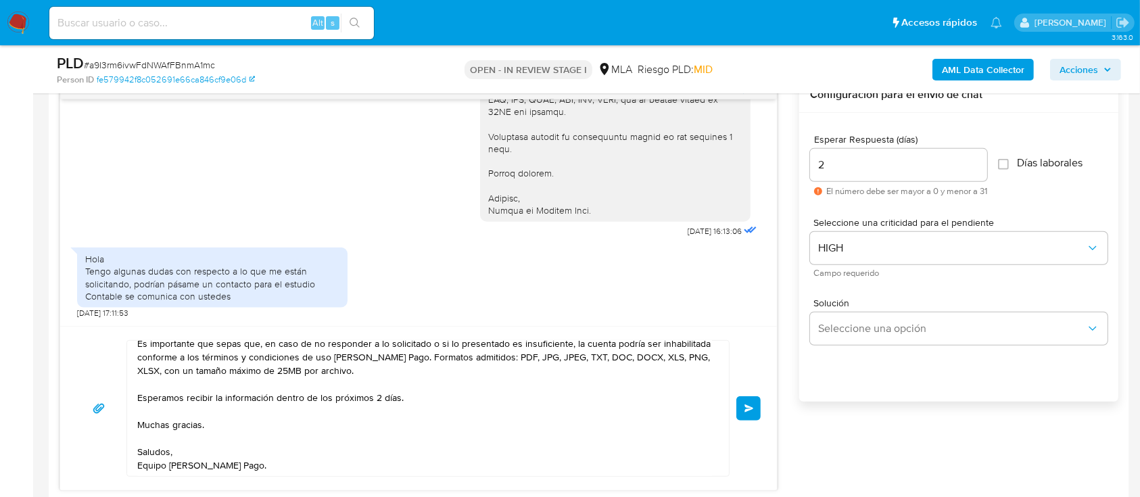
click at [741, 406] on button "Enviar" at bounding box center [748, 408] width 24 height 24
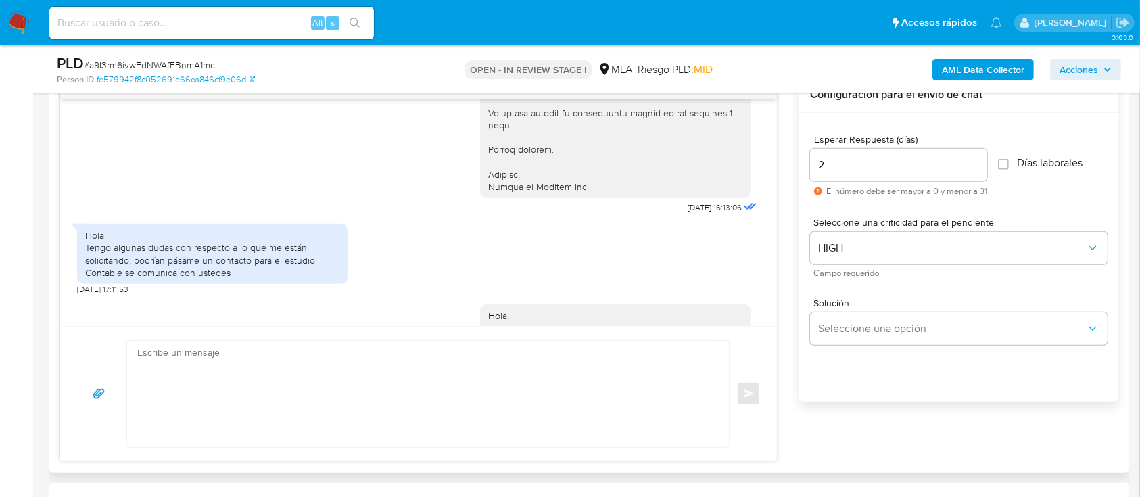
scroll to position [1944, 0]
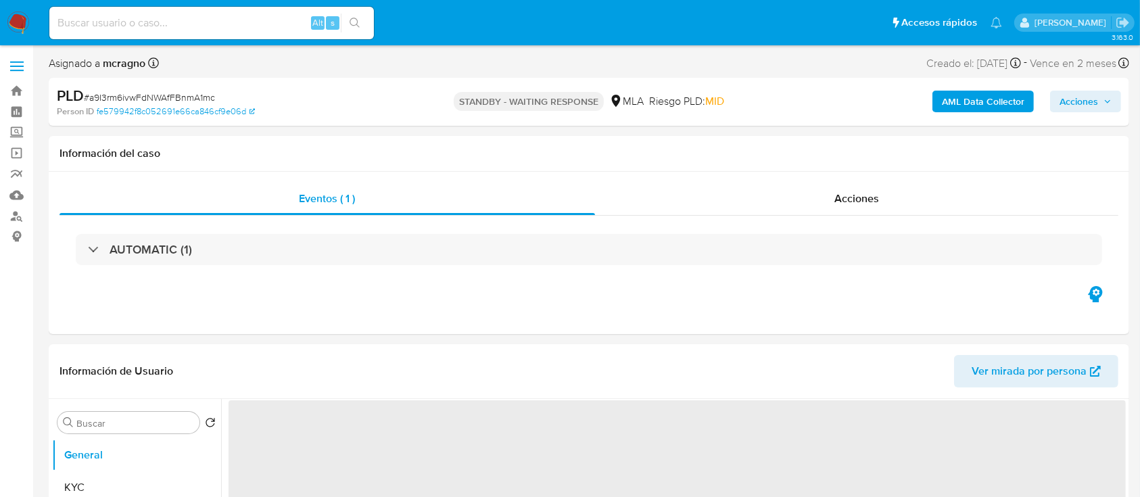
select select "10"
